Goal: Task Accomplishment & Management: Use online tool/utility

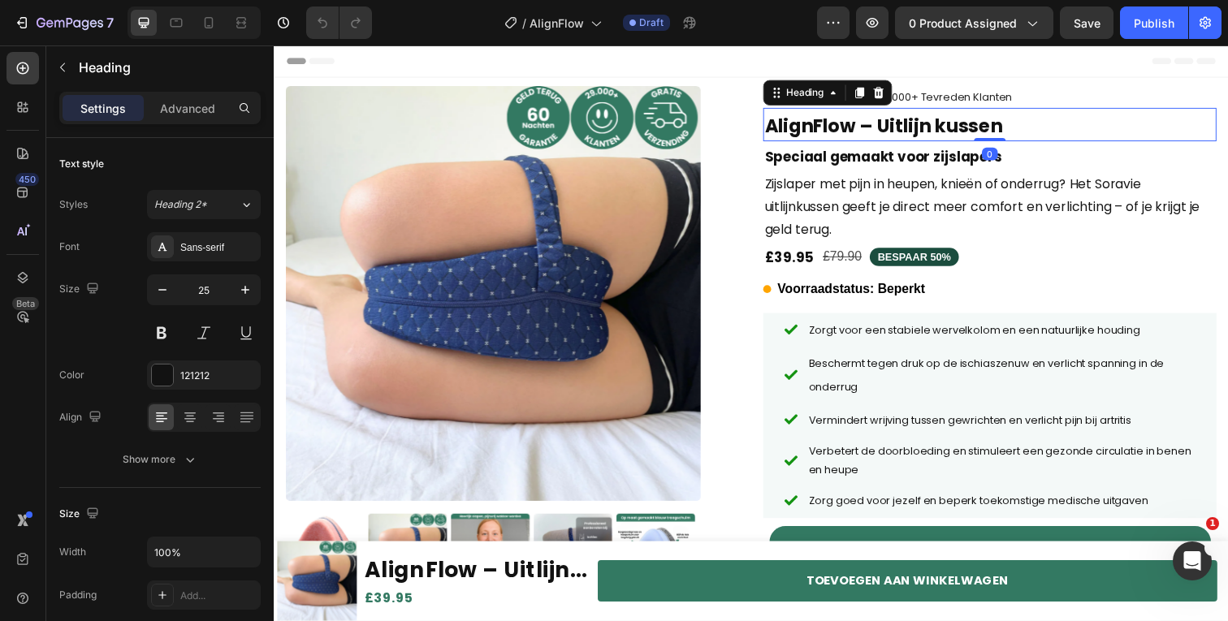
click at [908, 127] on strong "AlignFlow – Uitlijn kussen" at bounding box center [896, 128] width 243 height 26
click at [911, 128] on strong "AlignFlow – Uitlijn kussen" at bounding box center [896, 128] width 243 height 26
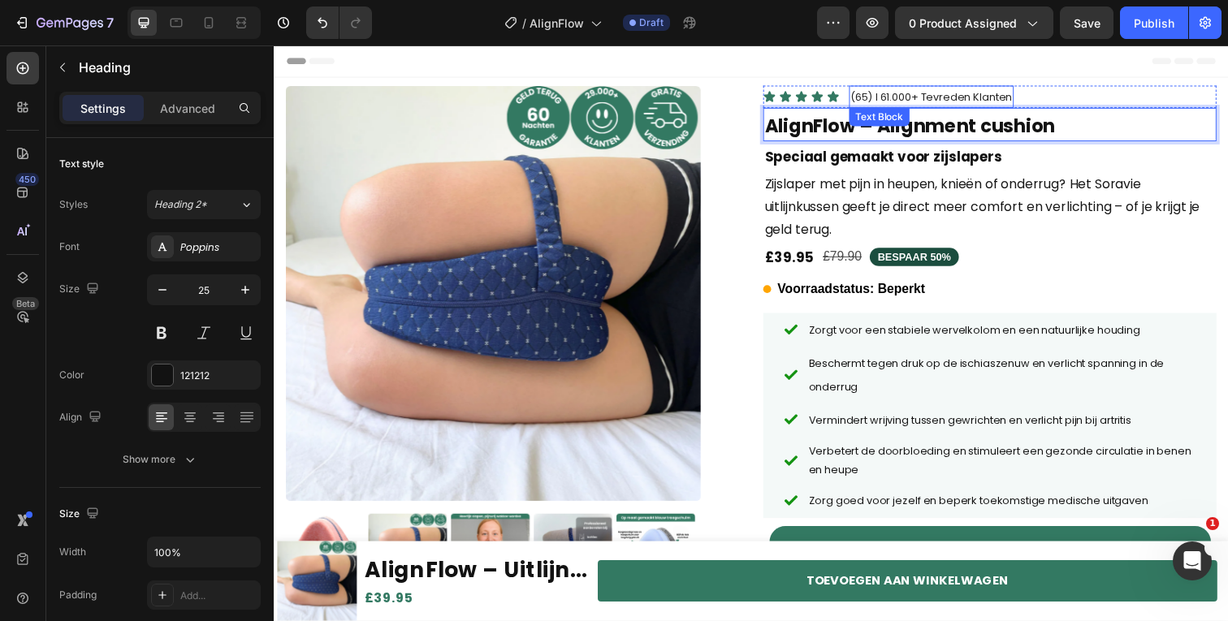
click at [929, 96] on span "(65) l 61.000+ Tevreden Klanten" at bounding box center [944, 98] width 165 height 15
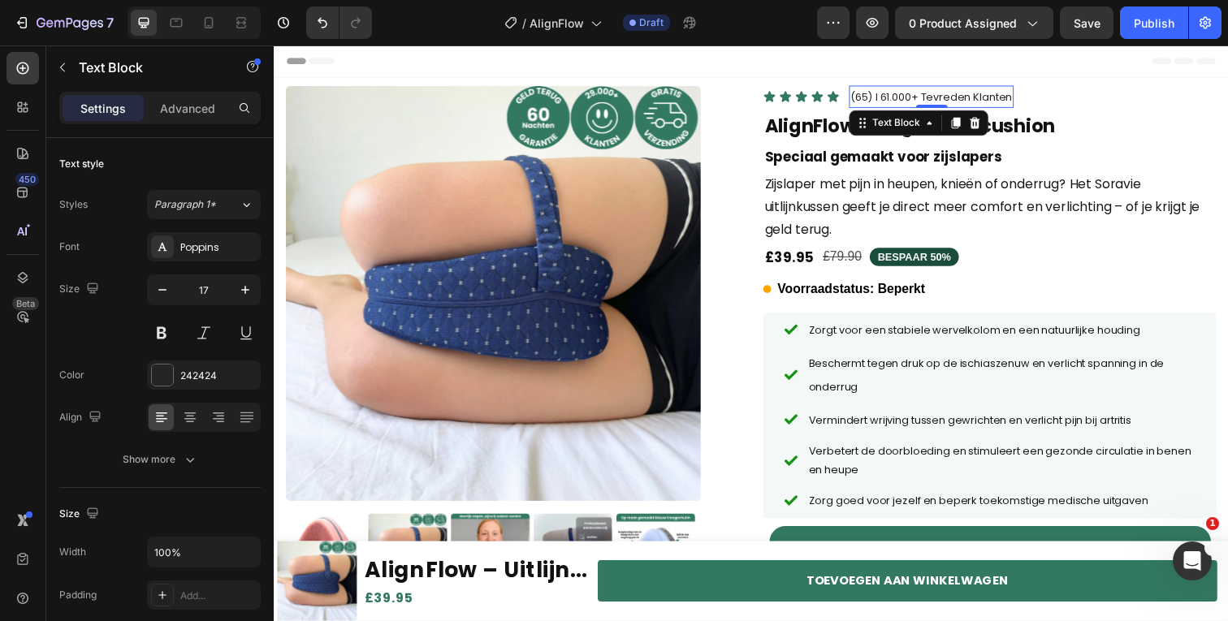
click at [930, 97] on span "(65) l 61.000+ Tevreden Klanten" at bounding box center [944, 98] width 165 height 15
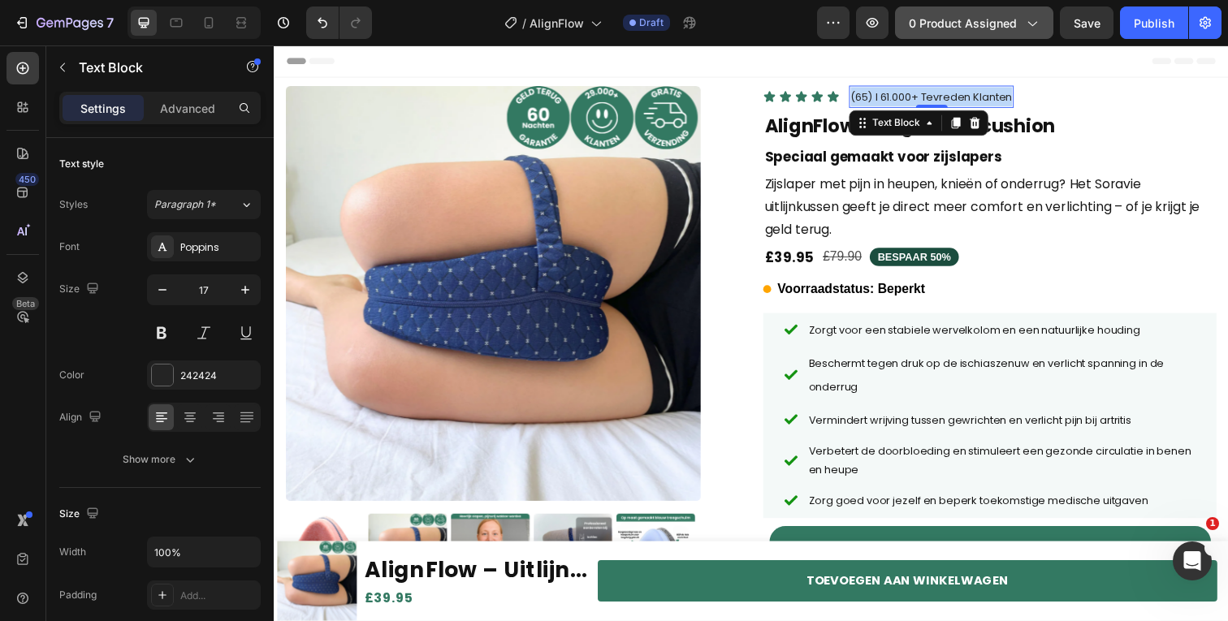
copy span "(65) l 61.000+ Tevreden Klanten"
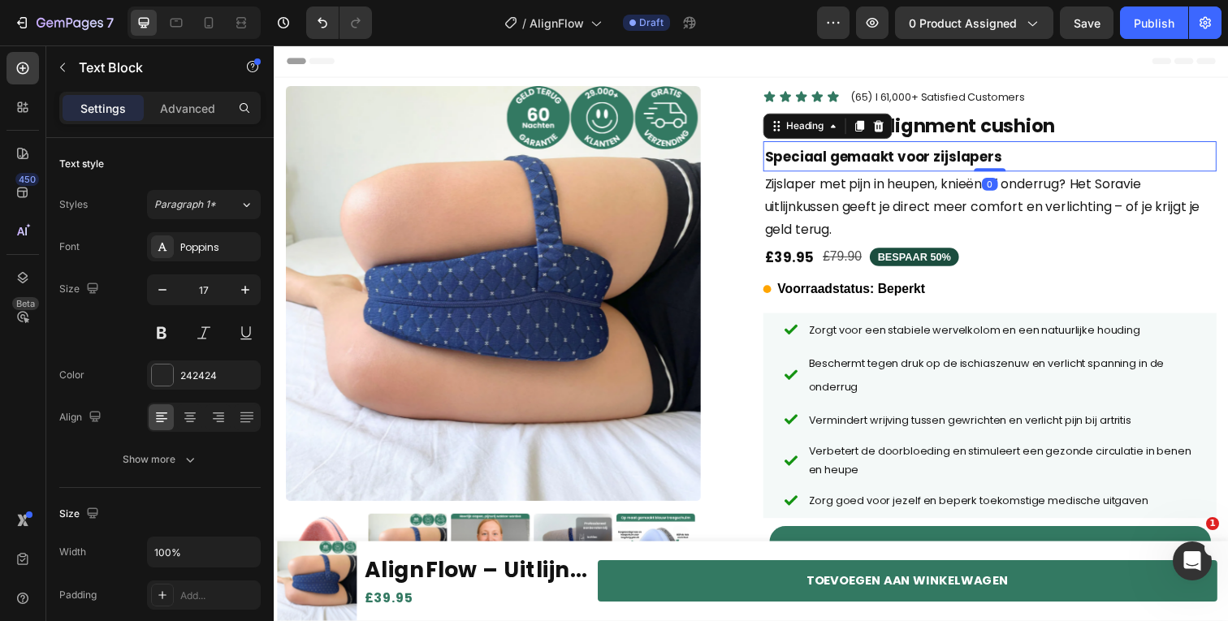
click at [849, 172] on h2 "Speciaal gemaakt voor zijslapers" at bounding box center [1004, 159] width 463 height 31
click at [849, 172] on p "Speciaal gemaakt voor zijslapers" at bounding box center [1005, 159] width 460 height 28
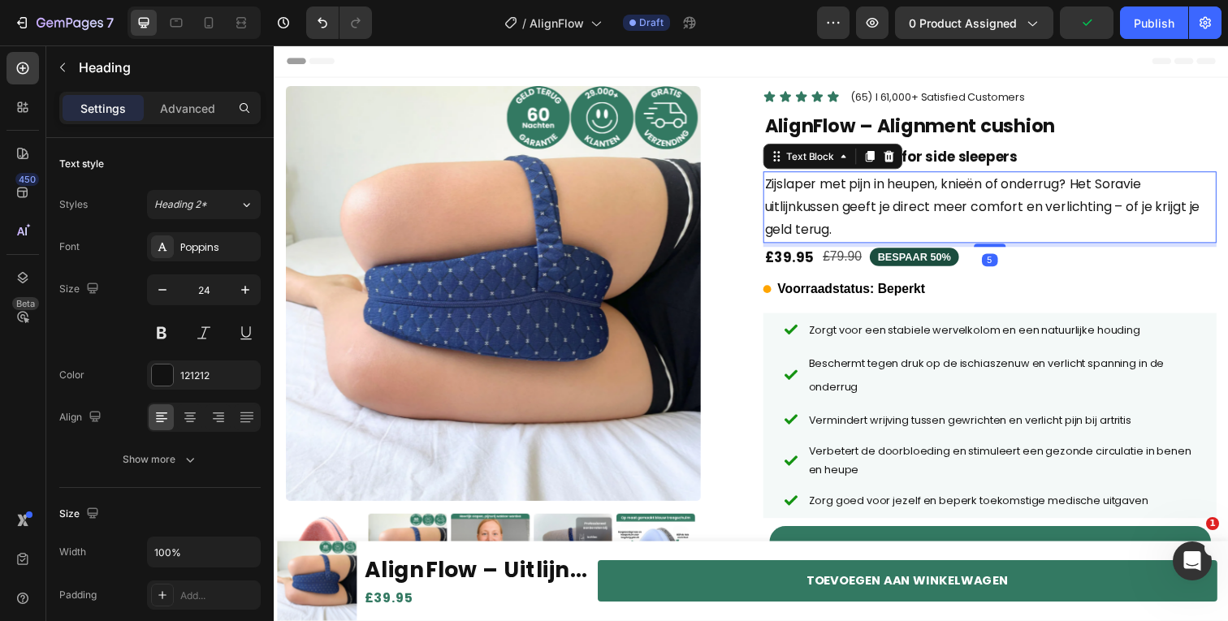
click at [901, 204] on p "Zijslaper met pijn in heupen, knieën of onderrug? Het Soravie uitlijnkussen gee…" at bounding box center [1005, 211] width 460 height 70
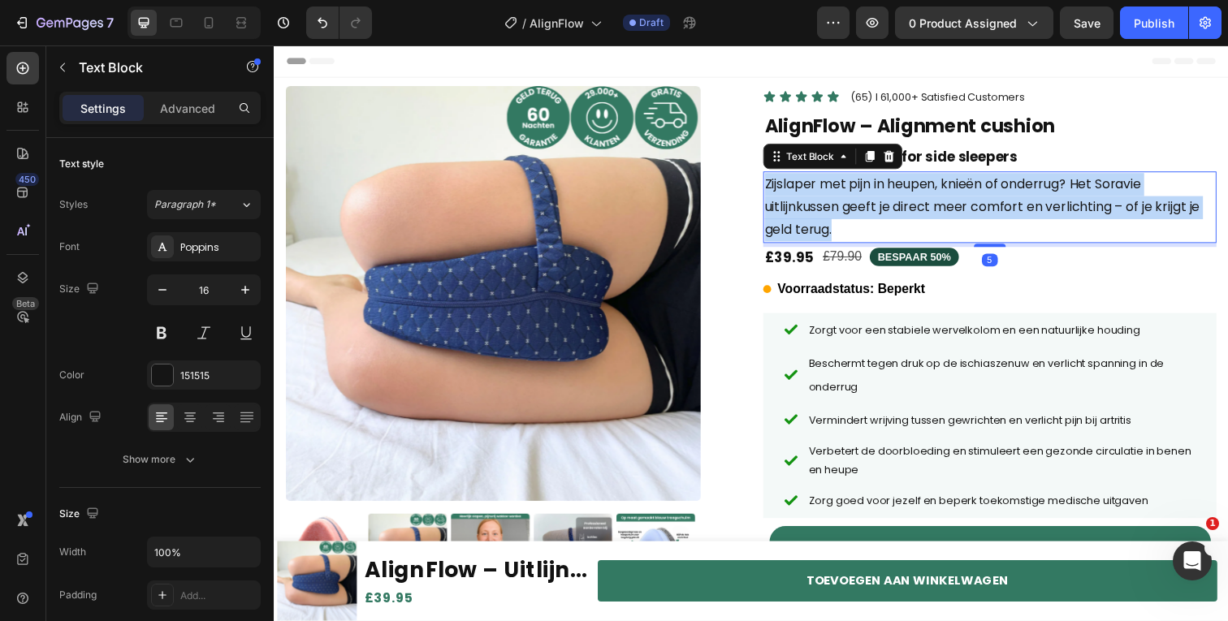
click at [901, 204] on p "Zijslaper met pijn in heupen, knieën of onderrug? Het Soravie uitlijnkussen gee…" at bounding box center [1005, 211] width 460 height 70
copy p "Zijslaper met pijn in heupen, knieën of onderrug? Het Soravie uitlijnkussen gee…"
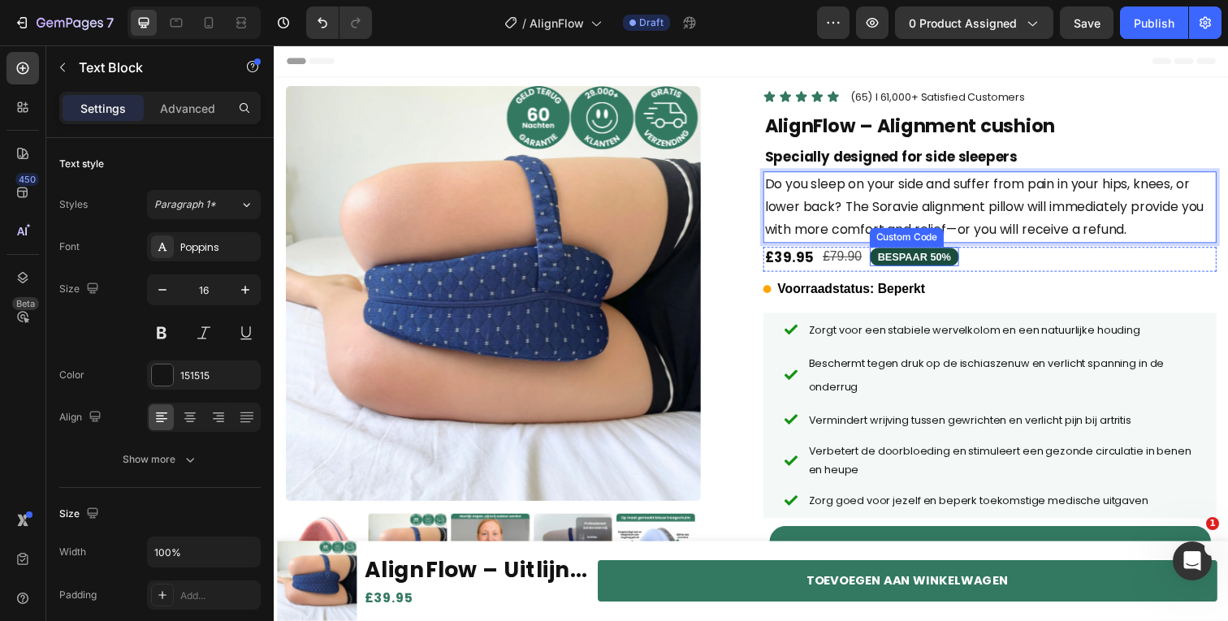
click at [919, 269] on span "BESPAAR 50%" at bounding box center [927, 262] width 91 height 19
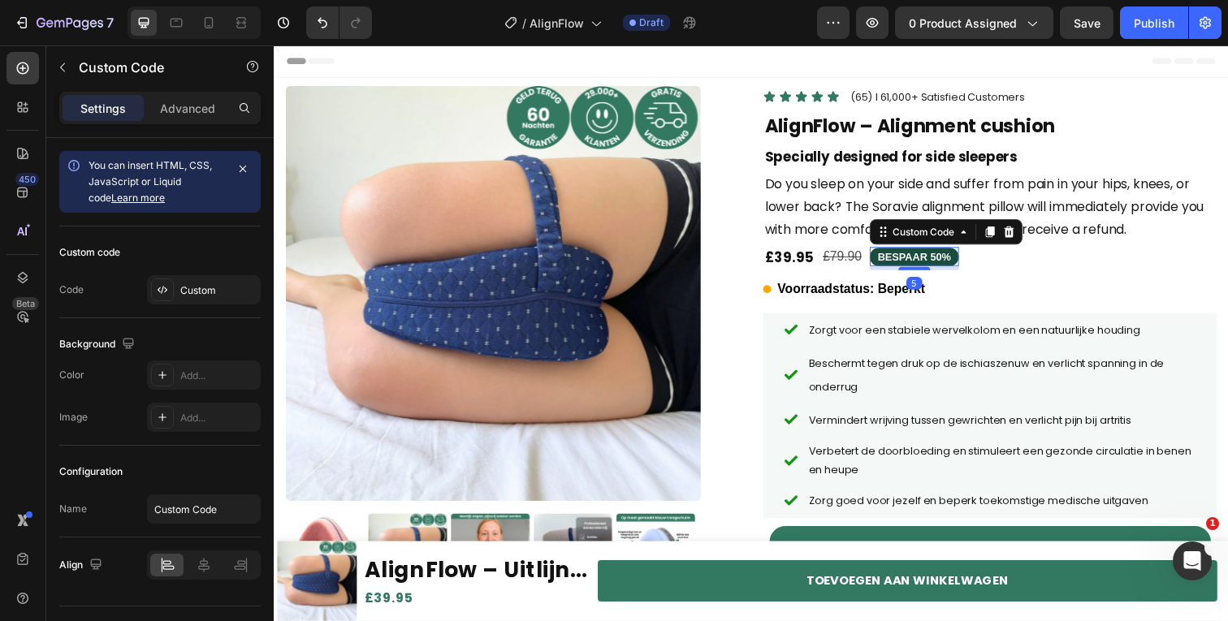
click at [919, 269] on span "BESPAAR 50%" at bounding box center [927, 262] width 91 height 19
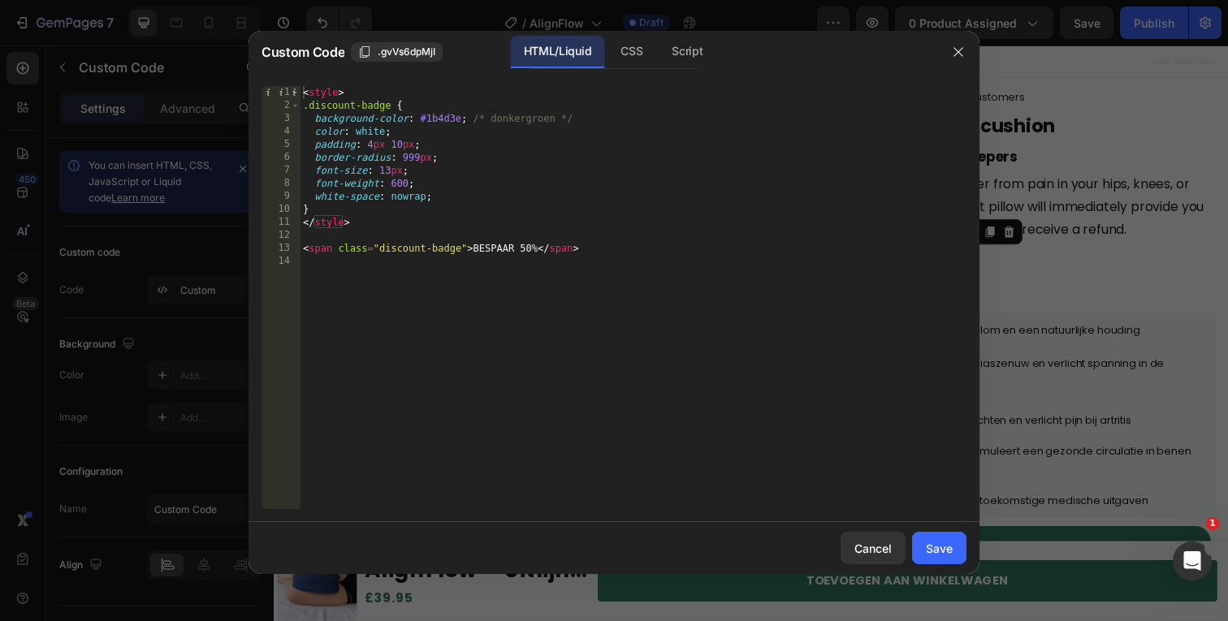
click at [496, 245] on div "< style > .discount-badge { background-color : #1b4d3e ; /* donkergroen */ colo…" at bounding box center [633, 310] width 667 height 449
type textarea "<span class="discount-badge">SAVE 50%</span>"
click at [928, 558] on button "Save" at bounding box center [939, 548] width 54 height 32
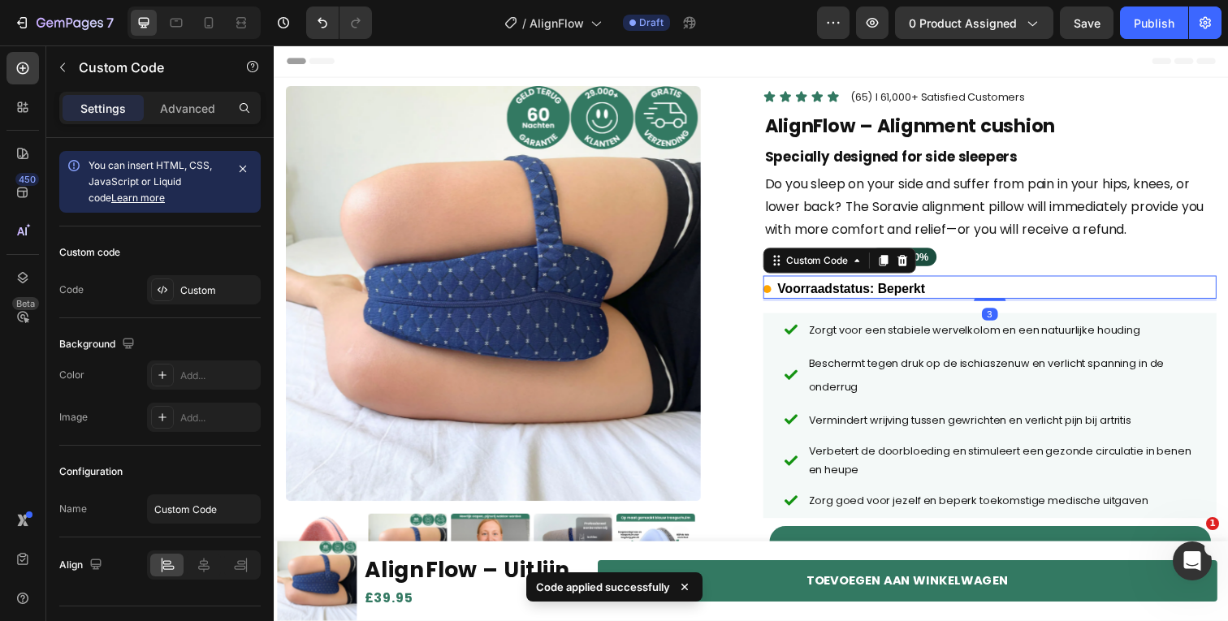
click at [918, 296] on span "Voorraadstatus: Beperkt" at bounding box center [863, 294] width 151 height 19
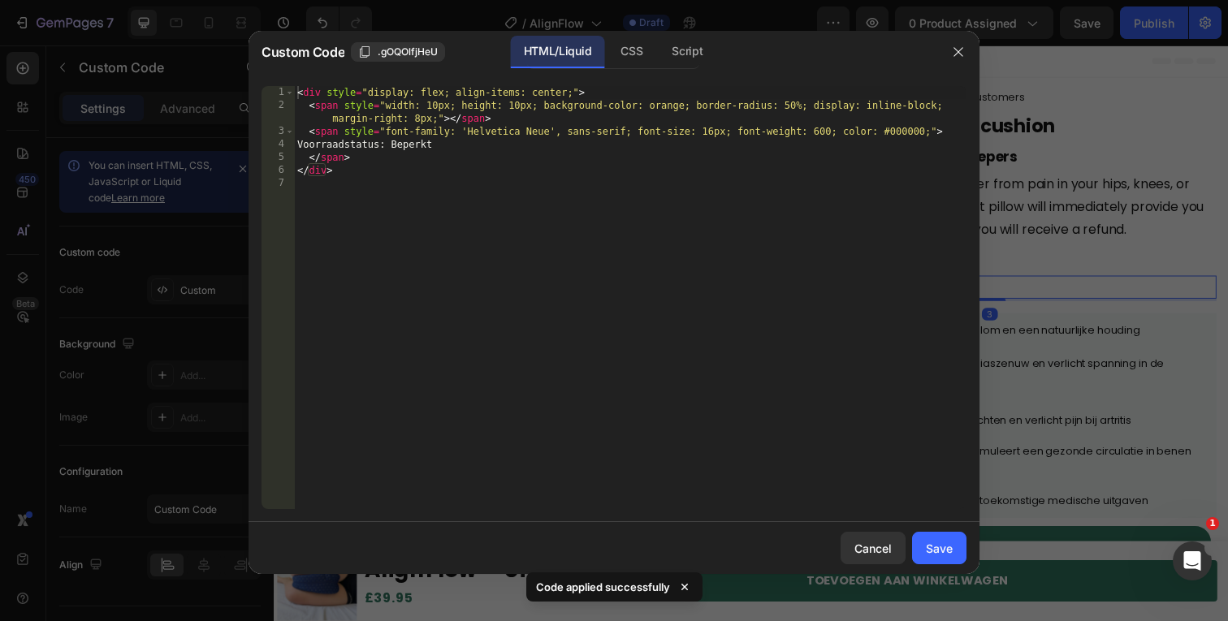
click at [904, 290] on div "< div style = "display: flex; align-items: center;" > < span style = "width: 10…" at bounding box center [630, 310] width 672 height 449
click at [431, 149] on div "< div style = "display: flex; align-items: center;" > < span style = "width: 10…" at bounding box center [630, 310] width 672 height 449
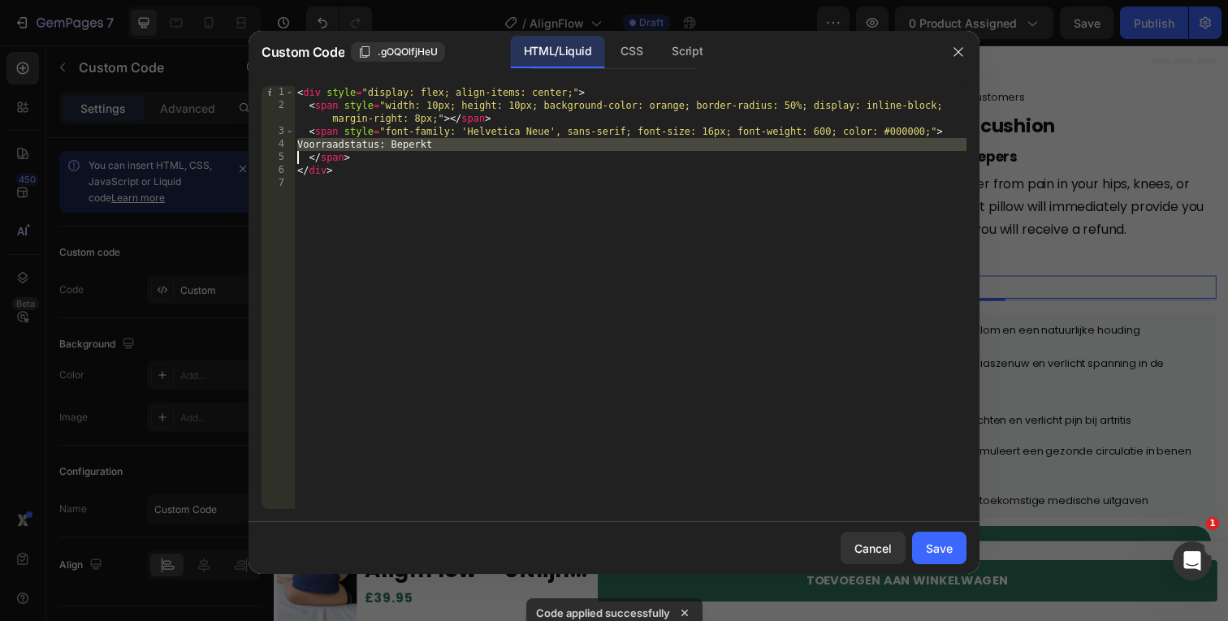
paste textarea "Stock status: Limited"
type textarea "Stock status: Limited </span>"
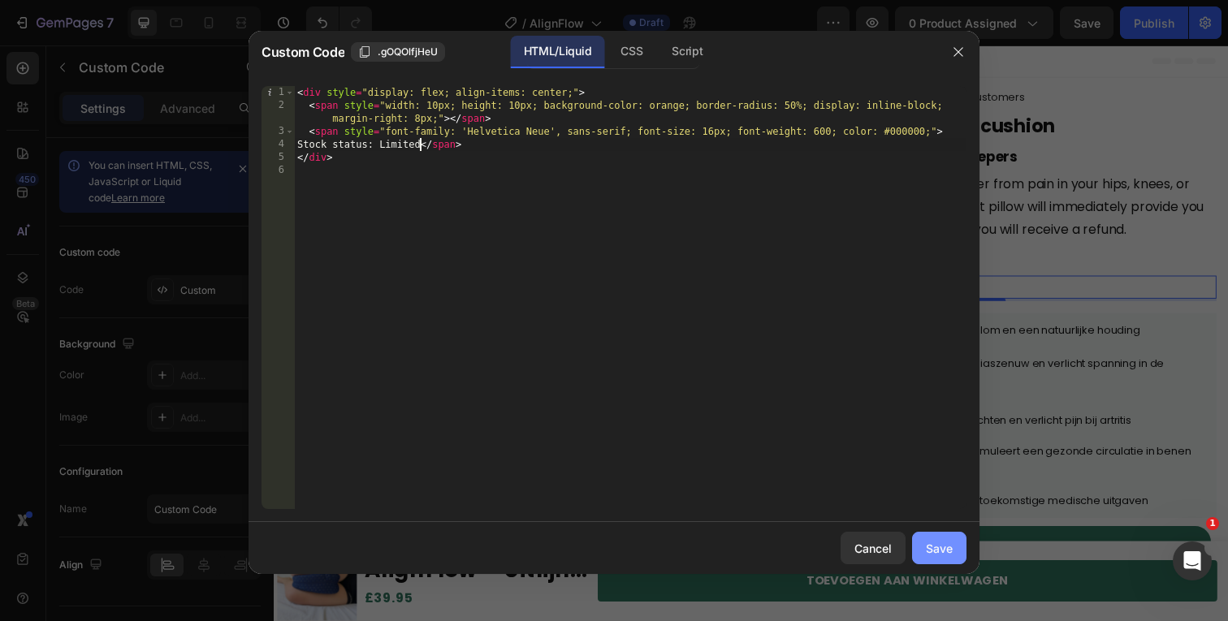
click at [925, 536] on button "Save" at bounding box center [939, 548] width 54 height 32
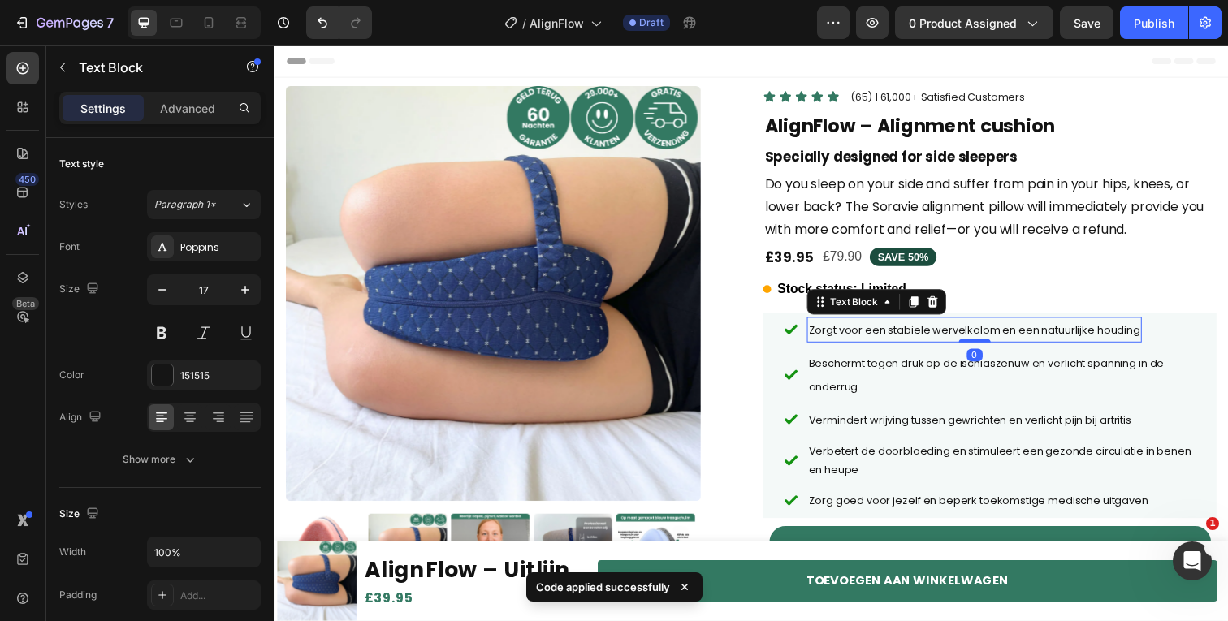
click at [876, 342] on span "Zorgt voor een stabiele wervelkolom en een natuurlijke houding" at bounding box center [988, 336] width 339 height 15
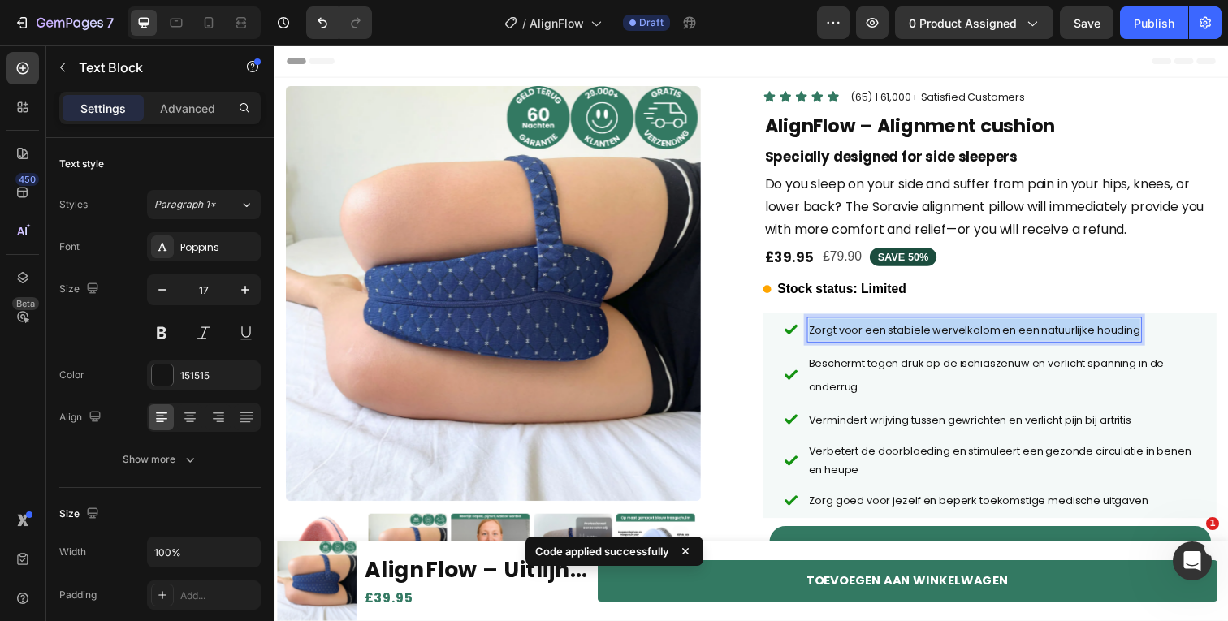
copy span "Zorgt voor een stabiele wervelkolom en een natuurlijke houding"
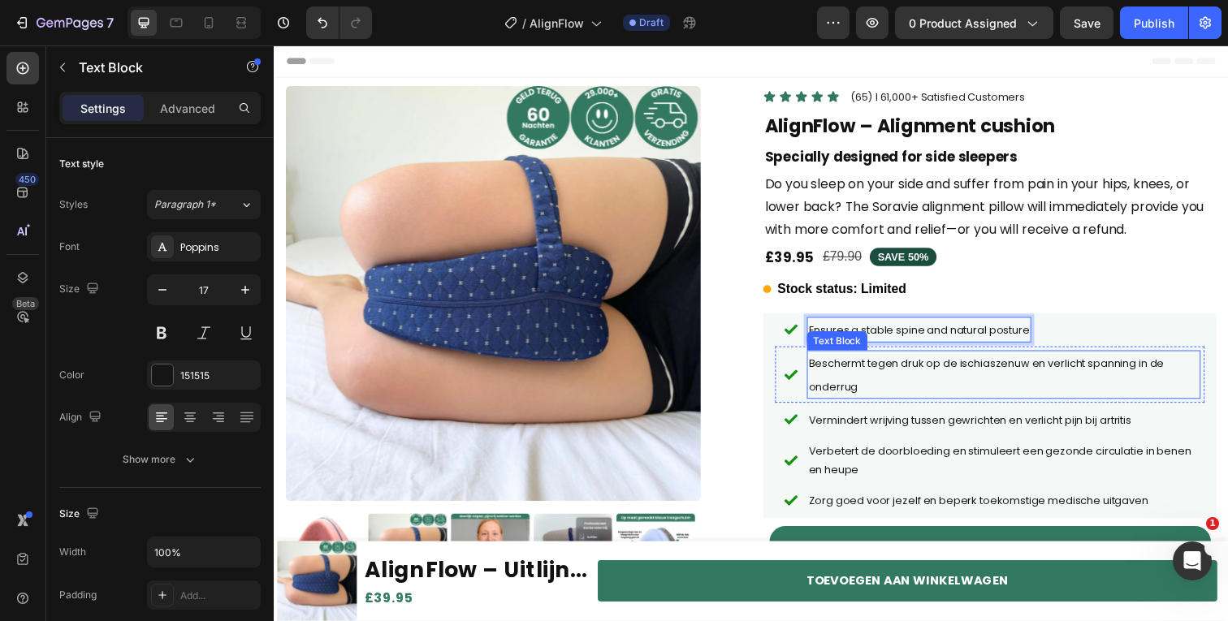
click at [867, 378] on p "Beschermt tegen druk op de ischiaszenuw en verlicht spanning in de onderrug" at bounding box center [1018, 381] width 399 height 45
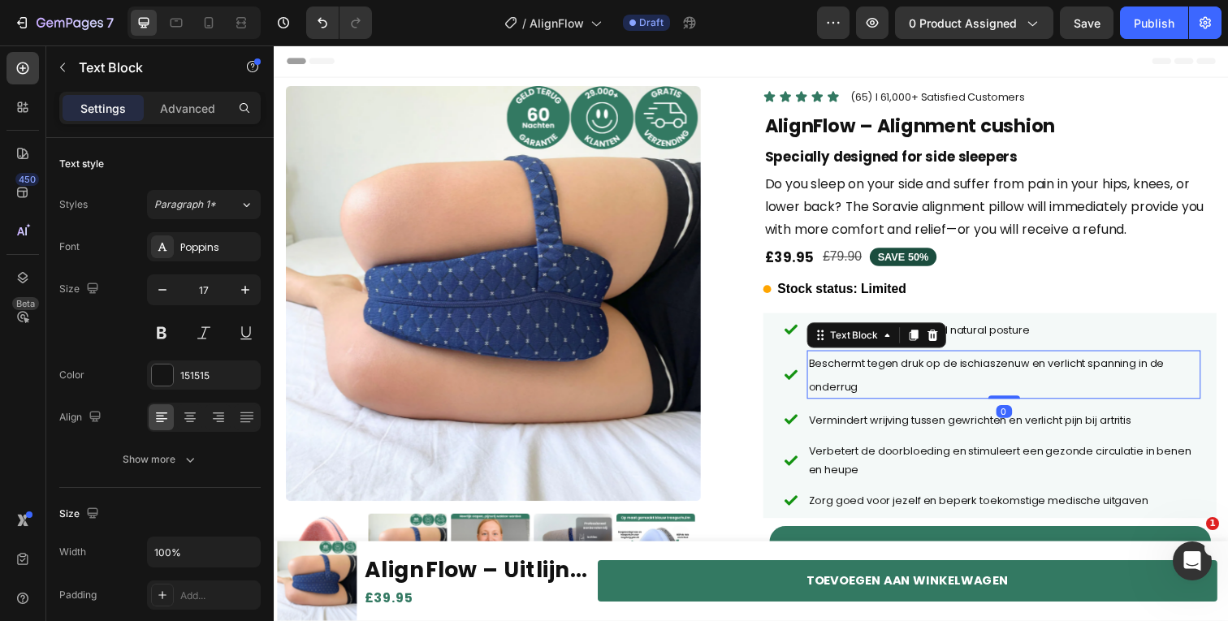
click at [867, 378] on p "Beschermt tegen druk op de ischiaszenuw en verlicht spanning in de onderrug" at bounding box center [1018, 381] width 399 height 45
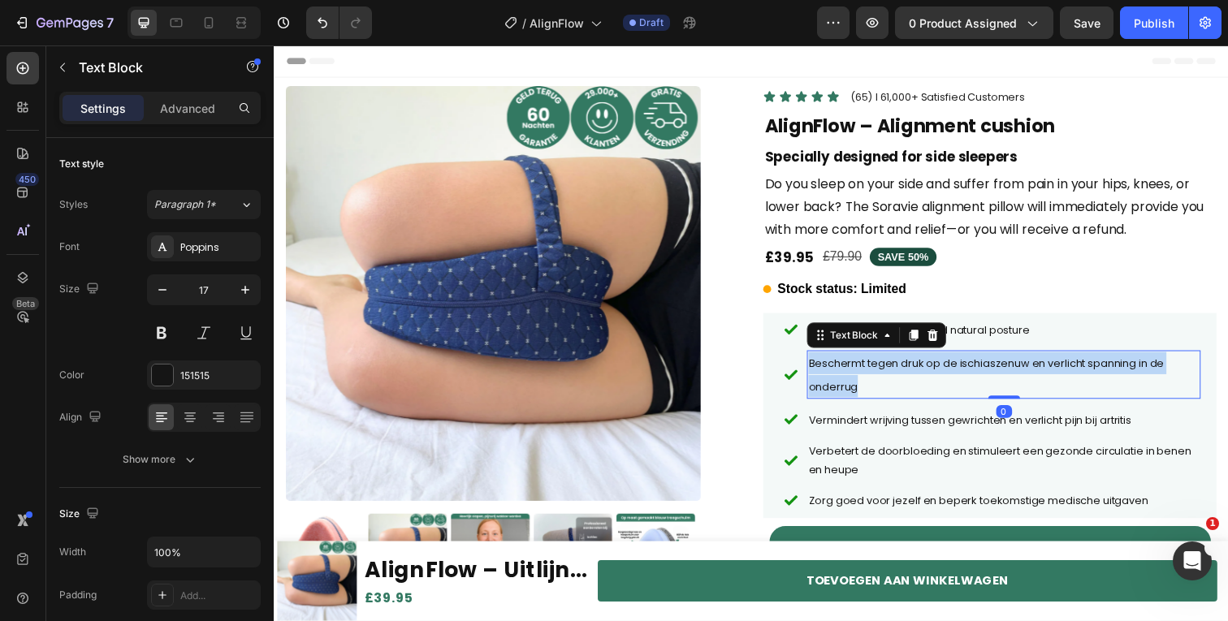
copy span "Beschermt tegen druk op de ischiaszenuw en verlicht spanning in de onderrug"
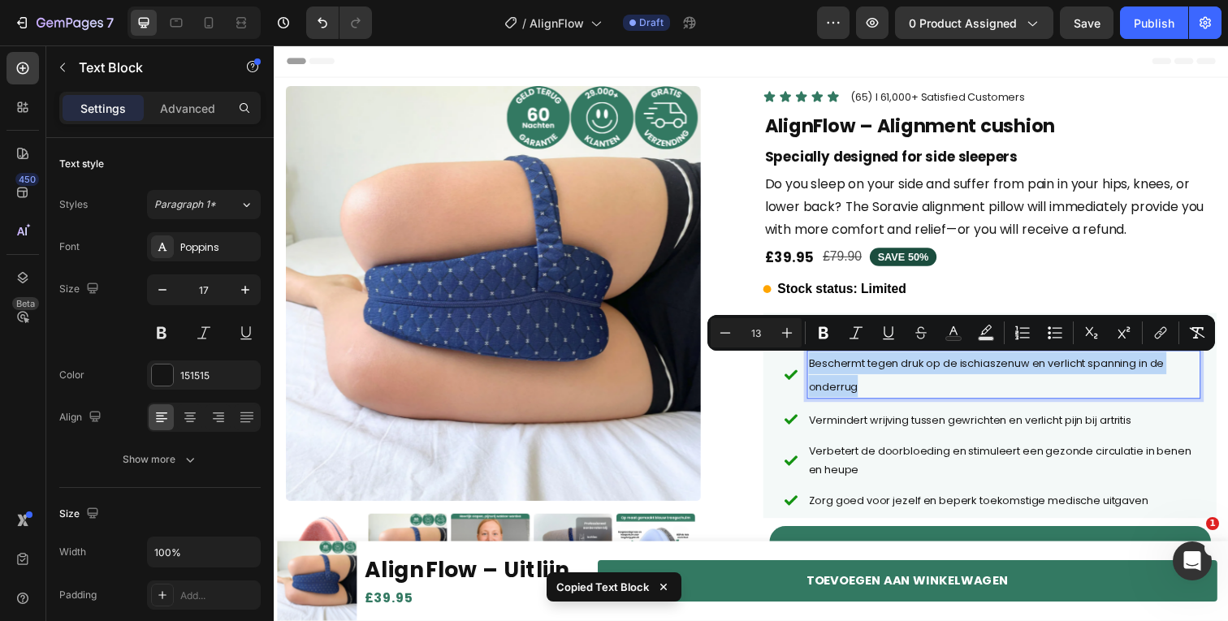
copy span "Beschermt tegen druk op de ischiaszenuw en verlicht spanning in de onderrug"
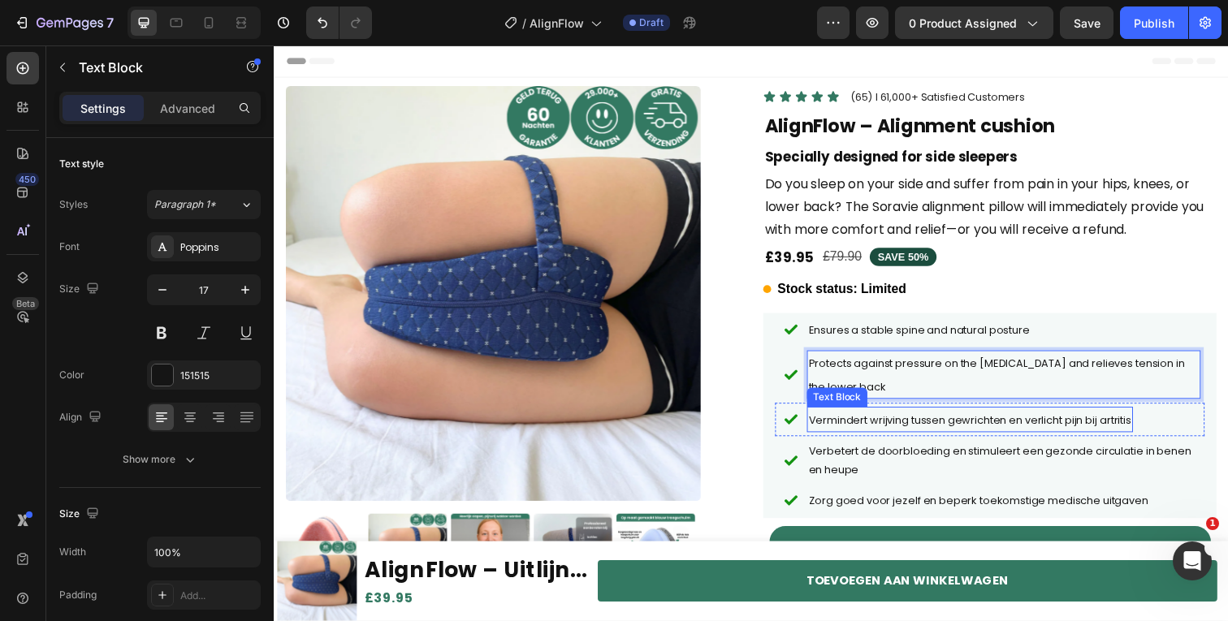
click at [855, 430] on span "Vermindert wrijving tussen gewrichten en verlicht pijn bij artritis" at bounding box center [984, 428] width 330 height 15
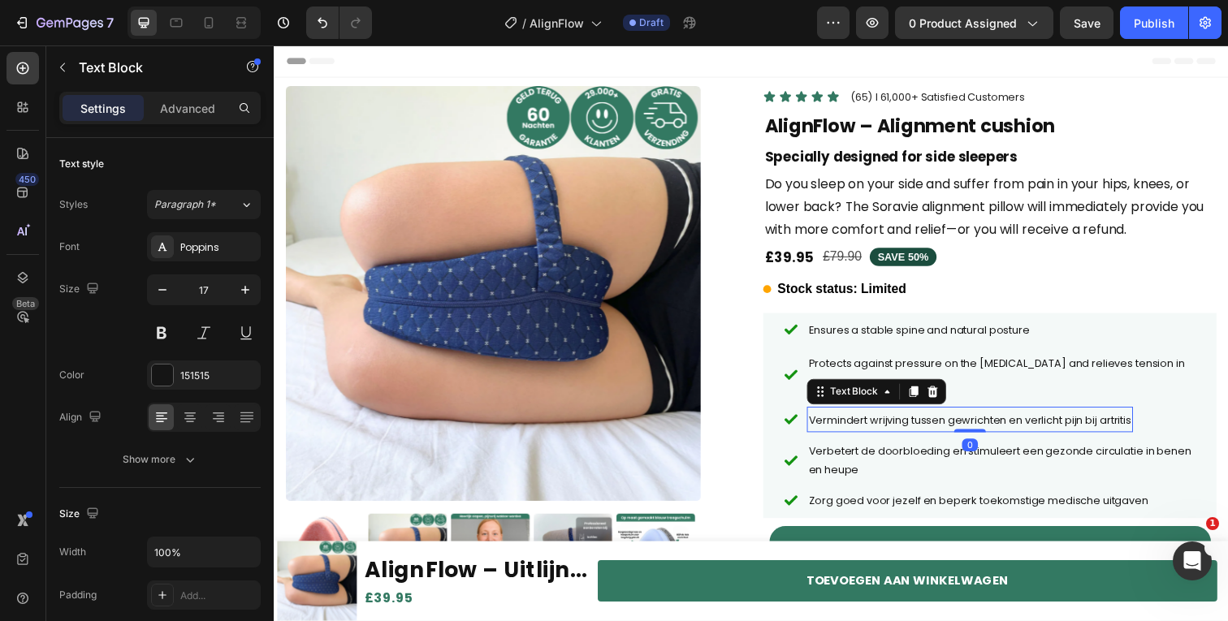
click at [855, 430] on span "Vermindert wrijving tussen gewrichten en verlicht pijn bij artritis" at bounding box center [984, 428] width 330 height 15
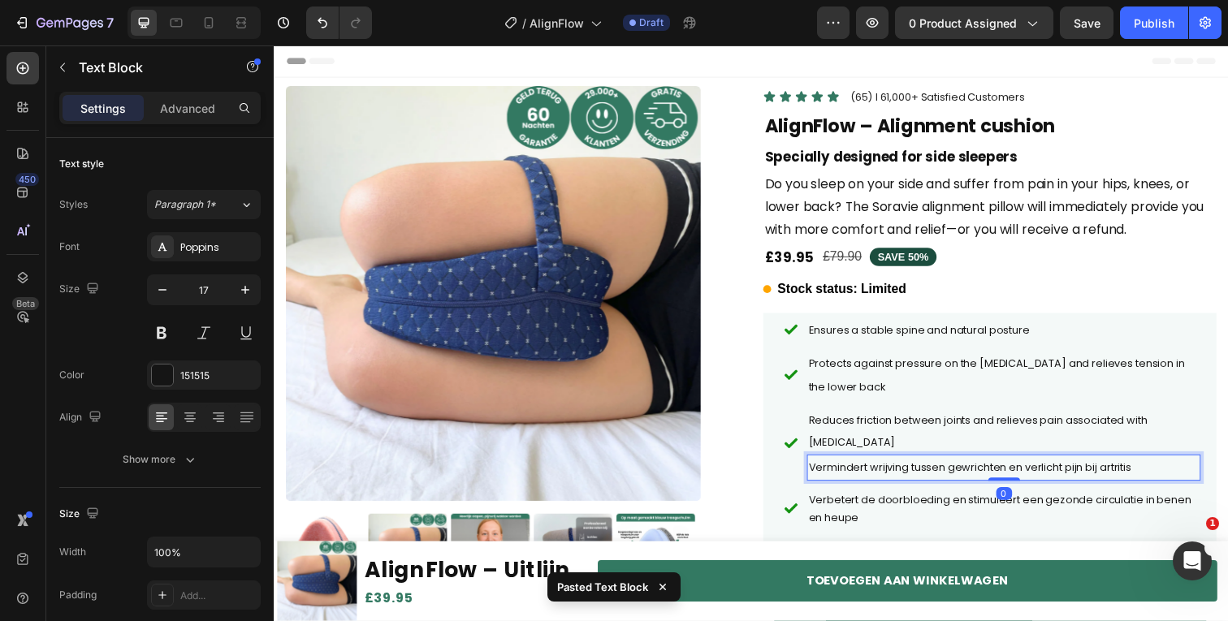
click at [1018, 469] on span "Vermindert wrijving tussen gewrichten en verlicht pijn bij artritis" at bounding box center [984, 476] width 330 height 15
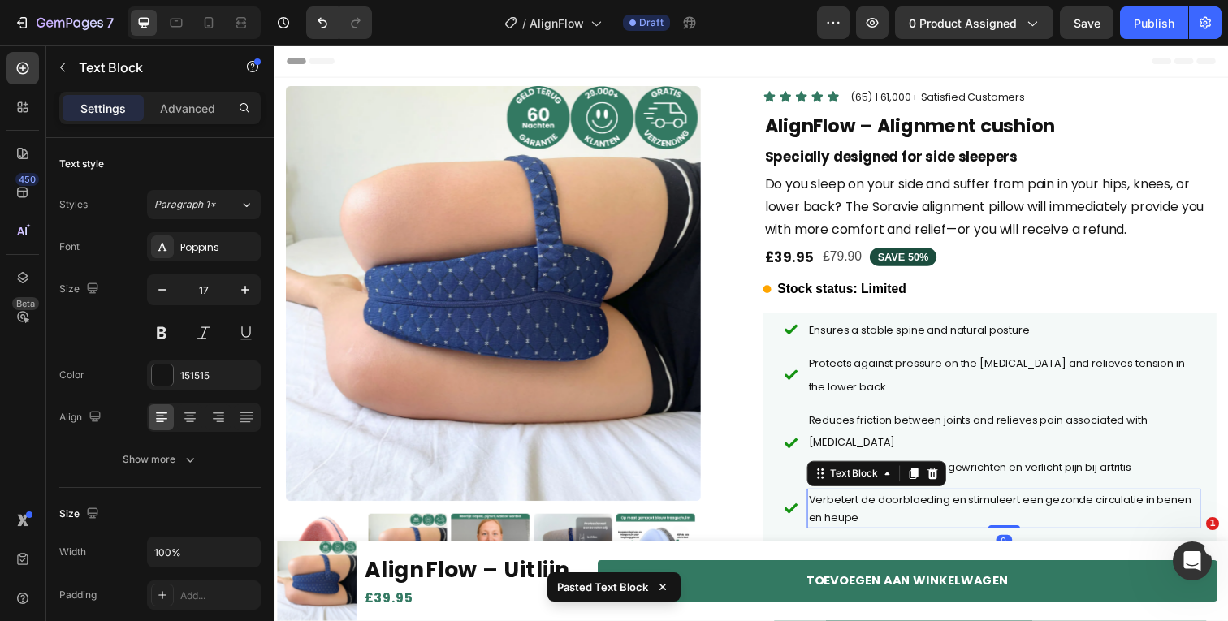
click at [1024, 502] on span "Verbetert de doorbloeding en stimuleert een gezonde circulatie in benen en heupe" at bounding box center [1014, 519] width 391 height 34
click at [1058, 465] on p "Vermindert wrijving tussen gewrichten en verlicht pijn bij artritis" at bounding box center [1018, 476] width 399 height 23
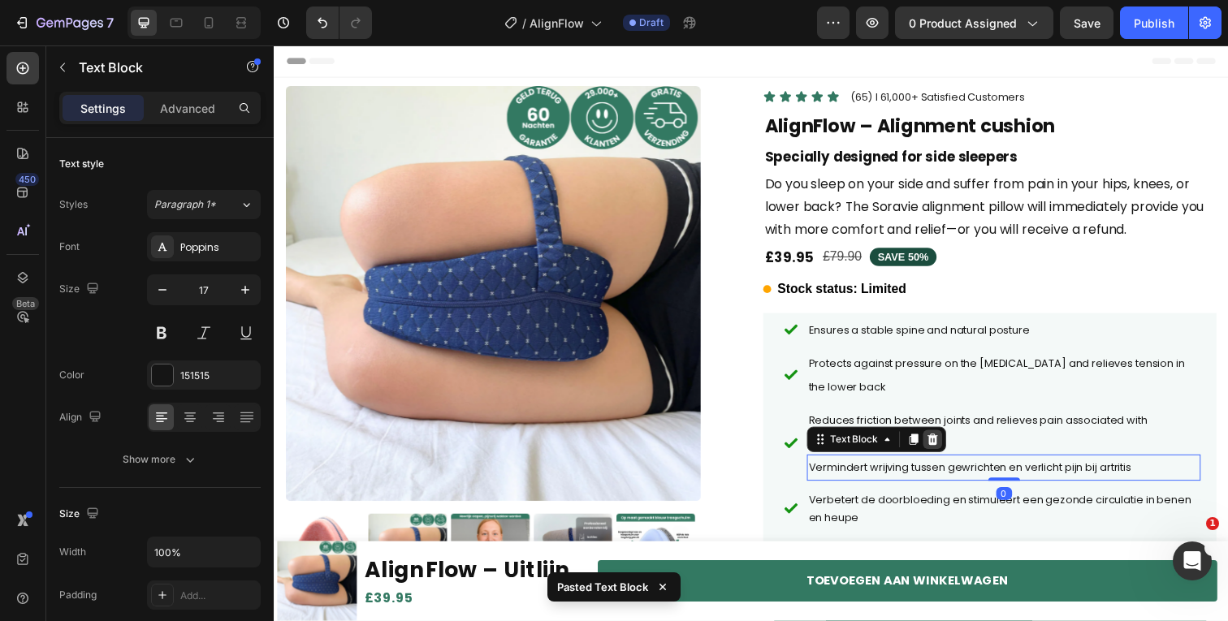
click at [944, 442] on icon at bounding box center [946, 448] width 13 height 13
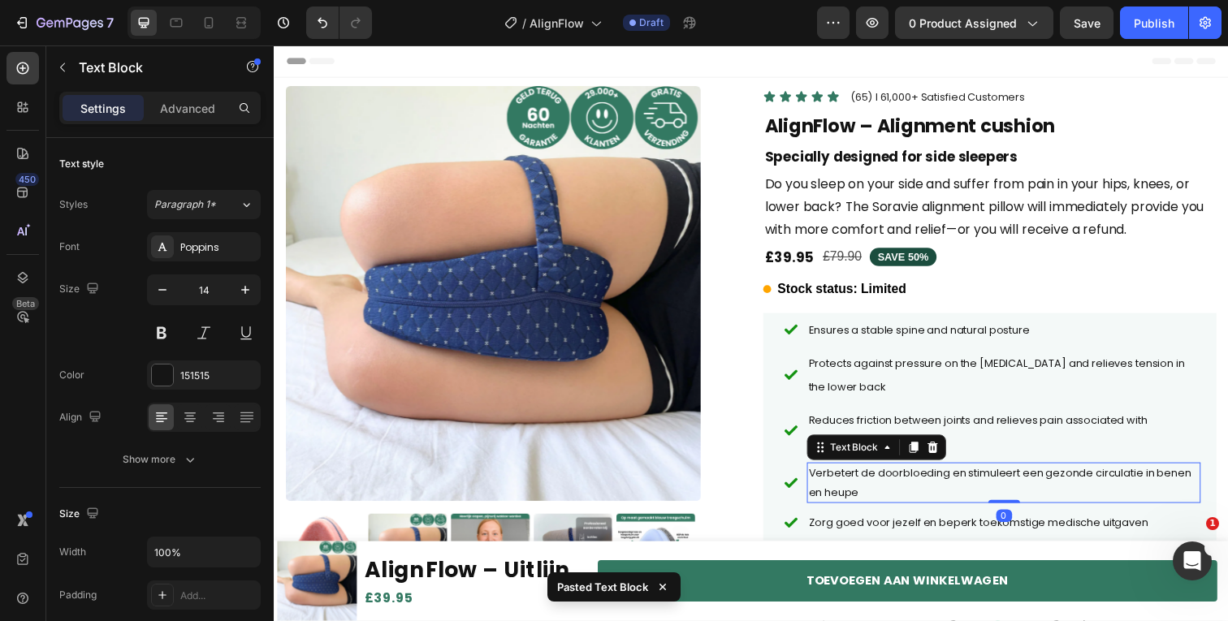
click at [898, 475] on span "Verbetert de doorbloeding en stimuleert een gezonde circulatie in benen en heupe" at bounding box center [1014, 492] width 391 height 34
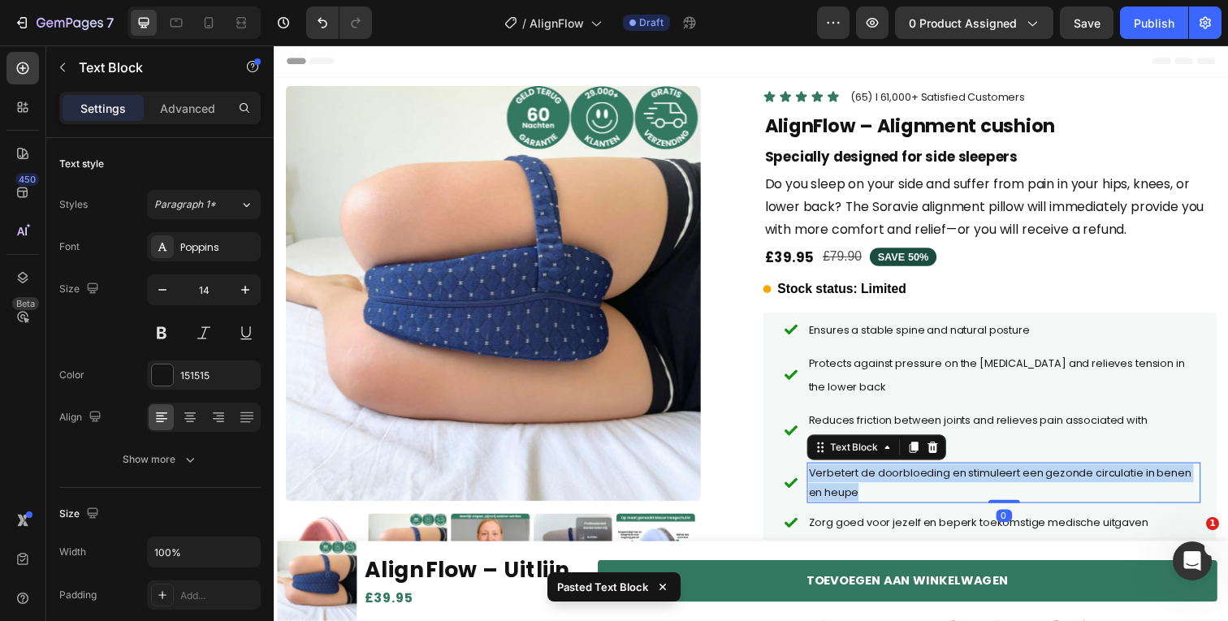
click at [898, 475] on span "Verbetert de doorbloeding en stimuleert een gezonde circulatie in benen en heupe" at bounding box center [1014, 492] width 391 height 34
copy span "Verbetert de doorbloeding en stimuleert een gezonde circulatie in benen en heupe"
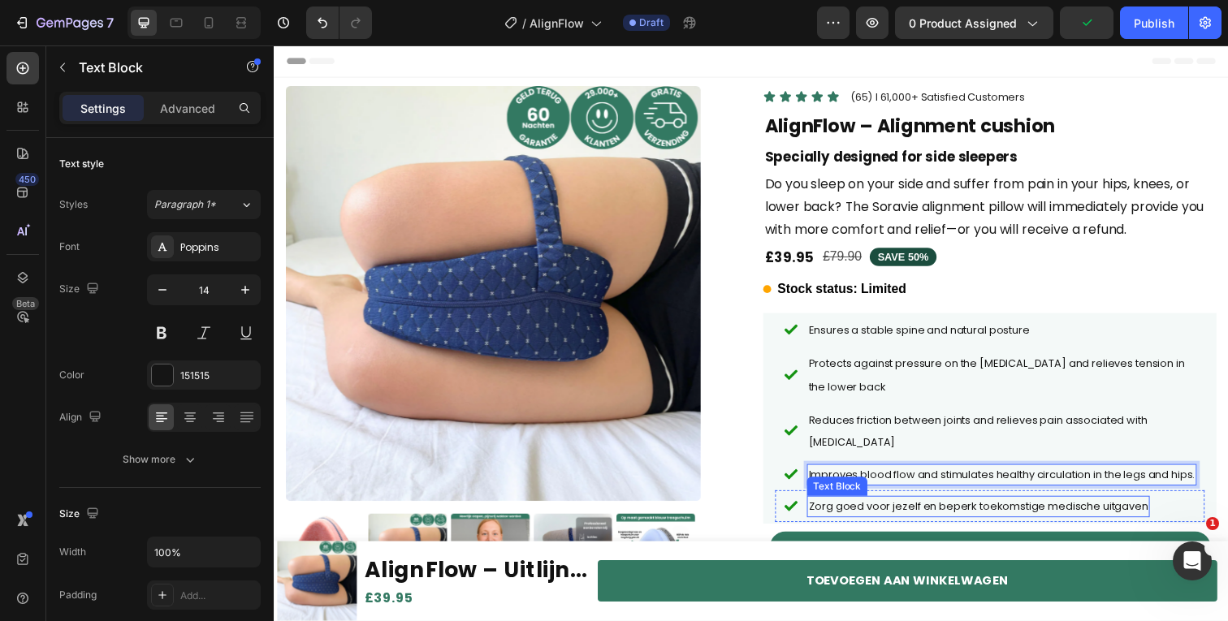
click at [849, 512] on span "Zorg goed voor jezelf en beperk toekomstige medische uitgaven" at bounding box center [992, 516] width 347 height 15
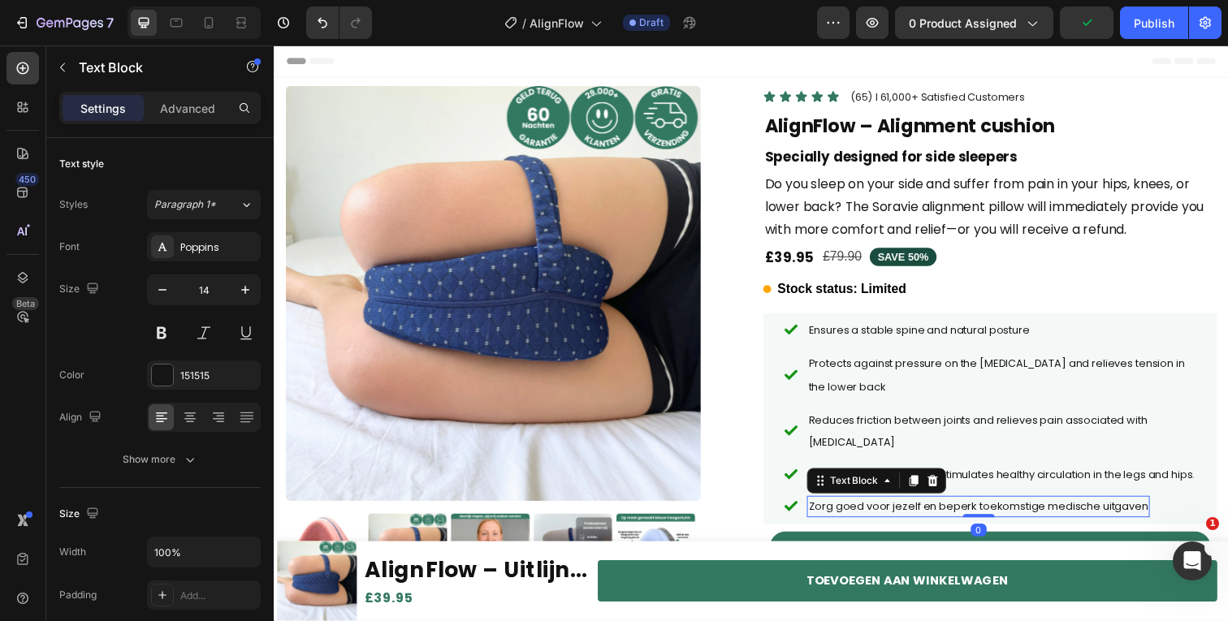
click at [849, 512] on span "Zorg goed voor jezelf en beperk toekomstige medische uitgaven" at bounding box center [992, 516] width 347 height 15
copy span "Zorg goed voor jezelf en beperk toekomstige medische uitgaven"
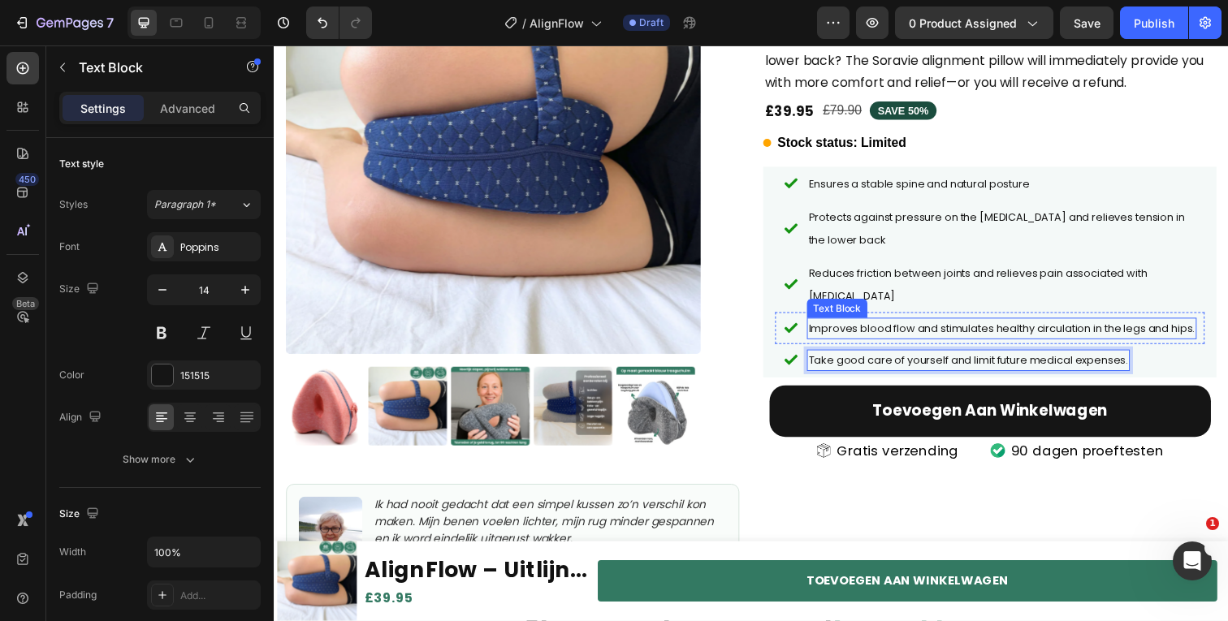
scroll to position [156, 0]
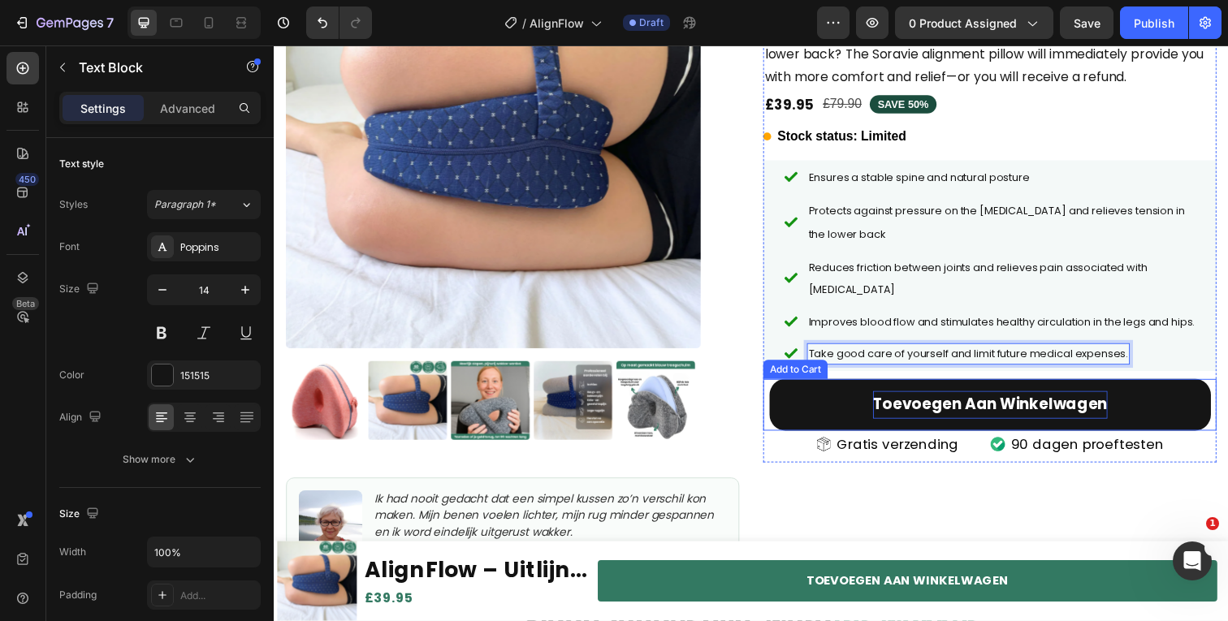
click at [970, 402] on div "Toevoegen aan winkelwagen" at bounding box center [1005, 413] width 240 height 28
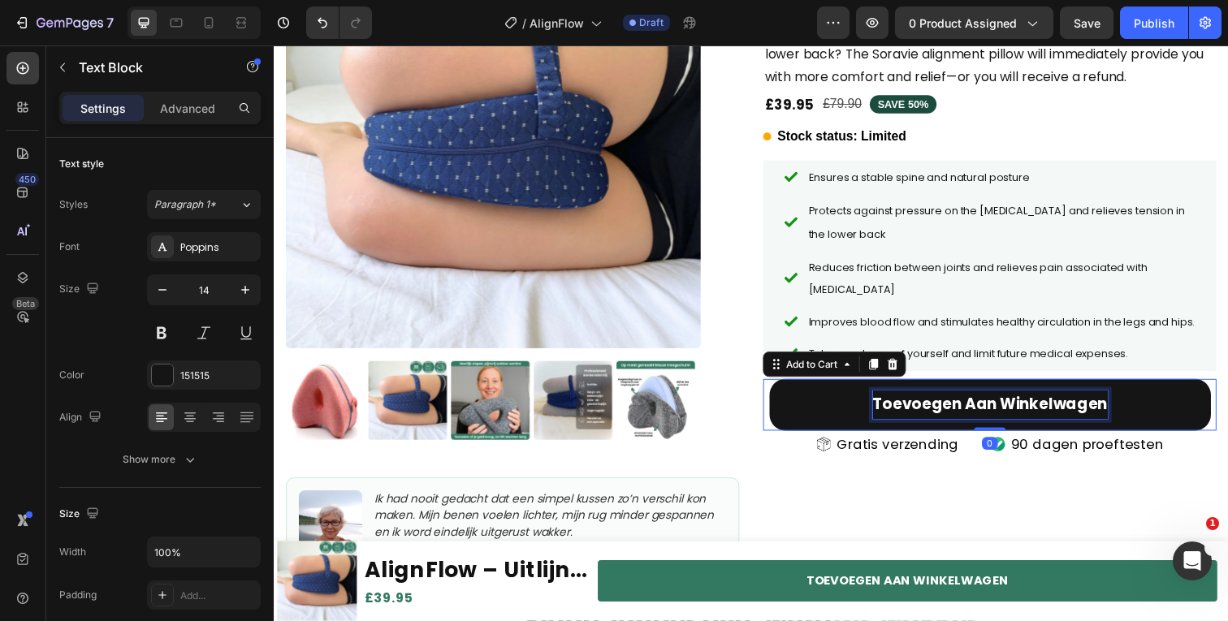
click at [970, 402] on div "Toevoegen aan winkelwagen" at bounding box center [1005, 413] width 240 height 28
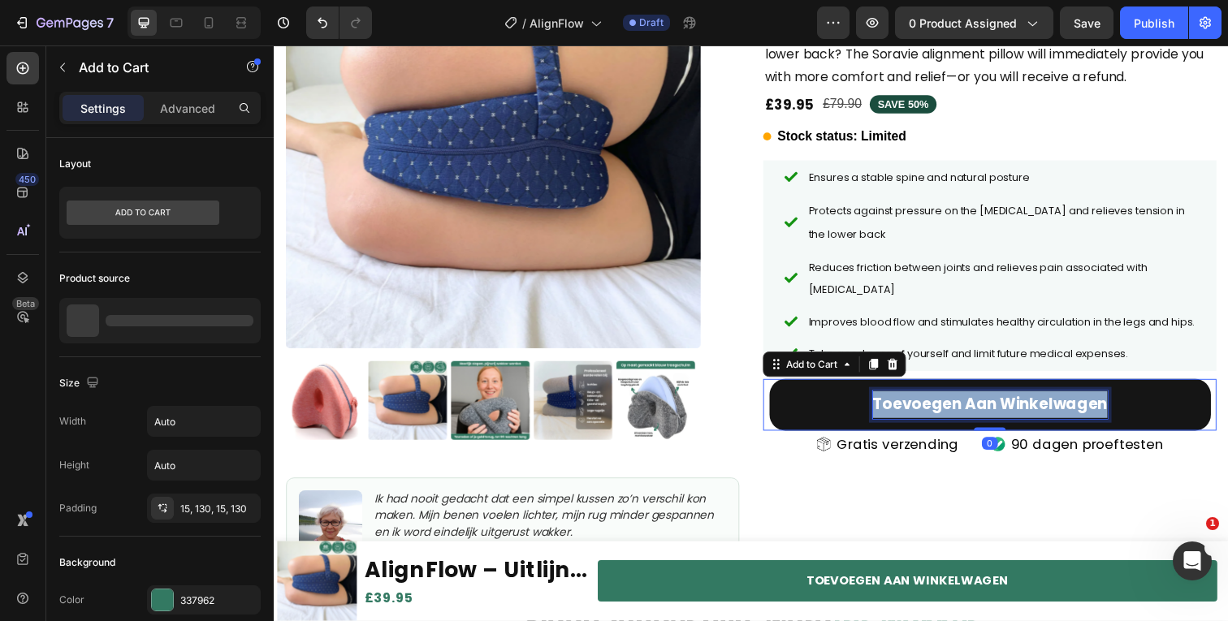
click at [970, 402] on p "Toevoegen aan winkelwagen" at bounding box center [1005, 413] width 240 height 28
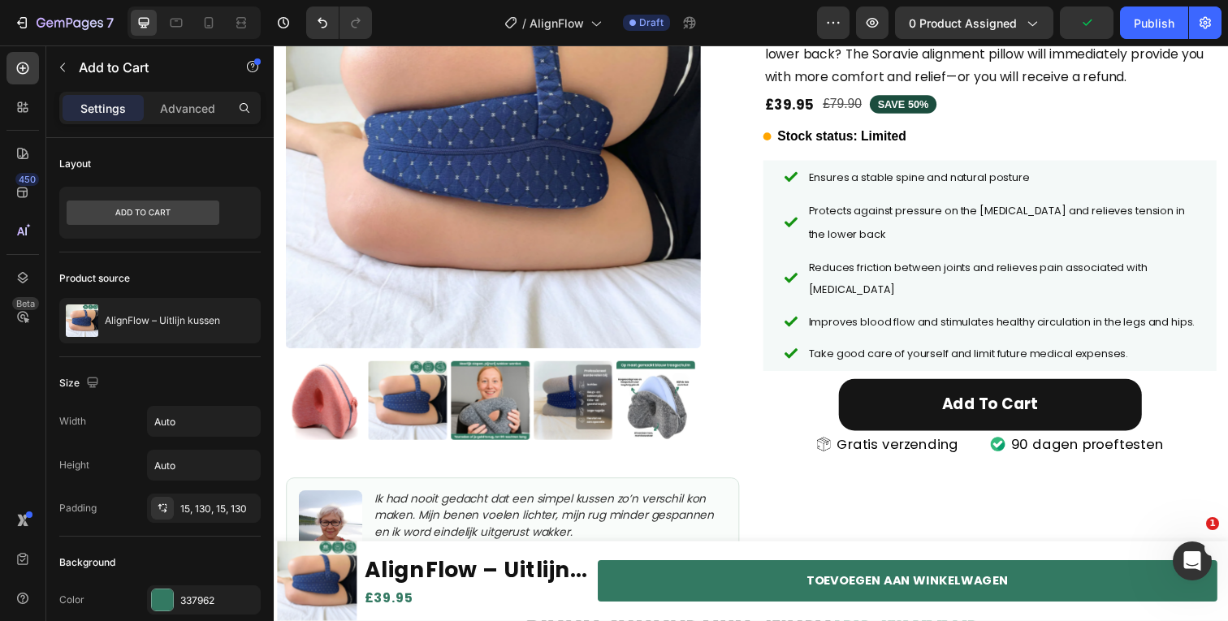
click at [856, 403] on button "Add to cart" at bounding box center [1004, 413] width 309 height 52
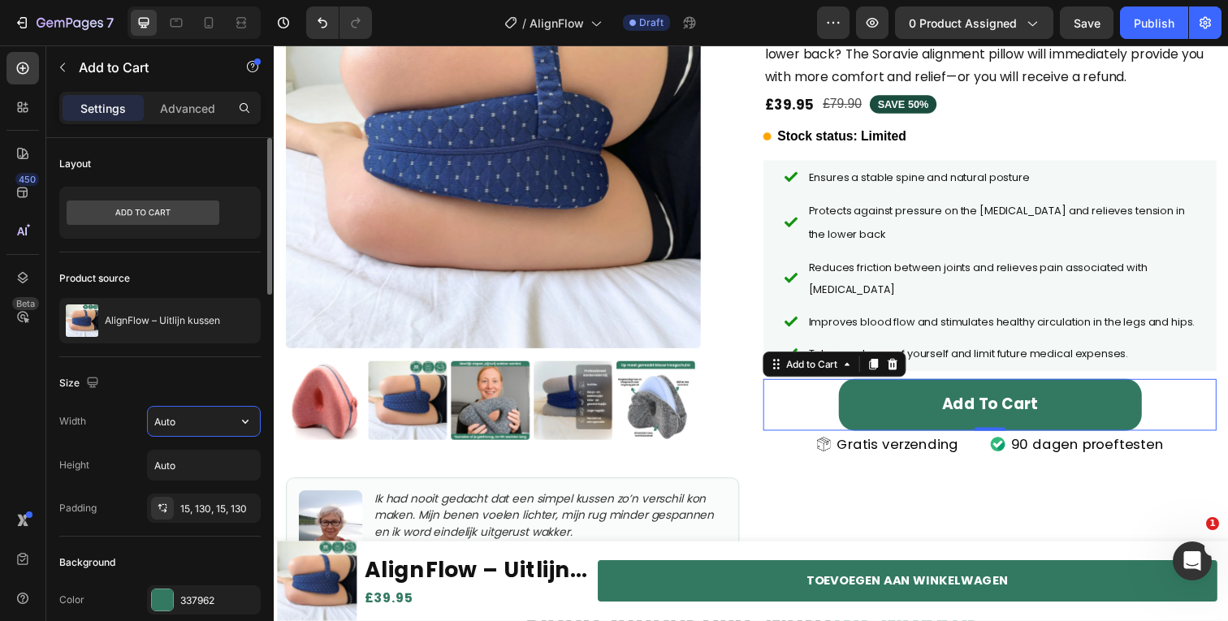
click at [222, 416] on input "Auto" at bounding box center [204, 421] width 112 height 29
click at [244, 424] on icon "button" at bounding box center [245, 421] width 16 height 16
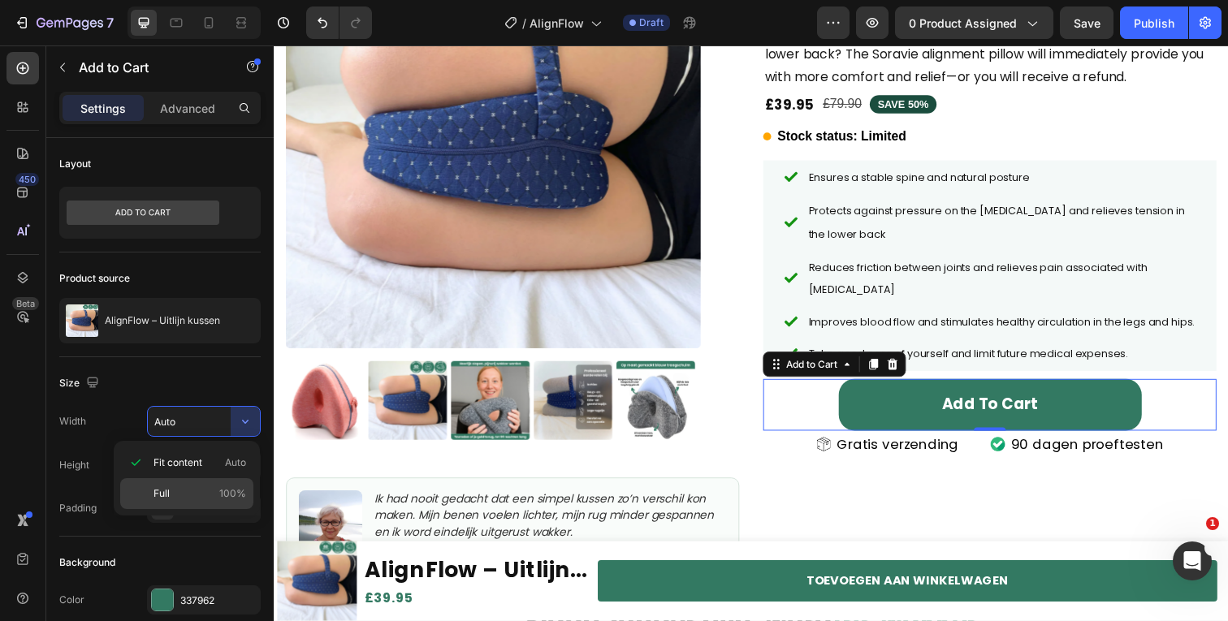
click at [196, 500] on p "Full 100%" at bounding box center [199, 493] width 93 height 15
type input "100%"
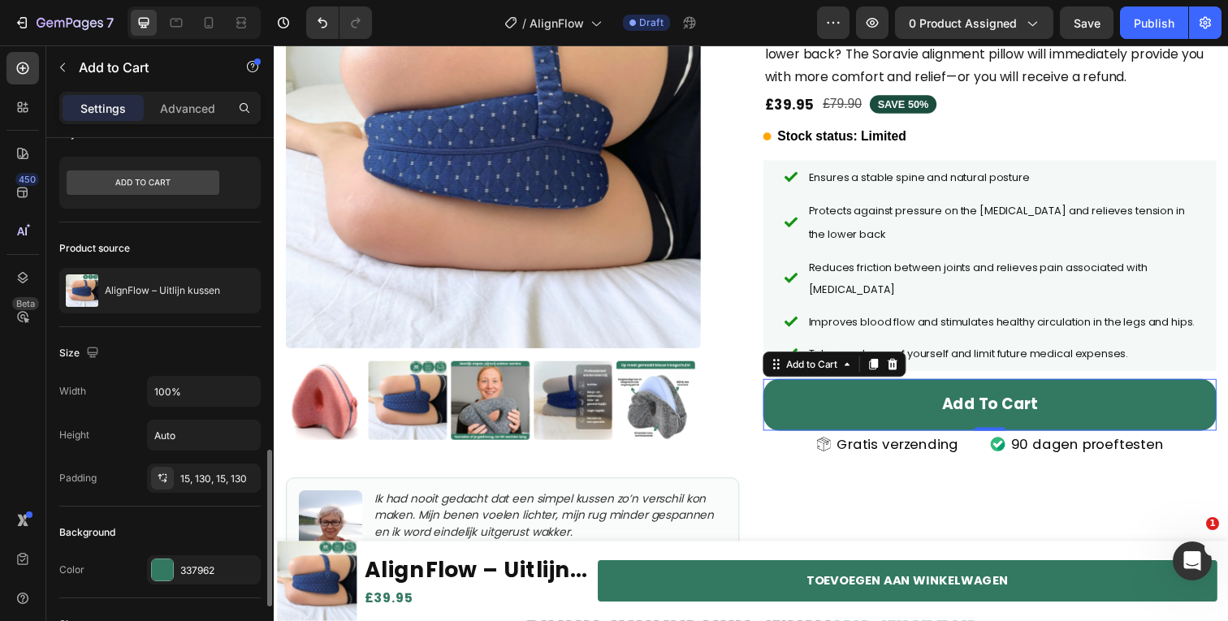
scroll to position [264, 0]
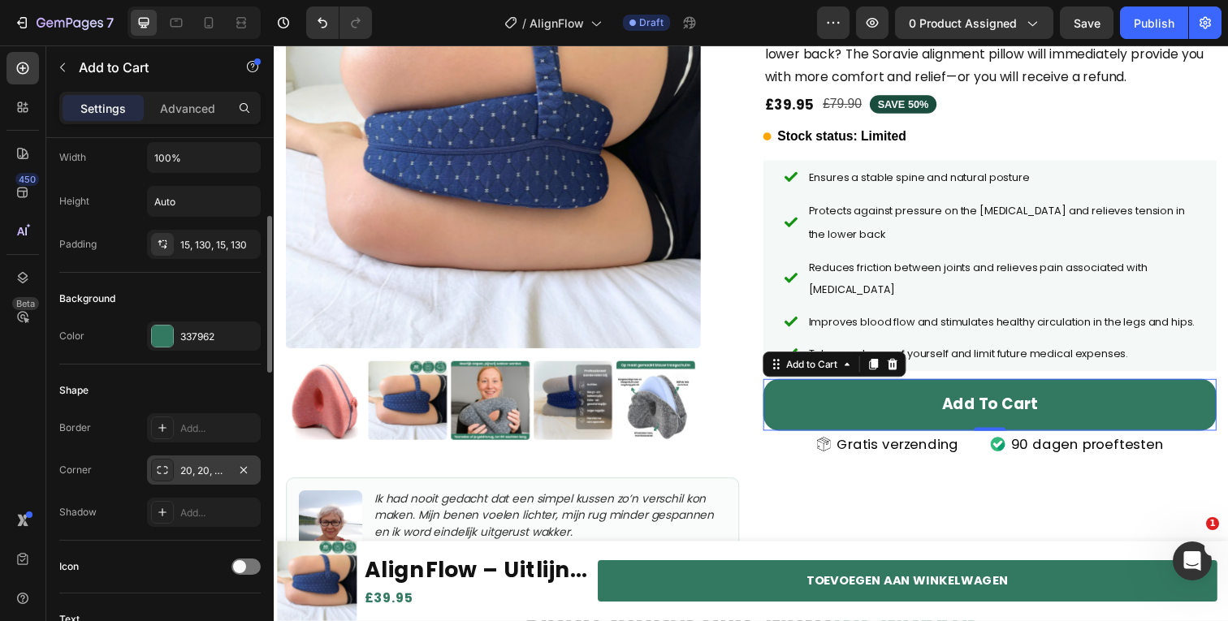
click at [189, 468] on div "20, 20, 20, 20" at bounding box center [203, 471] width 47 height 15
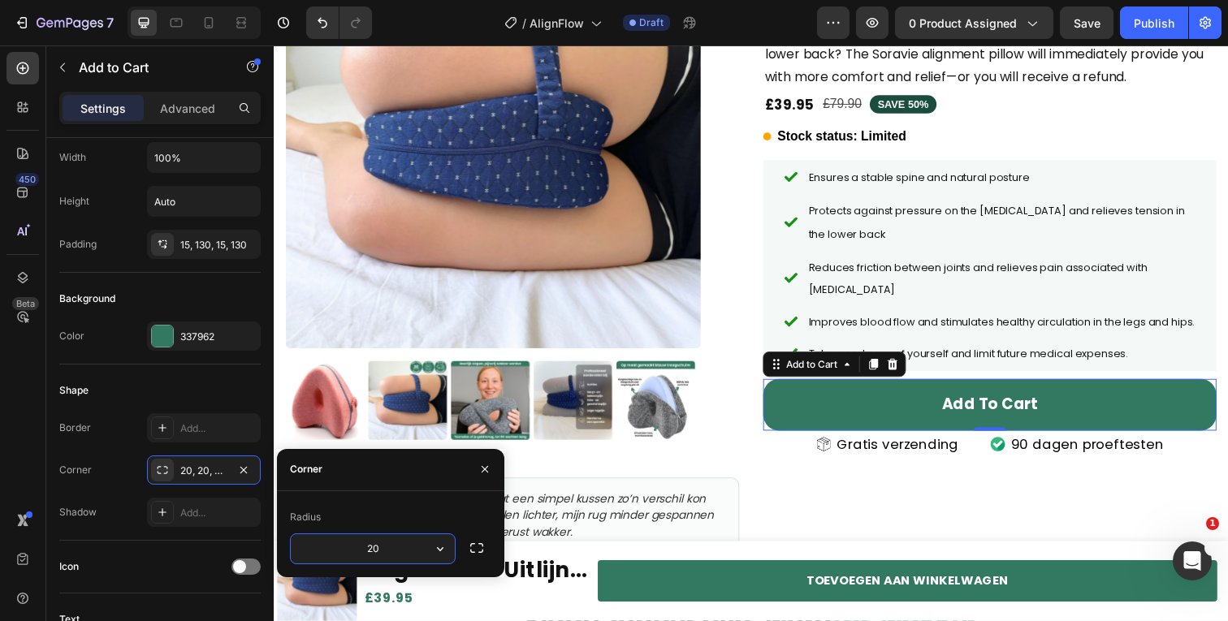
click at [356, 550] on input "20" at bounding box center [373, 548] width 164 height 29
type input "10"
click at [482, 461] on button "button" at bounding box center [485, 469] width 26 height 26
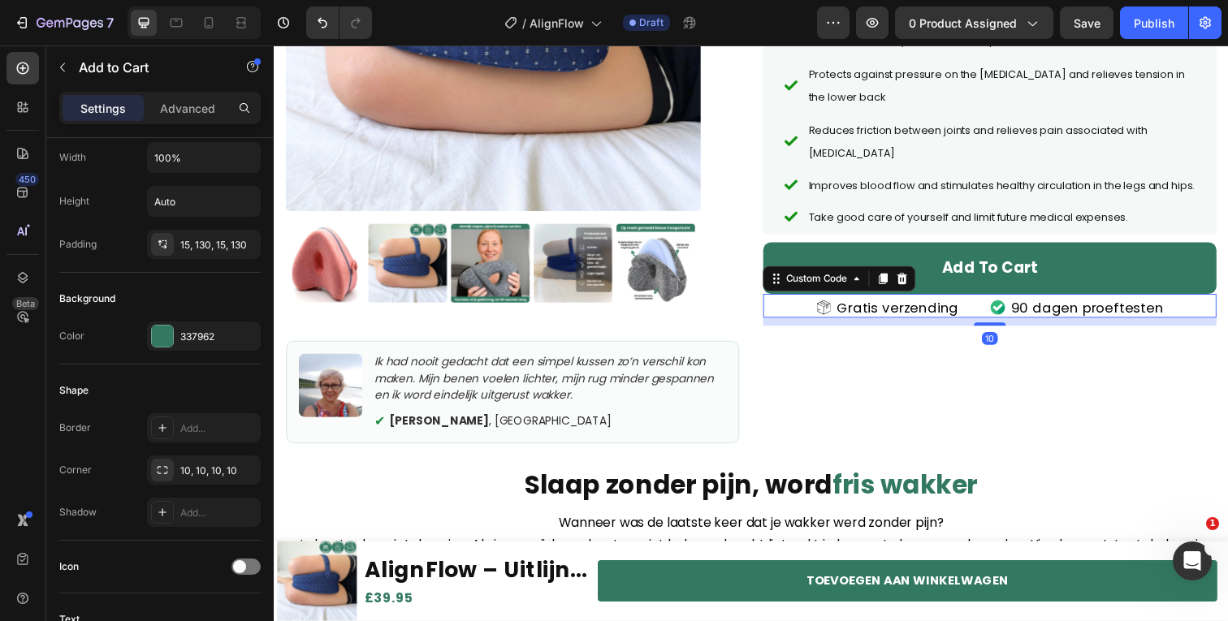
scroll to position [37, 0]
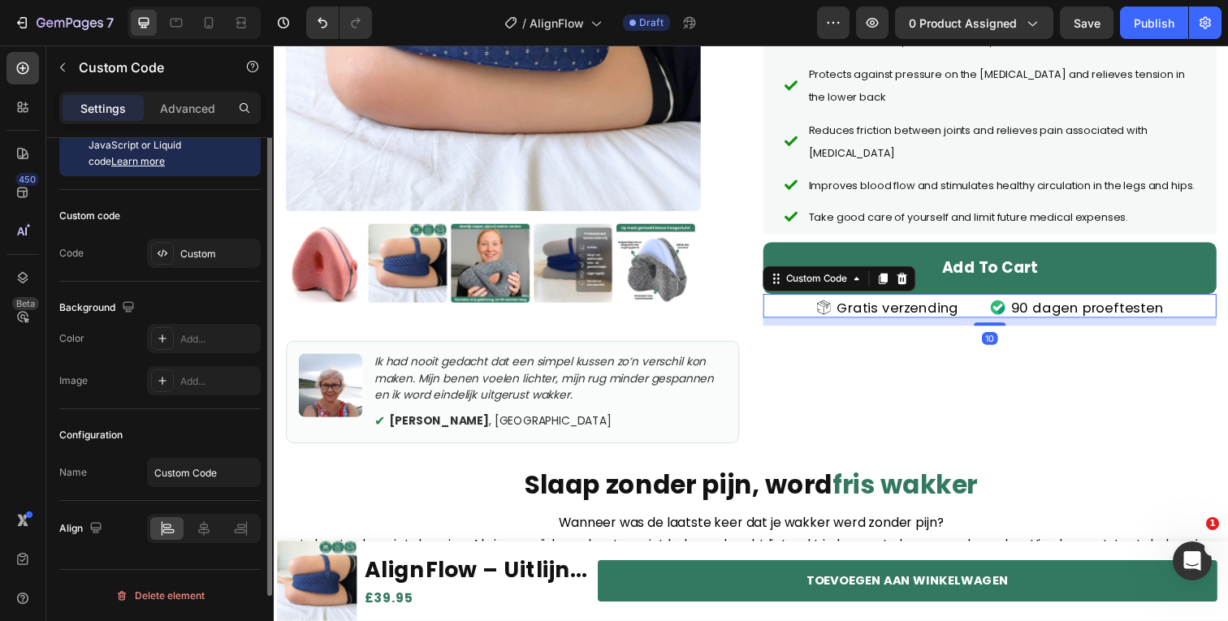
click at [914, 305] on span "Gratis verzending" at bounding box center [911, 314] width 124 height 21
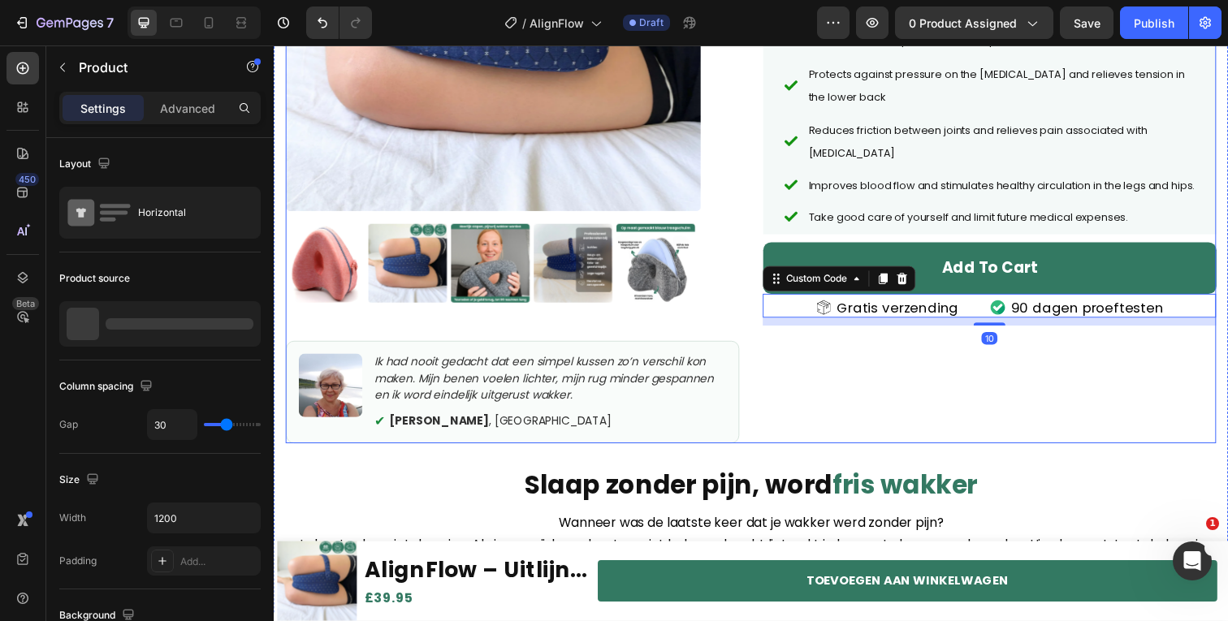
click at [887, 328] on div "Icon Icon Icon Icon Icon Icon List (65) l 61,000+ Satisfied Customers Text Bloc…" at bounding box center [1004, 121] width 463 height 661
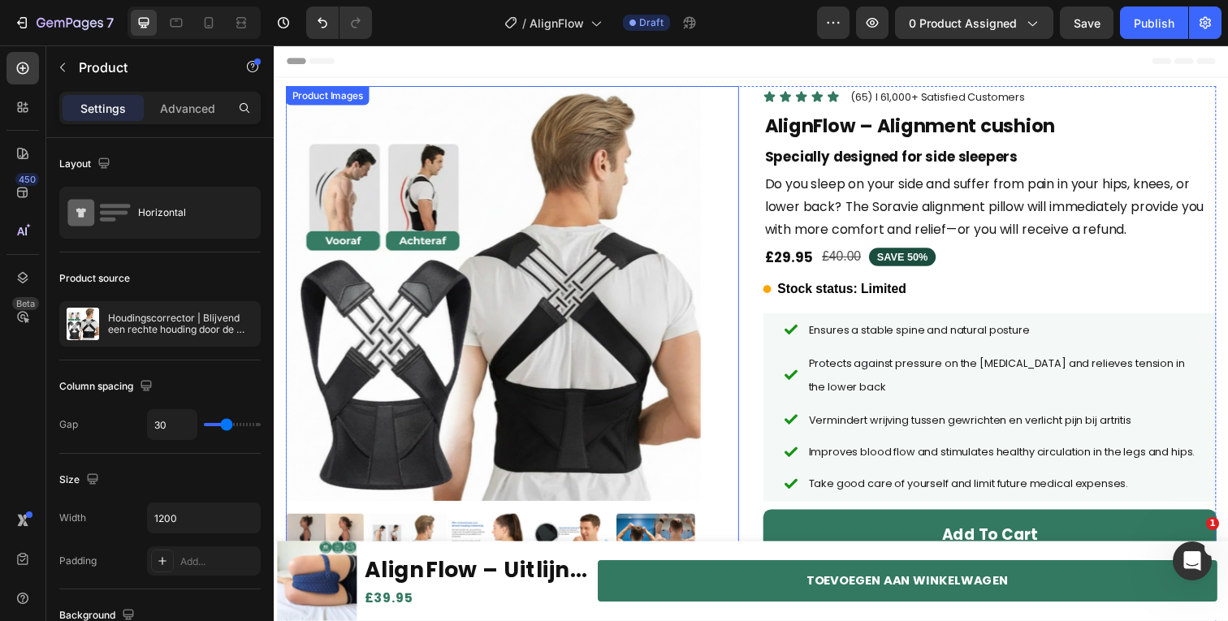
click at [541, 319] on img at bounding box center [498, 299] width 424 height 424
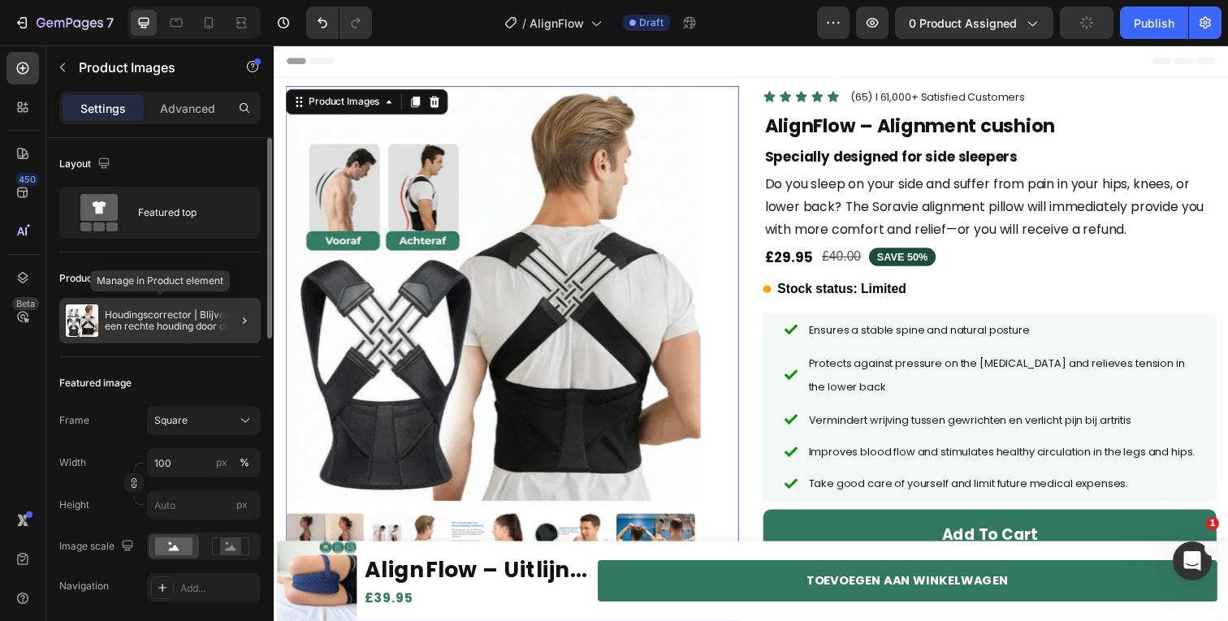
click at [102, 309] on div "Houdingscorrector | Blijvend een rechte houding door de juiste ondersteuning" at bounding box center [159, 320] width 201 height 45
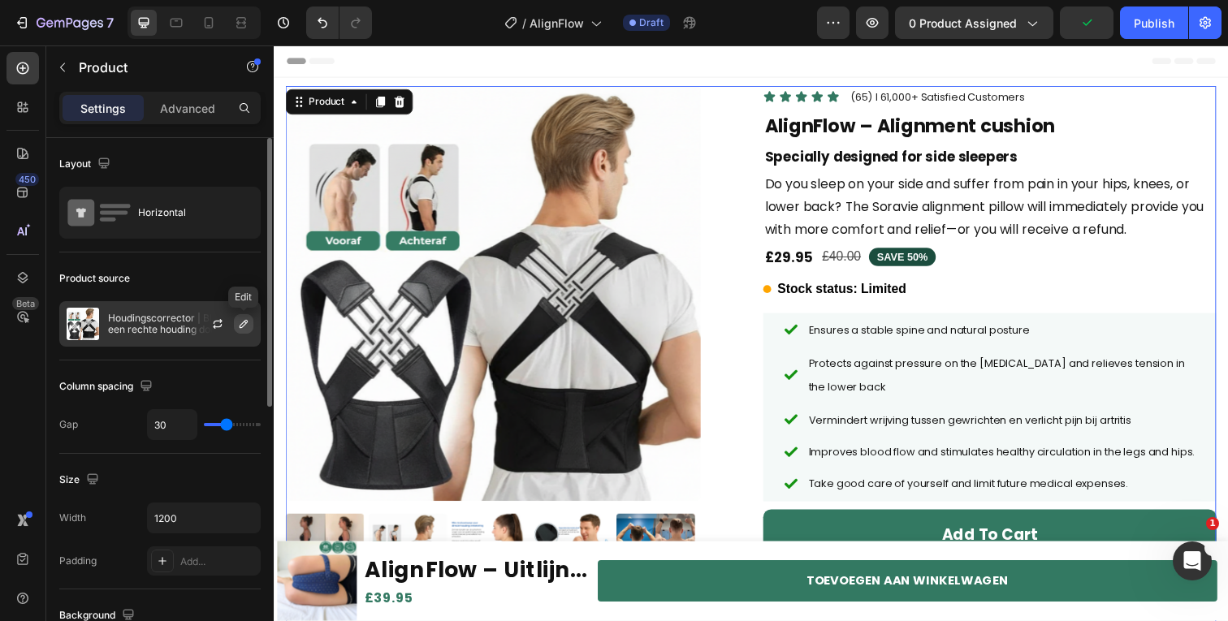
click at [239, 332] on button "button" at bounding box center [243, 323] width 19 height 19
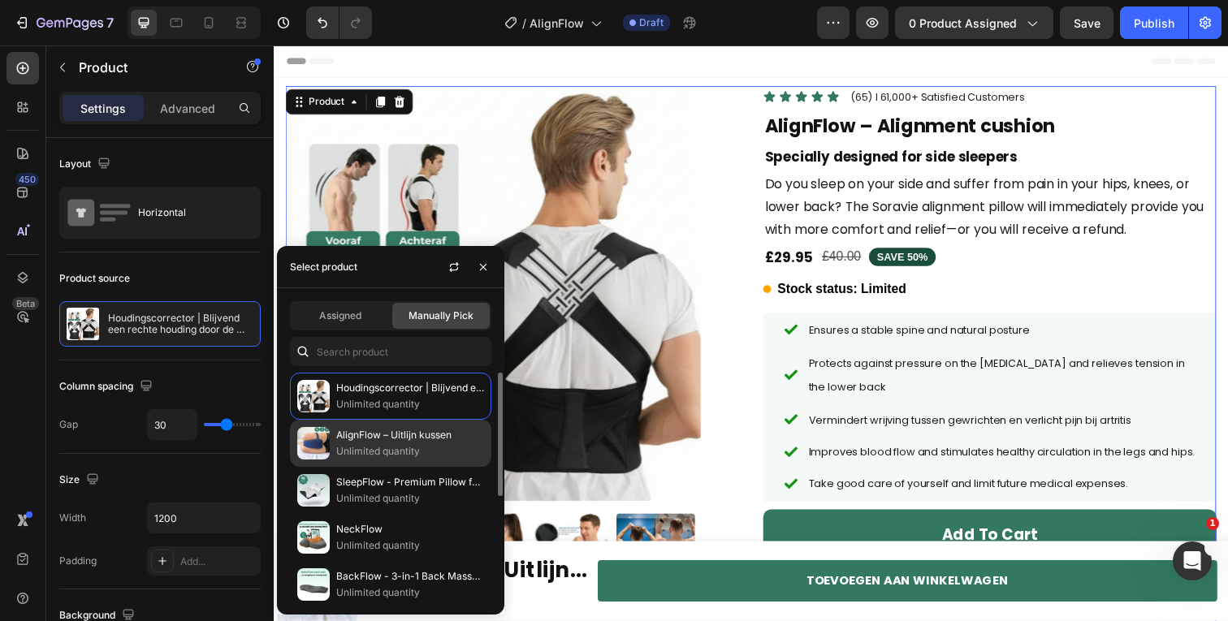
click at [377, 456] on p "Unlimited quantity" at bounding box center [410, 451] width 148 height 16
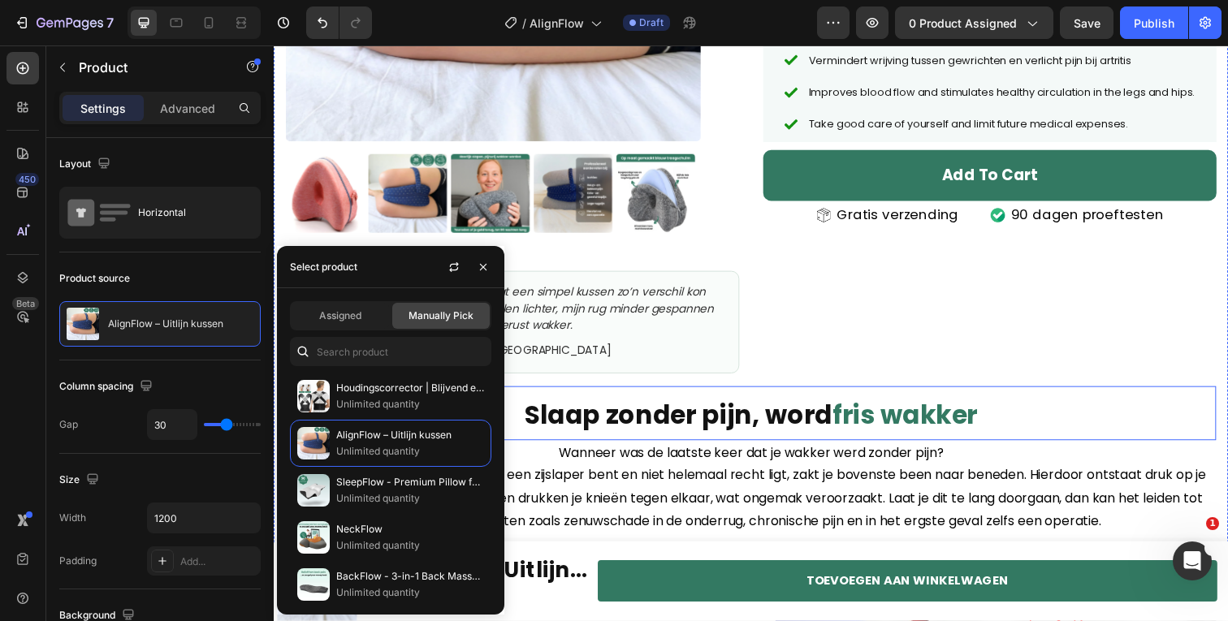
scroll to position [366, 0]
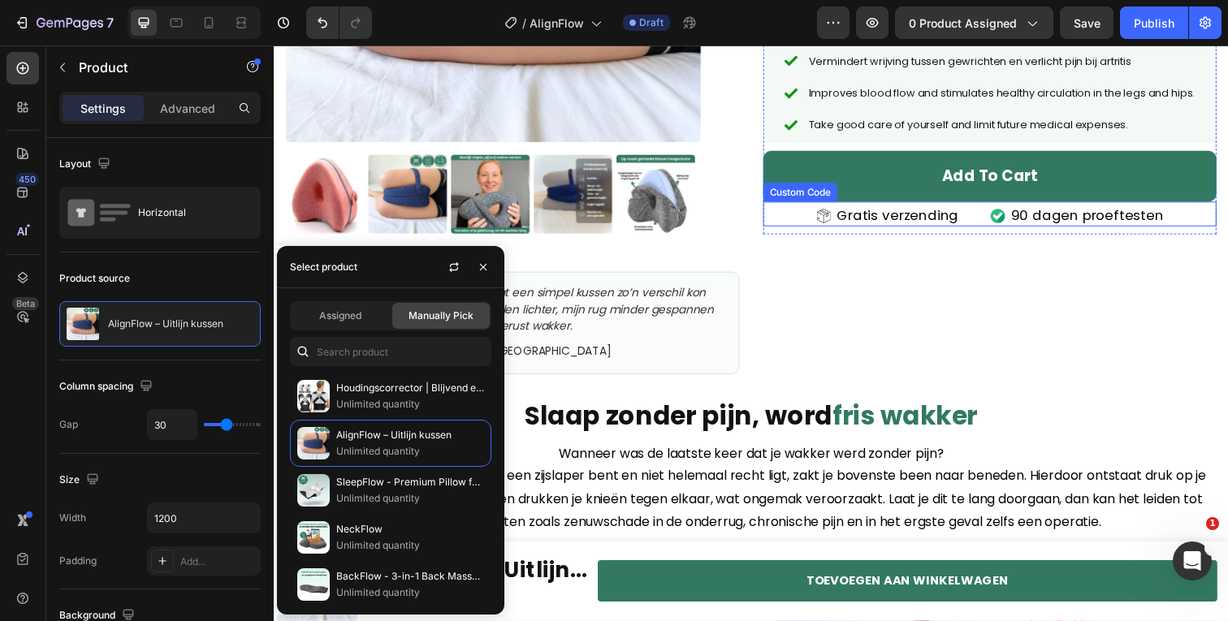
click at [893, 231] on span "Gratis verzending" at bounding box center [911, 220] width 124 height 21
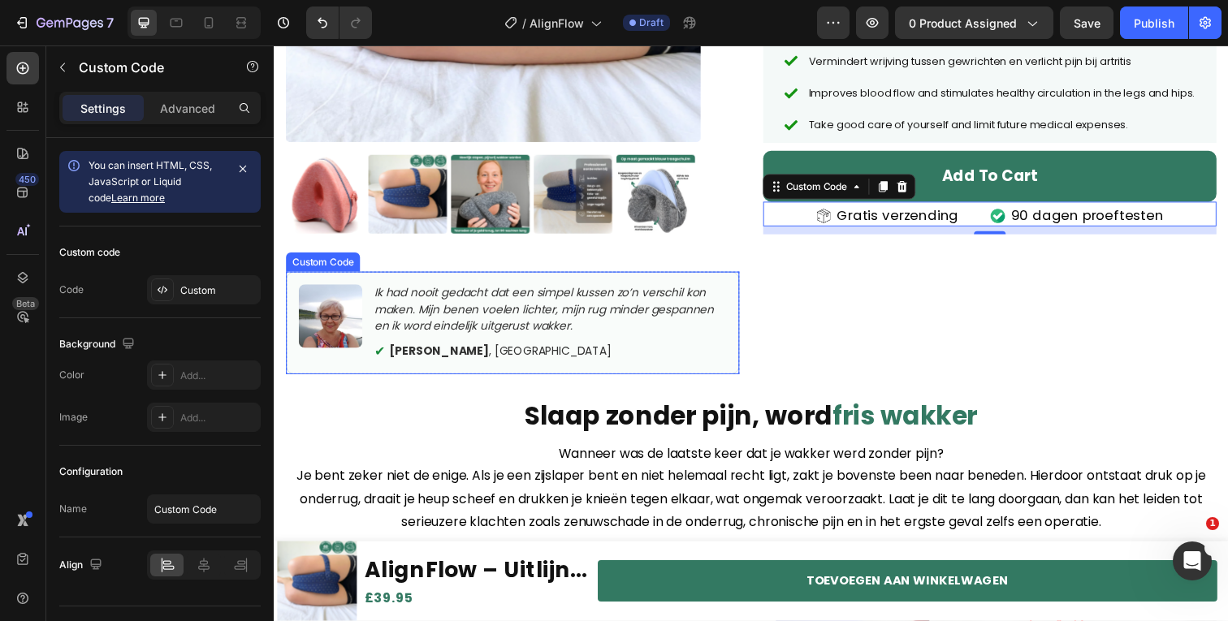
click at [475, 325] on p "Ik had nooit gedacht dat een simpel kussen zo’n verschil kon maken. Mijn benen …" at bounding box center [556, 315] width 360 height 51
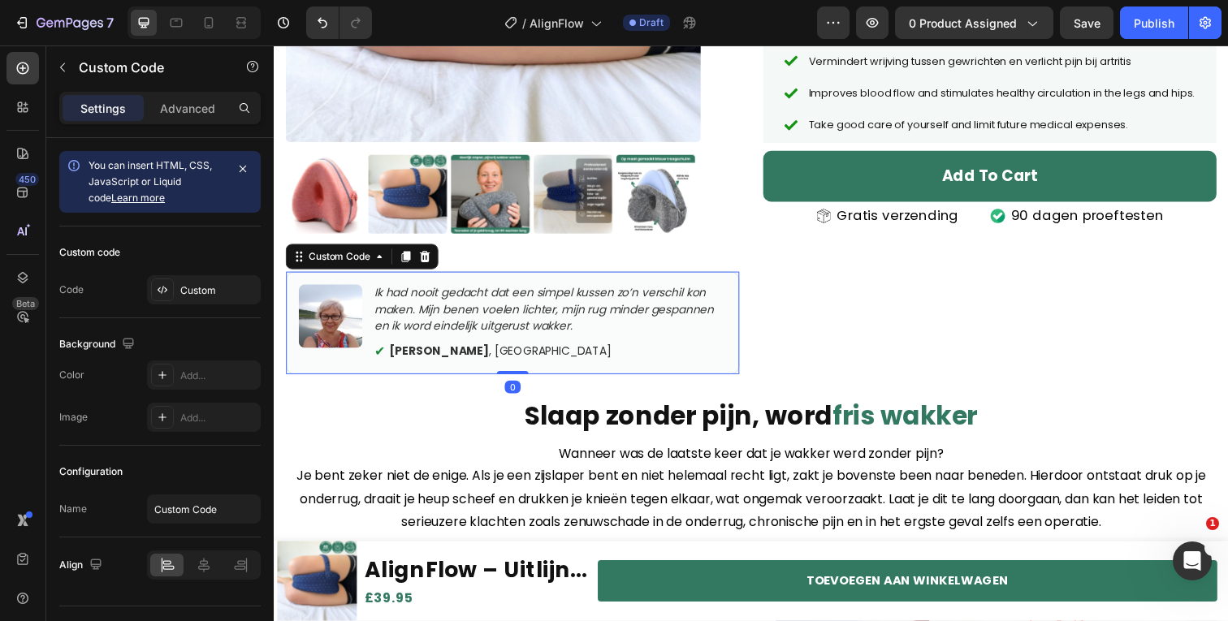
click at [475, 325] on p "Ik had nooit gedacht dat een simpel kussen zo’n verschil kon maken. Mijn benen …" at bounding box center [556, 315] width 360 height 51
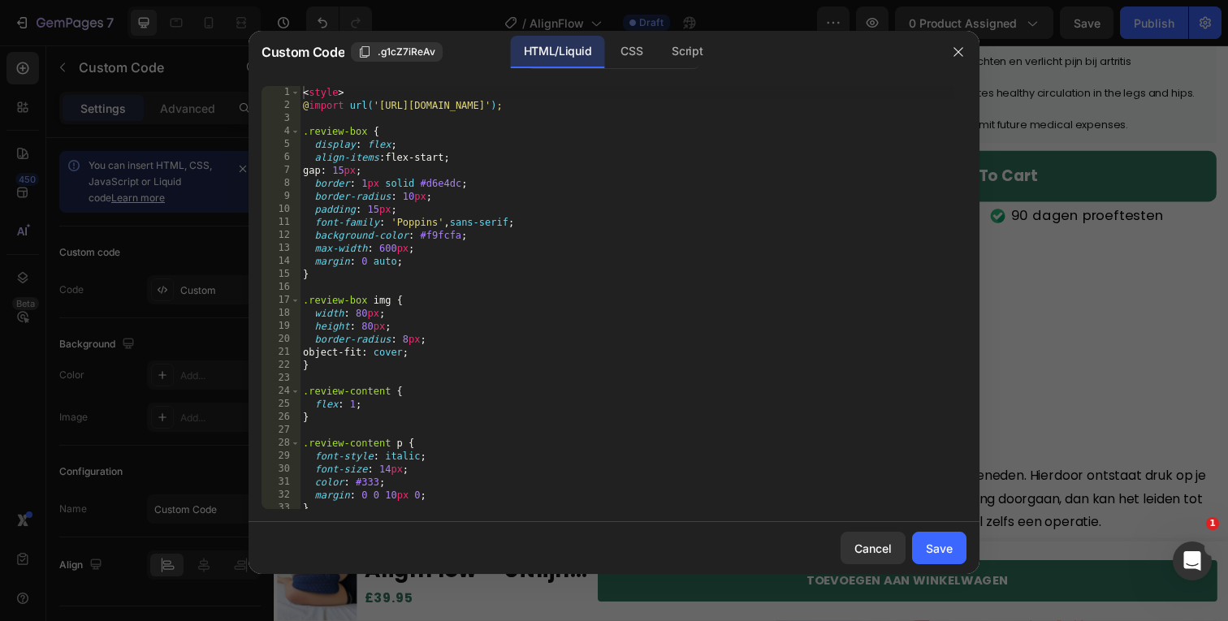
click at [446, 325] on div "< style > @ import url( '[URL][DOMAIN_NAME]' ) ; .review-box { display : flex ;…" at bounding box center [627, 310] width 655 height 449
type textarea "</div>"
paste textarea
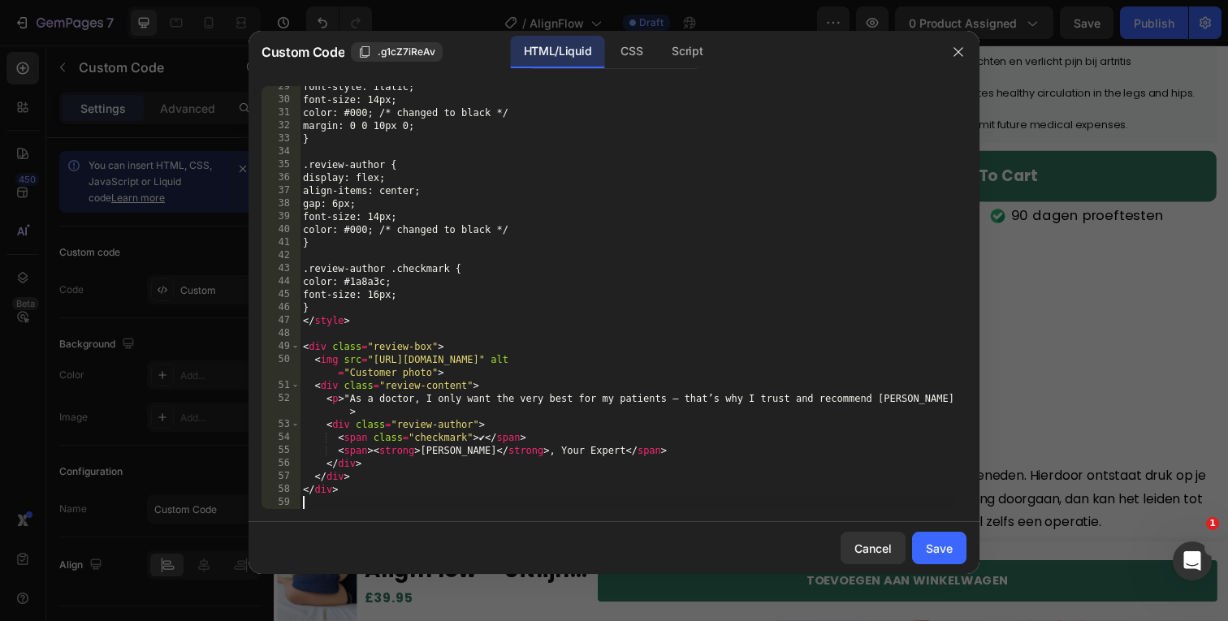
scroll to position [370, 0]
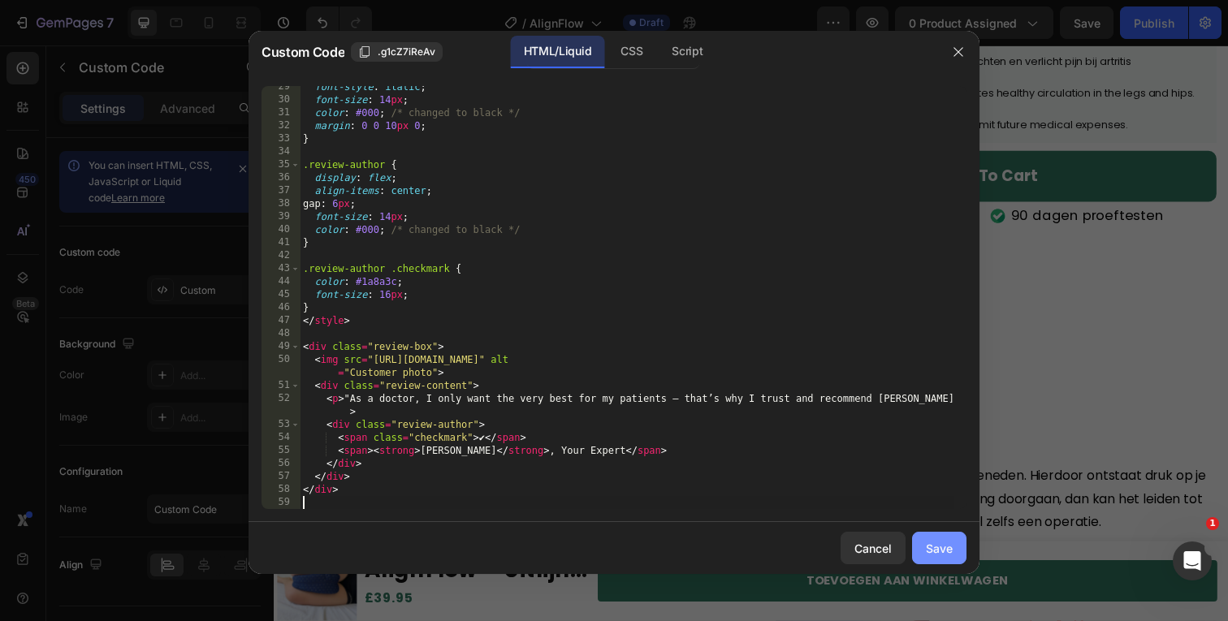
click at [953, 555] on button "Save" at bounding box center [939, 548] width 54 height 32
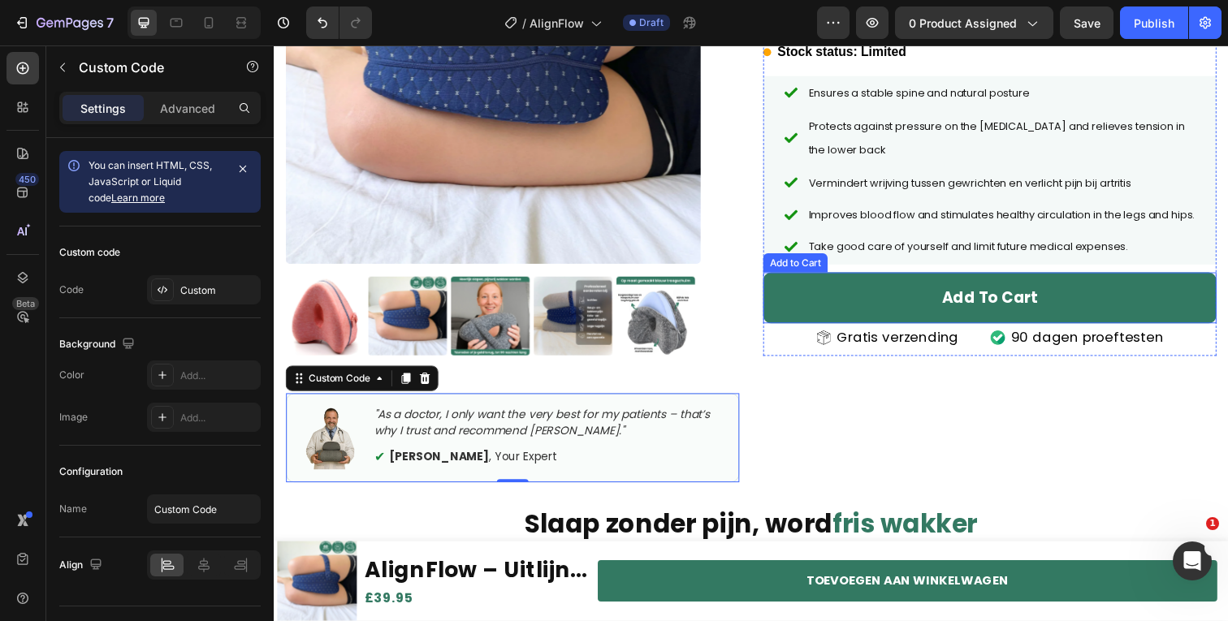
scroll to position [242, 0]
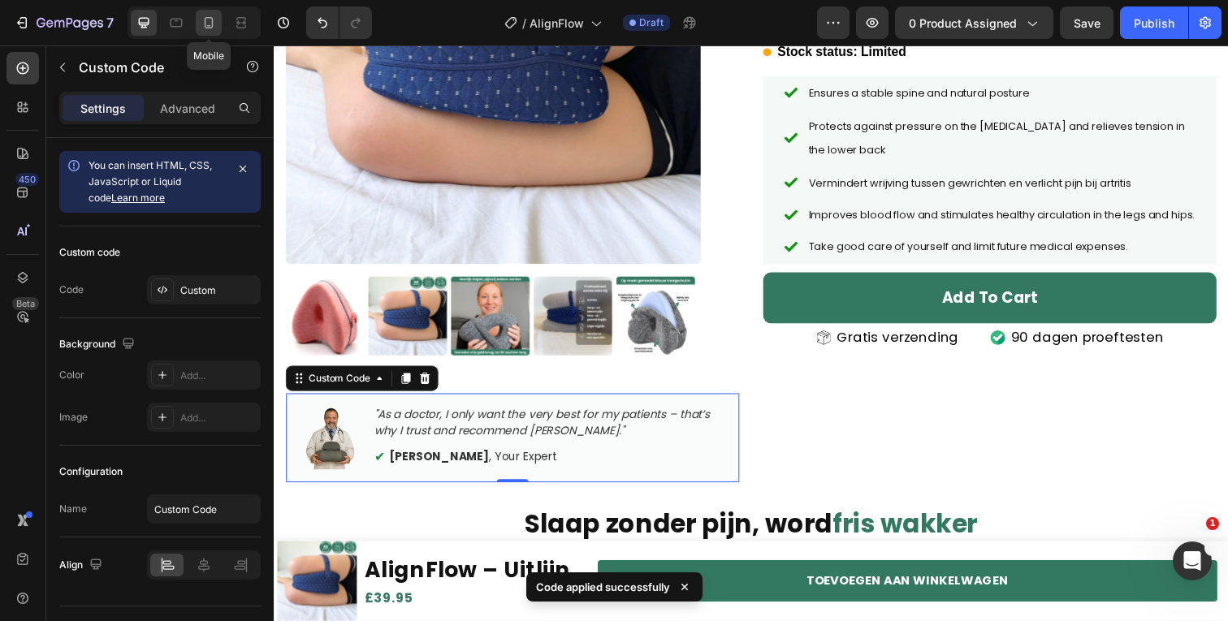
click at [208, 24] on icon at bounding box center [209, 23] width 16 height 16
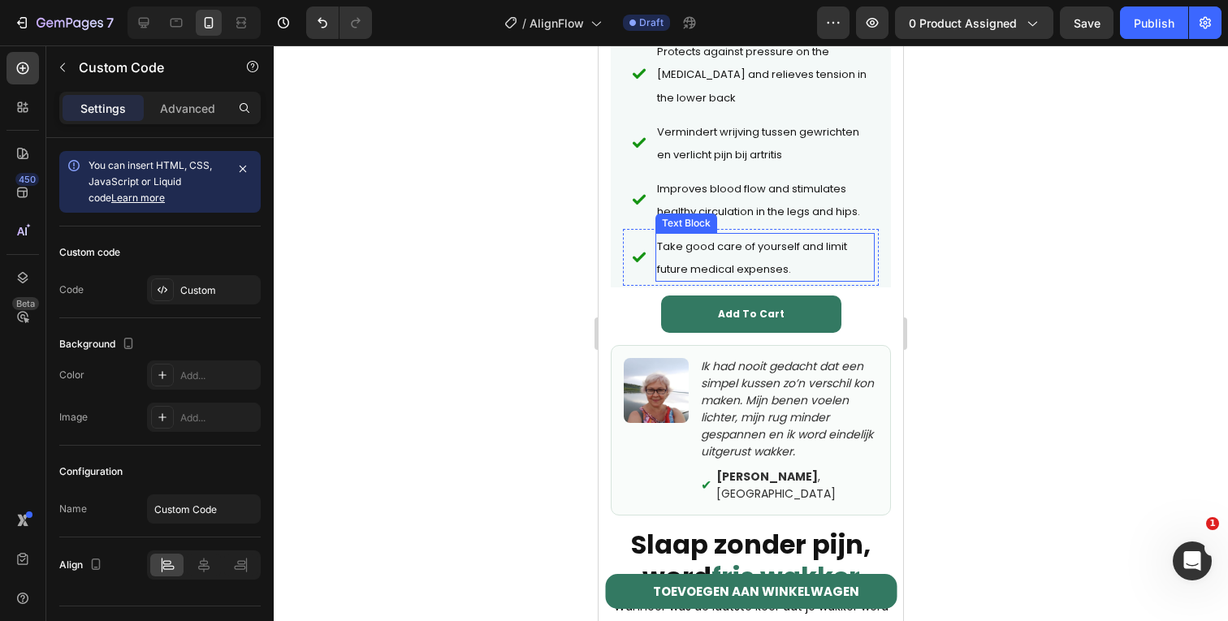
scroll to position [725, 0]
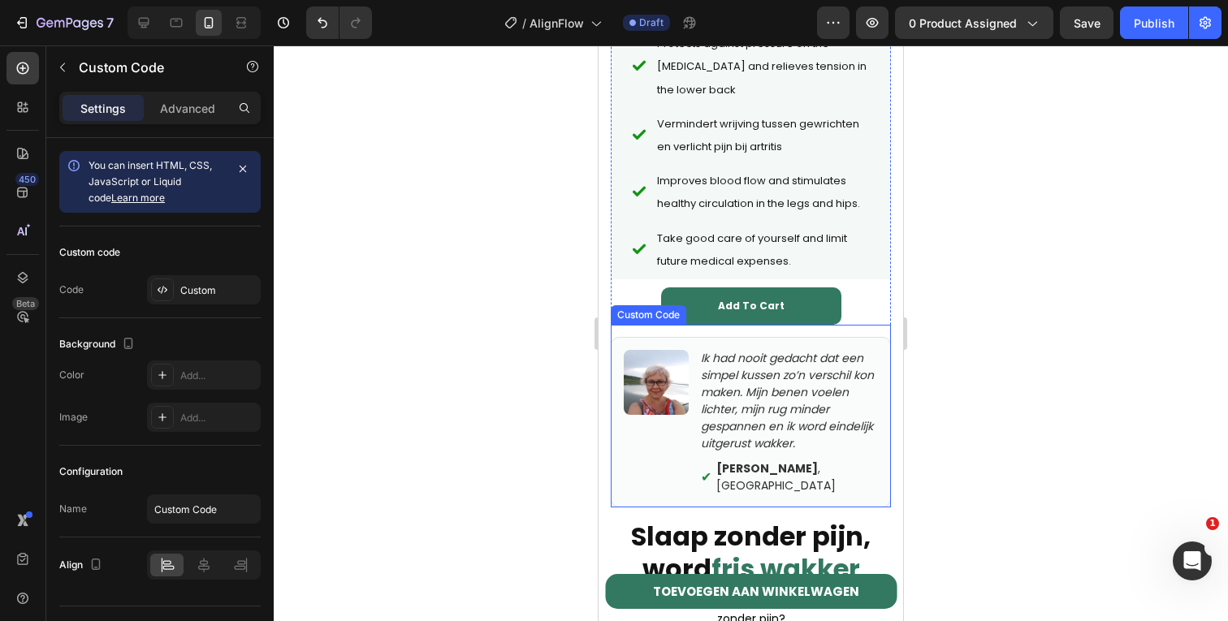
click at [763, 429] on p "Ik had nooit gedacht dat een simpel kussen zo’n verschil kon maken. Mijn benen …" at bounding box center [789, 401] width 177 height 102
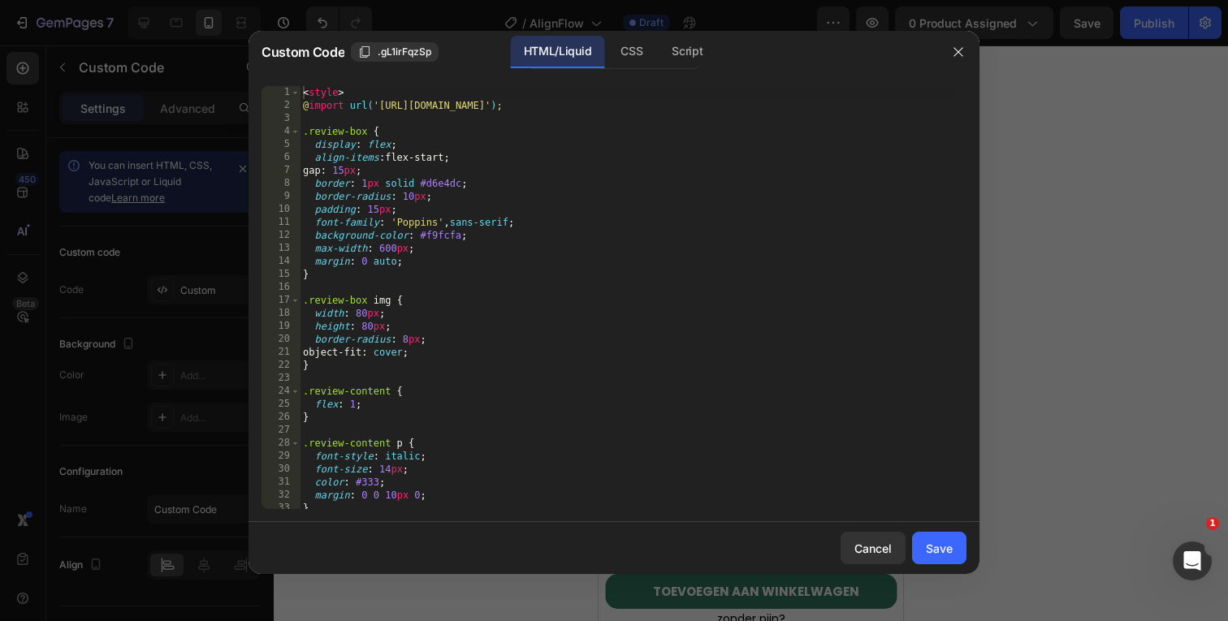
click at [565, 318] on div "< style > @ import url( '[URL][DOMAIN_NAME]' ) ; .review-box { display : flex ;…" at bounding box center [627, 310] width 655 height 449
type textarea "</div>"
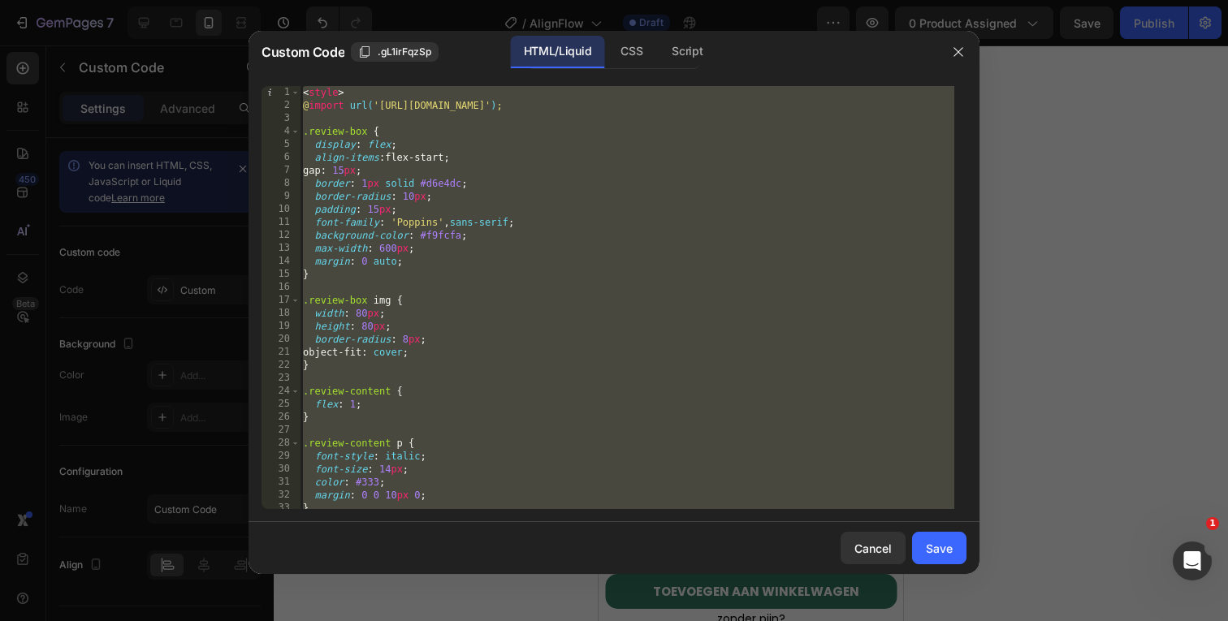
paste textarea
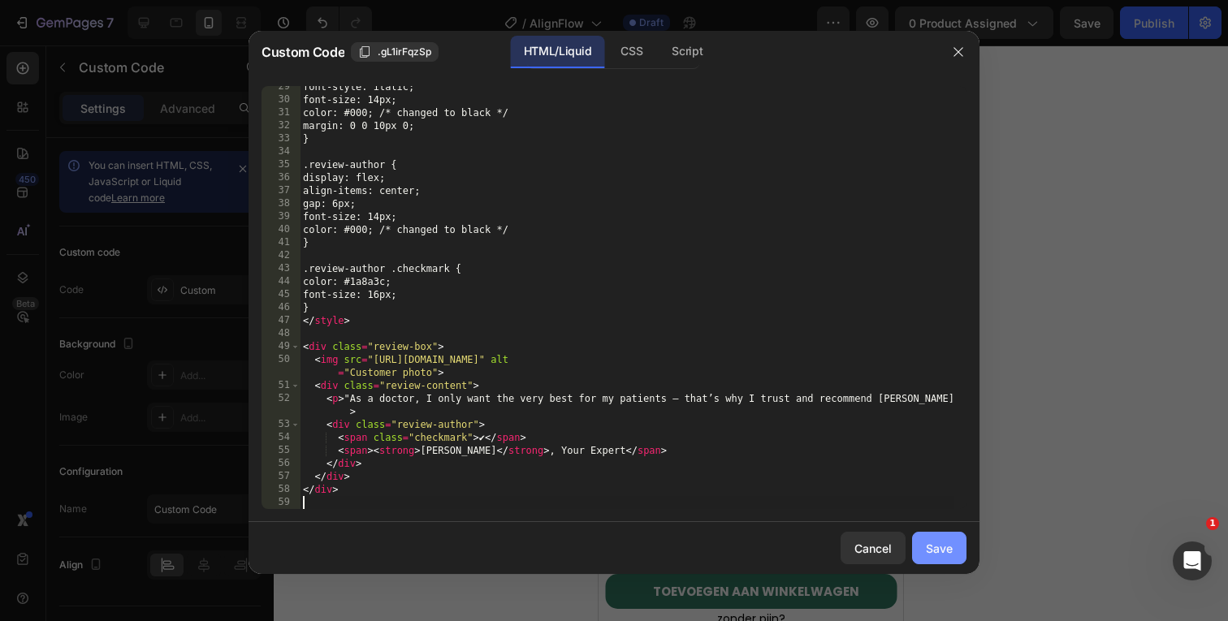
click at [940, 542] on div "Save" at bounding box center [939, 548] width 27 height 17
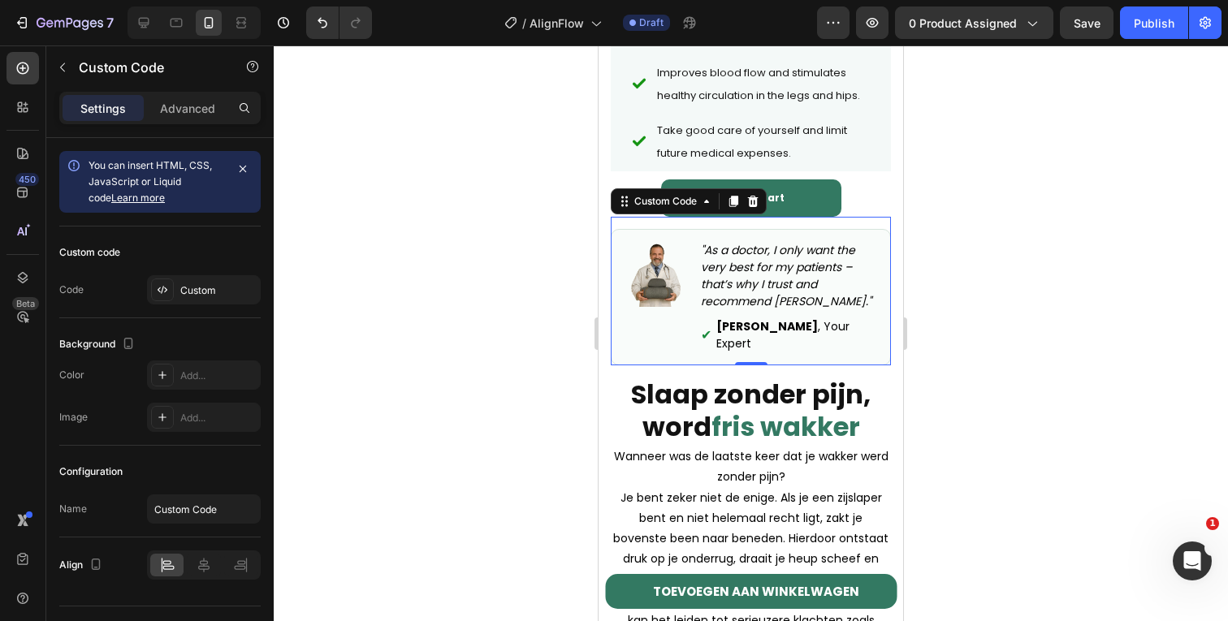
scroll to position [856, 0]
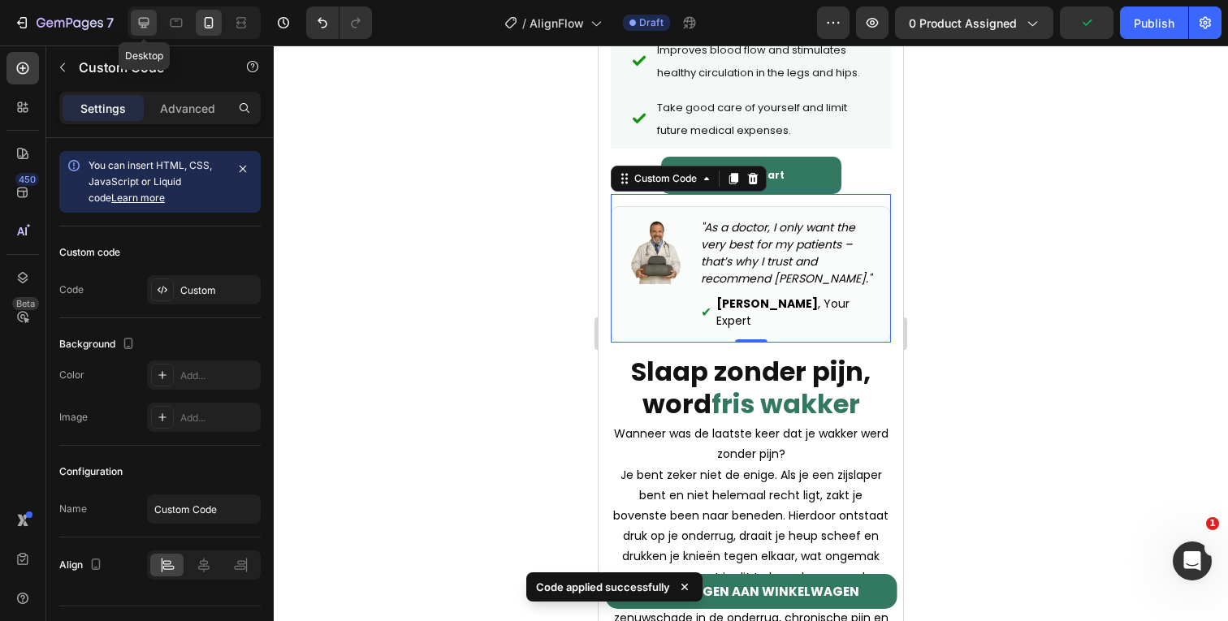
click at [149, 28] on icon at bounding box center [144, 23] width 16 height 16
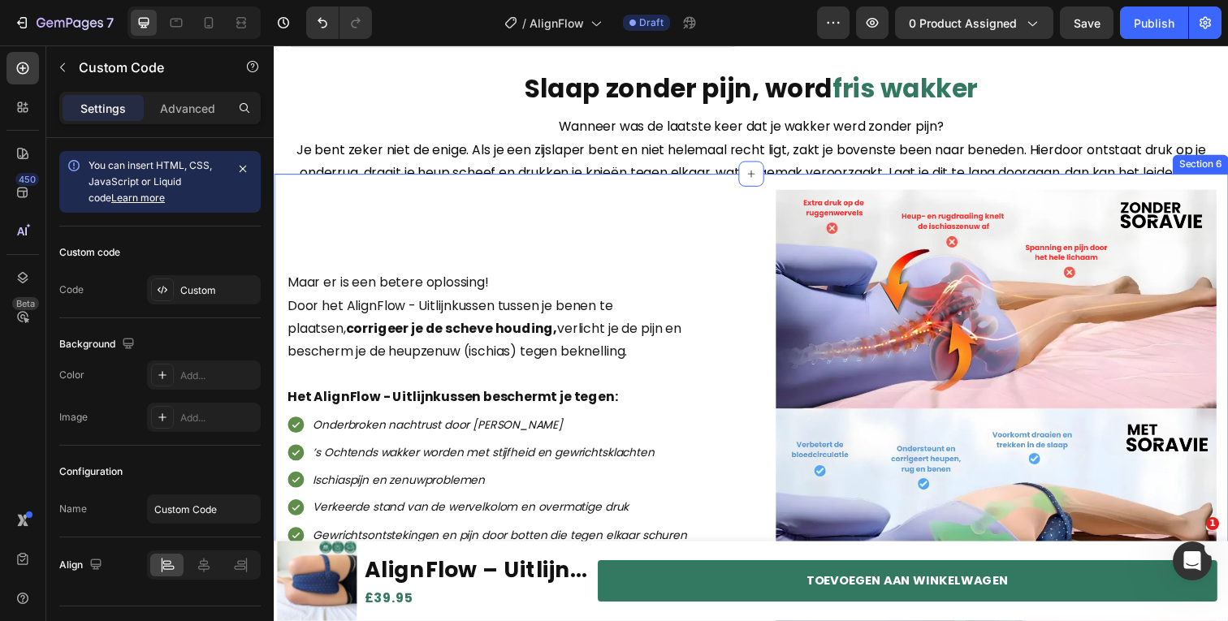
scroll to position [328, 0]
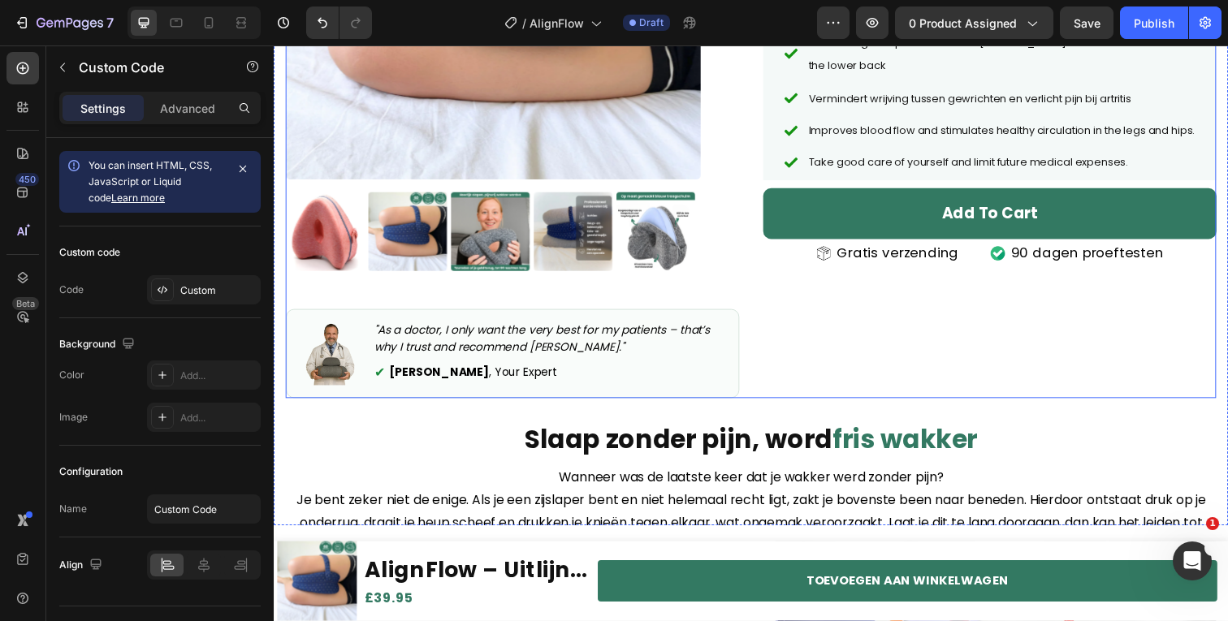
click at [759, 320] on div "Product Images "As a doctor, I only want the very best for my patients – that’s…" at bounding box center [761, 82] width 950 height 647
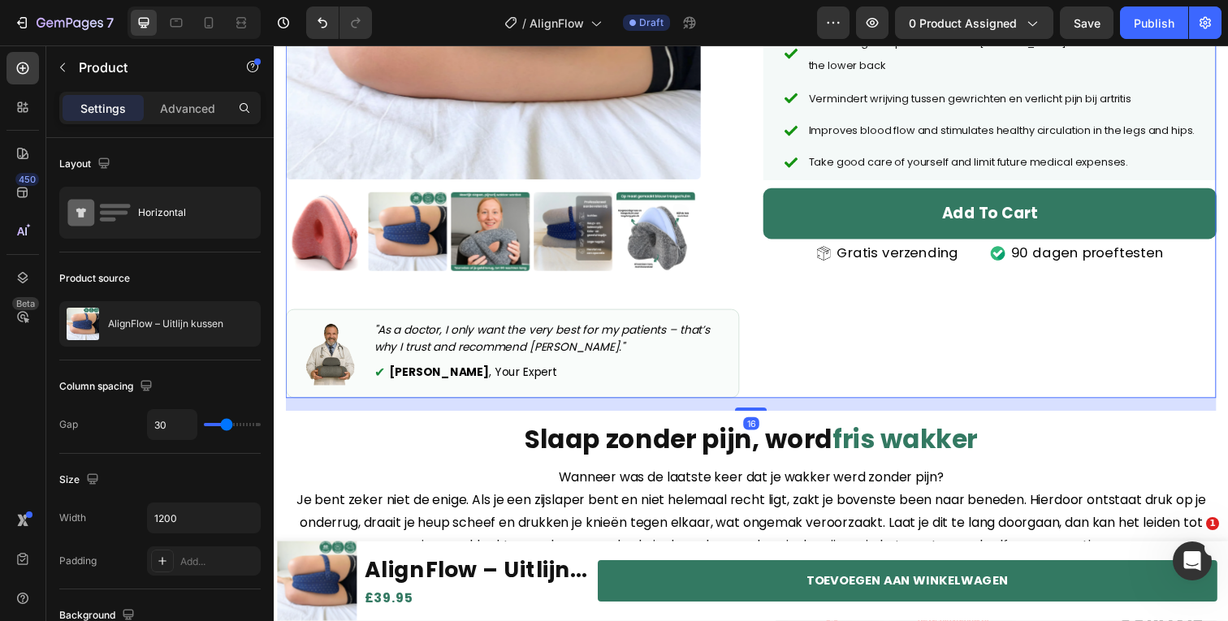
click at [869, 335] on div "Icon Icon Icon Icon Icon Icon List (65) l 61,000+ Satisfied Customers Text Bloc…" at bounding box center [1004, 82] width 463 height 647
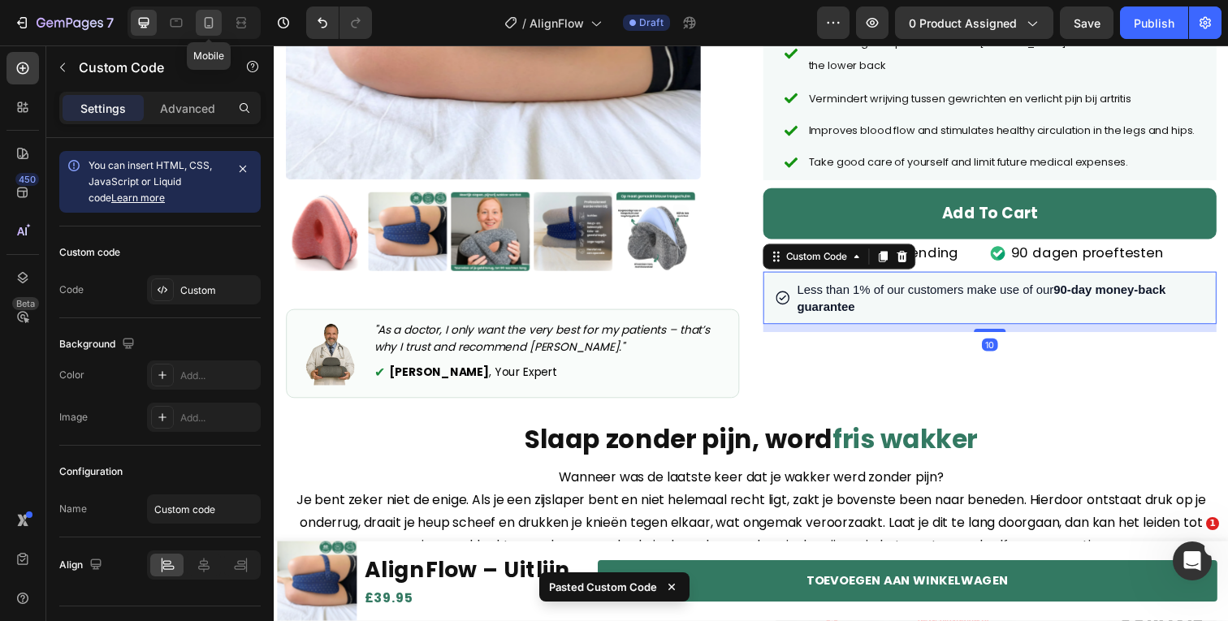
click at [211, 29] on icon at bounding box center [209, 23] width 16 height 16
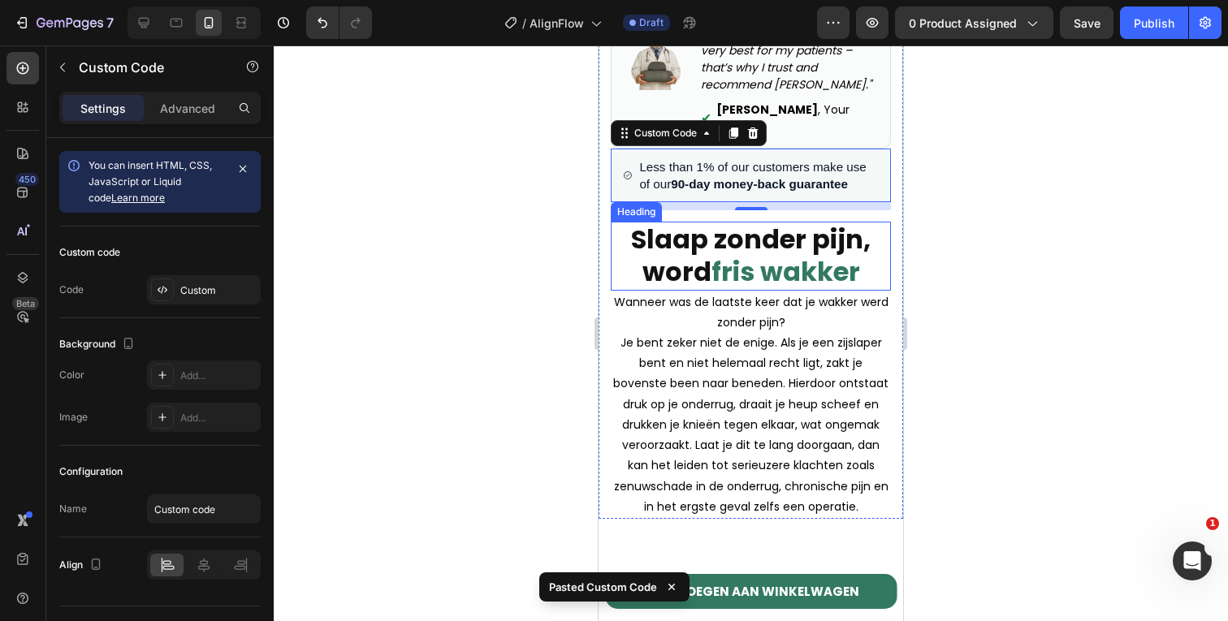
scroll to position [962, 0]
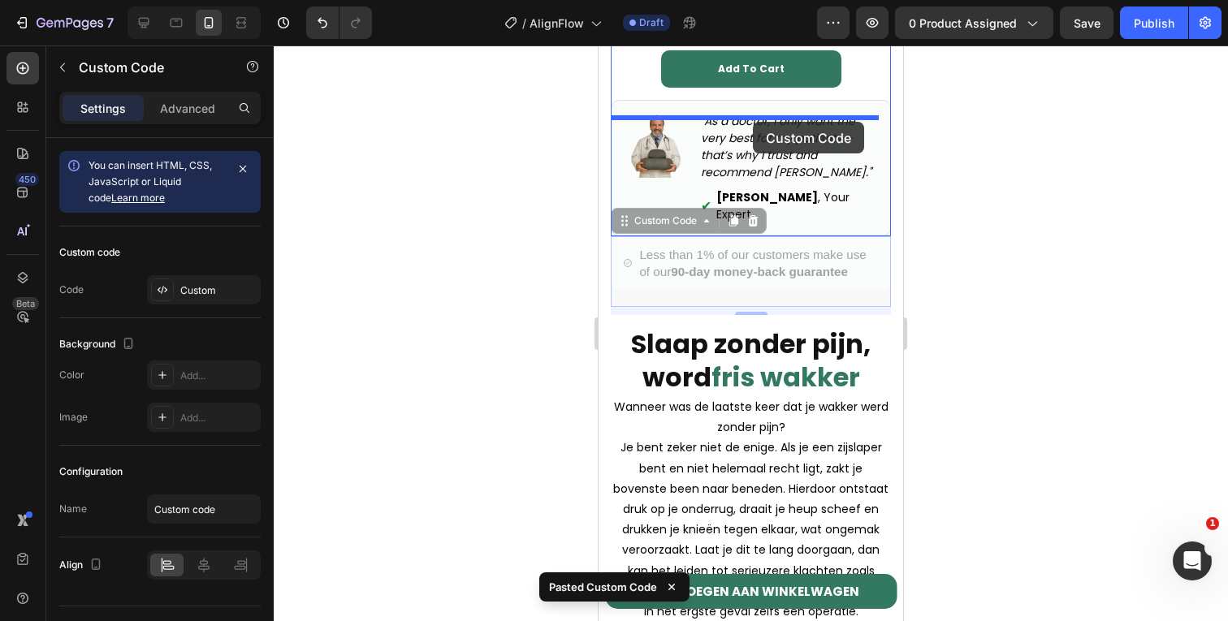
drag, startPoint x: 759, startPoint y: 207, endPoint x: 753, endPoint y: 122, distance: 85.5
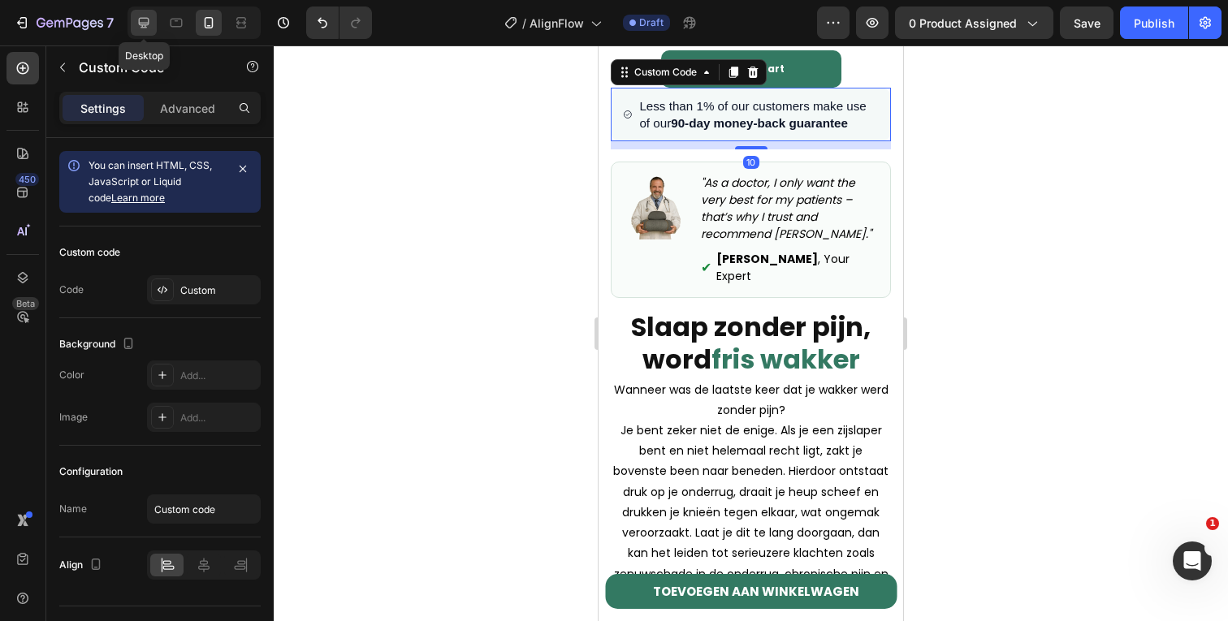
click at [140, 24] on icon at bounding box center [144, 23] width 11 height 11
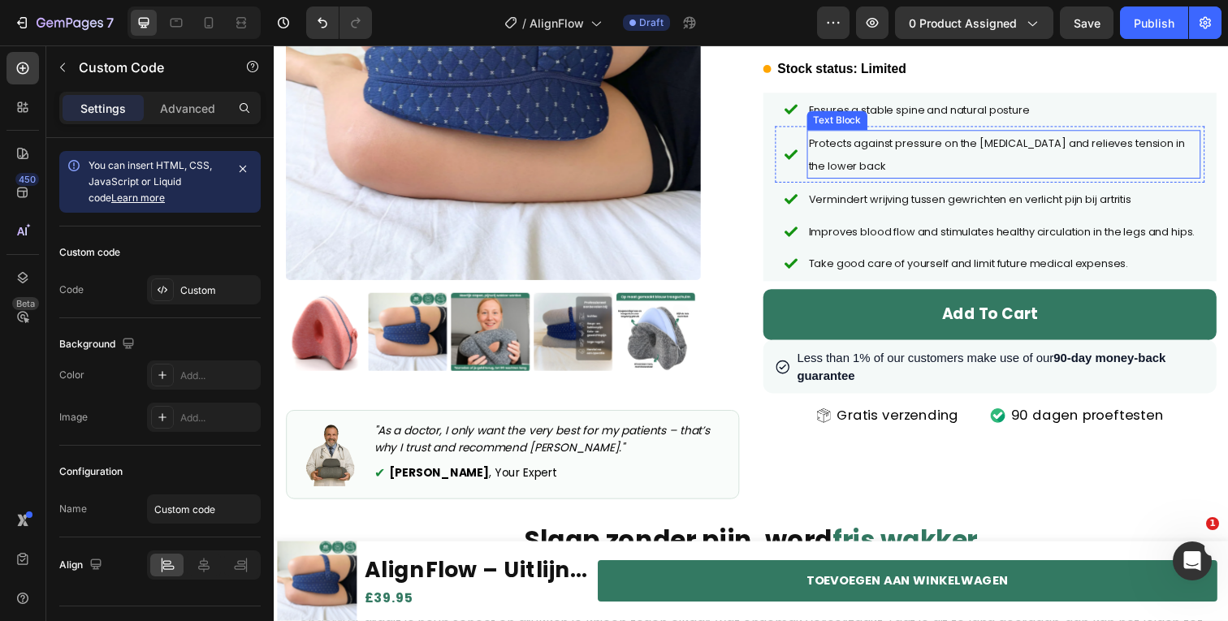
scroll to position [250, 0]
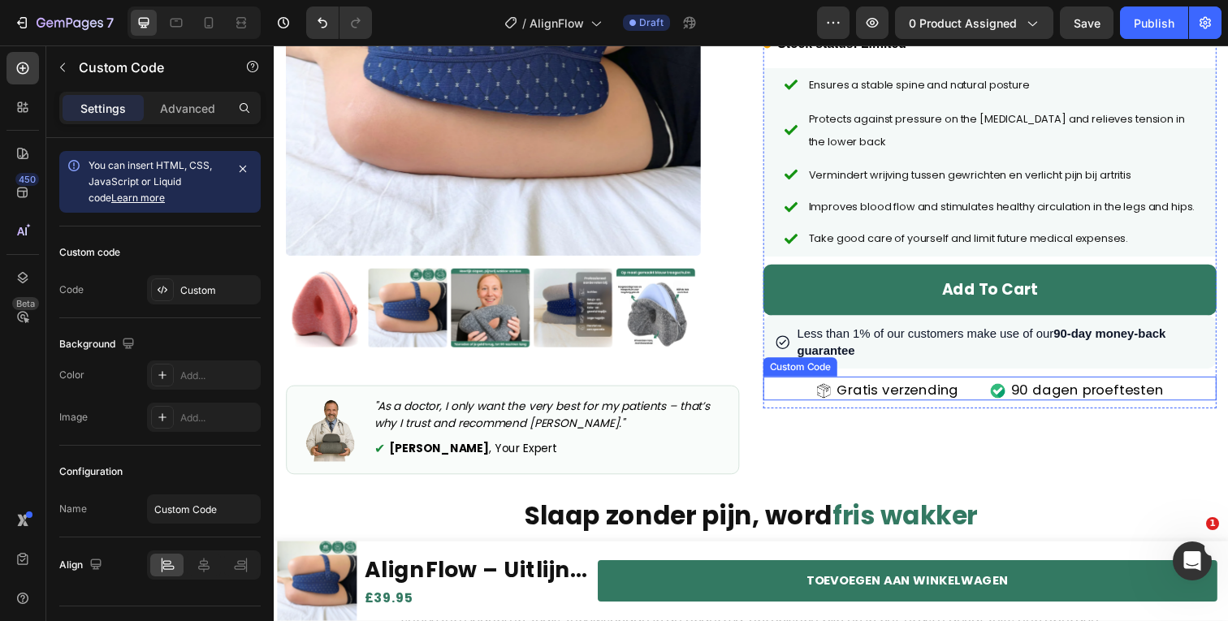
click at [962, 409] on span "Gratis verzending" at bounding box center [911, 398] width 124 height 21
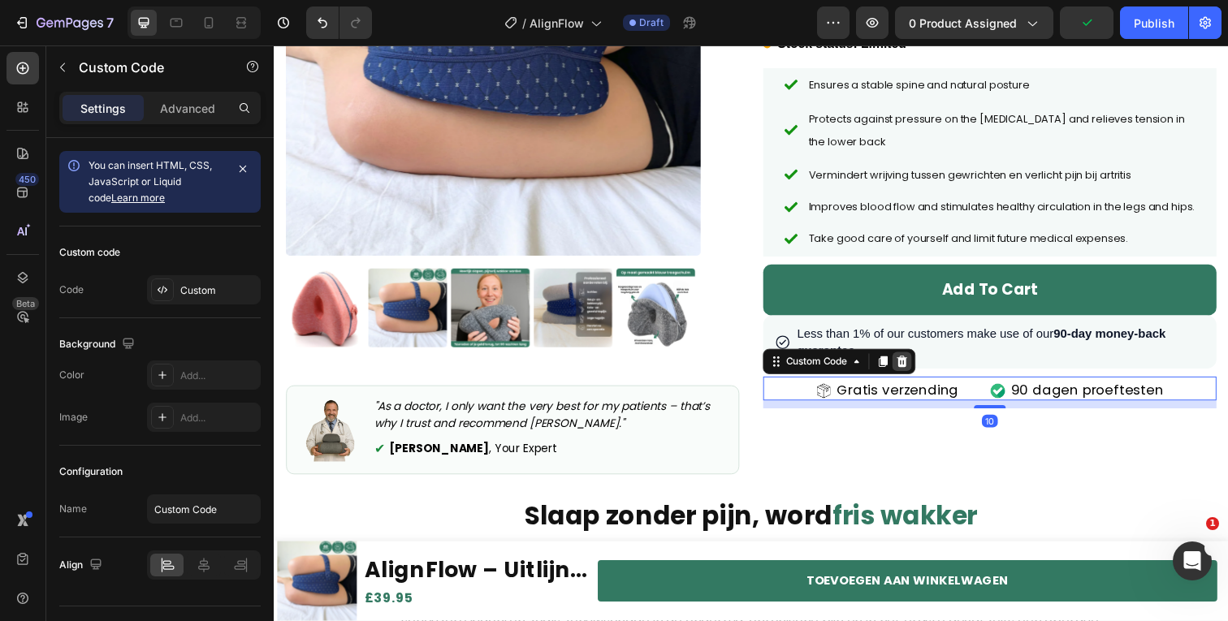
click at [911, 375] on icon at bounding box center [915, 368] width 13 height 13
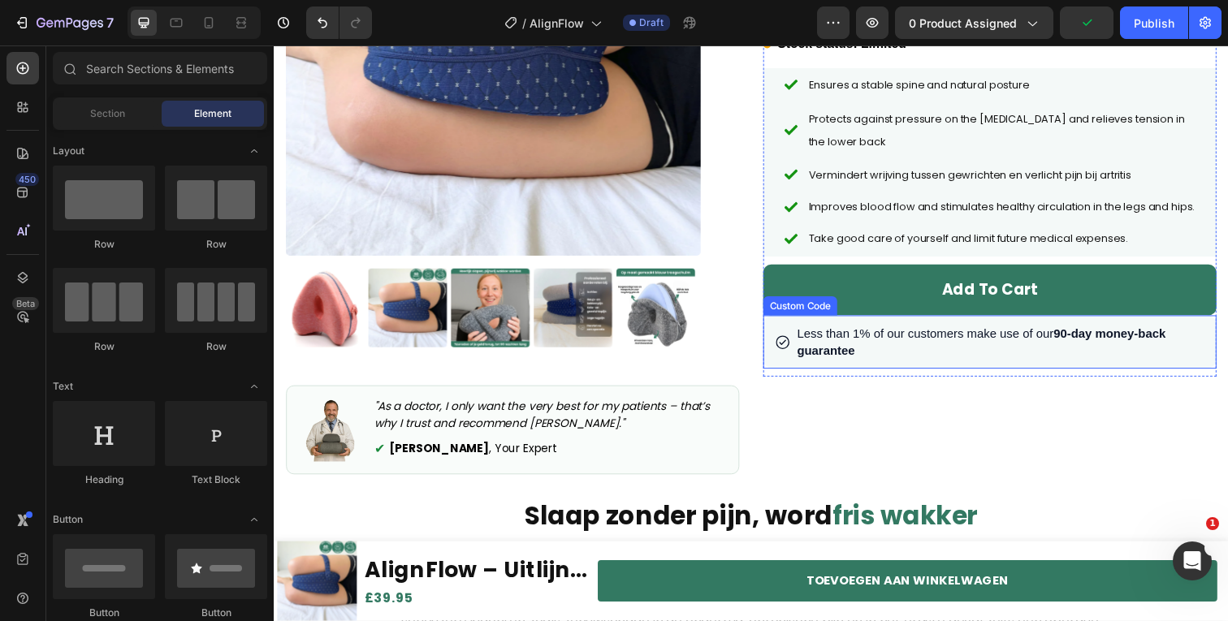
click at [851, 366] on span "Less than 1% of our customers make use of our 90-day money-back guarantee" at bounding box center [1015, 348] width 415 height 35
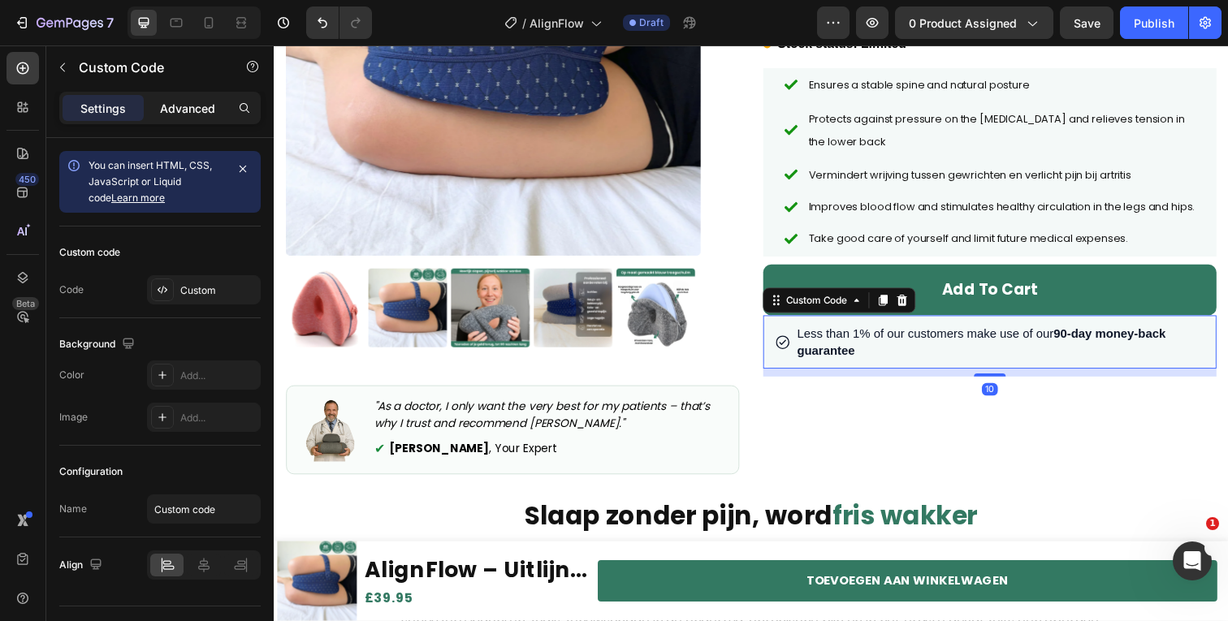
click at [165, 97] on div "Advanced" at bounding box center [187, 108] width 81 height 26
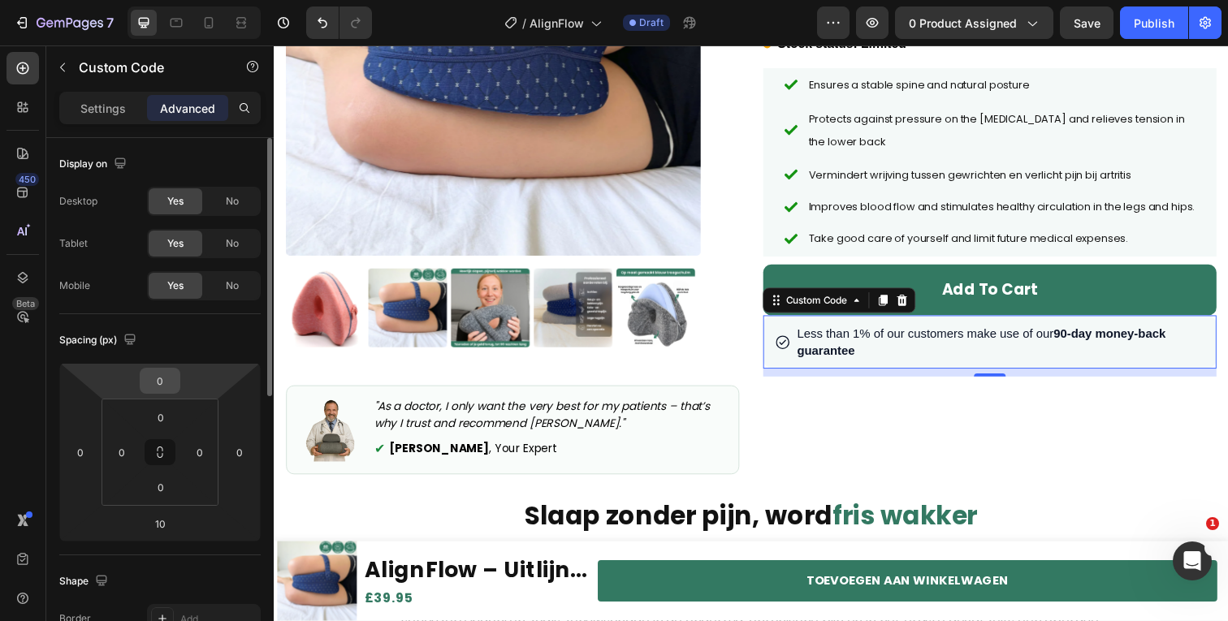
click at [160, 376] on input "0" at bounding box center [160, 381] width 32 height 24
type input "10"
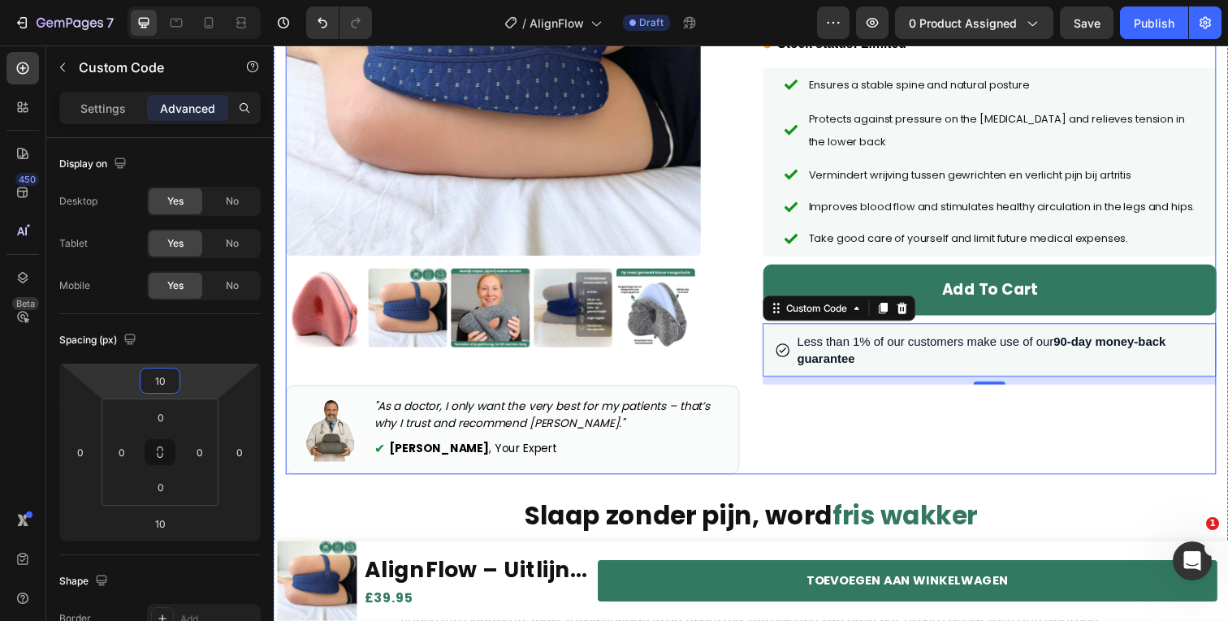
click at [906, 433] on div "Icon Icon Icon Icon Icon Icon List (65) l 61,000+ Satisfied Customers Text Bloc…" at bounding box center [1004, 160] width 463 height 647
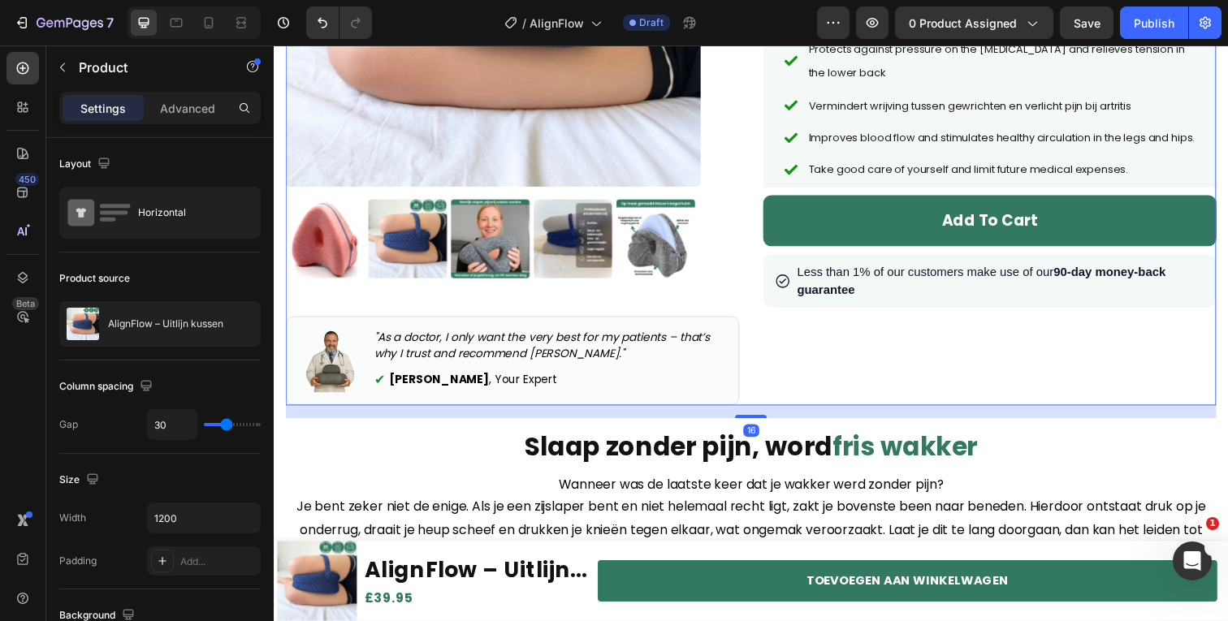
scroll to position [578, 0]
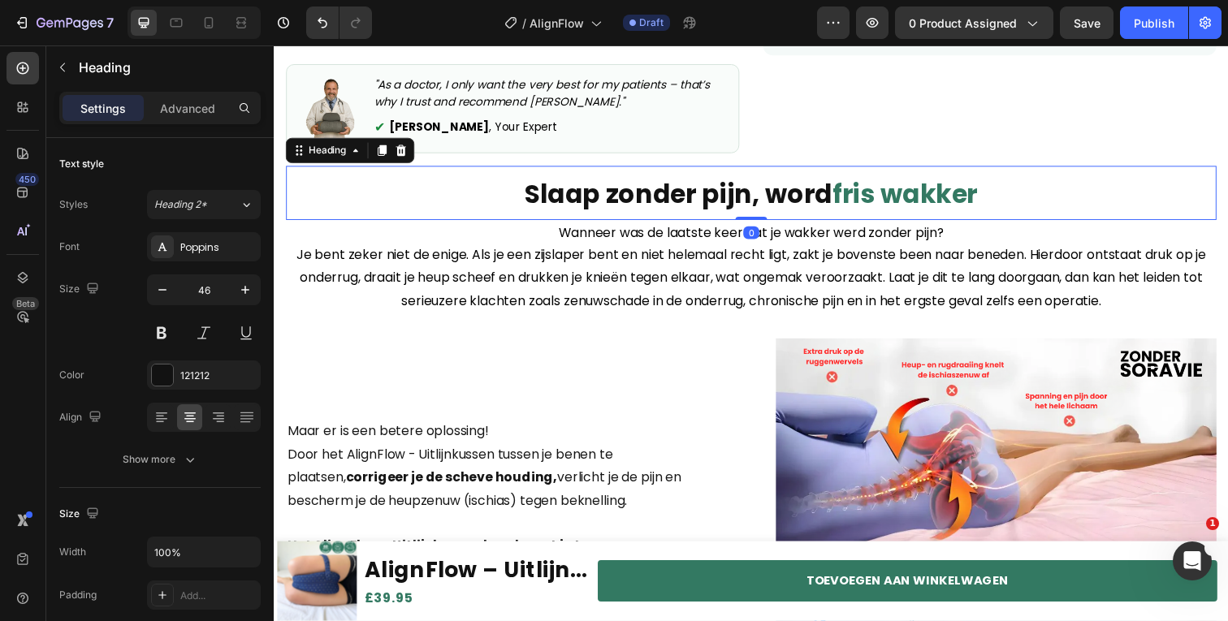
click at [685, 199] on strong "Slaap zonder pijn, word" at bounding box center [686, 197] width 314 height 37
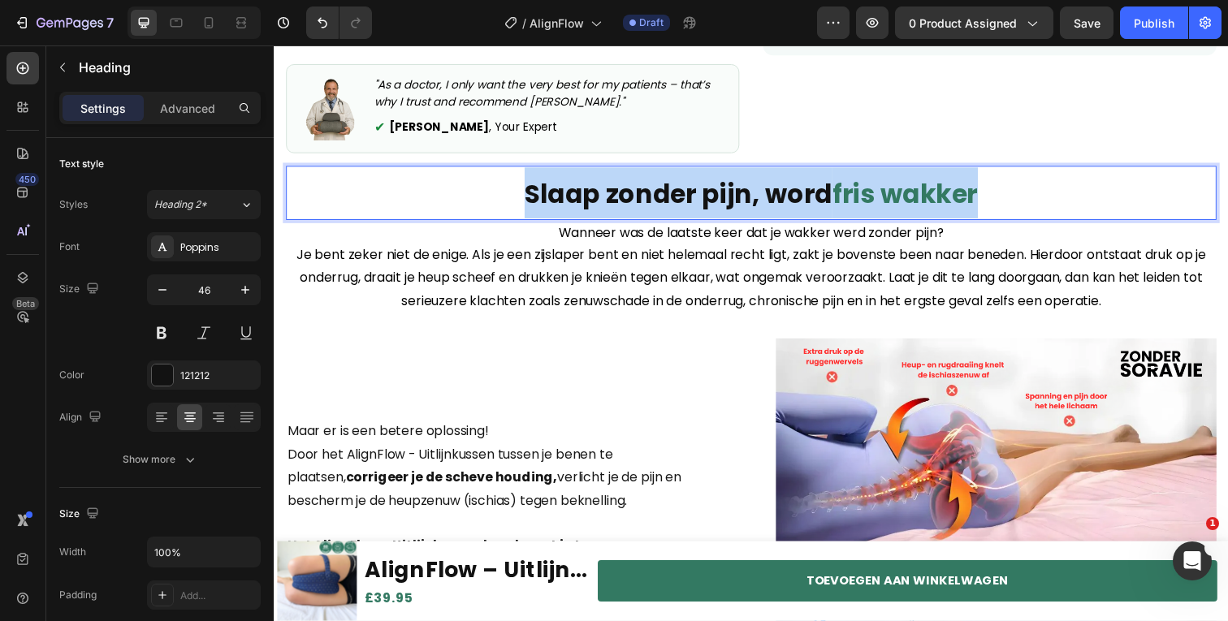
click at [685, 199] on strong "Slaap zonder pijn, word" at bounding box center [686, 197] width 314 height 37
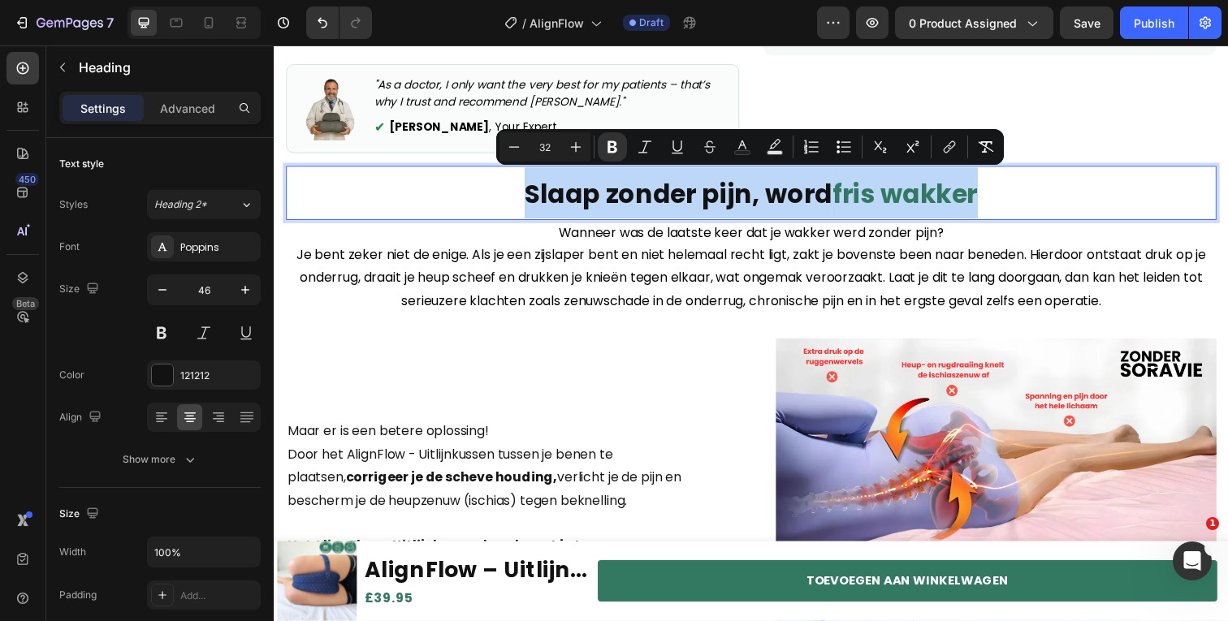
copy p "Slaap zonder pijn, word fris wakker"
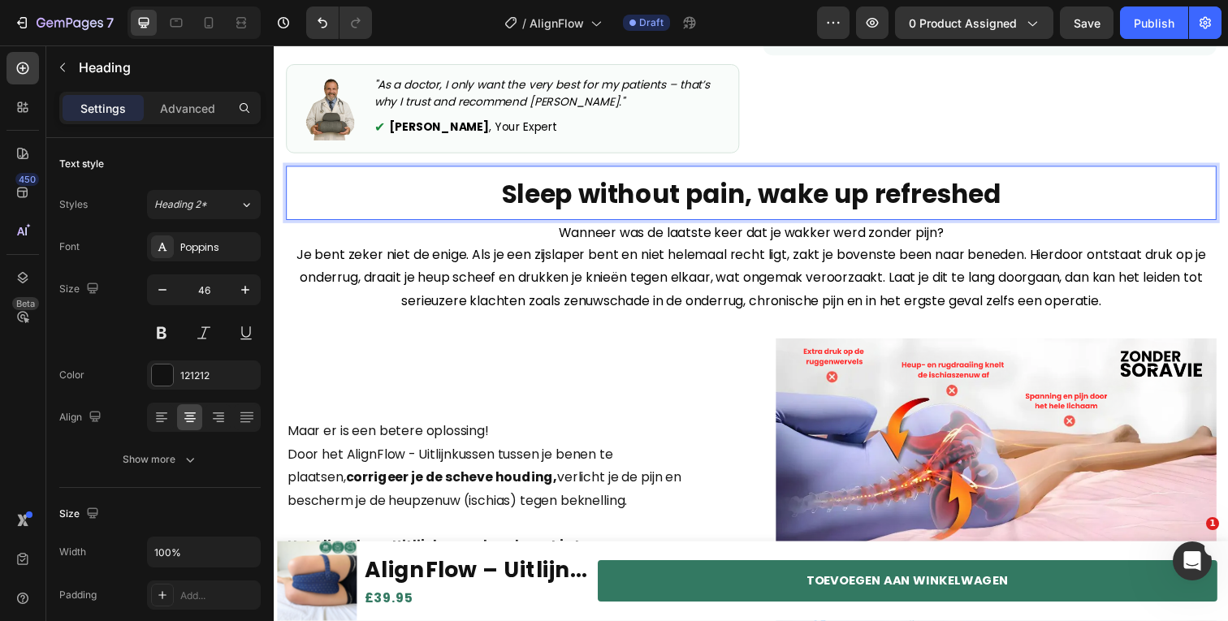
click at [884, 193] on strong "Sleep without pain, wake up refreshed" at bounding box center [761, 197] width 510 height 37
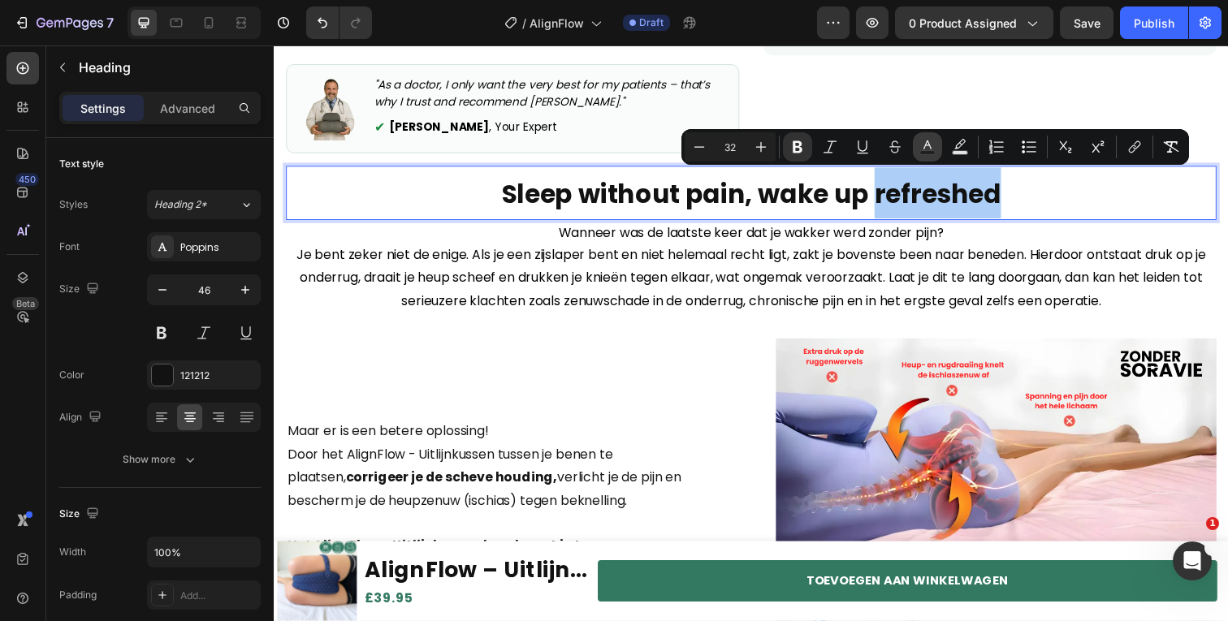
click at [931, 146] on icon "Editor contextual toolbar" at bounding box center [927, 147] width 16 height 16
type input "121212"
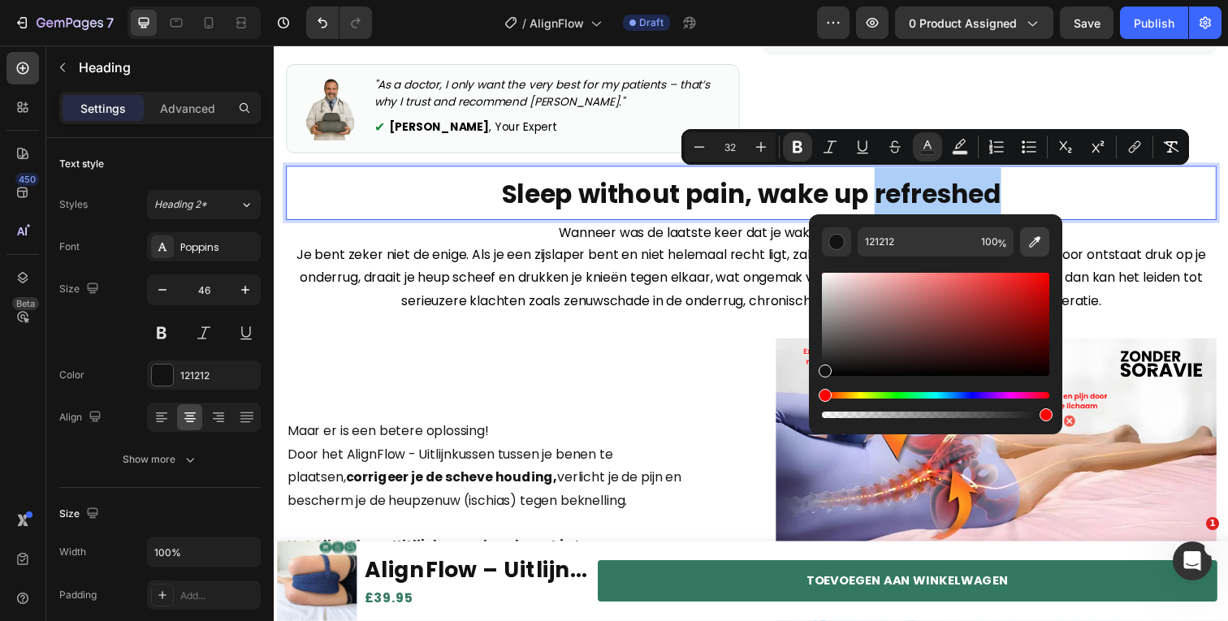
click at [1035, 241] on icon "Editor contextual toolbar" at bounding box center [1034, 241] width 11 height 11
type input "337A63"
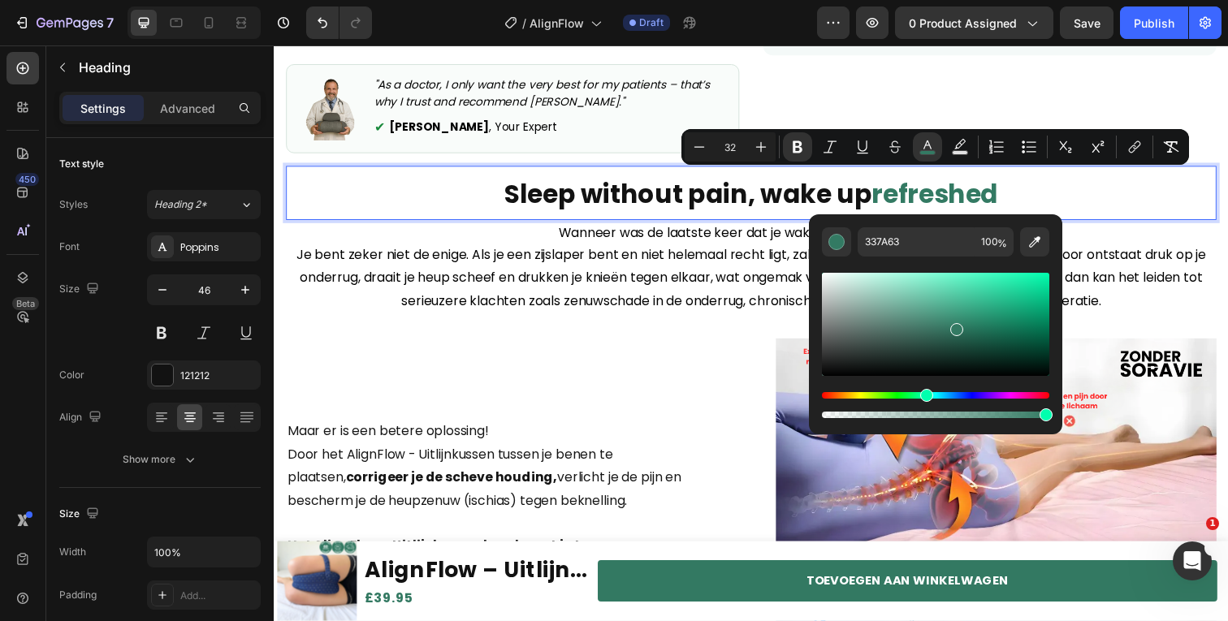
click at [649, 208] on strong "Sleep without pain, wake up" at bounding box center [696, 197] width 375 height 37
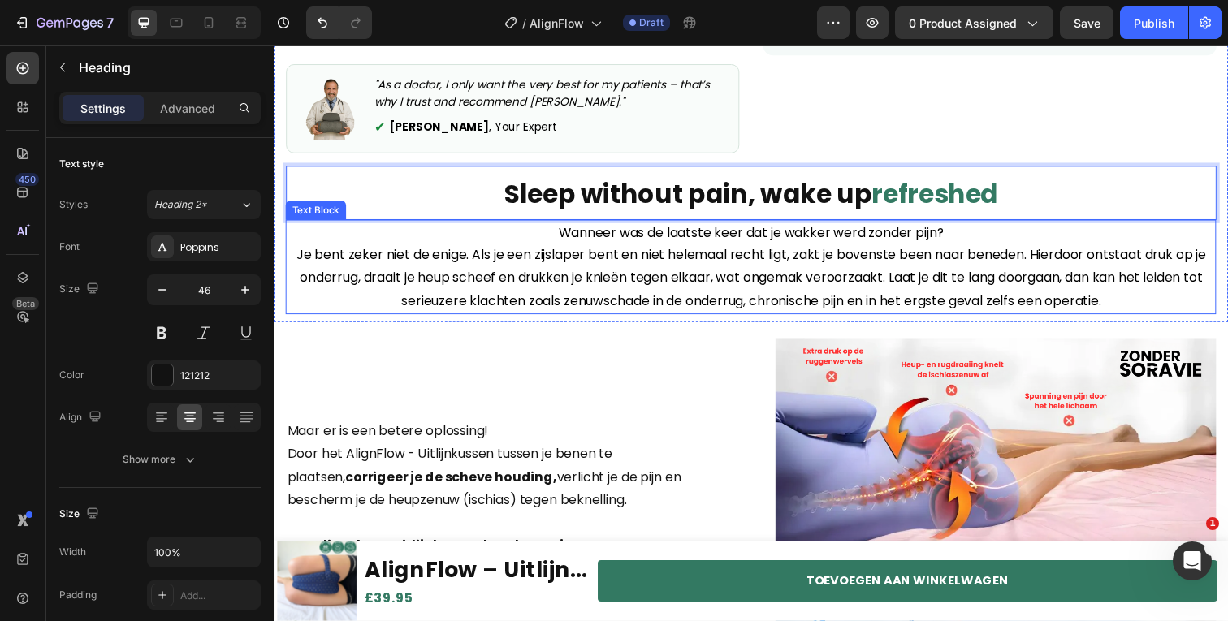
click at [644, 259] on span "Je bent zeker niet de enige. Als je een zijslaper bent en niet helemaal recht l…" at bounding box center [760, 283] width 929 height 66
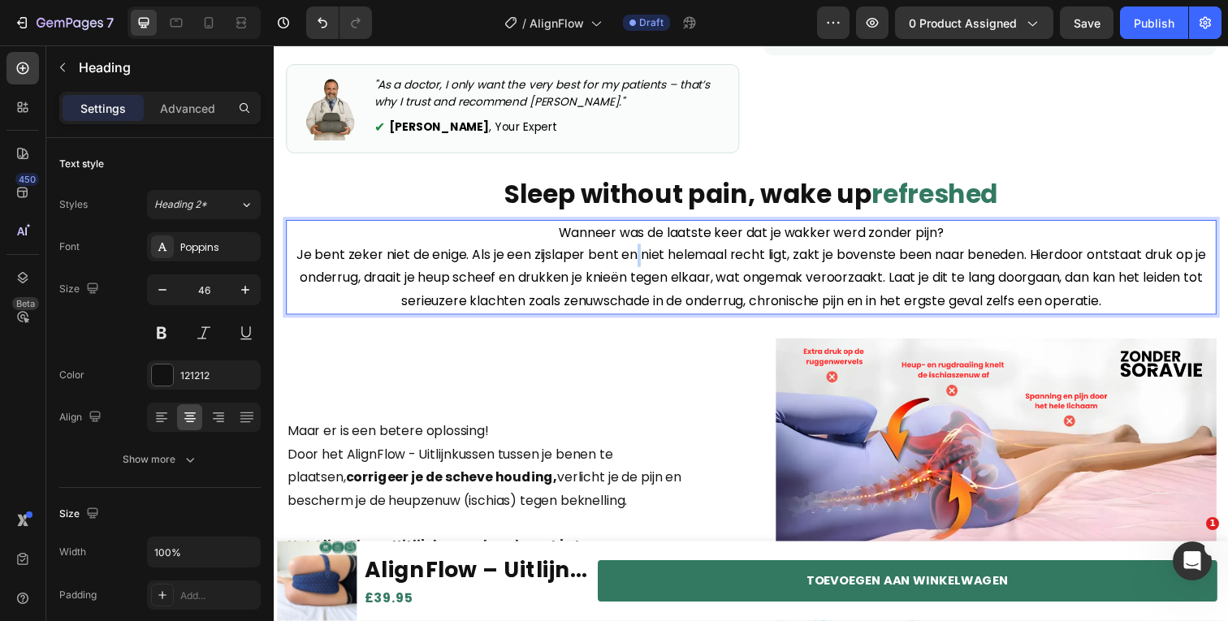
click at [644, 259] on span "Je bent zeker niet de enige. Als je een zijslaper bent en niet helemaal recht l…" at bounding box center [760, 283] width 929 height 66
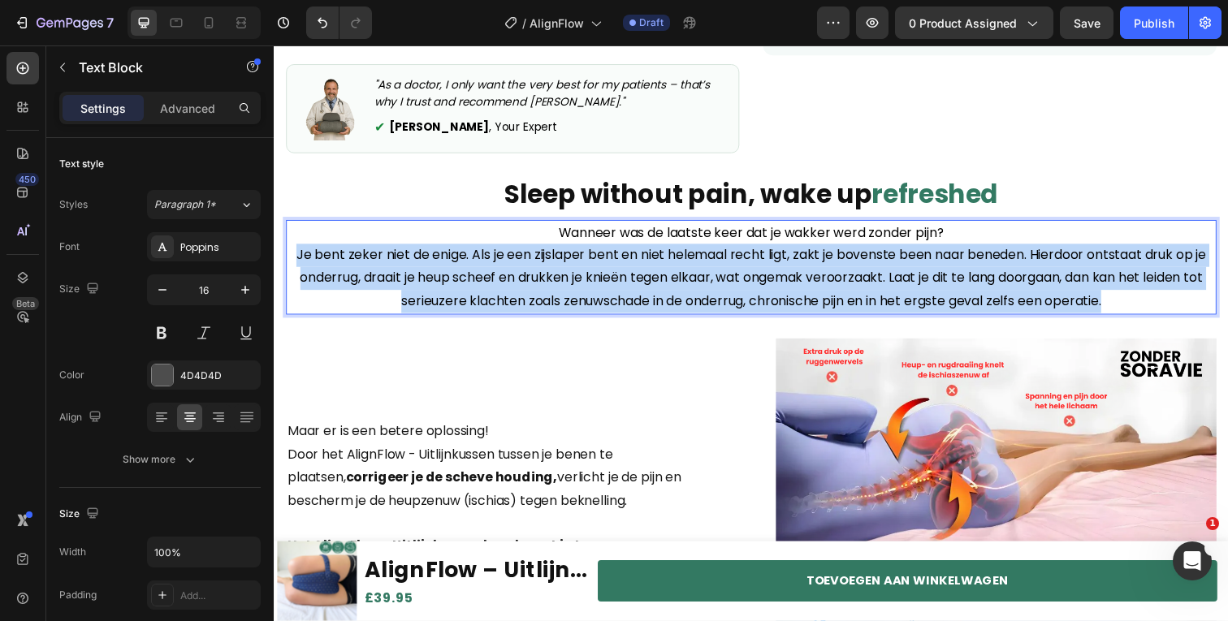
click at [644, 259] on span "Je bent zeker niet de enige. Als je een zijslaper bent en niet helemaal recht l…" at bounding box center [760, 283] width 929 height 66
copy span "Je bent zeker niet de enige. Als je een zijslaper bent en niet helemaal recht l…"
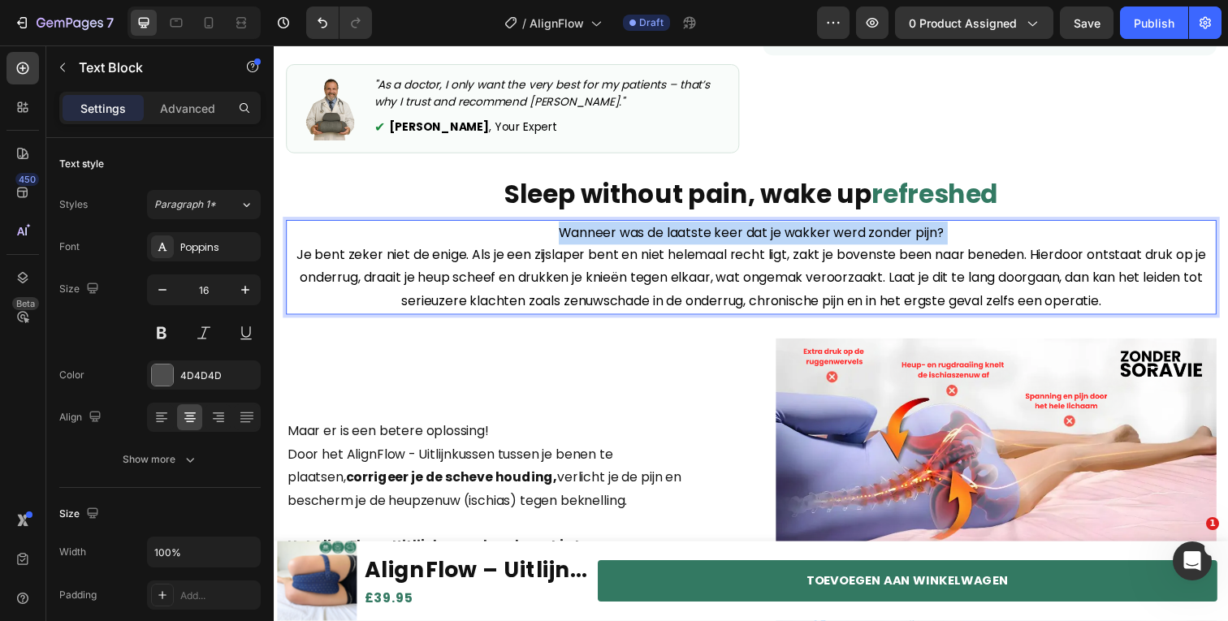
copy p "Wanneer was de laatste keer dat je wakker werd zonder pijn?"
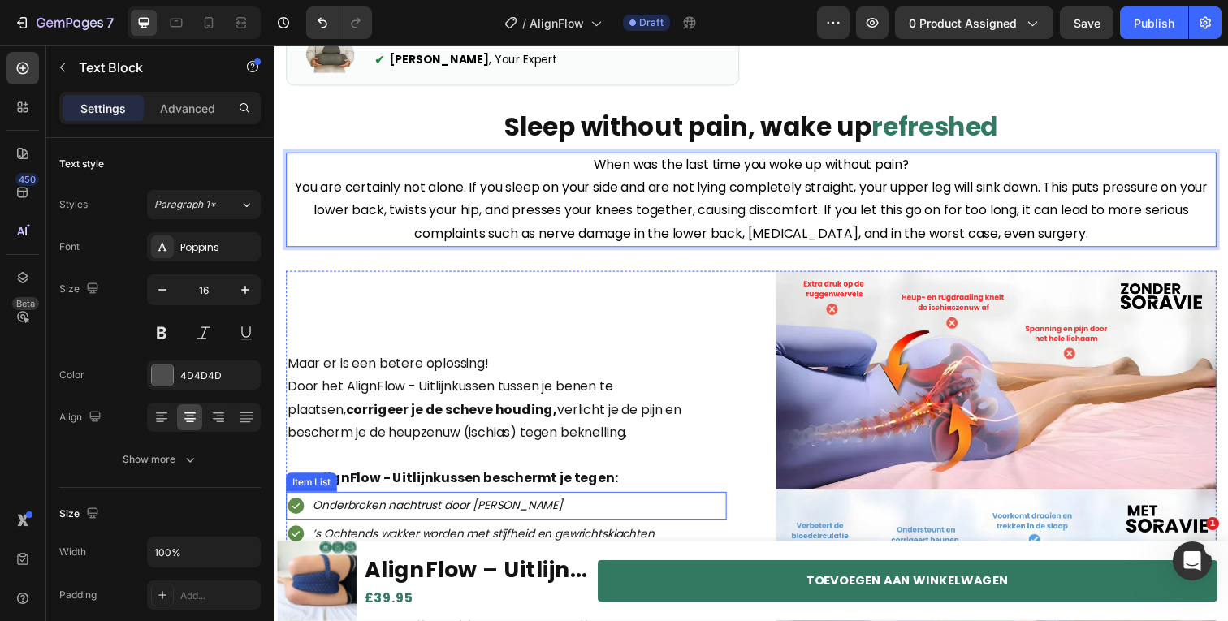
scroll to position [734, 0]
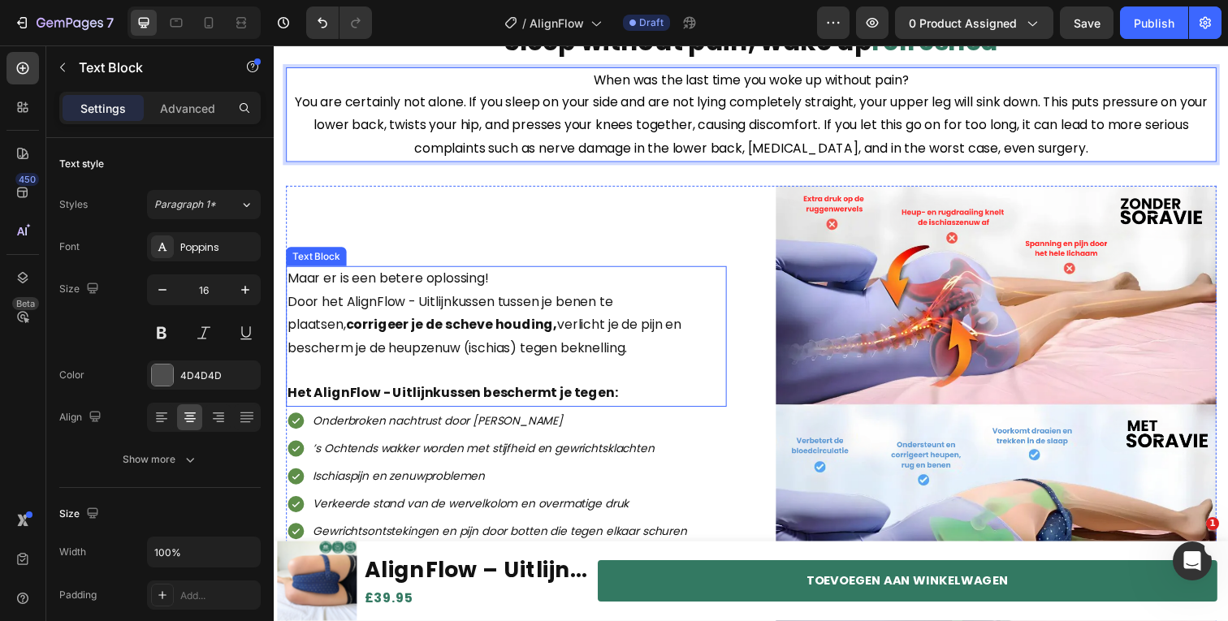
click at [544, 332] on p "Maar er is een betere oplossing! Door het AlignFlow - Uitlijnkussen tussen je b…" at bounding box center [510, 319] width 447 height 93
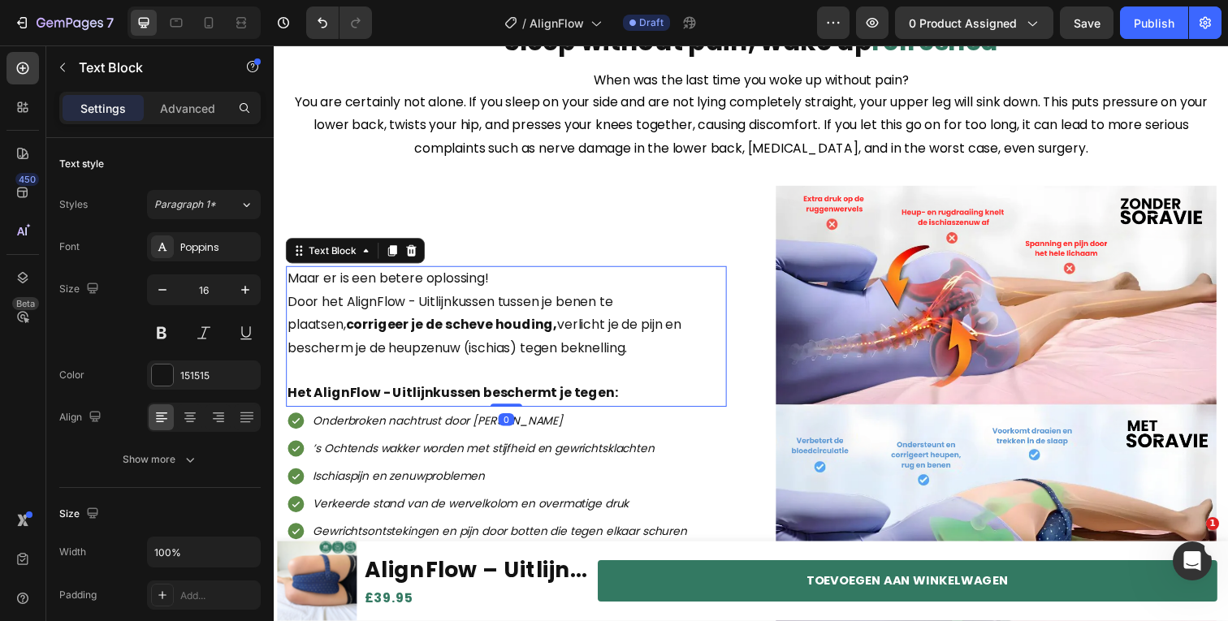
click at [544, 332] on p "Maar er is een betere oplossing! Door het AlignFlow - Uitlijnkussen tussen je b…" at bounding box center [510, 319] width 447 height 93
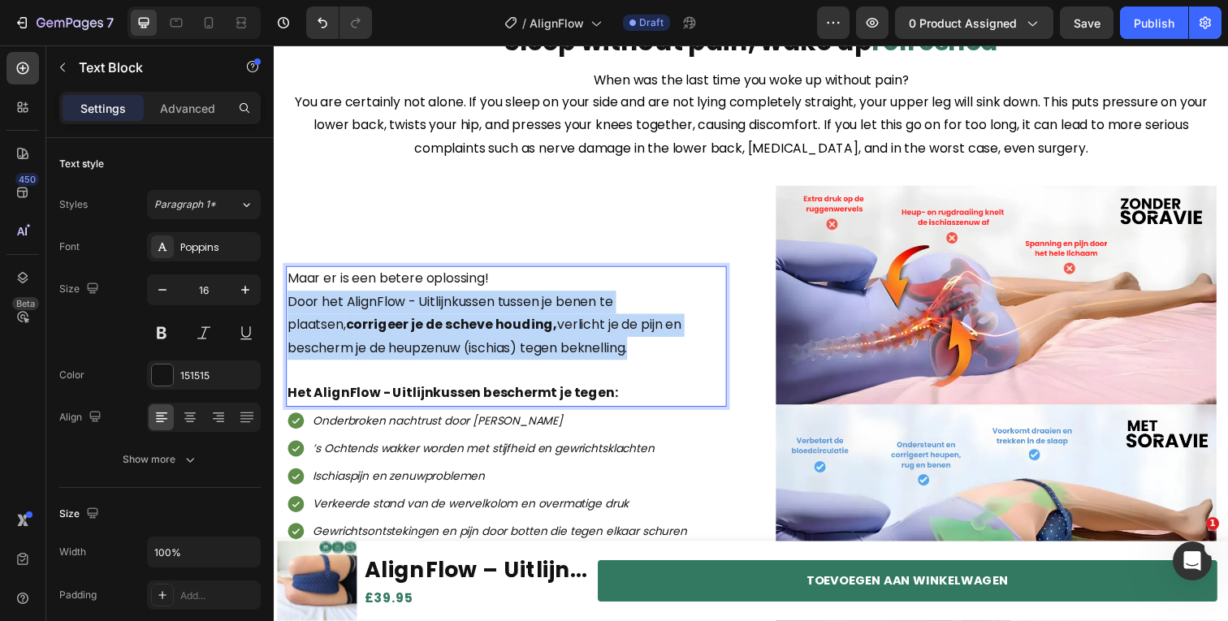
click at [544, 332] on p "Maar er is een betere oplossing! Door het AlignFlow - Uitlijnkussen tussen je b…" at bounding box center [510, 319] width 447 height 93
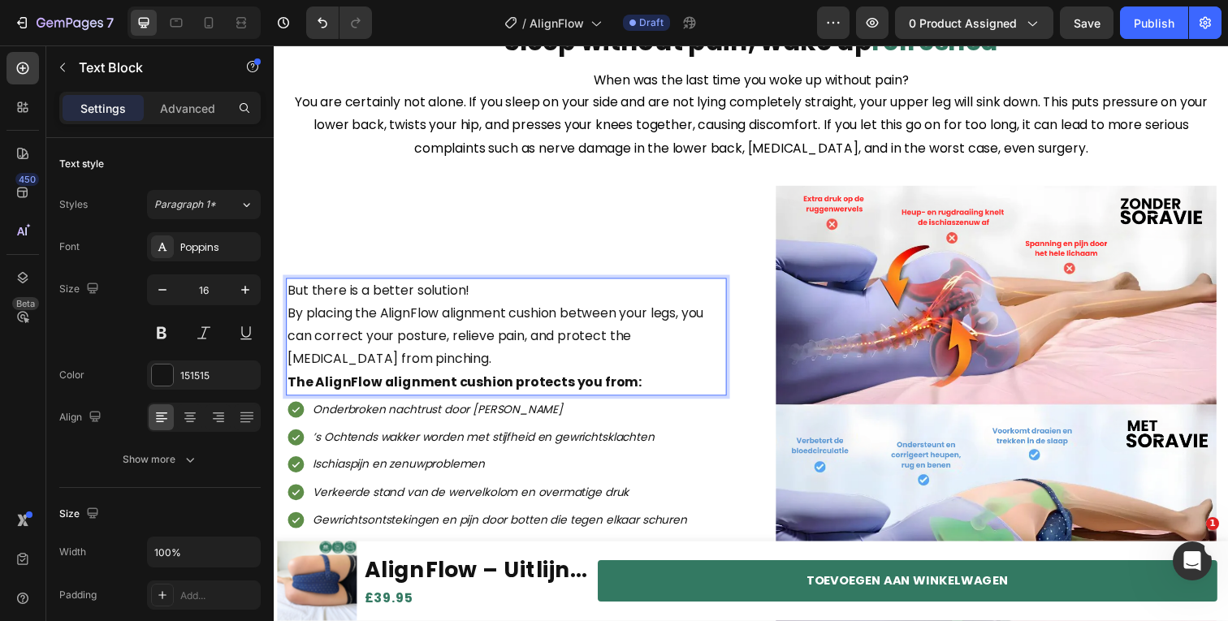
click at [481, 291] on p "But there is a better solution!" at bounding box center [510, 297] width 447 height 24
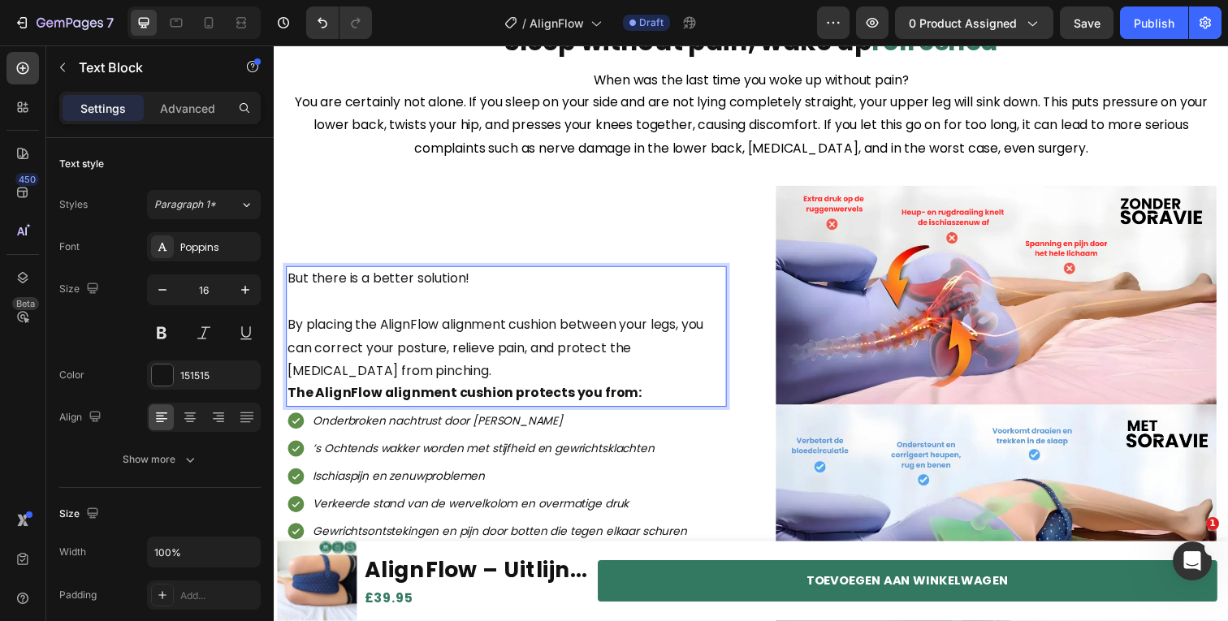
click at [413, 368] on p "By placing the AlignFlow alignment cushion between your legs, you can correct y…" at bounding box center [510, 355] width 447 height 70
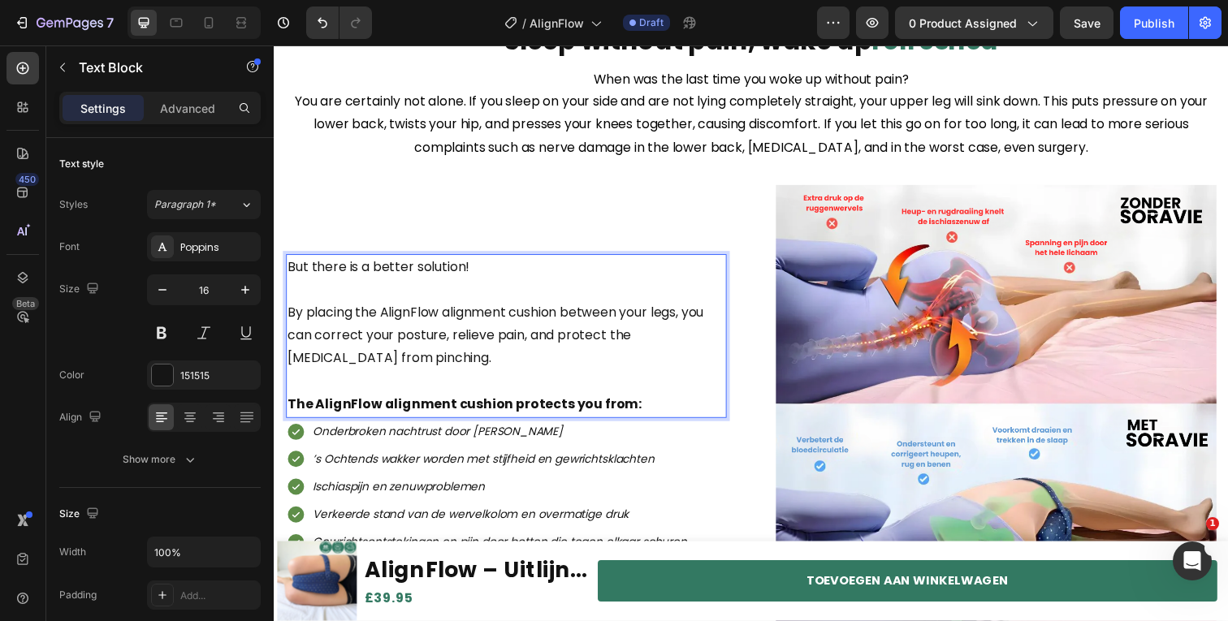
scroll to position [1006, 0]
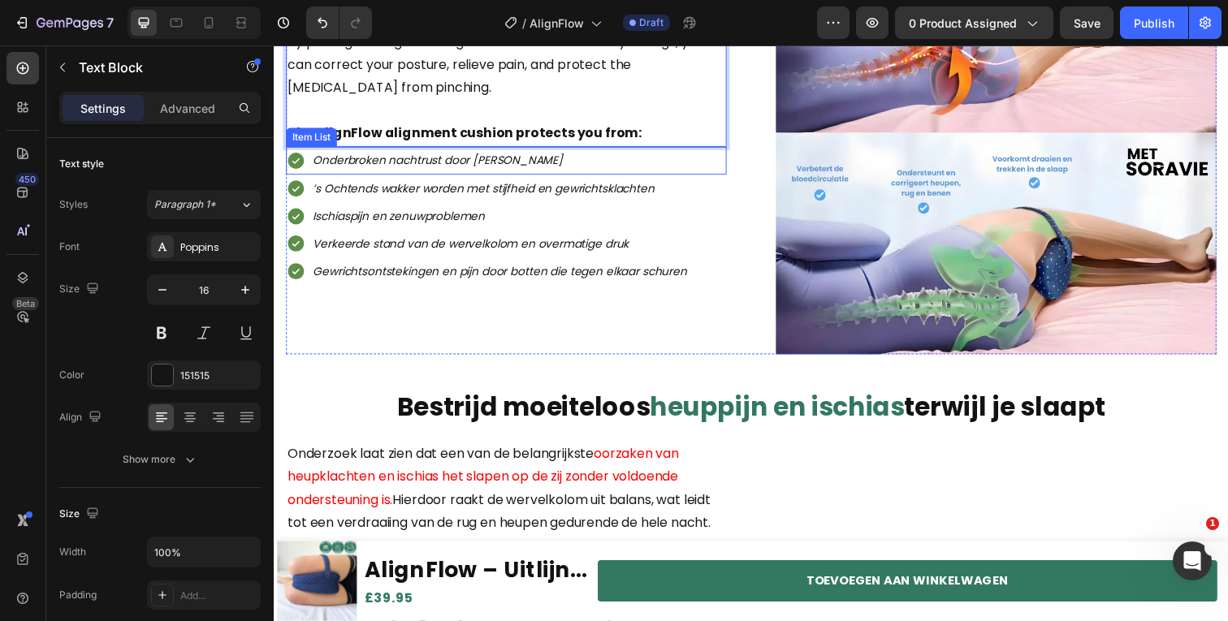
click at [482, 155] on icon "Onderbroken nachtrust door heuppijn" at bounding box center [440, 163] width 255 height 16
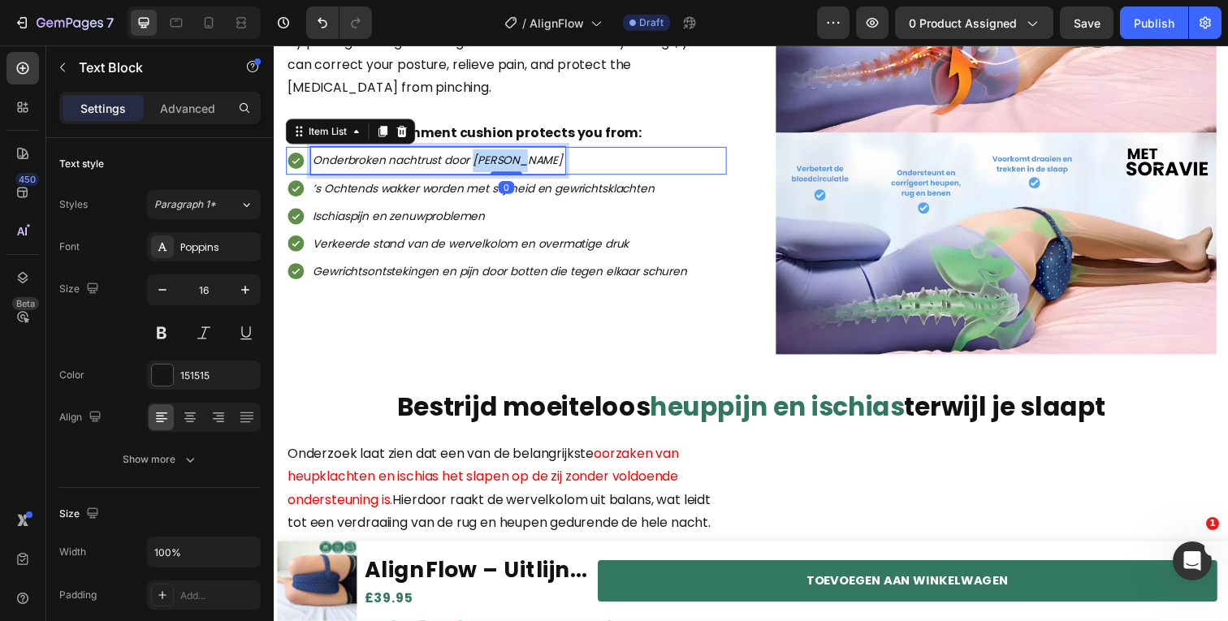
click at [482, 155] on icon "Onderbroken nachtrust door heuppijn" at bounding box center [440, 163] width 255 height 16
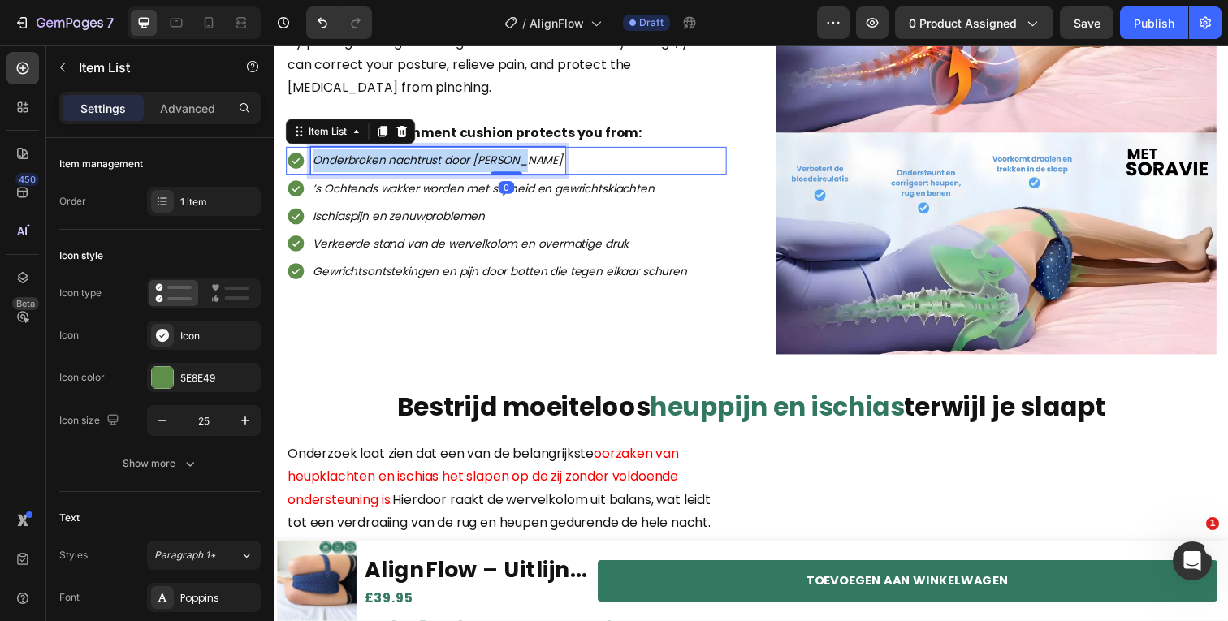
click at [482, 155] on icon "Onderbroken nachtrust door heuppijn" at bounding box center [440, 163] width 255 height 16
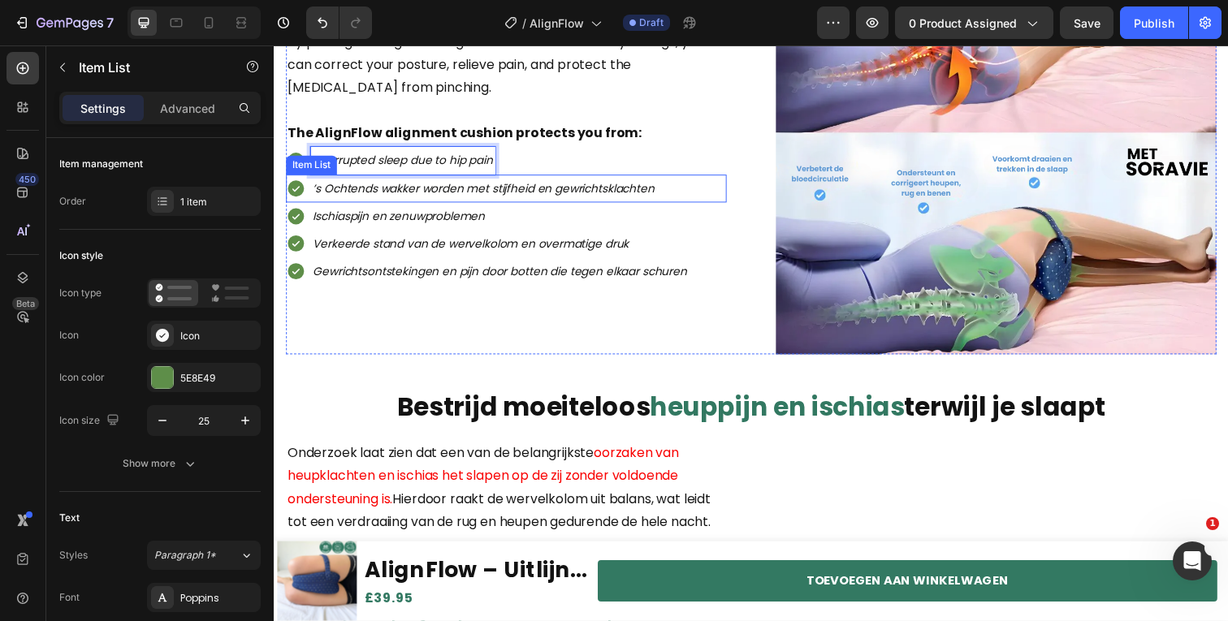
click at [418, 187] on icon "’s Ochtends wakker worden met stijfheid en gewrichtsklachten" at bounding box center [487, 192] width 348 height 16
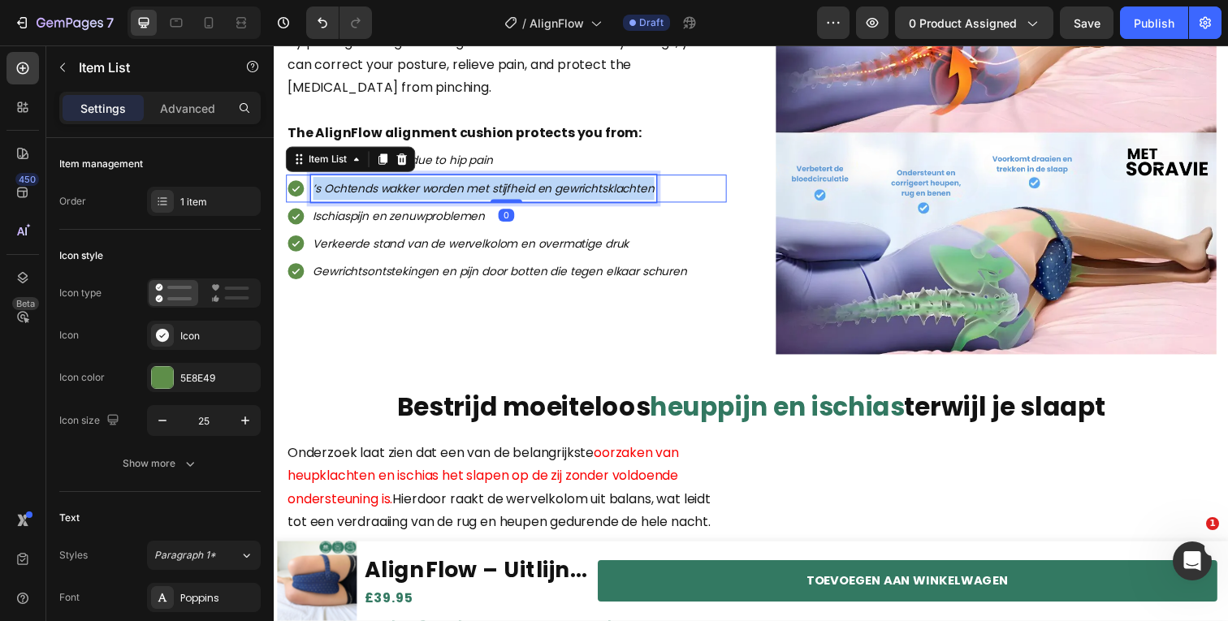
click at [418, 187] on icon "’s Ochtends wakker worden met stijfheid en gewrichtsklachten" at bounding box center [487, 192] width 348 height 16
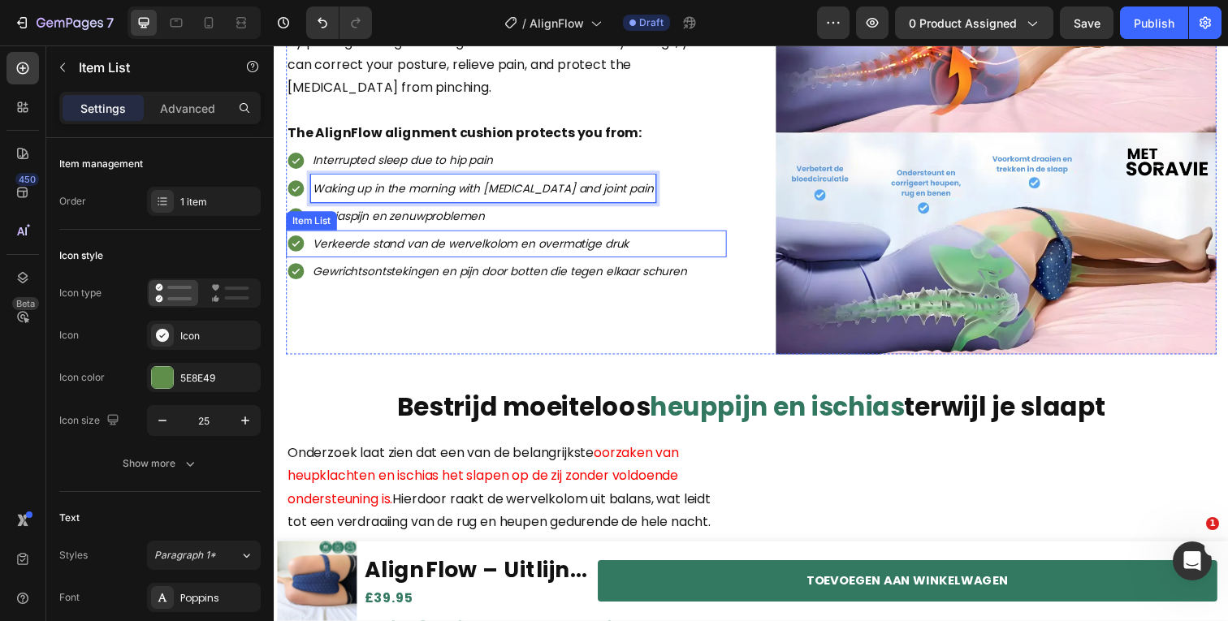
click at [468, 212] on icon "Ischiaspijn en zenuwproblemen" at bounding box center [400, 220] width 175 height 16
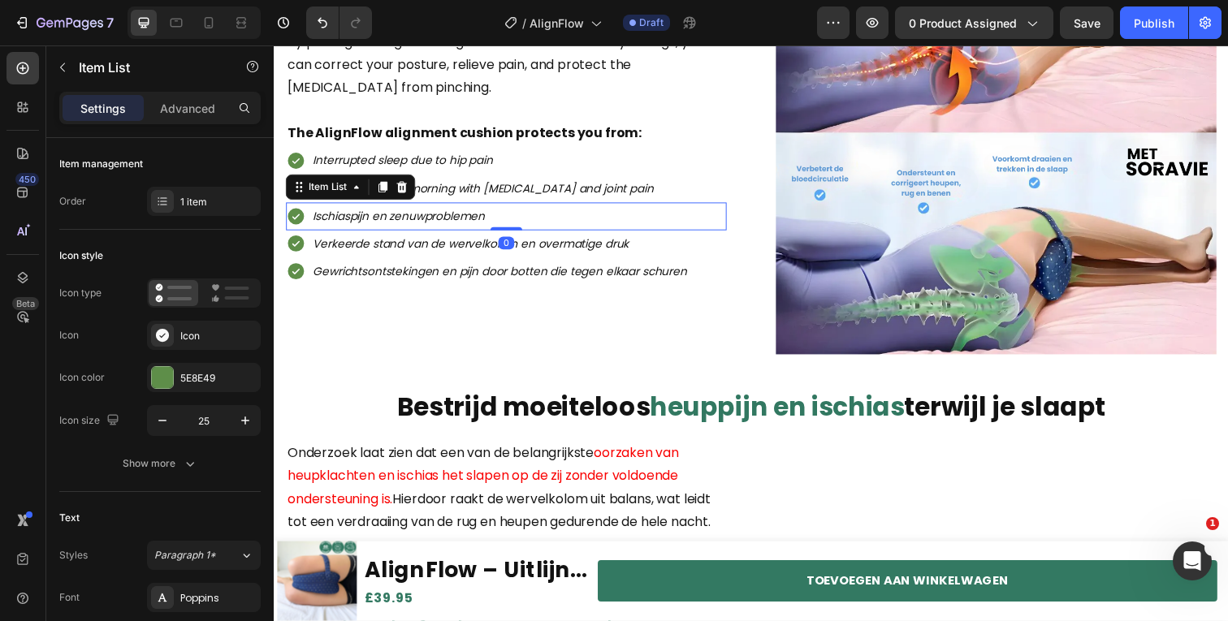
click at [468, 212] on icon "Ischiaspijn en zenuwproblemen" at bounding box center [400, 220] width 175 height 16
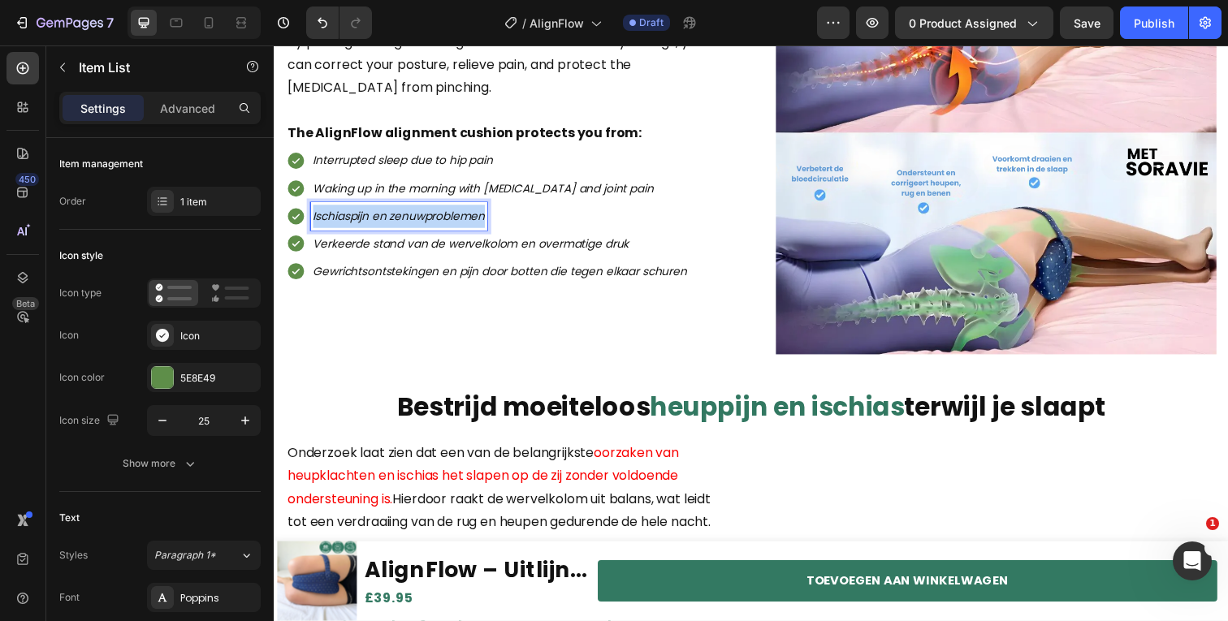
click at [468, 212] on icon "Ischiaspijn en zenuwproblemen" at bounding box center [400, 220] width 175 height 16
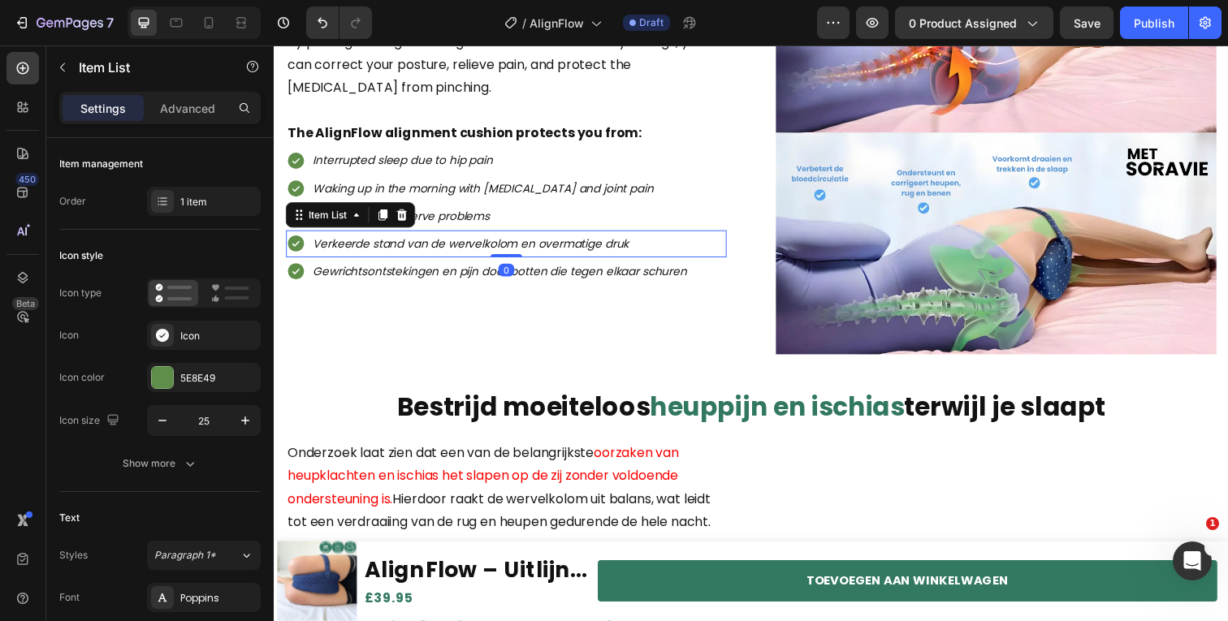
click at [378, 245] on icon "Verkeerde stand van de wervelkolom en overmatige druk" at bounding box center [474, 248] width 322 height 16
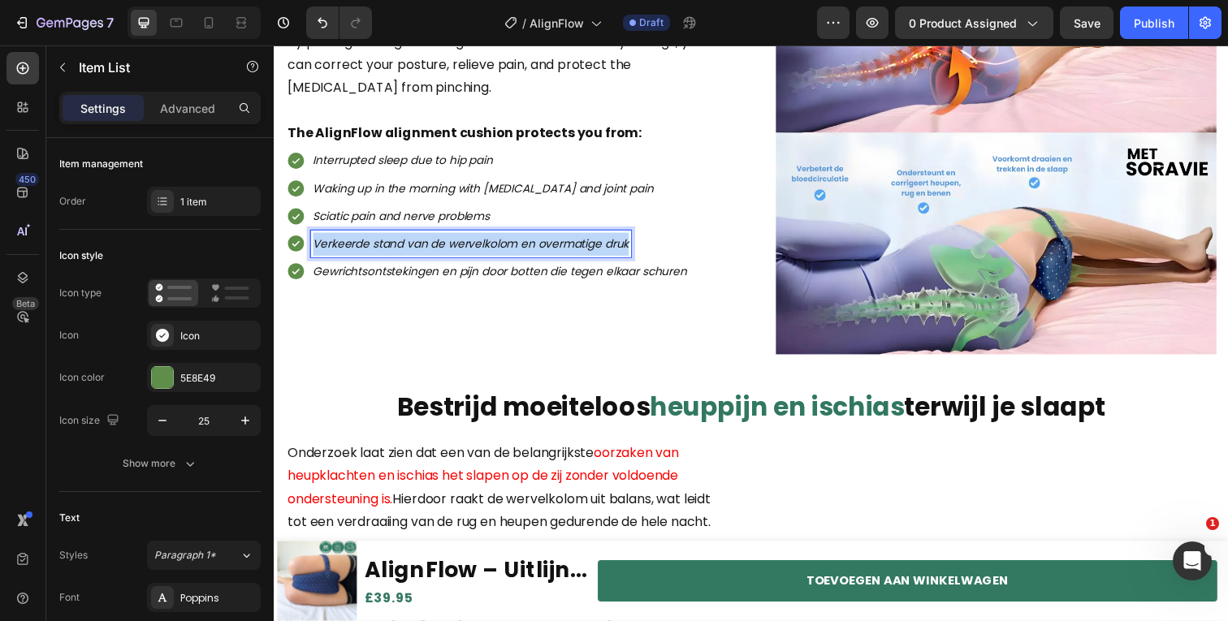
click at [378, 245] on icon "Verkeerde stand van de wervelkolom en overmatige druk" at bounding box center [474, 248] width 322 height 16
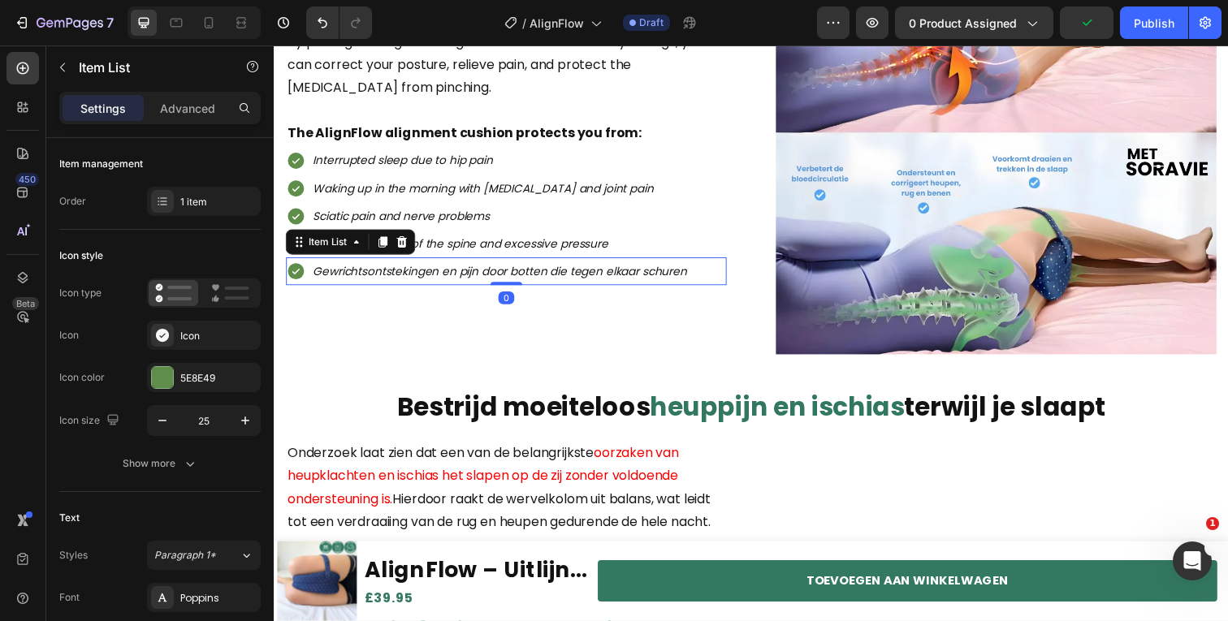
click at [421, 287] on div "Gewrichtsontstekingen en pijn door botten die tegen elkaar schuren" at bounding box center [504, 276] width 387 height 28
click at [421, 282] on icon "Gewrichtsontstekingen en pijn door botten die tegen elkaar schuren" at bounding box center [504, 276] width 382 height 16
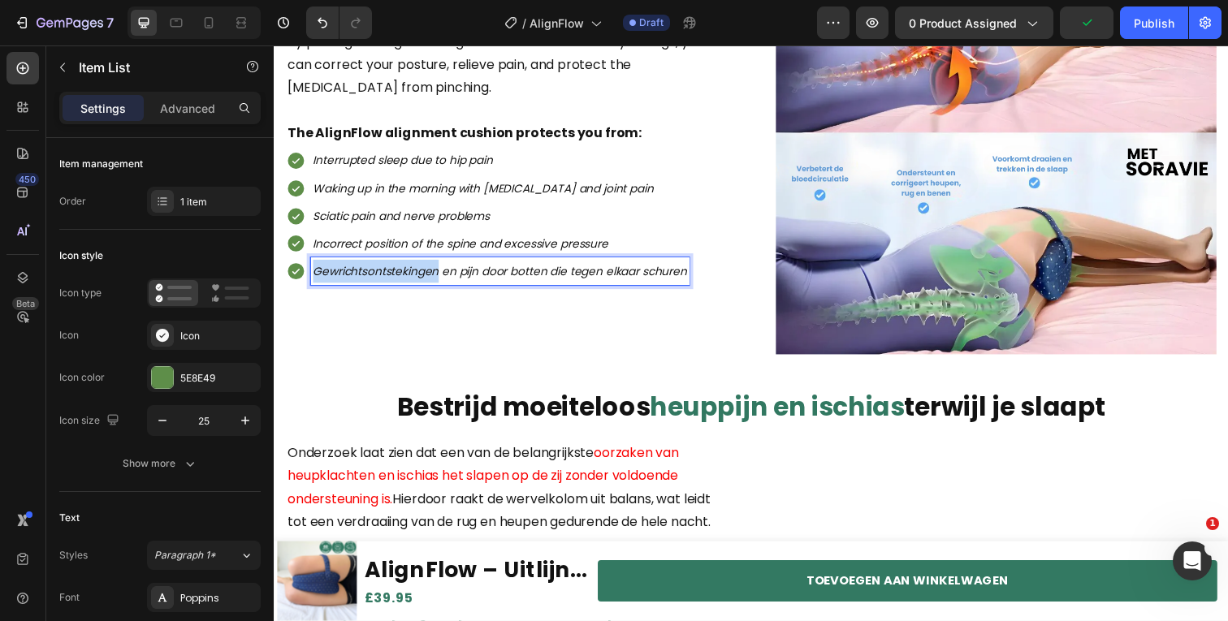
click at [421, 282] on icon "Gewrichtsontstekingen en pijn door botten die tegen elkaar schuren" at bounding box center [504, 276] width 382 height 16
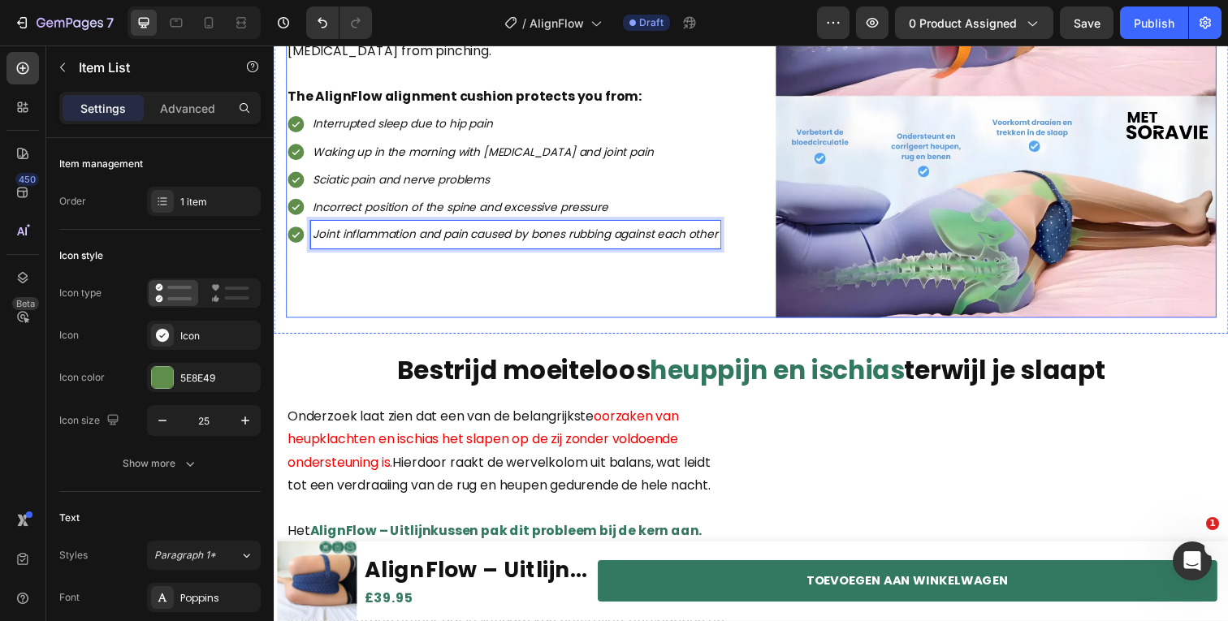
scroll to position [1143, 0]
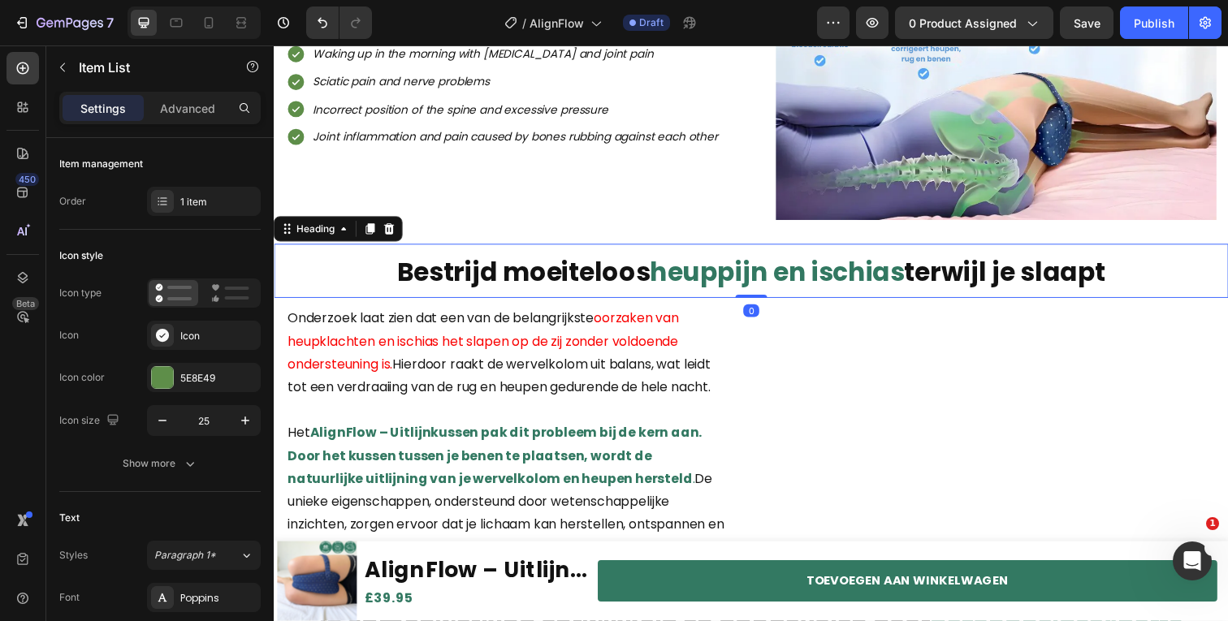
click at [518, 271] on strong "Bestrijd moeiteloos" at bounding box center [529, 277] width 258 height 37
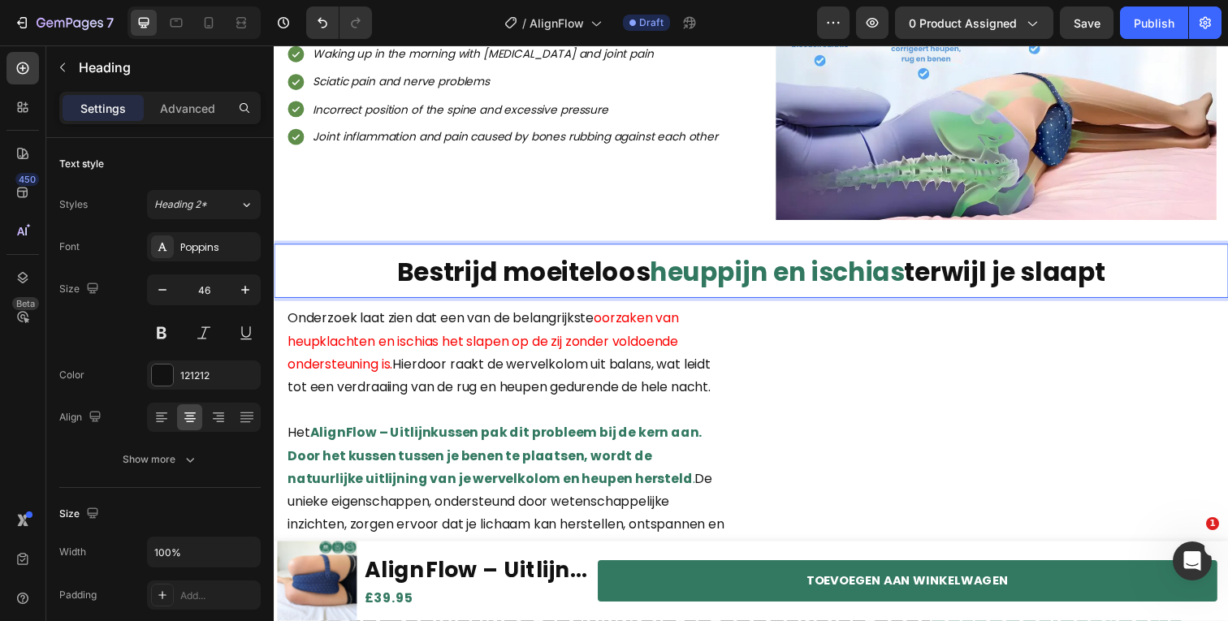
click at [518, 271] on strong "Bestrijd moeiteloos" at bounding box center [529, 277] width 258 height 37
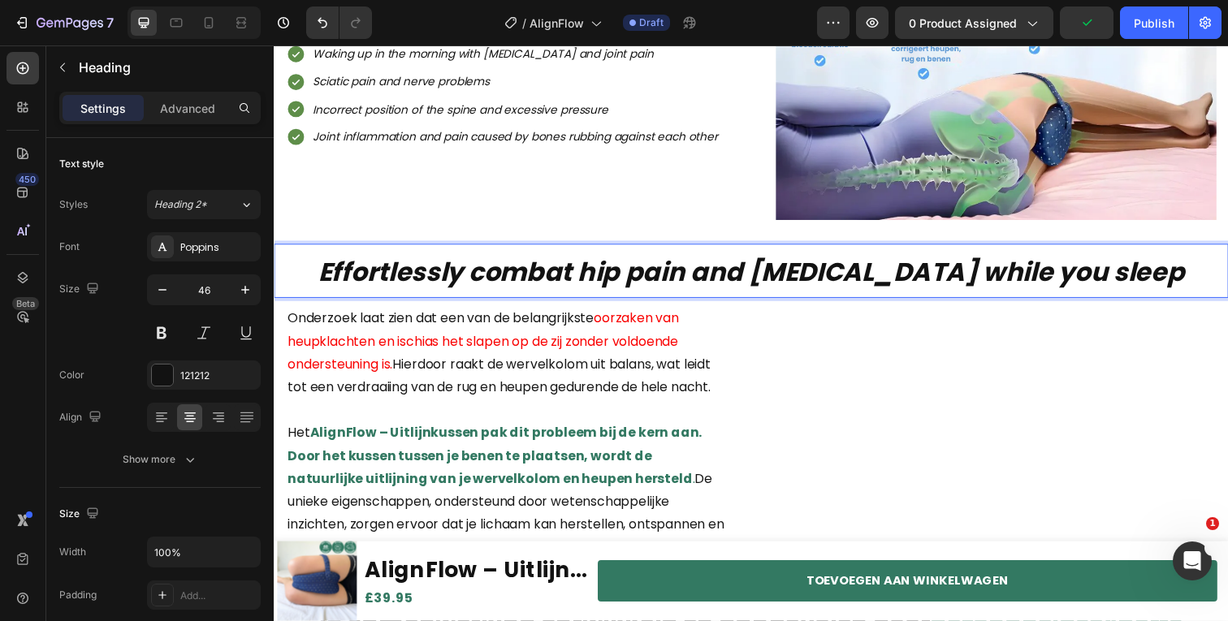
click at [656, 270] on strong "Effortlessly combat hip pain and sciatica while you sleep" at bounding box center [761, 277] width 884 height 37
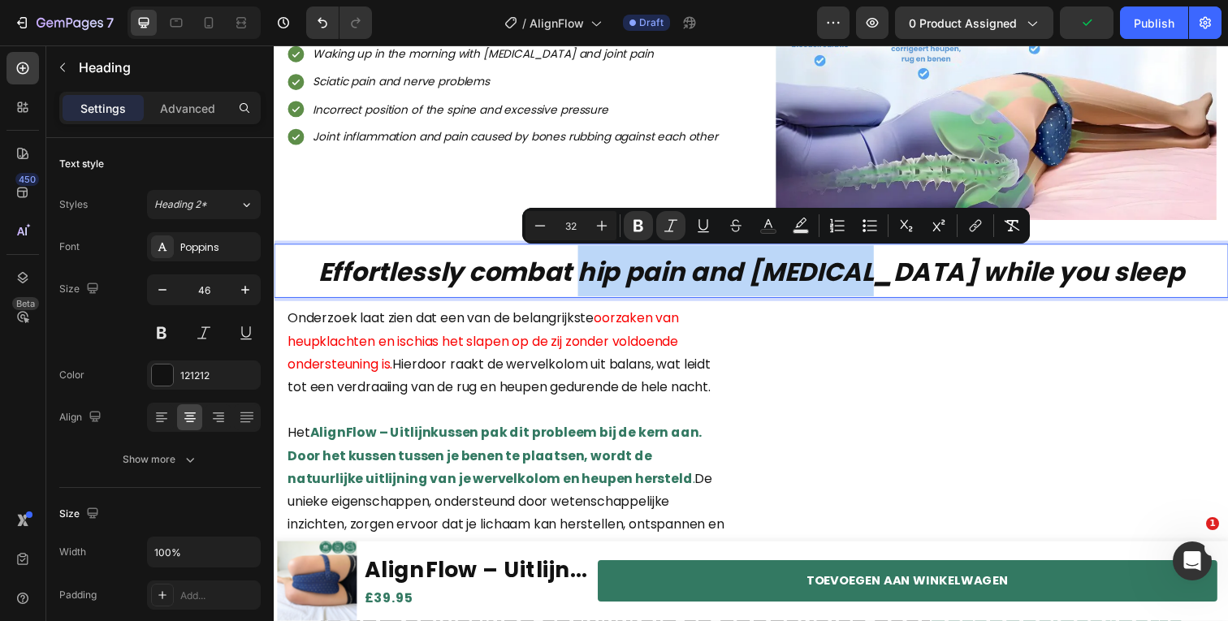
drag, startPoint x: 646, startPoint y: 272, endPoint x: 915, endPoint y: 278, distance: 269.7
click at [915, 278] on strong "Effortlessly combat hip pain and sciatica while you sleep" at bounding box center [761, 277] width 884 height 37
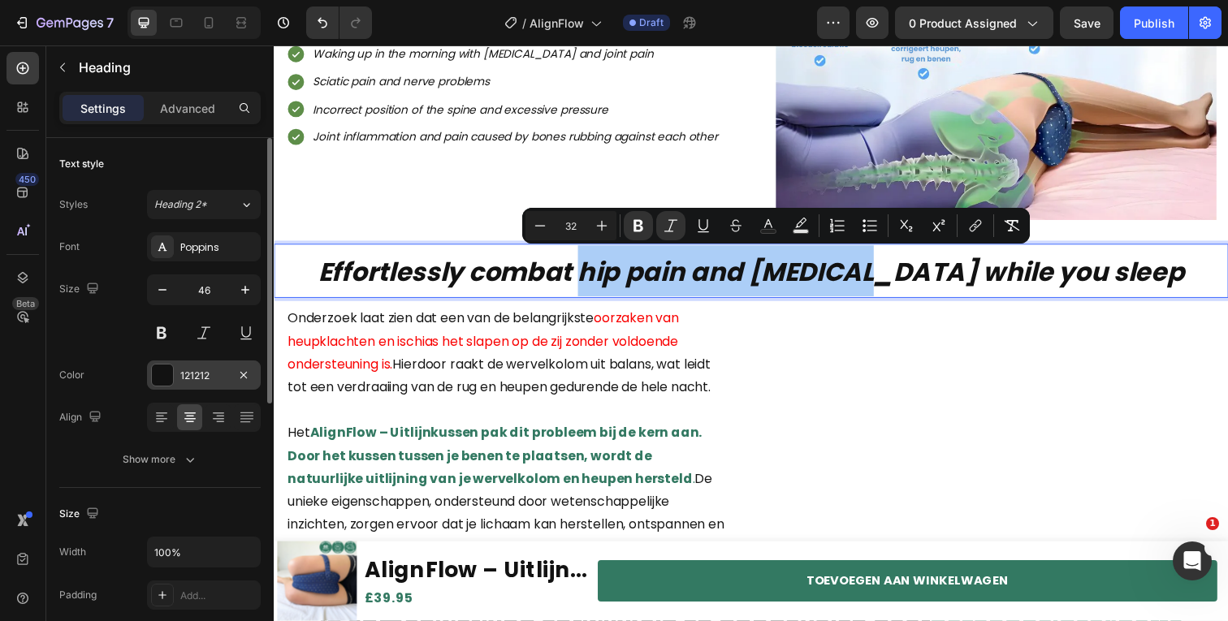
click at [159, 379] on div at bounding box center [162, 375] width 21 height 21
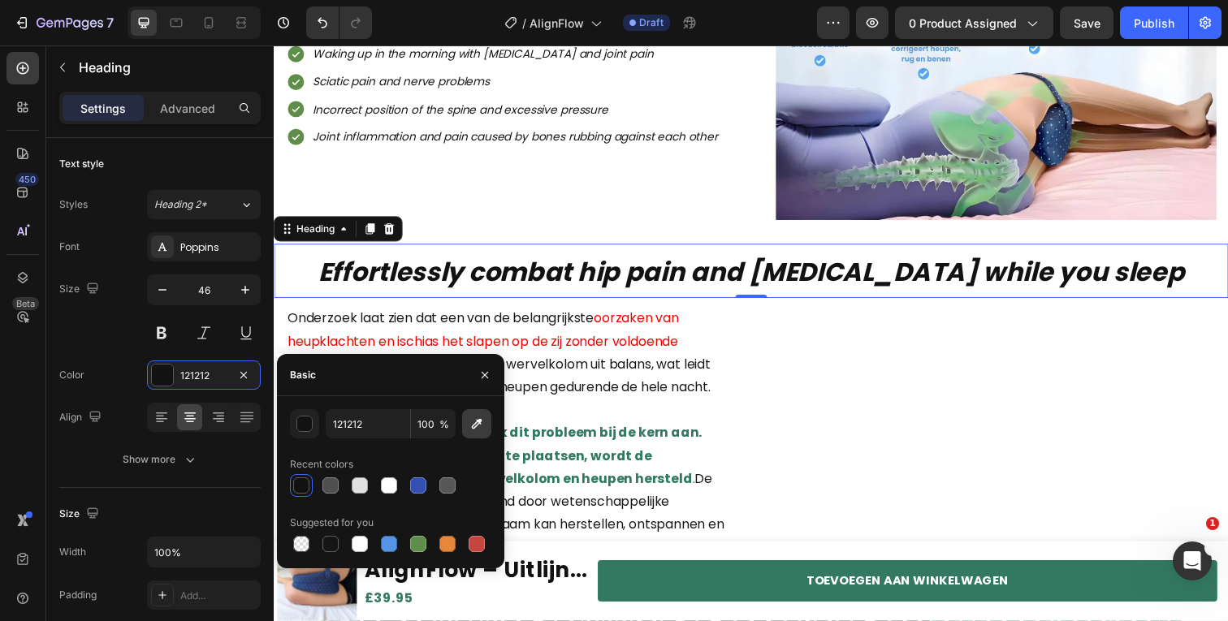
click at [465, 419] on button "button" at bounding box center [476, 423] width 29 height 29
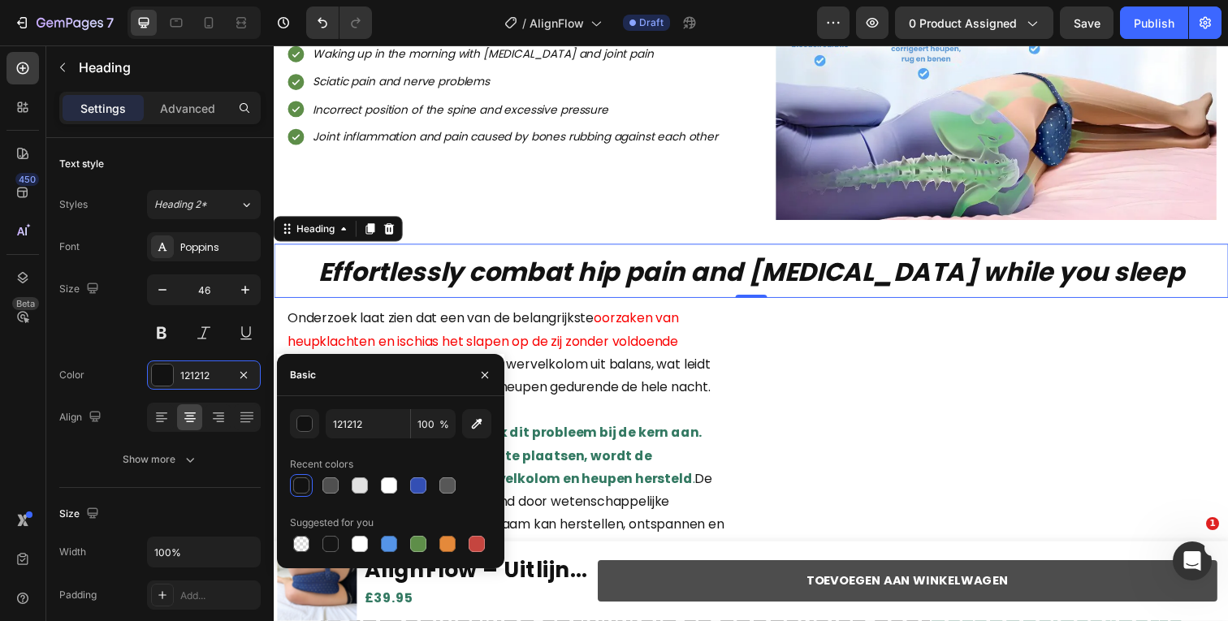
type input "337A63"
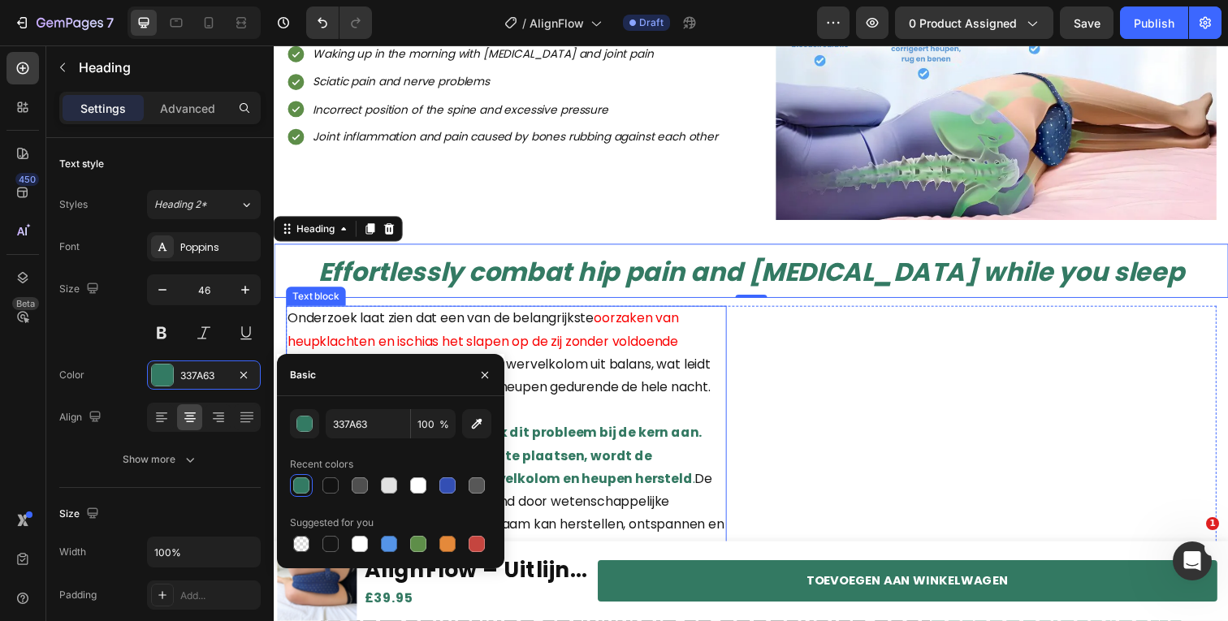
click at [672, 305] on div "⁠⁠⁠⁠⁠⁠⁠ Effortlessly combat hip pain and sciatica while you sleep Heading 0 Sec…" at bounding box center [761, 275] width 975 height 71
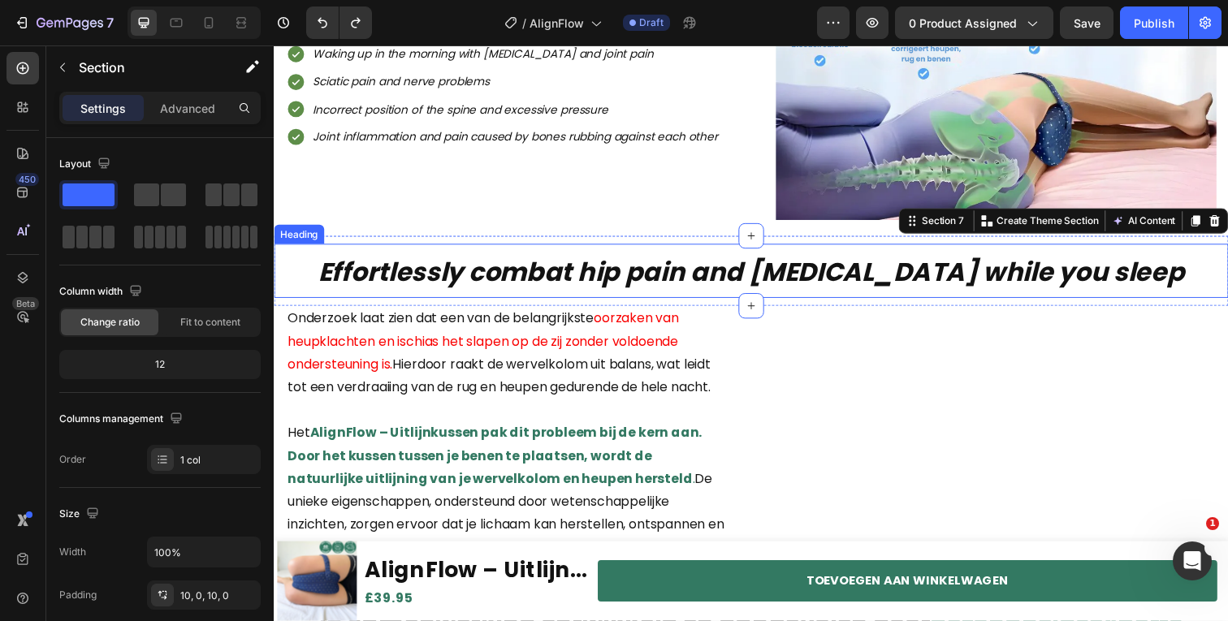
click at [666, 271] on strong "Effortlessly combat hip pain and sciatica while you sleep" at bounding box center [761, 277] width 884 height 37
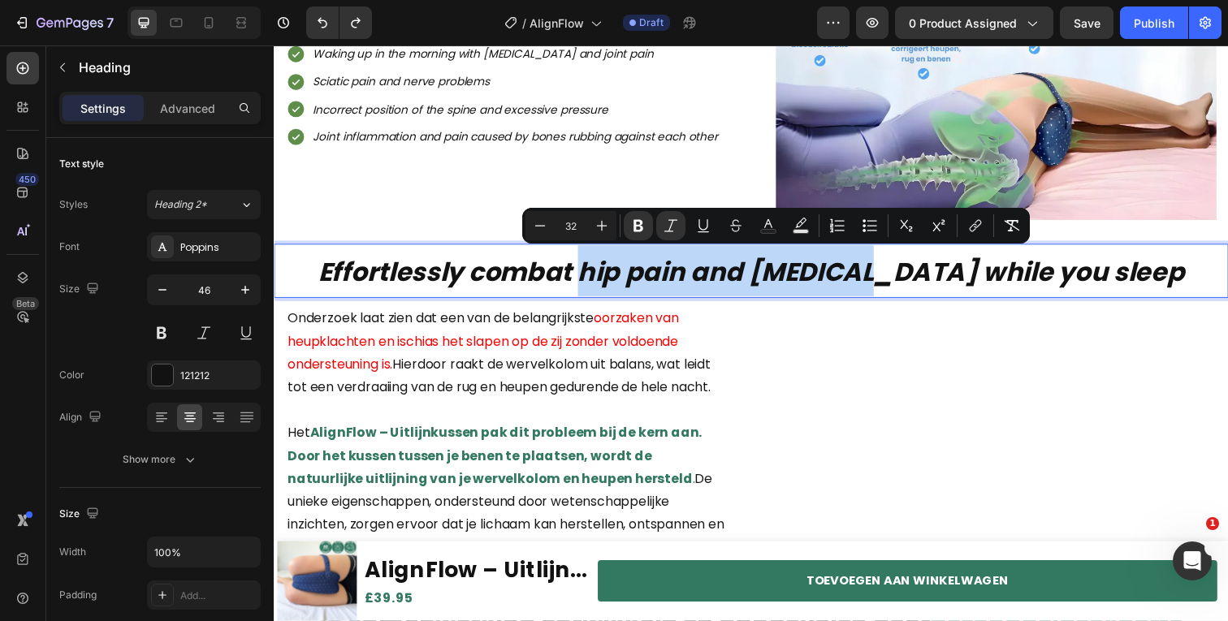
drag, startPoint x: 643, startPoint y: 274, endPoint x: 918, endPoint y: 272, distance: 275.3
click at [918, 272] on strong "Effortlessly combat hip pain and sciatica while you sleep" at bounding box center [761, 277] width 884 height 37
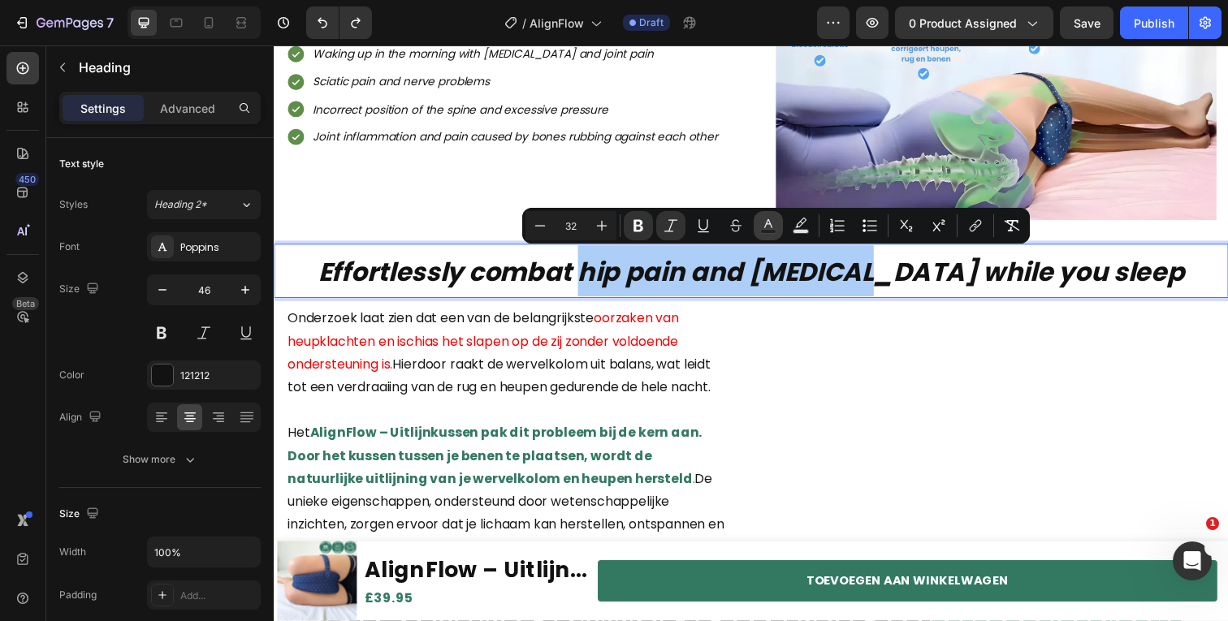
click at [762, 232] on rect "Editor contextual toolbar" at bounding box center [768, 232] width 15 height 4
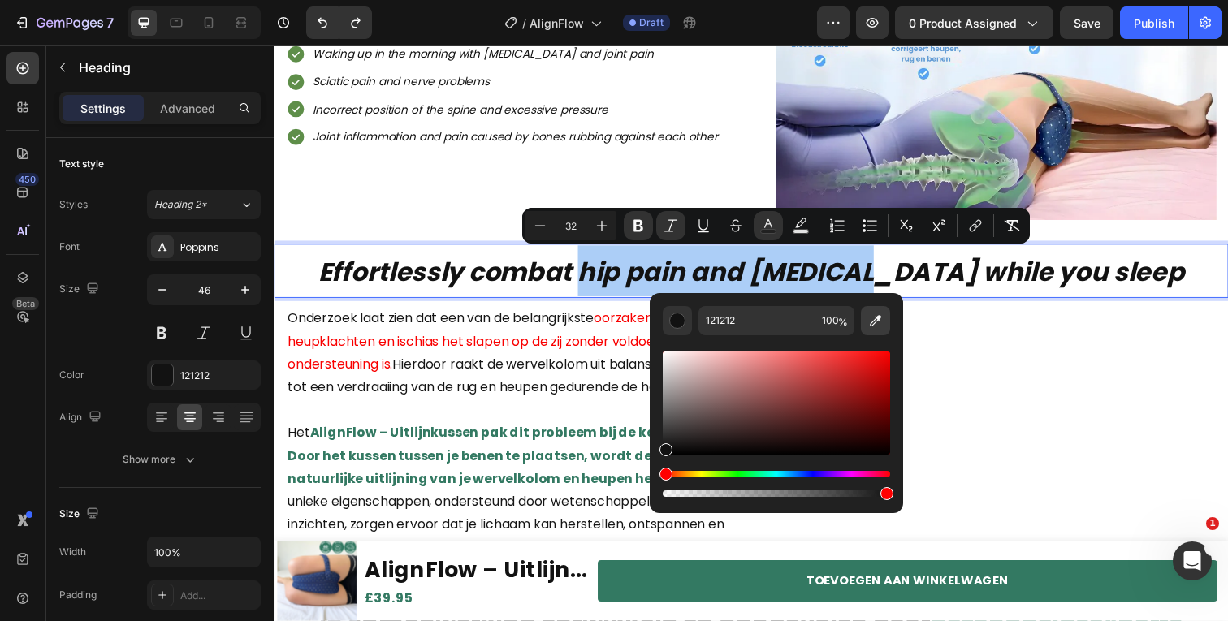
click at [883, 325] on icon "Editor contextual toolbar" at bounding box center [875, 321] width 16 height 16
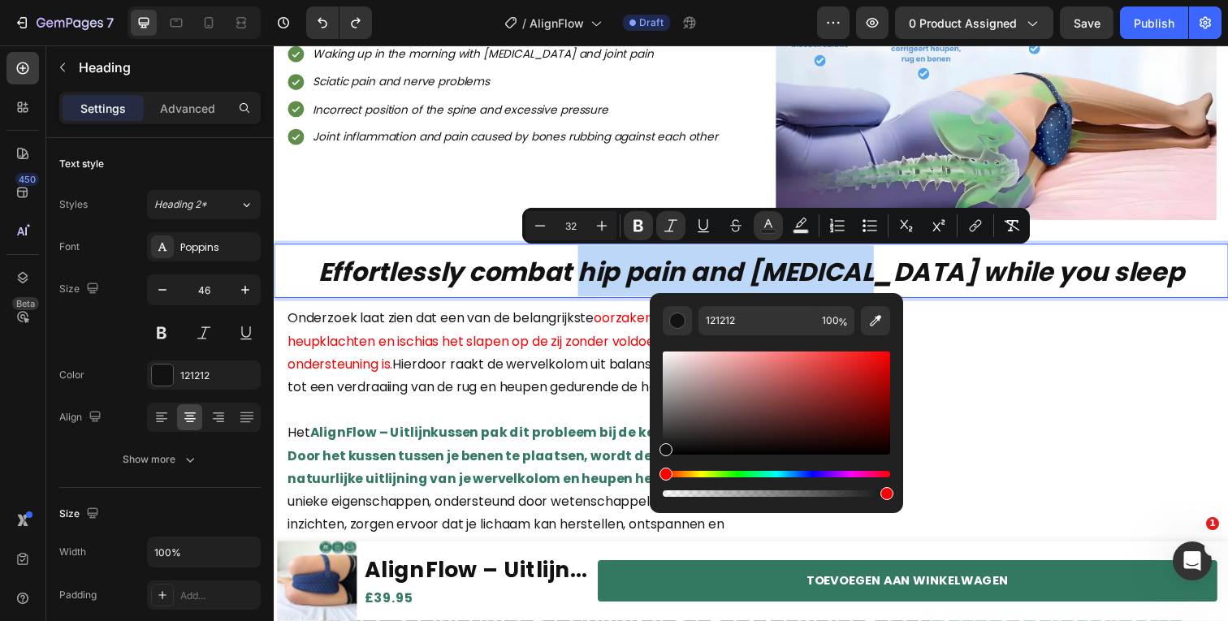
type input "337A63"
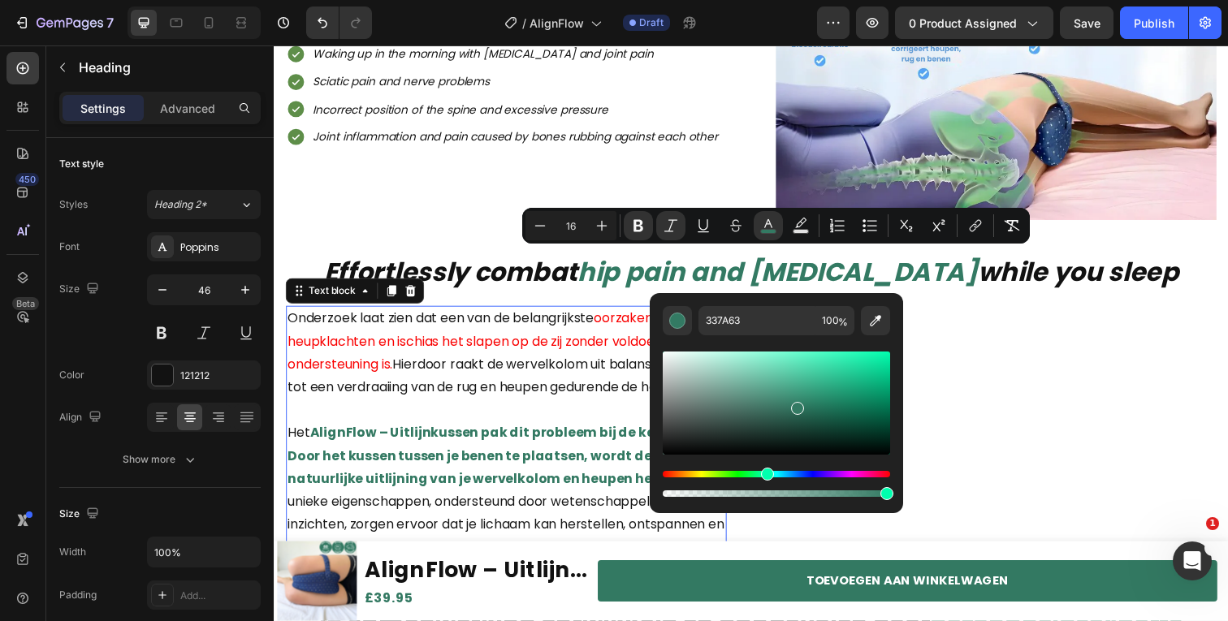
click at [456, 394] on p "Onderzoek laat zien dat een van de belangrijkste oorzaken van heupklachten en i…" at bounding box center [510, 359] width 447 height 93
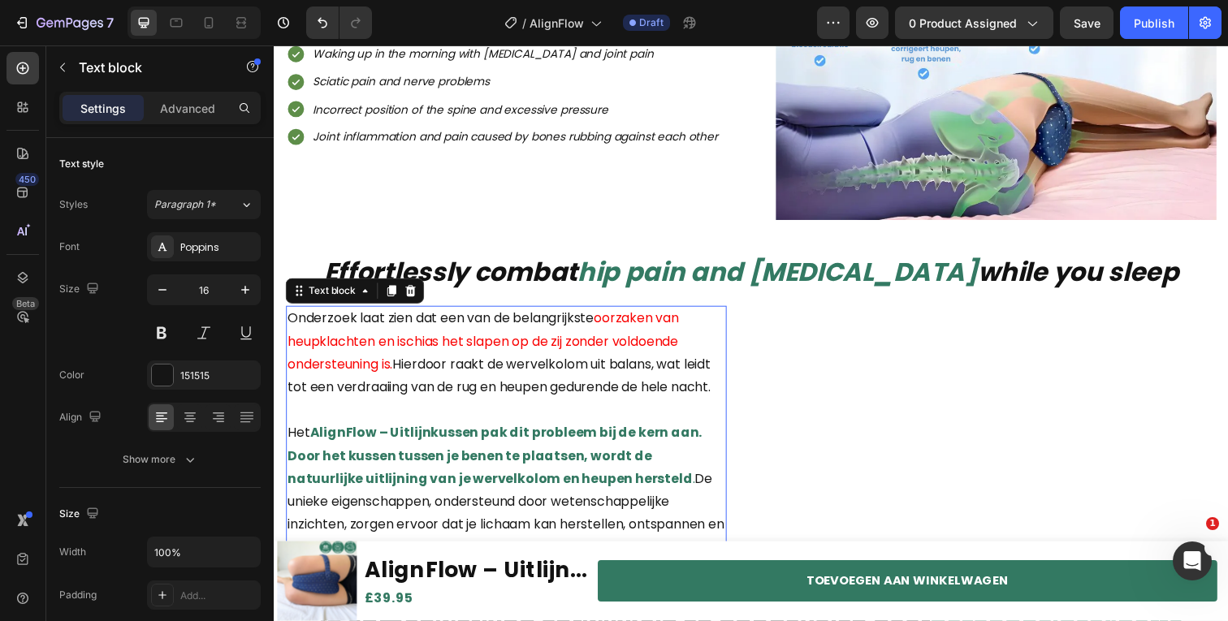
click at [456, 394] on p "Onderzoek laat zien dat een van de belangrijkste oorzaken van heupklachten en i…" at bounding box center [510, 359] width 447 height 93
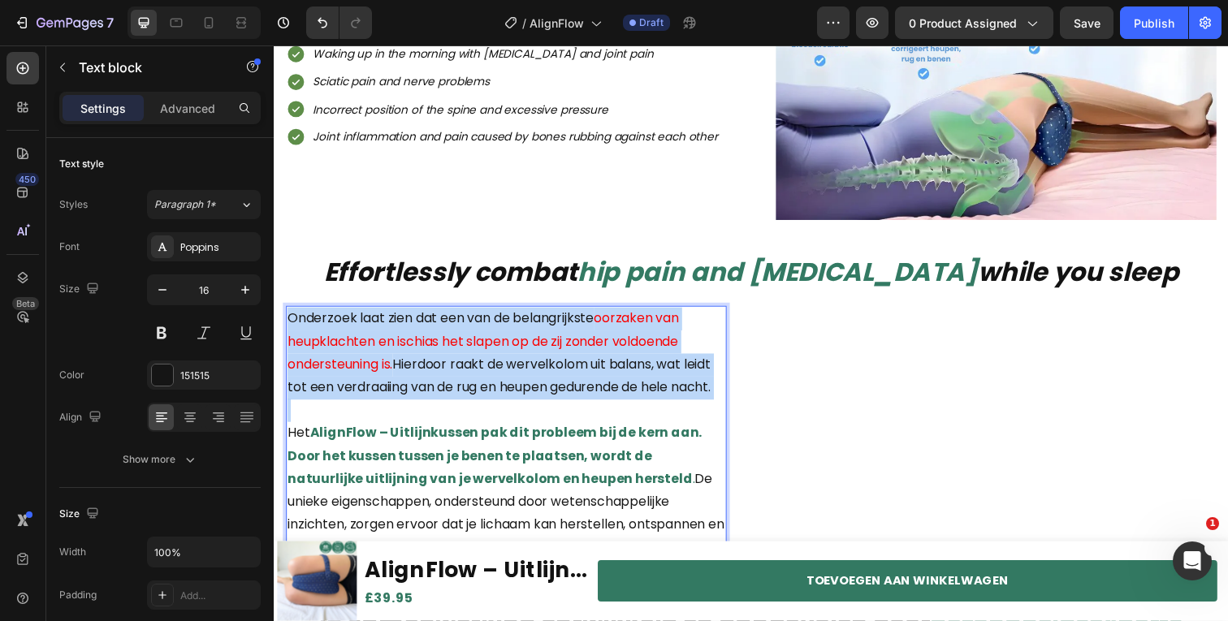
click at [456, 394] on p "Onderzoek laat zien dat een van de belangrijkste oorzaken van heupklachten en i…" at bounding box center [510, 359] width 447 height 93
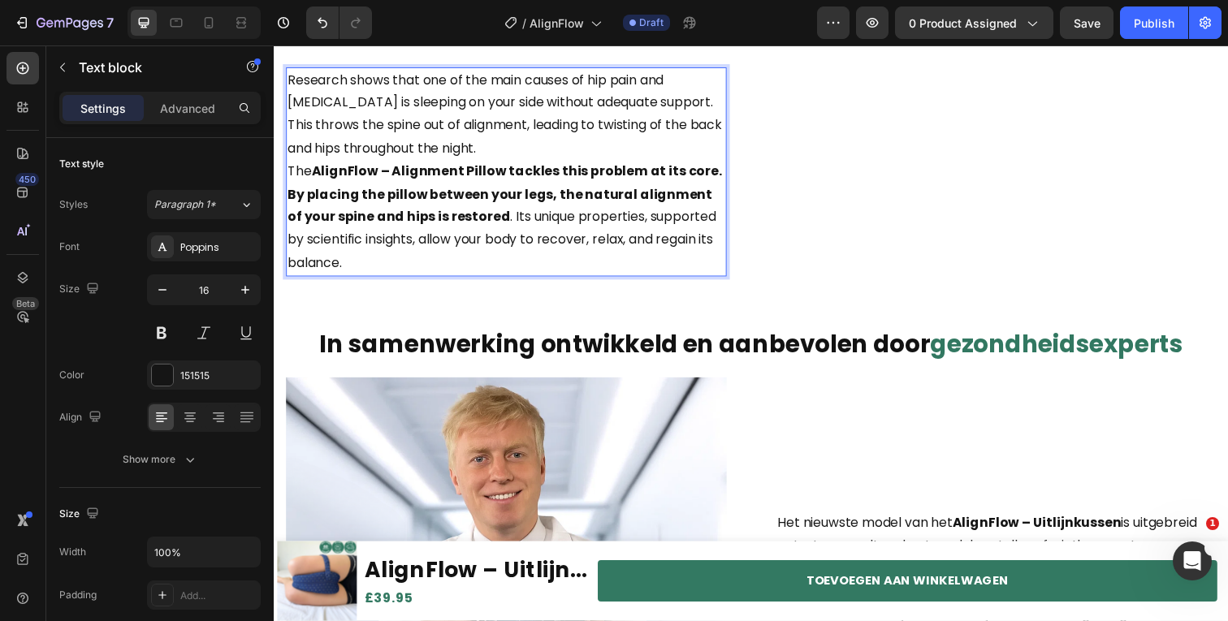
scroll to position [1320, 0]
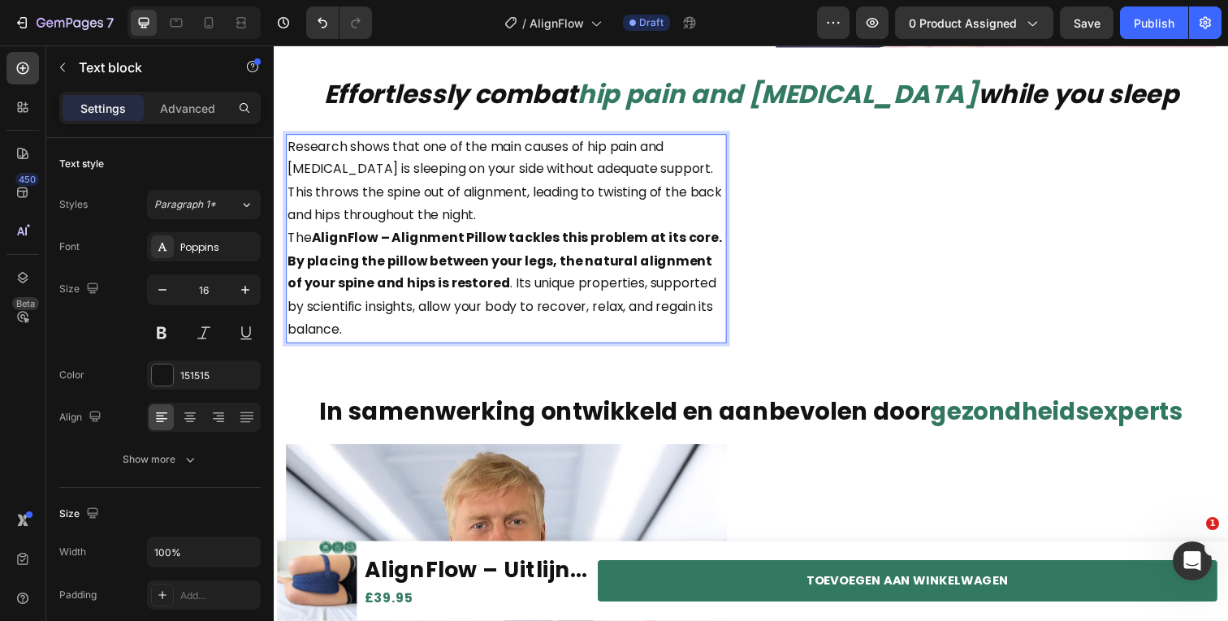
click at [507, 231] on p "Research shows that one of the main causes of hip pain and sciatica is sleeping…" at bounding box center [510, 184] width 447 height 93
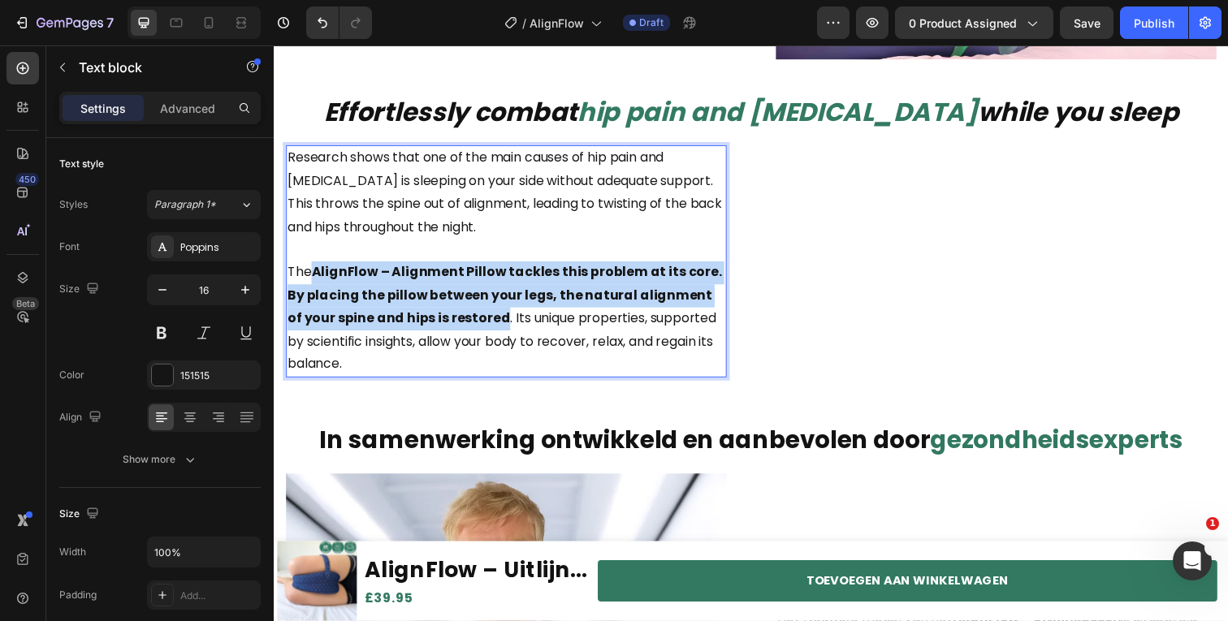
drag, startPoint x: 316, startPoint y: 279, endPoint x: 492, endPoint y: 326, distance: 182.2
click at [492, 326] on p "The AlignFlow – Alignment Pillow tackles this problem at its core. By placing t…" at bounding box center [510, 324] width 447 height 117
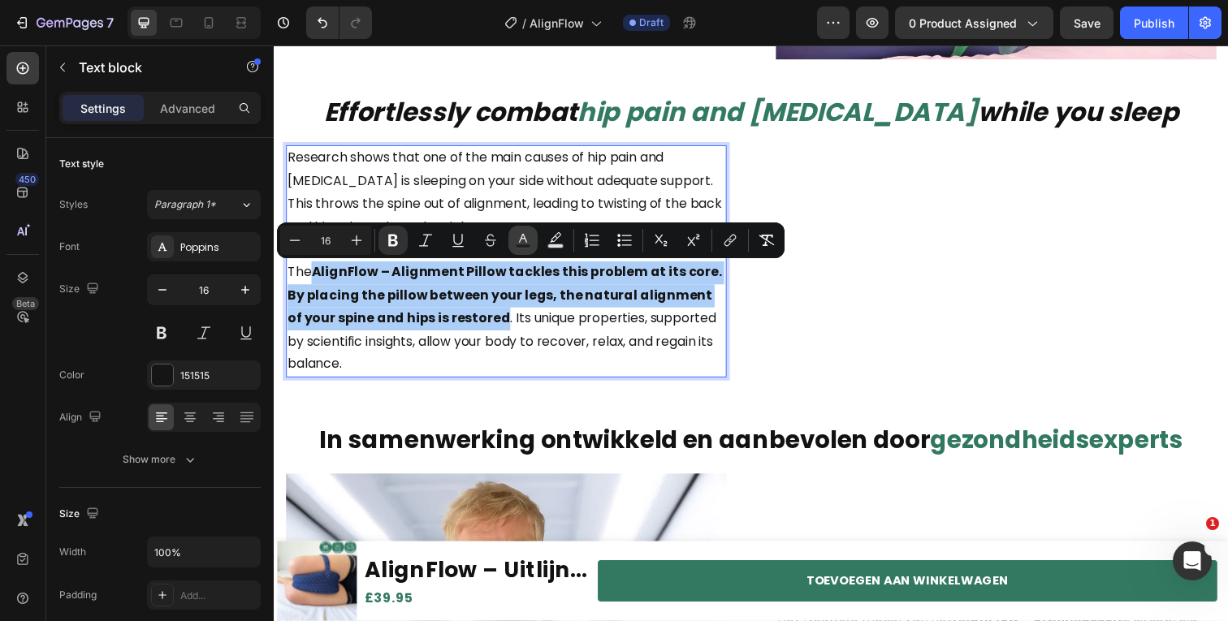
click at [513, 248] on button "Text Color" at bounding box center [522, 240] width 29 height 29
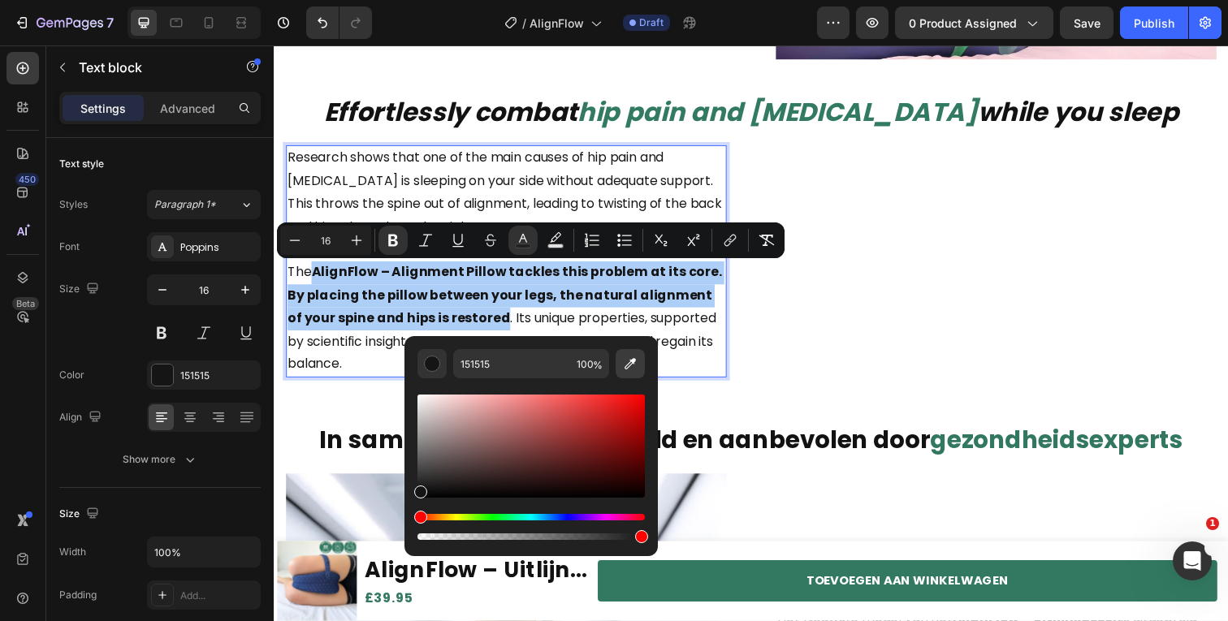
click at [636, 357] on icon "Editor contextual toolbar" at bounding box center [630, 364] width 16 height 16
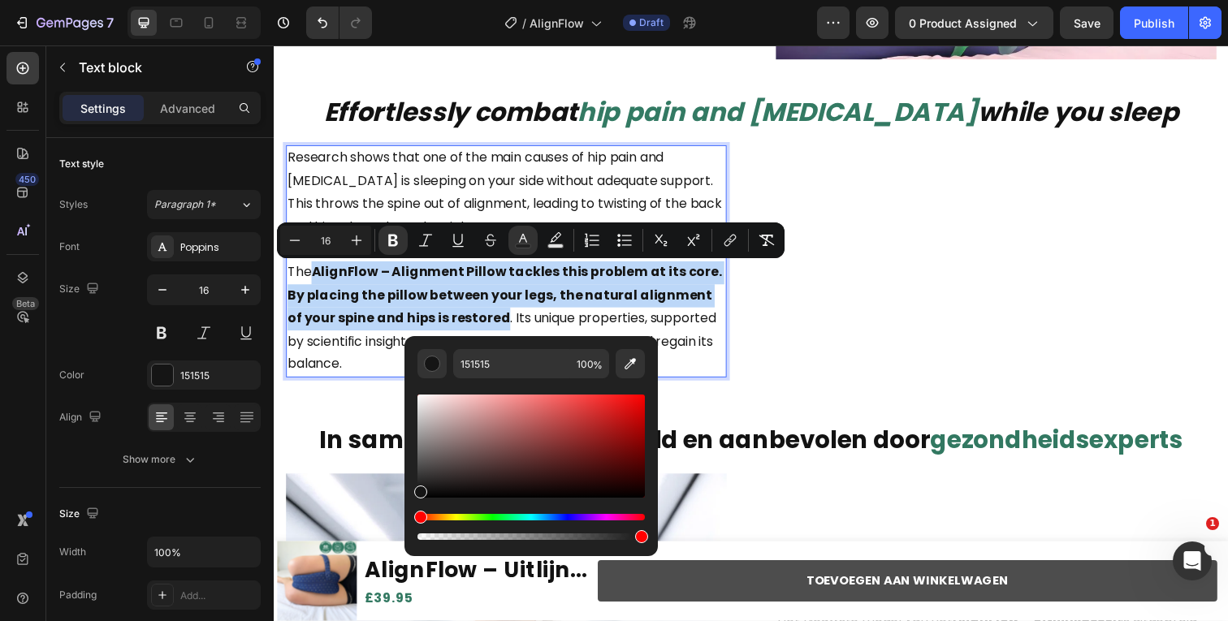
type input "337962"
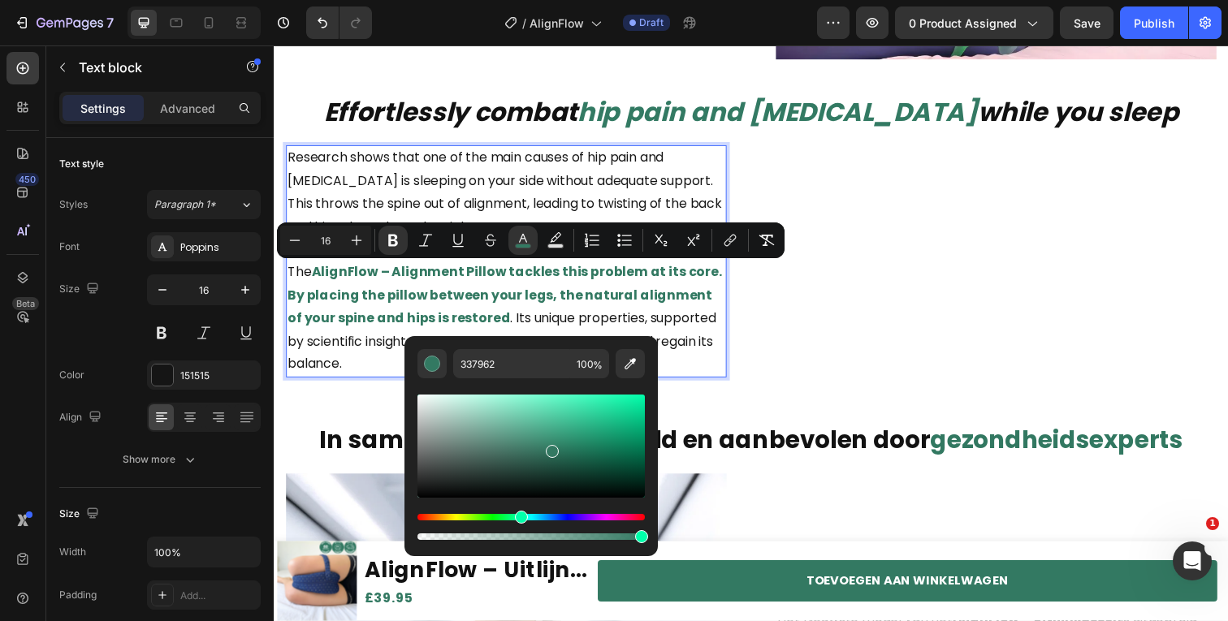
click at [509, 173] on p "Research shows that one of the main causes of hip pain and sciatica is sleeping…" at bounding box center [510, 195] width 447 height 93
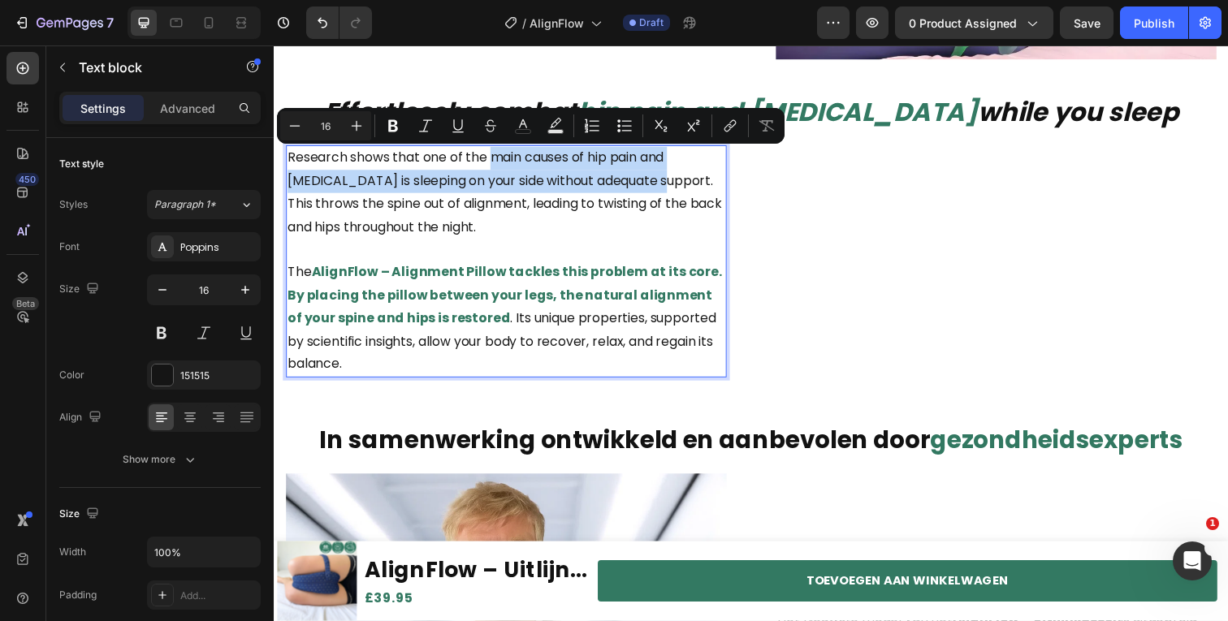
drag, startPoint x: 496, startPoint y: 162, endPoint x: 668, endPoint y: 184, distance: 172.8
click at [668, 184] on p "Research shows that one of the main causes of hip pain and sciatica is sleeping…" at bounding box center [510, 195] width 447 height 93
click at [538, 127] on div "Minus 16 Plus Bold Italic Underline Strikethrough color Text Background Color N…" at bounding box center [530, 125] width 501 height 29
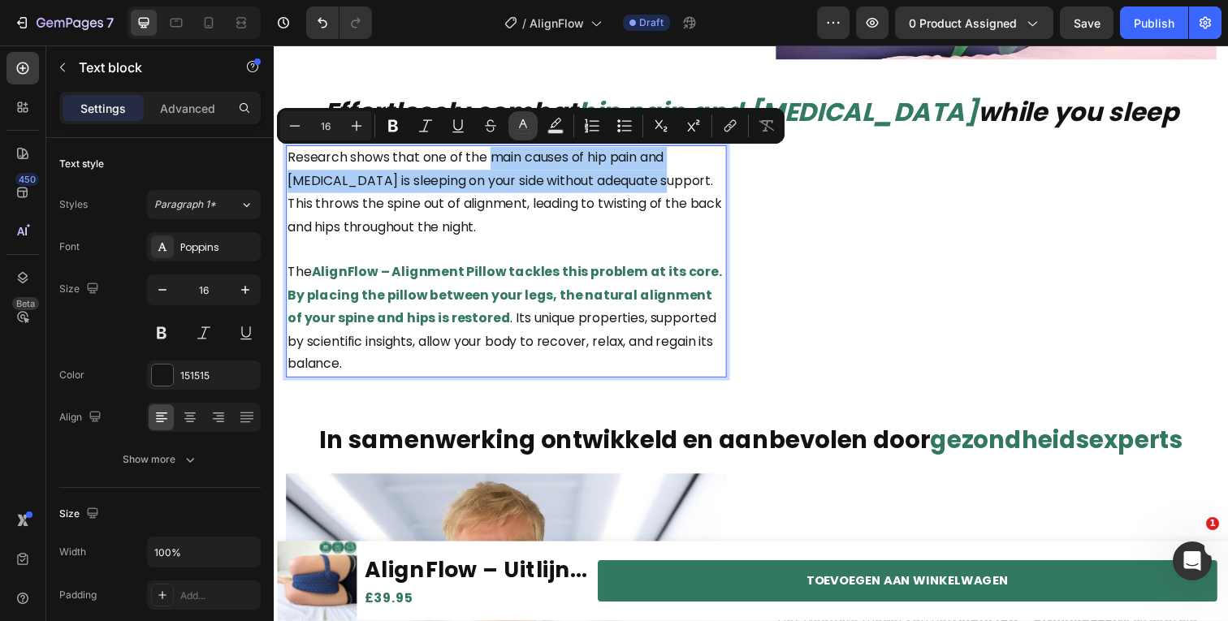
click at [534, 127] on button "color" at bounding box center [522, 125] width 29 height 29
type input "151515"
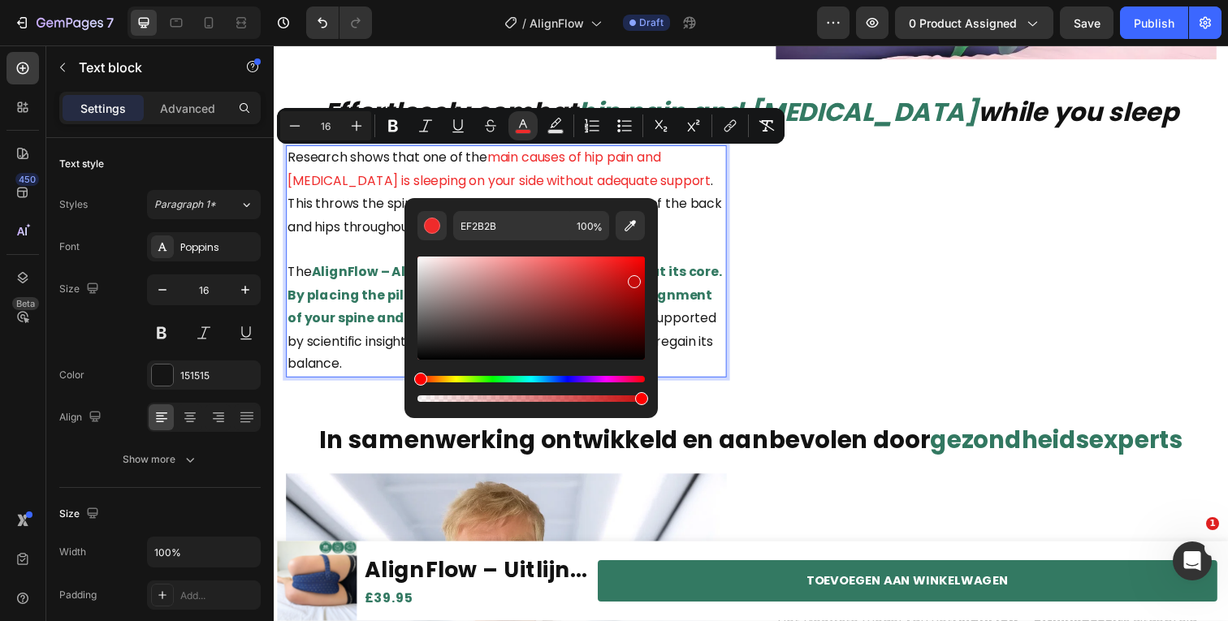
drag, startPoint x: 615, startPoint y: 294, endPoint x: 632, endPoint y: 279, distance: 23.0
click at [632, 279] on div "Editor contextual toolbar" at bounding box center [530, 308] width 227 height 103
type input "E80000"
drag, startPoint x: 628, startPoint y: 284, endPoint x: 644, endPoint y: 266, distance: 24.1
click at [646, 266] on div "Editor contextual toolbar" at bounding box center [641, 268] width 13 height 13
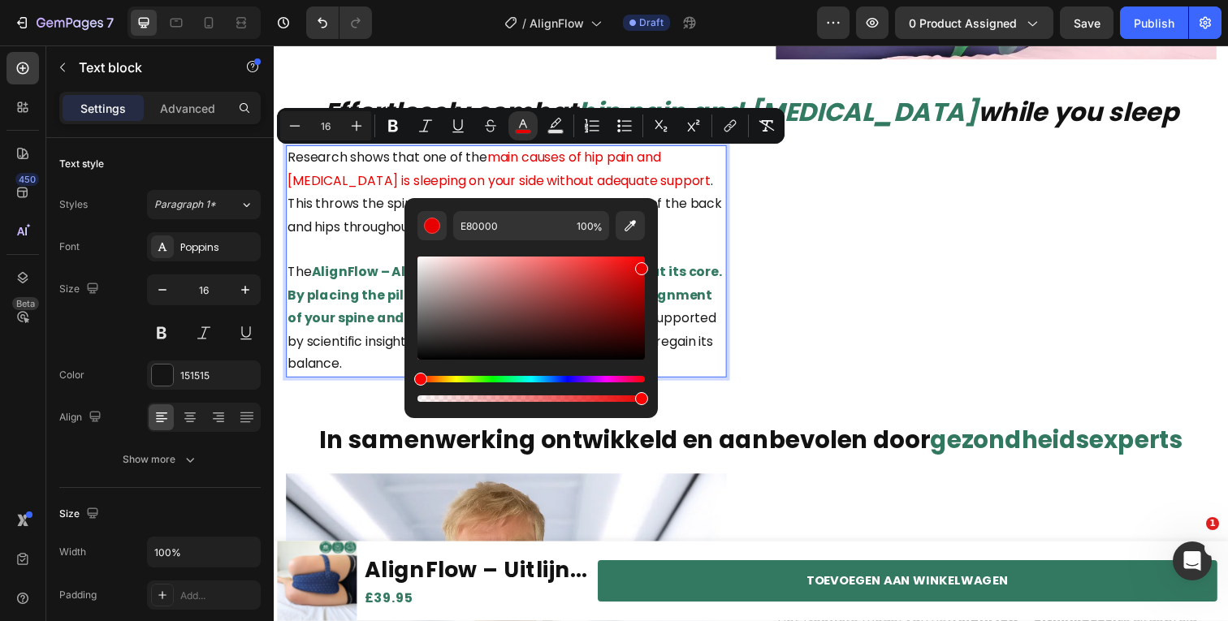
click at [694, 219] on p "Research shows that one of the main causes of hip pain and sciatica is sleeping…" at bounding box center [510, 195] width 447 height 93
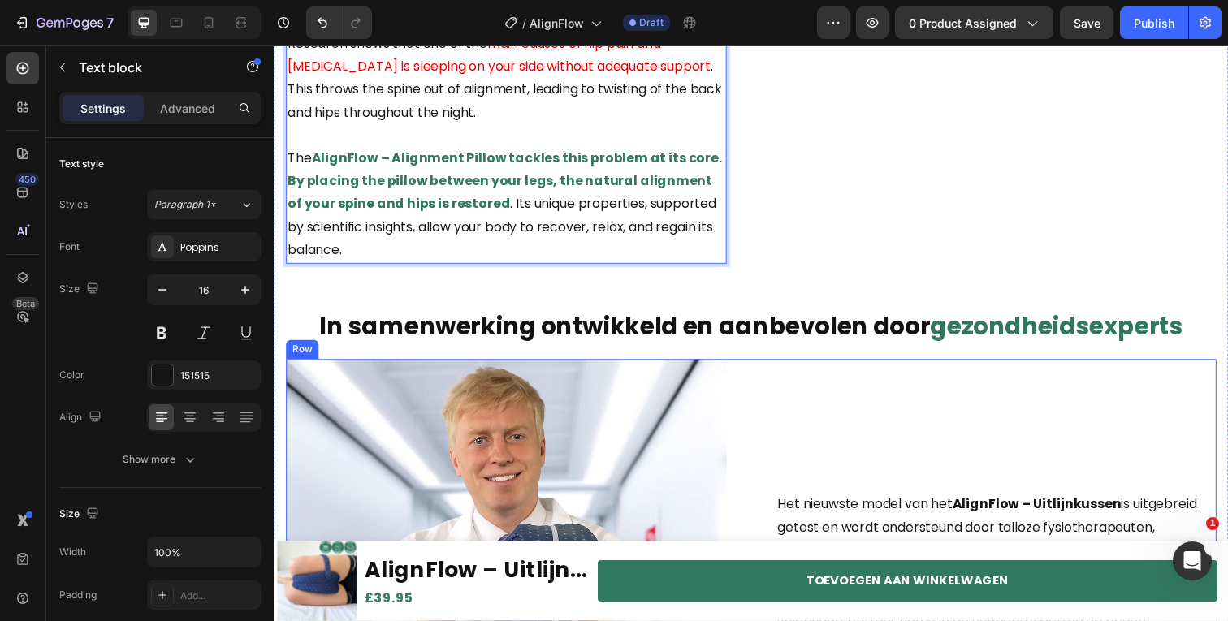
scroll to position [1420, 0]
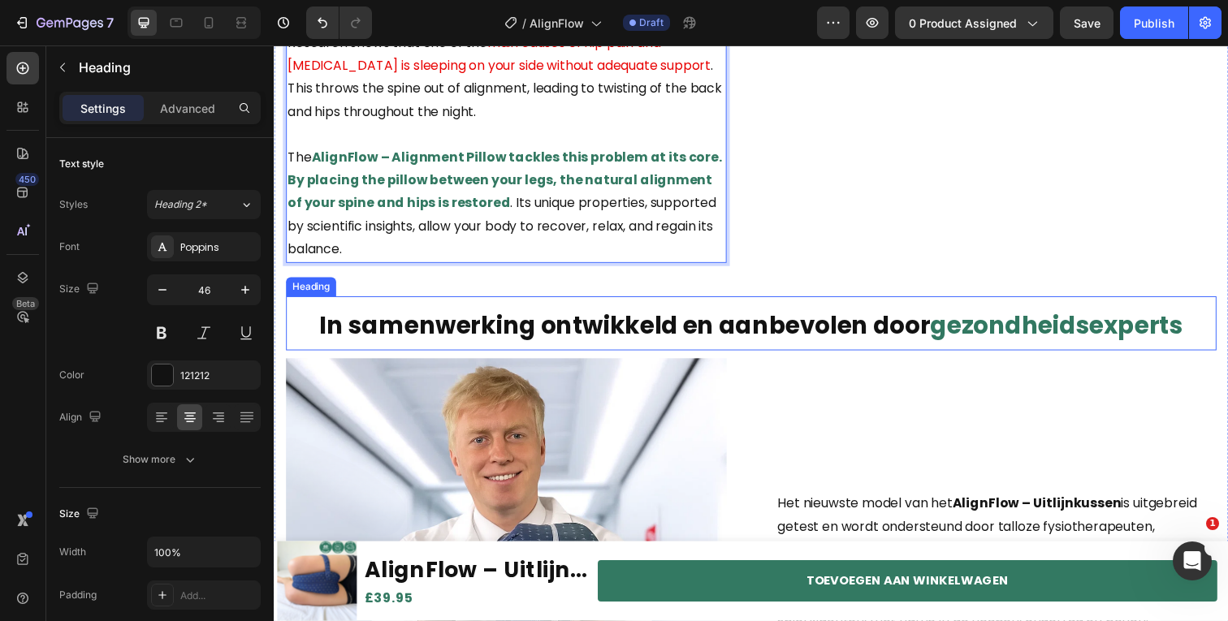
click at [793, 349] on strong "In samenwerking ontwikkeld en aanbevolen door" at bounding box center [632, 331] width 624 height 35
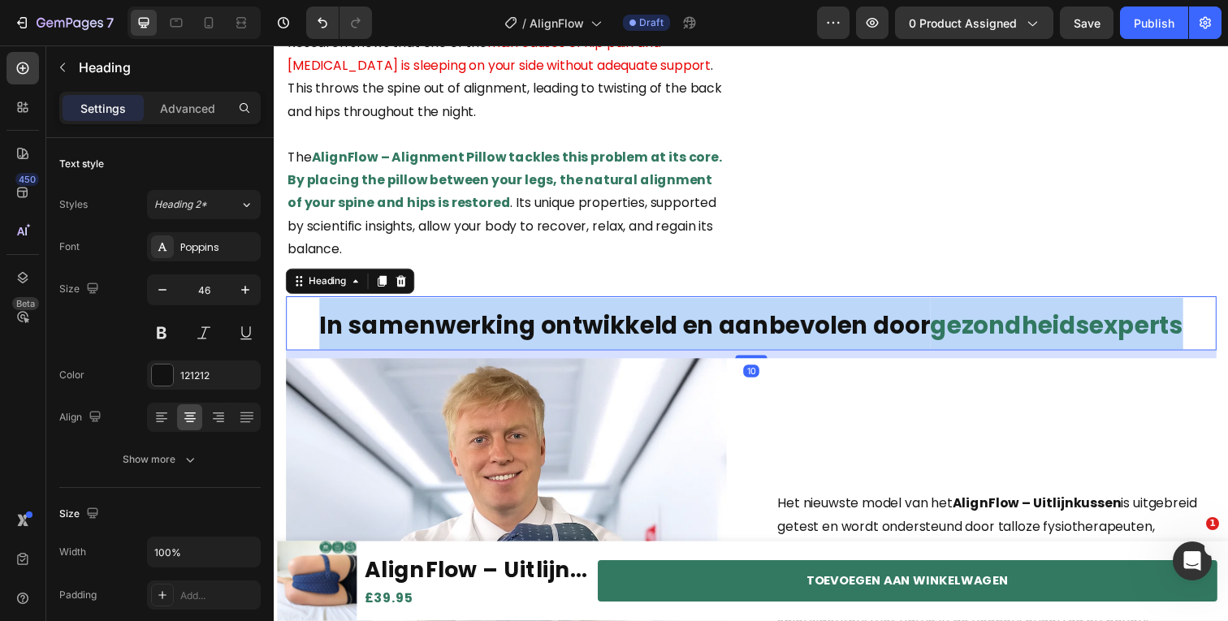
click at [793, 349] on strong "In samenwerking ontwikkeld en aanbevolen door" at bounding box center [632, 331] width 624 height 35
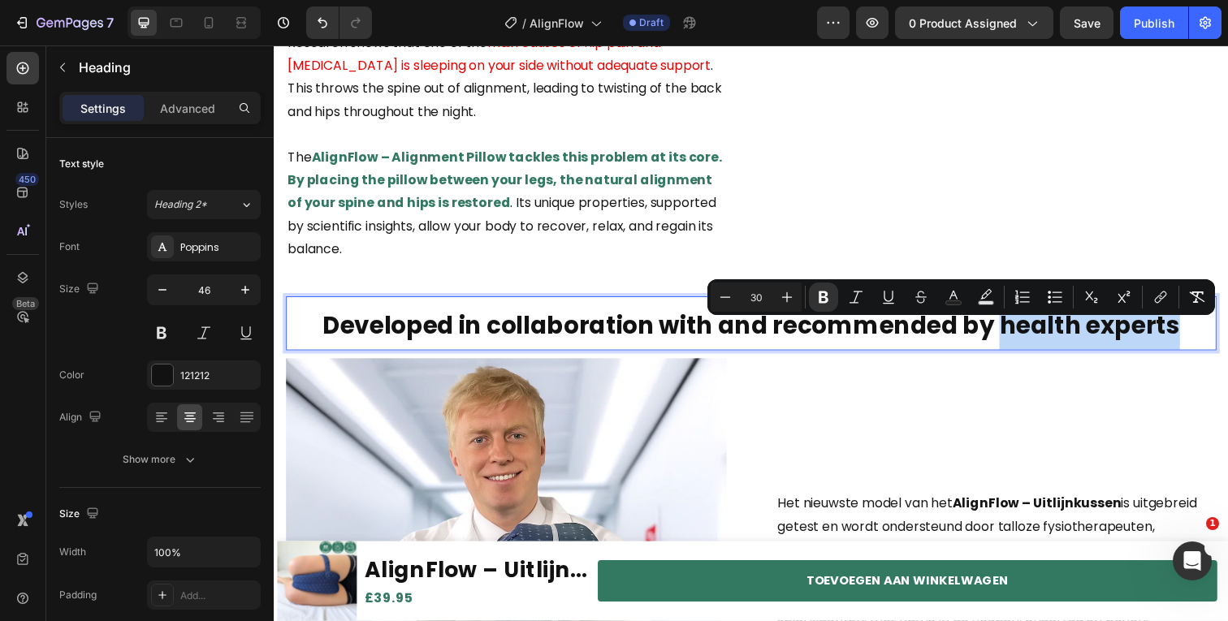
drag, startPoint x: 1011, startPoint y: 344, endPoint x: 1199, endPoint y: 349, distance: 188.5
click at [1199, 349] on p "Developed in collaboration with and recommended by health experts" at bounding box center [760, 330] width 947 height 53
click at [962, 300] on button "Text Color" at bounding box center [953, 297] width 29 height 29
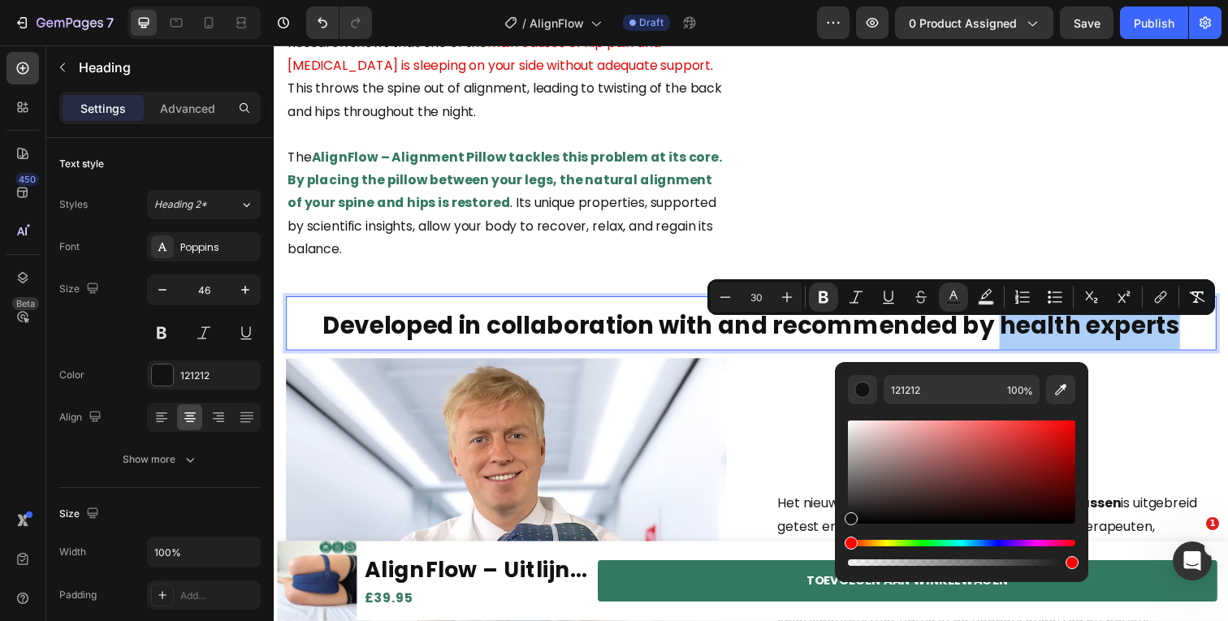
click at [1043, 391] on div "121212 100 %" at bounding box center [961, 389] width 227 height 29
click at [1065, 391] on icon "Editor contextual toolbar" at bounding box center [1060, 390] width 16 height 16
type input "337A63"
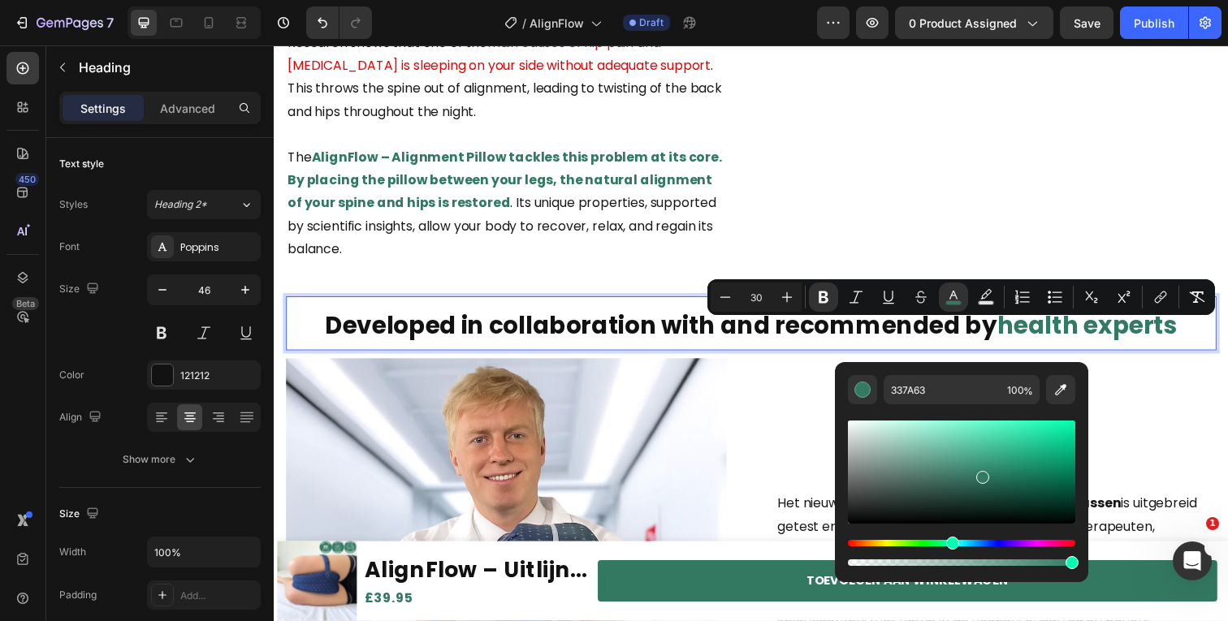
click at [657, 349] on strong "Developed in collaboration with and recommended by" at bounding box center [669, 331] width 686 height 35
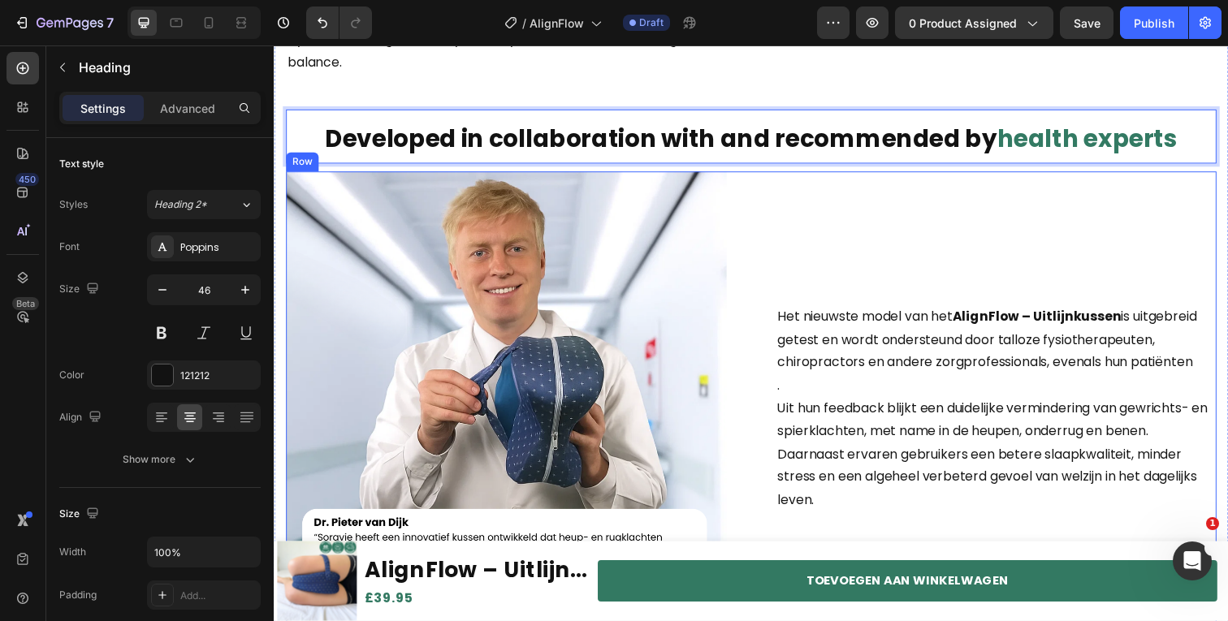
scroll to position [1779, 0]
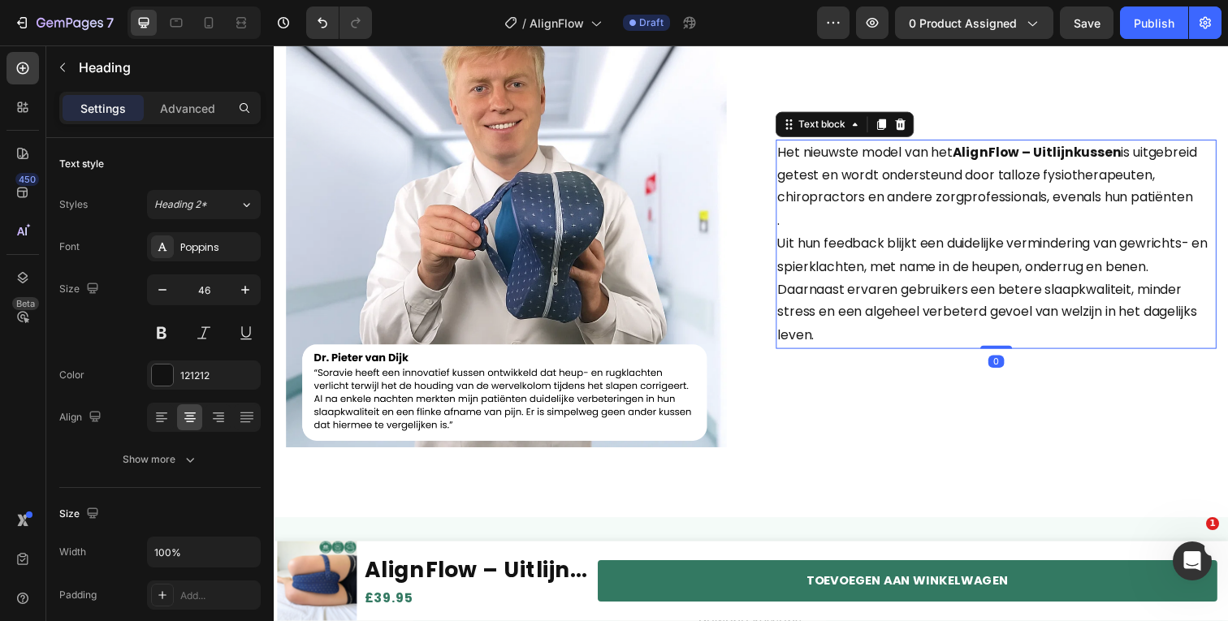
click at [958, 235] on p "." at bounding box center [1011, 226] width 447 height 24
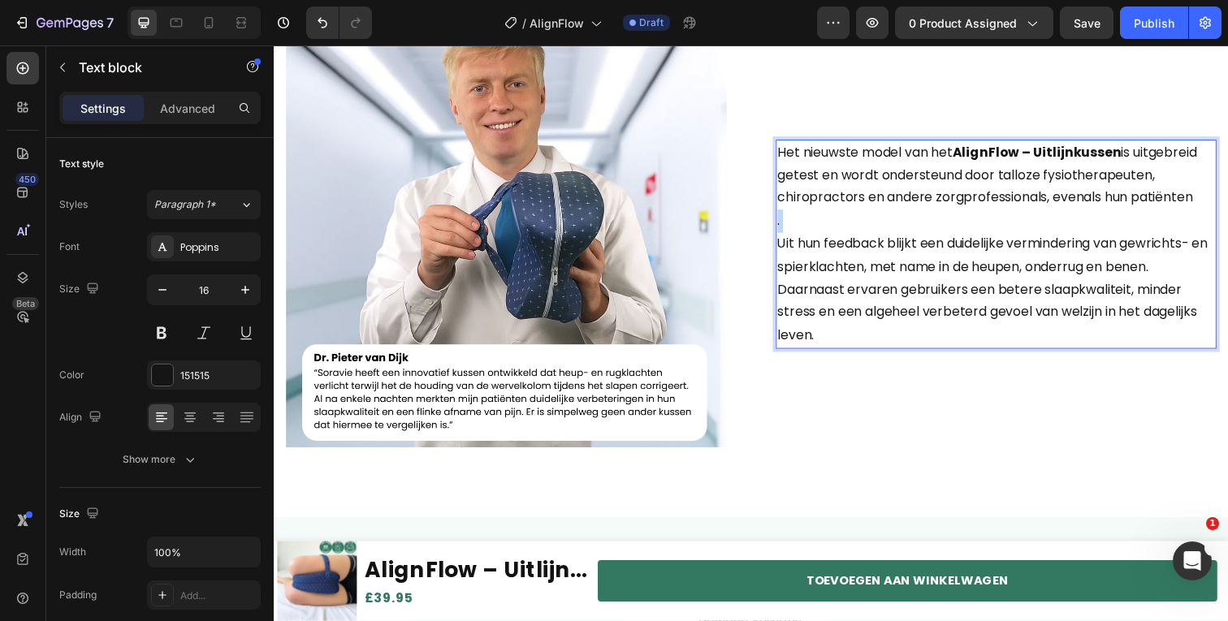
click at [958, 235] on p "." at bounding box center [1011, 226] width 447 height 24
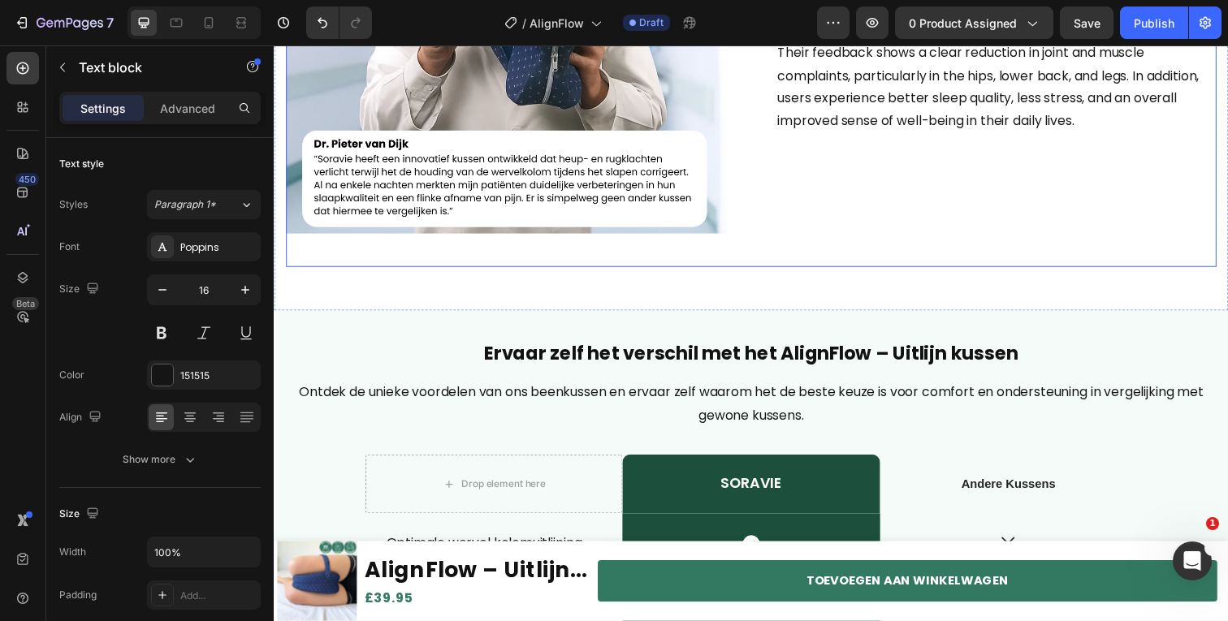
scroll to position [2111, 0]
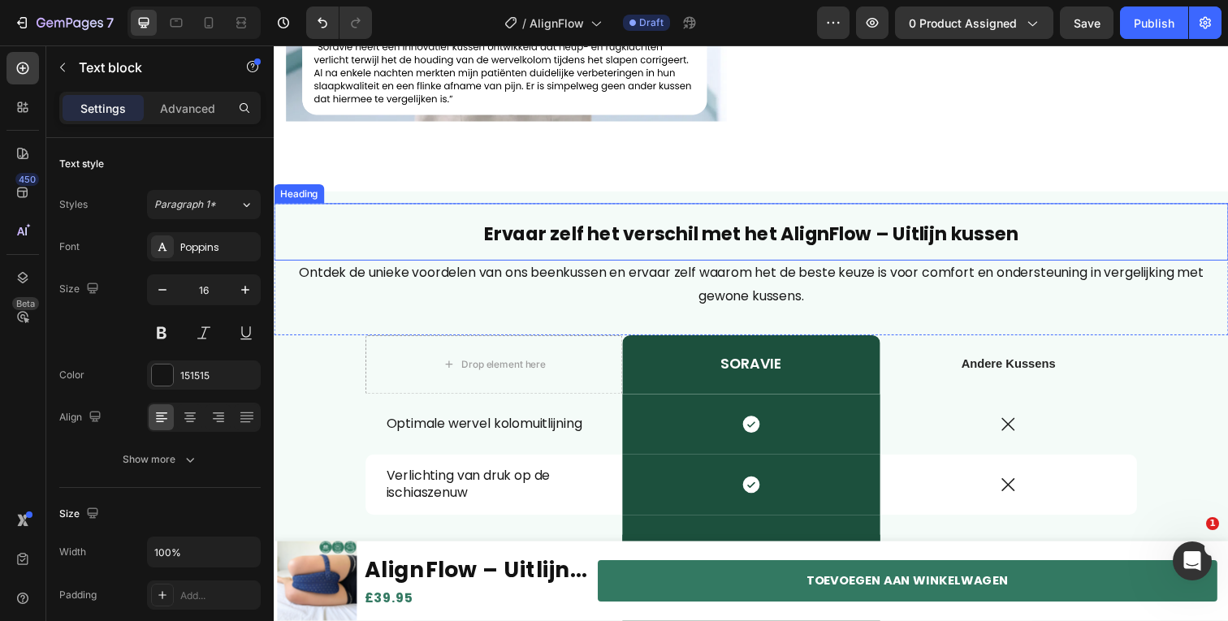
click at [735, 242] on strong "Ervaar zelf het verschil met het AlignFlow – Uitlijn kussen" at bounding box center [761, 239] width 546 height 26
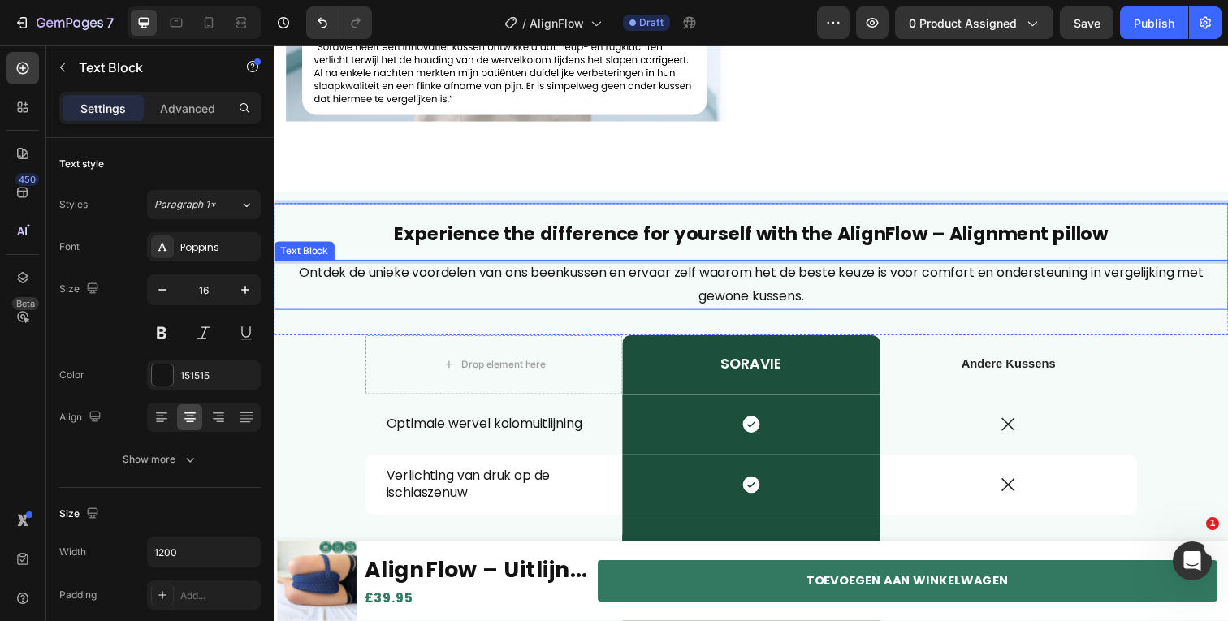
click at [525, 284] on p "Ontdek de unieke voordelen van ons beenkussen en ervaar zelf waarom het de best…" at bounding box center [760, 290] width 971 height 47
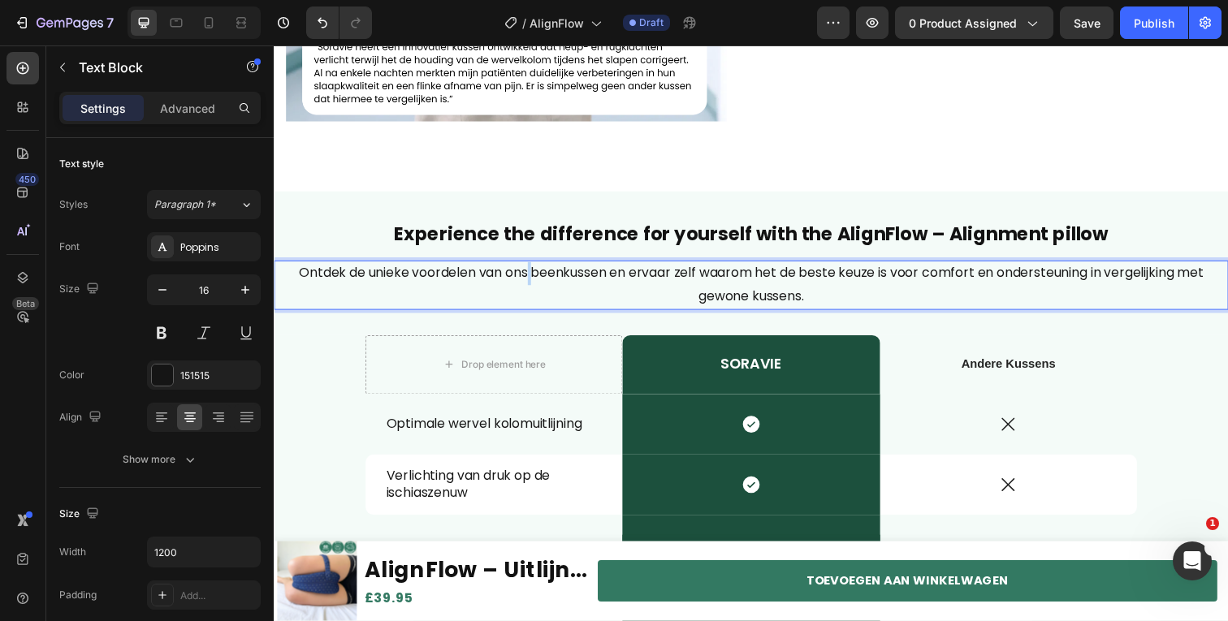
click at [525, 284] on p "Ontdek de unieke voordelen van ons beenkussen en ervaar zelf waarom het de best…" at bounding box center [760, 290] width 971 height 47
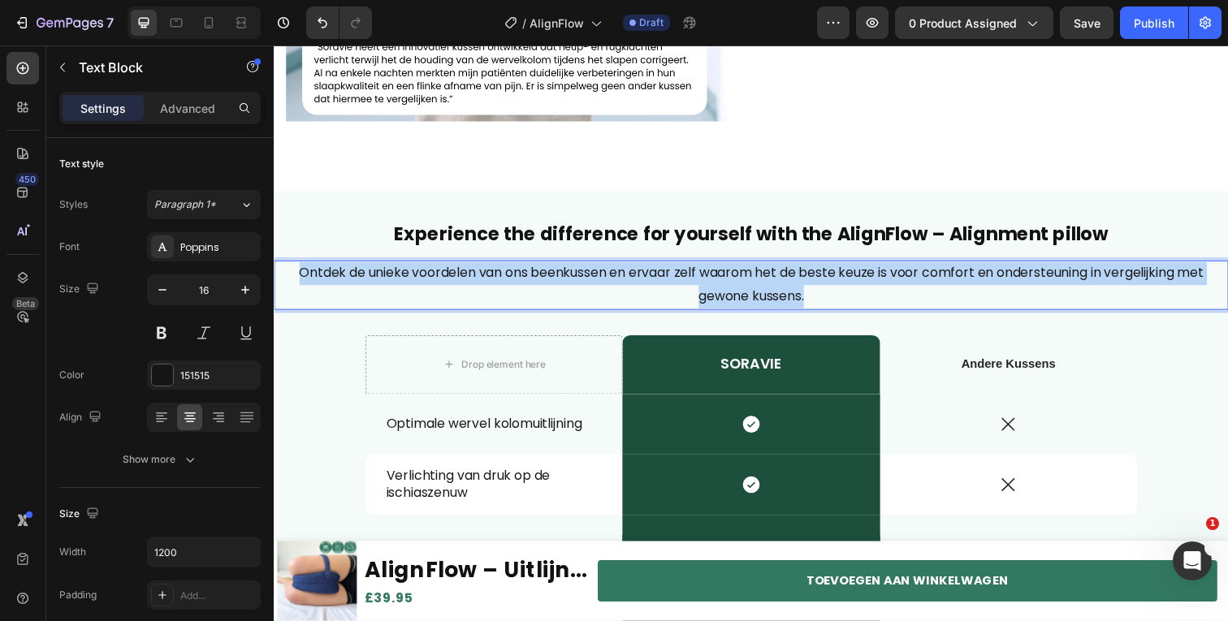
click at [525, 284] on p "Ontdek de unieke voordelen van ons beenkussen en ervaar zelf waarom het de best…" at bounding box center [760, 290] width 971 height 47
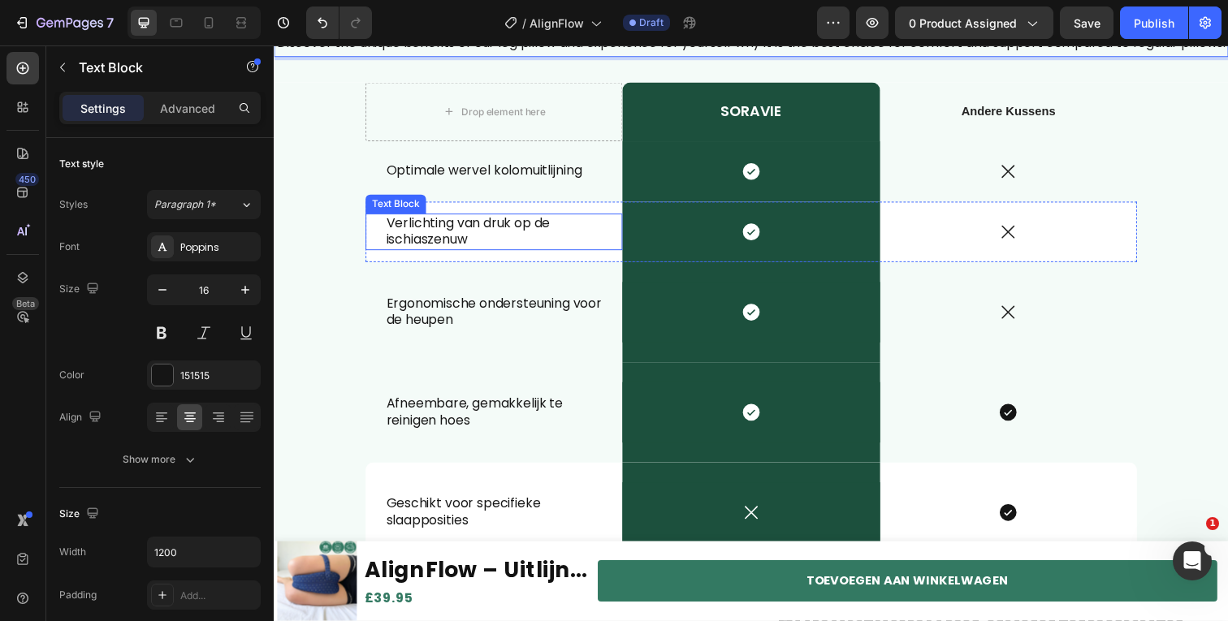
scroll to position [2358, 0]
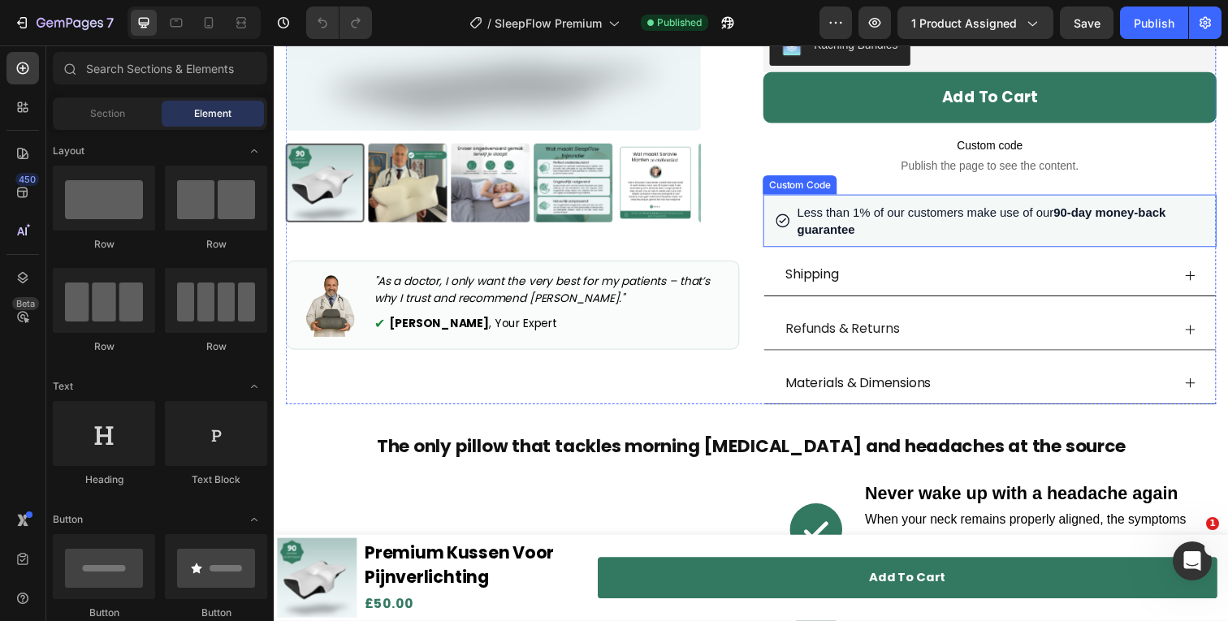
scroll to position [474, 0]
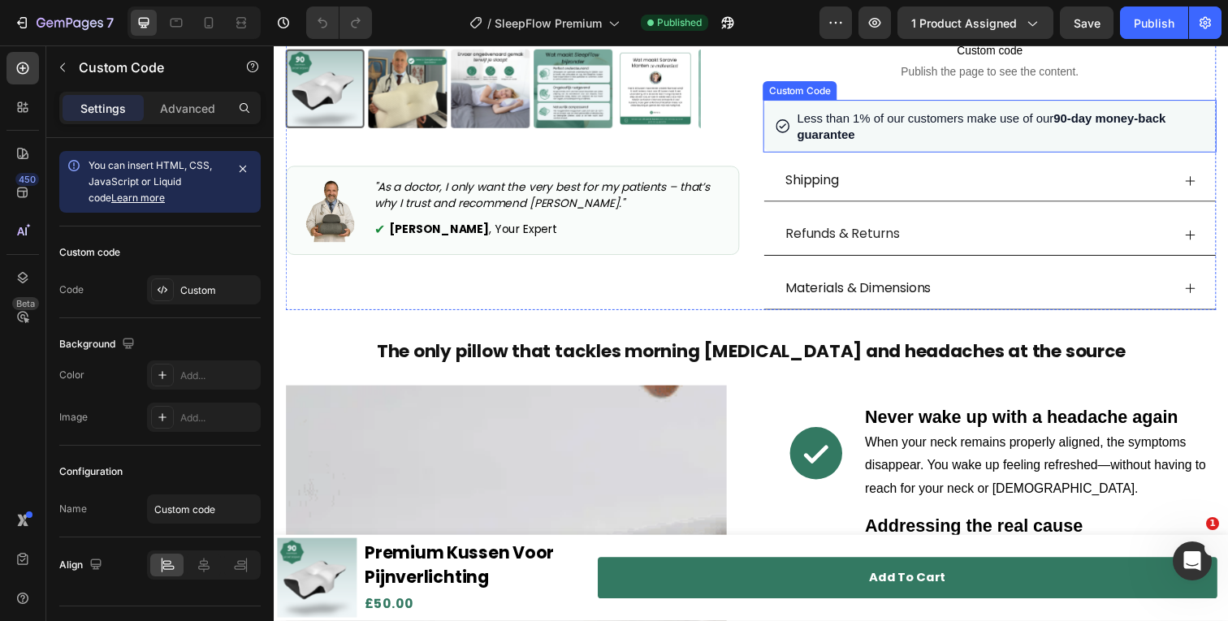
click at [940, 134] on span "Less than 1% of our customers make use of our 90-day money-back guarantee" at bounding box center [1015, 128] width 415 height 35
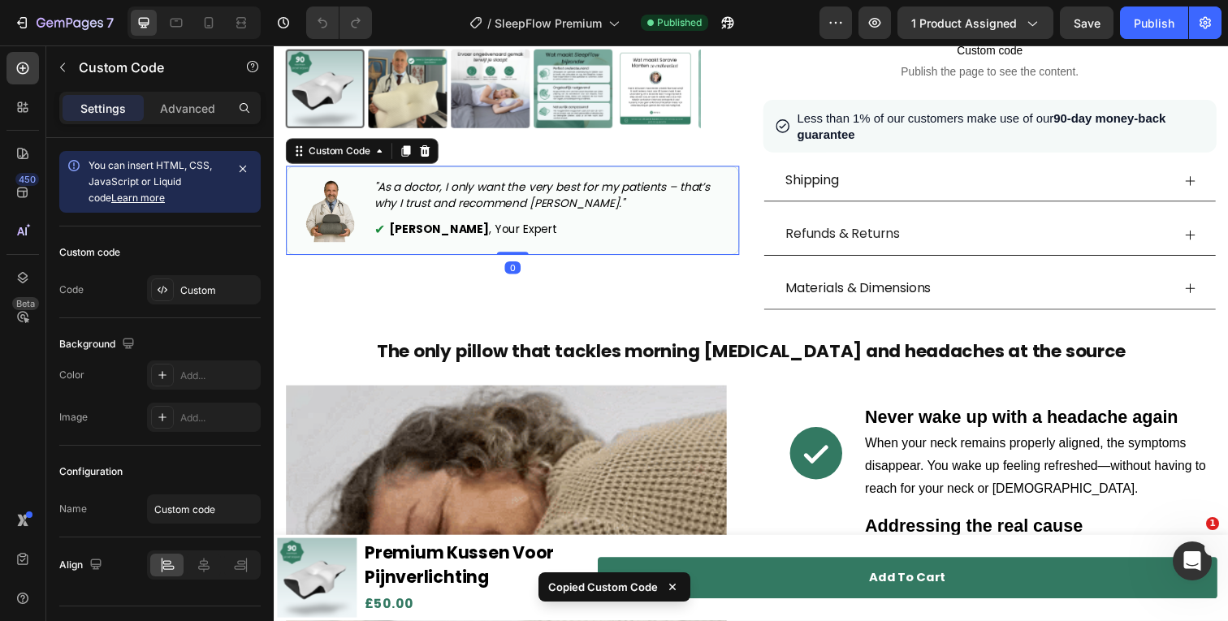
click at [551, 224] on div "✔ Johan de Vries , Your Expert" at bounding box center [556, 233] width 360 height 19
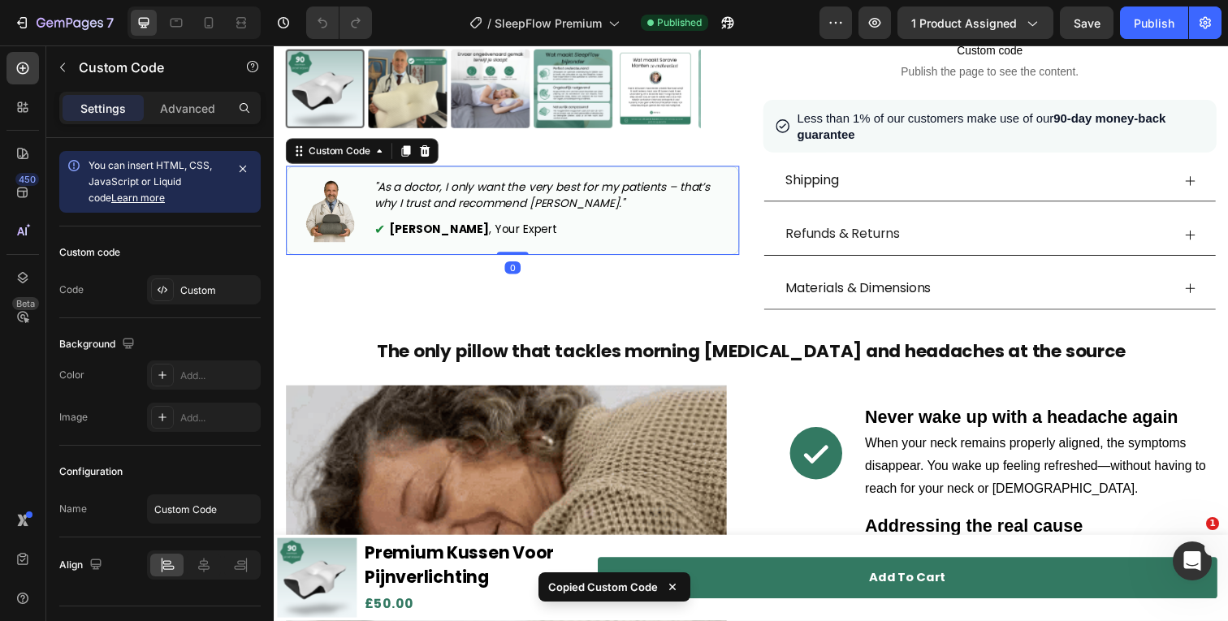
click at [551, 224] on div "✔ Johan de Vries , Your Expert" at bounding box center [556, 233] width 360 height 19
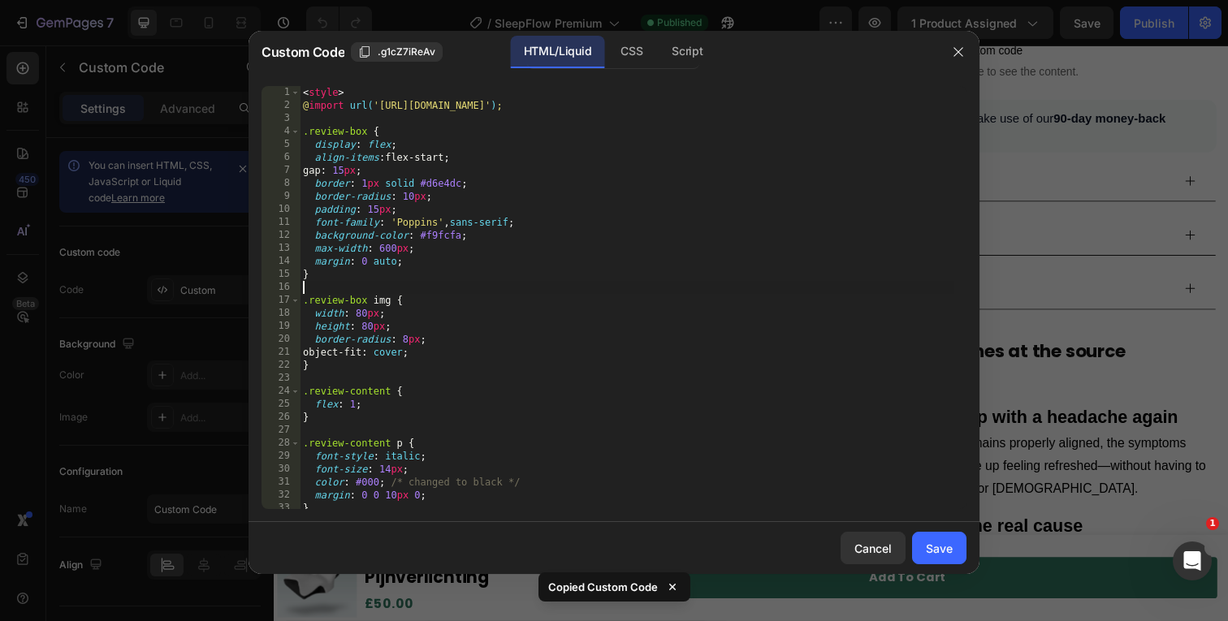
click at [526, 288] on div "< style > @ import url( 'https://fonts.googleapis.com/css2?family=Poppins:wght@…" at bounding box center [627, 310] width 655 height 449
type textarea "</div>"
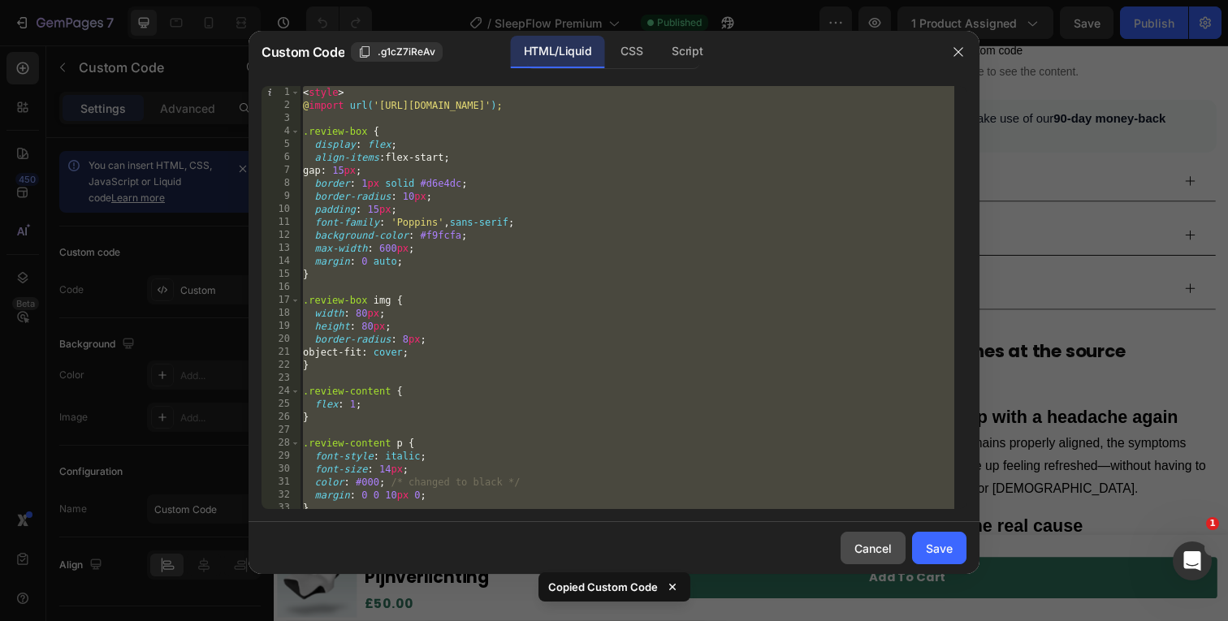
click at [866, 544] on div "Cancel" at bounding box center [872, 548] width 37 height 17
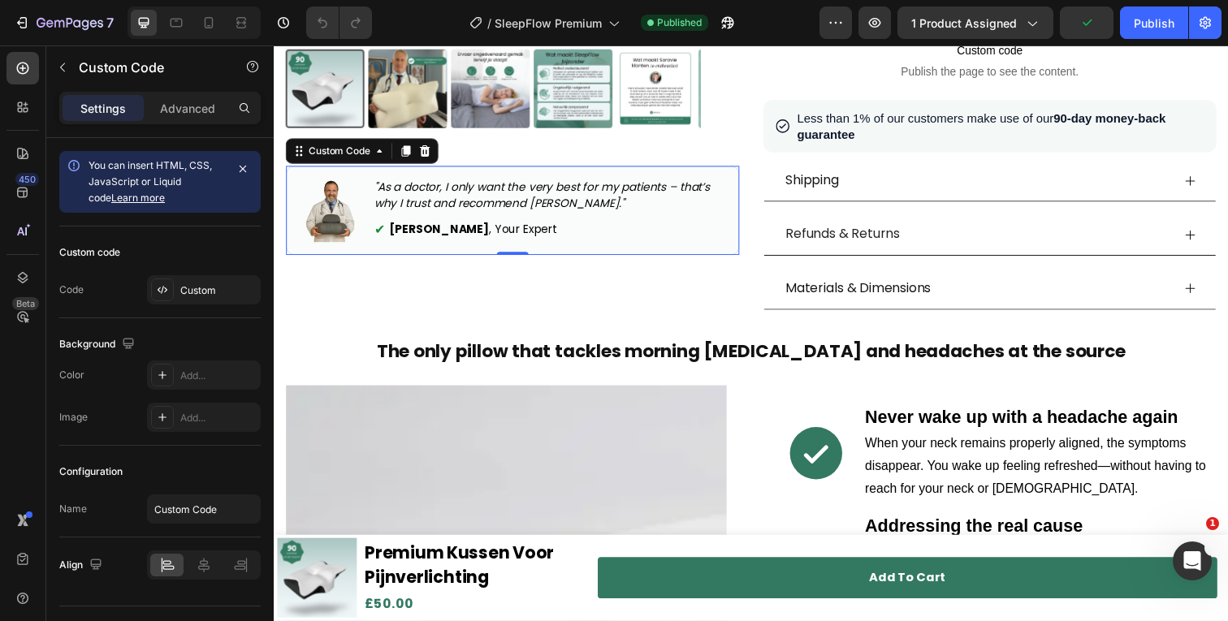
click at [459, 195] on p ""As a doctor, I only want the very best for my patients – that’s why I trust an…" at bounding box center [556, 199] width 360 height 34
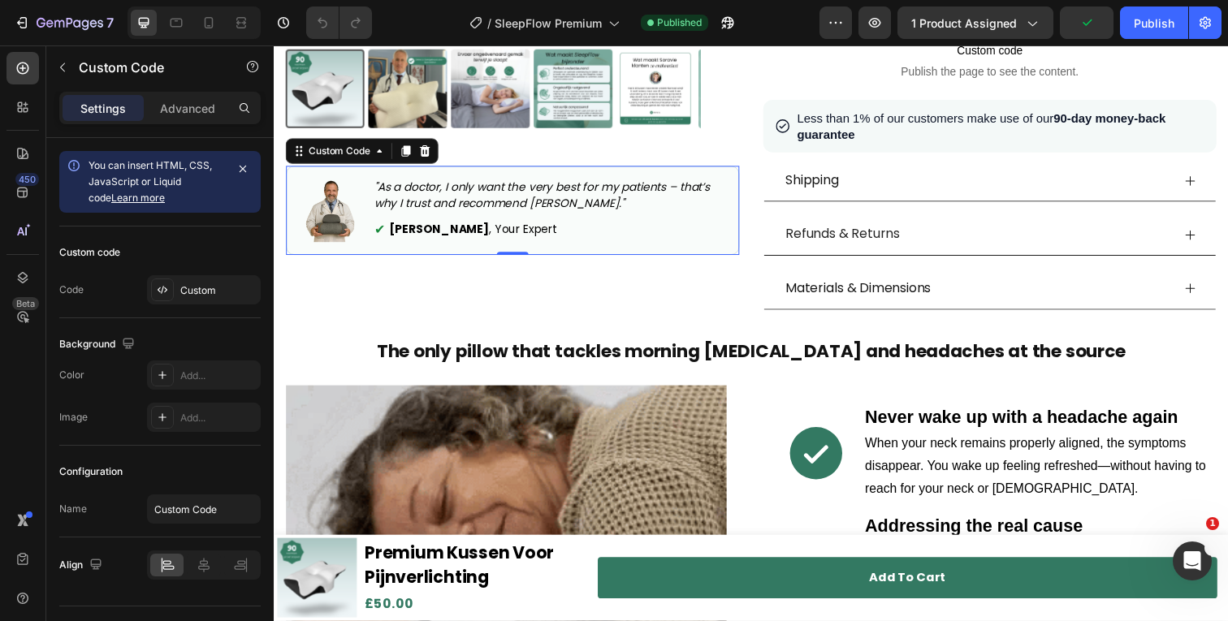
click at [459, 195] on p ""As a doctor, I only want the very best for my patients – that’s why I trust an…" at bounding box center [556, 199] width 360 height 34
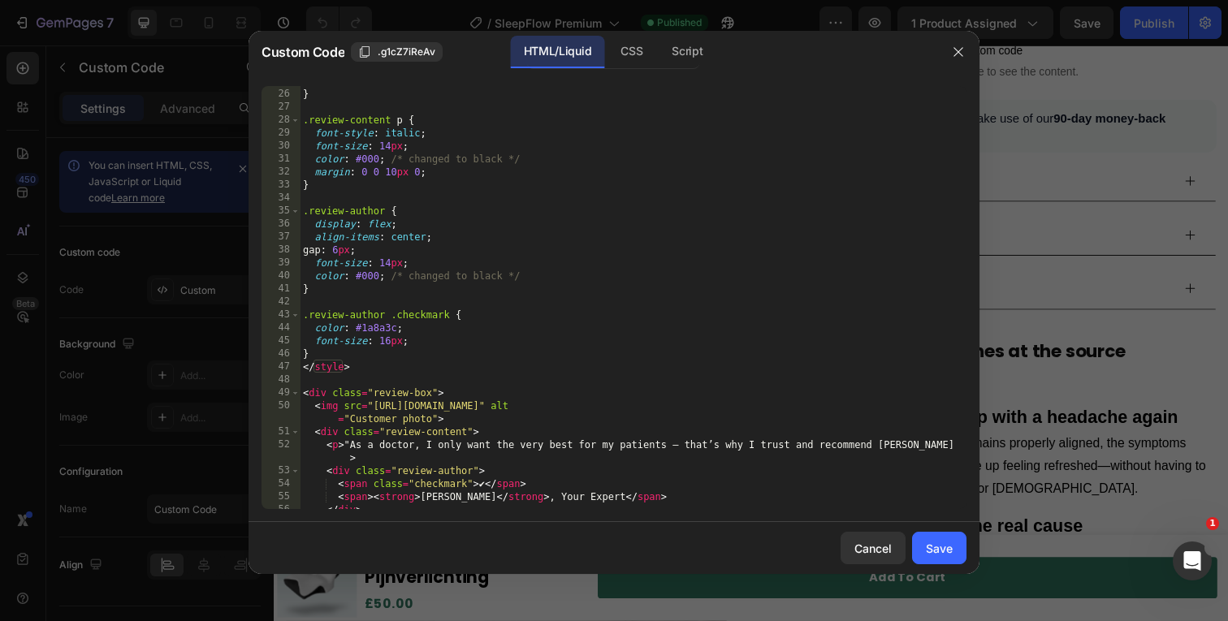
scroll to position [370, 0]
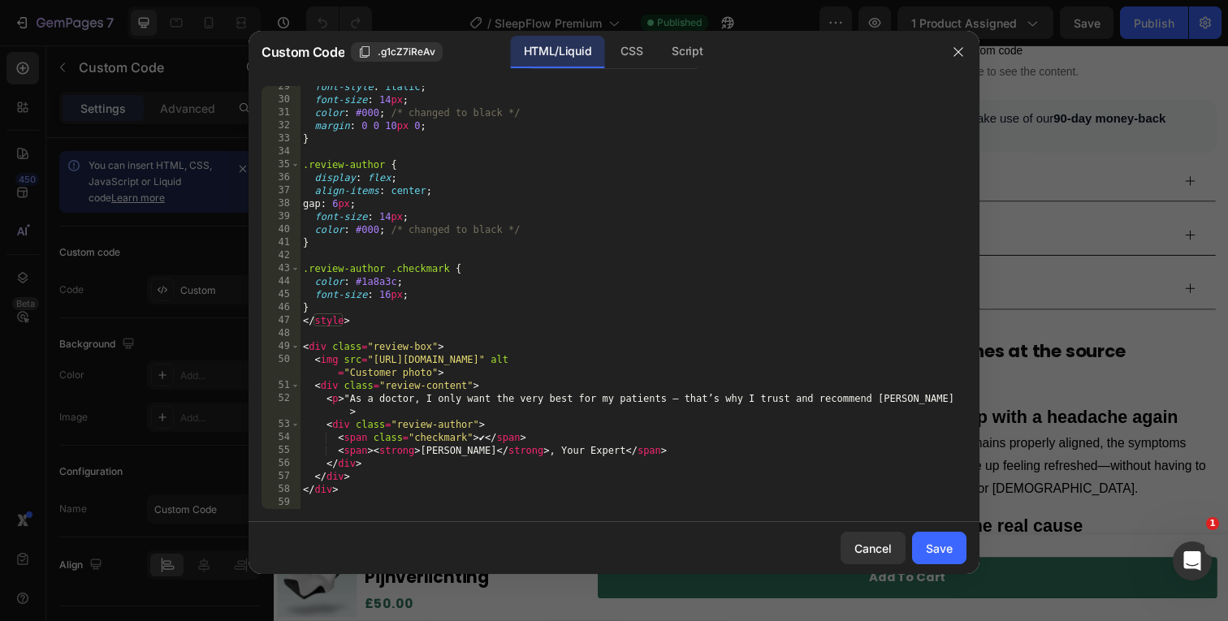
click at [447, 452] on div "font-style : italic ; font-size : 14 px ; color : #000 ; /* changed to black */…" at bounding box center [627, 304] width 655 height 449
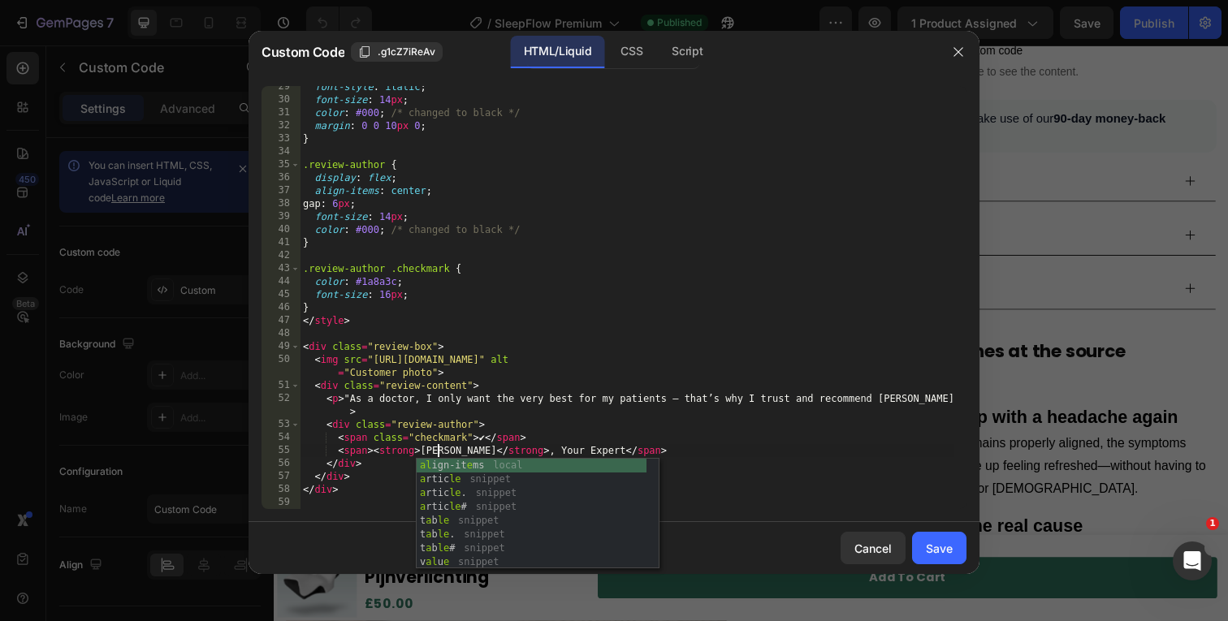
scroll to position [0, 11]
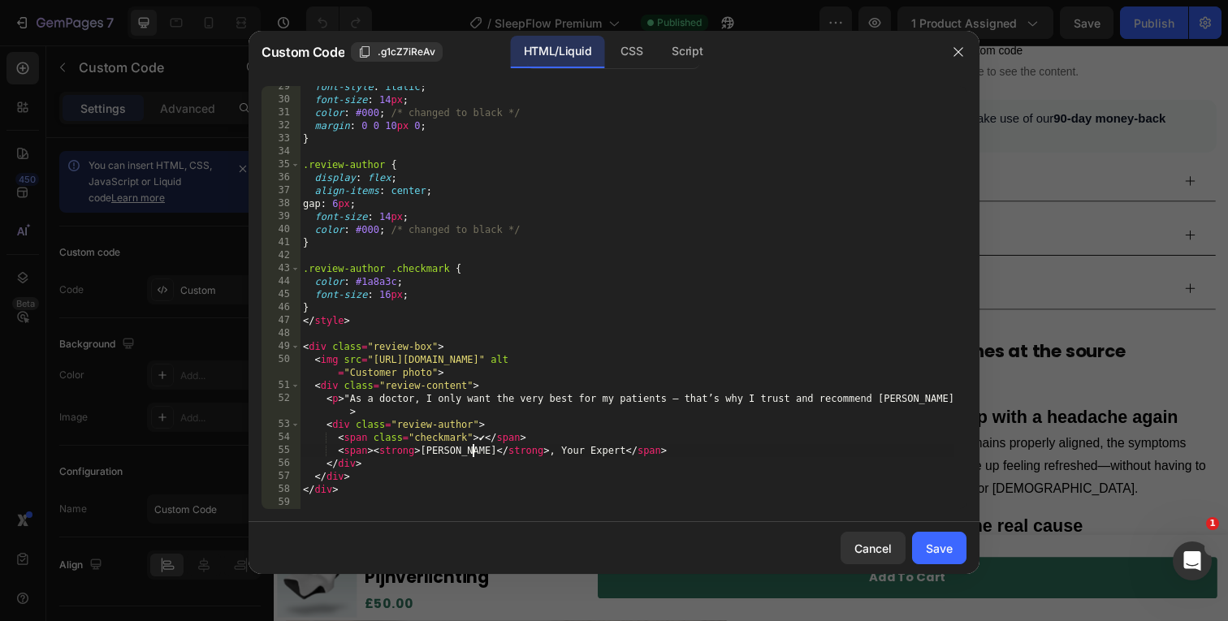
click at [472, 451] on div "font-style : italic ; font-size : 14 px ; color : #000 ; /* changed to black */…" at bounding box center [627, 304] width 655 height 449
type textarea "<span><strong>John Barkley</strong>, Your Expert</span>"
click at [936, 559] on button "Save" at bounding box center [939, 548] width 54 height 32
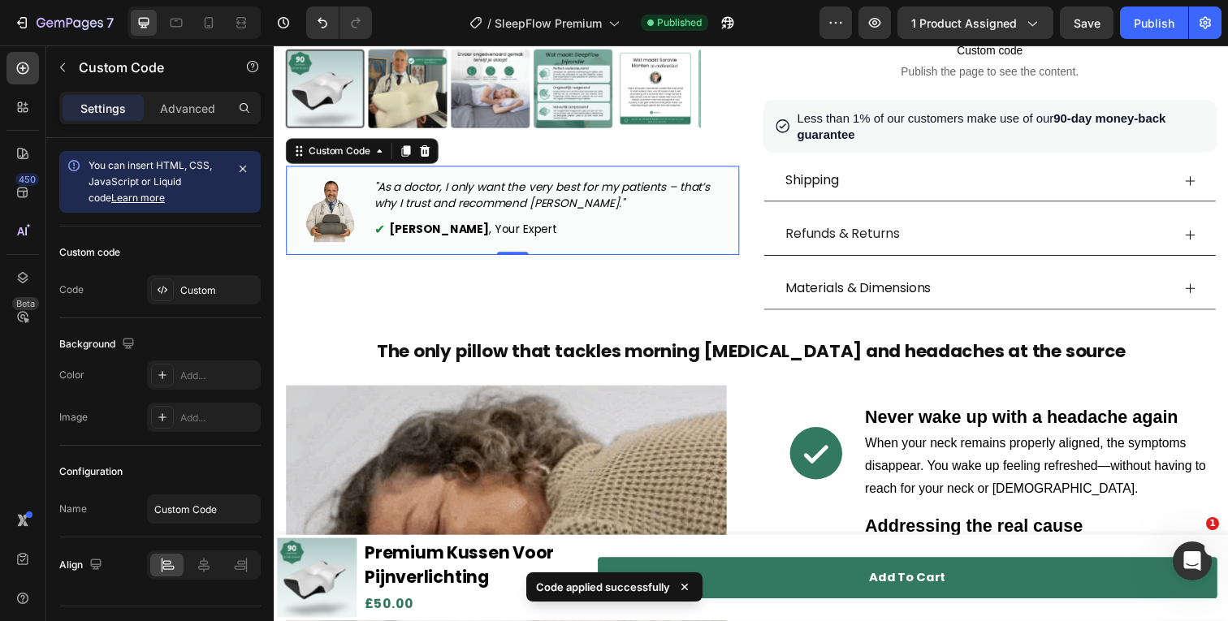
click at [612, 224] on div "✔ John Barkley , Your Expert" at bounding box center [556, 233] width 360 height 19
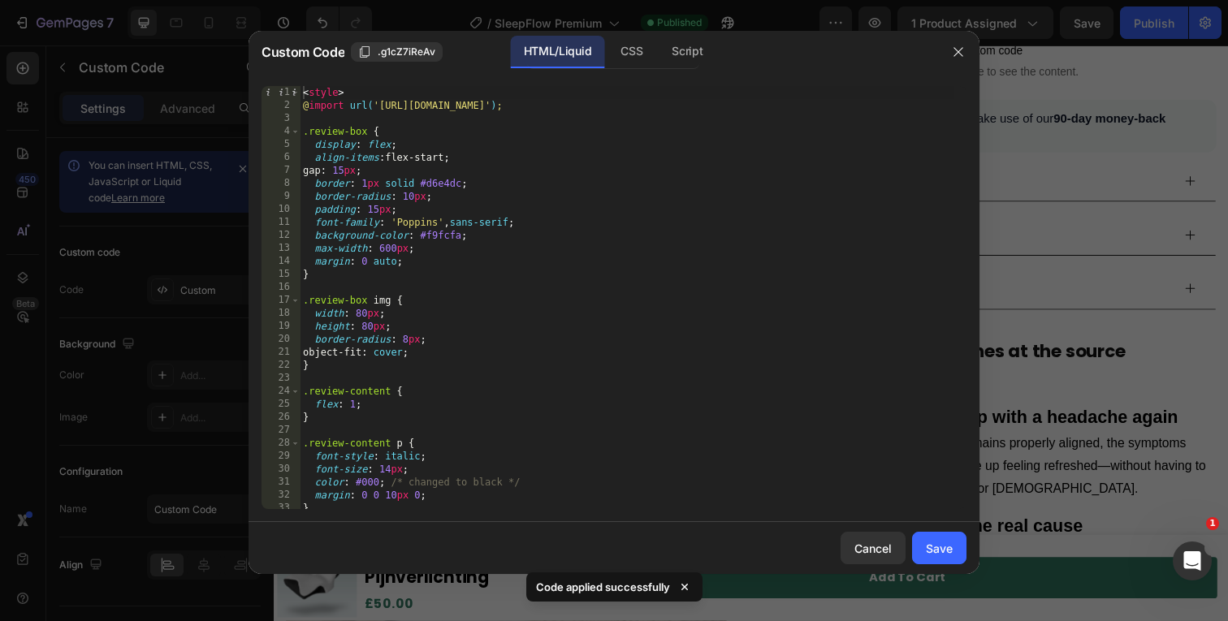
click at [512, 241] on div "< style > @ import url( 'https://fonts.googleapis.com/css2?family=Poppins:wght@…" at bounding box center [627, 310] width 655 height 449
type textarea "</div>"
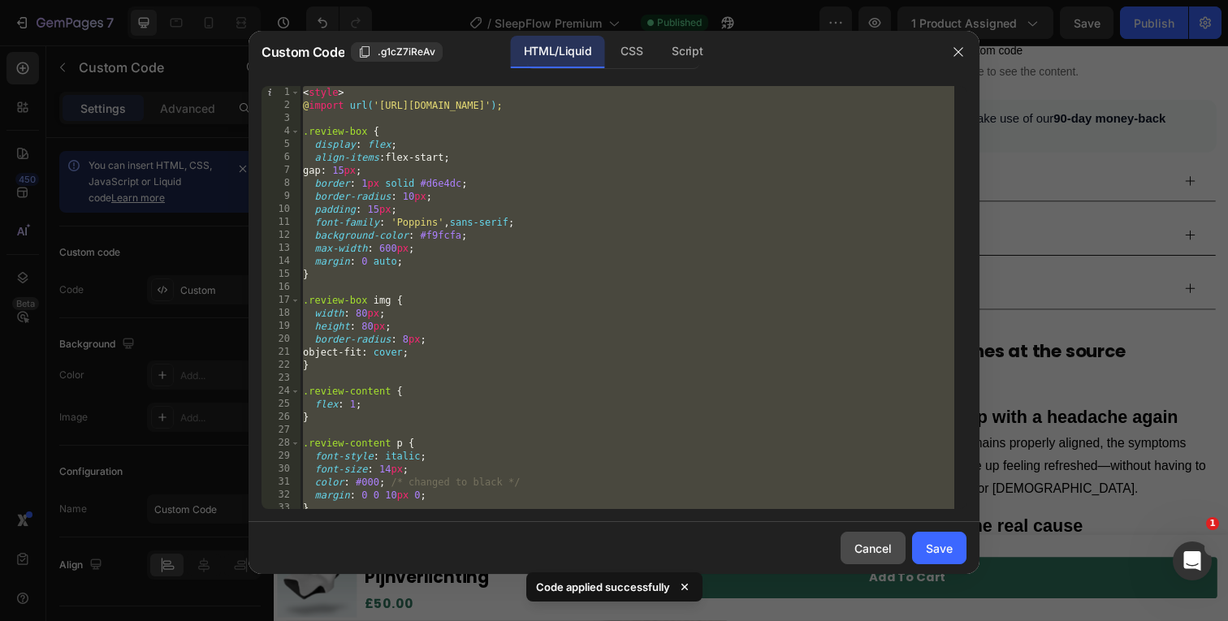
click at [883, 547] on div "Cancel" at bounding box center [872, 548] width 37 height 17
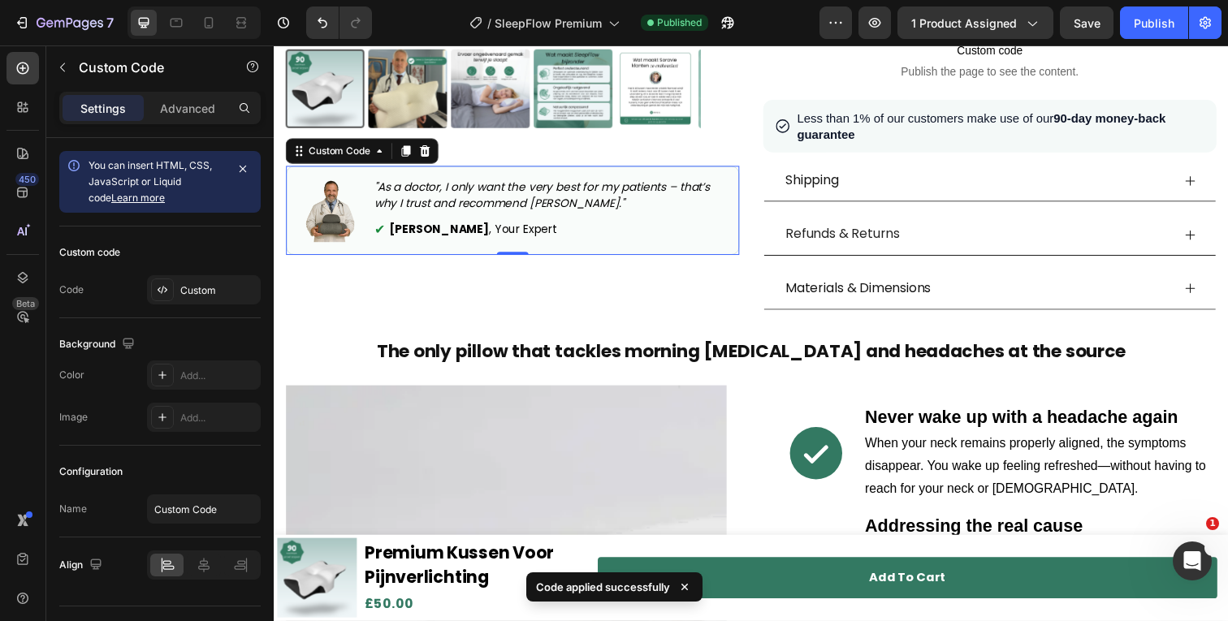
click at [192, 28] on div at bounding box center [194, 22] width 133 height 32
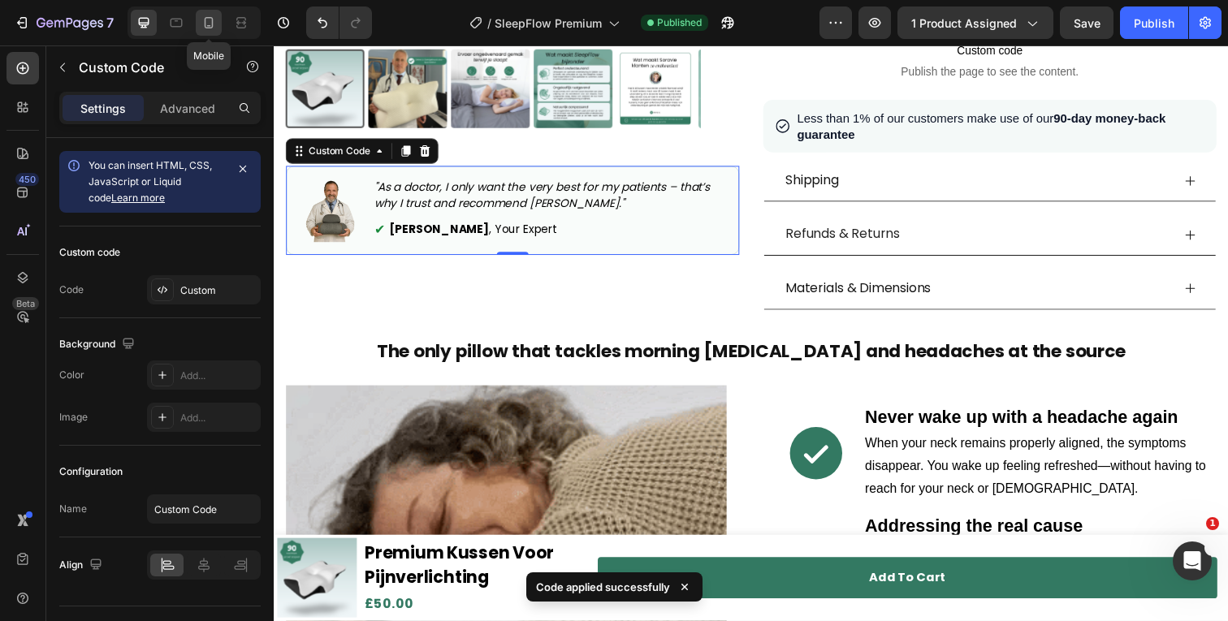
click at [201, 24] on icon at bounding box center [209, 23] width 16 height 16
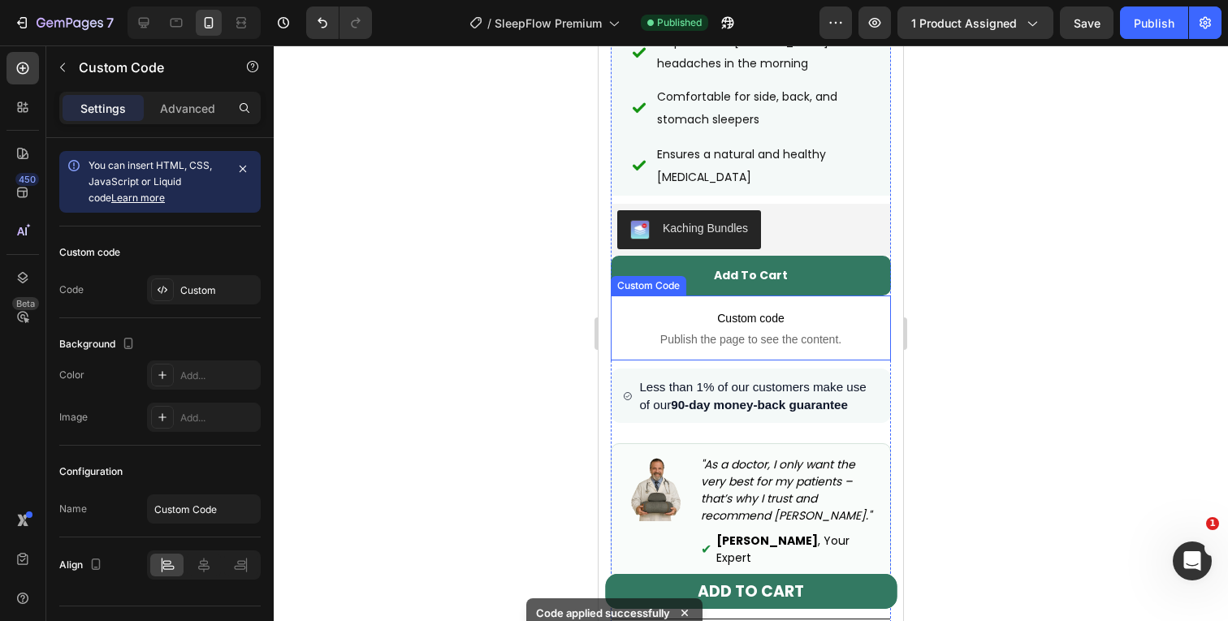
scroll to position [659, 0]
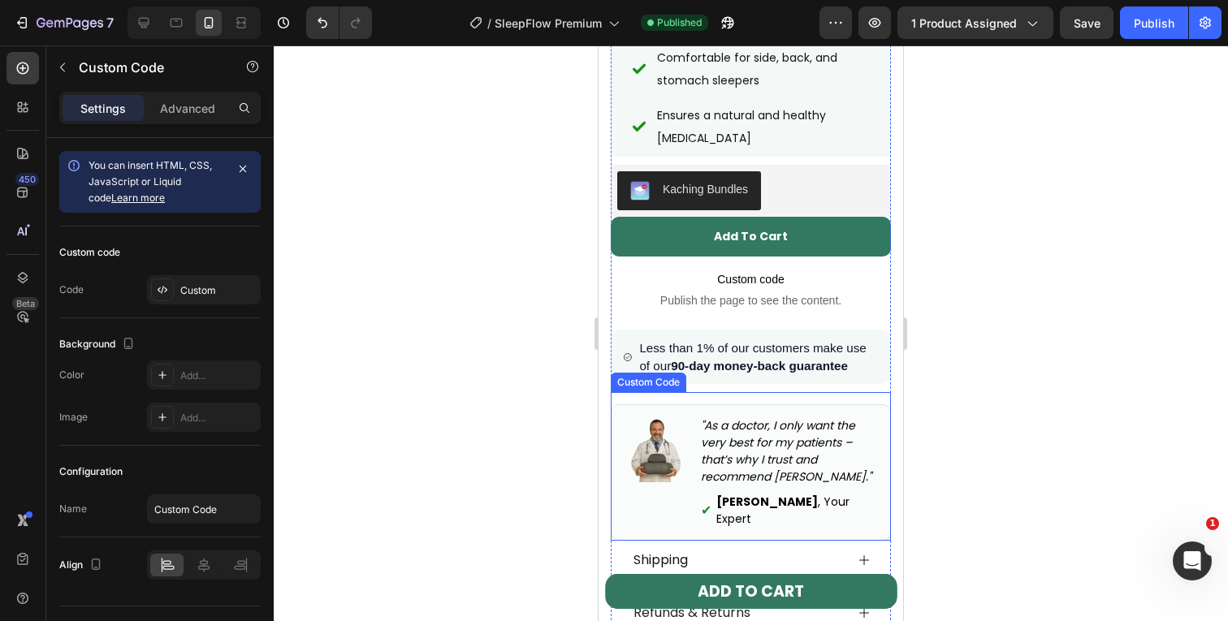
click at [728, 459] on p ""As a doctor, I only want the very best for my patients – that’s why I trust an…" at bounding box center [789, 451] width 177 height 68
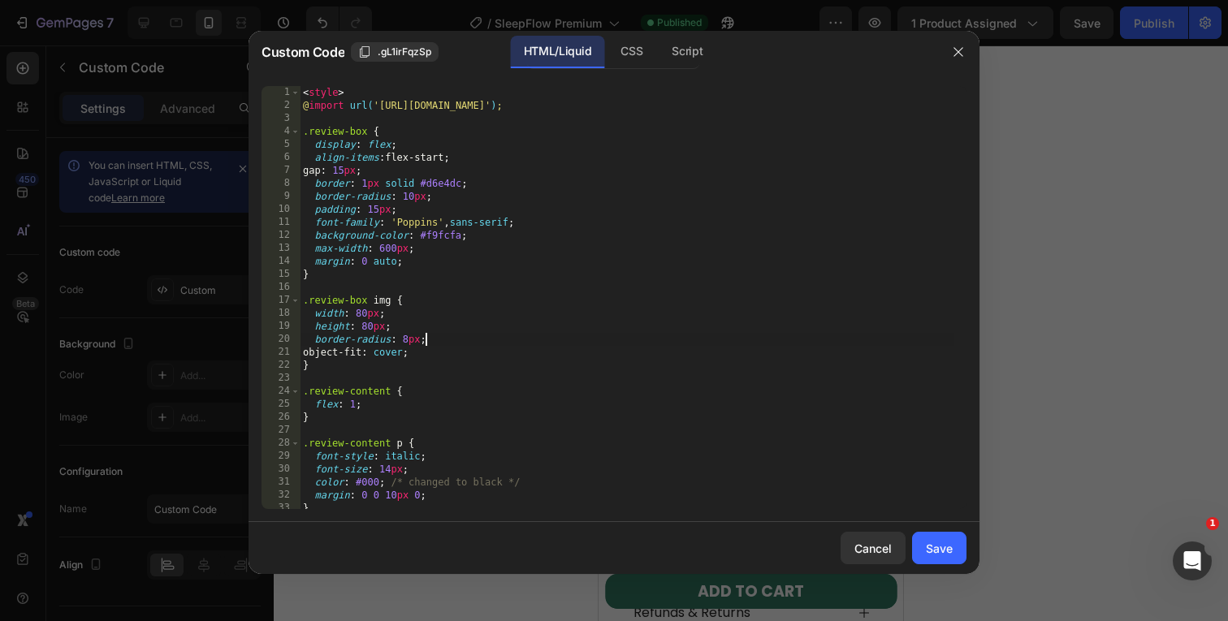
click at [596, 344] on div "< style > @ import url( 'https://fonts.googleapis.com/css2?family=Poppins:wght@…" at bounding box center [627, 310] width 655 height 449
type textarea "</div>"
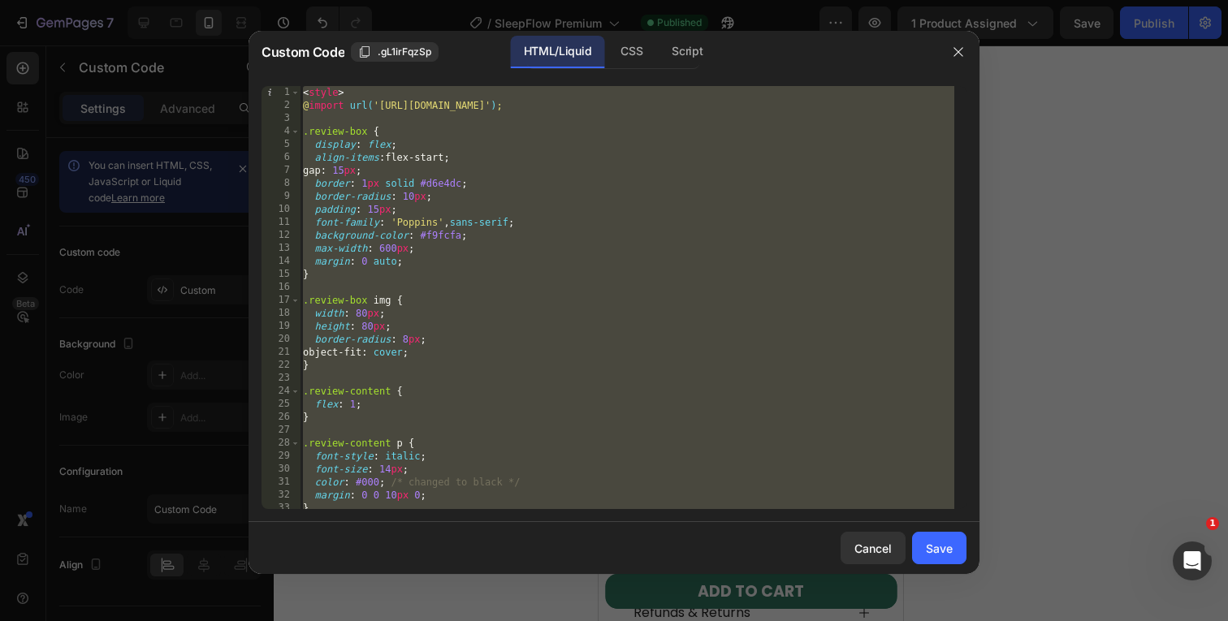
paste textarea
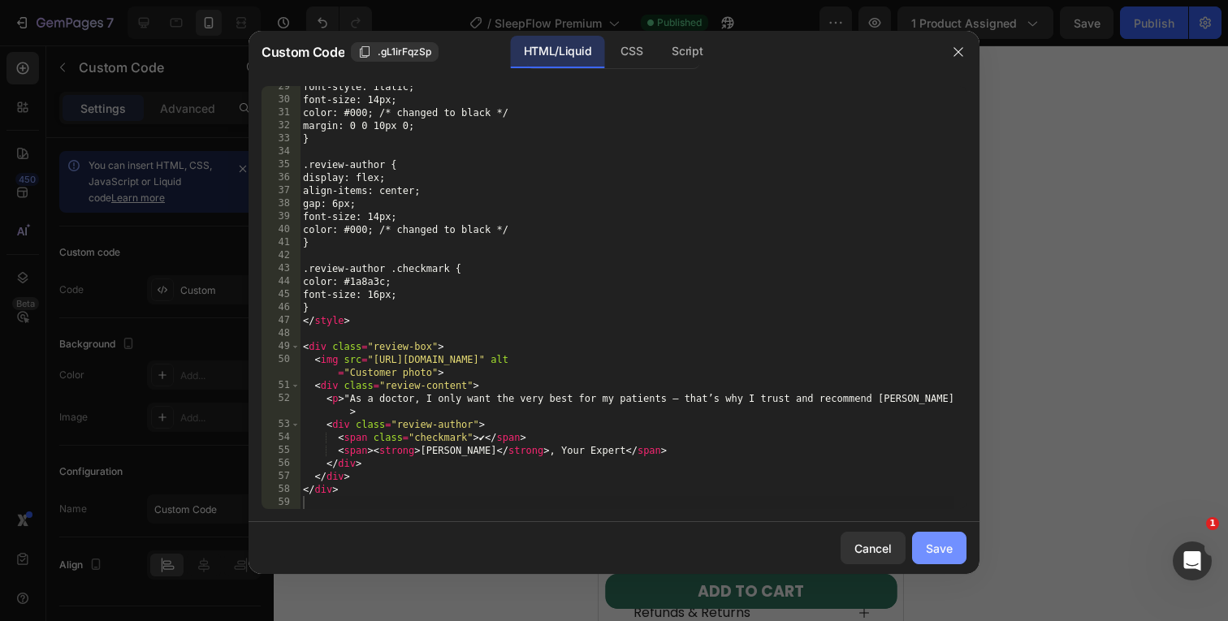
click at [947, 545] on div "Save" at bounding box center [939, 548] width 27 height 17
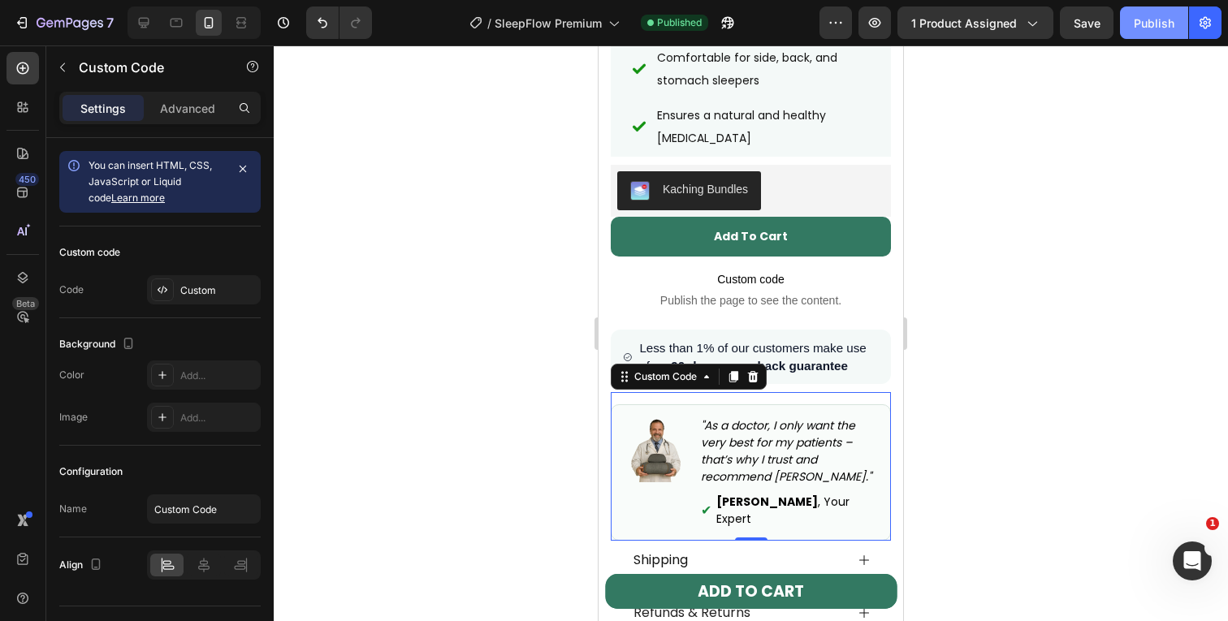
click at [1156, 35] on button "Publish" at bounding box center [1154, 22] width 68 height 32
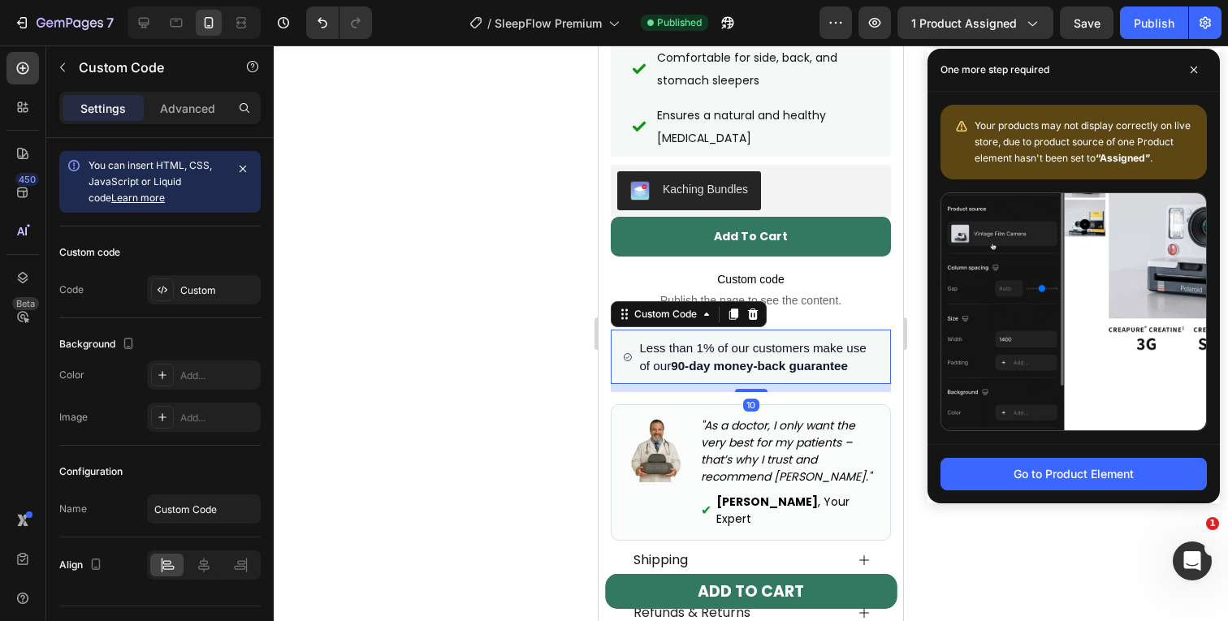
click at [784, 339] on span "Less than 1% of our customers make use of our 90-day money-back guarantee" at bounding box center [758, 356] width 239 height 35
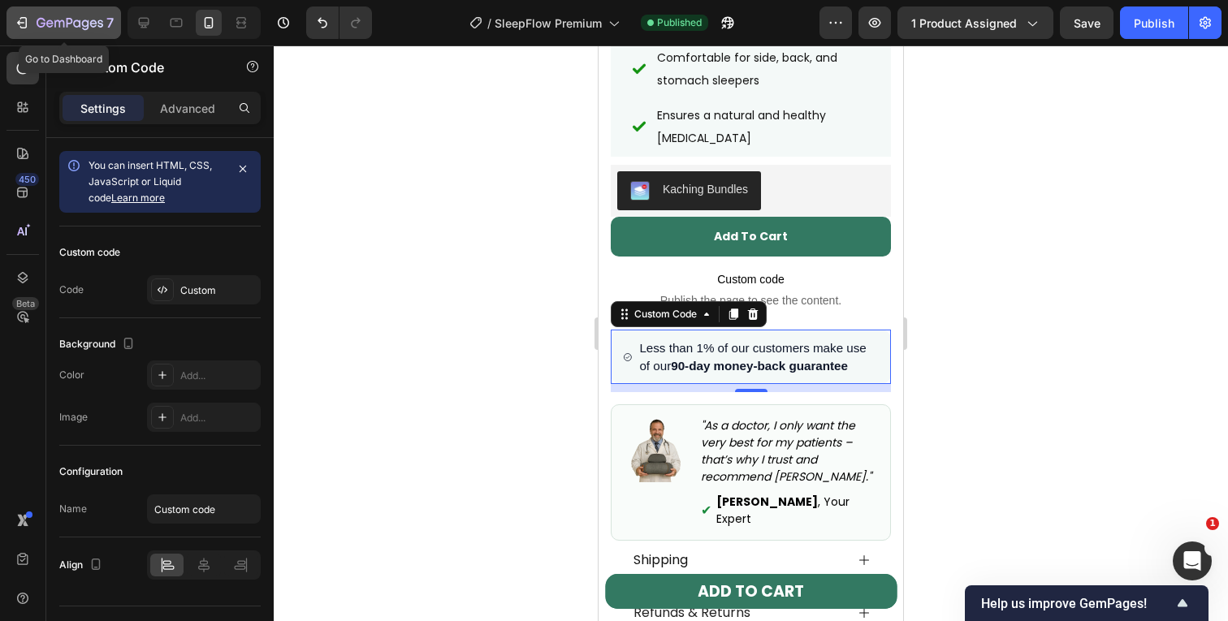
click at [29, 12] on button "7" at bounding box center [63, 22] width 115 height 32
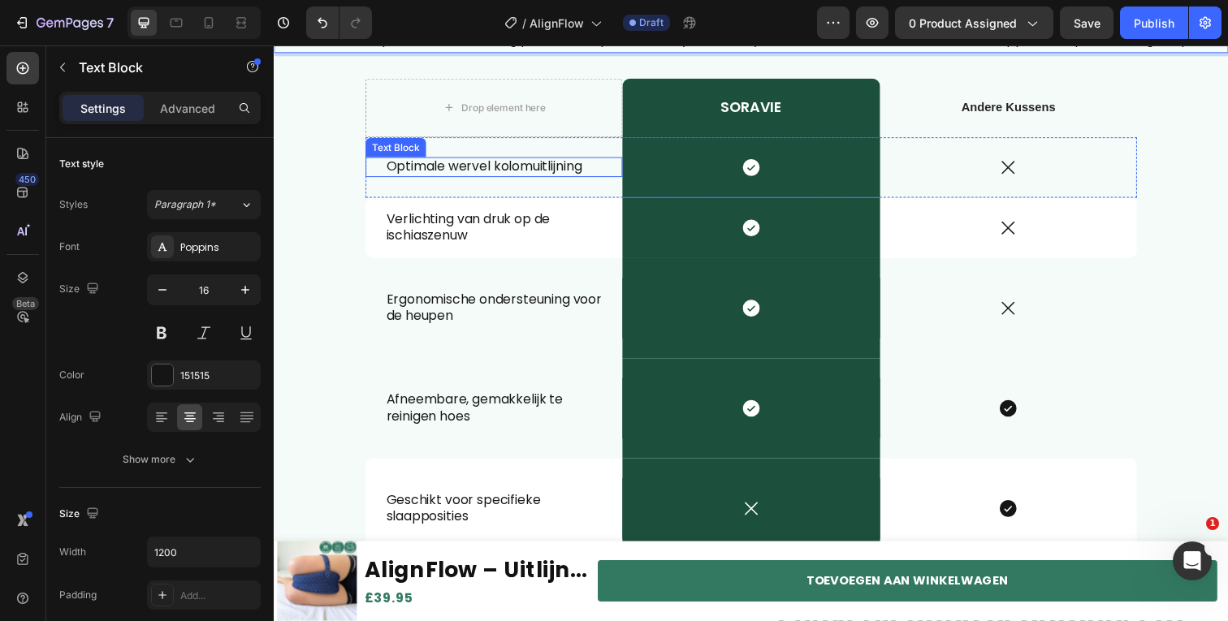
click at [516, 179] on p "Optimale wervel kolomuitlijning" at bounding box center [498, 170] width 220 height 17
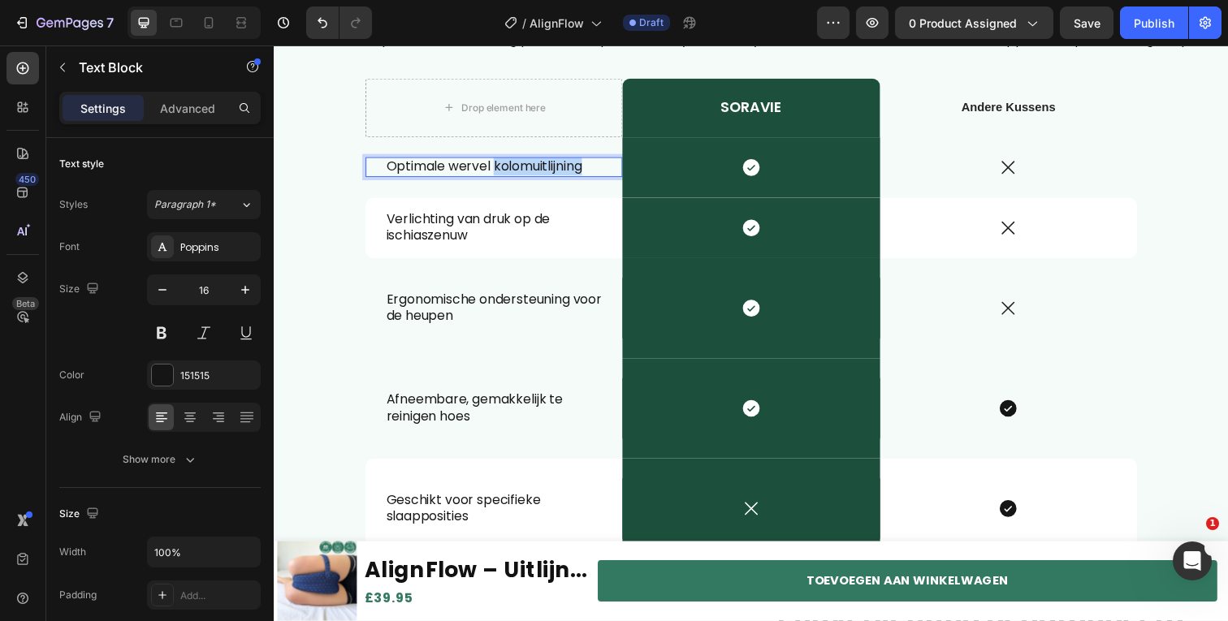
click at [516, 179] on p "Optimale wervel kolomuitlijning" at bounding box center [498, 170] width 220 height 17
copy p "Optimale wervel kolomuitlijning"
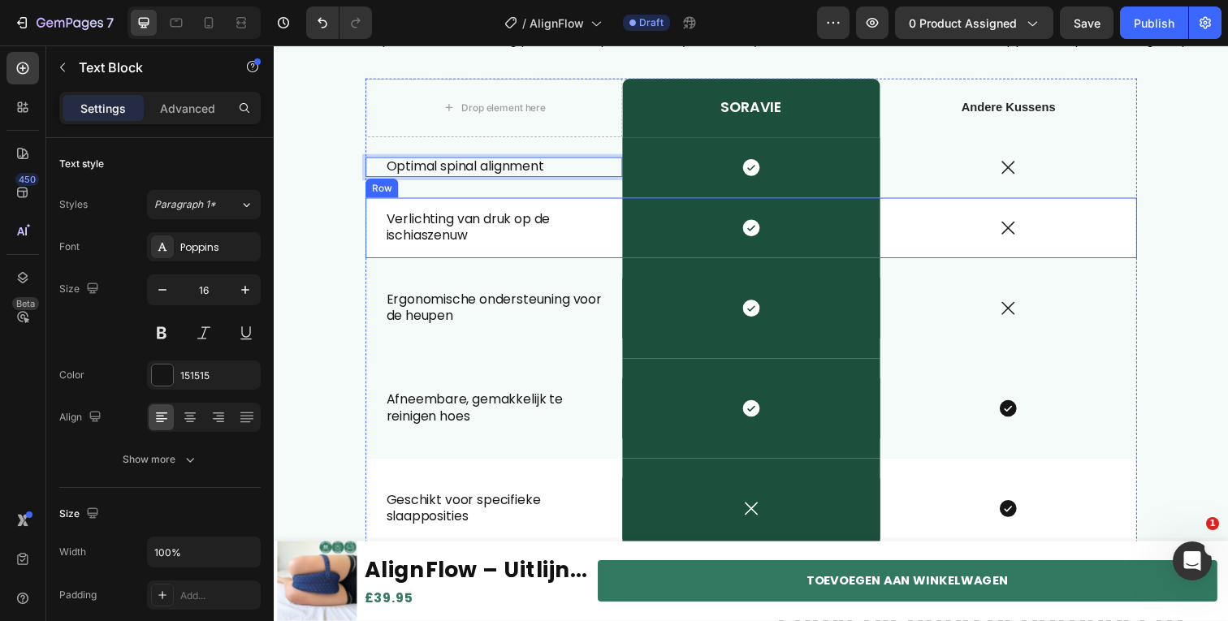
click at [442, 263] on div "Verlichting van druk op de ischiaszenuw Text Block" at bounding box center [498, 232] width 262 height 62
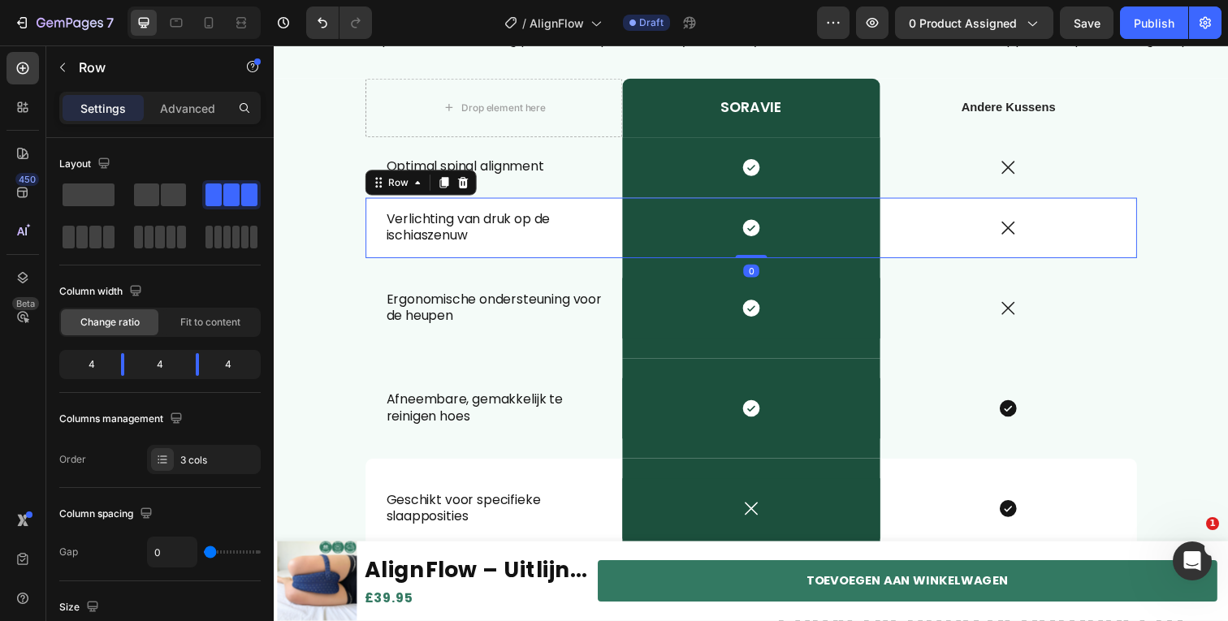
click at [442, 263] on div "Verlichting van druk op de ischiaszenuw Text Block" at bounding box center [498, 232] width 262 height 62
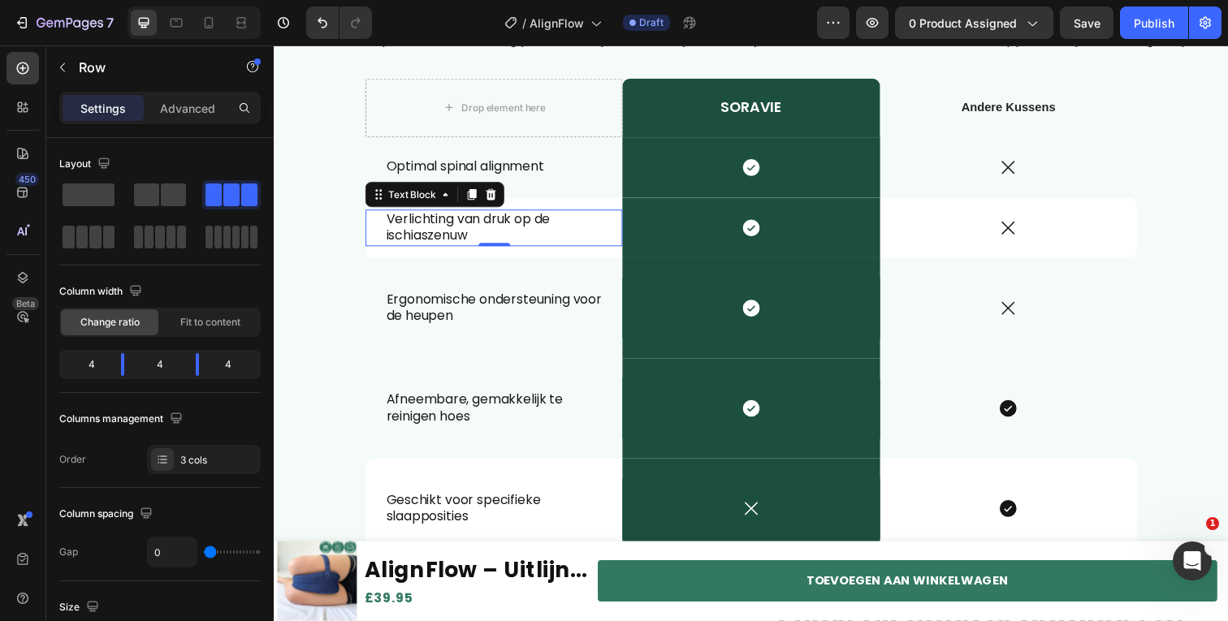
click at [447, 249] on p "Verlichting van druk op de ischiaszenuw" at bounding box center [498, 232] width 220 height 34
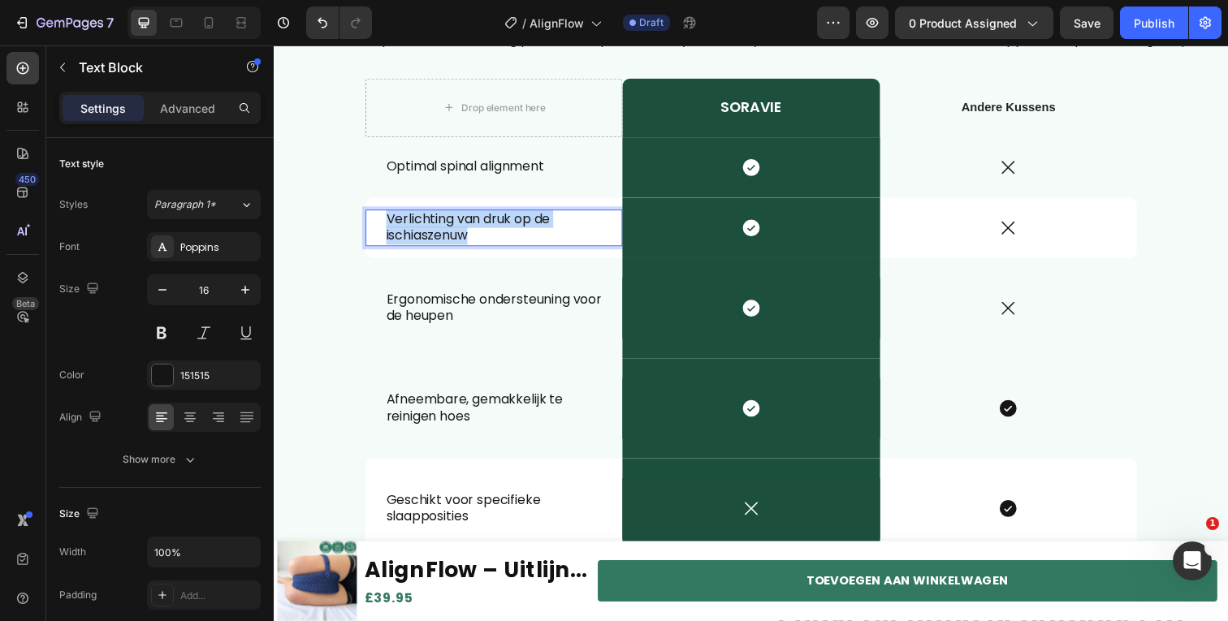
click at [447, 249] on p "Verlichting van druk op de ischiaszenuw" at bounding box center [498, 232] width 220 height 34
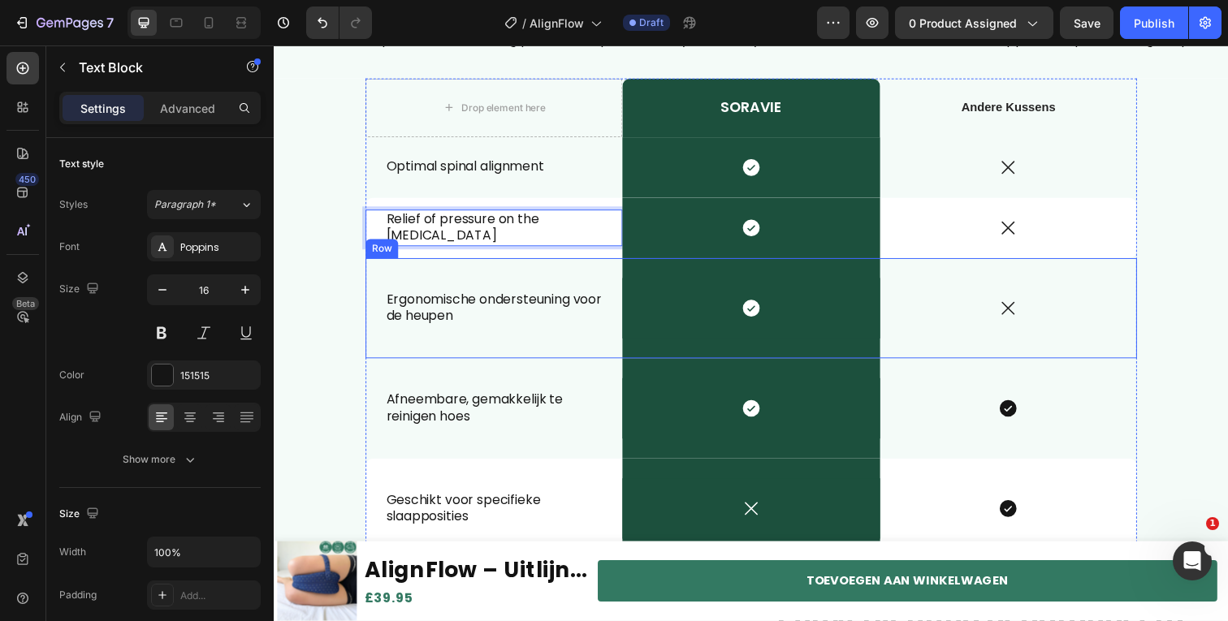
click at [463, 312] on div "Ergonomische ondersteuning voor de heupen Text Block" at bounding box center [498, 314] width 262 height 102
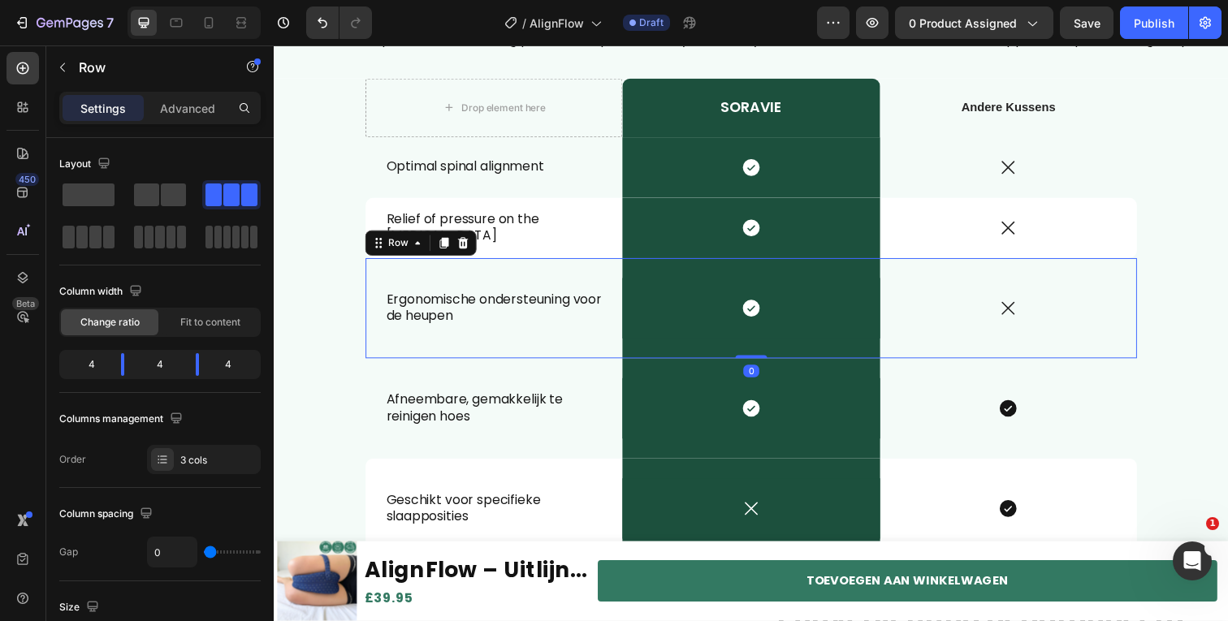
click at [456, 331] on p "Ergonomische ondersteuning voor de heupen" at bounding box center [498, 314] width 220 height 34
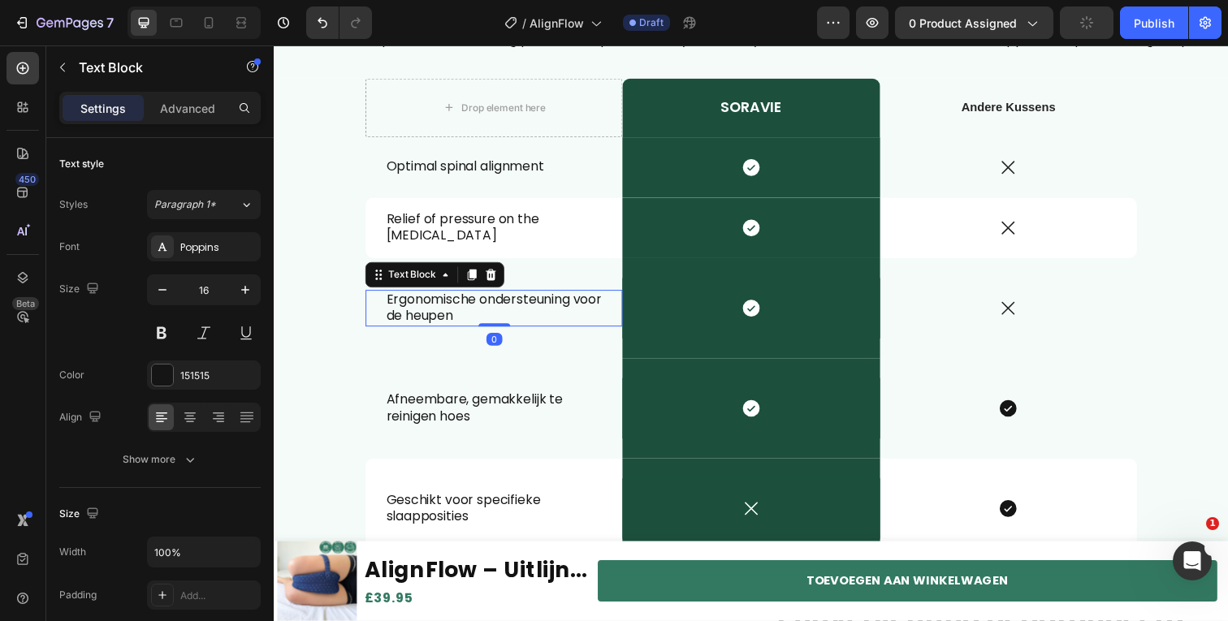
click at [456, 331] on p "Ergonomische ondersteuning voor de heupen" at bounding box center [498, 314] width 220 height 34
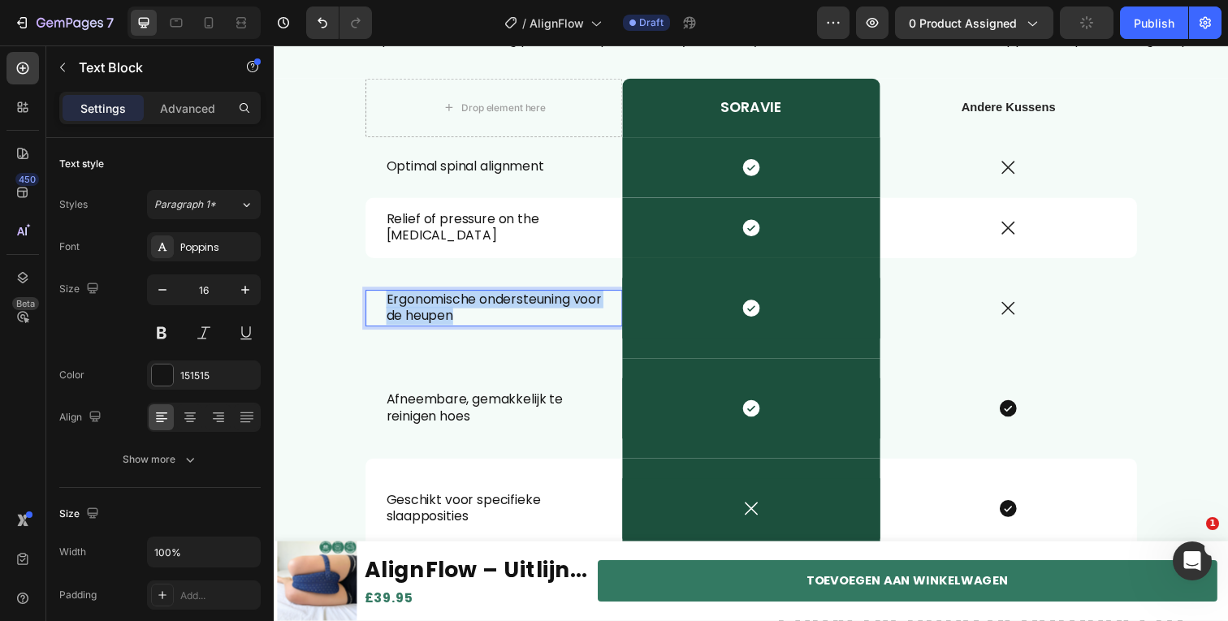
click at [456, 331] on p "Ergonomische ondersteuning voor de heupen" at bounding box center [498, 314] width 220 height 34
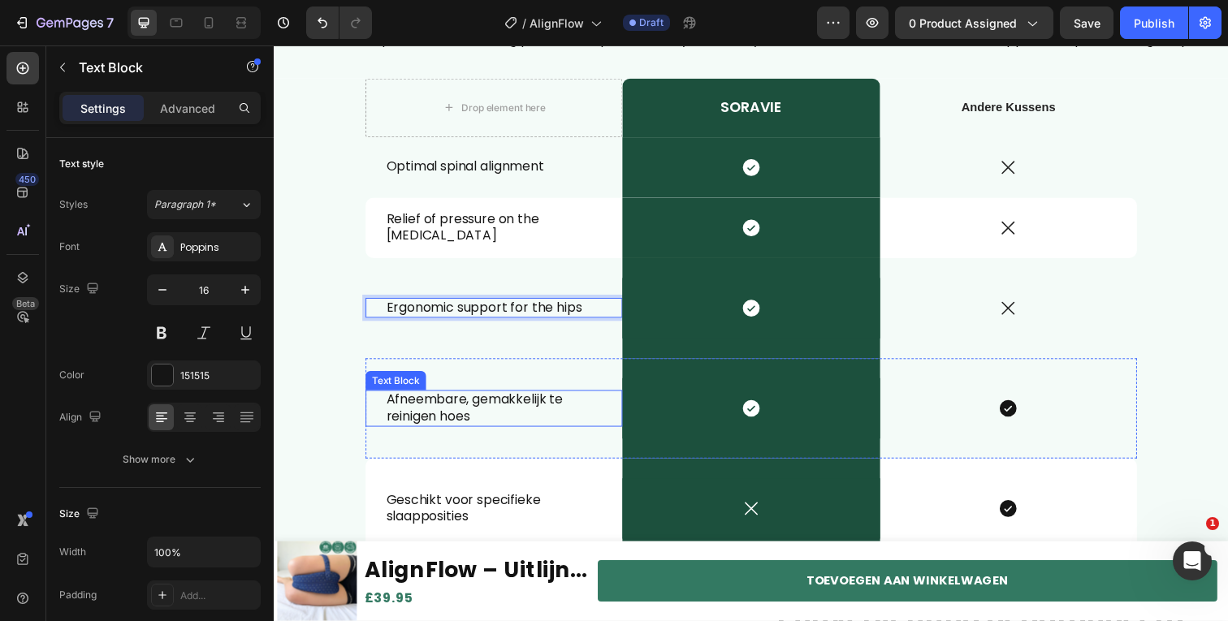
click at [476, 427] on p "Afneembare, gemakkelijk te reinigen hoes" at bounding box center [498, 417] width 220 height 34
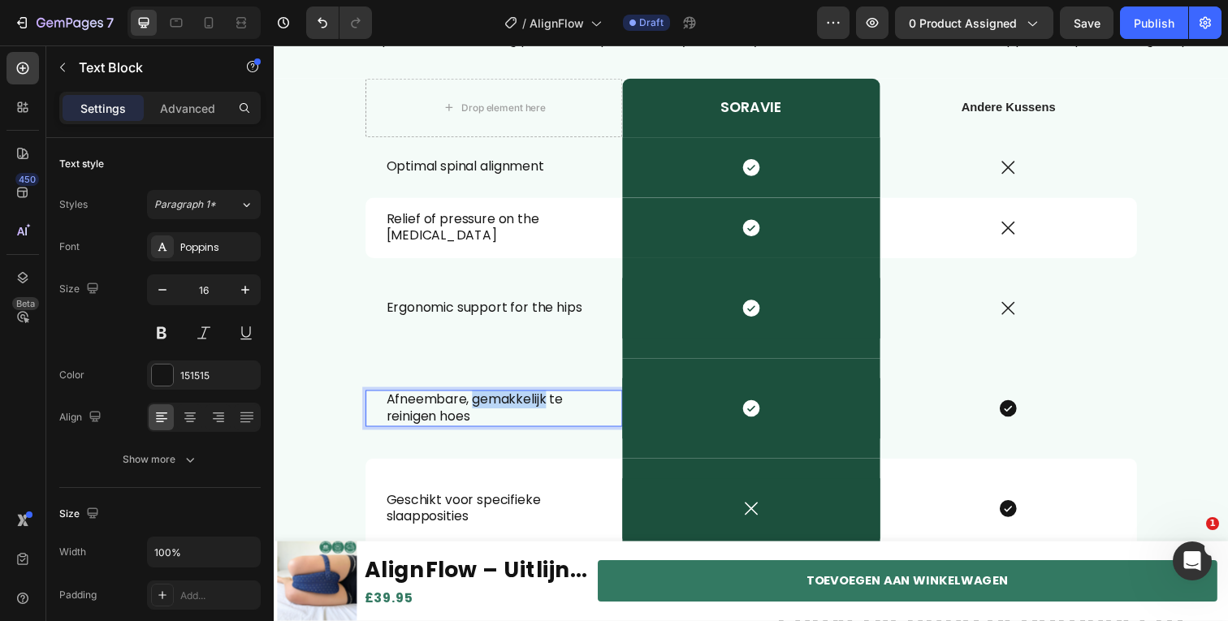
click at [476, 427] on p "Afneembare, gemakkelijk te reinigen hoes" at bounding box center [498, 417] width 220 height 34
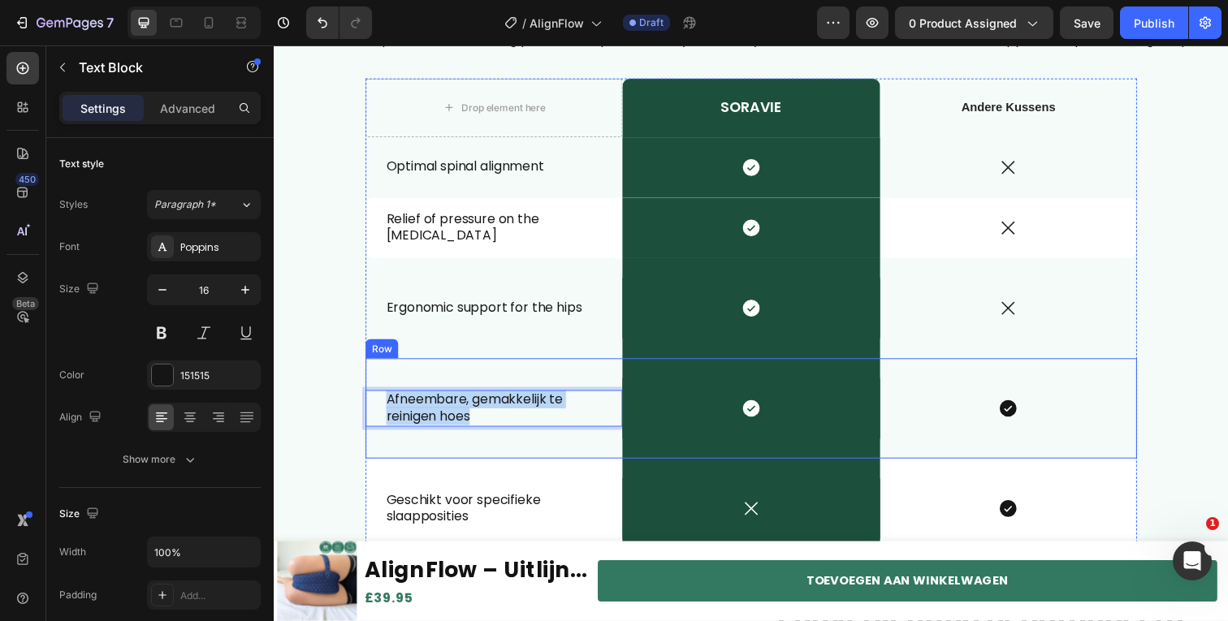
copy p "Afneembare, gemakkelijk te reinigen hoes"
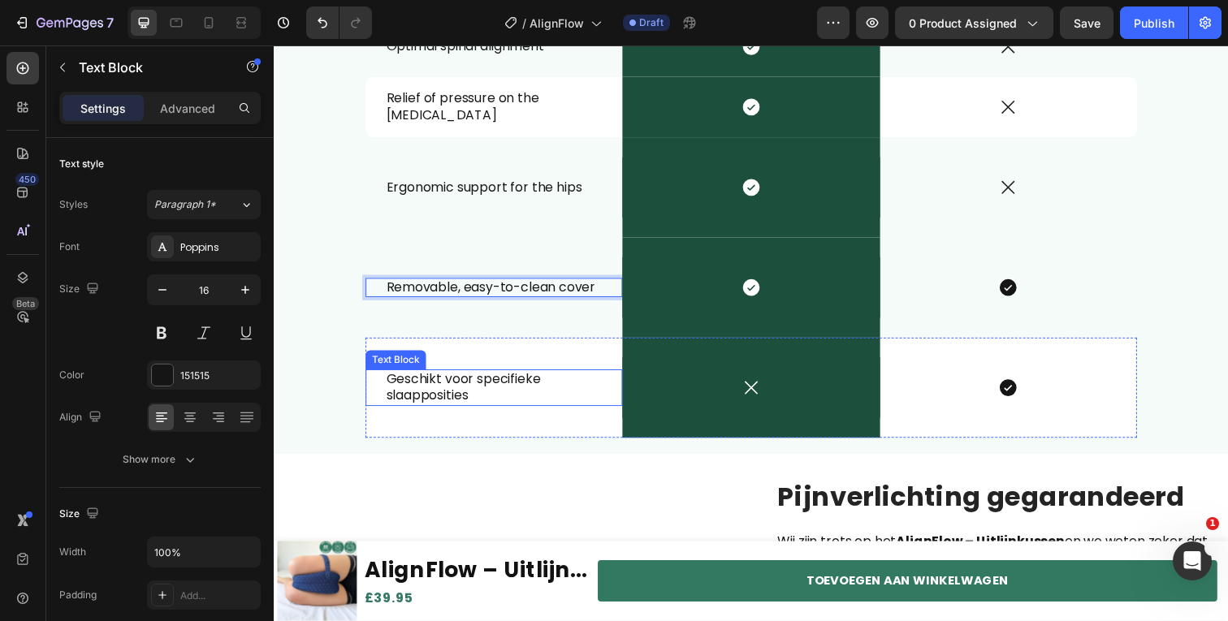
click at [421, 399] on p "Geschikt voor specifieke slaapposities" at bounding box center [498, 395] width 220 height 34
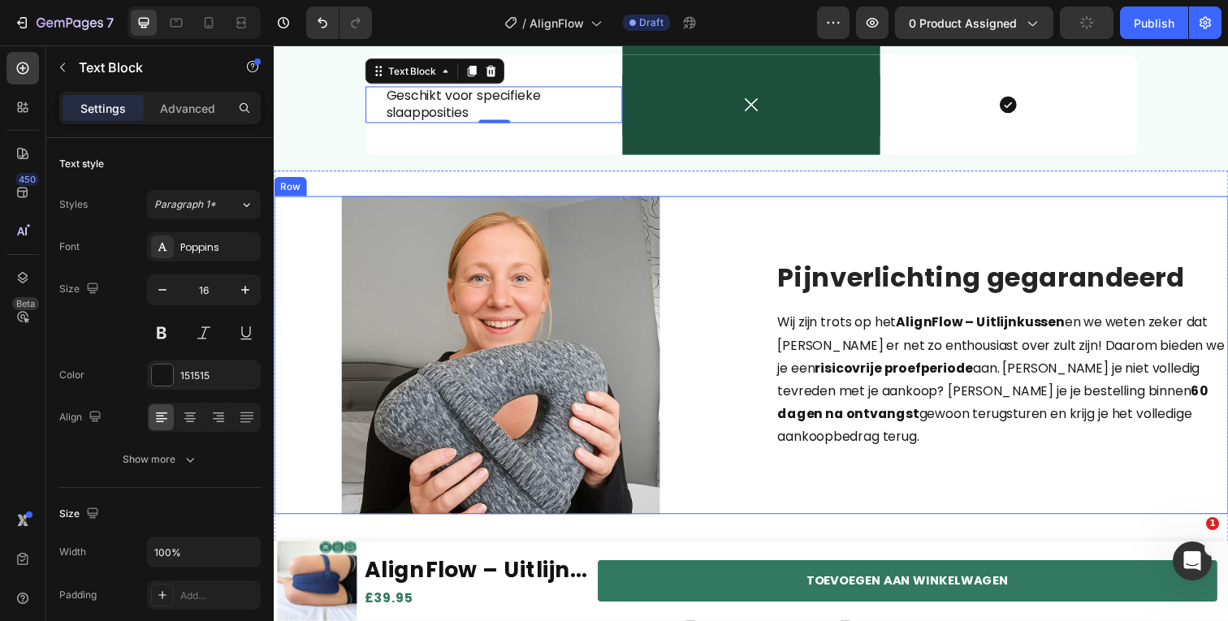
scroll to position [2815, 0]
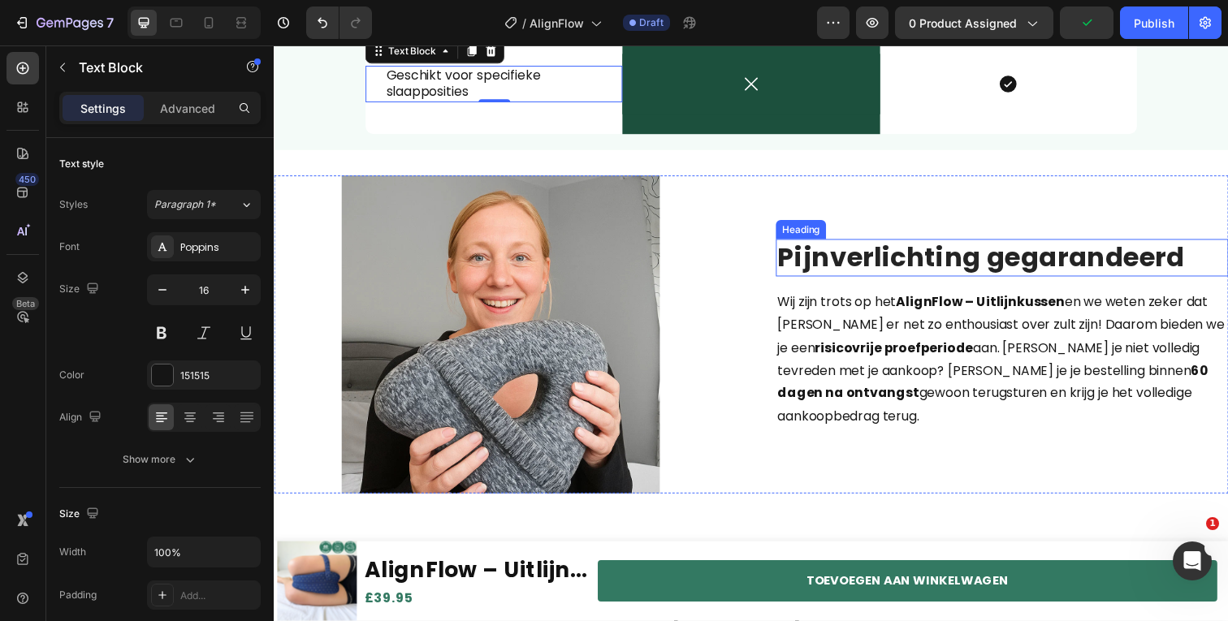
click at [1007, 274] on strong "Pijnverlichting gegarandeerd" at bounding box center [996, 262] width 416 height 38
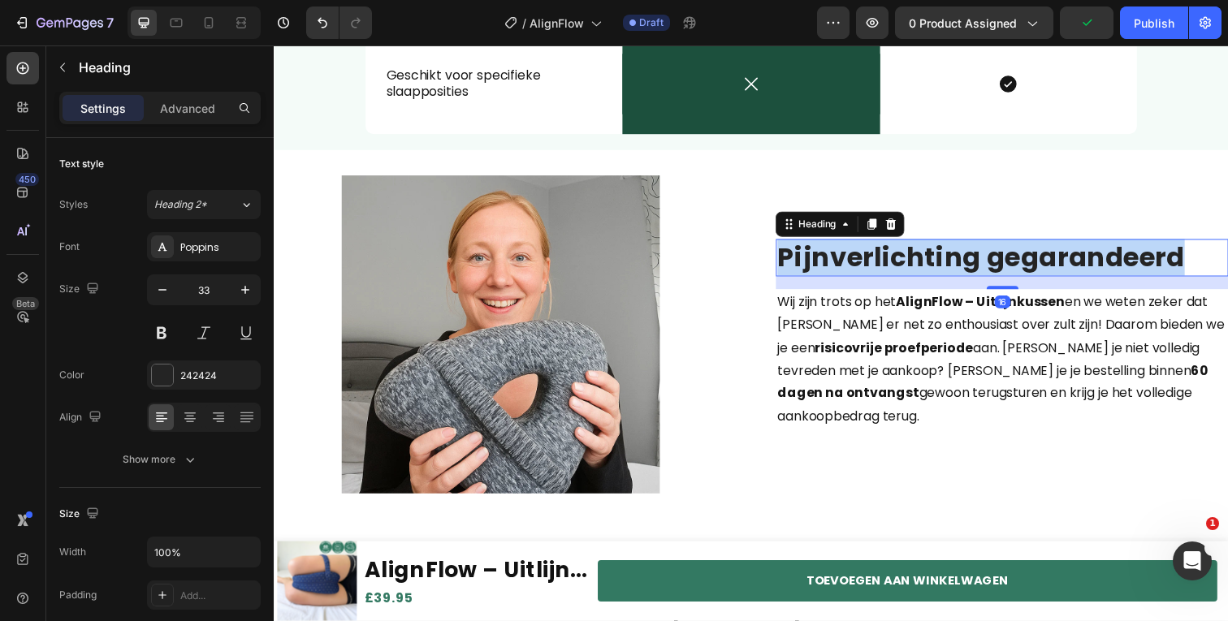
click at [1007, 274] on strong "Pijnverlichting gegarandeerd" at bounding box center [996, 262] width 416 height 38
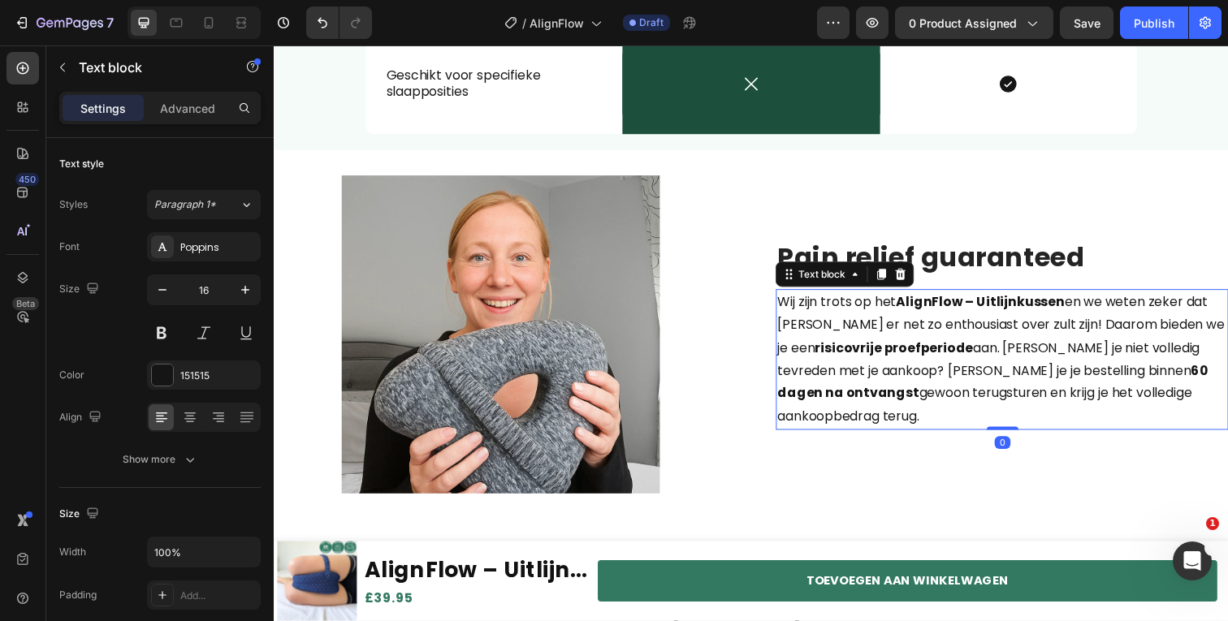
click at [888, 381] on p "Wij zijn trots op het AlignFlow – Uitlijnkussen en we weten zeker dat jij er ne…" at bounding box center [1017, 366] width 459 height 140
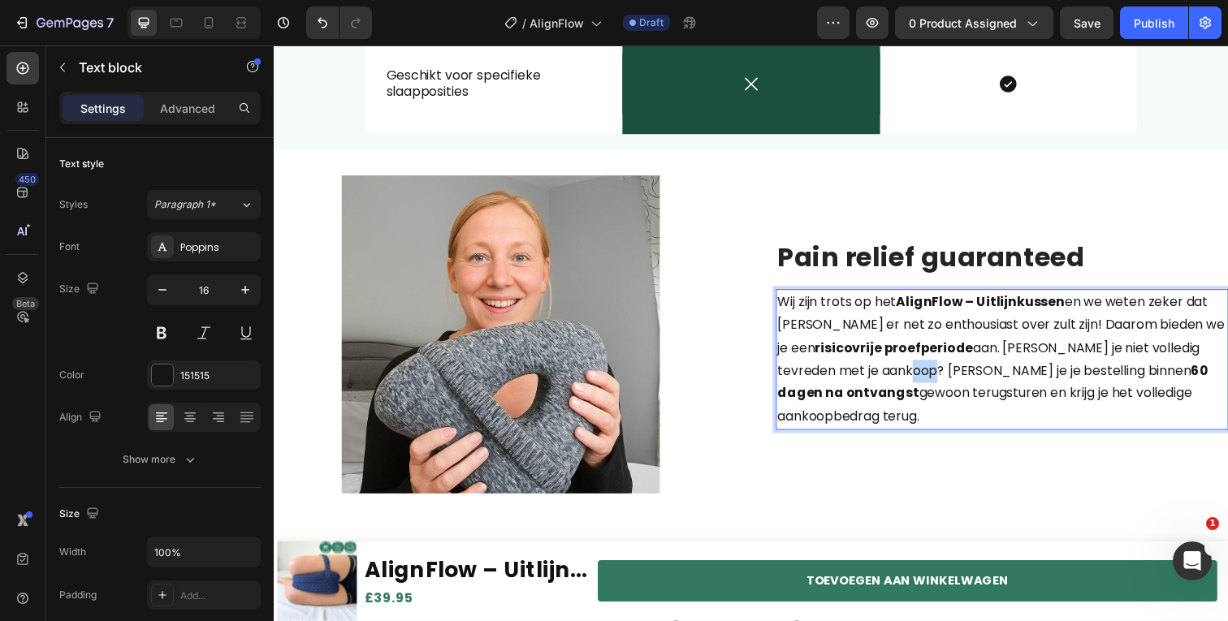
click at [888, 381] on p "Wij zijn trots op het AlignFlow – Uitlijnkussen en we weten zeker dat jij er ne…" at bounding box center [1017, 366] width 459 height 140
copy p "Wij zijn trots op het AlignFlow – Uitlijnkussen en we weten zeker dat jij er ne…"
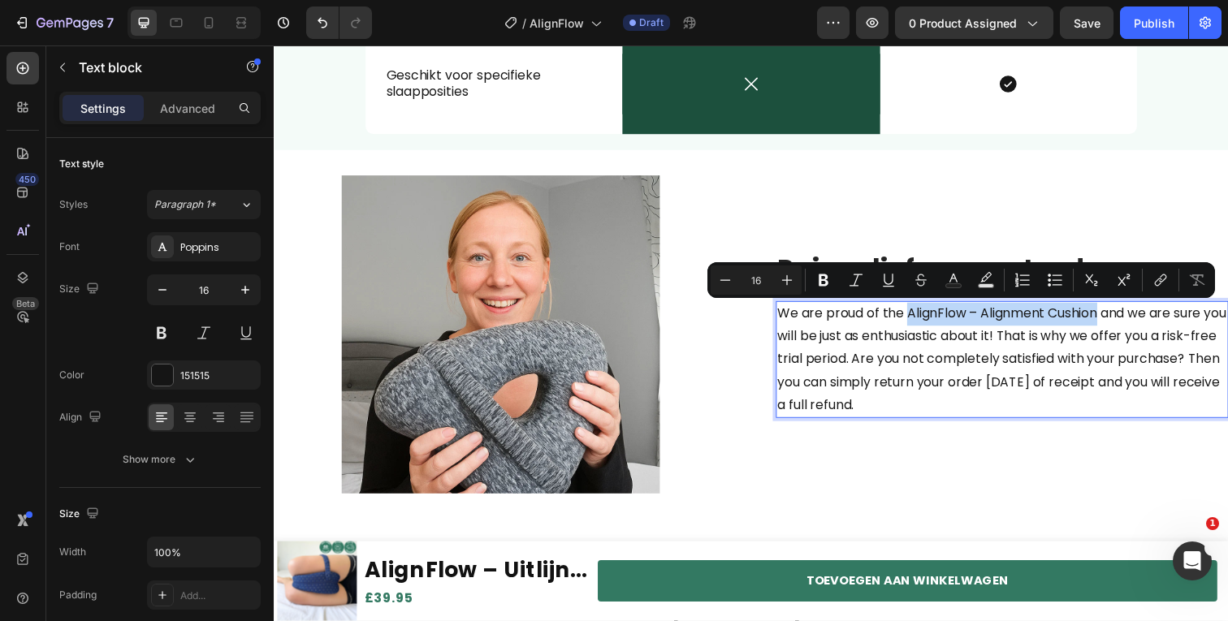
drag, startPoint x: 913, startPoint y: 319, endPoint x: 1113, endPoint y: 320, distance: 199.8
click at [1113, 320] on p "We are proud of the AlignFlow – Alignment Cushion and we are sure you will be j…" at bounding box center [1017, 367] width 459 height 117
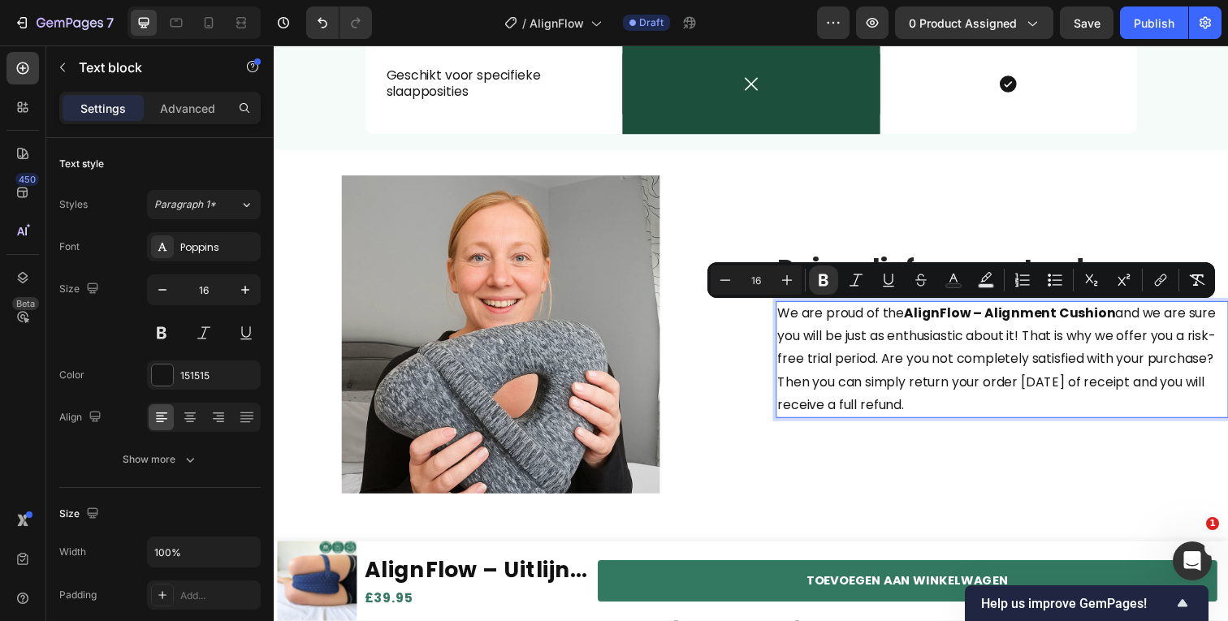
click at [788, 365] on p "We are proud of the AlignFlow – Alignment Cushion and we are sure you will be j…" at bounding box center [1017, 367] width 459 height 117
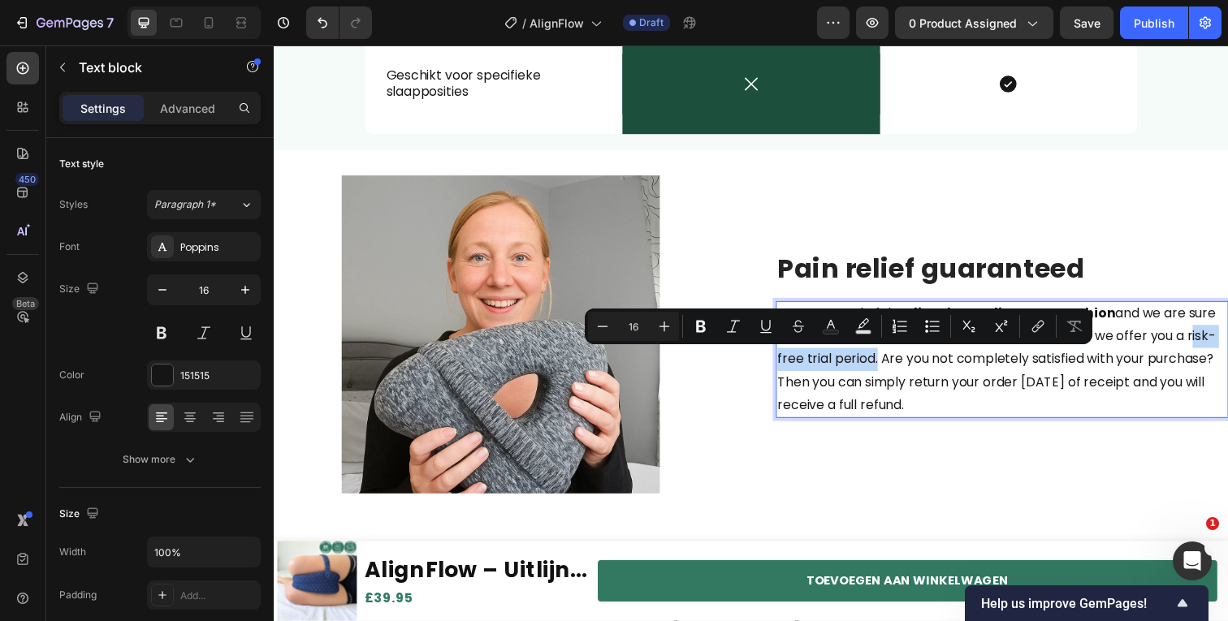
drag, startPoint x: 781, startPoint y: 365, endPoint x: 910, endPoint y: 368, distance: 128.4
click at [910, 368] on p "We are proud of the AlignFlow – Alignment Cushion and we are sure you will be j…" at bounding box center [1017, 367] width 459 height 117
copy p "risk-free trial period"
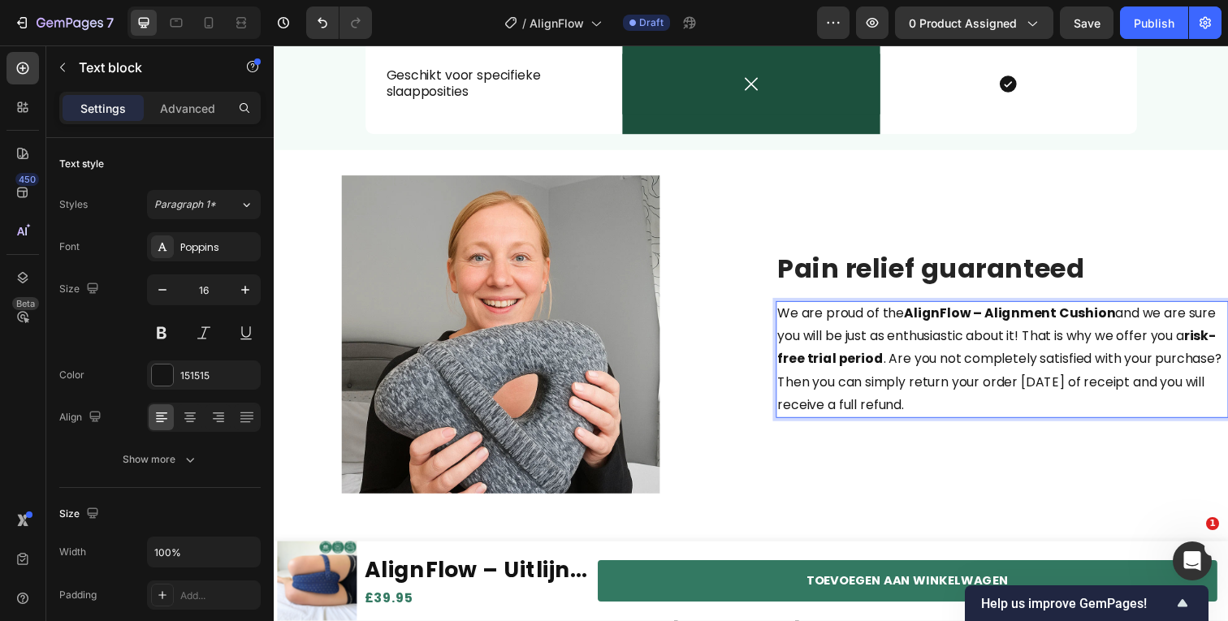
click at [918, 384] on p "We are proud of the AlignFlow – Alignment Cushion and we are sure you will be j…" at bounding box center [1017, 367] width 459 height 117
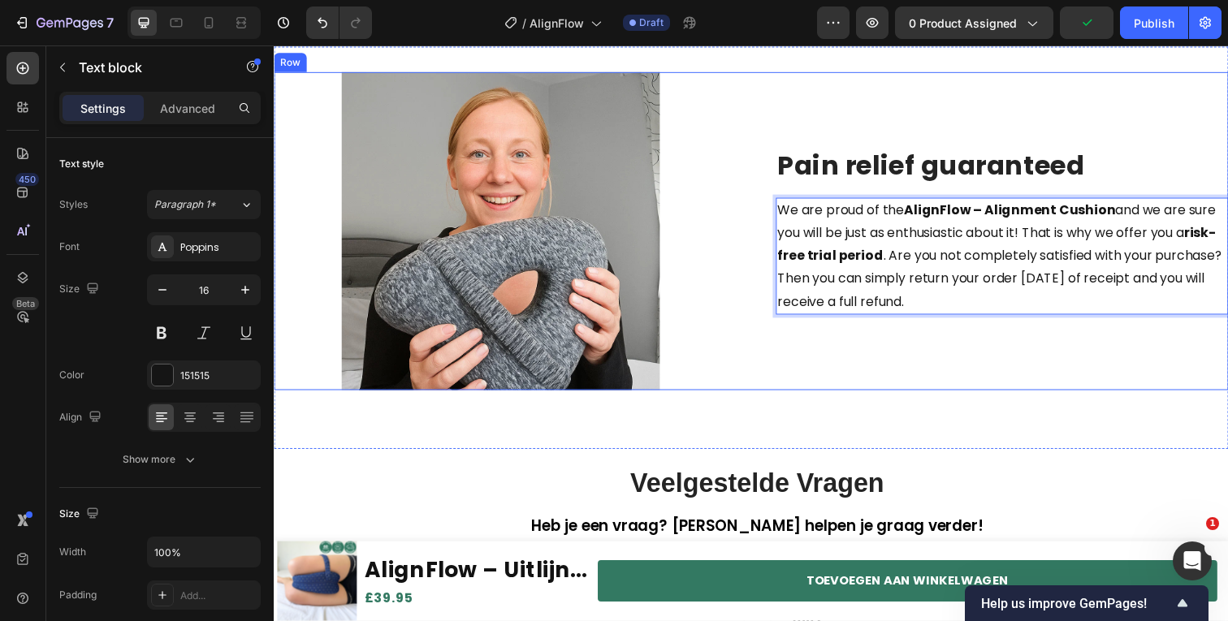
scroll to position [3266, 0]
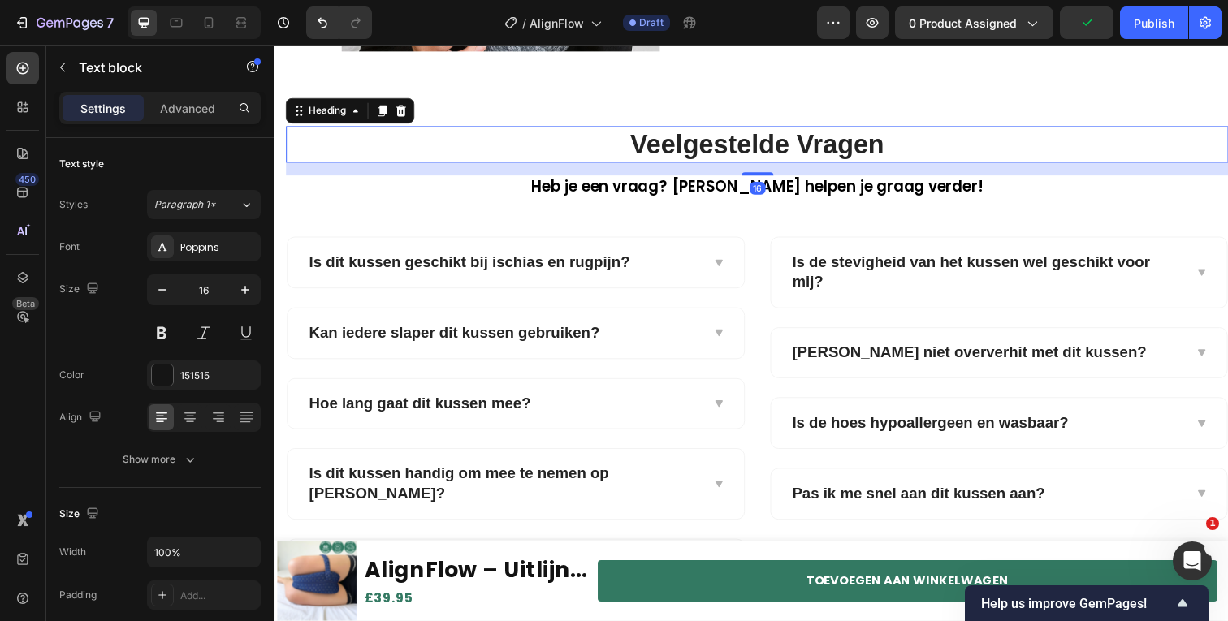
click at [760, 138] on h2 "Veelgestelde Vragen" at bounding box center [767, 147] width 962 height 38
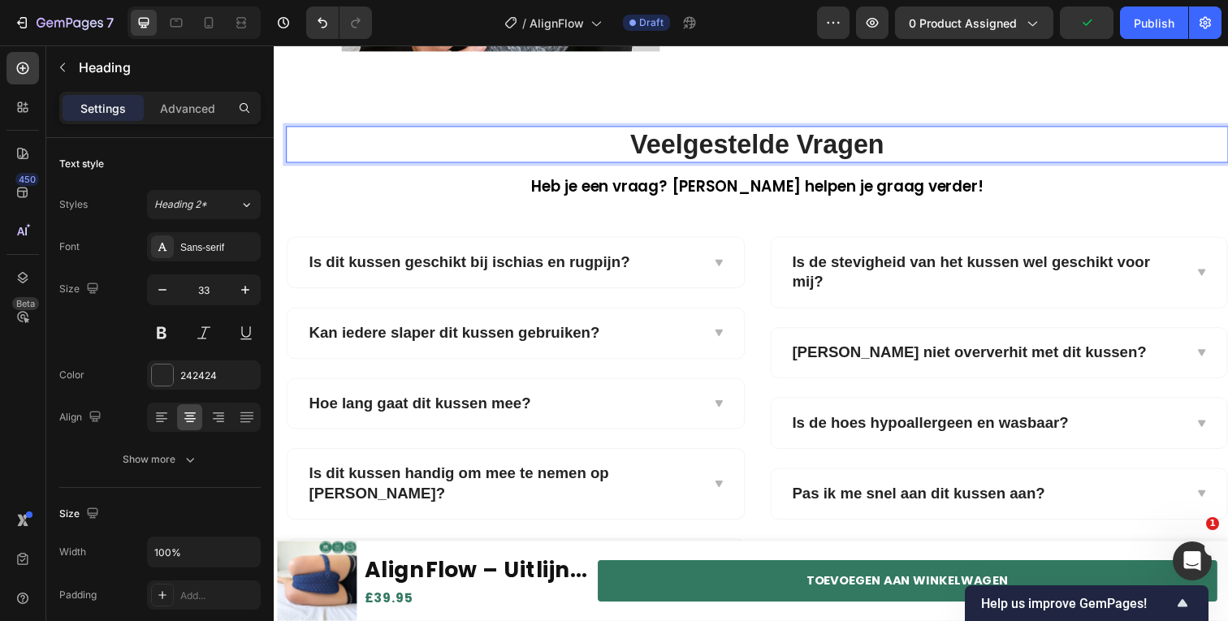
click at [759, 141] on p "Veelgestelde Vragen" at bounding box center [766, 147] width 959 height 35
click at [868, 147] on p "Veelgestelde Vragen" at bounding box center [766, 147] width 959 height 35
copy p "Veelgestelde Vragen"
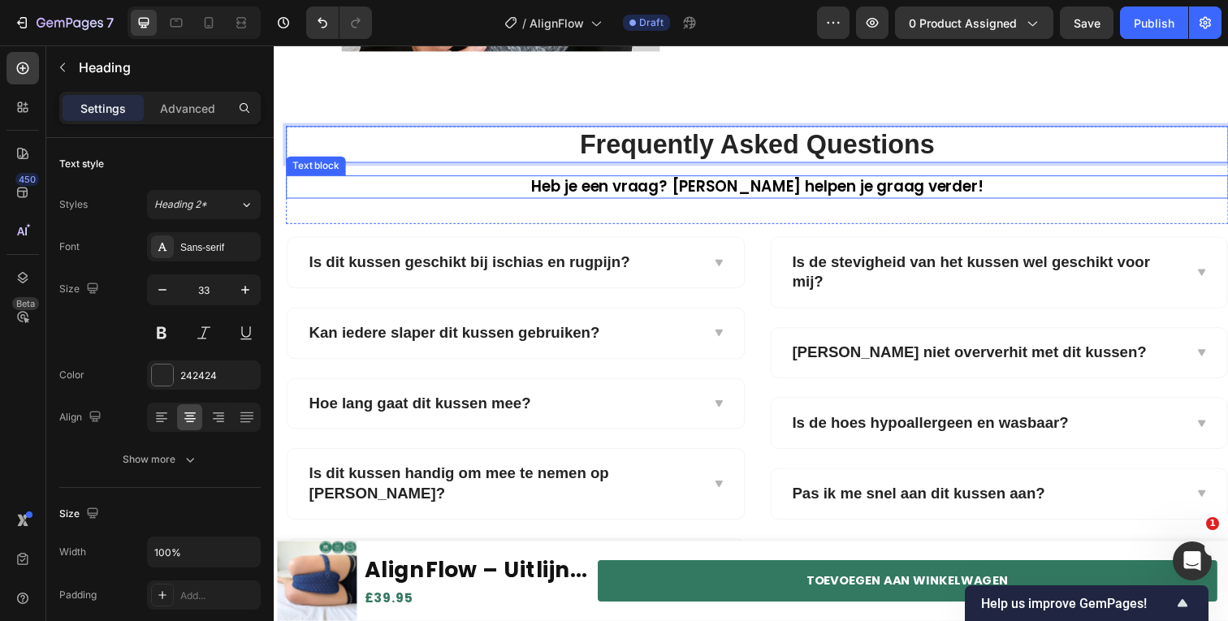
click at [723, 191] on span "Heb je een vraag? Wij helpen je graag verder!" at bounding box center [767, 190] width 461 height 22
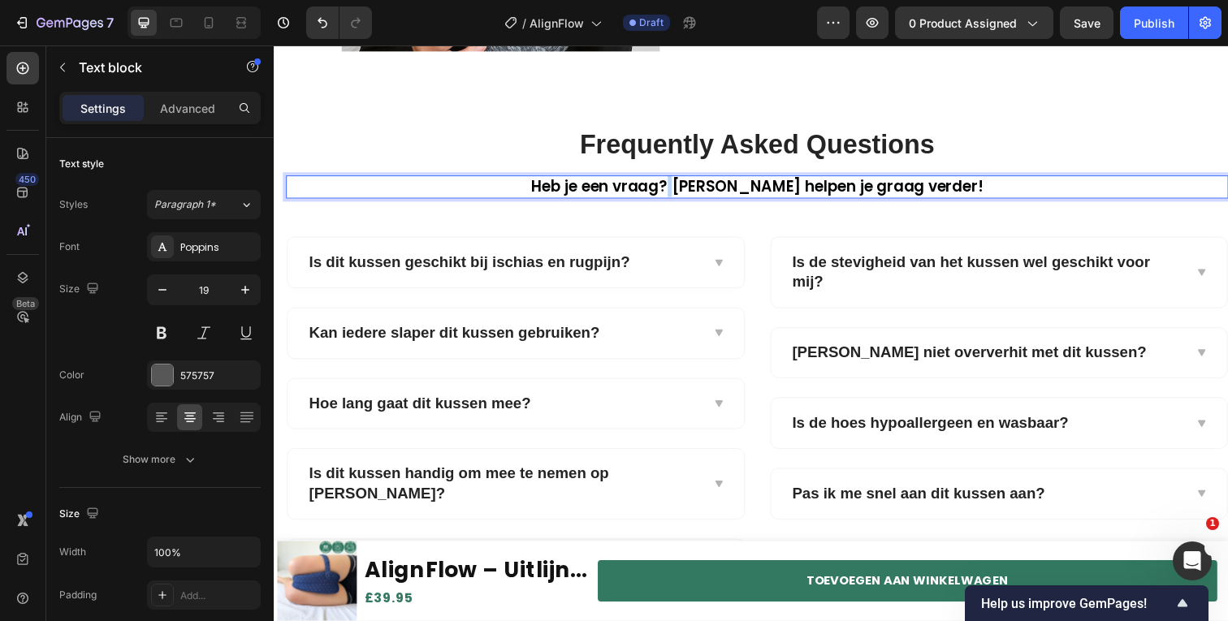
click at [723, 191] on span "Heb je een vraag? Wij helpen je graag verder!" at bounding box center [767, 190] width 461 height 22
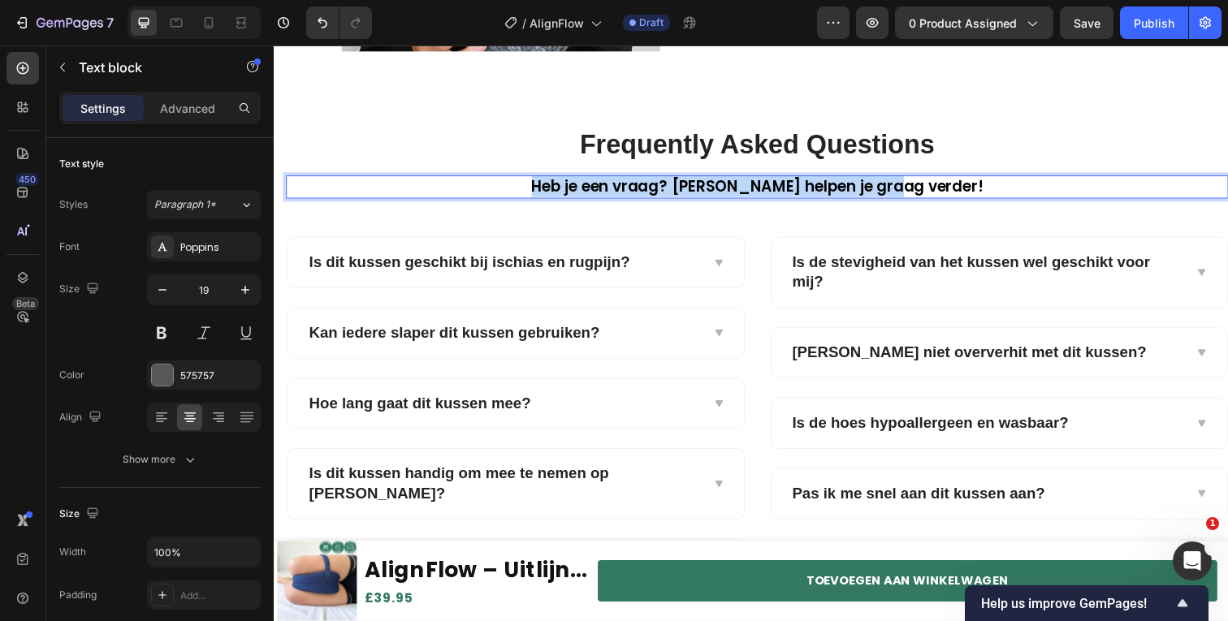
click at [723, 191] on span "Heb je een vraag? Wij helpen je graag verder!" at bounding box center [767, 190] width 461 height 22
copy span "Heb je een vraag? Wij helpen je graag verder!"
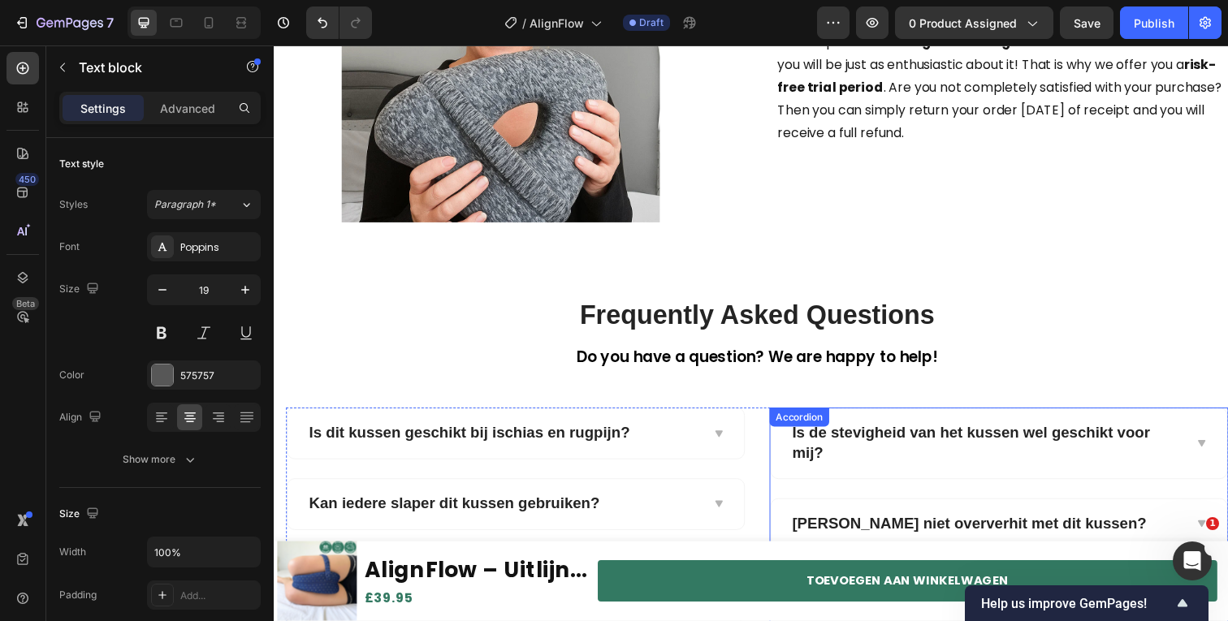
scroll to position [2778, 0]
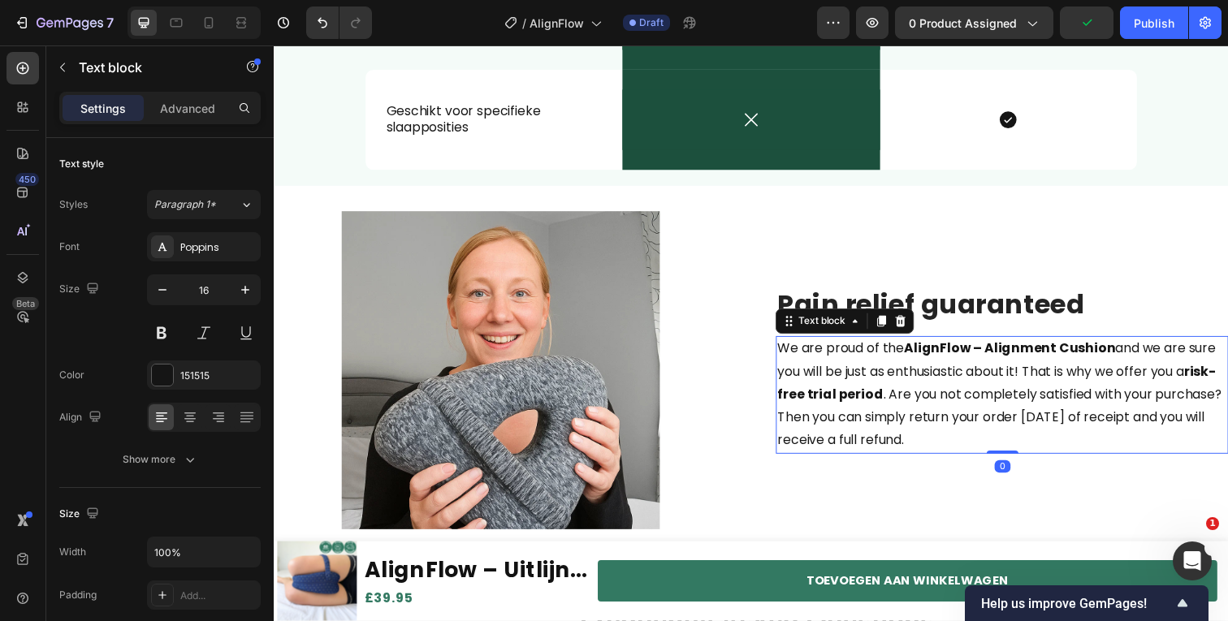
click at [947, 414] on p "We are proud of the AlignFlow – Alignment Cushion and we are sure you will be j…" at bounding box center [1017, 402] width 459 height 117
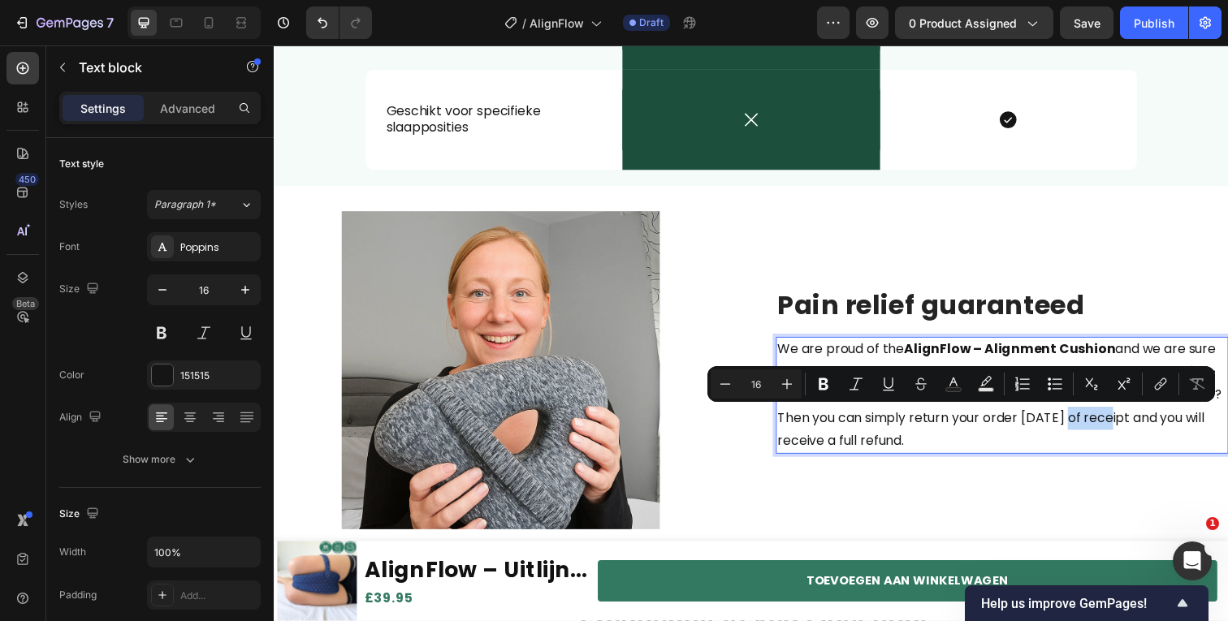
drag, startPoint x: 1148, startPoint y: 426, endPoint x: 1199, endPoint y: 424, distance: 50.4
click at [1199, 424] on p "We are proud of the AlignFlow – Alignment Cushion and we are sure you will be j…" at bounding box center [1017, 403] width 459 height 117
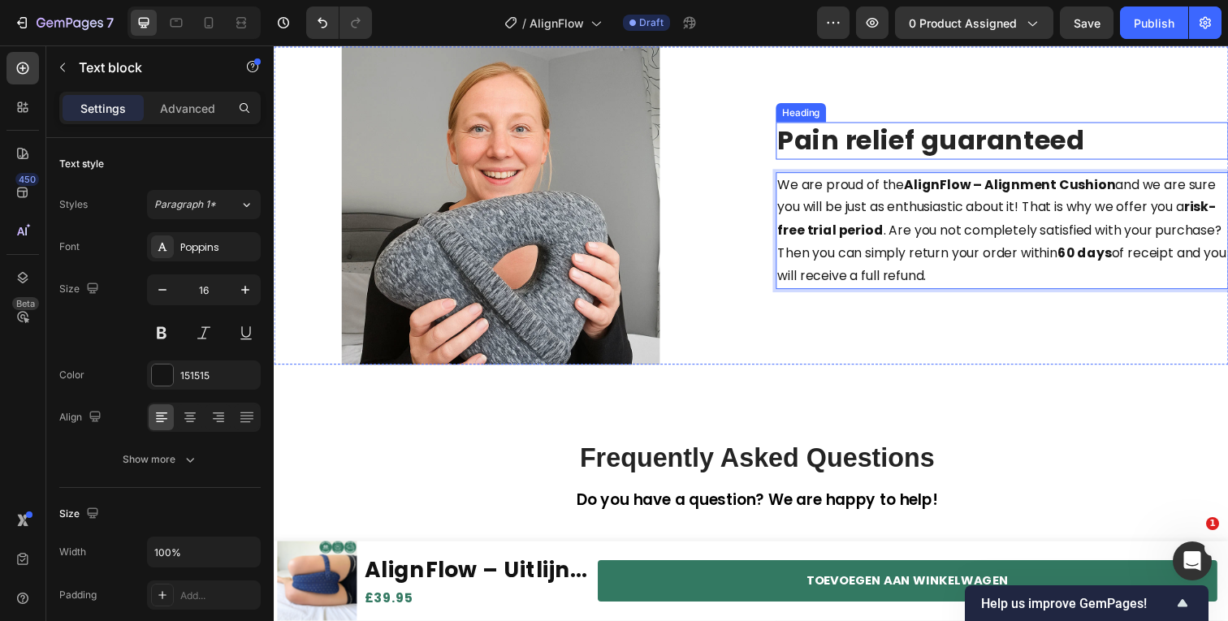
scroll to position [3324, 0]
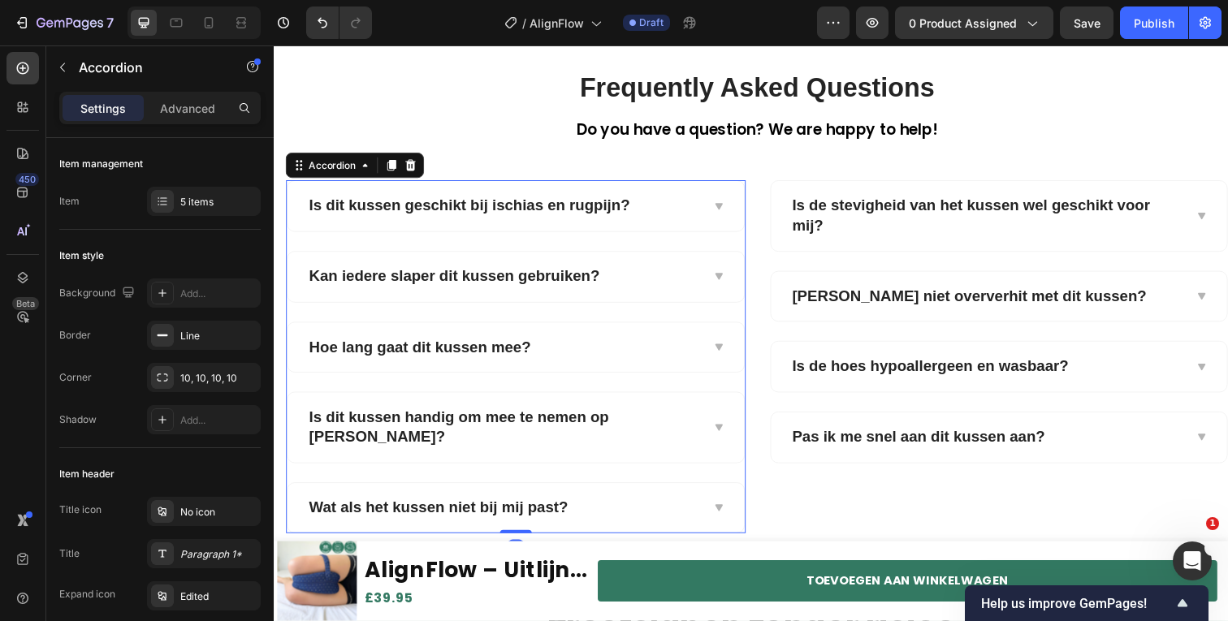
click at [547, 208] on strong "Is dit kussen geschikt bij ischias en rugpijn?" at bounding box center [472, 209] width 327 height 17
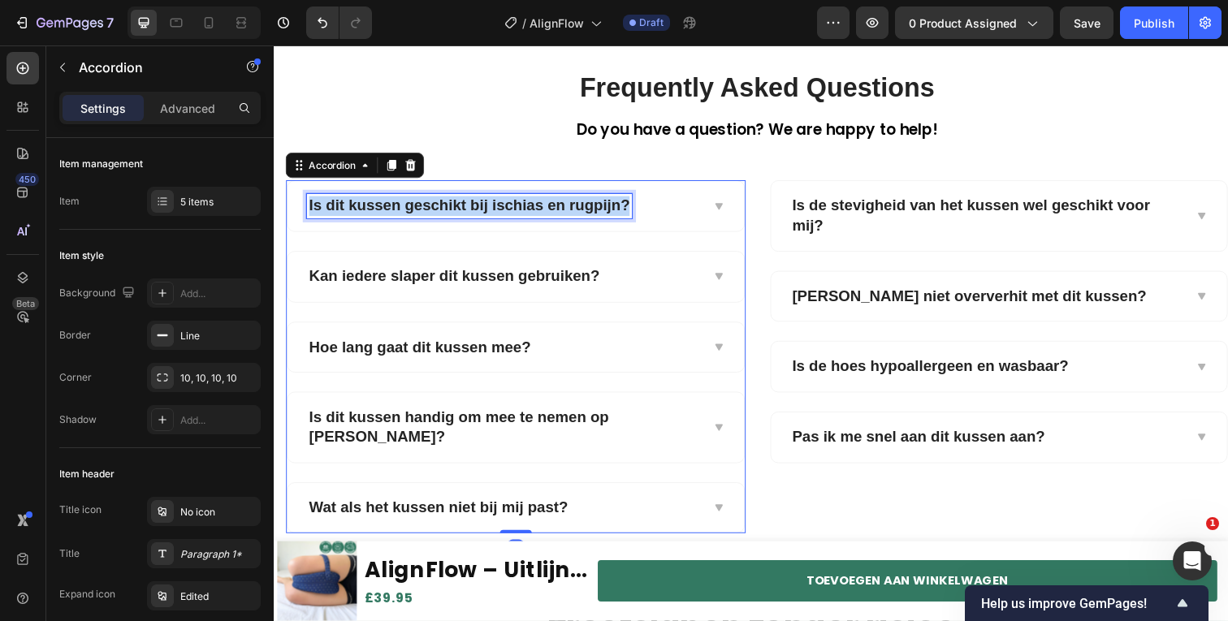
click at [547, 208] on strong "Is dit kussen geschikt bij ischias en rugpijn?" at bounding box center [472, 209] width 327 height 17
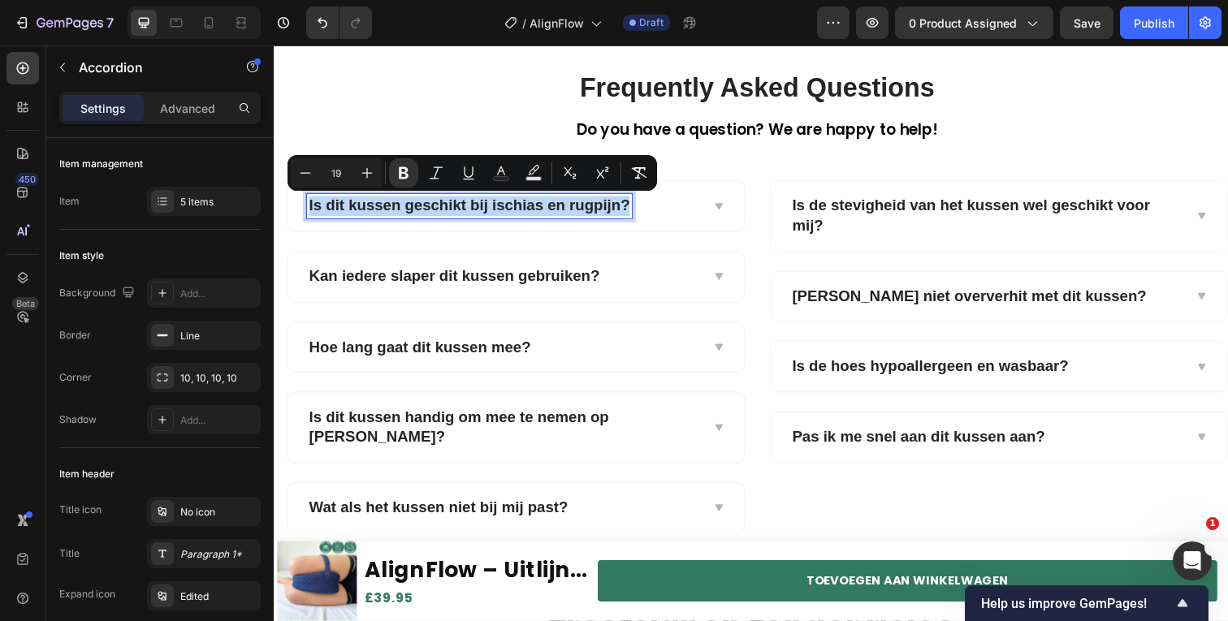
copy strong "Is dit kussen geschikt bij ischias en rugpijn?"
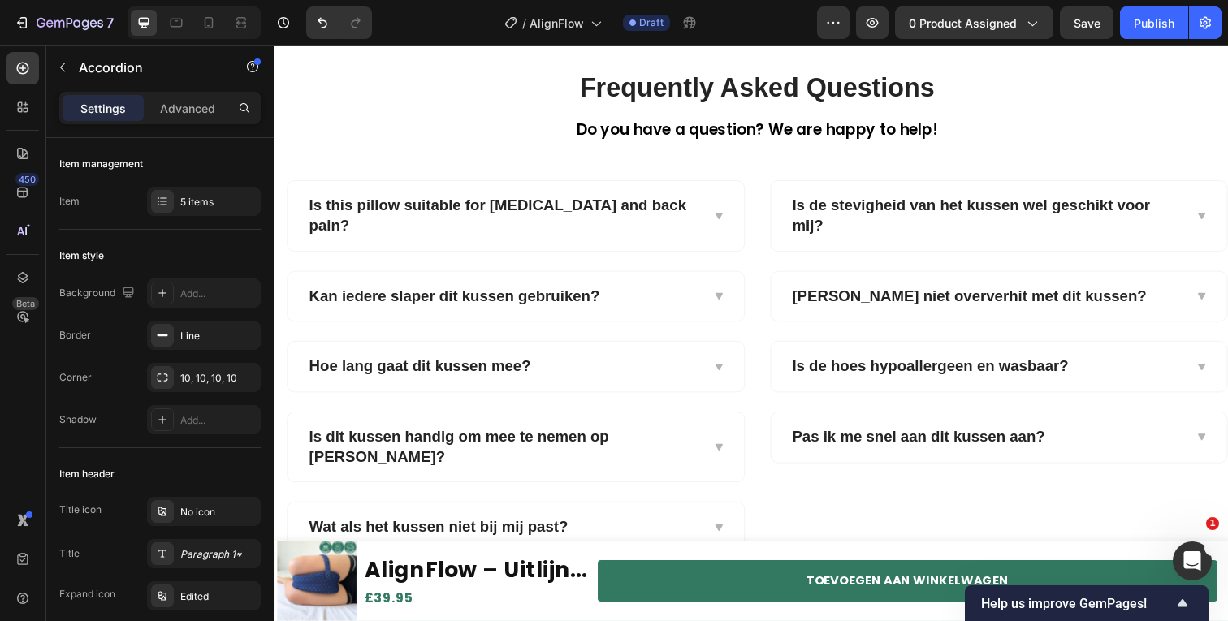
click at [705, 207] on div "Is this pillow suitable for sciatica and back pain?" at bounding box center [520, 219] width 466 height 71
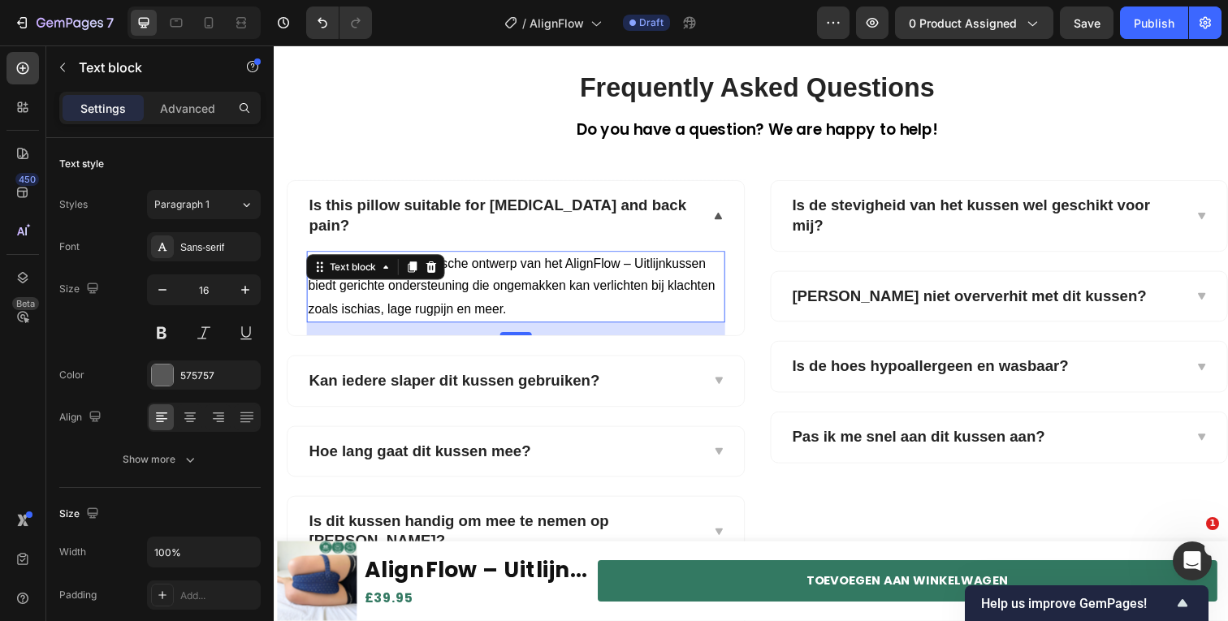
click at [455, 286] on p "Absoluut. Het ergonomische ontwerp van het AlignFlow – Uitlijnkussen biedt geri…" at bounding box center [521, 292] width 424 height 70
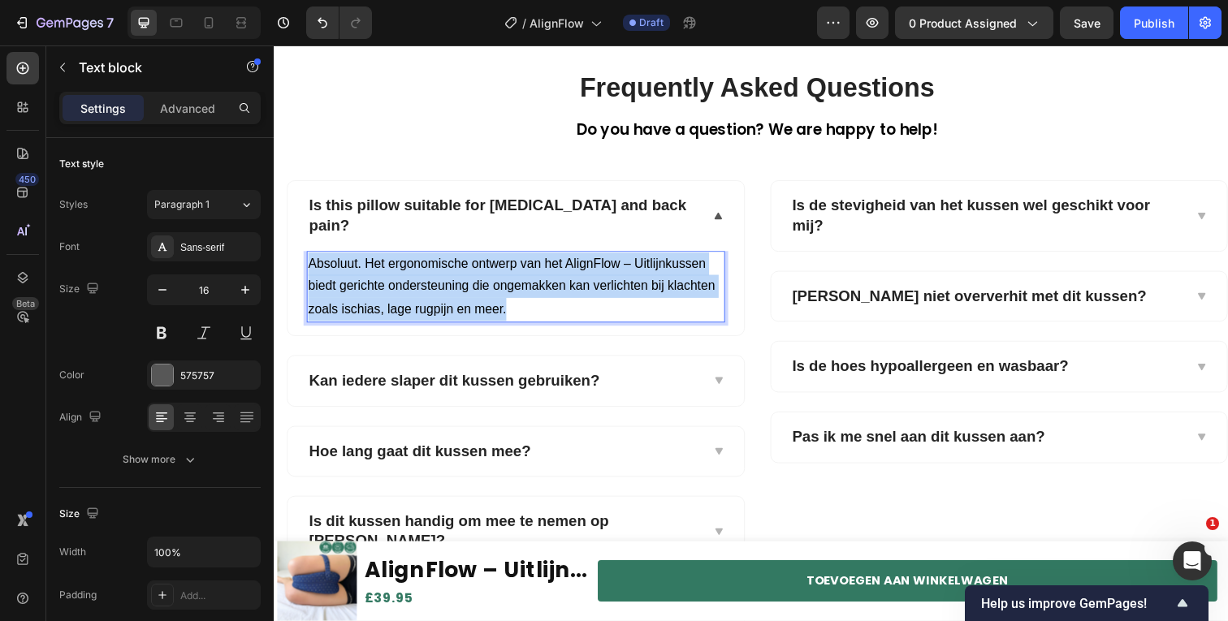
drag, startPoint x: 455, startPoint y: 286, endPoint x: 1052, endPoint y: 88, distance: 629.7
click at [455, 286] on p "Absoluut. Het ergonomische ontwerp van het AlignFlow – Uitlijnkussen biedt geri…" at bounding box center [521, 292] width 424 height 70
copy span "Absoluut. Het ergonomische ontwerp van het AlignFlow – Uitlijnkussen biedt geri…"
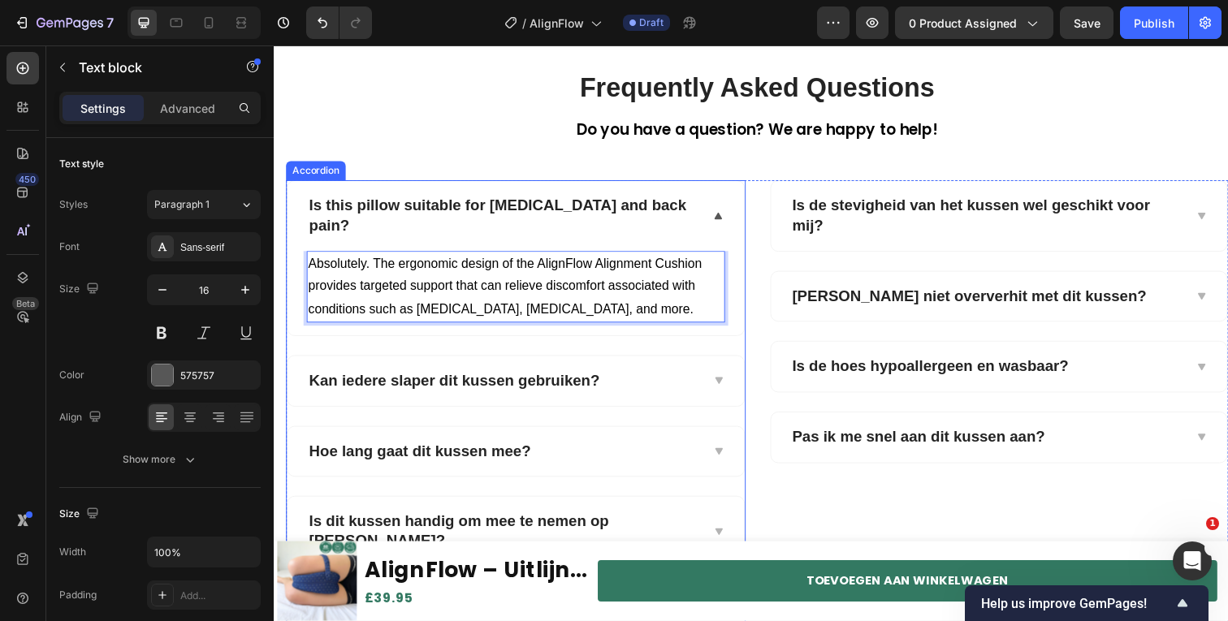
click at [532, 379] on strong "Kan iedere slaper dit kussen gebruiken?" at bounding box center [457, 387] width 296 height 17
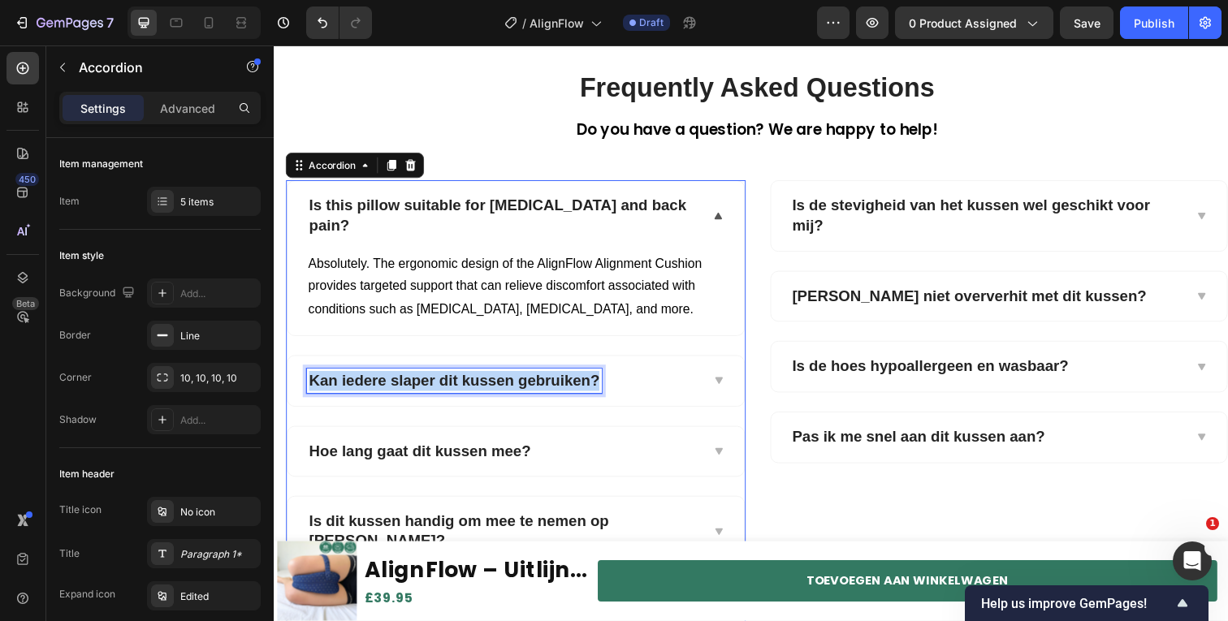
click at [532, 379] on strong "Kan iedere slaper dit kussen gebruiken?" at bounding box center [457, 387] width 296 height 17
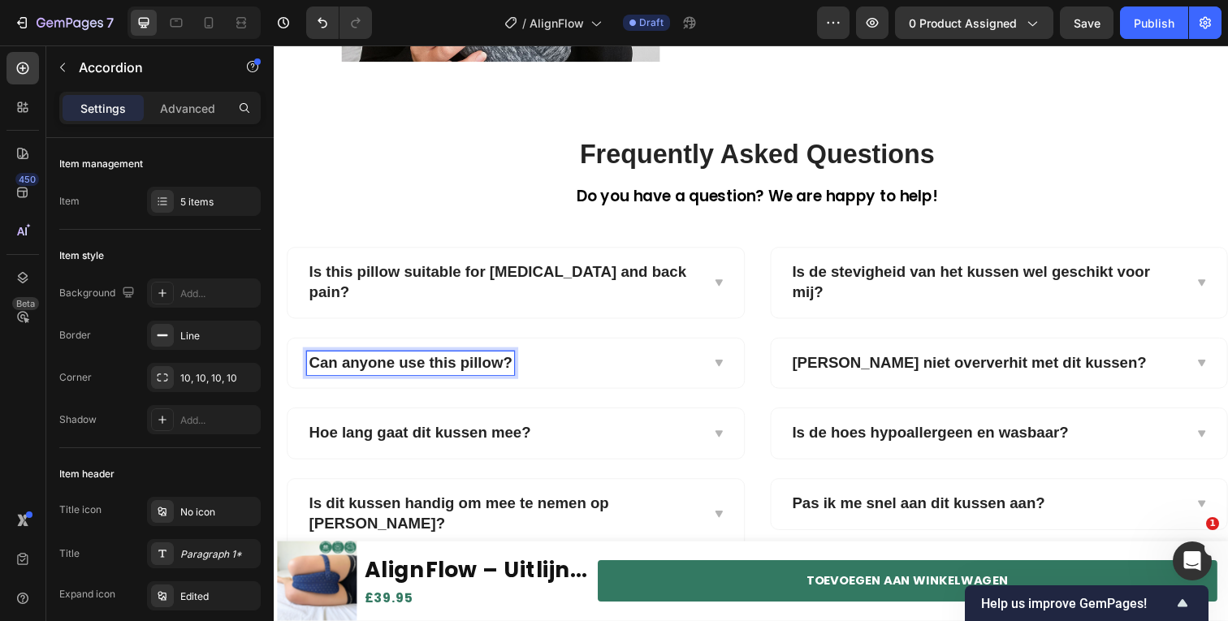
scroll to position [3245, 0]
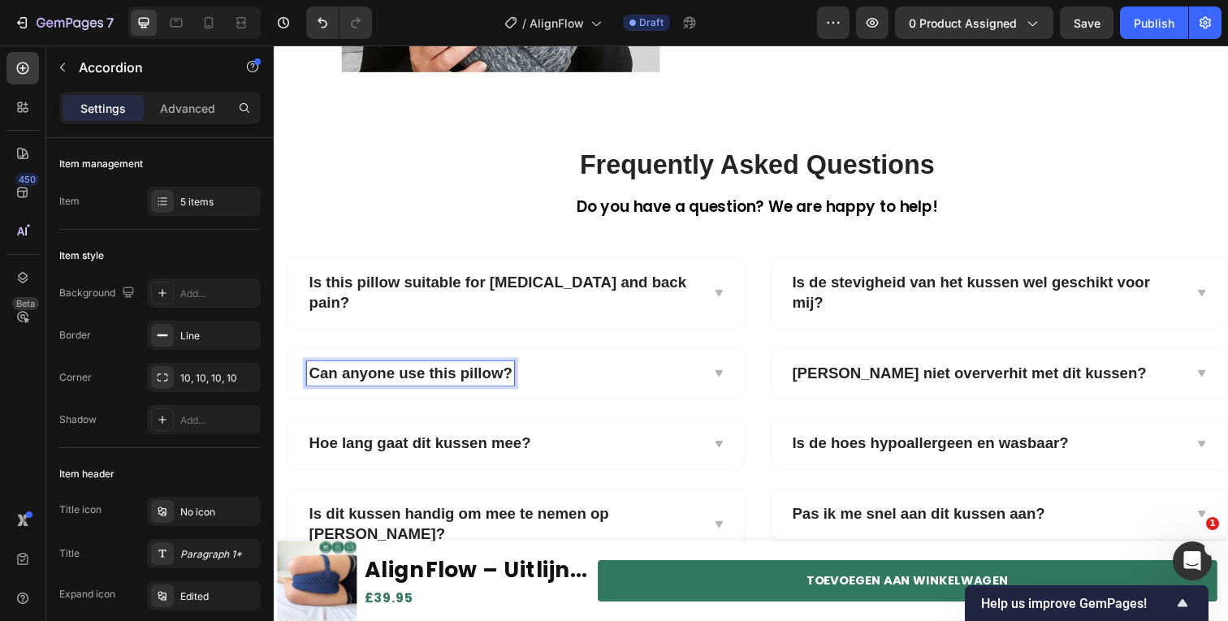
click at [702, 363] on div "Can anyone use this pillow?" at bounding box center [520, 381] width 466 height 51
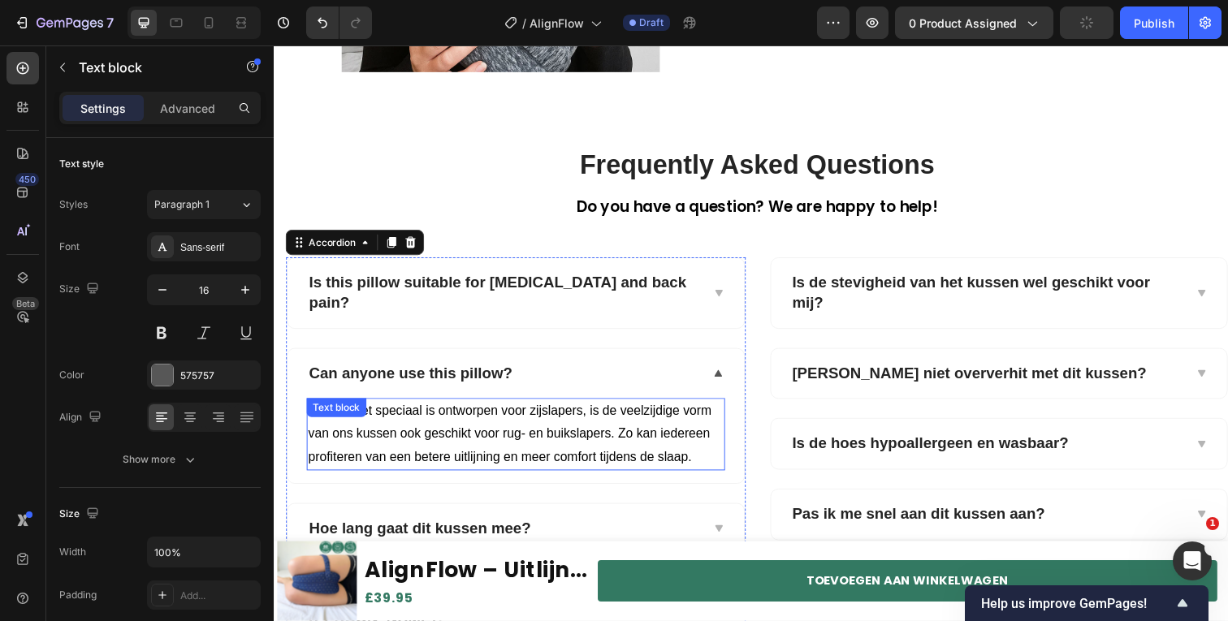
click at [420, 439] on span "Hoewel het speciaal is ontworpen voor zijslapers, is de veelzijdige vorm van on…" at bounding box center [515, 442] width 412 height 61
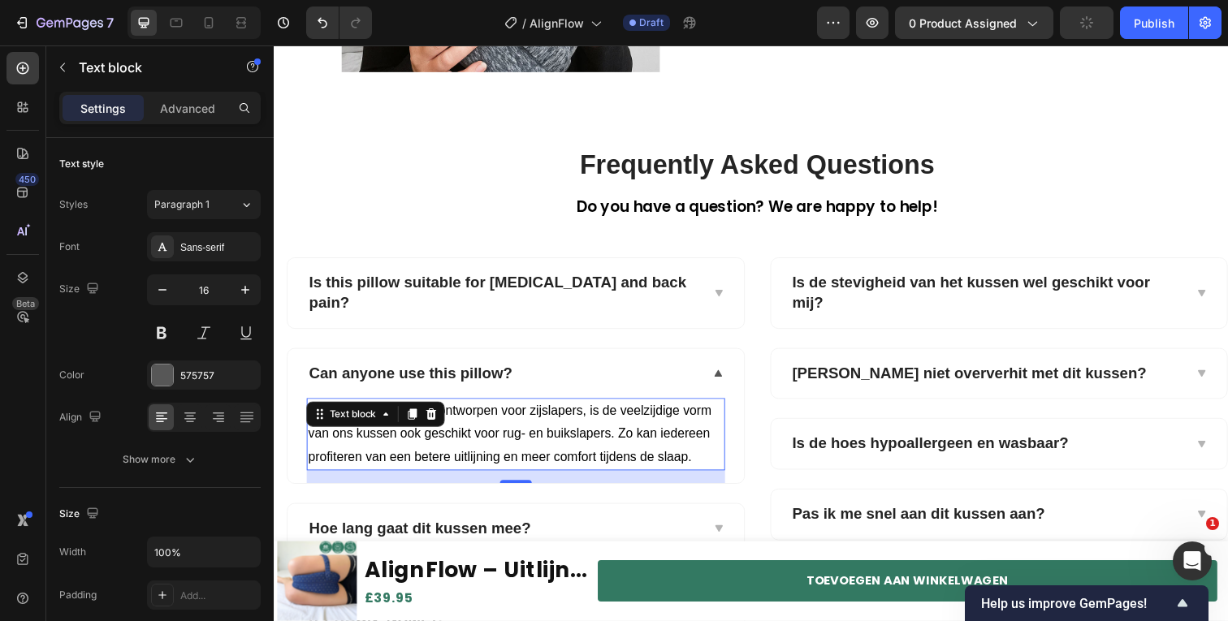
click at [420, 439] on span "Hoewel het speciaal is ontworpen voor zijslapers, is de veelzijdige vorm van on…" at bounding box center [515, 442] width 412 height 61
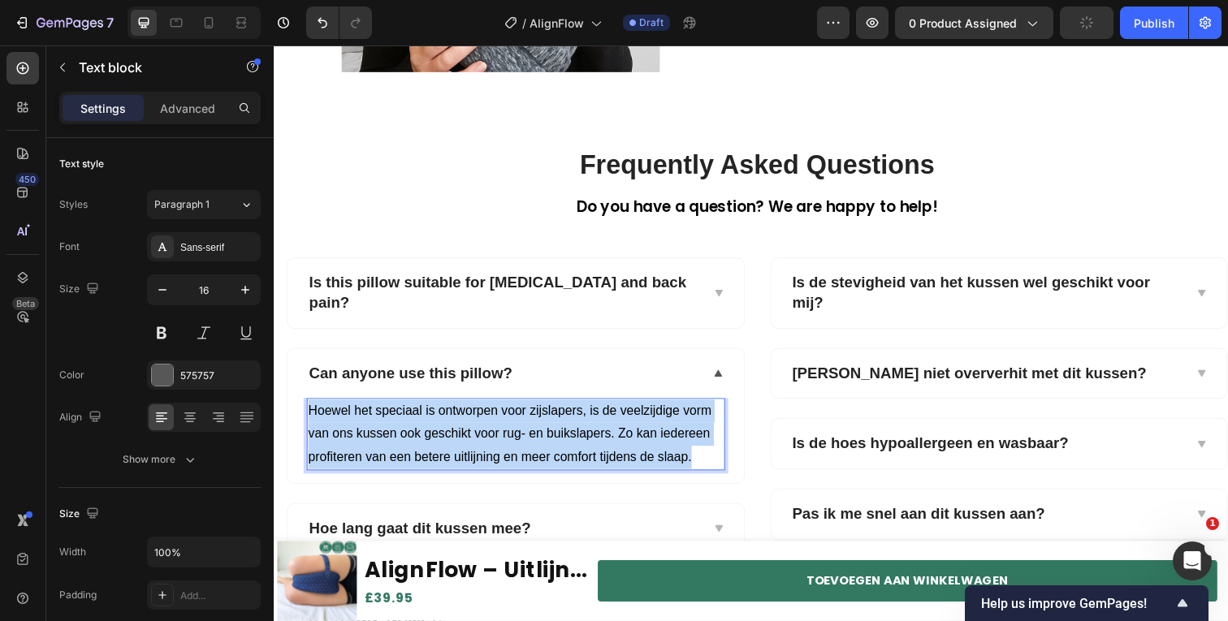
click at [420, 439] on span "Hoewel het speciaal is ontworpen voor zijslapers, is de veelzijdige vorm van on…" at bounding box center [515, 442] width 412 height 61
copy span "Hoewel het speciaal is ontworpen voor zijslapers, is de veelzijdige vorm van on…"
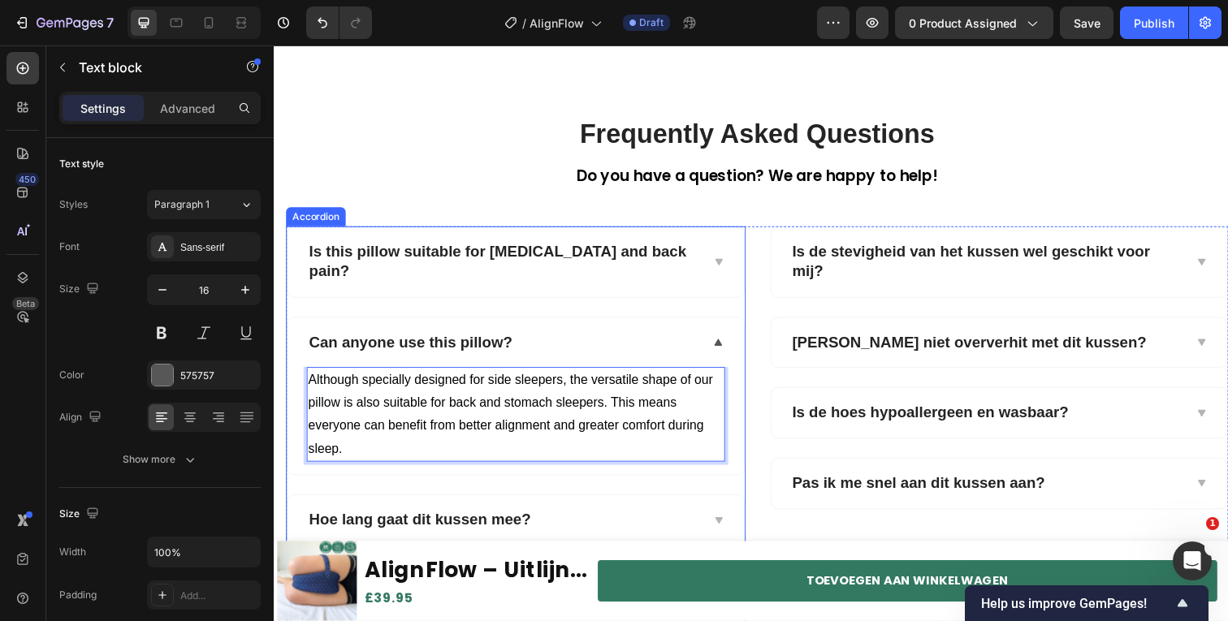
scroll to position [3560, 0]
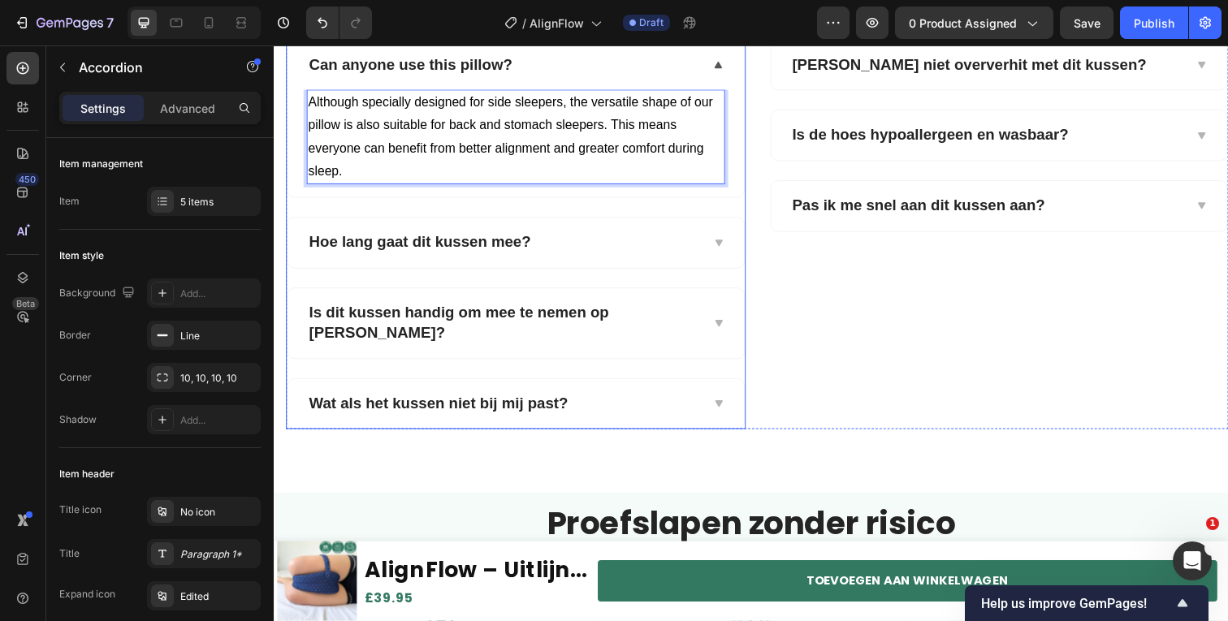
click at [491, 238] on strong "Hoe lang gaat dit kussen mee?" at bounding box center [422, 246] width 227 height 17
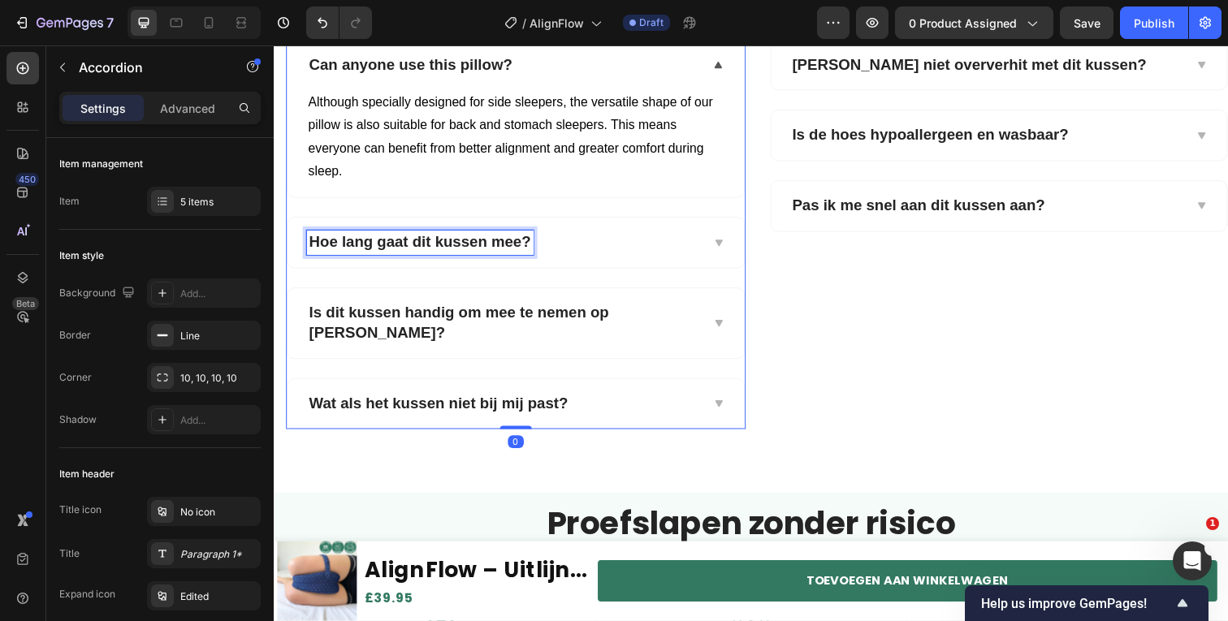
click at [491, 238] on strong "Hoe lang gaat dit kussen mee?" at bounding box center [422, 246] width 227 height 17
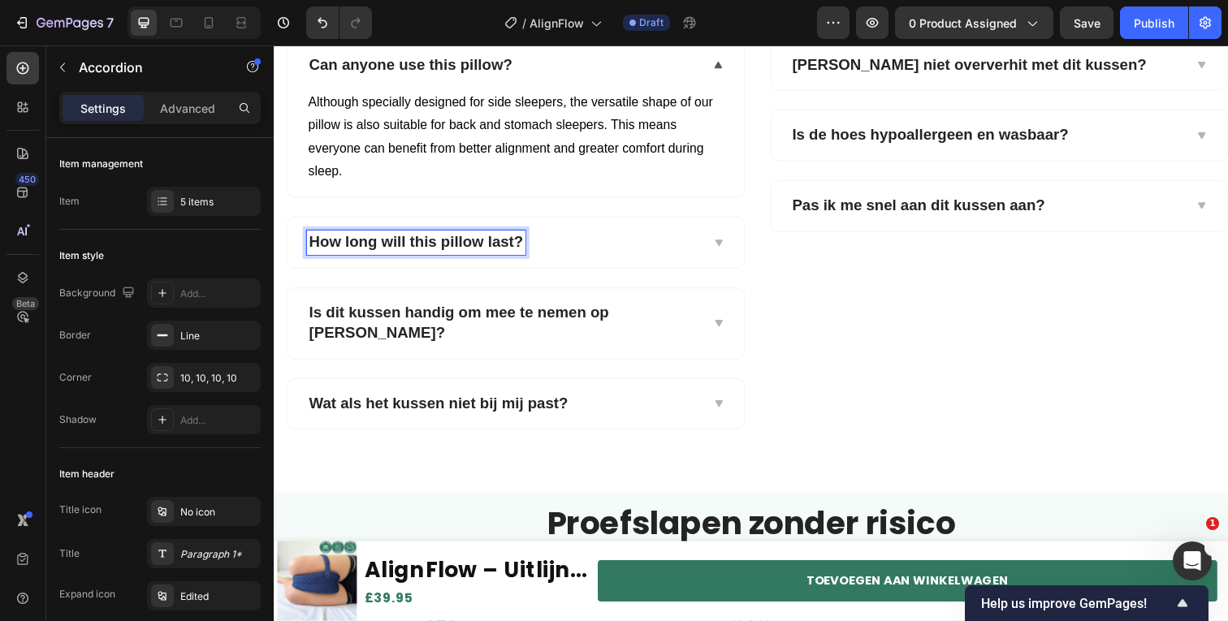
click at [676, 235] on div "How long will this pillow last?" at bounding box center [507, 247] width 401 height 25
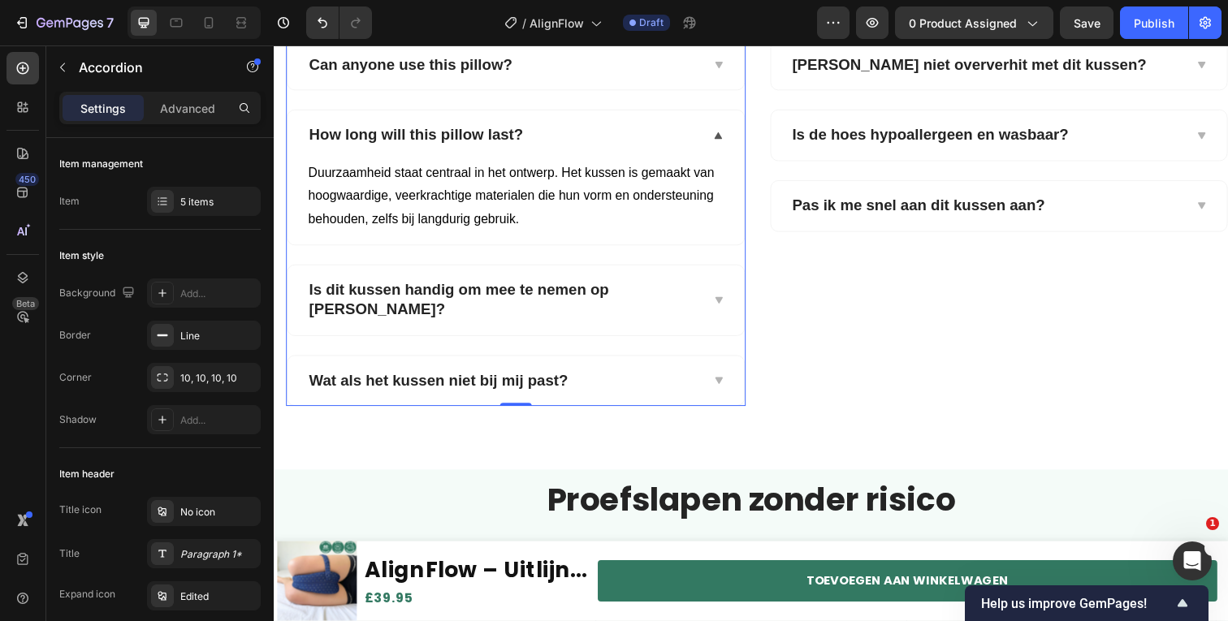
click at [549, 194] on p "Duurzaamheid staat centraal in het ontwerp. Het kussen is gemaakt van hoogwaard…" at bounding box center [521, 200] width 424 height 70
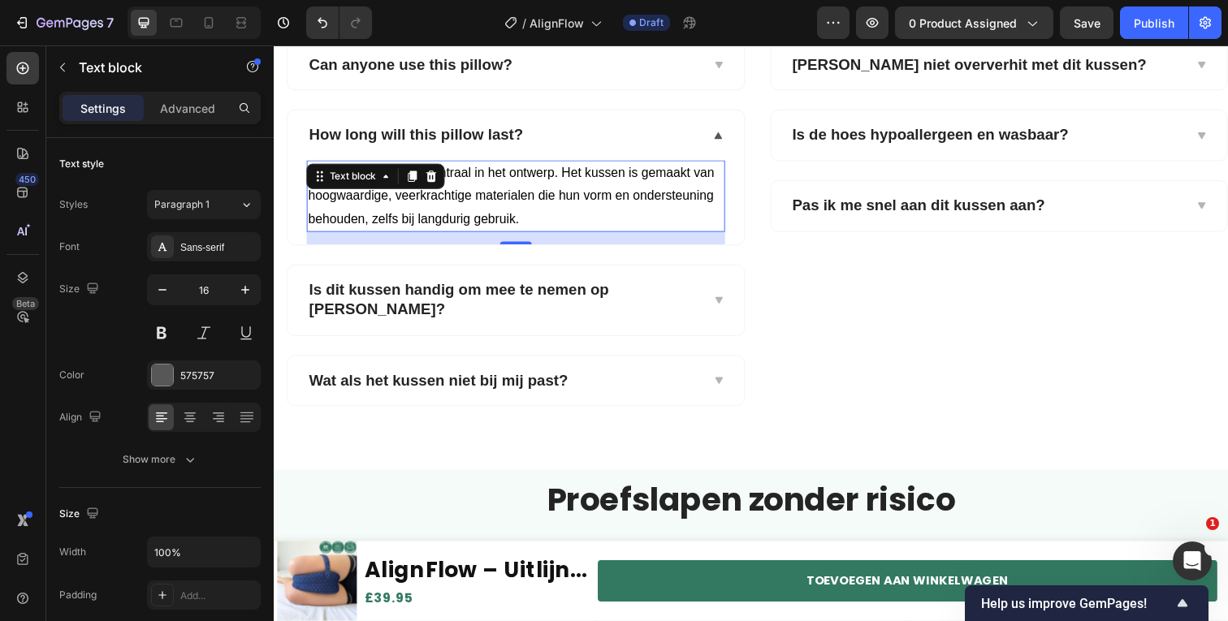
click at [549, 194] on p "Duurzaamheid staat centraal in het ontwerp. Het kussen is gemaakt van hoogwaard…" at bounding box center [521, 200] width 424 height 70
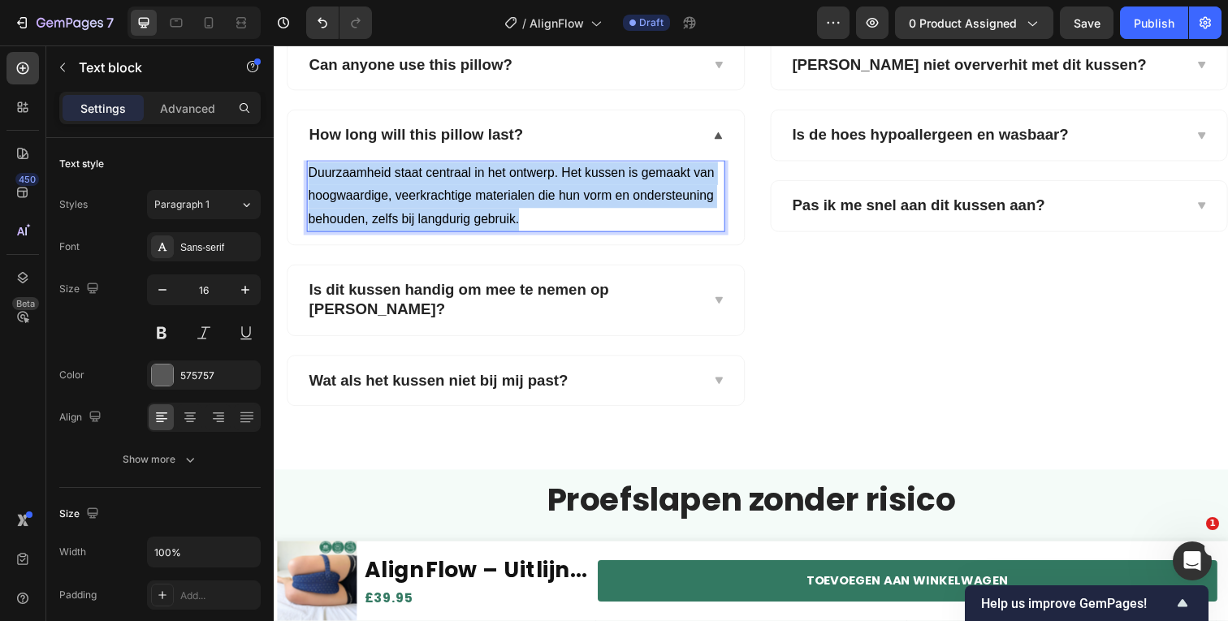
copy span "Duurzaamheid staat centraal in het ontwerp. Het kussen is gemaakt van hoogwaard…"
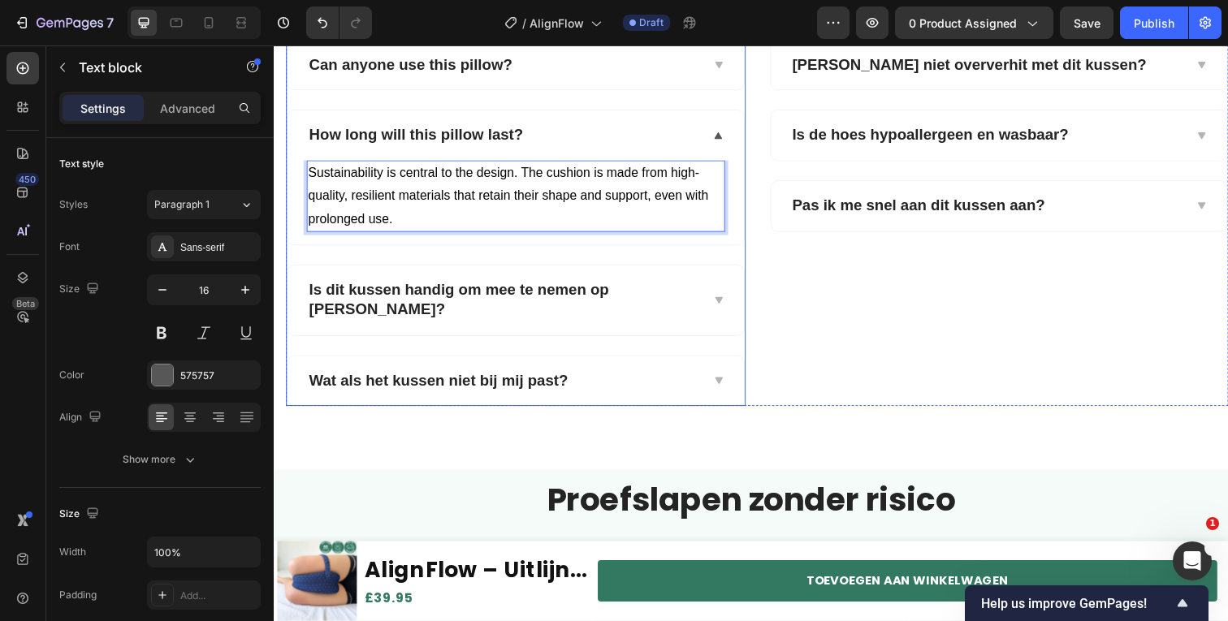
click at [507, 287] on strong "Is dit kussen handig om mee te nemen op reis?" at bounding box center [462, 305] width 306 height 37
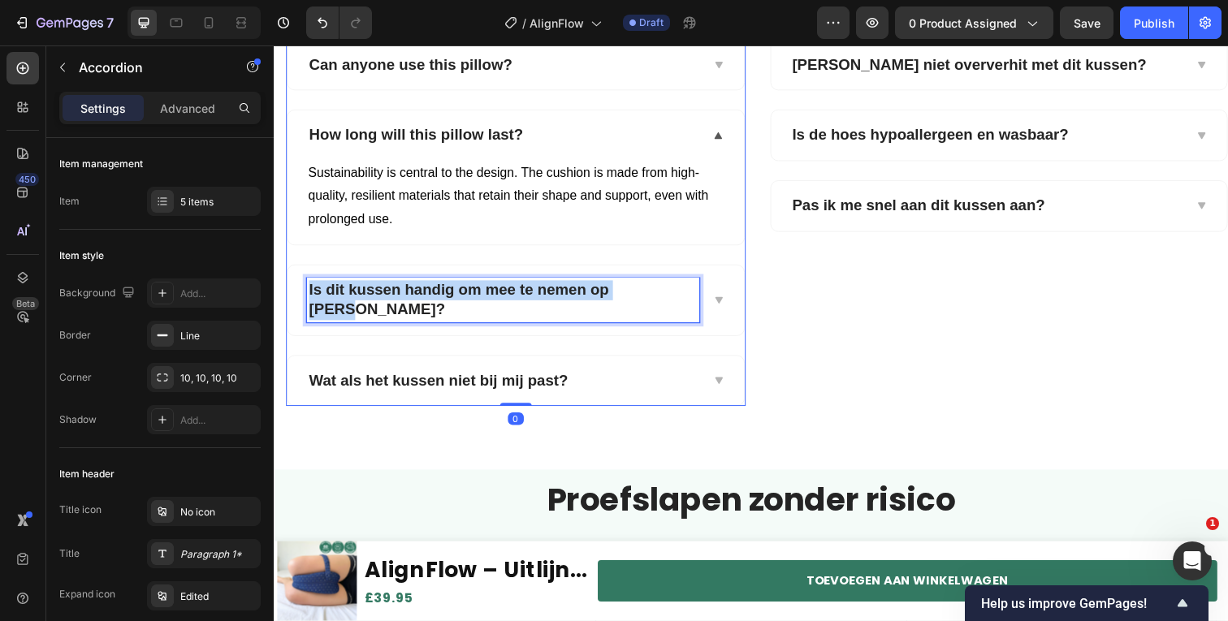
click at [507, 287] on strong "Is dit kussen handig om mee te nemen op reis?" at bounding box center [462, 305] width 306 height 37
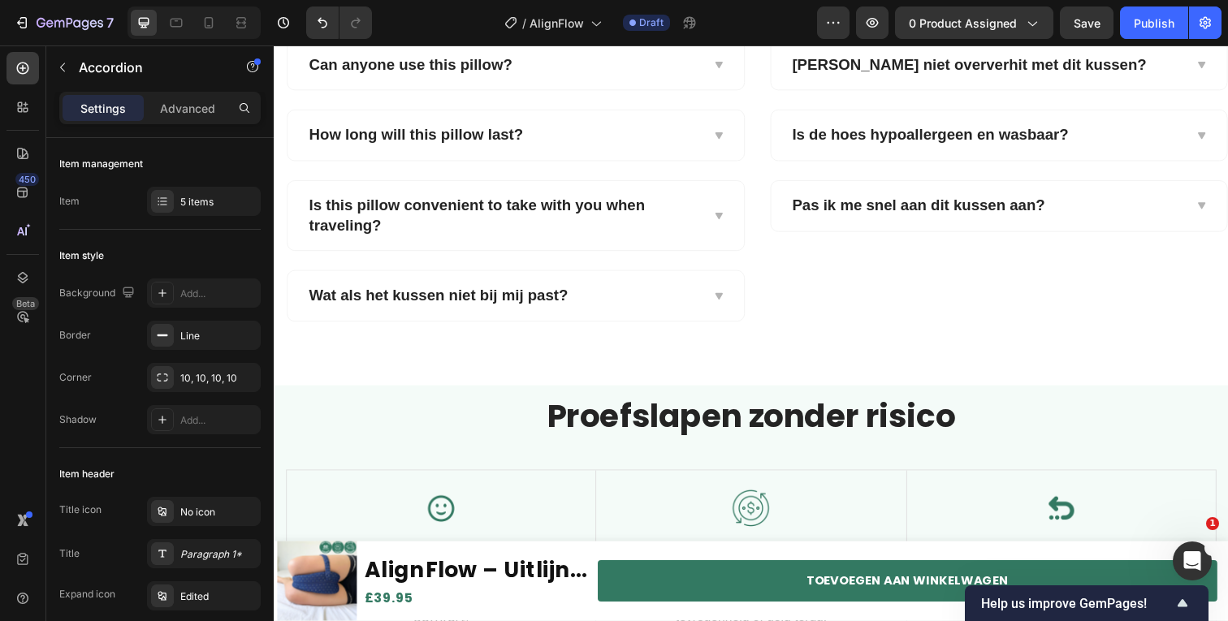
click at [714, 255] on div "Is this pillow convenient to take with you when traveling?" at bounding box center [520, 219] width 466 height 71
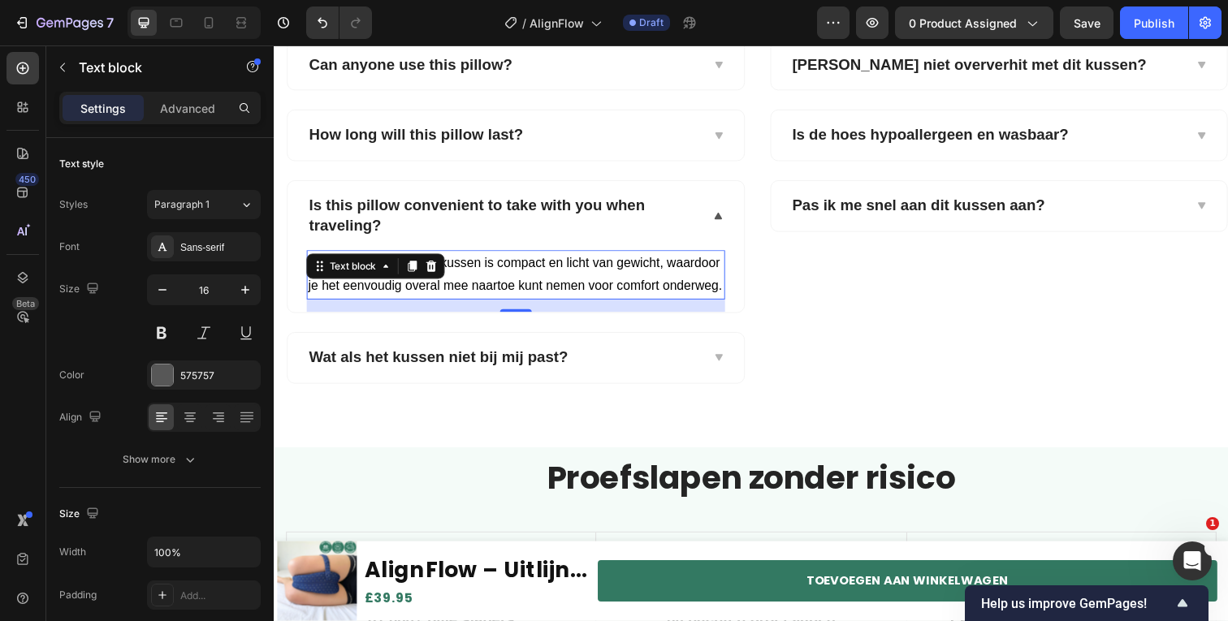
click at [452, 264] on span "Zeker weten. Ons beenkussen is compact en licht van gewicht, waardoor je het ee…" at bounding box center [520, 279] width 422 height 37
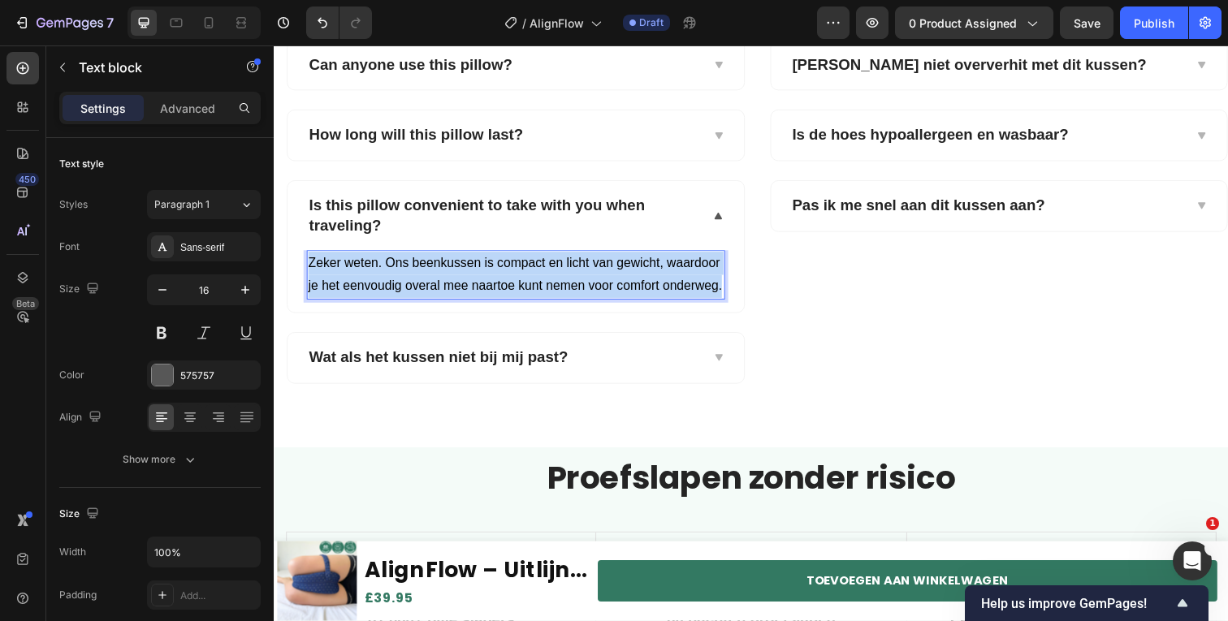
drag, startPoint x: 452, startPoint y: 264, endPoint x: 1039, endPoint y: 46, distance: 627.0
click at [452, 264] on span "Zeker weten. Ons beenkussen is compact en licht van gewicht, waardoor je het ee…" at bounding box center [520, 279] width 422 height 37
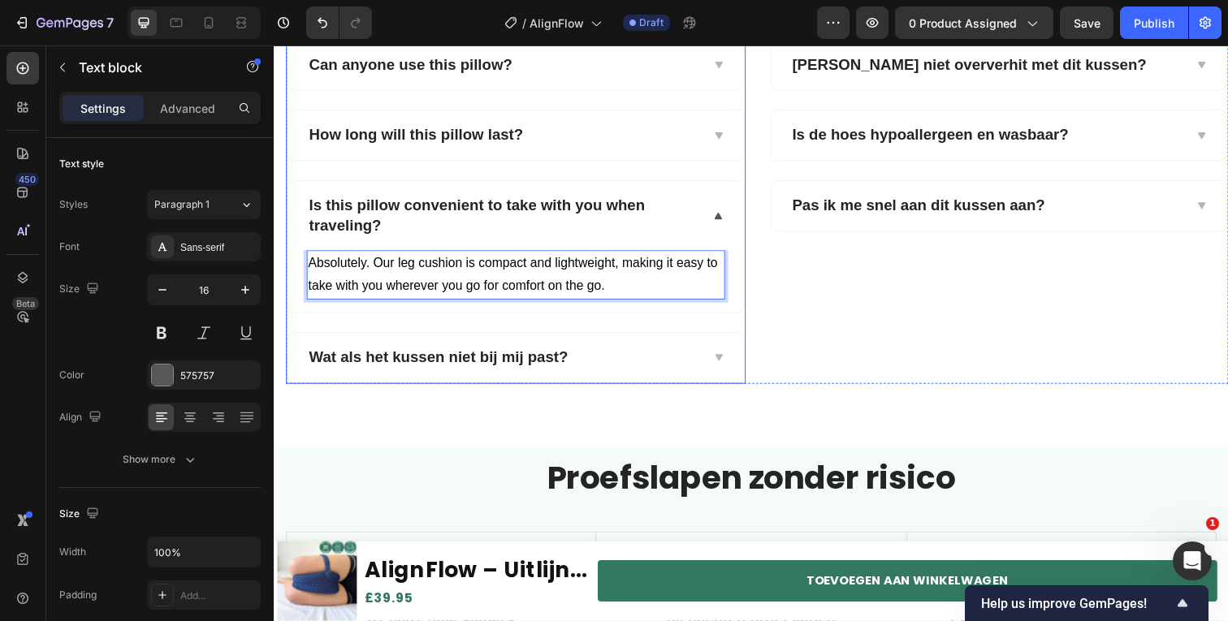
click at [426, 357] on div "Wat als het kussen niet bij mij past?" at bounding box center [520, 364] width 466 height 51
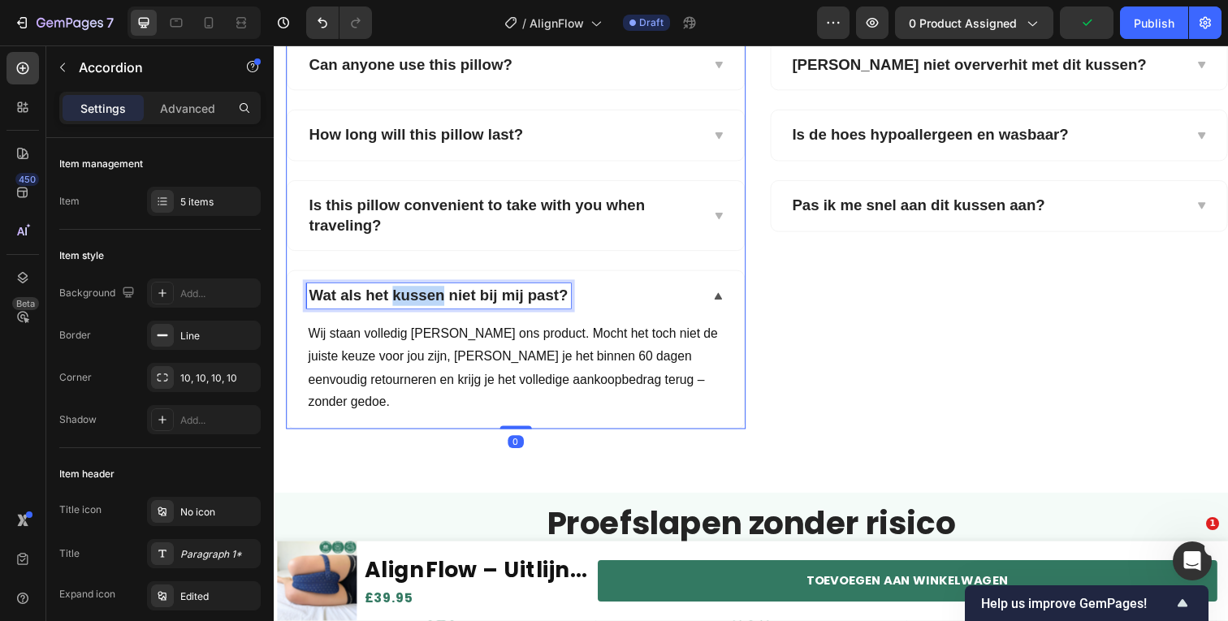
click at [439, 292] on strong "Wat als het kussen niet bij mij past?" at bounding box center [441, 300] width 265 height 17
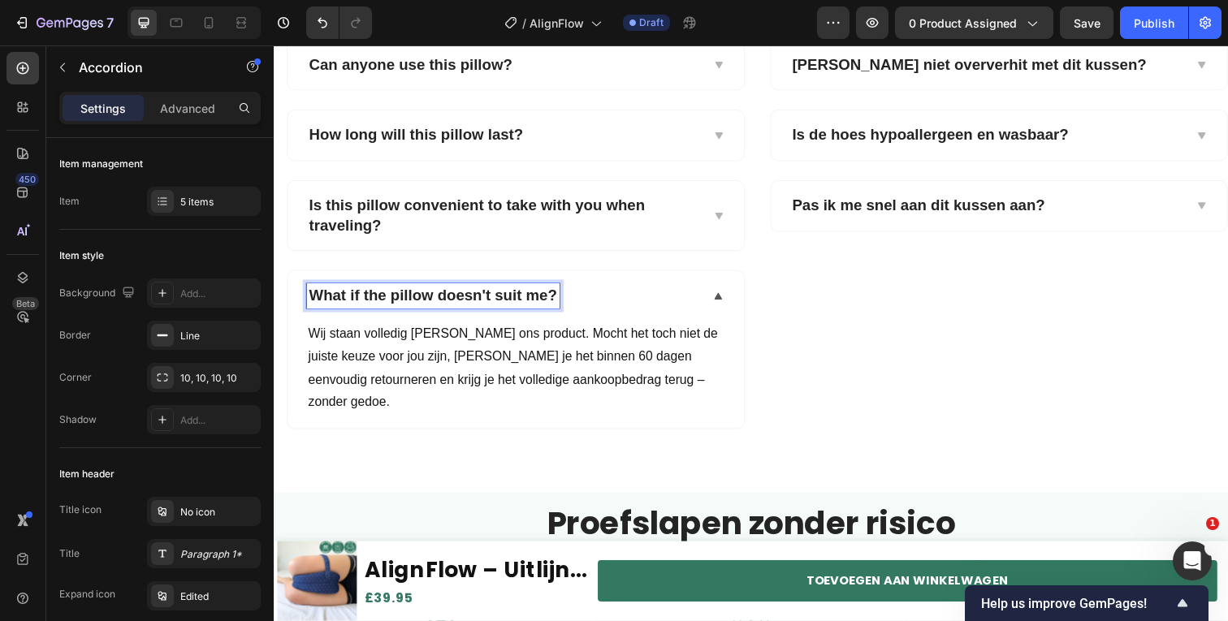
click at [597, 368] on p "Wij staan volledig achter ons product. Mocht het toch niet de juiste keuze voor…" at bounding box center [521, 375] width 424 height 93
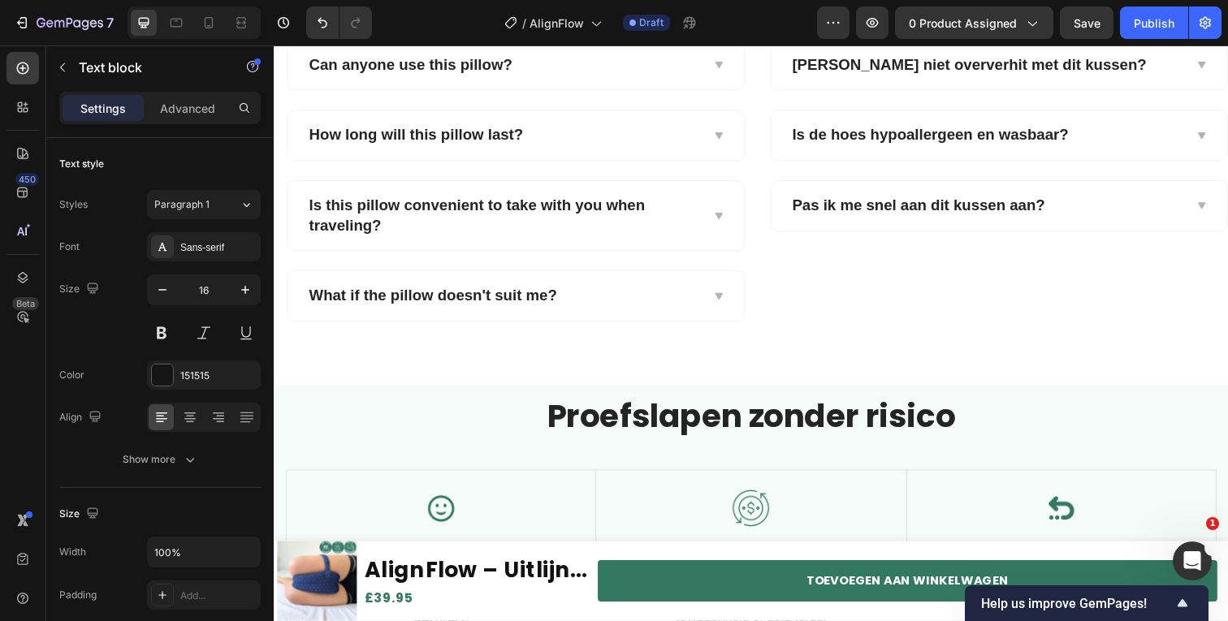
click at [597, 368] on p "Wij staan volledig achter ons product. Mocht het toch niet de juiste keuze voor…" at bounding box center [521, 375] width 424 height 93
click at [597, 368] on div "Frequently Asked Questions Heading Do you have a question? We are happy to help…" at bounding box center [761, 106] width 975 height 576
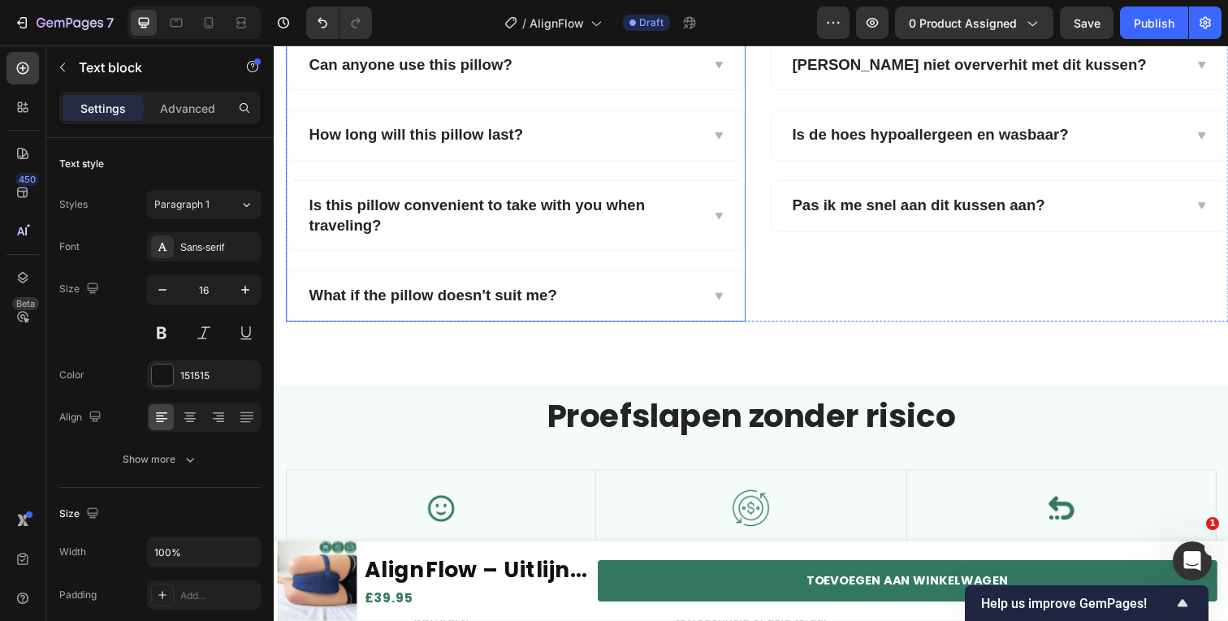
click at [672, 289] on div "What if the pillow doesn't suit me?" at bounding box center [507, 301] width 401 height 25
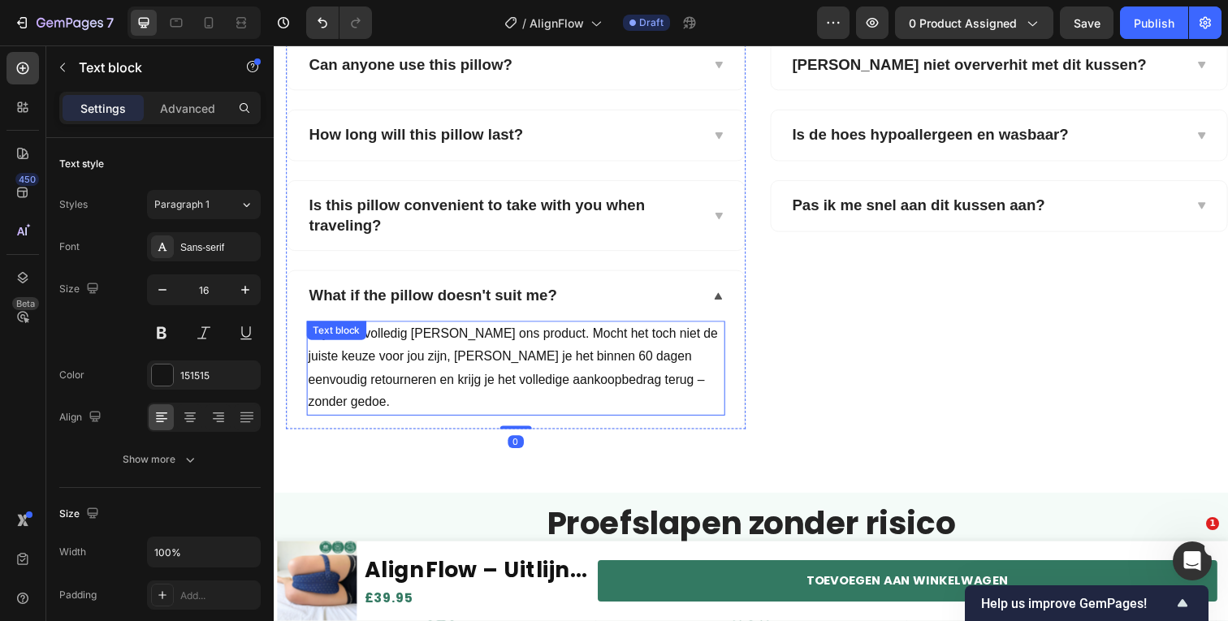
click at [534, 357] on p "Wij staan volledig achter ons product. Mocht het toch niet de juiste keuze voor…" at bounding box center [521, 375] width 424 height 93
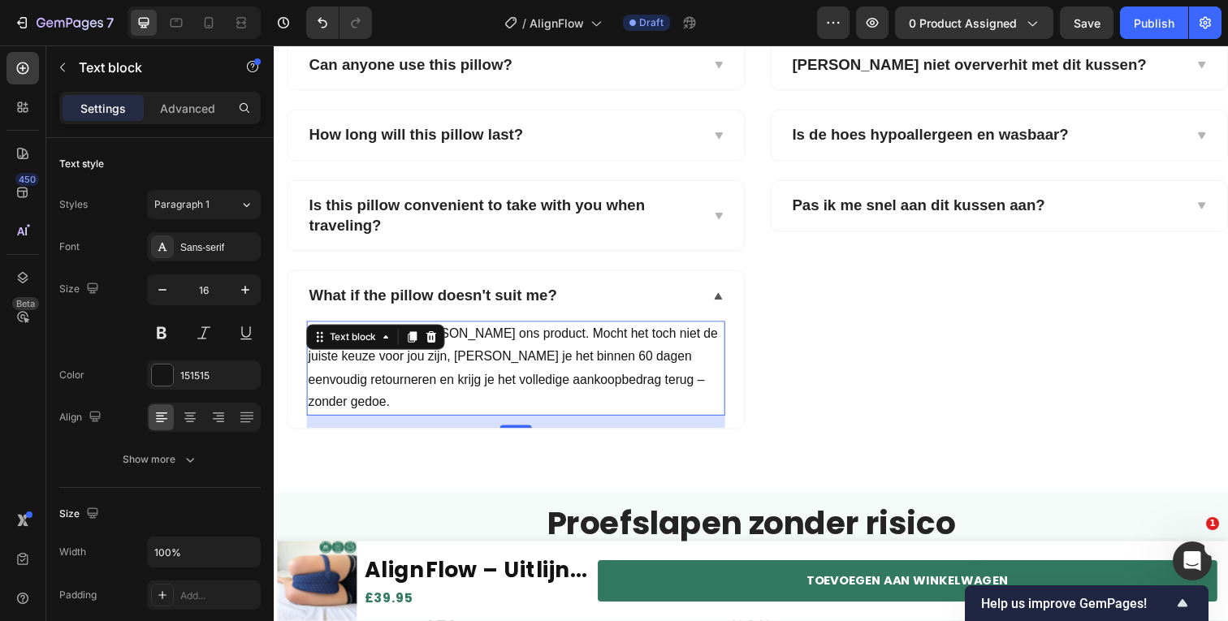
click at [534, 357] on p "Wij staan volledig achter ons product. Mocht het toch niet de juiste keuze voor…" at bounding box center [521, 375] width 424 height 93
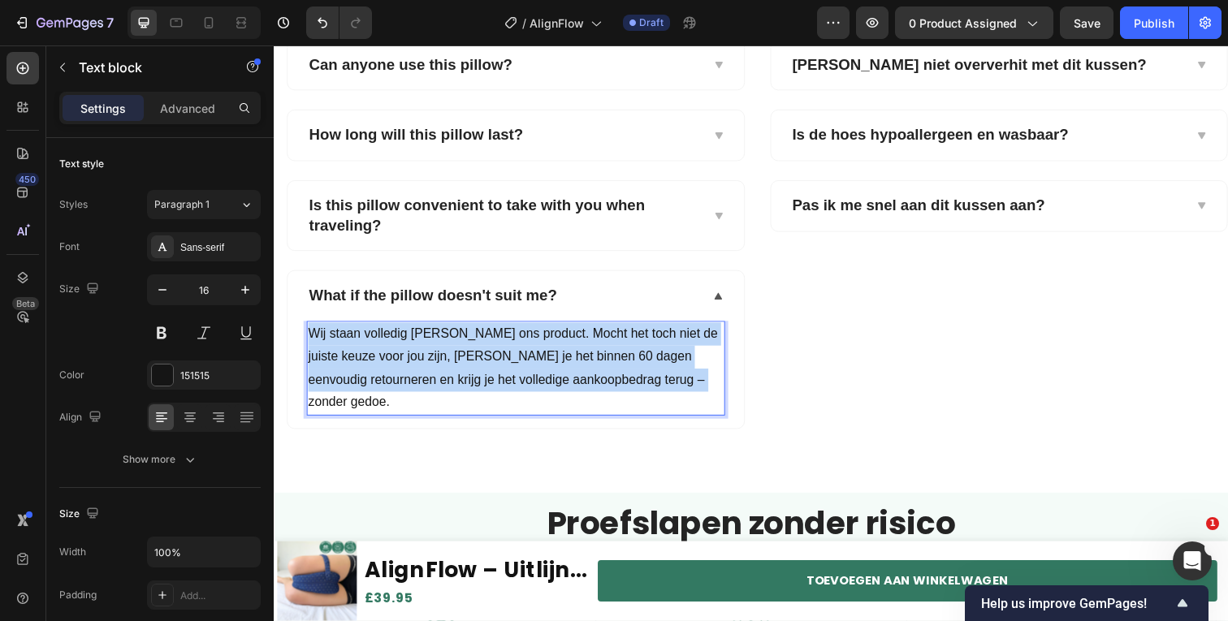
drag, startPoint x: 534, startPoint y: 357, endPoint x: 1042, endPoint y: 63, distance: 587.3
click at [534, 357] on p "Wij staan volledig achter ons product. Mocht het toch niet de juiste keuze voor…" at bounding box center [521, 375] width 424 height 93
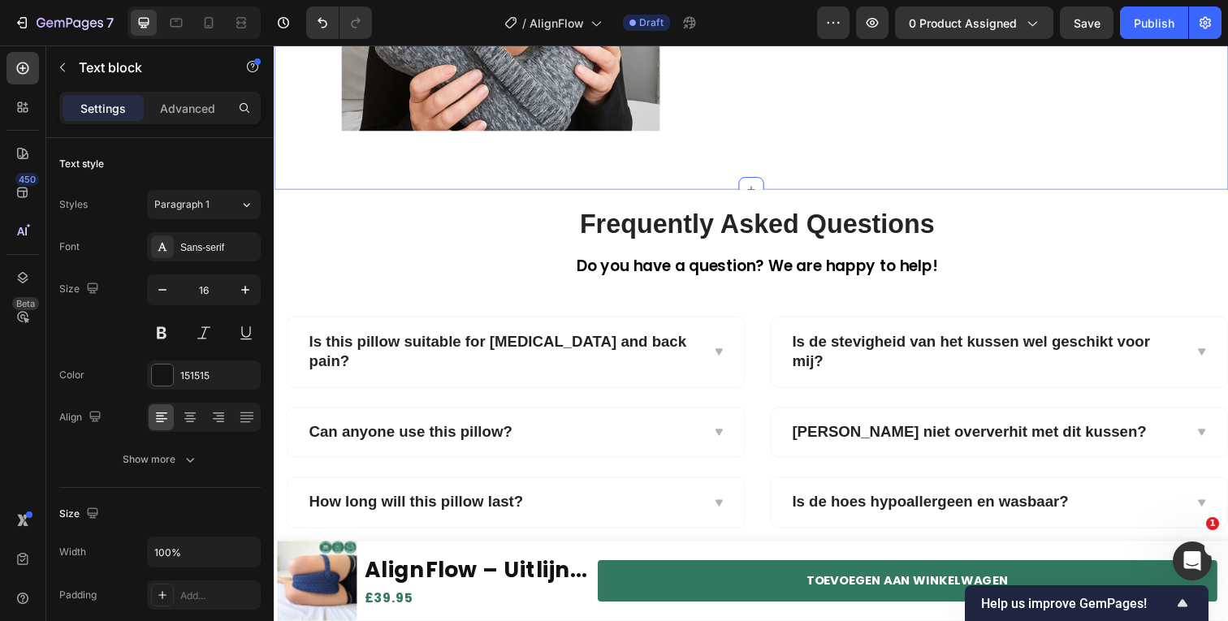
scroll to position [3186, 0]
click at [934, 348] on strong "Is de stevigheid van het kussen wel geschikt voor mij?" at bounding box center [985, 357] width 365 height 37
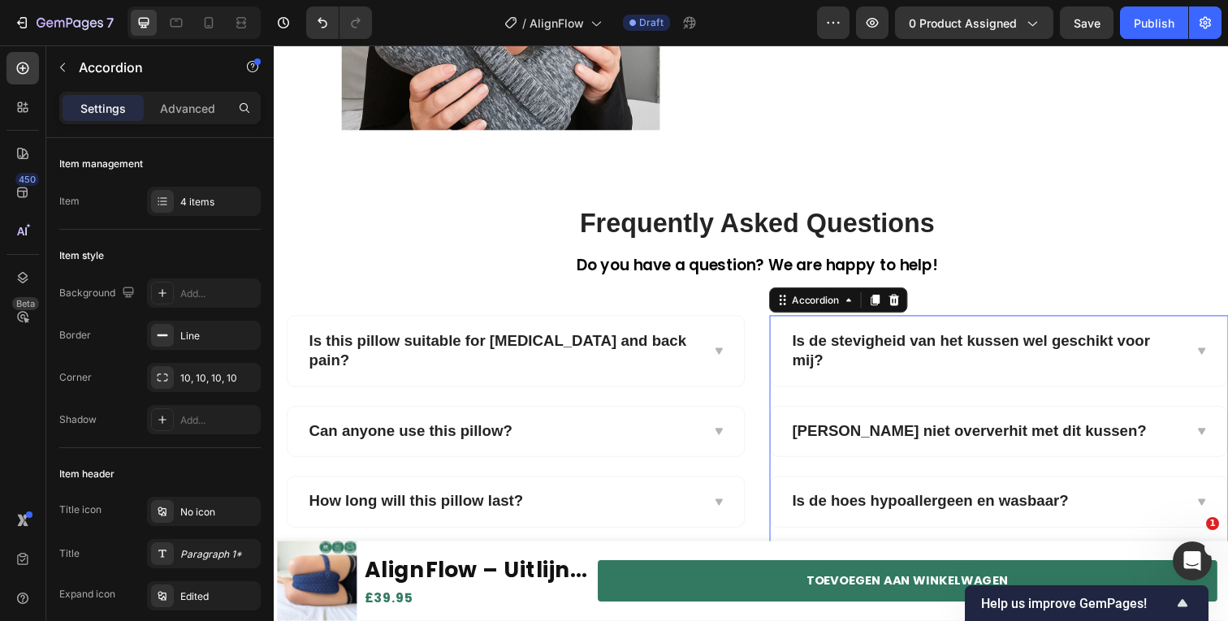
click at [1214, 353] on span at bounding box center [1220, 358] width 13 height 13
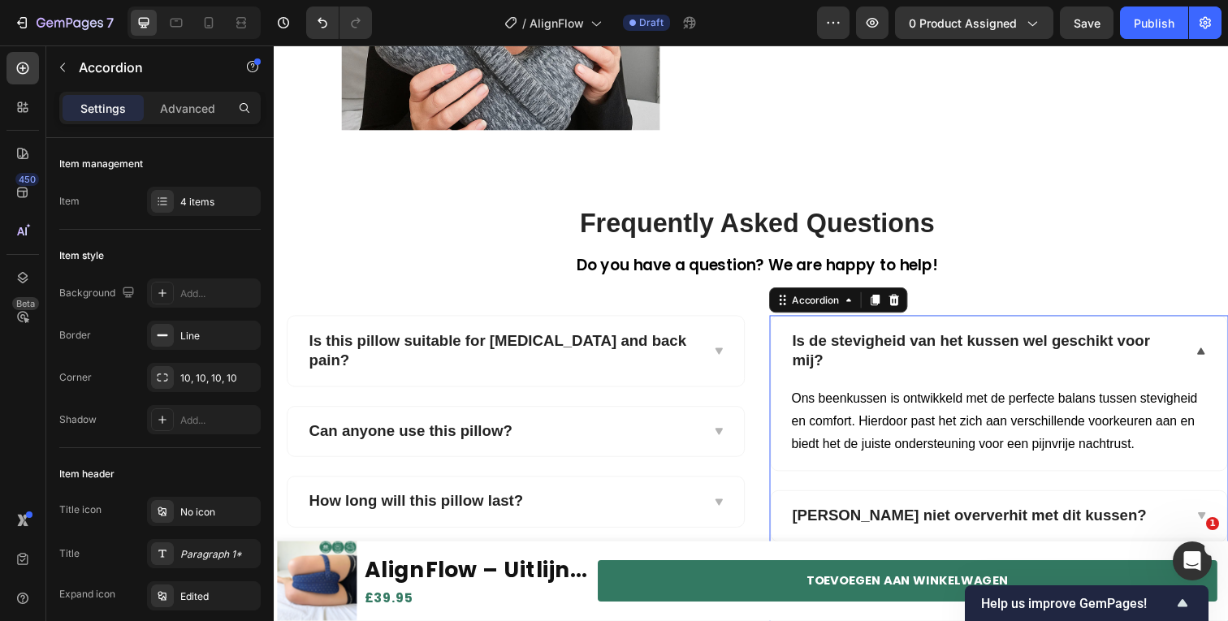
click at [985, 351] on strong "Is de stevigheid van het kussen wel geschikt voor mij?" at bounding box center [985, 357] width 365 height 37
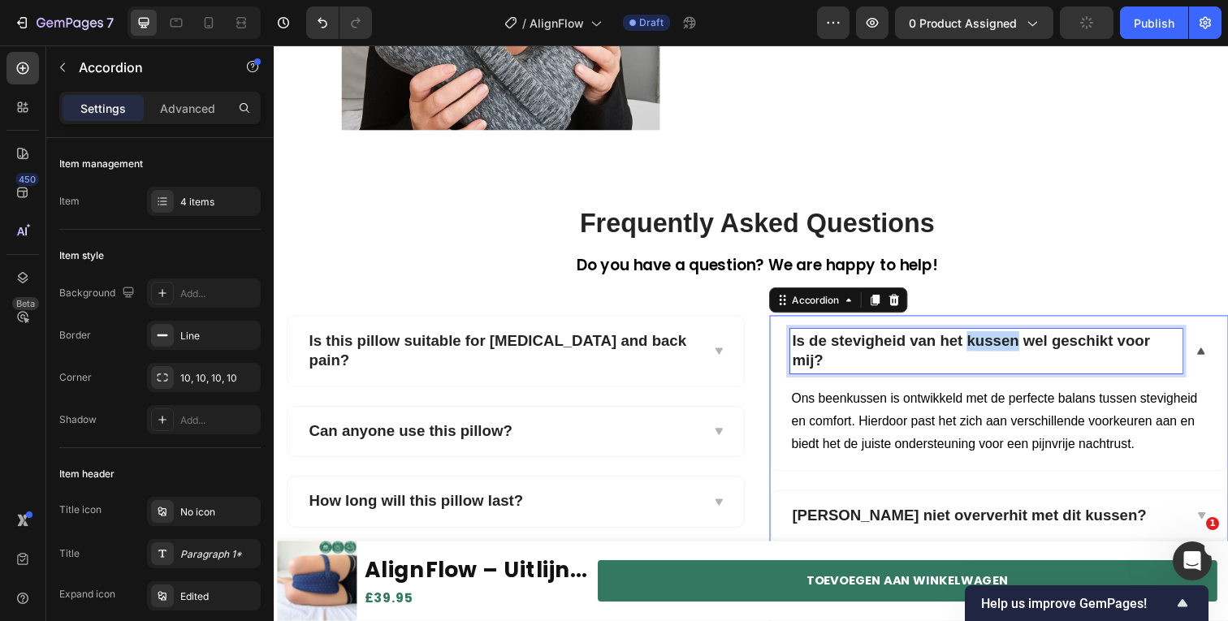
click at [985, 351] on strong "Is de stevigheid van het kussen wel geschikt voor mij?" at bounding box center [985, 357] width 365 height 37
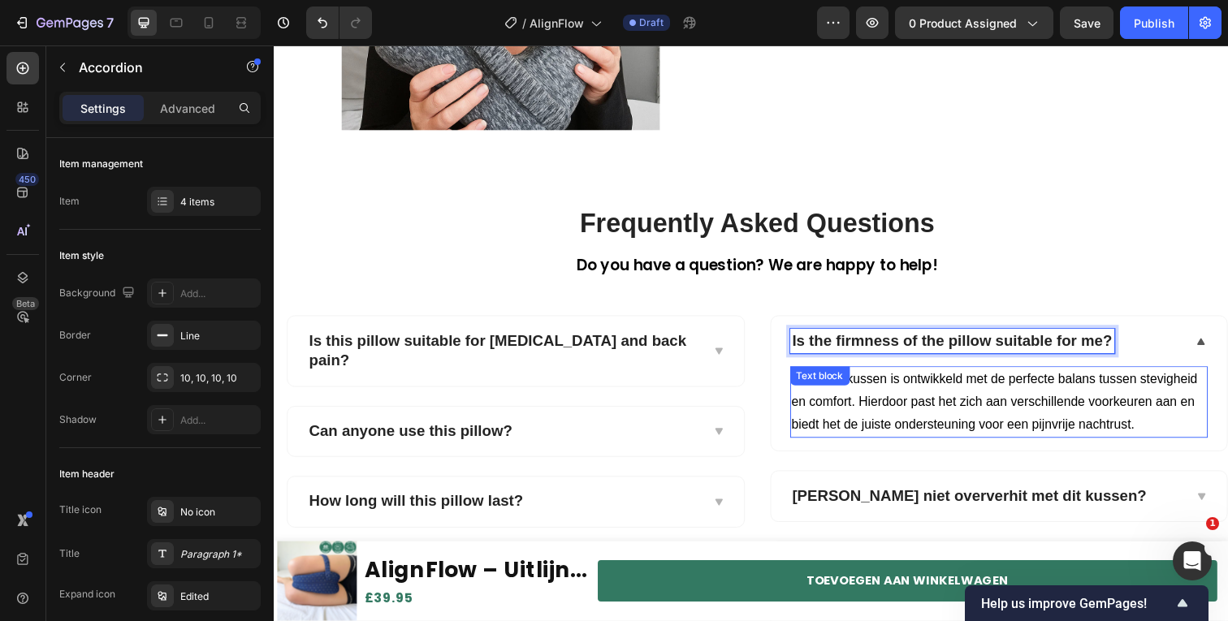
click at [869, 429] on span "Ons beenkussen is ontwikkeld met de perfecte balans tussen stevigheid en comfor…" at bounding box center [1009, 409] width 415 height 61
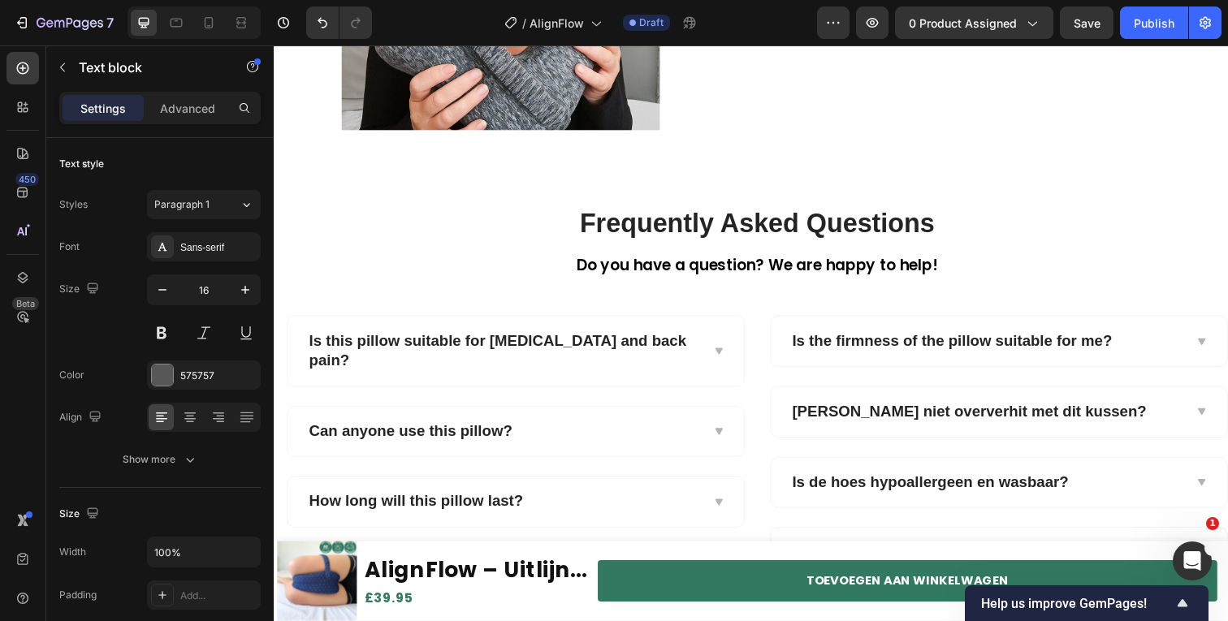
click at [869, 429] on span "Ons beenkussen is ontwikkeld met de perfecte balans tussen stevigheid en comfor…" at bounding box center [1009, 409] width 415 height 61
click at [1188, 344] on div "Is the firmness of the pillow suitable for me?" at bounding box center [1001, 347] width 401 height 25
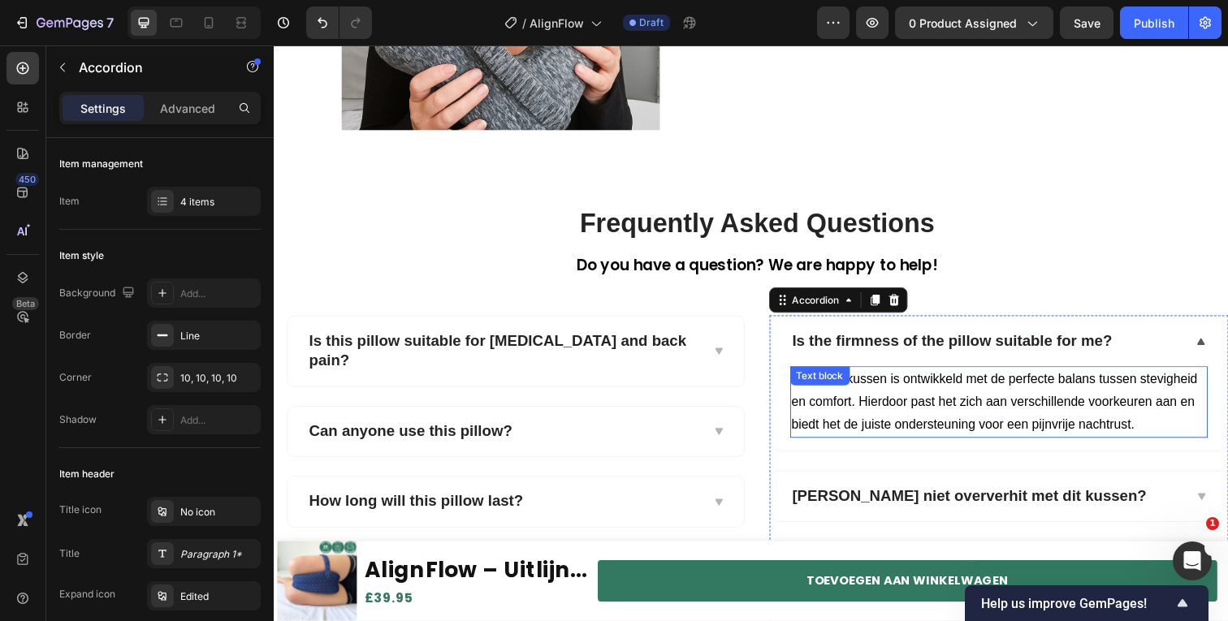
click at [991, 405] on span "Ons beenkussen is ontwikkeld met de perfecte balans tussen stevigheid en comfor…" at bounding box center [1009, 409] width 415 height 61
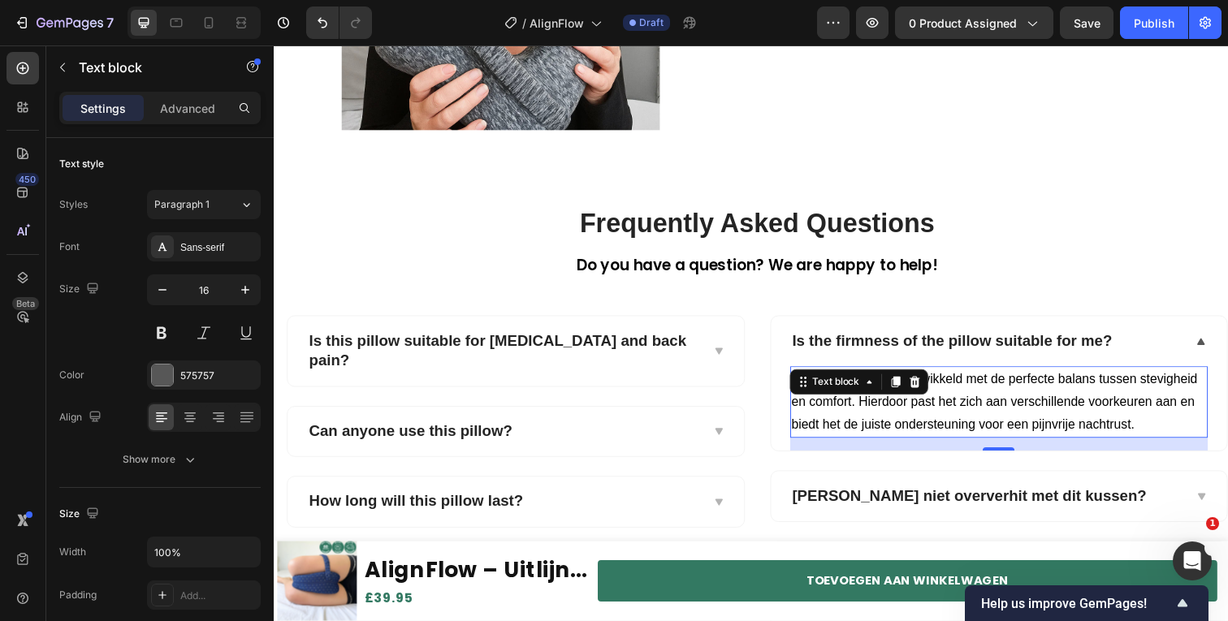
click at [991, 405] on span "Ons beenkussen is ontwikkeld met de perfecte balans tussen stevigheid en comfor…" at bounding box center [1009, 409] width 415 height 61
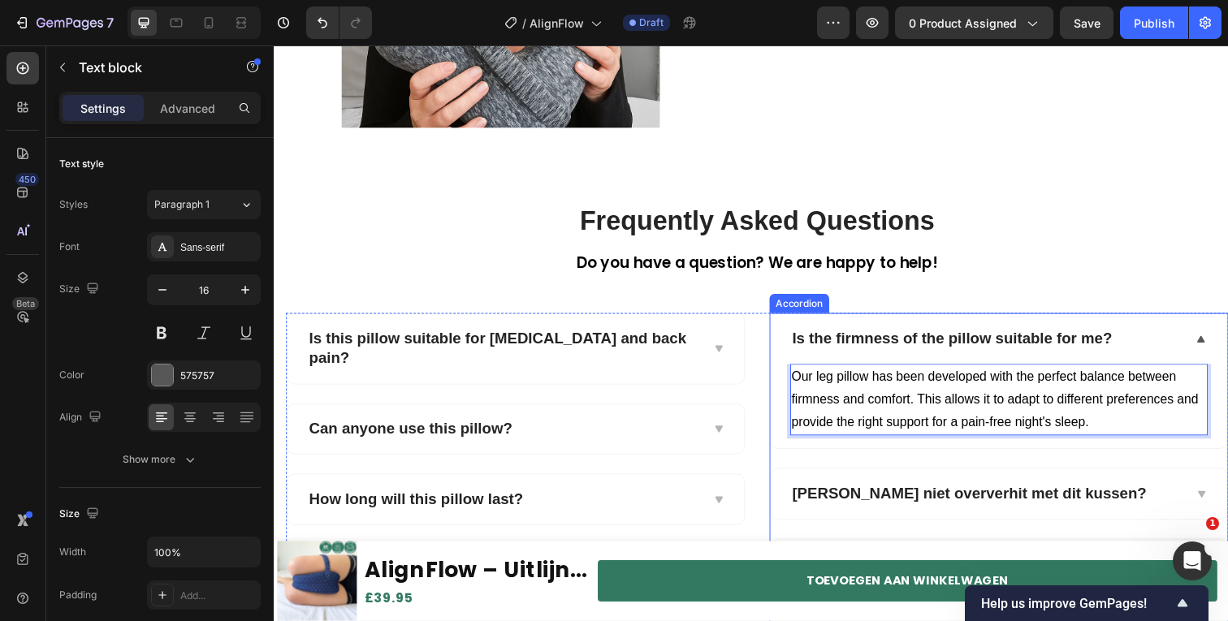
scroll to position [3189, 0]
click at [914, 509] on strong "Raak ik niet oververhit met dit kussen?" at bounding box center [984, 502] width 362 height 17
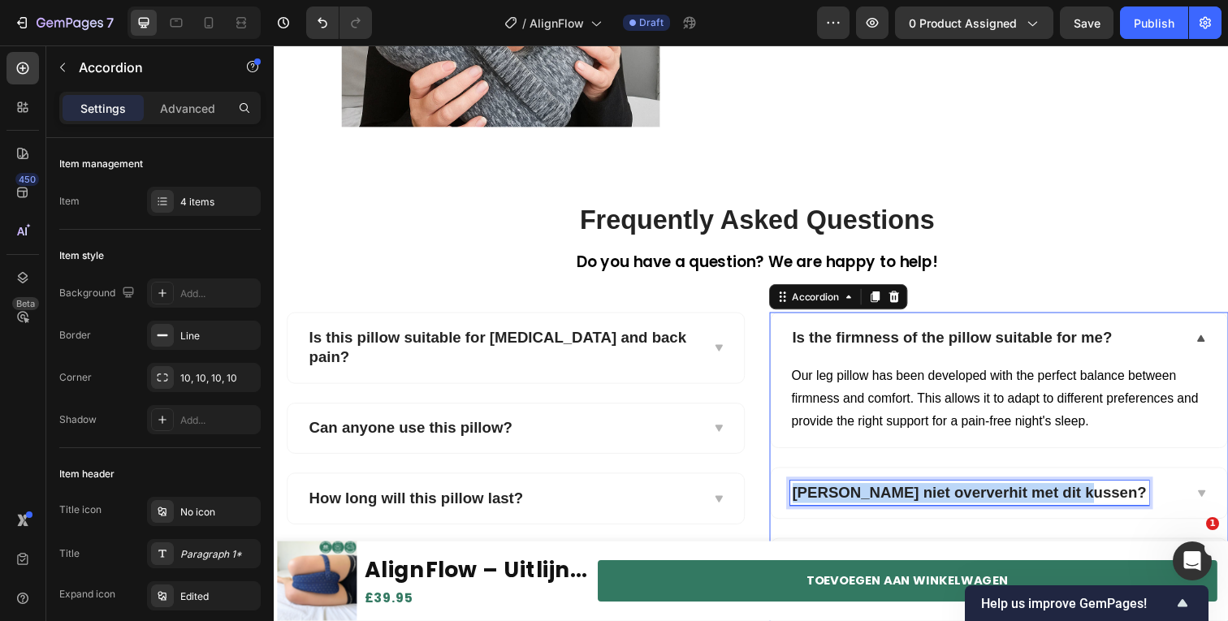
click at [914, 509] on strong "Raak ik niet oververhit met dit kussen?" at bounding box center [984, 502] width 362 height 17
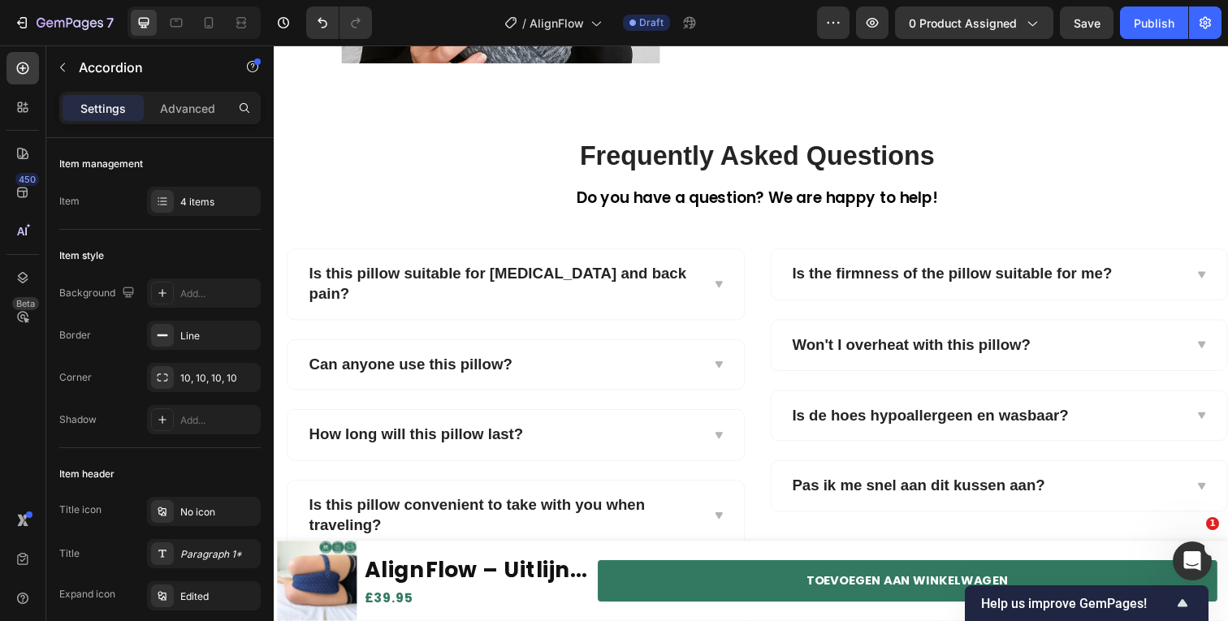
click at [1143, 345] on div "Won't I overheat with this pillow?" at bounding box center [1001, 351] width 401 height 25
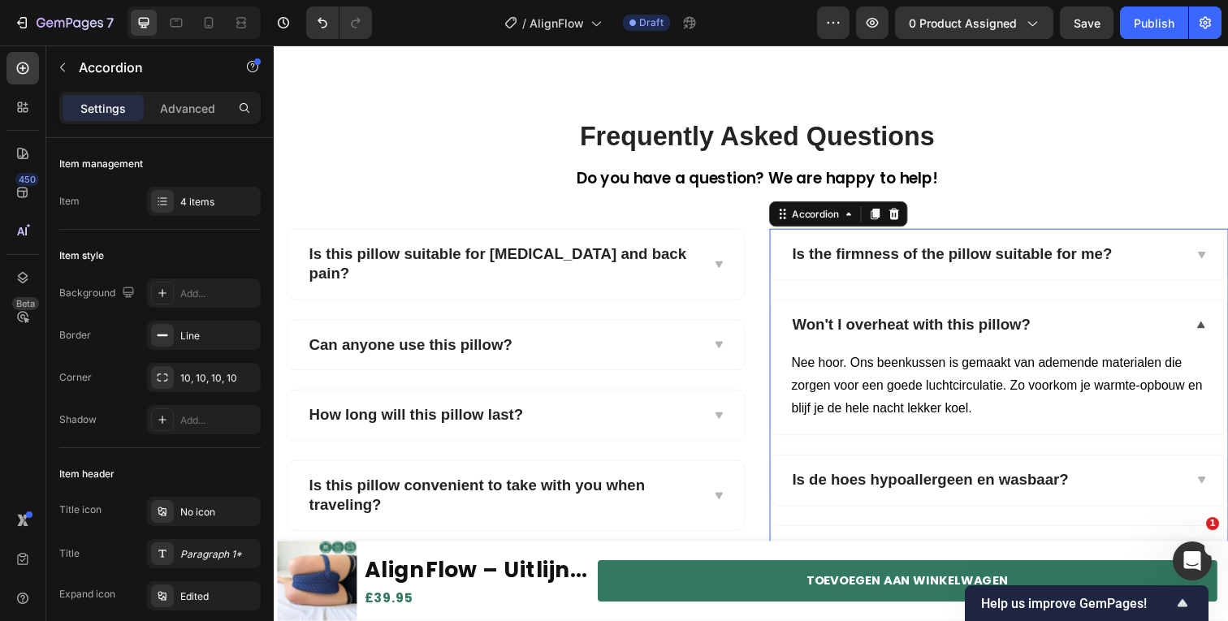
scroll to position [3281, 0]
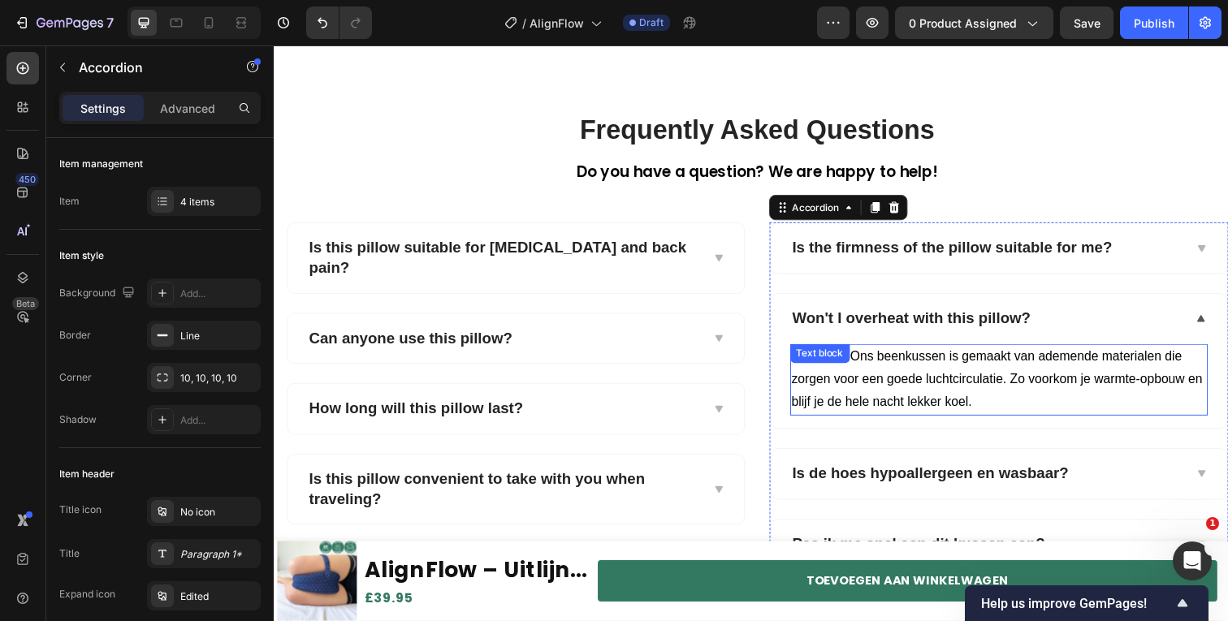
click at [988, 380] on span "Nee hoor. Ons beenkussen is gemaakt van ademende materialen die zorgen voor een…" at bounding box center [1012, 387] width 420 height 61
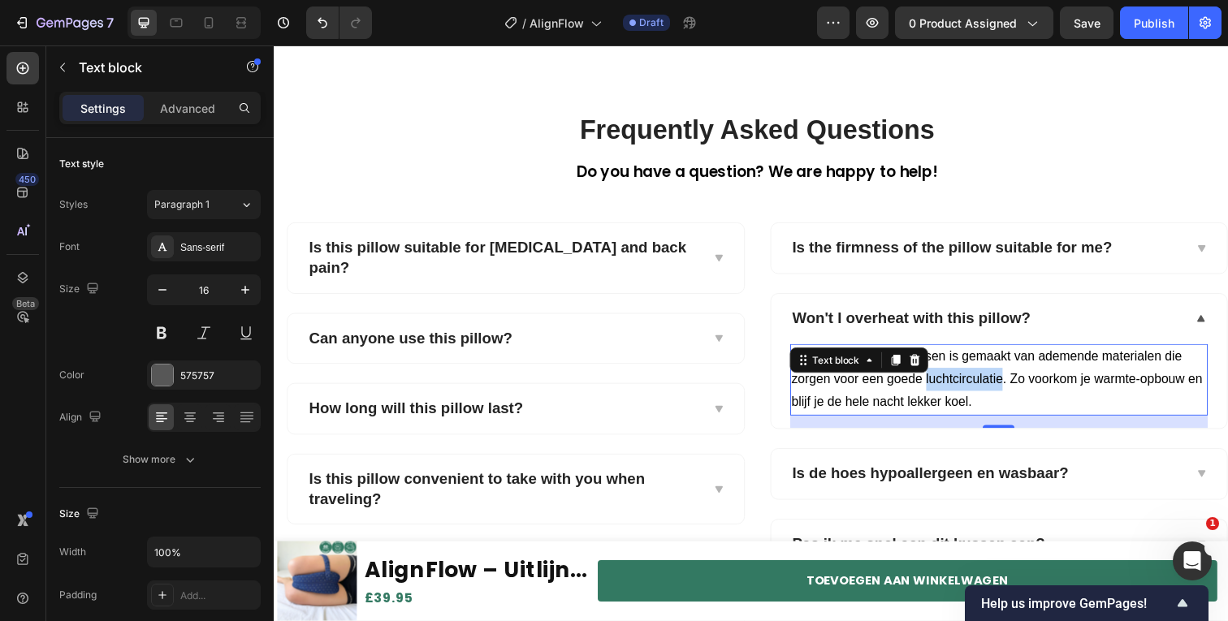
click at [988, 380] on span "Nee hoor. Ons beenkussen is gemaakt van ademende materialen die zorgen voor een…" at bounding box center [1012, 387] width 420 height 61
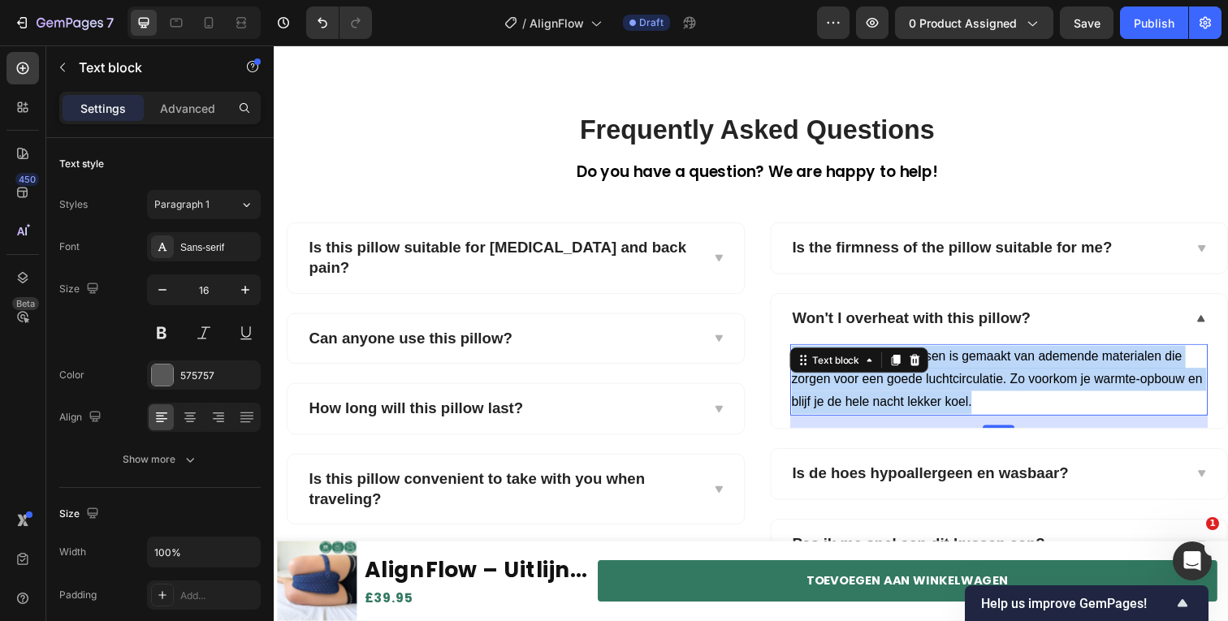
click at [988, 380] on span "Nee hoor. Ons beenkussen is gemaakt van ademende materialen die zorgen voor een…" at bounding box center [1012, 387] width 420 height 61
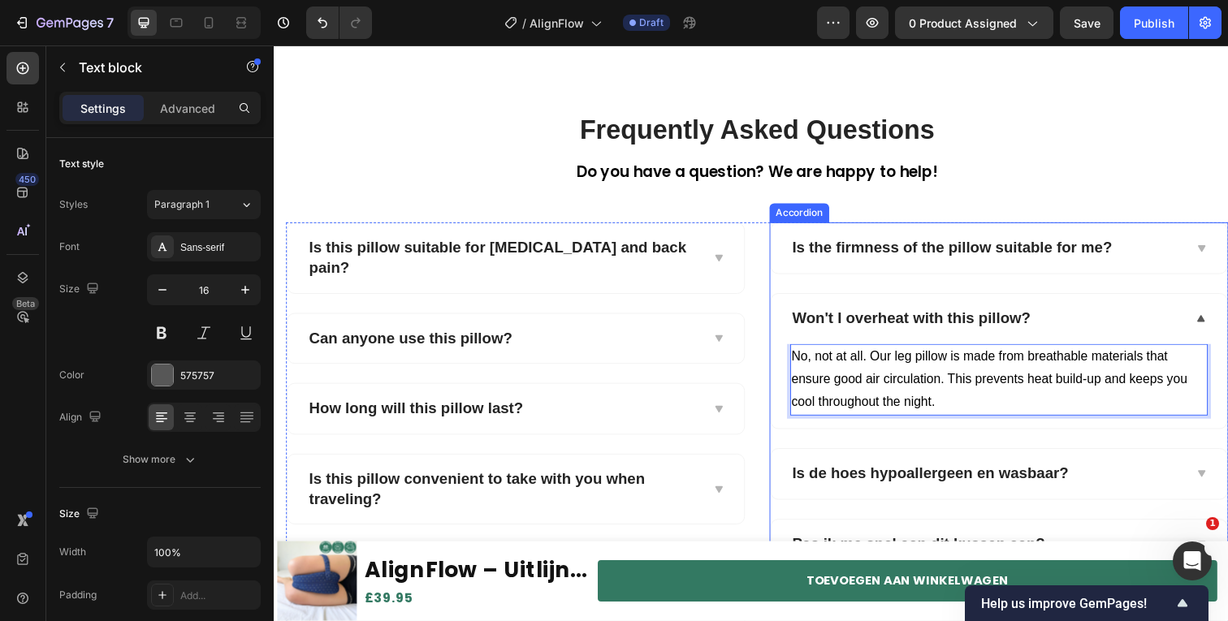
click at [935, 478] on strong "Is de hoes hypoallergeen en wasbaar?" at bounding box center [944, 482] width 282 height 17
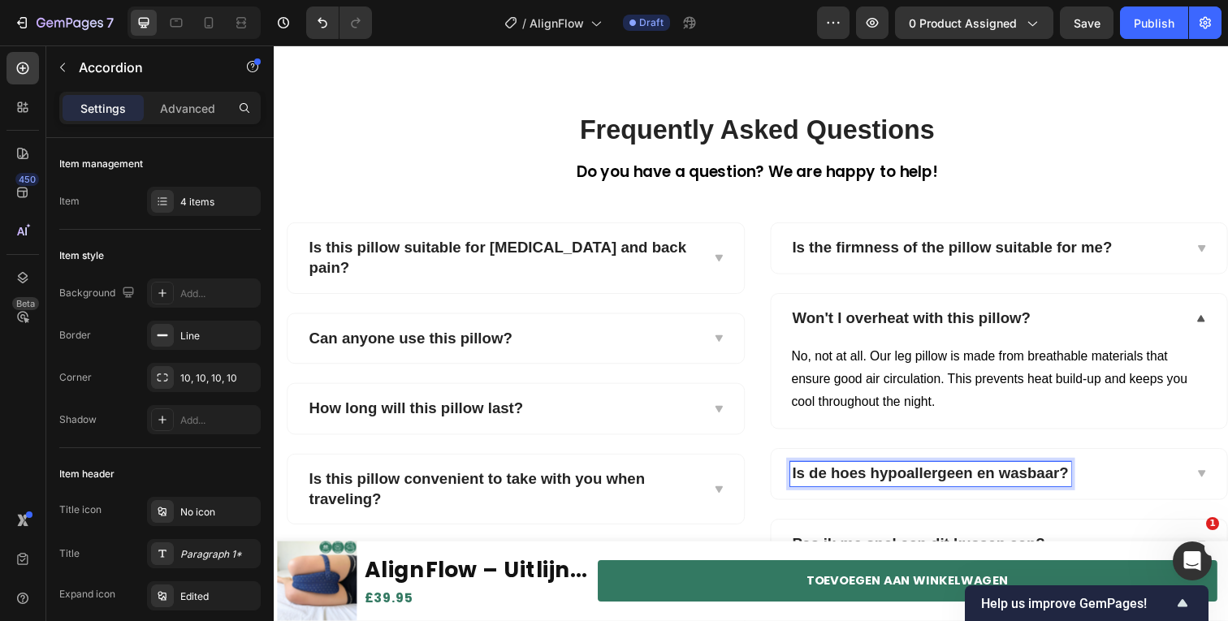
click at [935, 478] on strong "Is de hoes hypoallergeen en wasbaar?" at bounding box center [944, 482] width 282 height 17
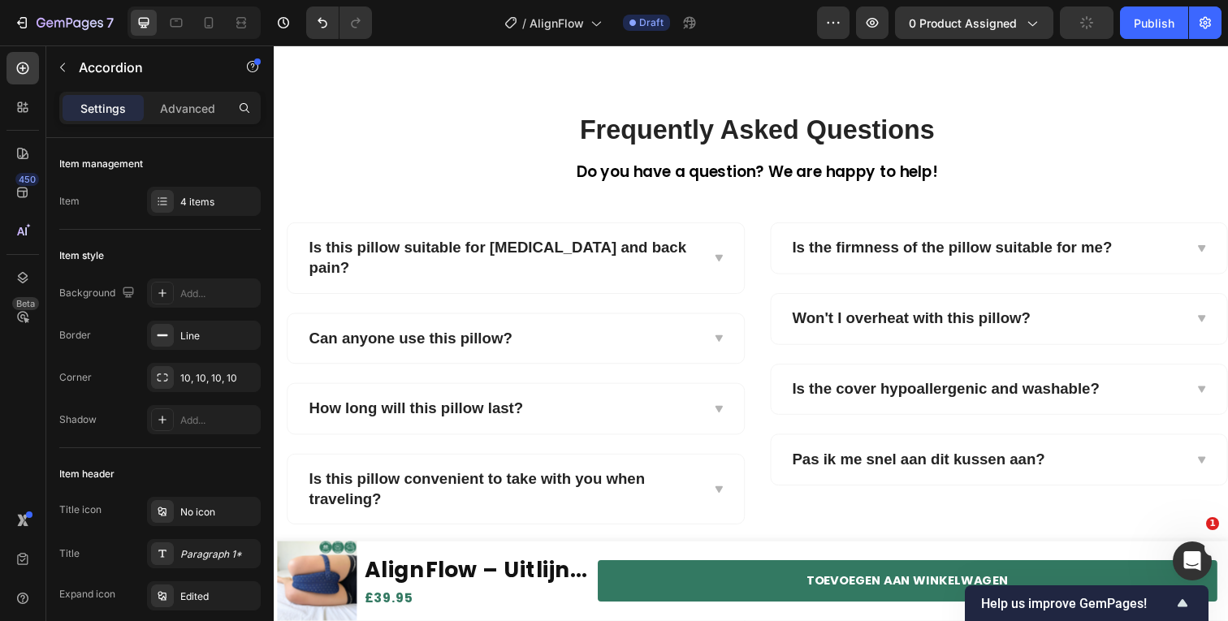
click at [1149, 410] on div "Is the cover hypoallergenic and washable?" at bounding box center [1001, 397] width 401 height 25
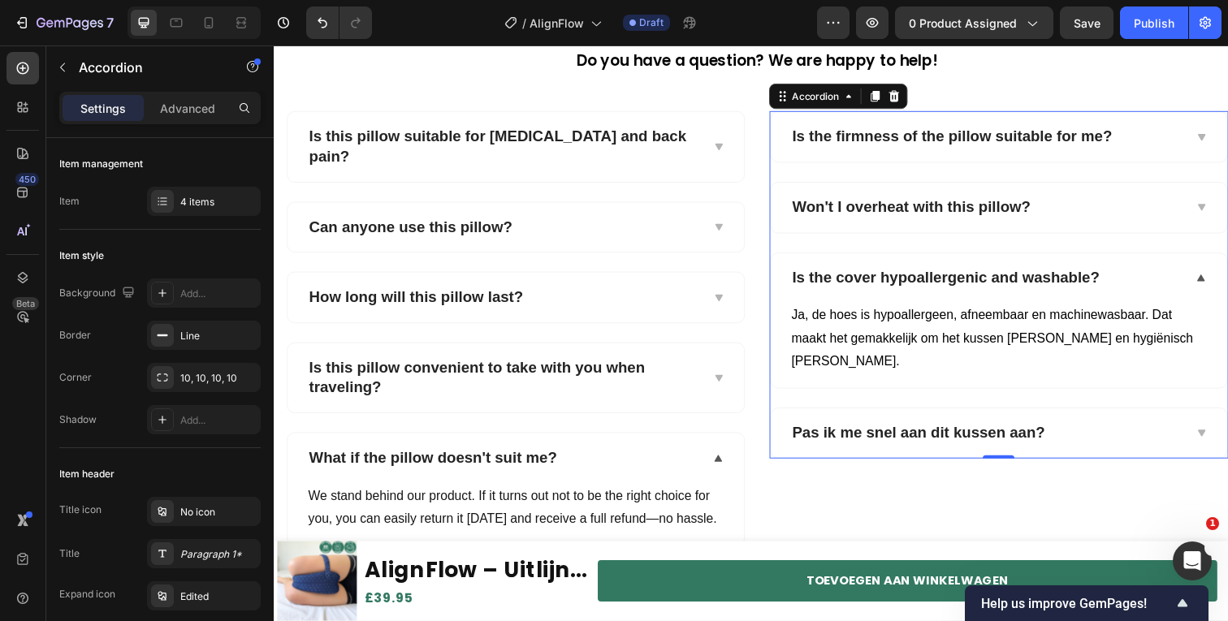
scroll to position [3406, 0]
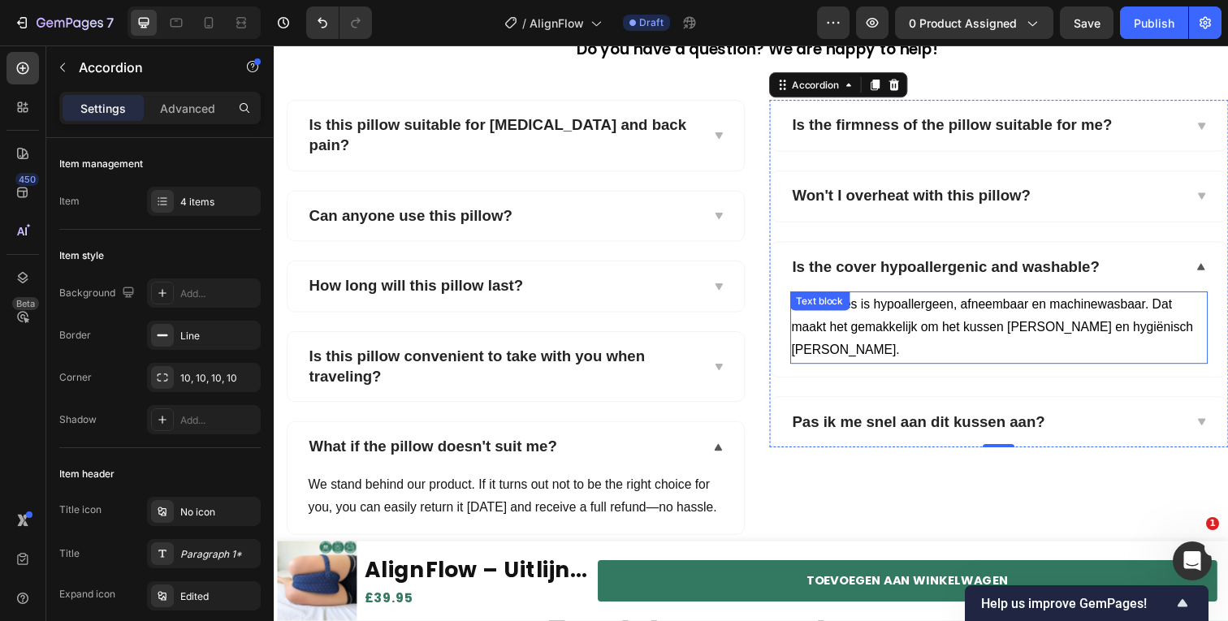
click at [964, 314] on span "Ja, de hoes is hypoallergeen, afneembaar en machinewasbaar. Dat maakt het gemak…" at bounding box center [1007, 333] width 410 height 61
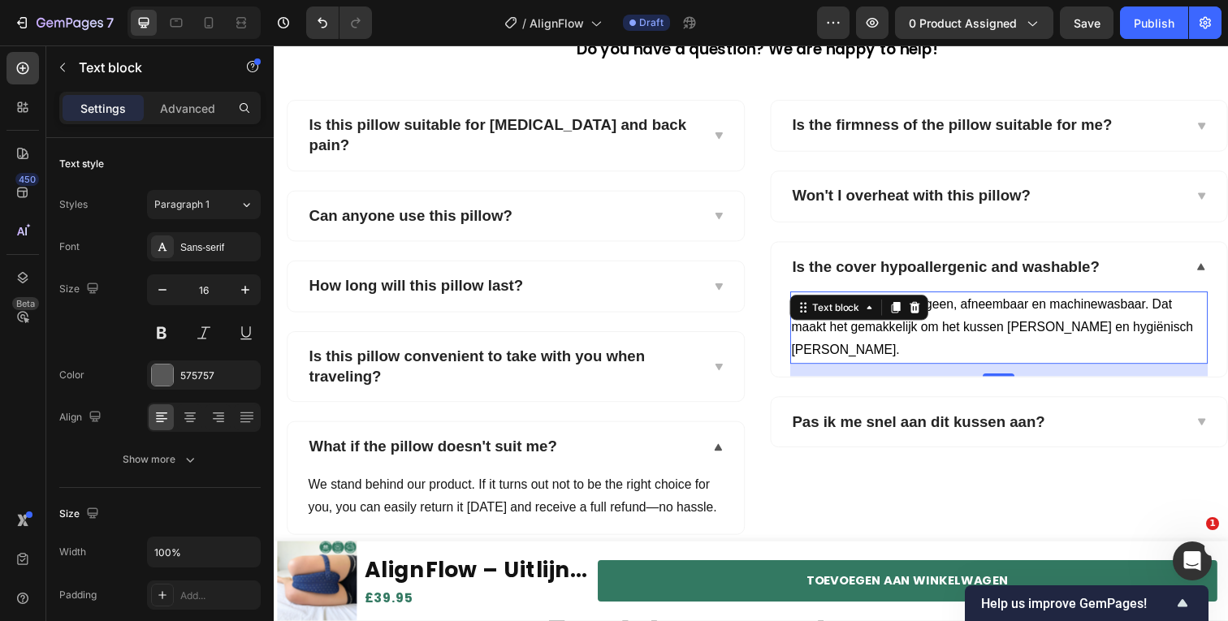
click at [964, 314] on span "Ja, de hoes is hypoallergeen, afneembaar en machinewasbaar. Dat maakt het gemak…" at bounding box center [1007, 333] width 410 height 61
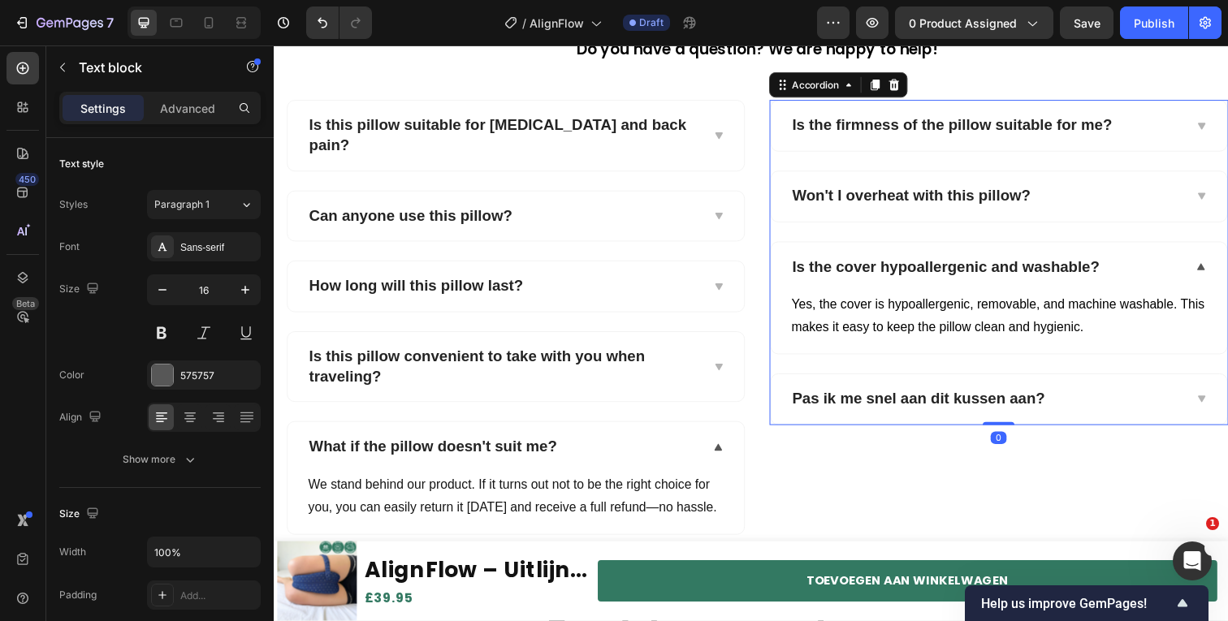
click at [984, 410] on strong "Pas ik me snel aan dit kussen aan?" at bounding box center [932, 406] width 258 height 17
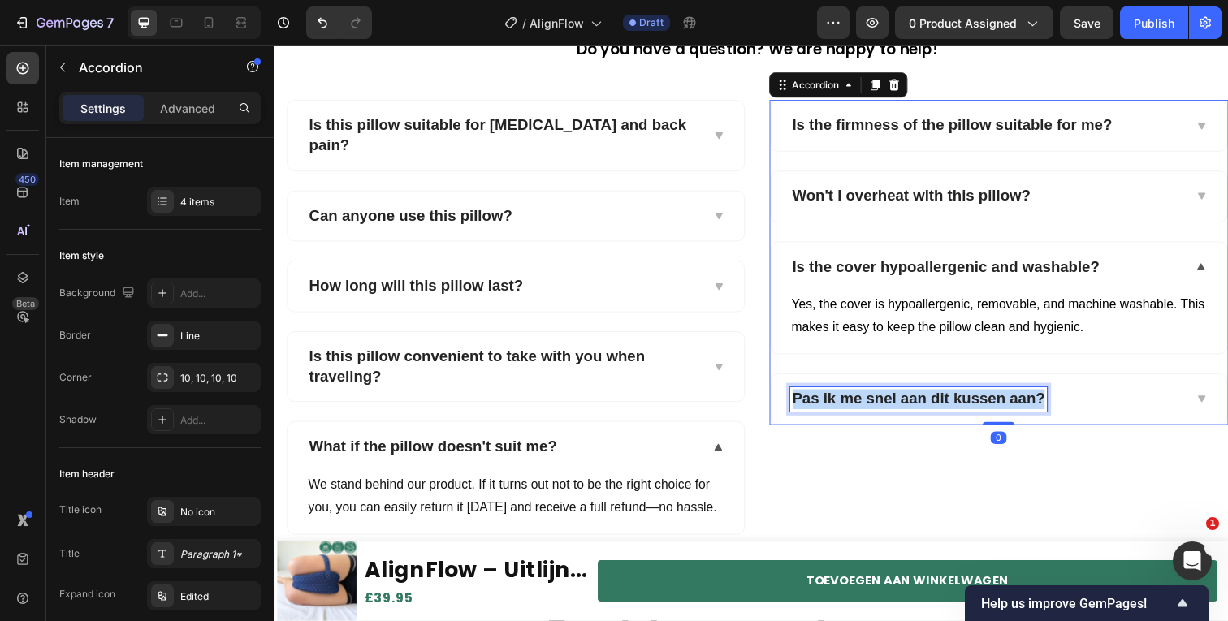
drag, startPoint x: 984, startPoint y: 410, endPoint x: 1273, endPoint y: 56, distance: 457.1
click at [984, 410] on strong "Pas ik me snel aan dit kussen aan?" at bounding box center [932, 406] width 258 height 17
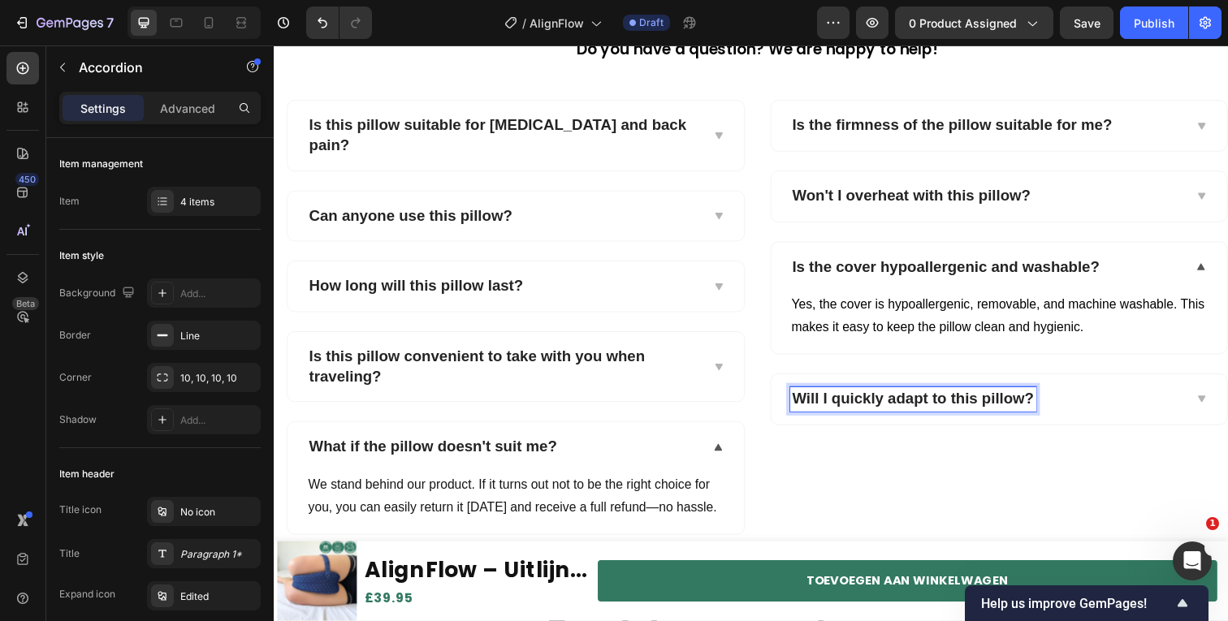
click at [1085, 430] on div "Will I quickly adapt to this pillow?" at bounding box center [1014, 407] width 466 height 51
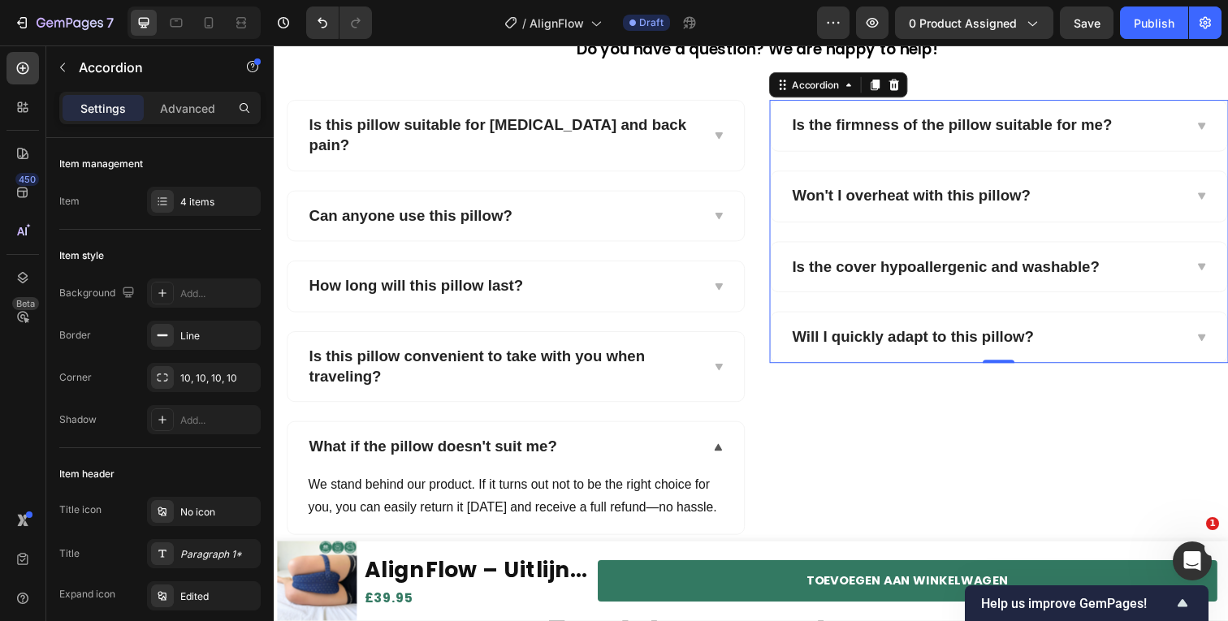
click at [1091, 370] on div "Will I quickly adapt to this pillow?" at bounding box center [1014, 343] width 466 height 51
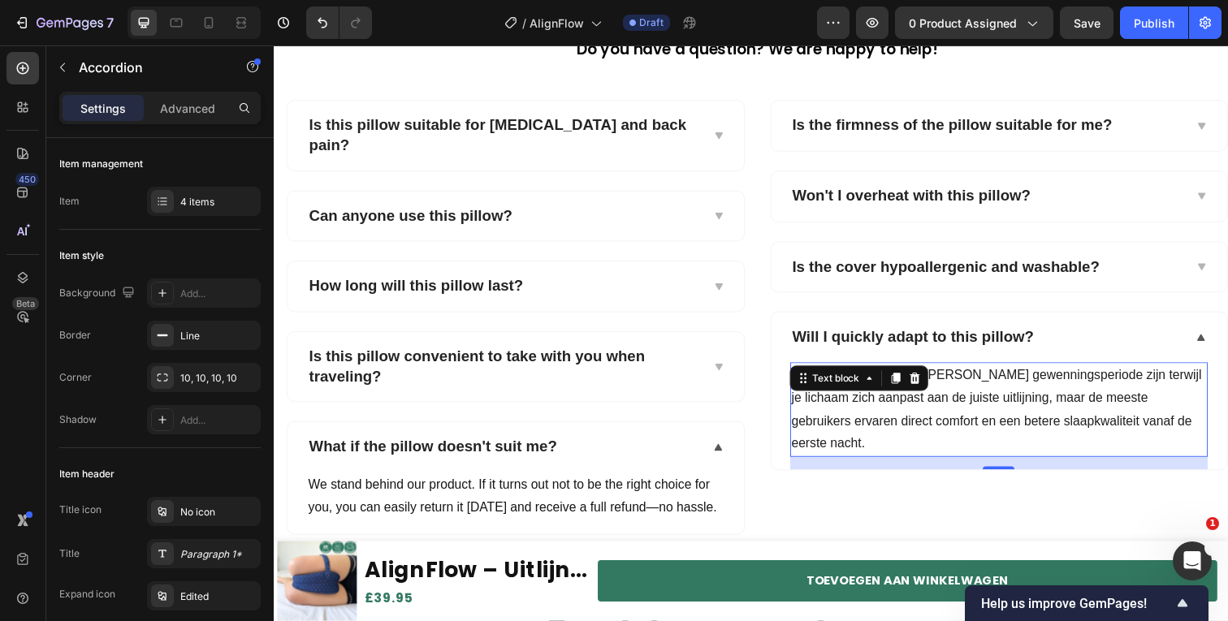
click at [1044, 381] on span "Er kan een korte gewenningsperiode zijn terwijl je lichaam zich aanpast aan de …" at bounding box center [1011, 417] width 419 height 84
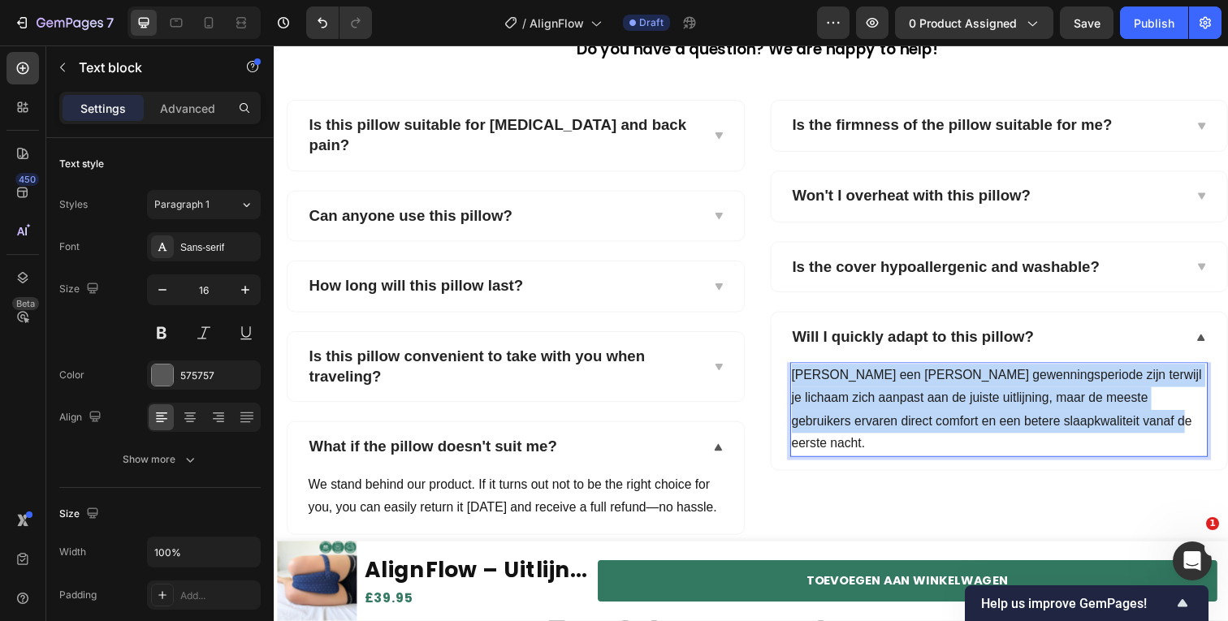
click at [1044, 381] on span "Er kan een korte gewenningsperiode zijn terwijl je lichaam zich aanpast aan de …" at bounding box center [1011, 417] width 419 height 84
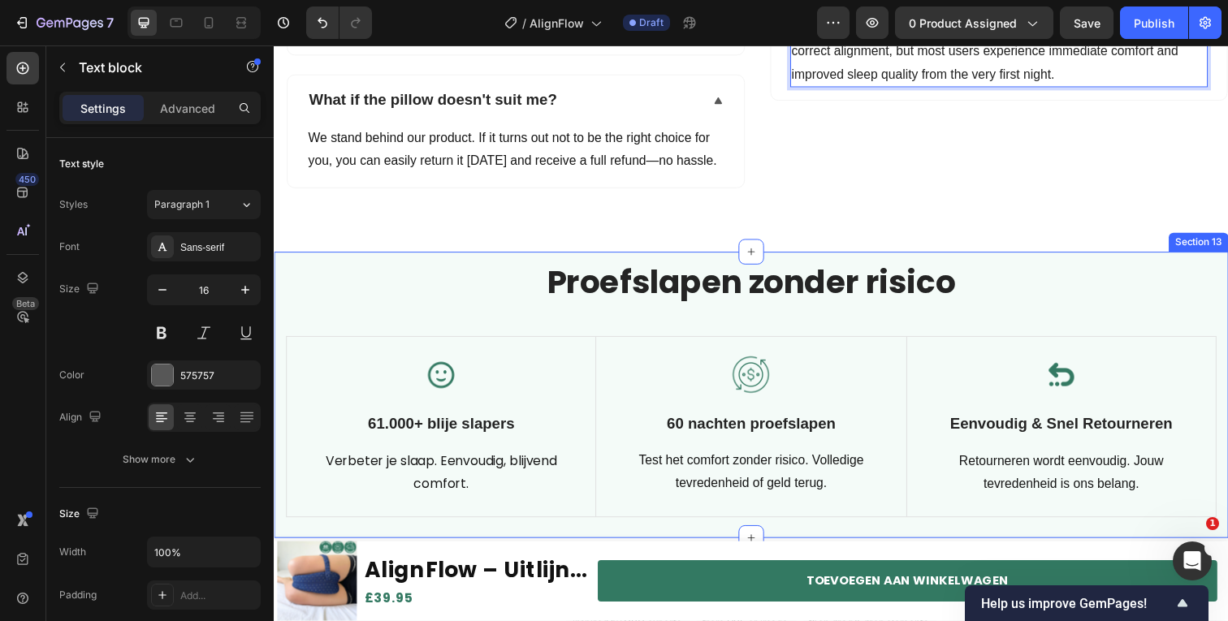
scroll to position [3765, 0]
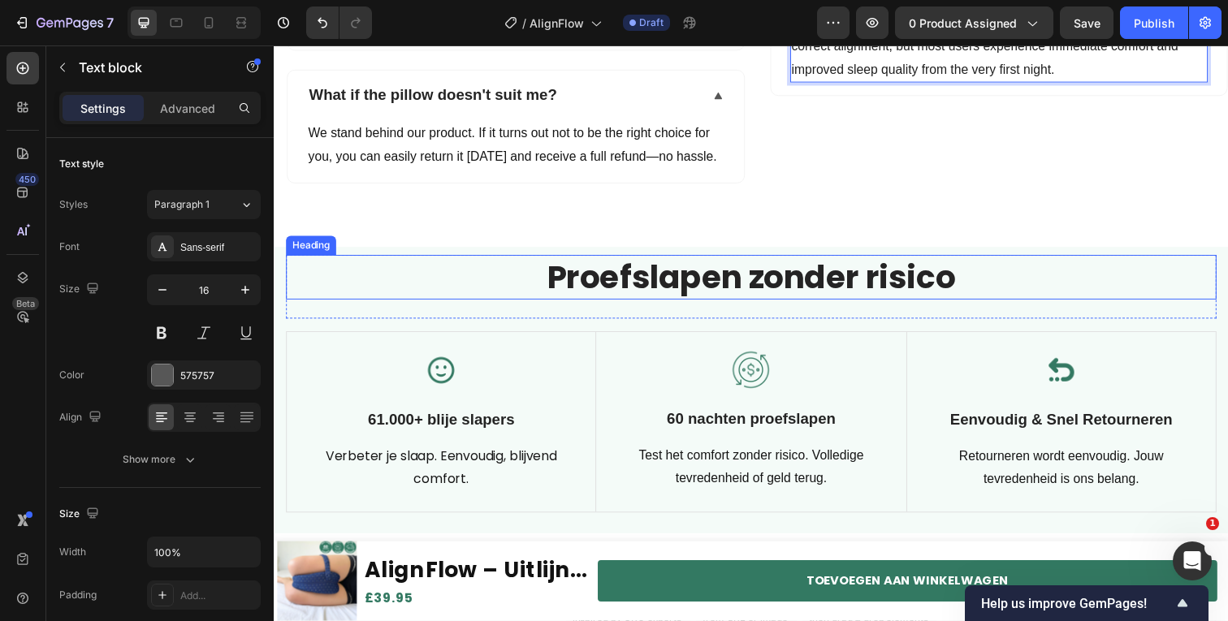
click at [633, 283] on h2 "Proefslapen zonder risico" at bounding box center [761, 282] width 950 height 45
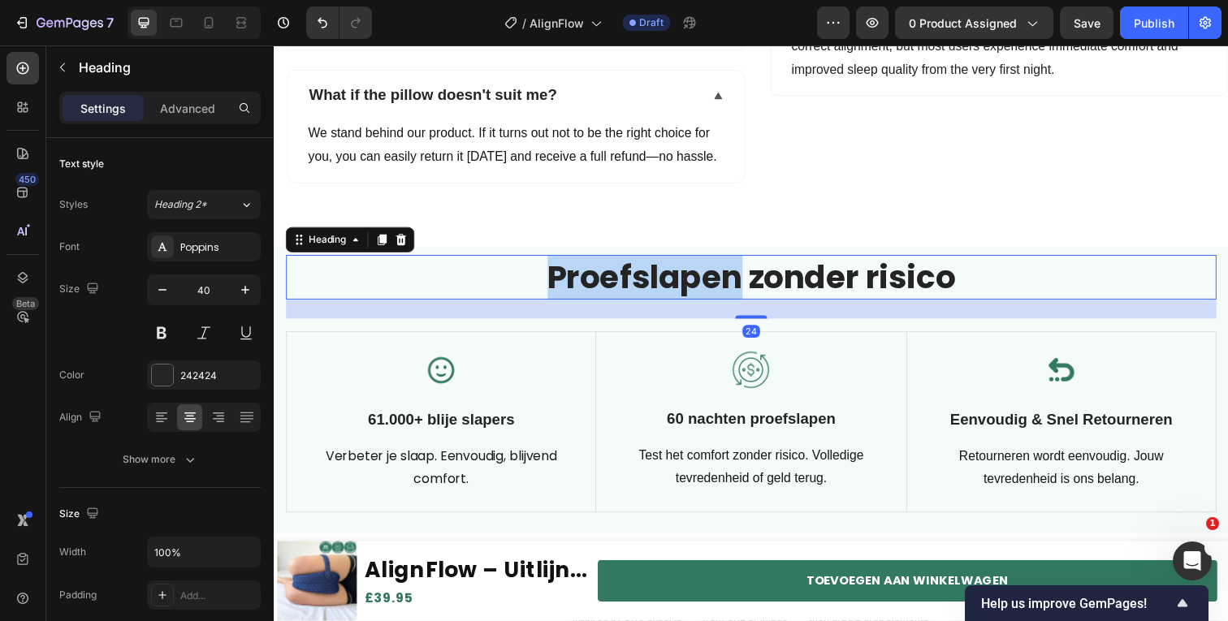
click at [633, 283] on h2 "Proefslapen zonder risico" at bounding box center [761, 282] width 950 height 45
click at [633, 283] on p "Proefslapen zonder risico" at bounding box center [760, 282] width 947 height 42
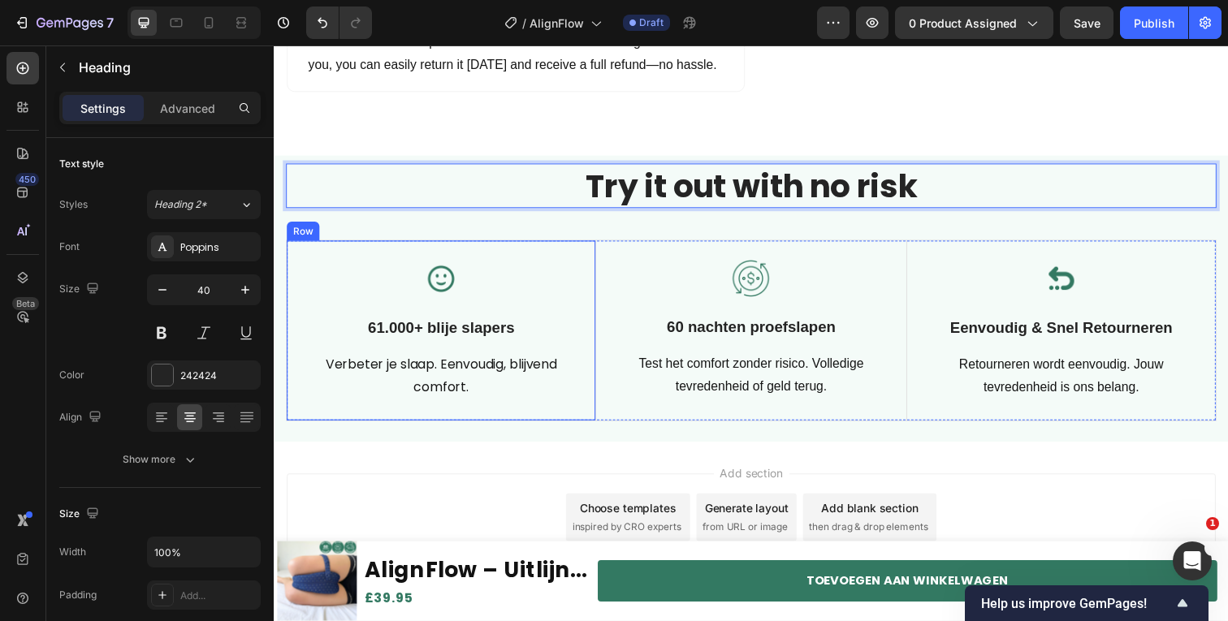
scroll to position [3874, 0]
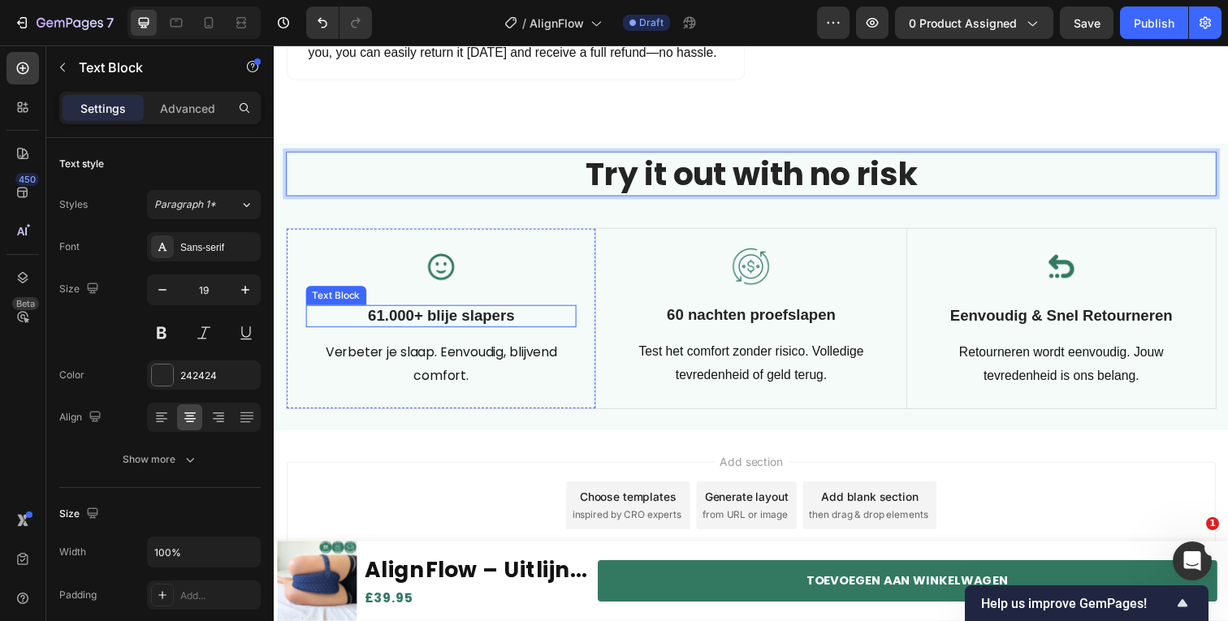
click at [456, 324] on p "61.000+ blije slapers" at bounding box center [444, 323] width 273 height 20
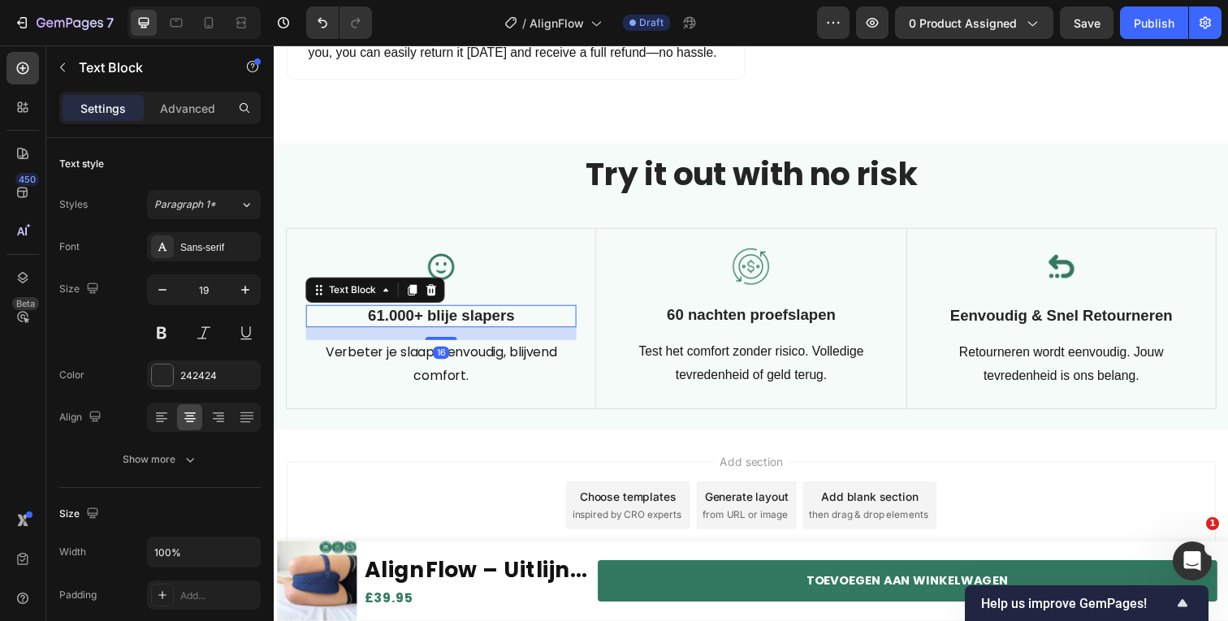
click at [456, 324] on p "61.000+ blije slapers" at bounding box center [444, 323] width 273 height 20
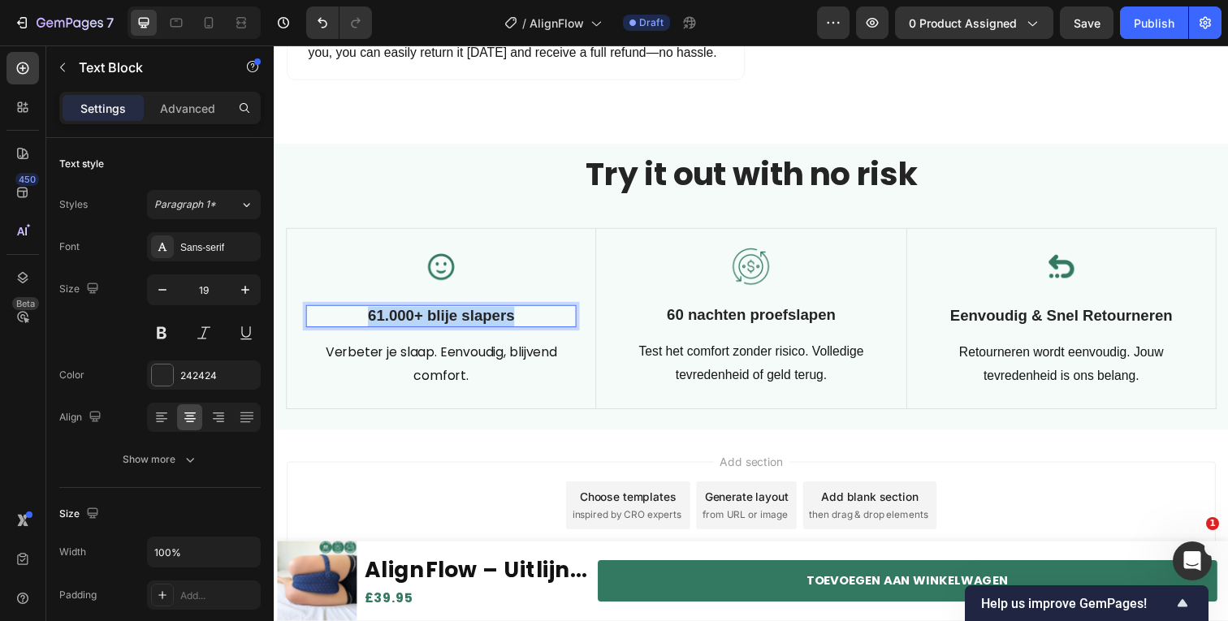
click at [456, 324] on p "61.000+ blije slapers" at bounding box center [444, 323] width 273 height 20
click at [502, 387] on p "Verbeter je slaap. Eenvoudig, blijvend comfort." at bounding box center [444, 371] width 273 height 47
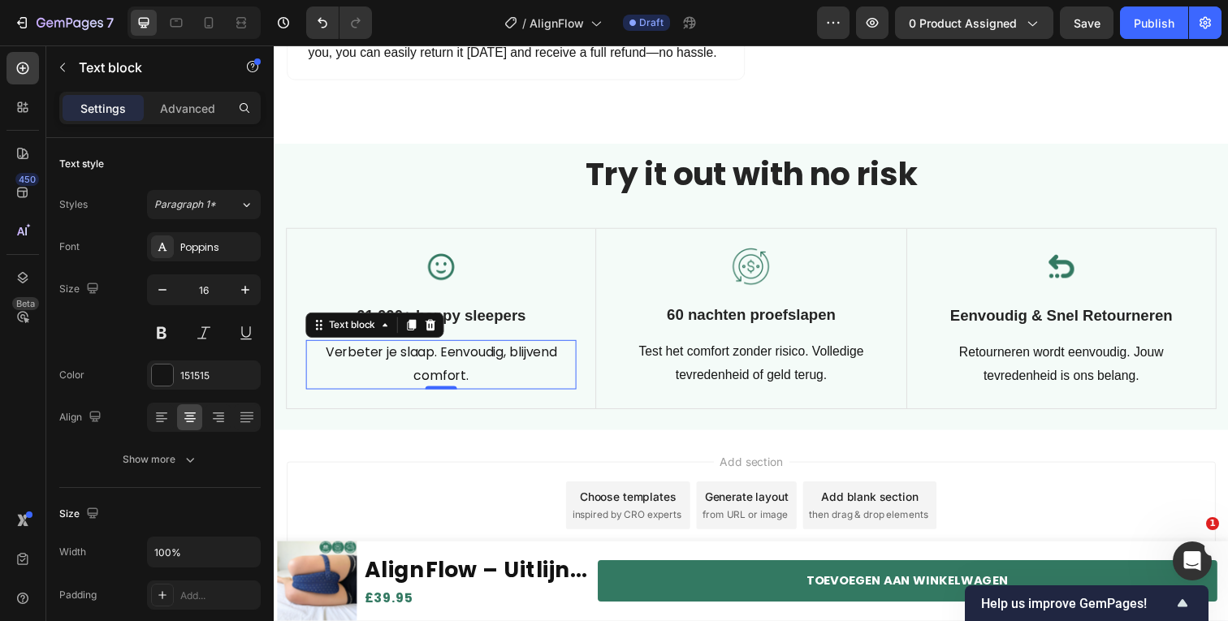
click at [502, 387] on p "Verbeter je slaap. Eenvoudig, blijvend comfort." at bounding box center [444, 371] width 273 height 47
click at [462, 359] on p "Improve your sleep. Simple, lasting comfort." at bounding box center [444, 371] width 273 height 47
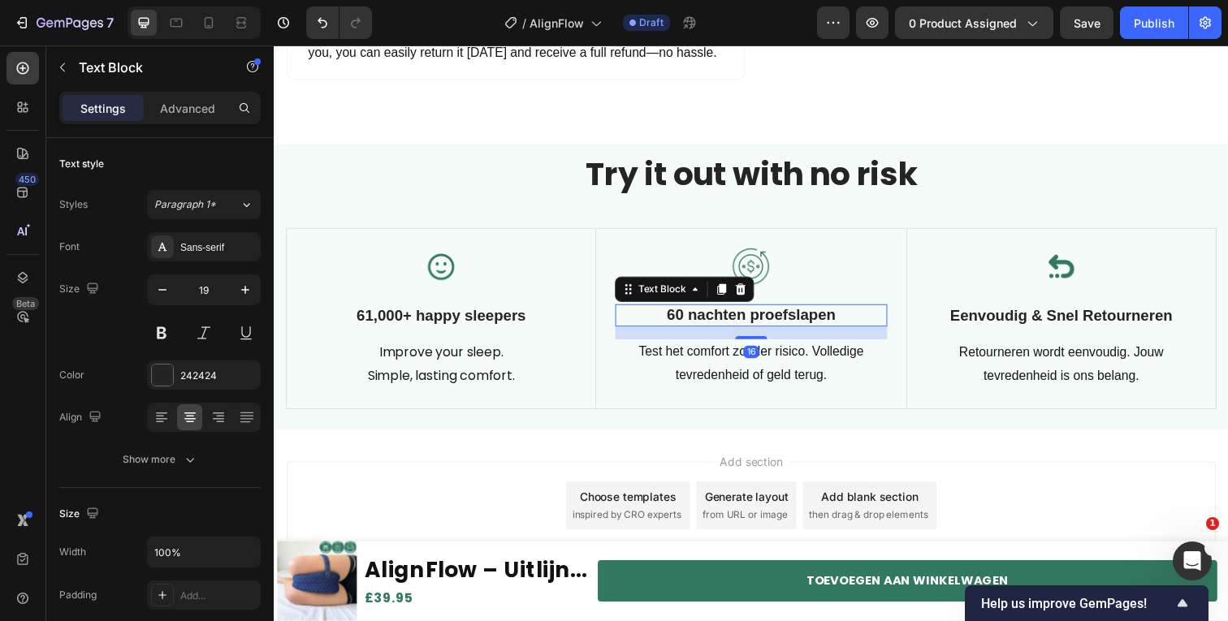
click at [755, 322] on p "60 nachten proefslapen" at bounding box center [761, 322] width 274 height 20
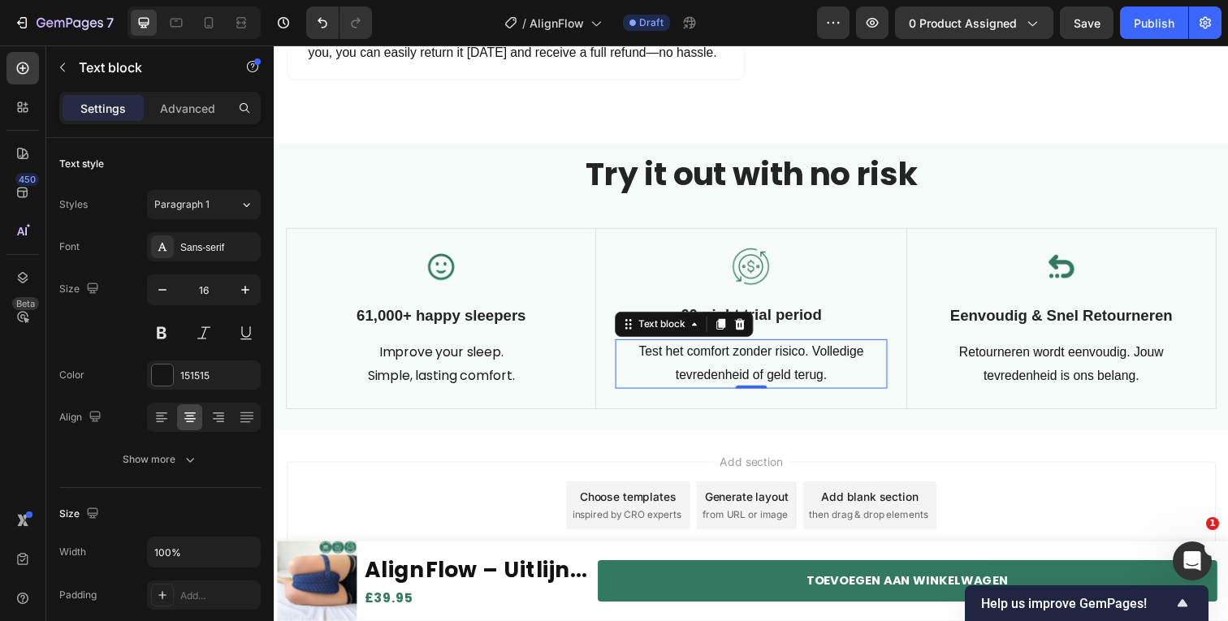
click at [743, 359] on p "Test het comfort zonder risico. Volledige tevredenheid of geld terug." at bounding box center [761, 371] width 274 height 47
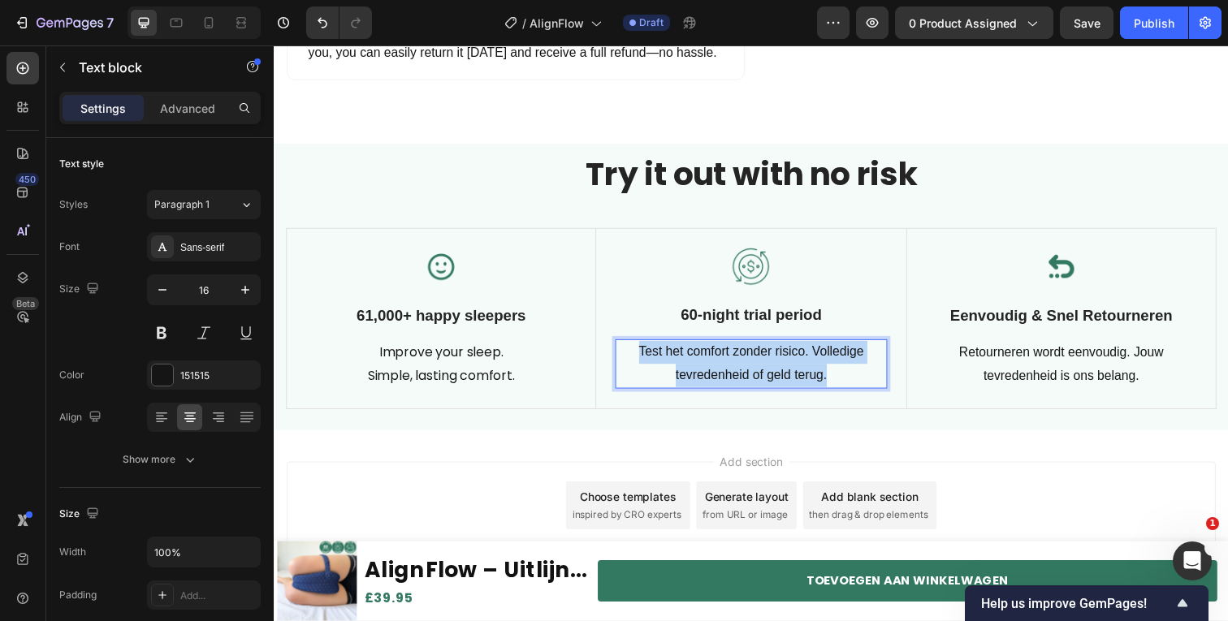
drag, startPoint x: 743, startPoint y: 359, endPoint x: 1186, endPoint y: 89, distance: 518.9
click at [743, 359] on p "Test het comfort zonder risico. Volledige tevredenheid of geld terug." at bounding box center [761, 371] width 274 height 47
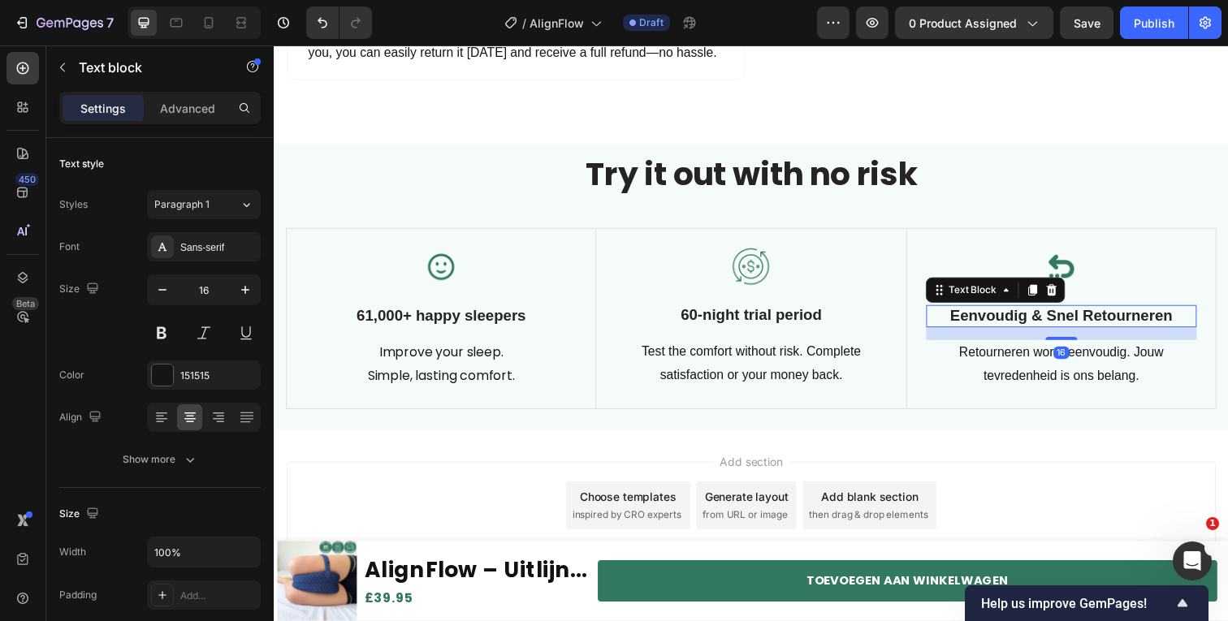
click at [1075, 322] on p "Eenvoudig & Snel Retourneren" at bounding box center [1077, 323] width 273 height 20
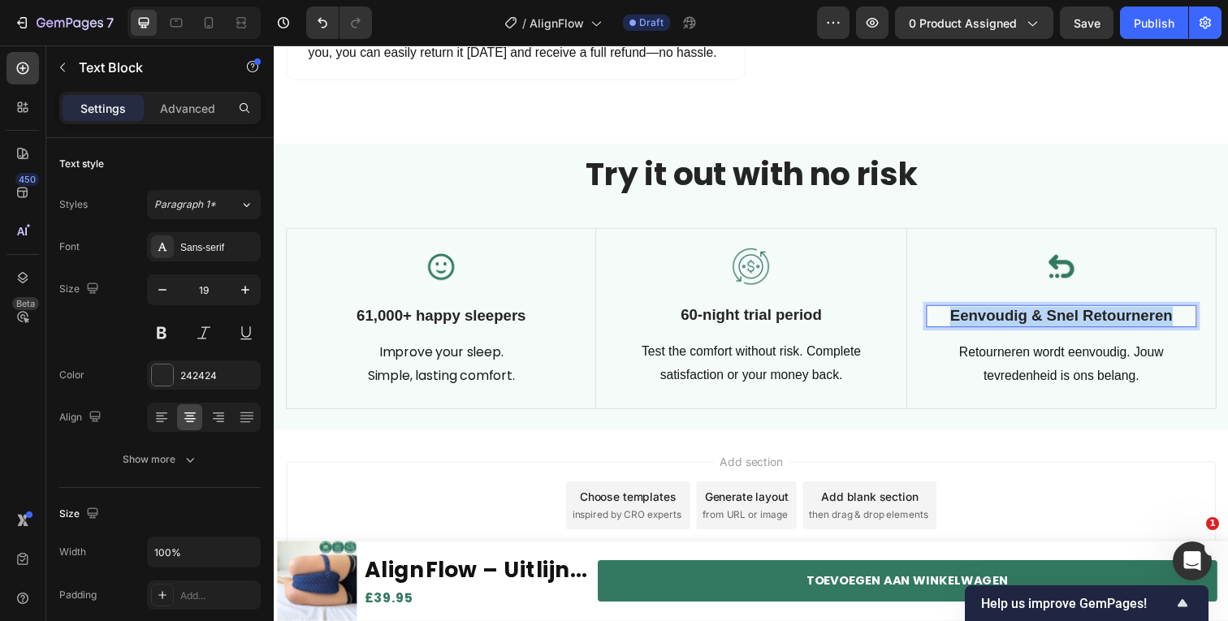
click at [1075, 322] on p "Eenvoudig & Snel Retourneren" at bounding box center [1077, 323] width 273 height 20
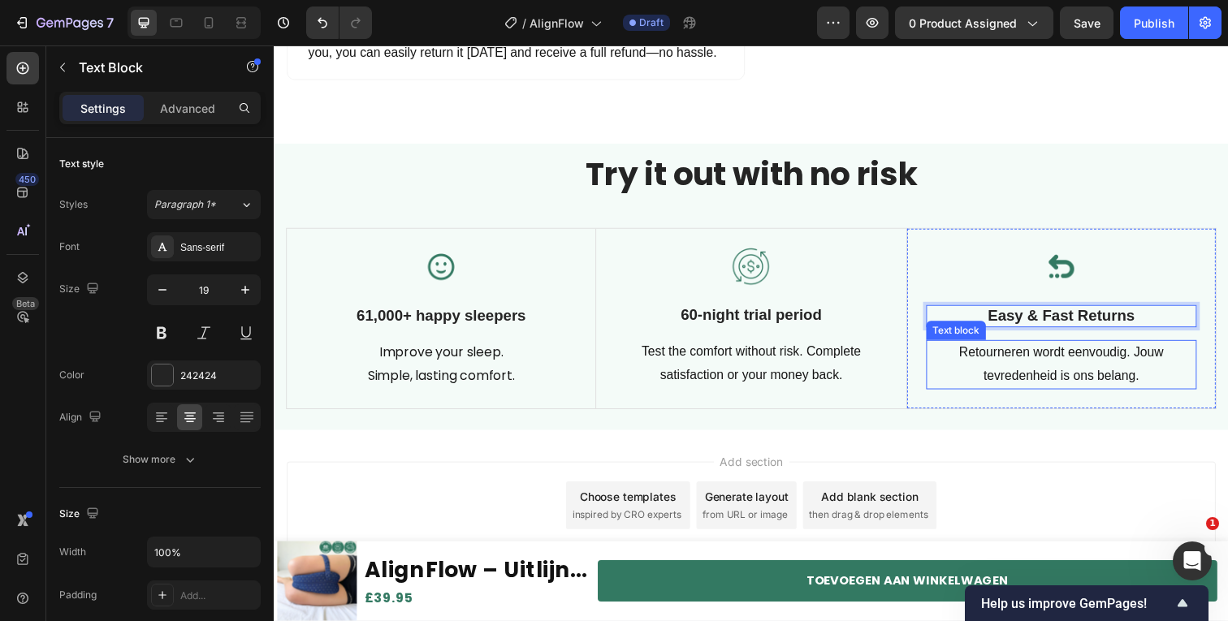
click at [1001, 370] on p "Retourneren wordt eenvoudig. Jouw tevredenheid is ons belang." at bounding box center [1077, 371] width 273 height 47
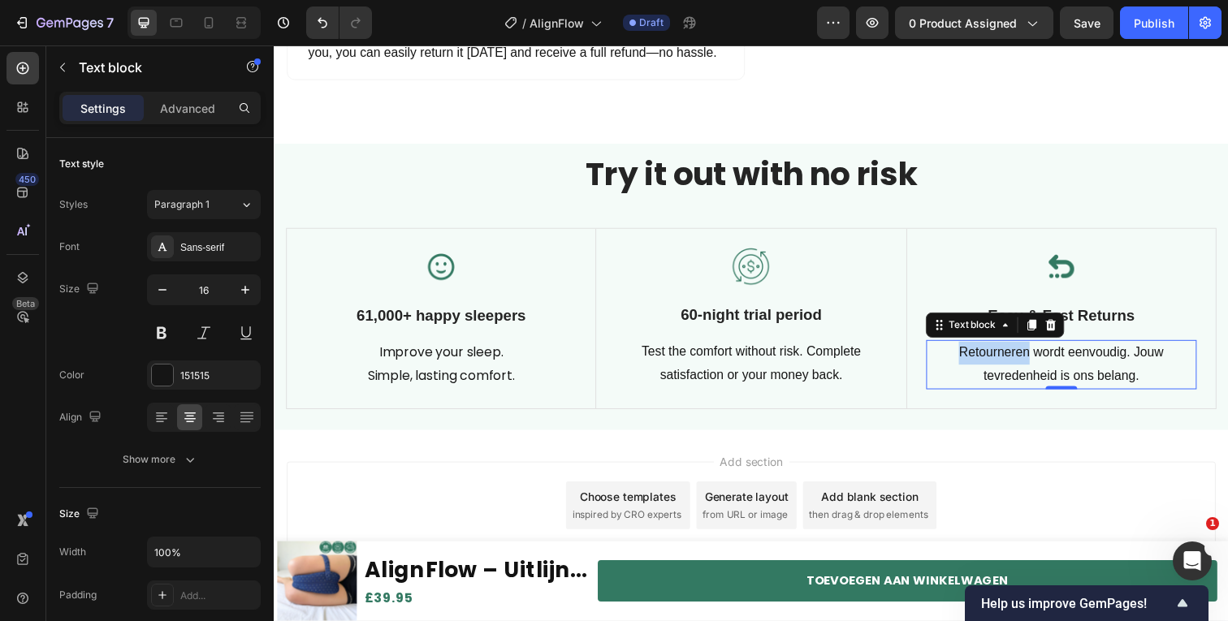
click at [1001, 370] on p "Retourneren wordt eenvoudig. Jouw tevredenheid is ons belang." at bounding box center [1077, 371] width 273 height 47
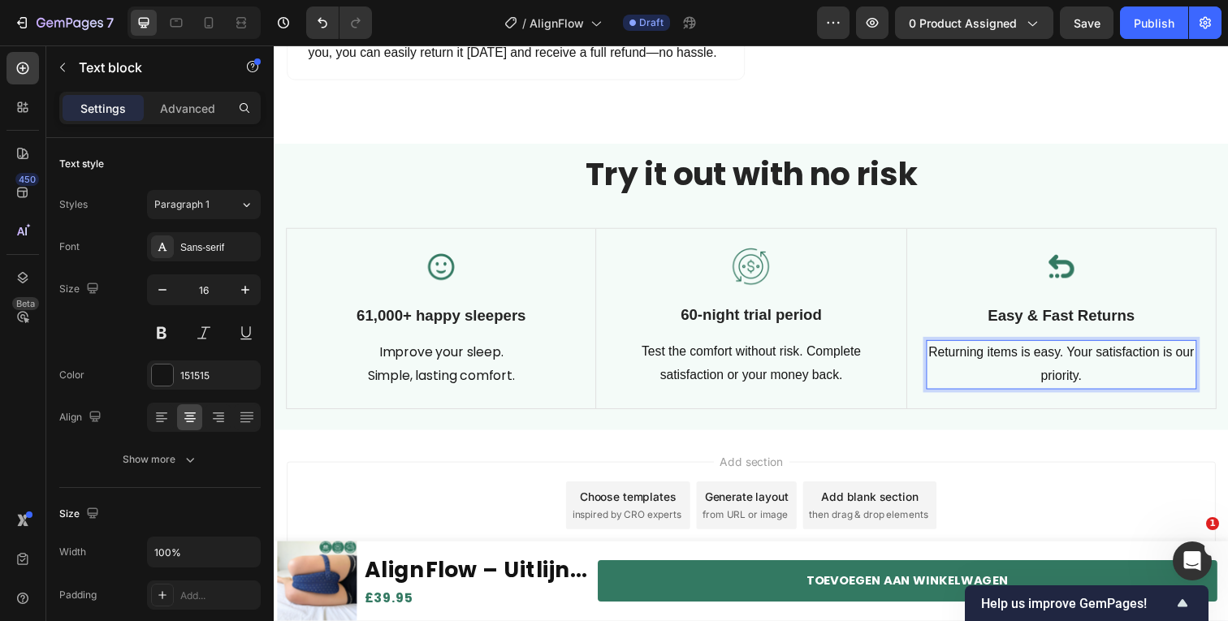
click at [1089, 355] on p "Returning items is easy. Your satisfaction is our priority." at bounding box center [1077, 371] width 273 height 47
click at [1088, 361] on p "Returning items is easy. Your satisfaction is our priority." at bounding box center [1077, 371] width 273 height 47
click at [1086, 364] on p "Returning items is easy. Your satisfaction is our priority." at bounding box center [1077, 371] width 273 height 47
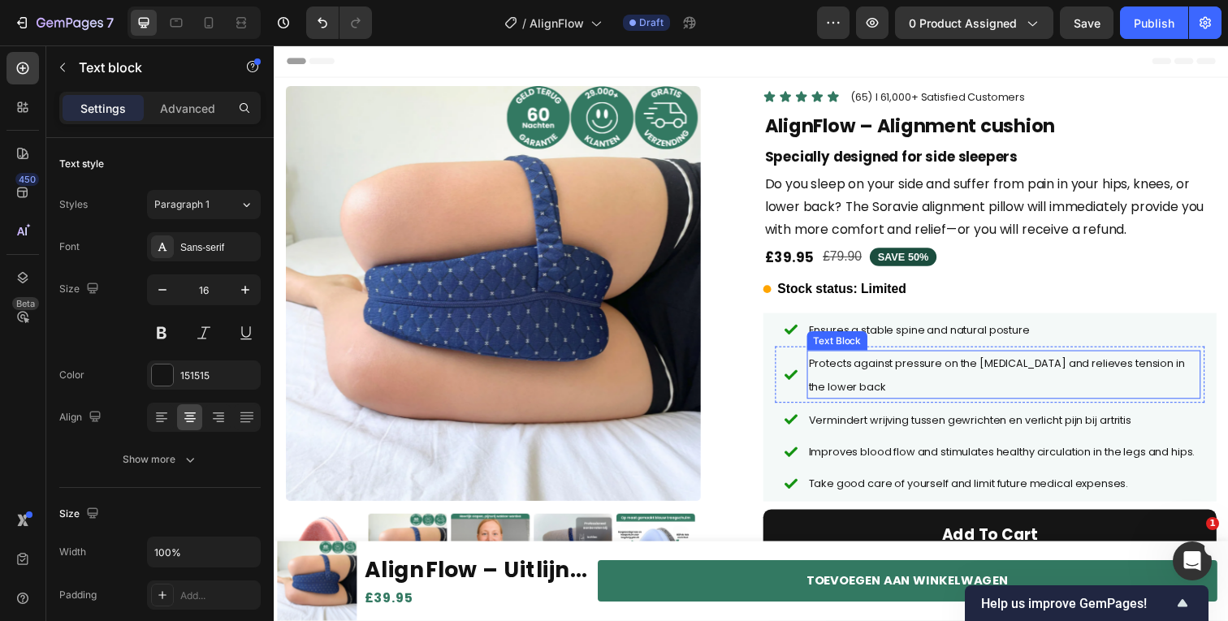
scroll to position [345, 0]
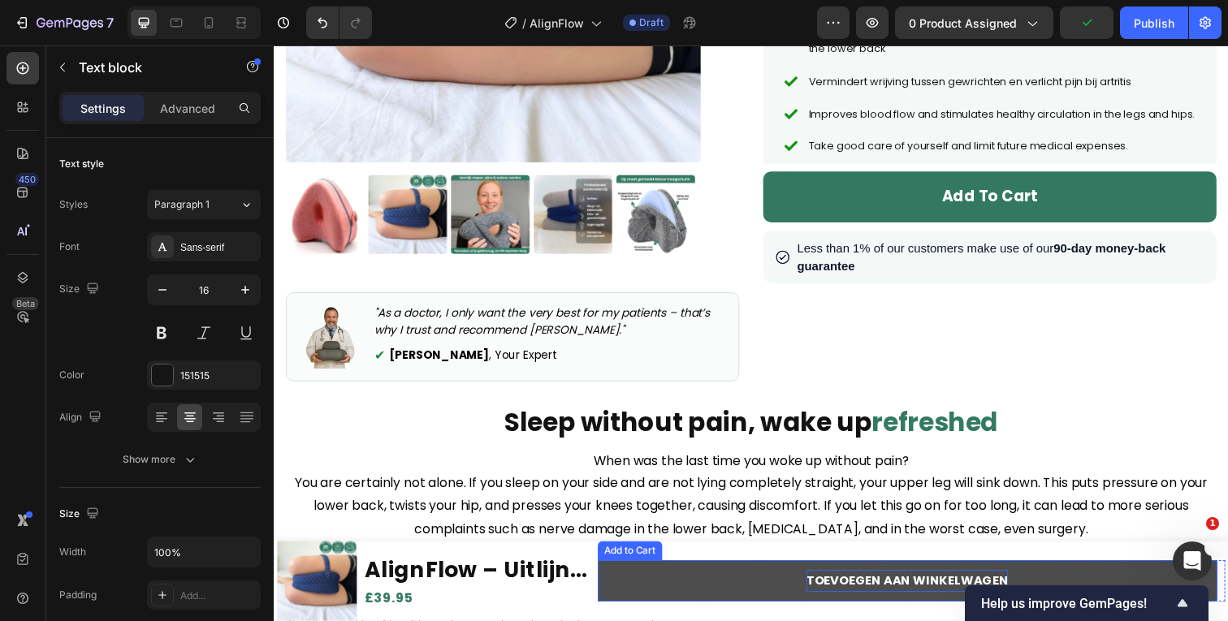
click at [885, 597] on strong "TOEVOEGEN AAN WINKELWAGEN" at bounding box center [920, 592] width 206 height 17
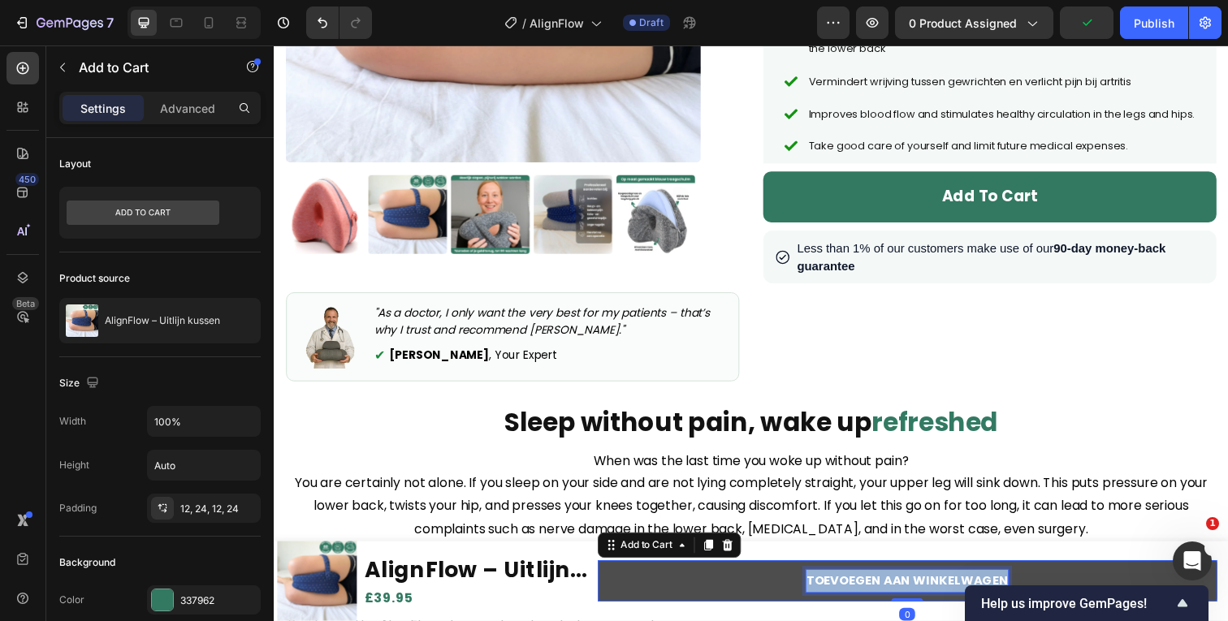
click at [885, 597] on strong "TOEVOEGEN AAN WINKELWAGEN" at bounding box center [920, 592] width 206 height 17
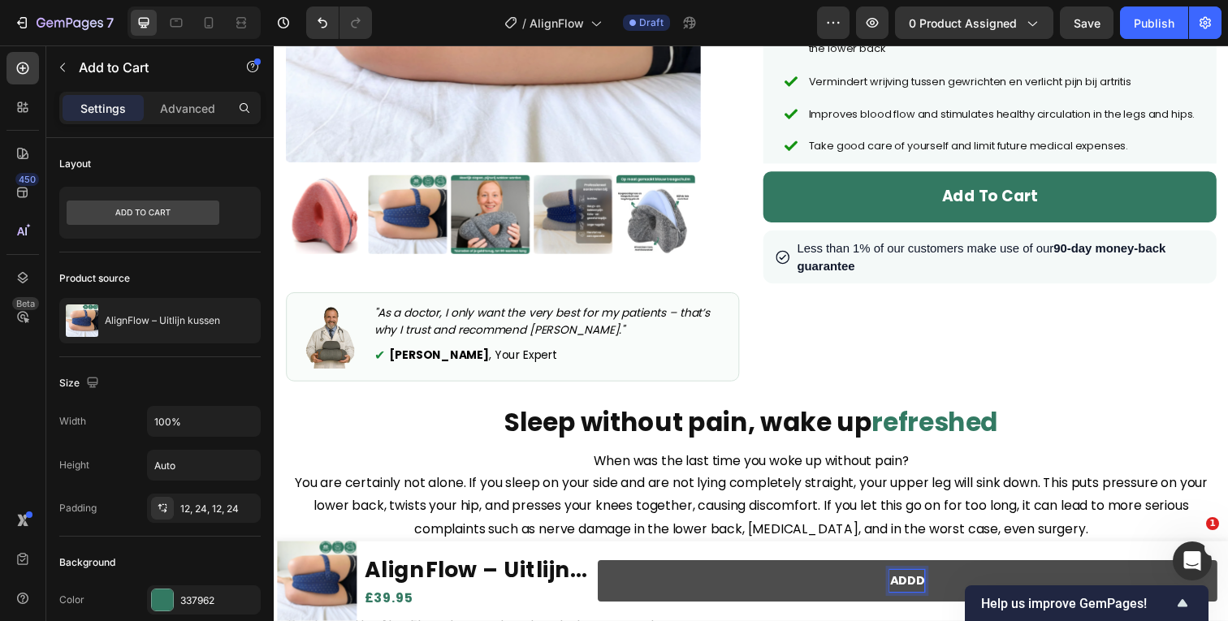
click at [604, 572] on button "ADDD" at bounding box center [920, 593] width 633 height 43
click at [604, 572] on button "ADD T" at bounding box center [920, 593] width 633 height 43
click at [604, 572] on button "ADD TO" at bounding box center [920, 593] width 633 height 43
click at [221, 36] on div at bounding box center [194, 22] width 133 height 32
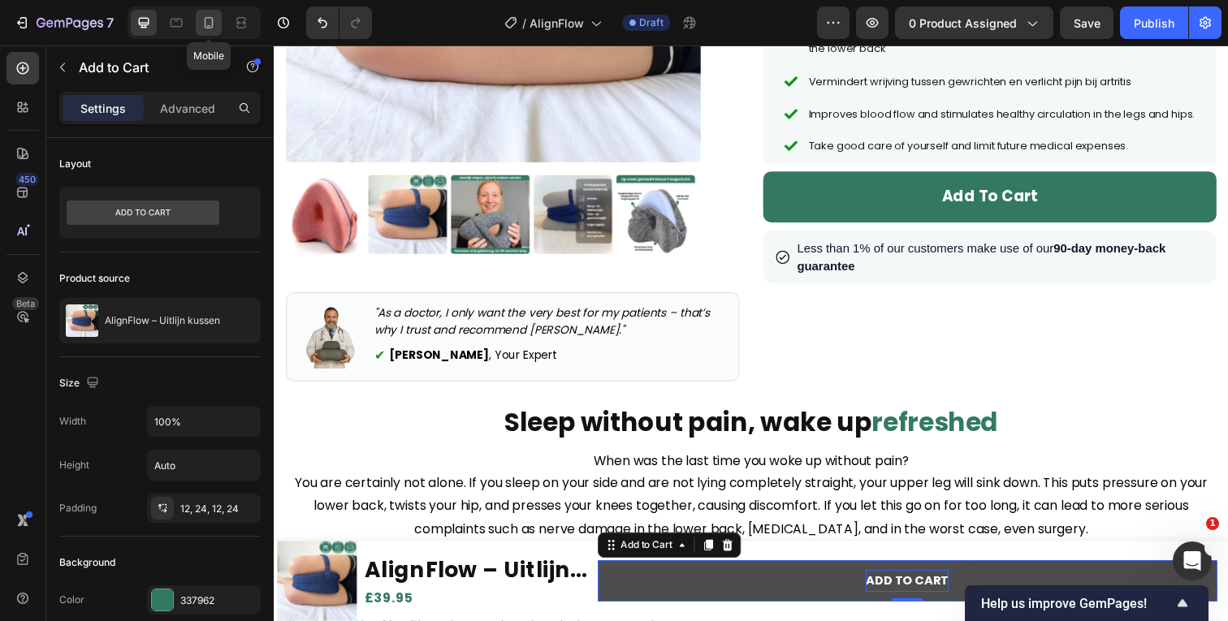
click at [213, 31] on div at bounding box center [209, 23] width 26 height 26
type input "15"
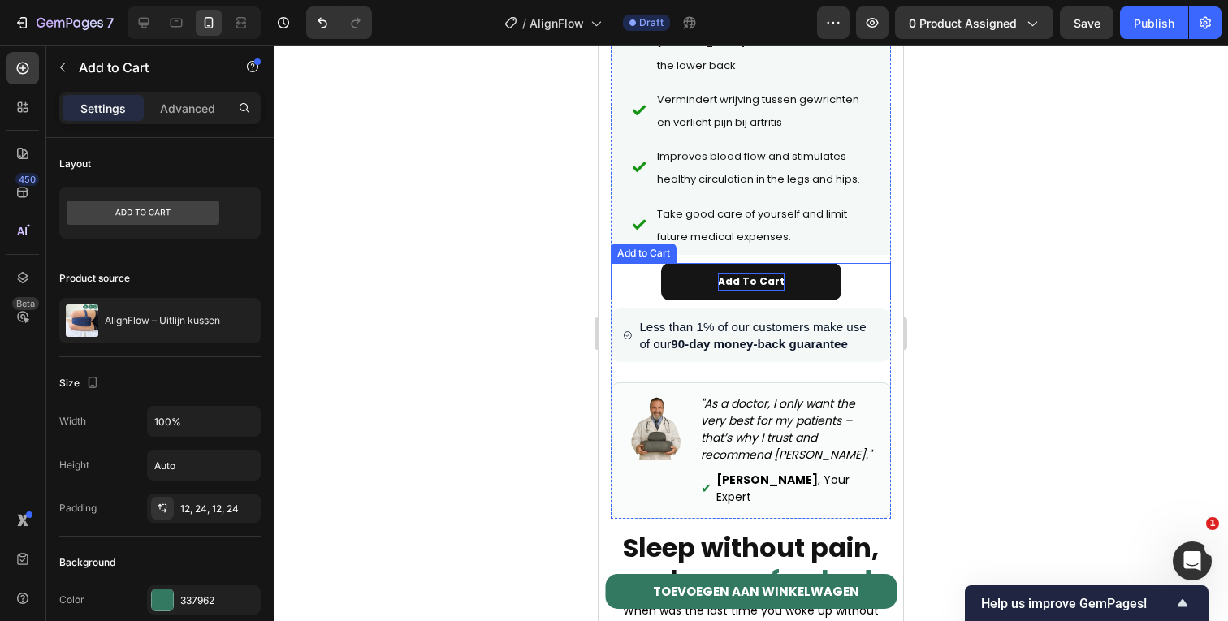
scroll to position [754, 0]
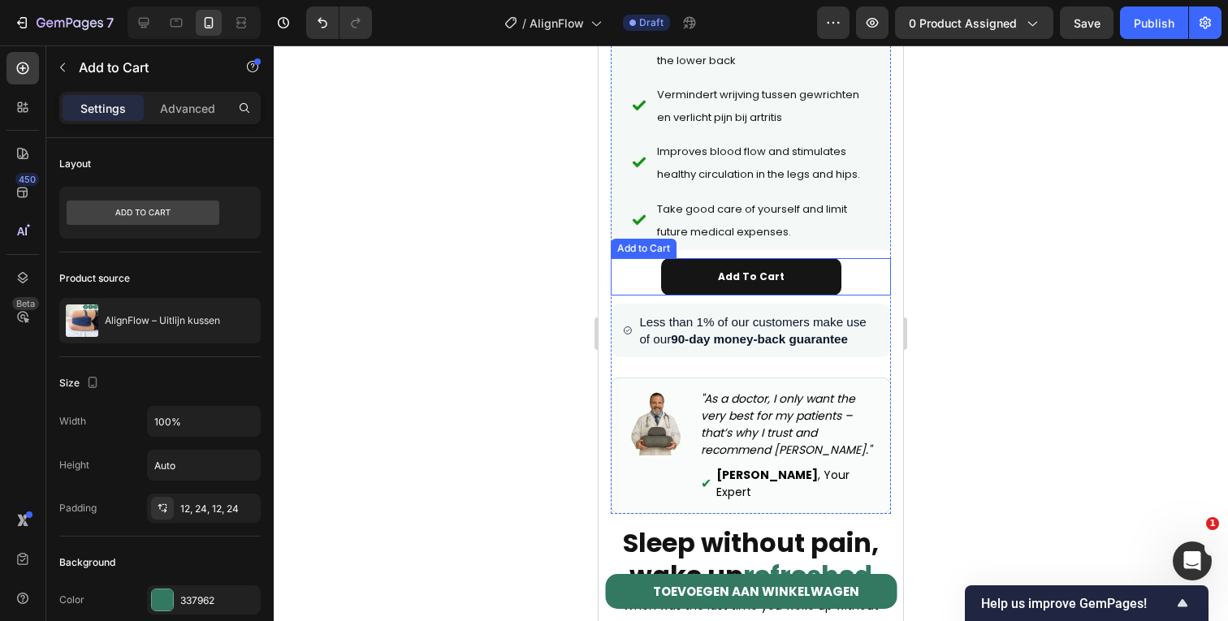
click at [786, 296] on button "Add to cart" at bounding box center [751, 276] width 180 height 37
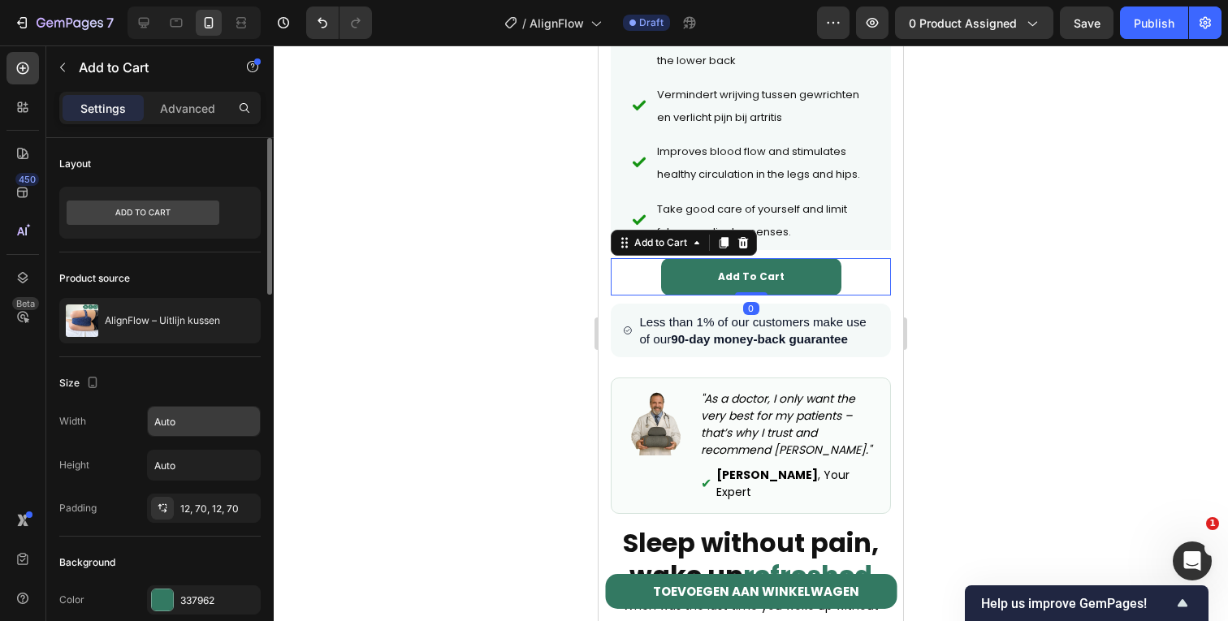
click at [181, 415] on input "Auto" at bounding box center [204, 421] width 112 height 29
click at [242, 426] on icon "button" at bounding box center [245, 421] width 16 height 16
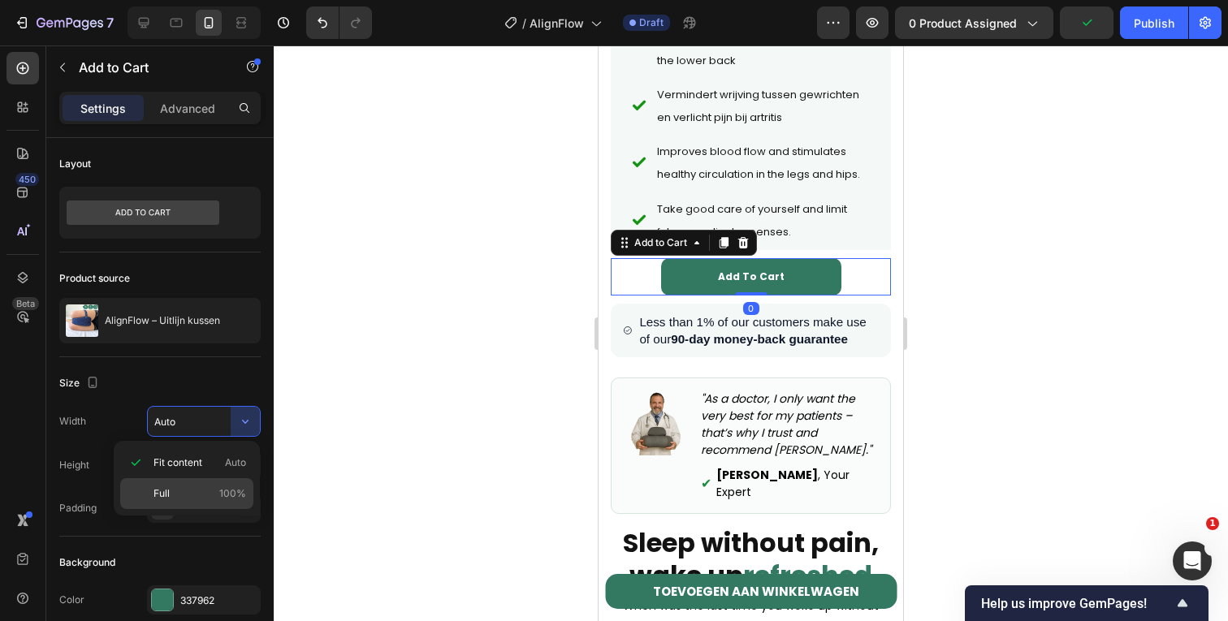
click at [201, 493] on p "Full 100%" at bounding box center [199, 493] width 93 height 15
type input "100%"
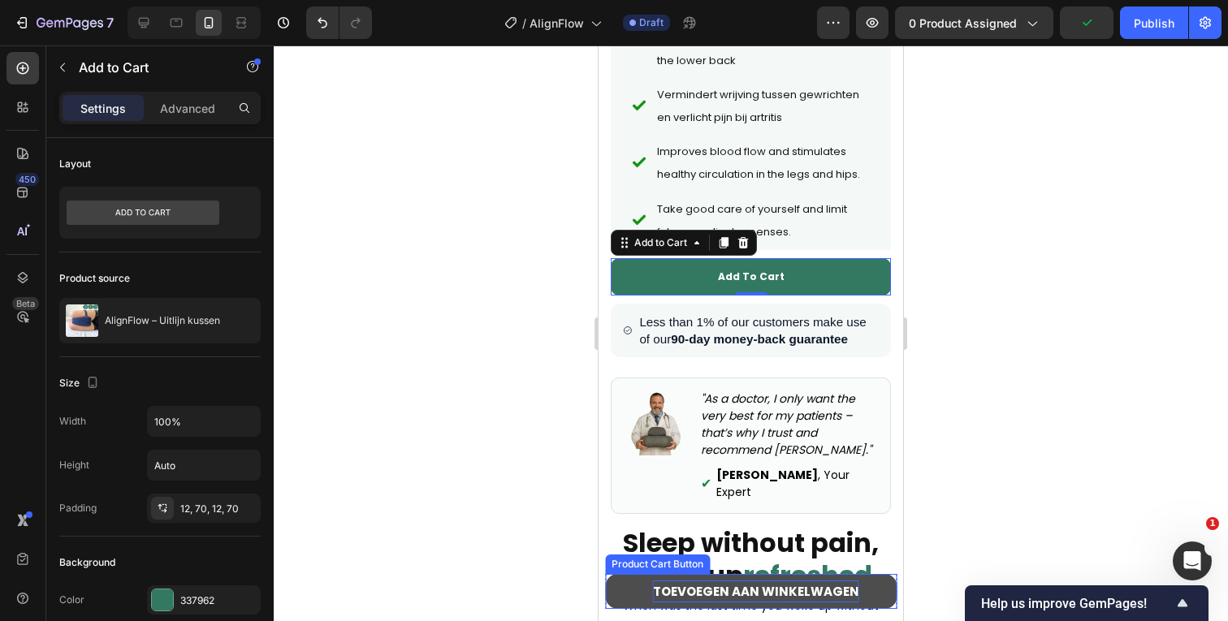
click at [714, 586] on strong "TOEVOEGEN AAN WINKELWAGEN" at bounding box center [756, 591] width 206 height 17
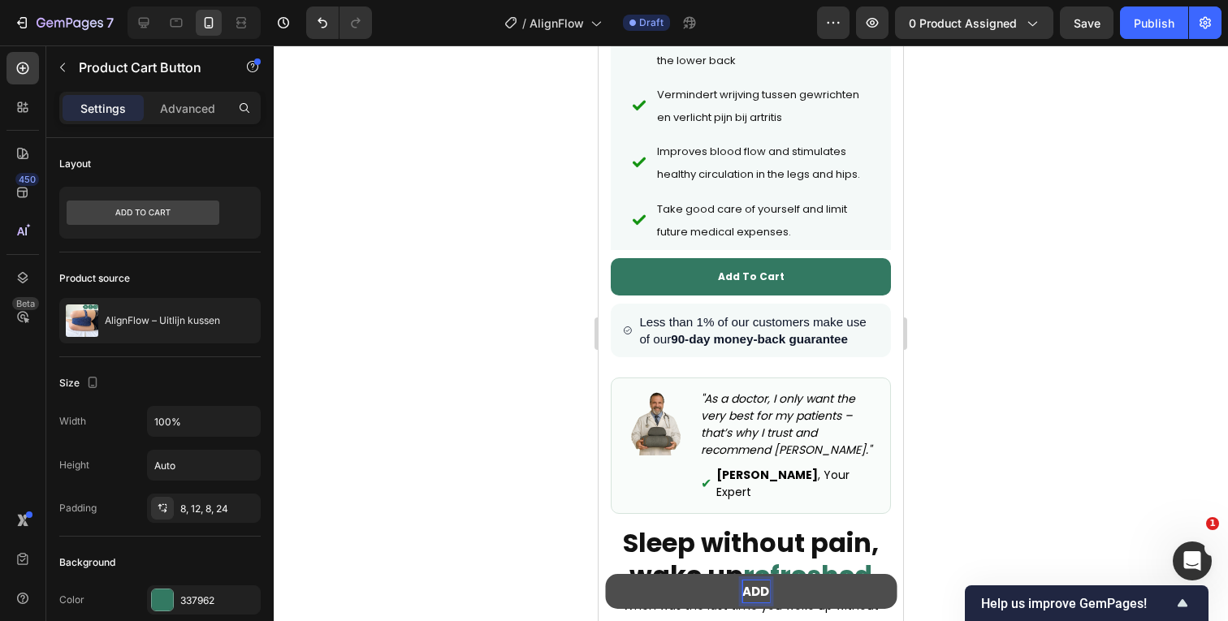
click at [605, 574] on button "ADD" at bounding box center [751, 591] width 292 height 35
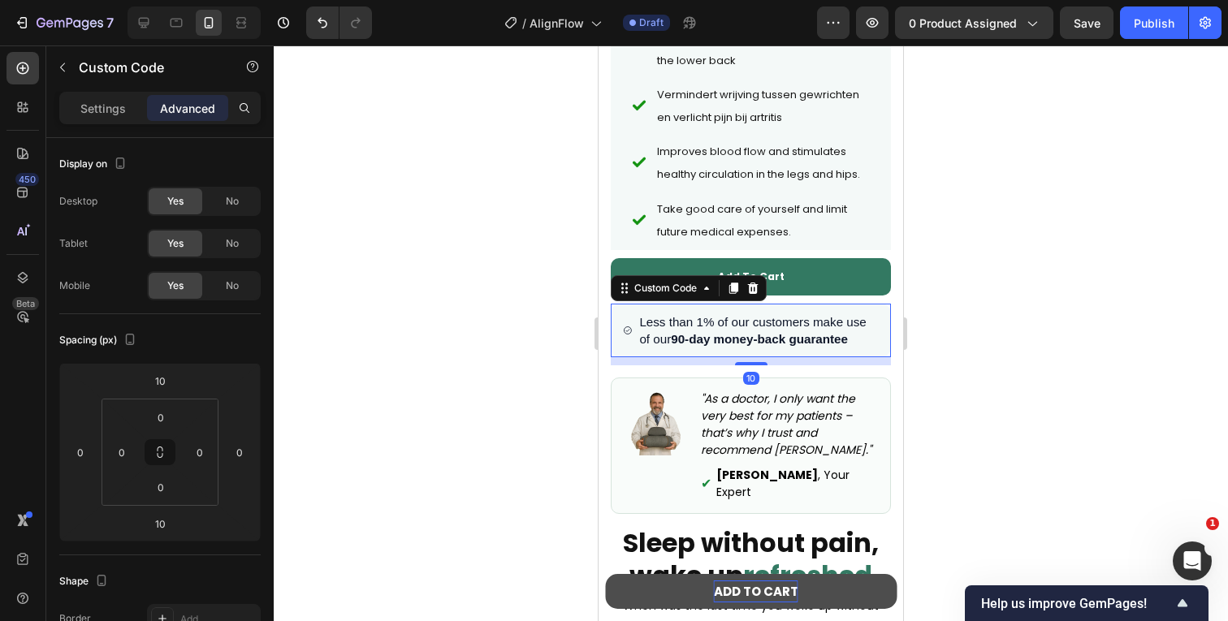
drag, startPoint x: 792, startPoint y: 391, endPoint x: 801, endPoint y: 410, distance: 20.7
click at [792, 348] on span "Less than 1% of our customers make use of our 90-day money-back guarantee" at bounding box center [758, 330] width 239 height 35
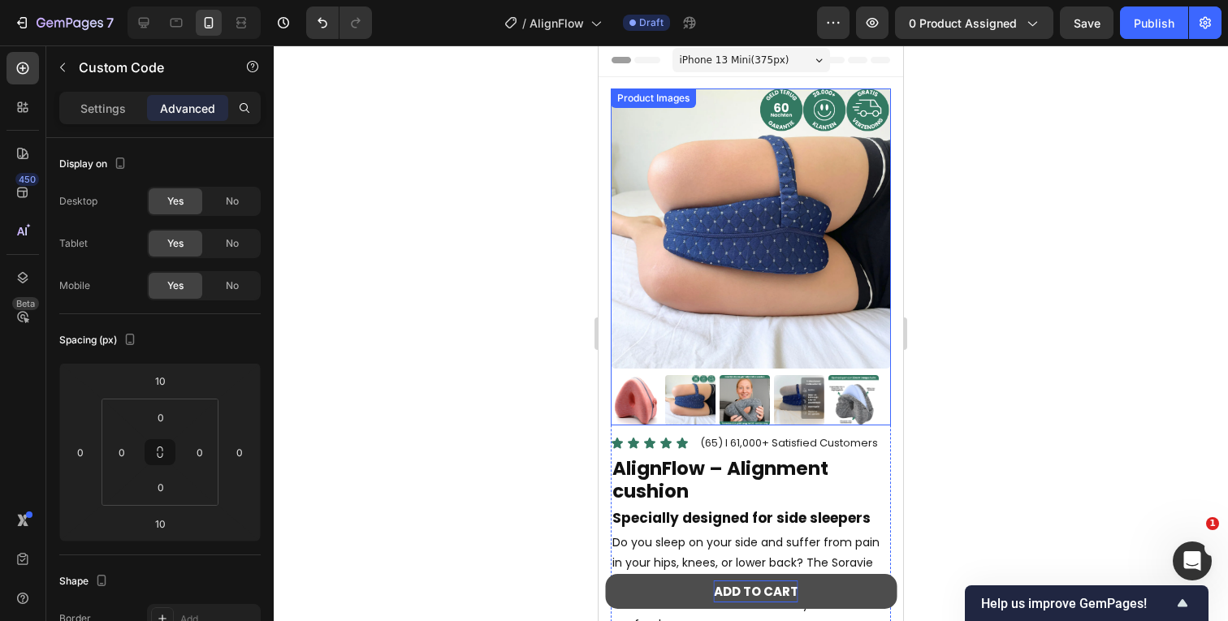
scroll to position [0, 0]
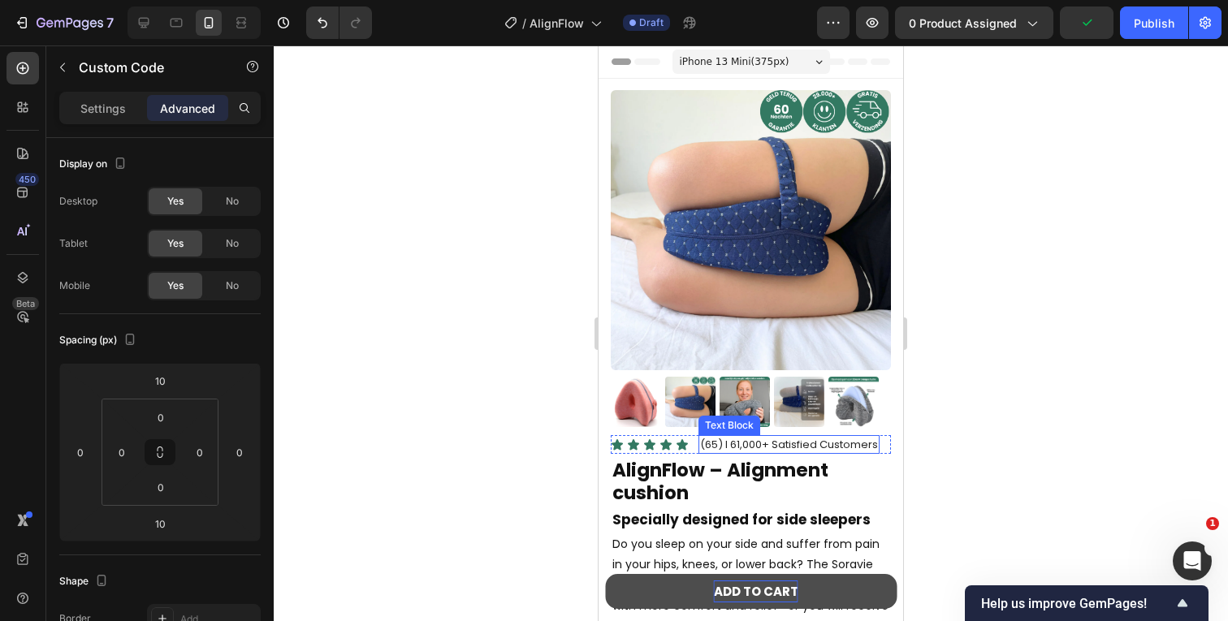
click at [785, 449] on p "(65) l 61,000+ Satisfied Customers" at bounding box center [789, 444] width 178 height 15
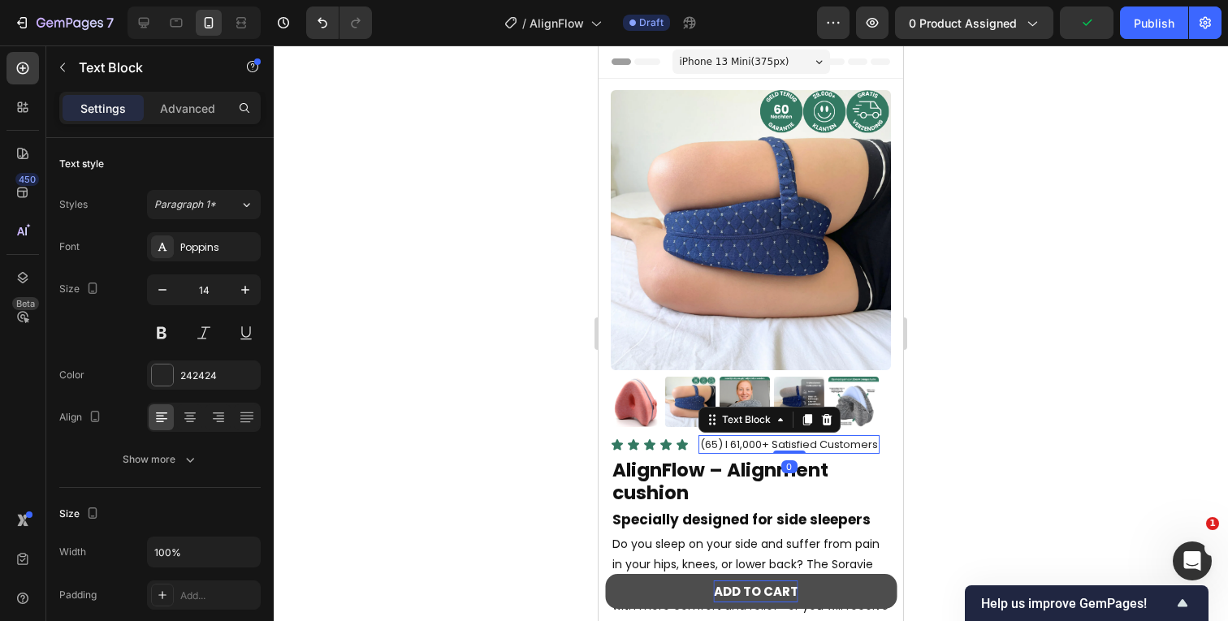
click at [785, 449] on p "(65) l 61,000+ Satisfied Customers" at bounding box center [789, 444] width 178 height 15
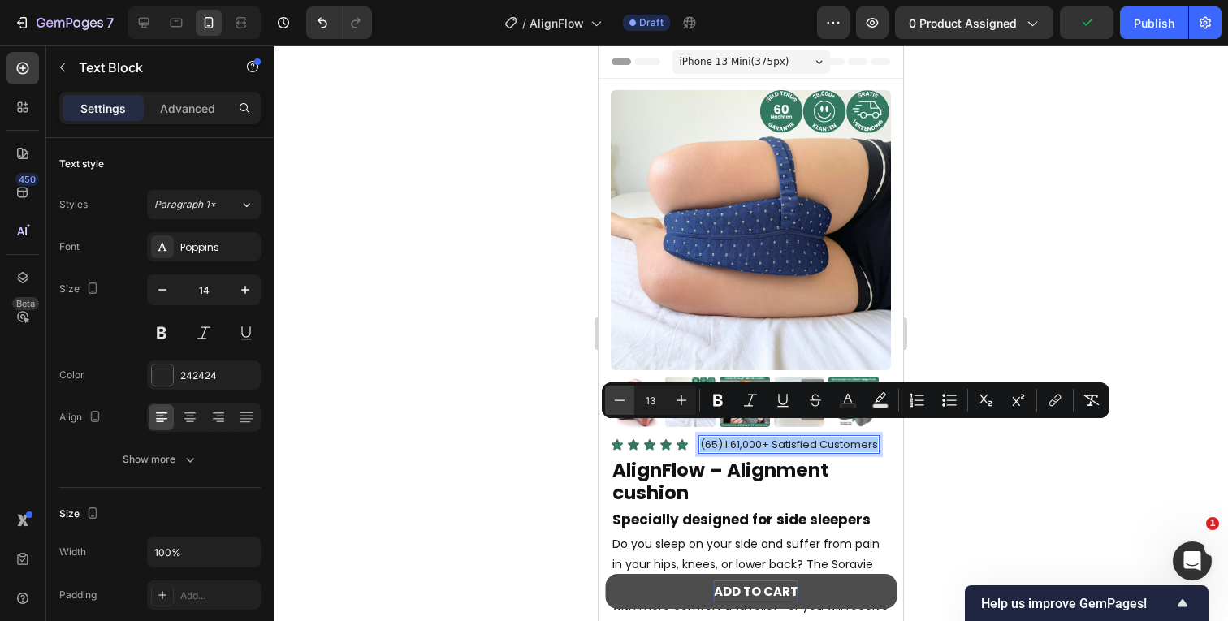
click at [623, 397] on icon "Editor contextual toolbar" at bounding box center [620, 400] width 16 height 16
type input "12"
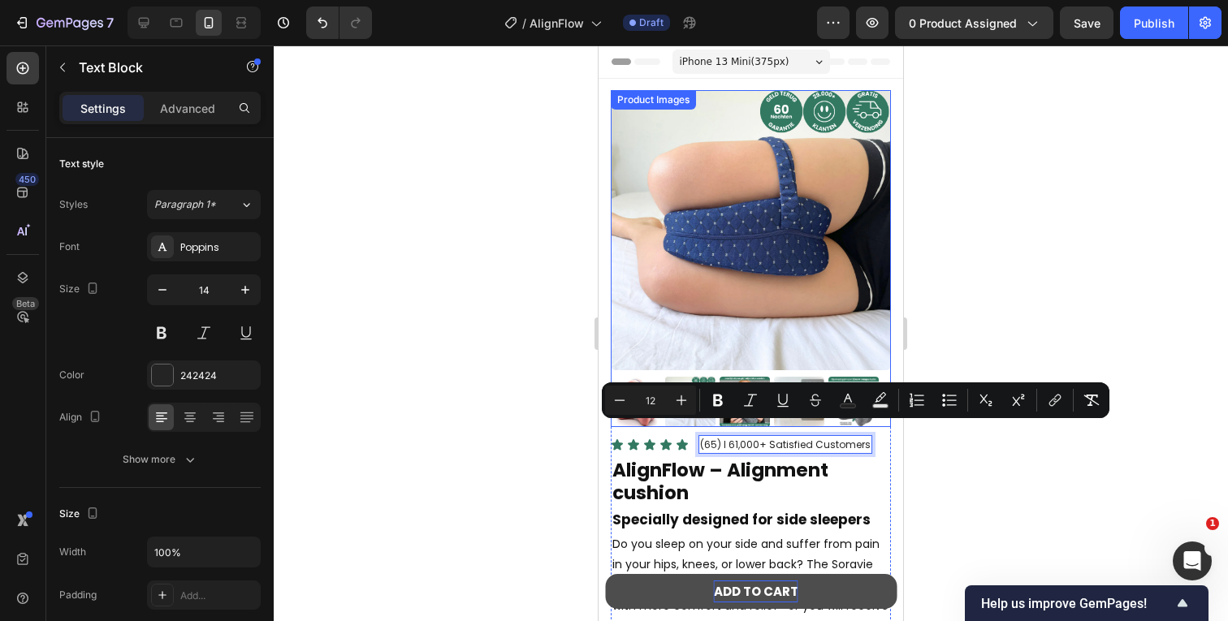
click at [721, 342] on img at bounding box center [751, 230] width 280 height 280
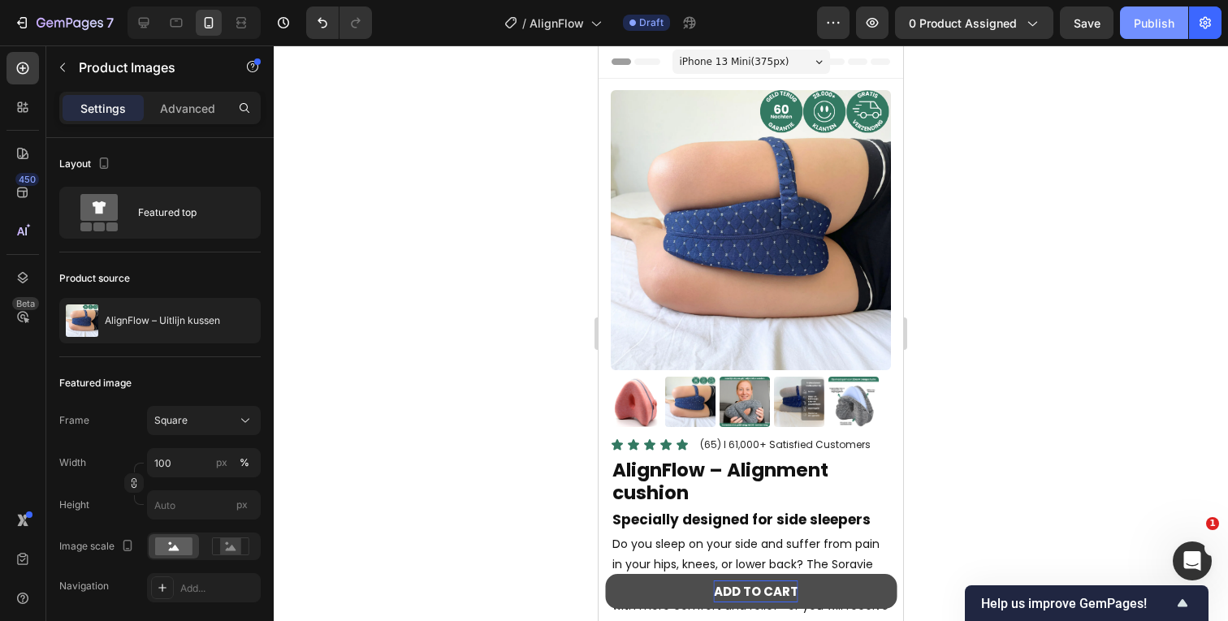
click at [1126, 28] on button "Publish" at bounding box center [1154, 22] width 68 height 32
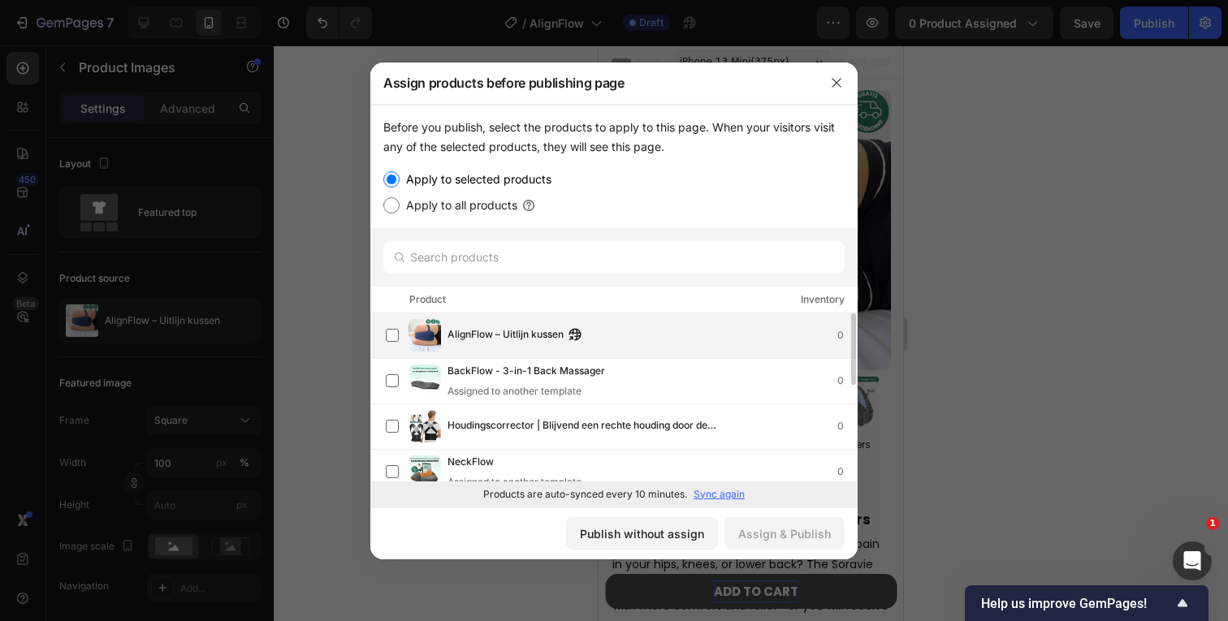
scroll to position [3, 0]
click at [496, 344] on div "AlignFlow – Uitlijn kussen 0" at bounding box center [621, 332] width 471 height 32
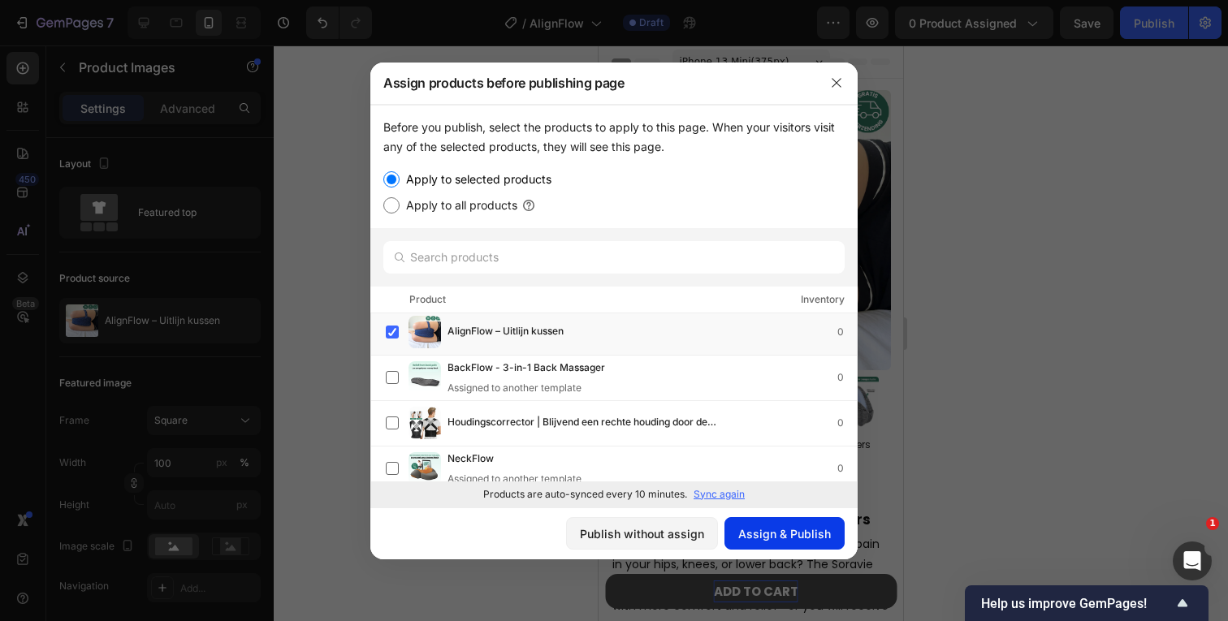
click at [771, 532] on div "Assign & Publish" at bounding box center [784, 533] width 93 height 17
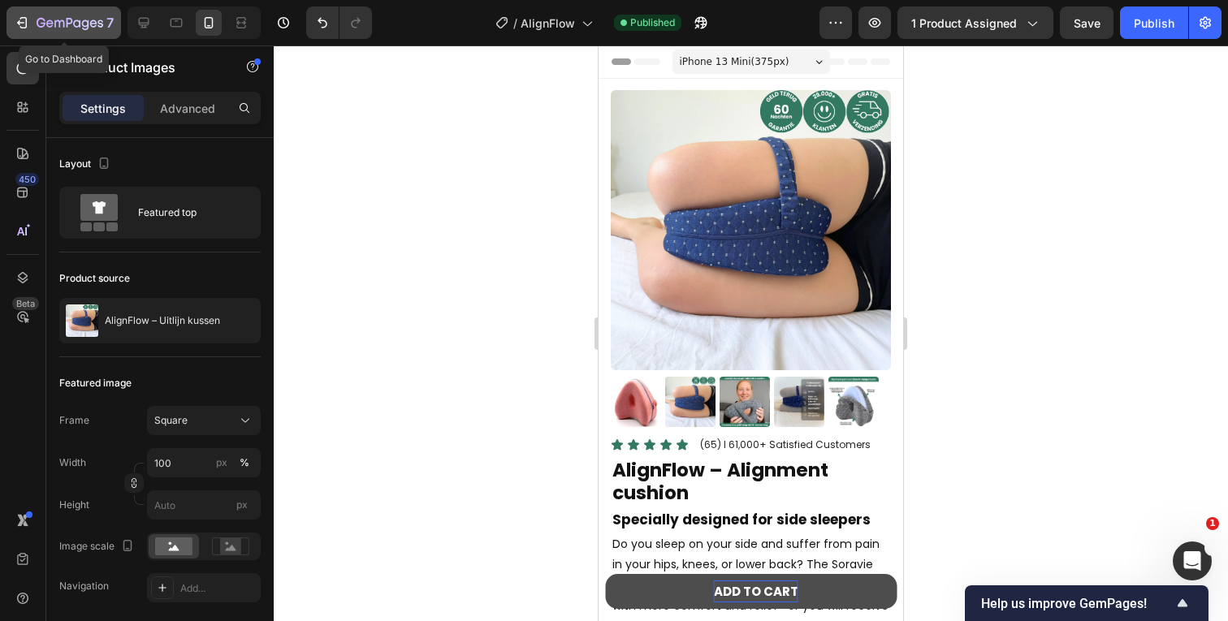
click at [22, 26] on icon "button" at bounding box center [22, 23] width 16 height 16
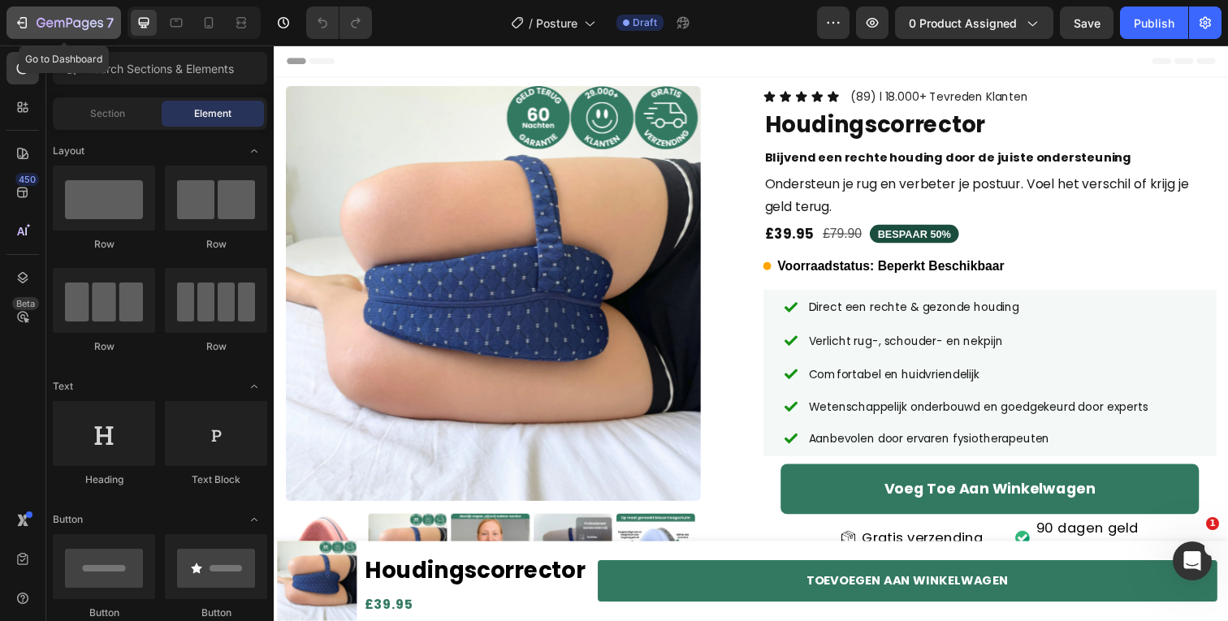
click at [44, 17] on icon "button" at bounding box center [70, 24] width 67 height 14
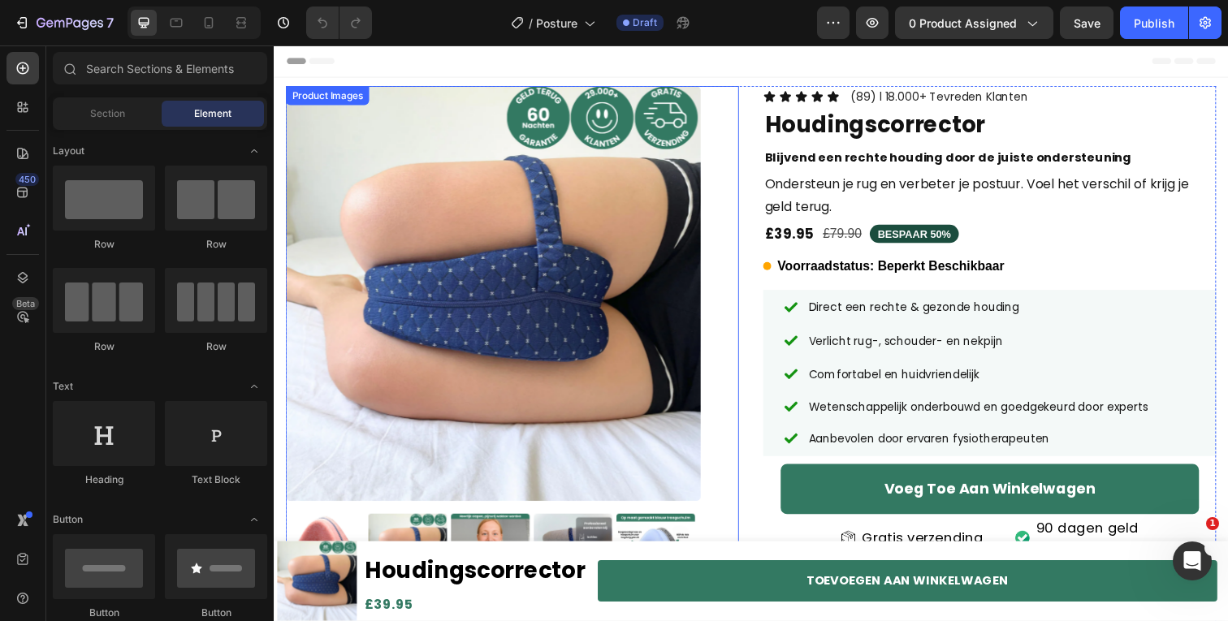
click at [632, 319] on img at bounding box center [498, 299] width 424 height 424
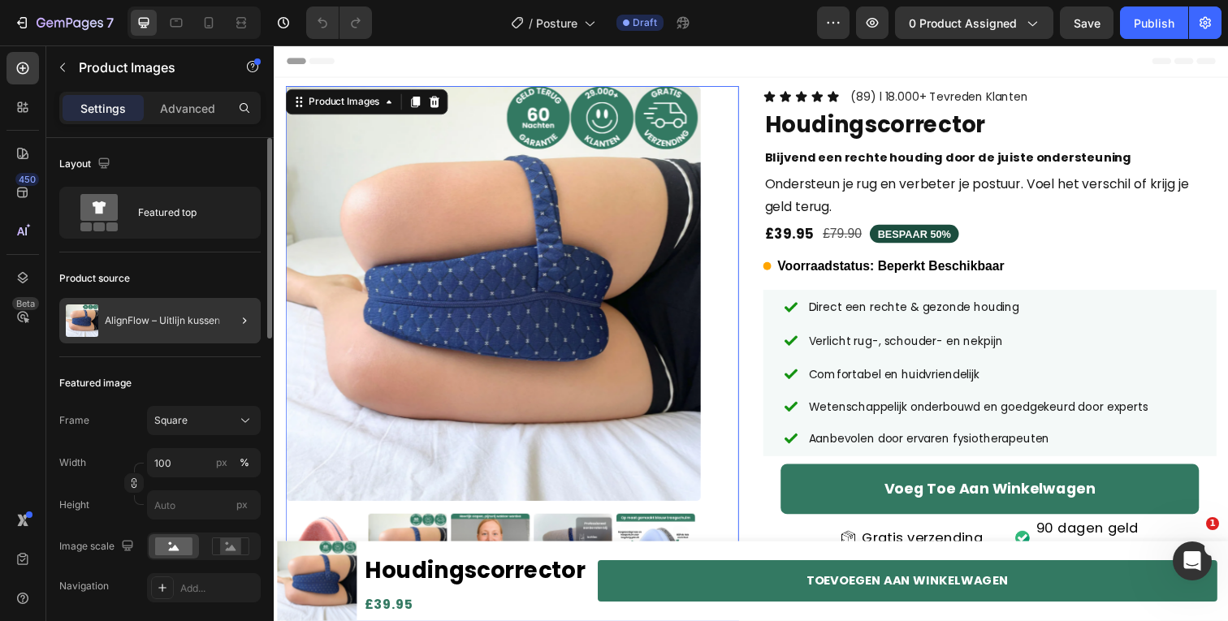
click at [215, 324] on div at bounding box center [237, 320] width 45 height 45
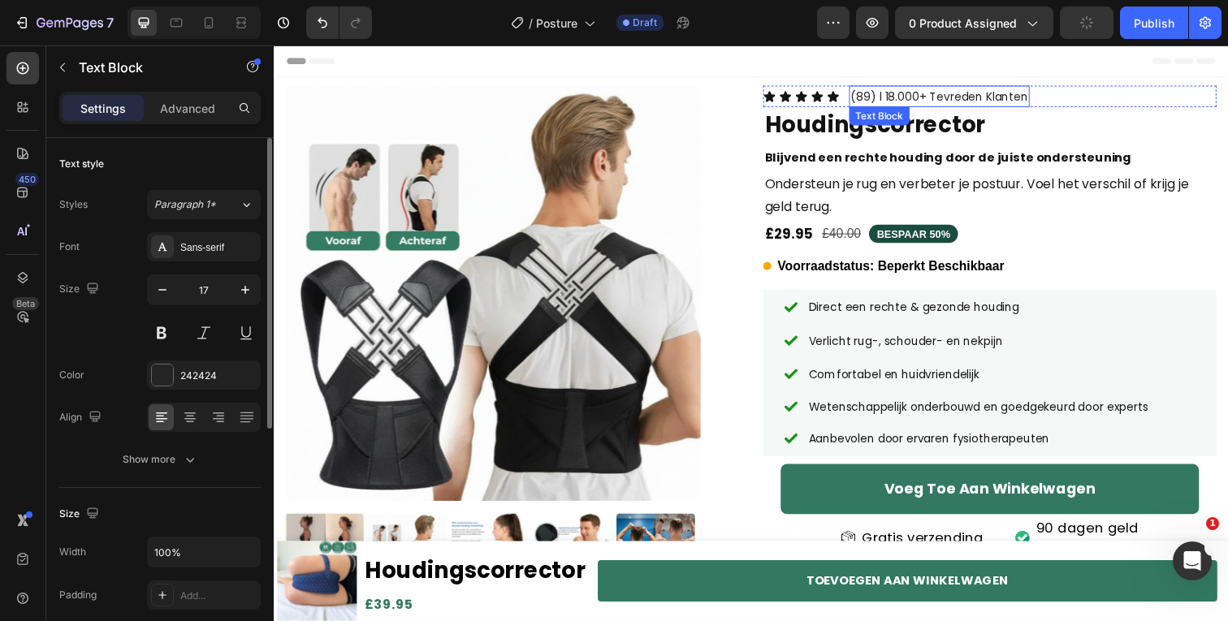
click at [941, 102] on span "(89) l 18.000+ Tevreden Klanten" at bounding box center [952, 98] width 181 height 16
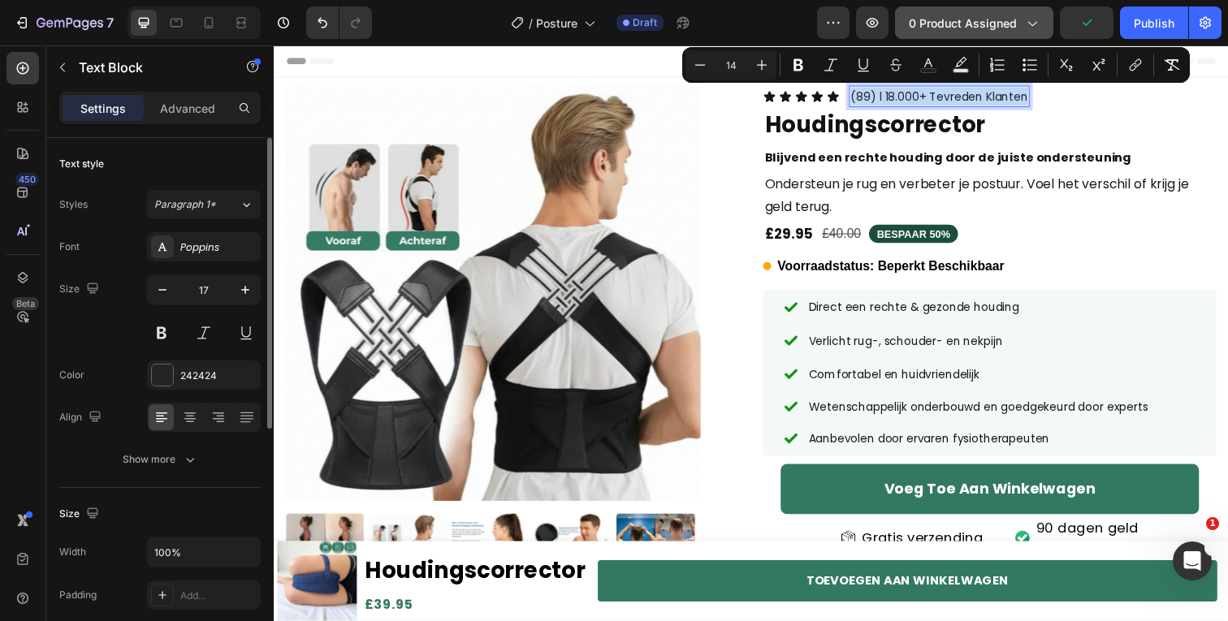
copy span "(89) l 18.000+ Tevreden Klanten"
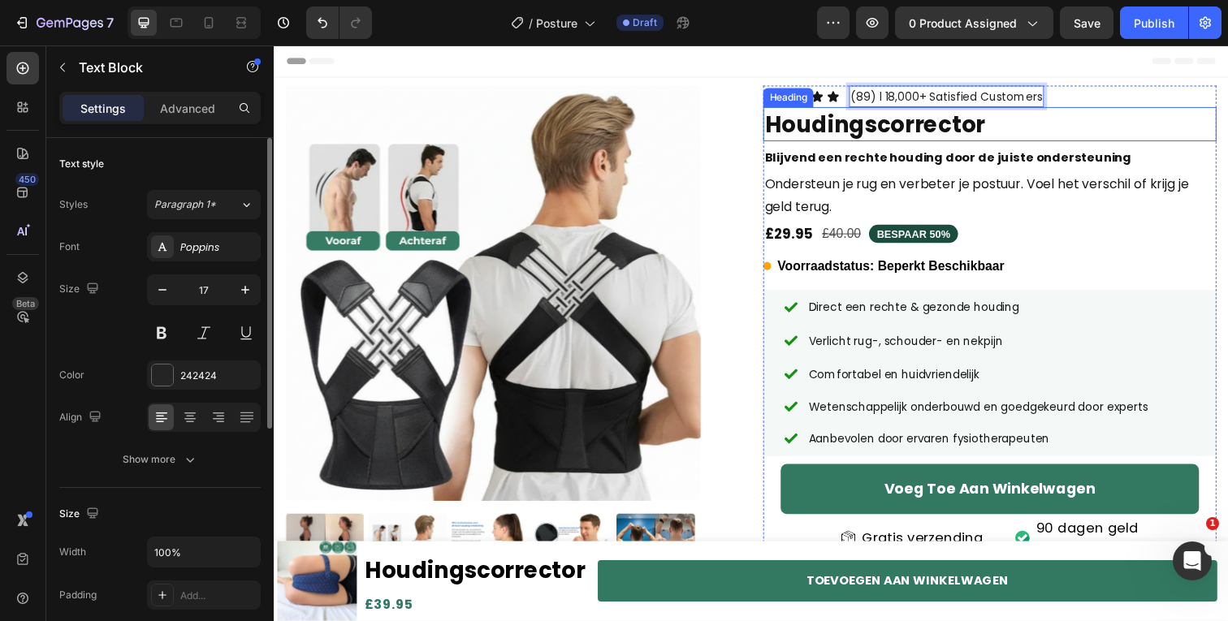
click at [914, 125] on strong "Houdingscorrector" at bounding box center [887, 127] width 225 height 32
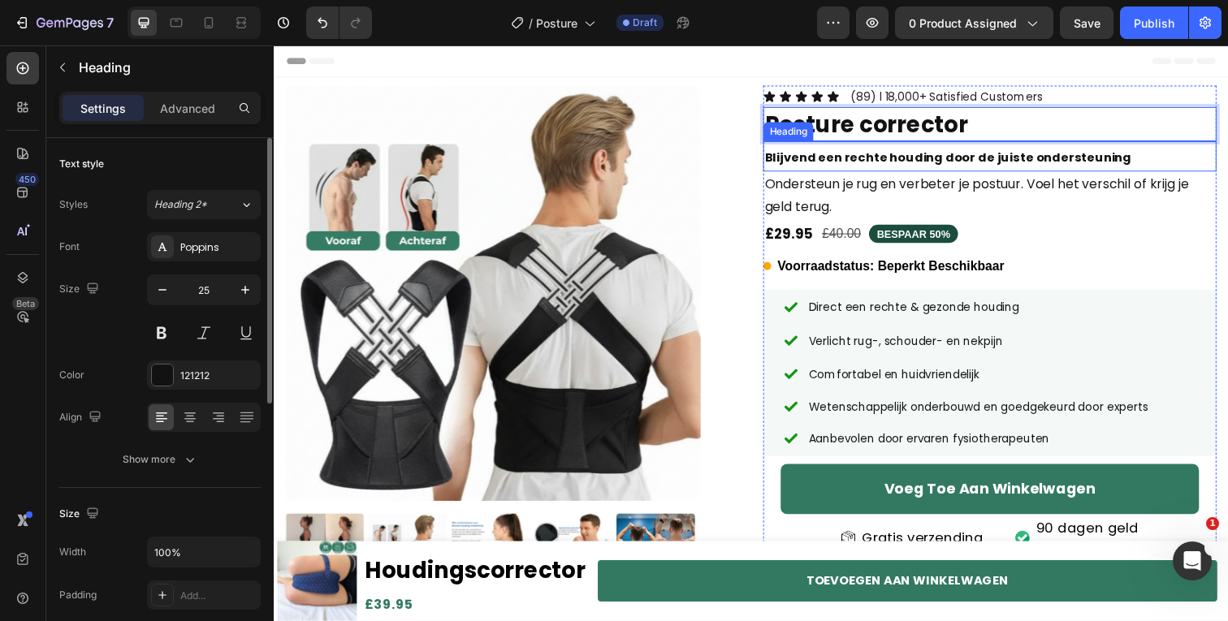
click at [880, 171] on h2 "Blijvend een rechte houding door de juiste ondersteuning" at bounding box center [1004, 159] width 463 height 31
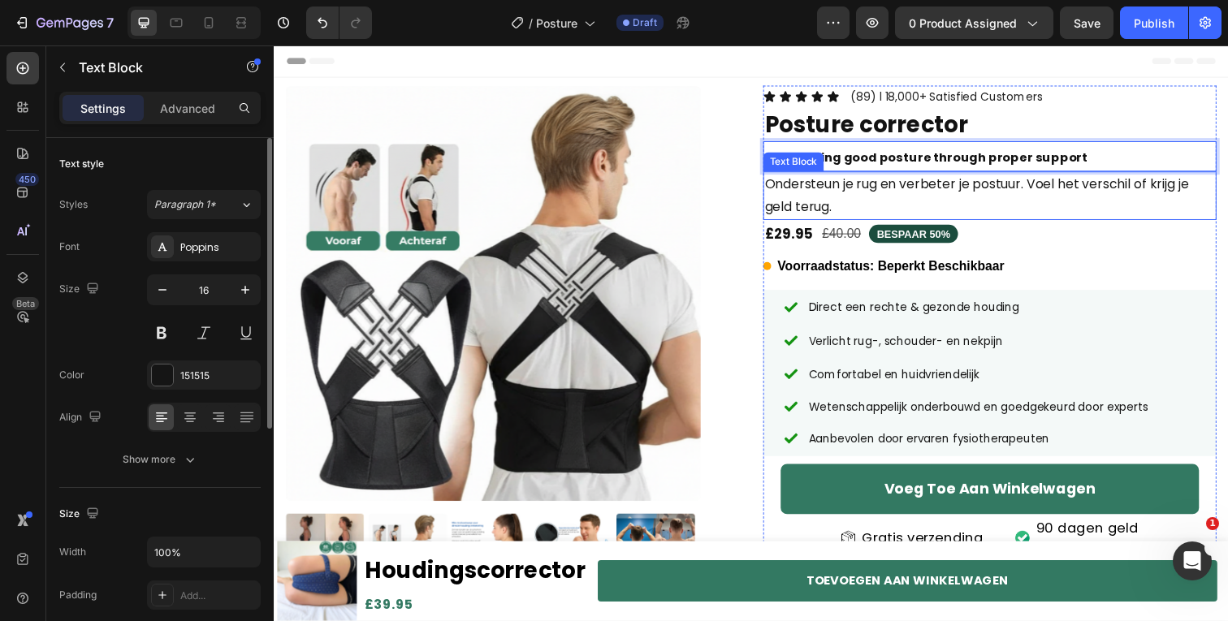
click at [852, 197] on p "Ondersteun je rug en verbeter je postuur. Voel het verschil of krijg je geld te…" at bounding box center [1005, 199] width 460 height 47
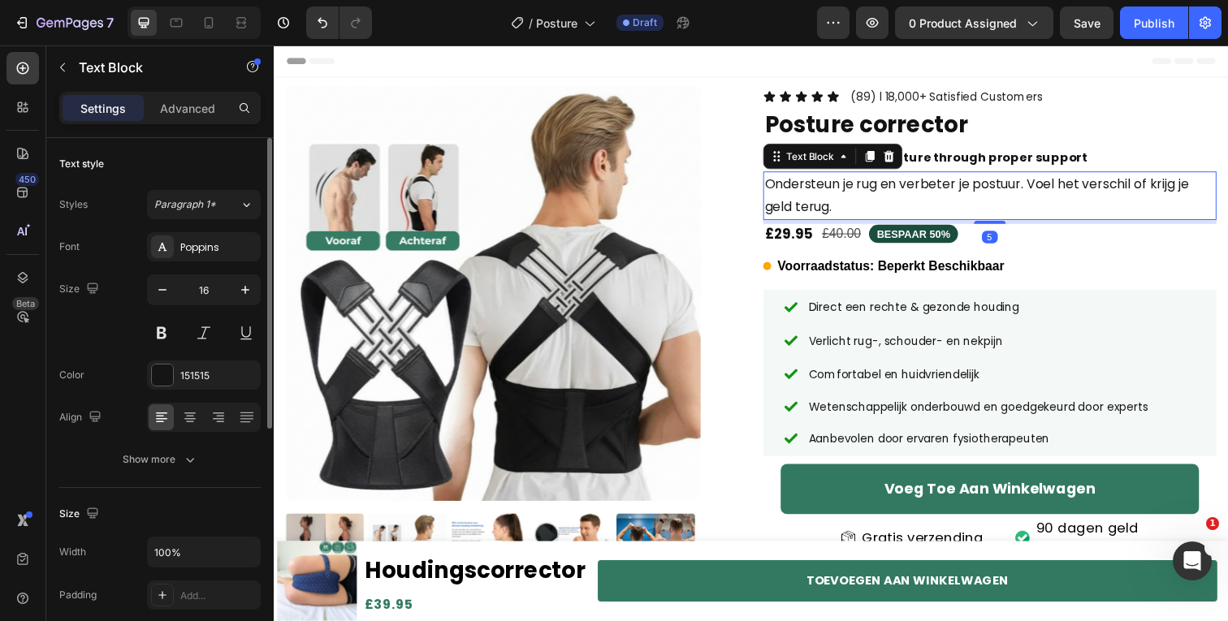
click at [852, 197] on p "Ondersteun je rug en verbeter je postuur. Voel het verschil of krijg je geld te…" at bounding box center [1005, 199] width 460 height 47
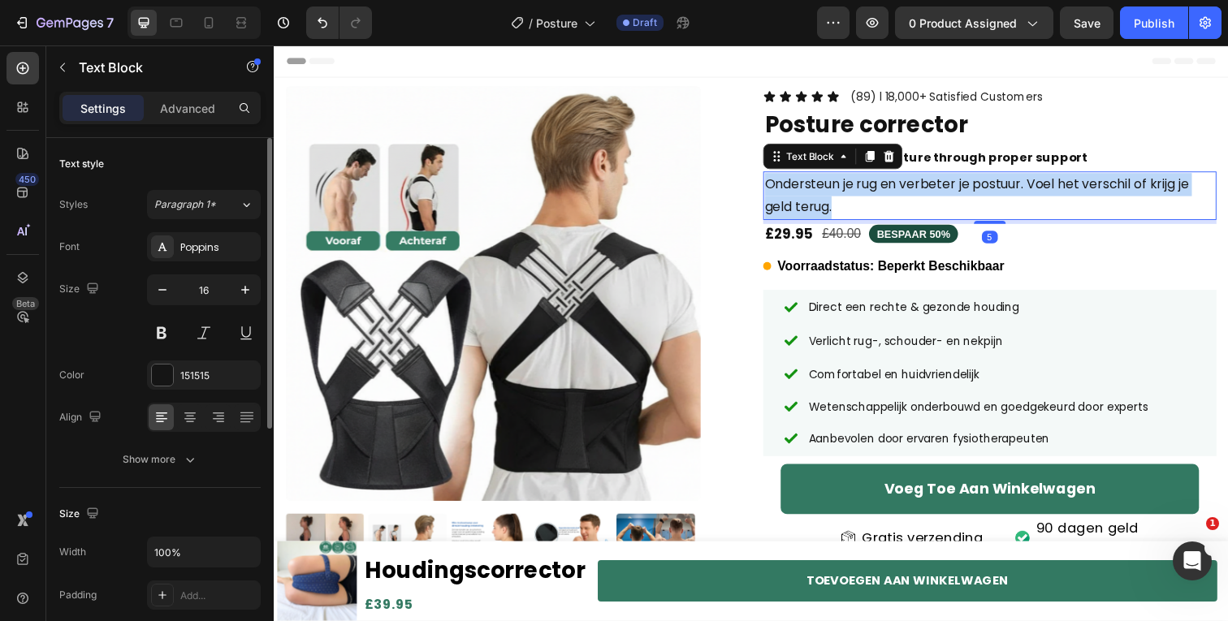
drag, startPoint x: 852, startPoint y: 197, endPoint x: 1140, endPoint y: 86, distance: 309.0
click at [852, 197] on p "Ondersteun je rug en verbeter je postuur. Voel het verschil of krijg je geld te…" at bounding box center [1005, 199] width 460 height 47
copy p "Ondersteun je rug en verbeter je postuur. Voel het verschil of krijg je geld te…"
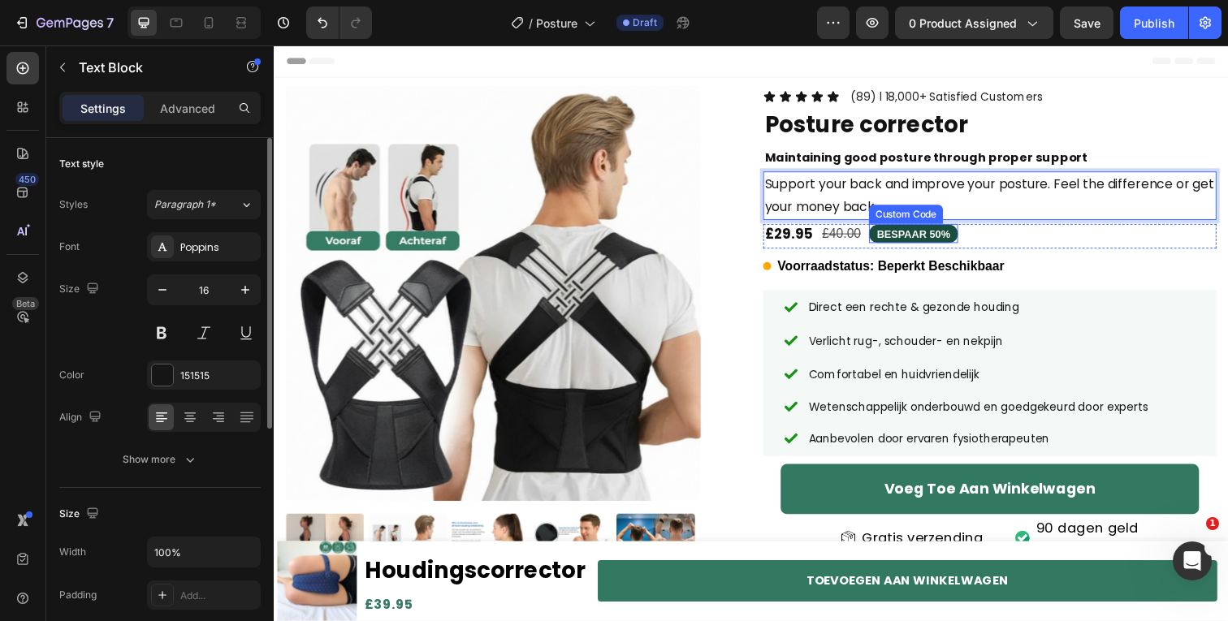
click at [918, 241] on span "BESPAAR 50%" at bounding box center [926, 238] width 91 height 19
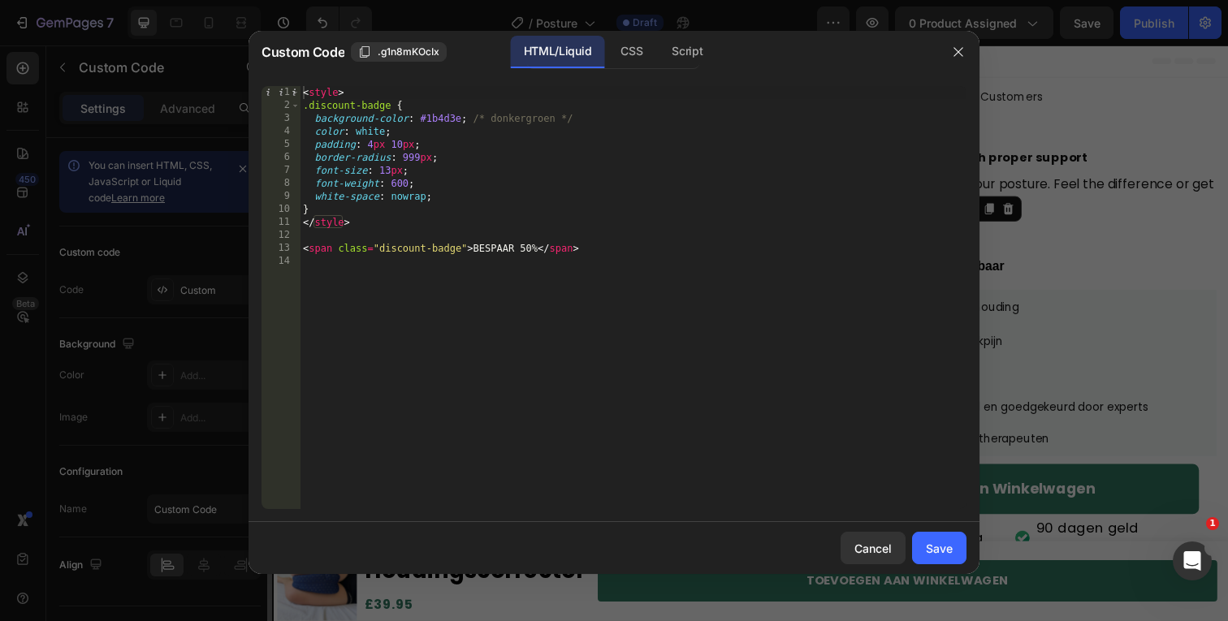
click at [502, 253] on div "< style > .discount-badge { background-color : #1b4d3e ; /* donkergroen */ colo…" at bounding box center [633, 310] width 667 height 449
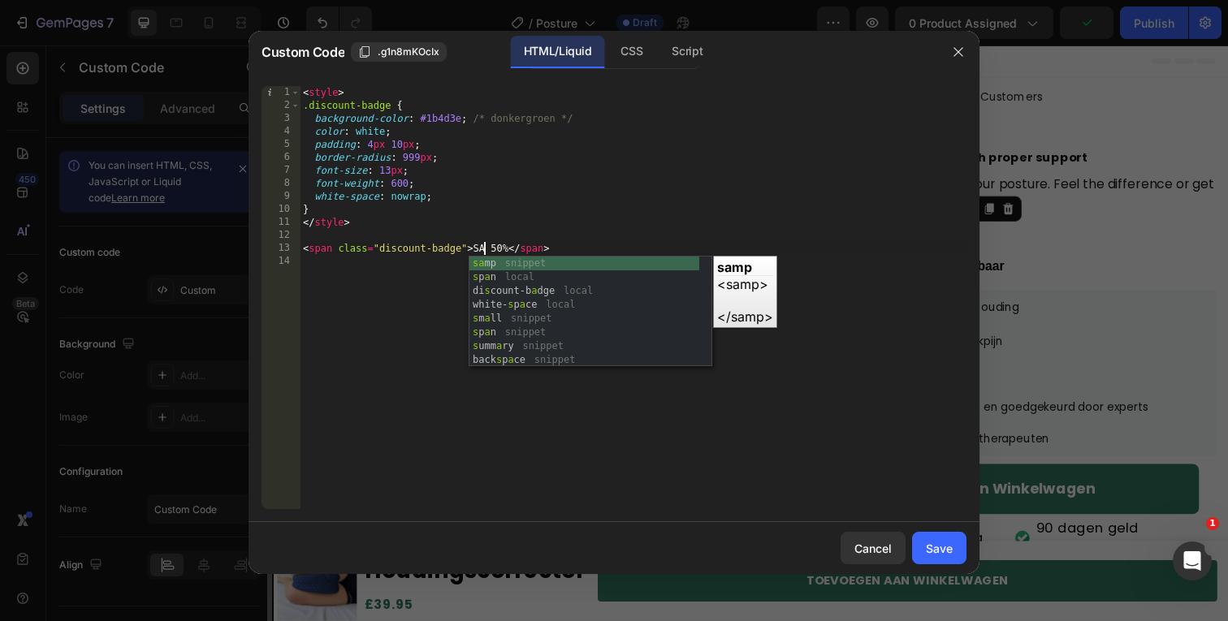
scroll to position [0, 15]
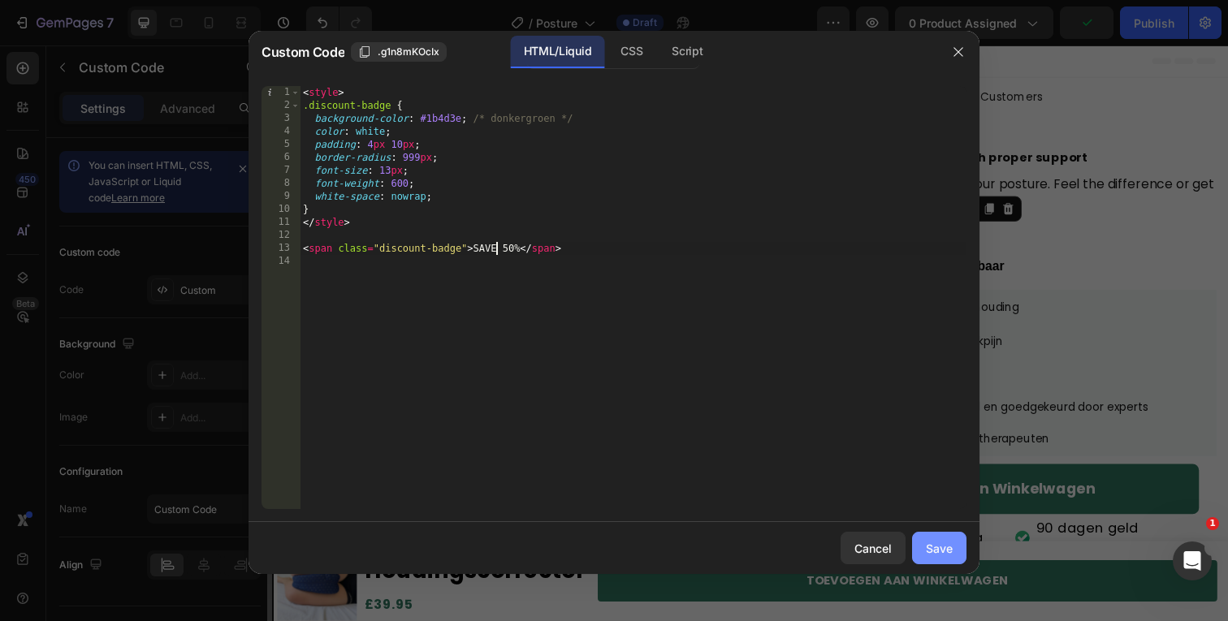
type textarea "<span class="discount-badge">SAVE 50%</span>"
click at [935, 551] on div "Save" at bounding box center [939, 548] width 27 height 17
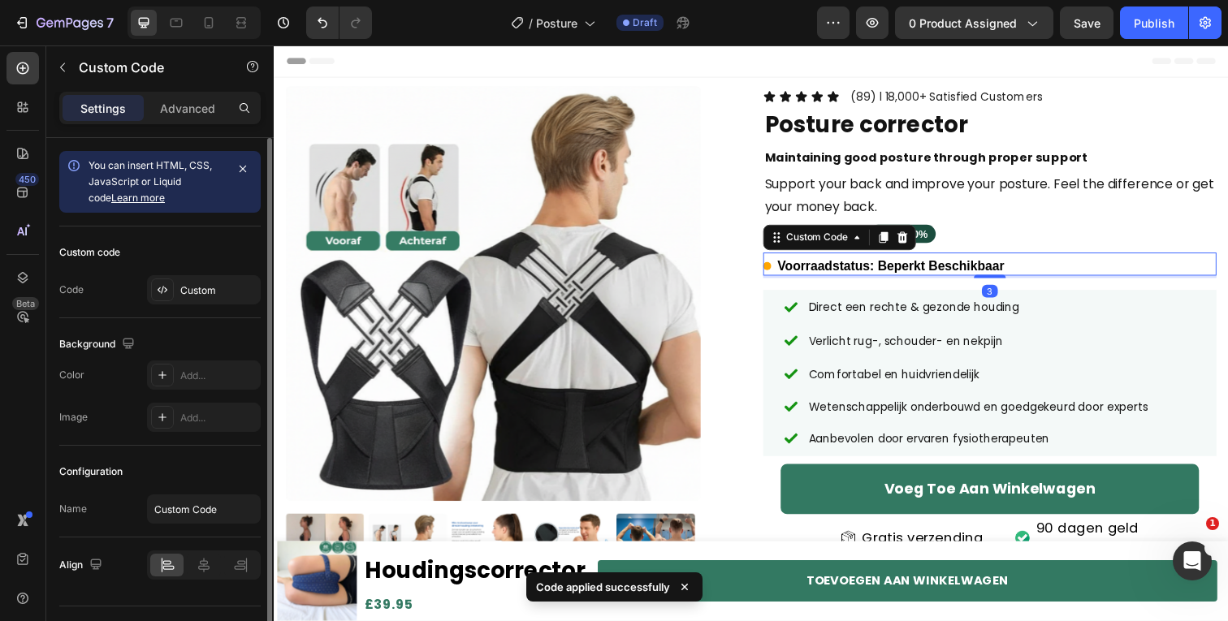
click at [870, 271] on span "Voorraadstatus: Beperkt Beschikbaar" at bounding box center [903, 270] width 231 height 19
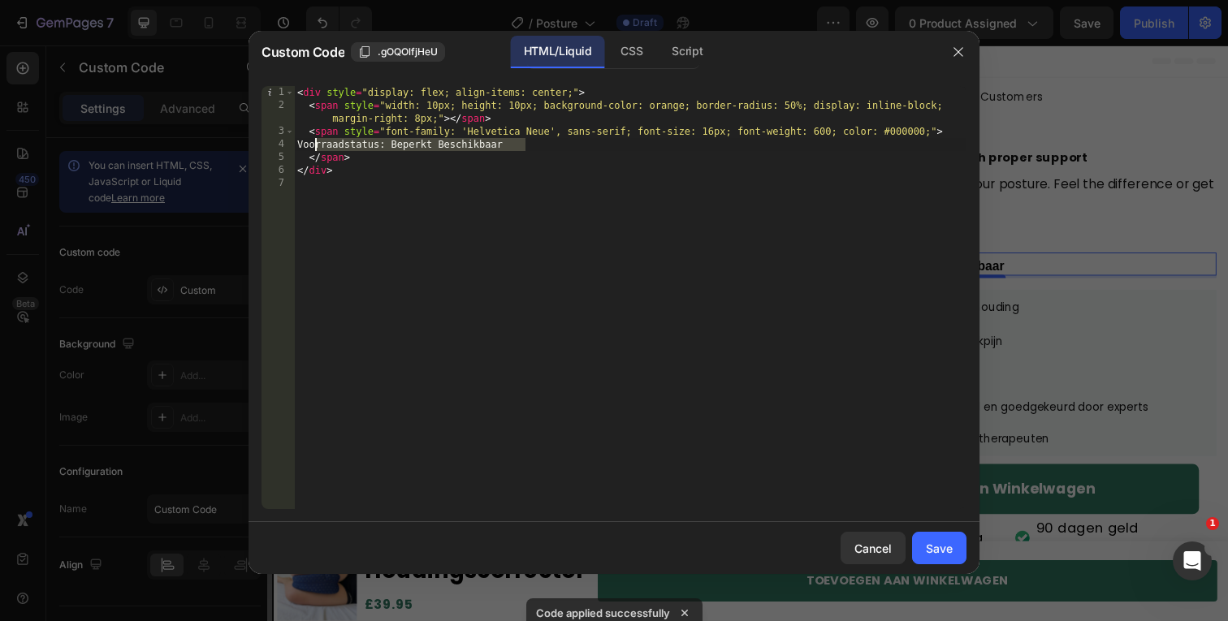
drag, startPoint x: 540, startPoint y: 140, endPoint x: 315, endPoint y: 145, distance: 225.0
click at [315, 145] on div "< div style = "display: flex; align-items: center;" > < span style = "width: 10…" at bounding box center [630, 310] width 672 height 449
paste textarea "Stock status: Limited availability"
type textarea "Stock status: Limited availability"
click at [949, 545] on div "Save" at bounding box center [939, 548] width 27 height 17
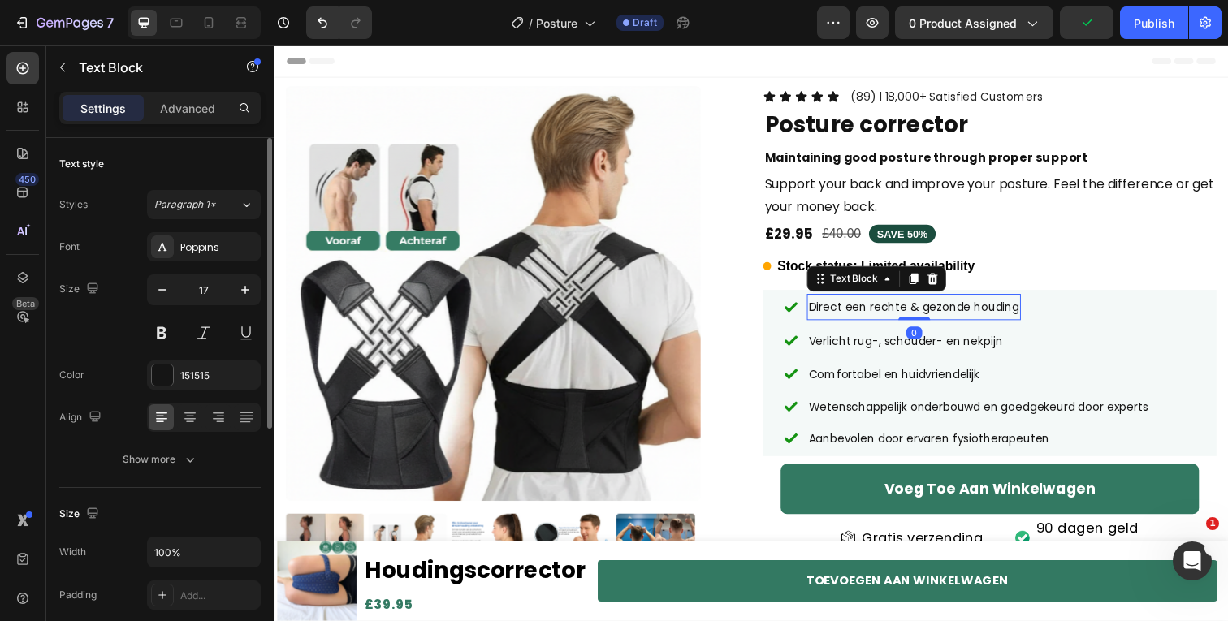
click at [867, 309] on span "Direct een rechte & gezonde houding" at bounding box center [926, 313] width 215 height 16
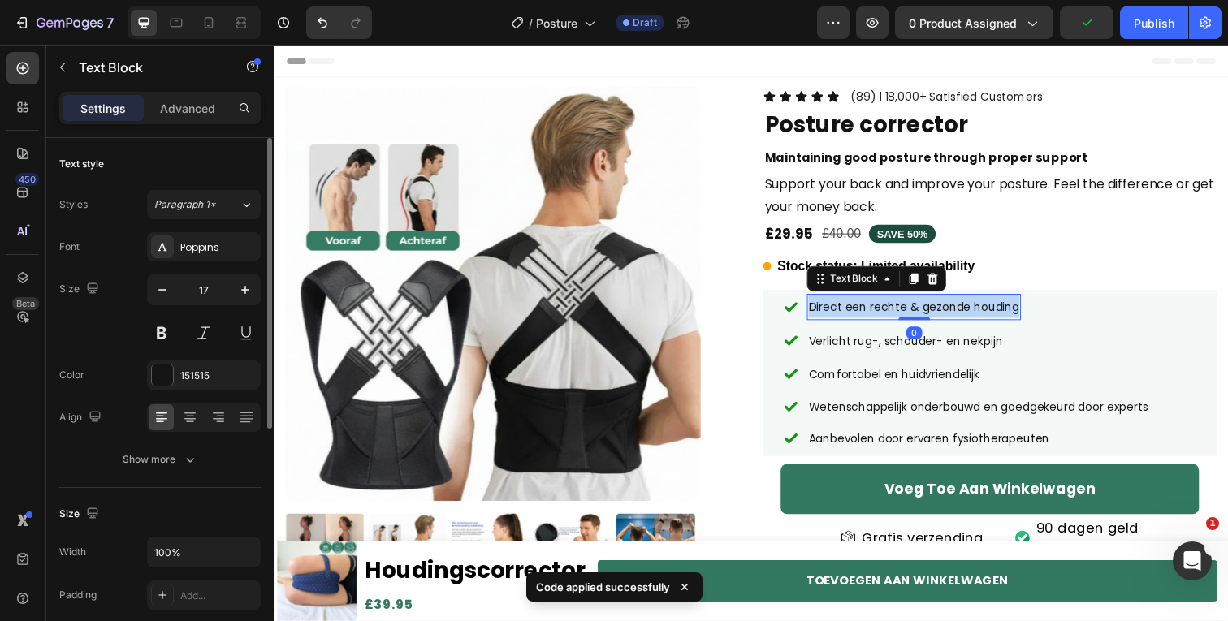
drag, startPoint x: 867, startPoint y: 309, endPoint x: 1135, endPoint y: 69, distance: 359.5
click at [867, 309] on span "Direct een rechte & gezonde houding" at bounding box center [926, 313] width 215 height 16
copy span "Direct een rechte & gezonde houding"
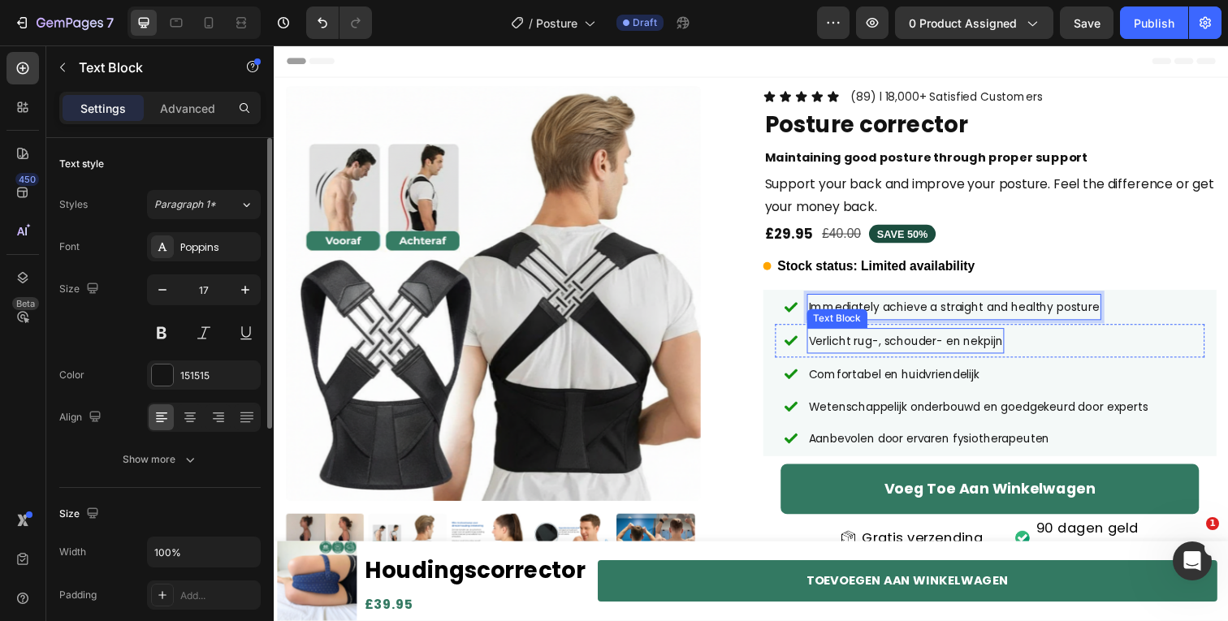
click at [851, 351] on span "Verlicht rug-, schouder- en nekpijn" at bounding box center [918, 347] width 198 height 16
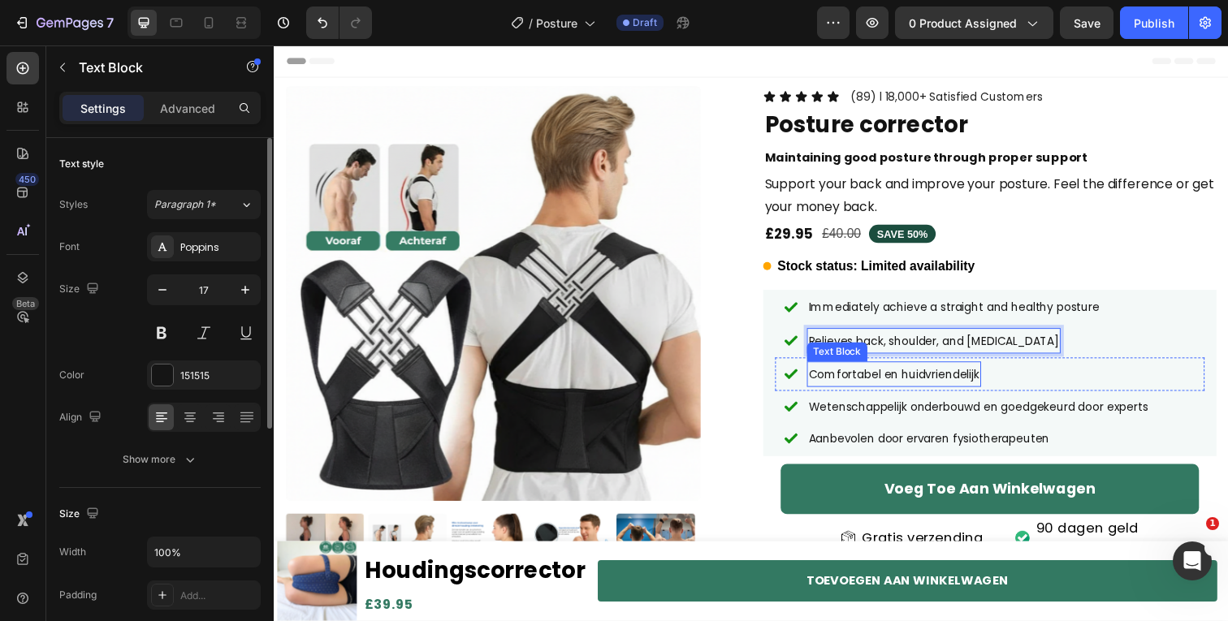
click at [873, 383] on span "Comfortabel en huidvriendelijk" at bounding box center [906, 382] width 175 height 16
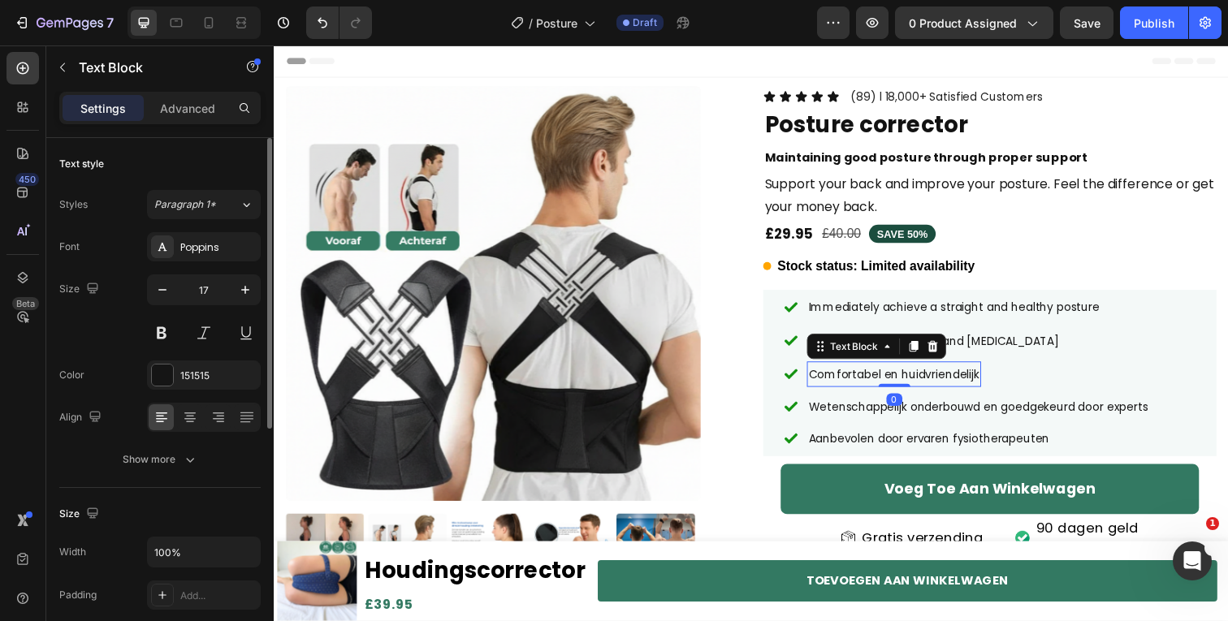
click at [873, 383] on span "Comfortabel en huidvriendelijk" at bounding box center [906, 382] width 175 height 16
drag, startPoint x: 873, startPoint y: 383, endPoint x: 1183, endPoint y: 67, distance: 443.3
click at [873, 383] on span "Comfortabel en huidvriendelijk" at bounding box center [906, 382] width 175 height 16
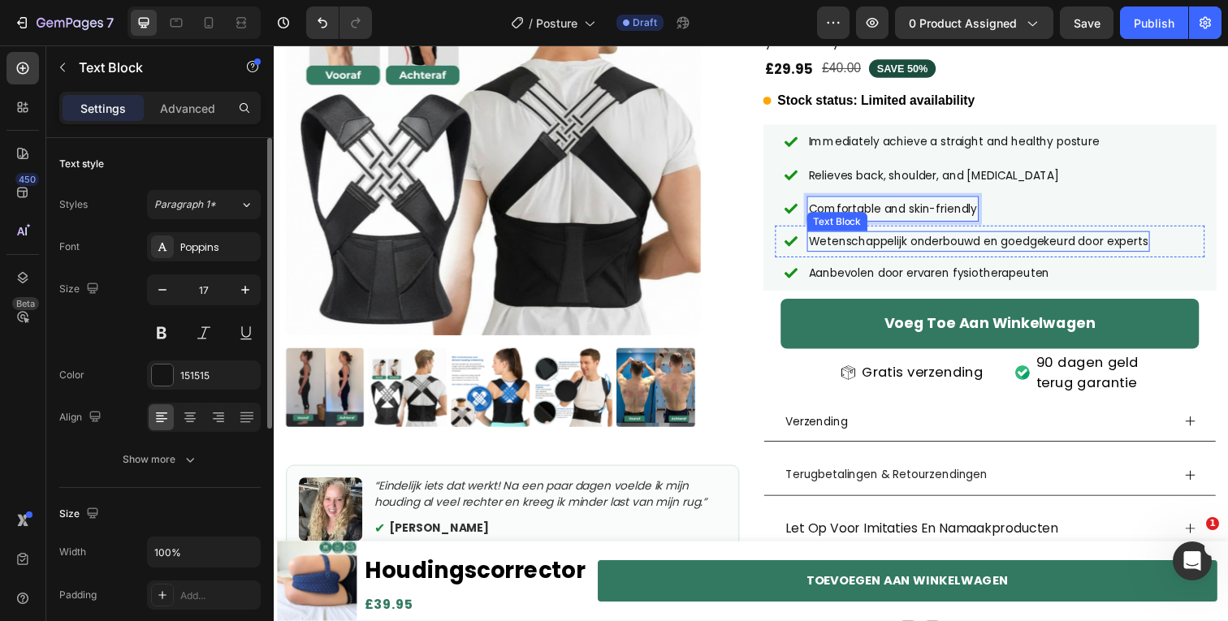
scroll to position [170, 0]
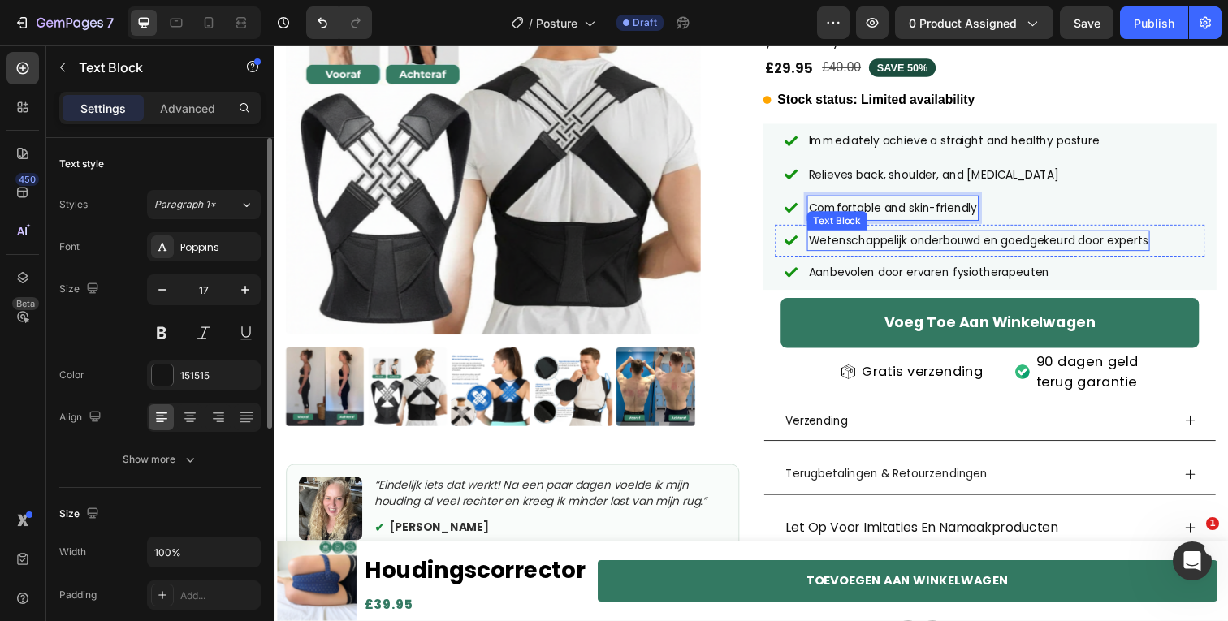
click at [888, 249] on span "Wetenschappelijk onderbouwd en goedgekeurd door experts" at bounding box center [992, 245] width 347 height 16
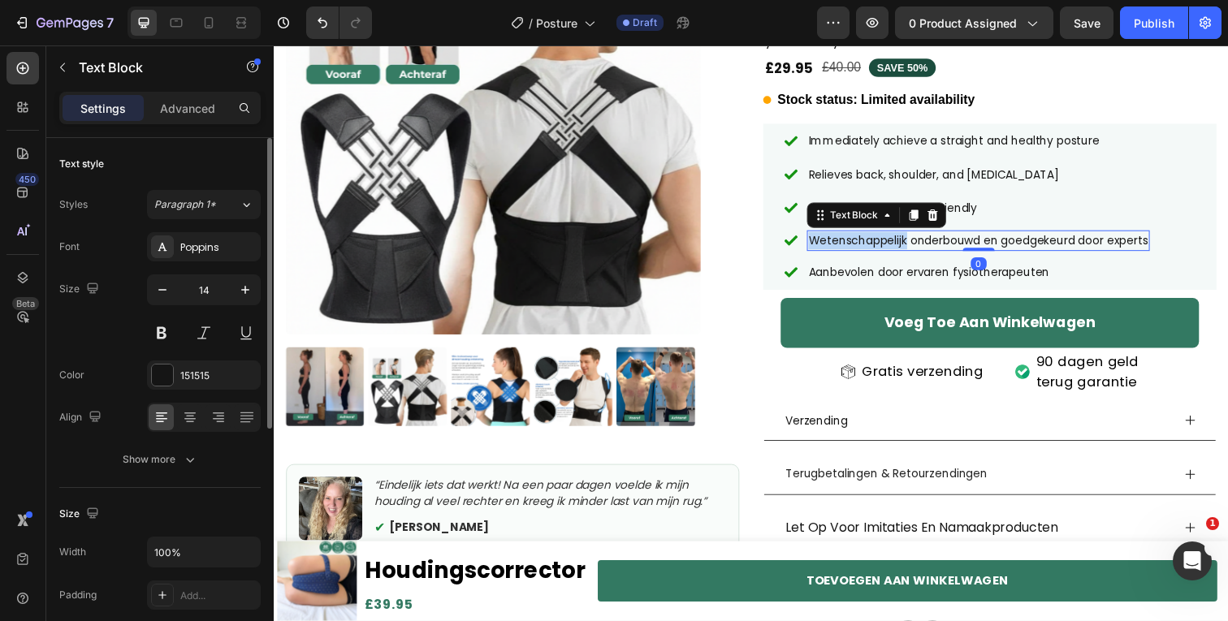
click at [888, 249] on span "Wetenschappelijk onderbouwd en goedgekeurd door experts" at bounding box center [992, 245] width 347 height 16
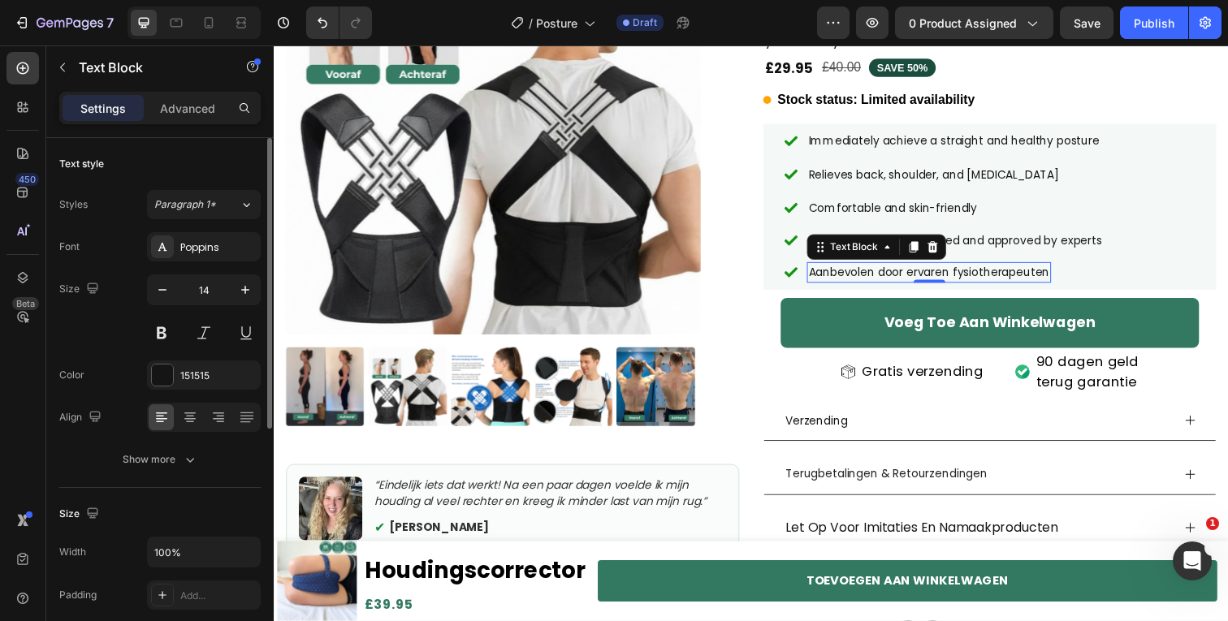
click at [927, 280] on p "Aanbevolen door ervaren fysiotherapeuten" at bounding box center [942, 278] width 246 height 18
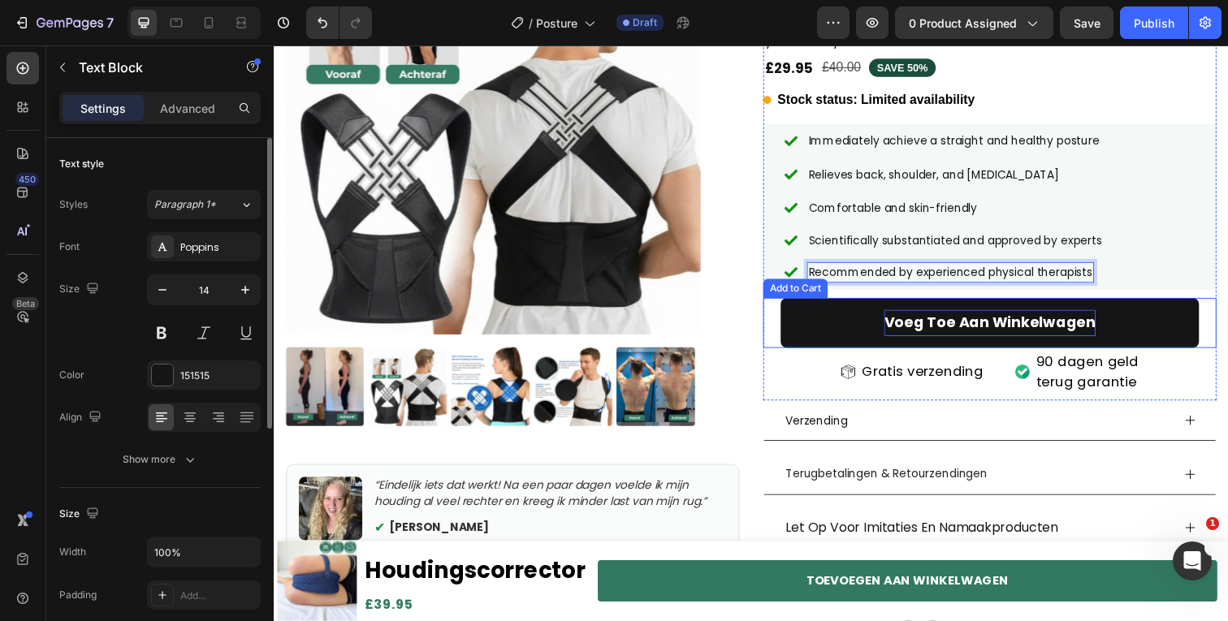
click at [926, 326] on div "Voeg Toe Aan Winkelwagen" at bounding box center [1005, 329] width 216 height 26
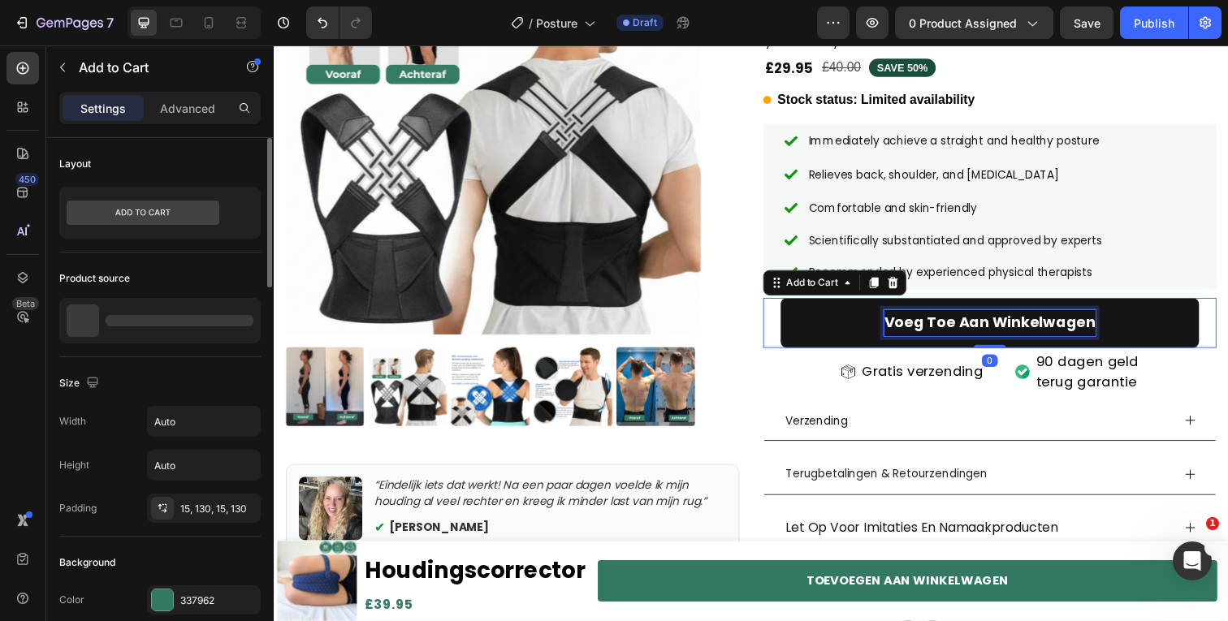
click at [926, 326] on div "Voeg Toe Aan Winkelwagen" at bounding box center [1005, 329] width 216 height 26
click at [926, 326] on p "Voeg Toe Aan Winkelwagen" at bounding box center [1005, 329] width 216 height 26
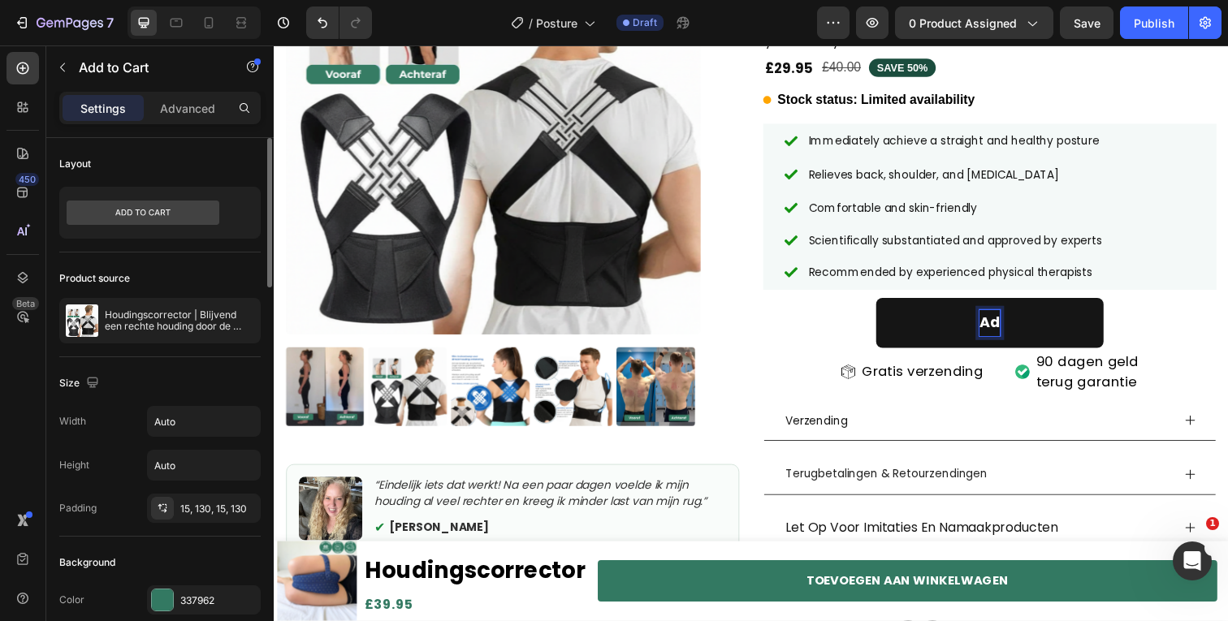
click at [888, 304] on button "Ad" at bounding box center [1004, 329] width 232 height 50
click at [877, 304] on button "Add T" at bounding box center [1005, 329] width 256 height 50
click at [872, 304] on button "Add To" at bounding box center [1005, 329] width 266 height 50
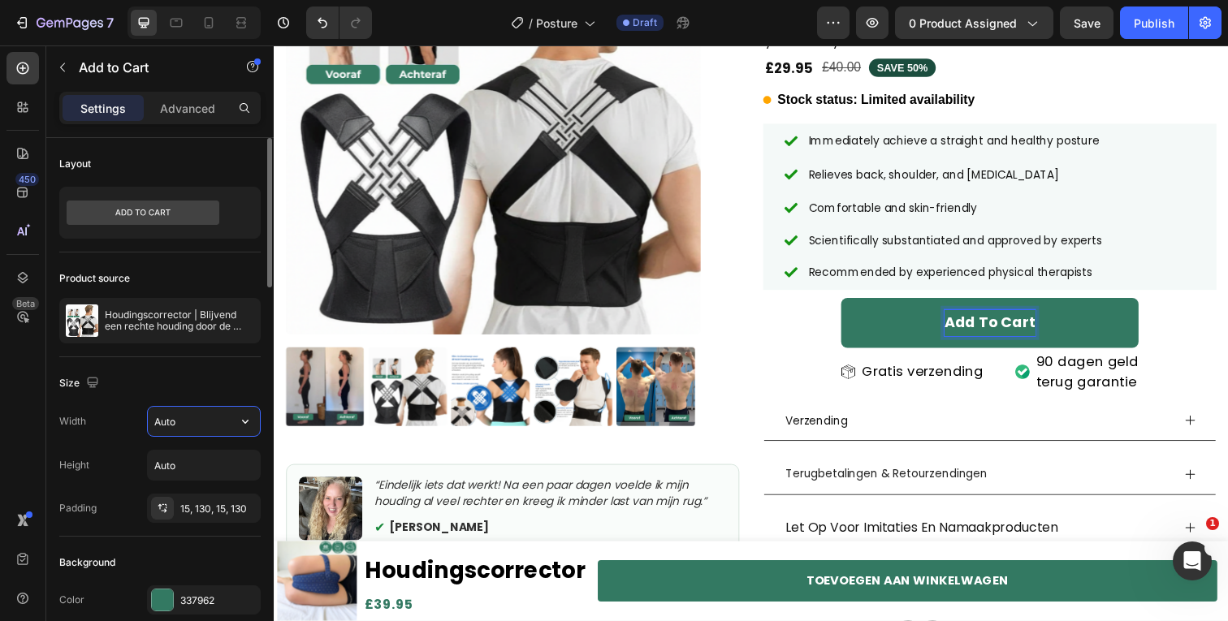
click at [197, 423] on input "Auto" at bounding box center [204, 421] width 112 height 29
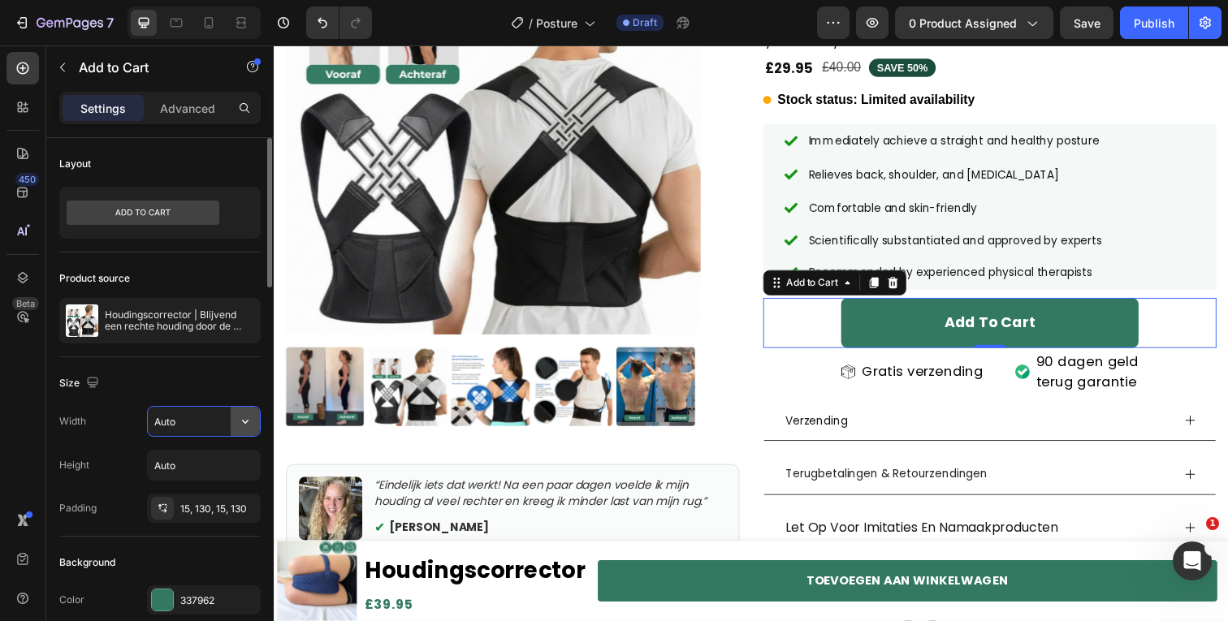
click at [240, 420] on icon "button" at bounding box center [245, 421] width 16 height 16
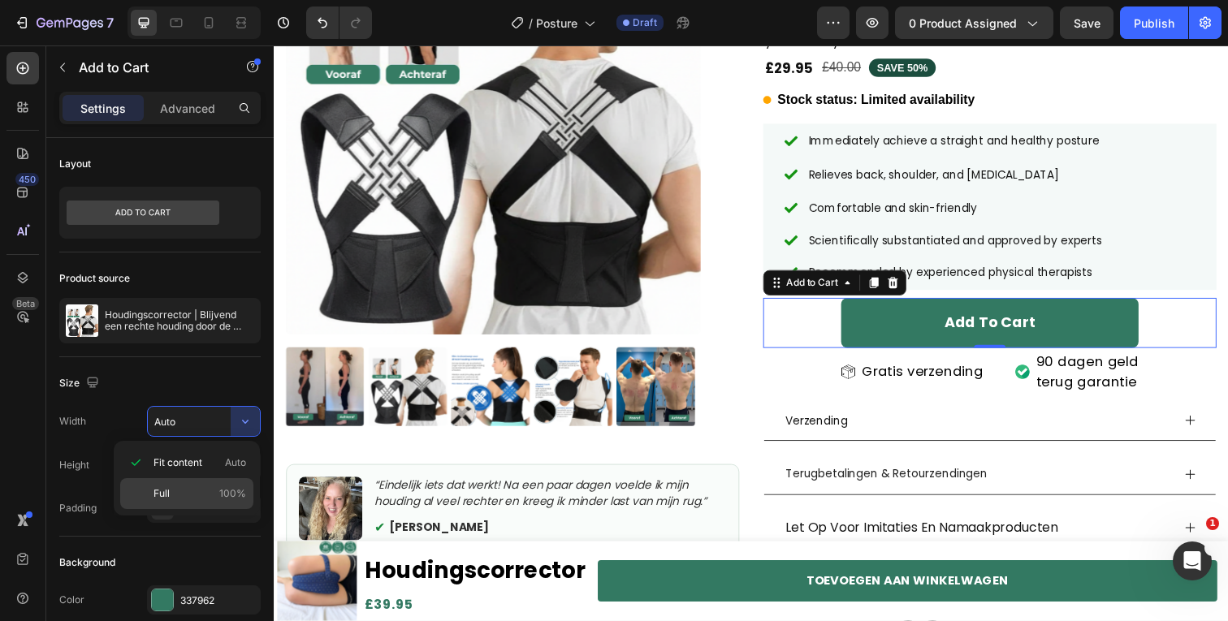
click at [188, 491] on p "Full 100%" at bounding box center [199, 493] width 93 height 15
type input "100%"
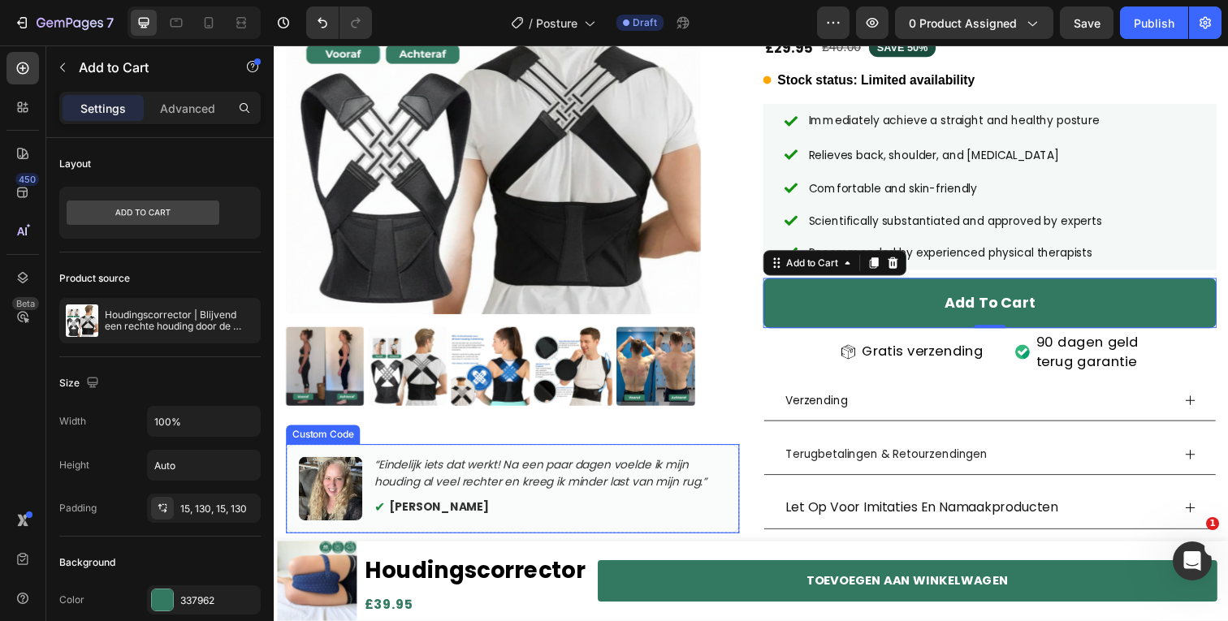
scroll to position [193, 0]
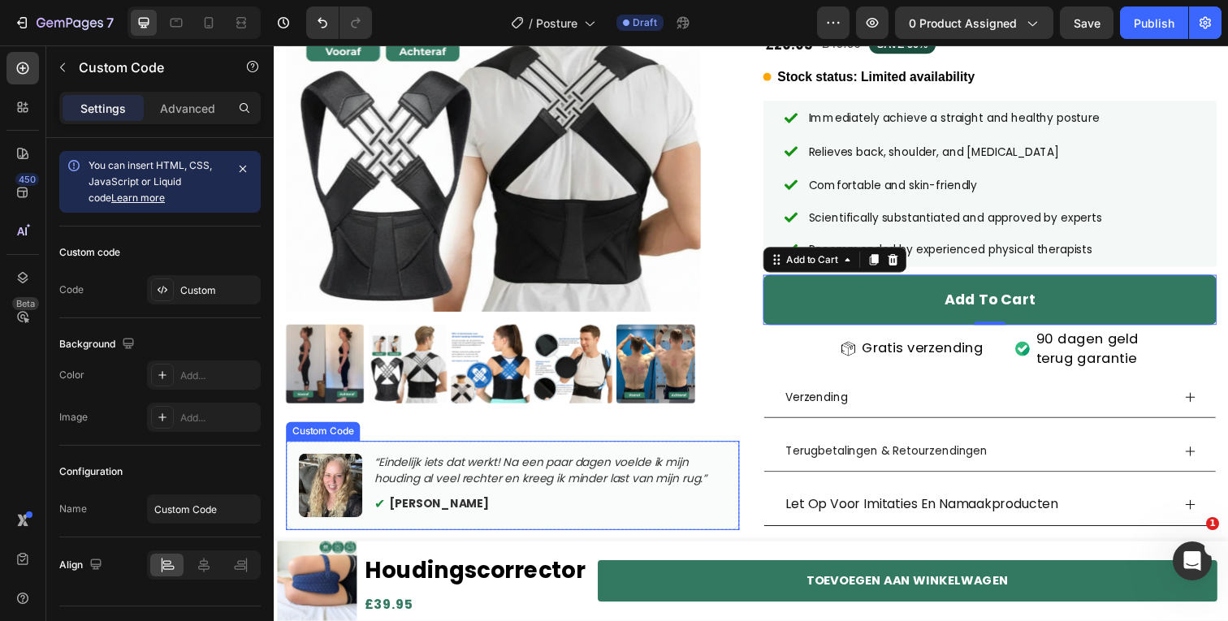
click at [509, 474] on p "“Eindelijk iets dat werkt! Na een paar dagen voelde ik mijn houding al veel rec…" at bounding box center [556, 480] width 360 height 34
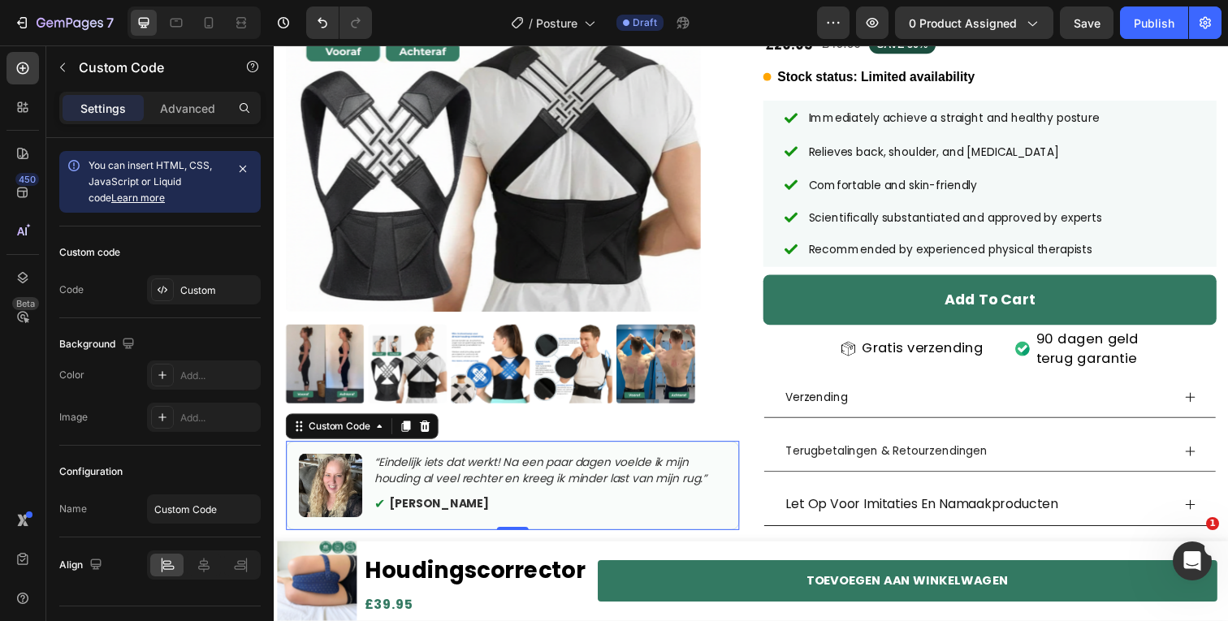
click at [427, 463] on p "“Eindelijk iets dat werkt! Na een paar dagen voelde ik mijn houding al veel rec…" at bounding box center [556, 480] width 360 height 34
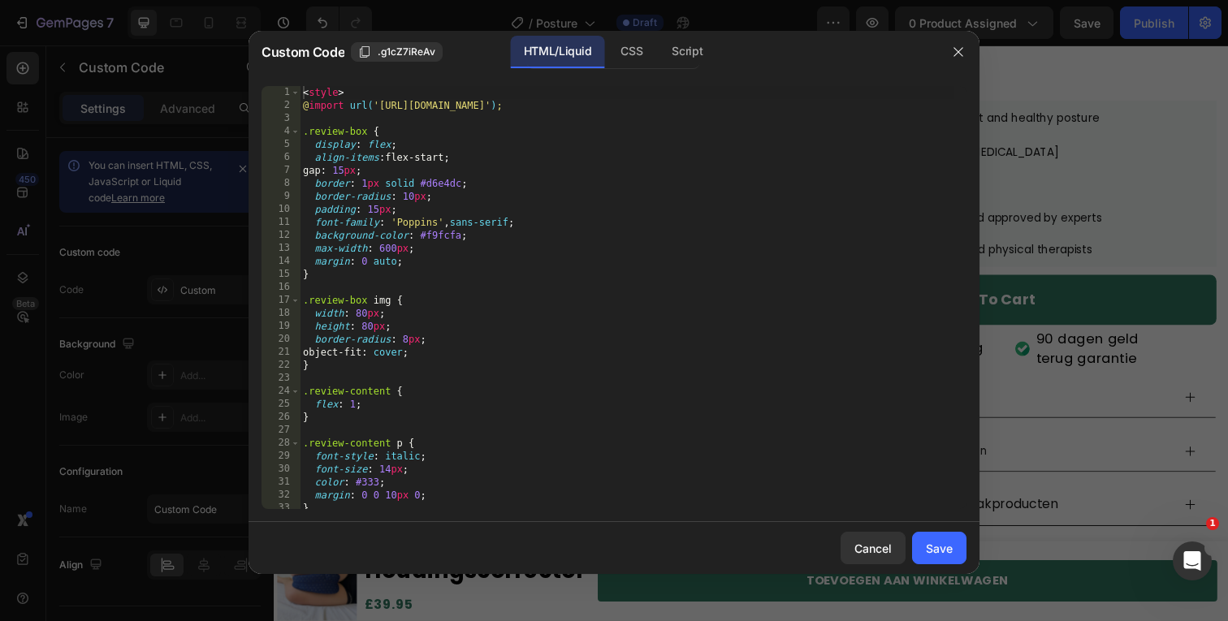
click at [429, 321] on div "< style > @ import url( '[URL][DOMAIN_NAME]' ) ; .review-box { display : flex ;…" at bounding box center [627, 310] width 655 height 449
type textarea "</div>"
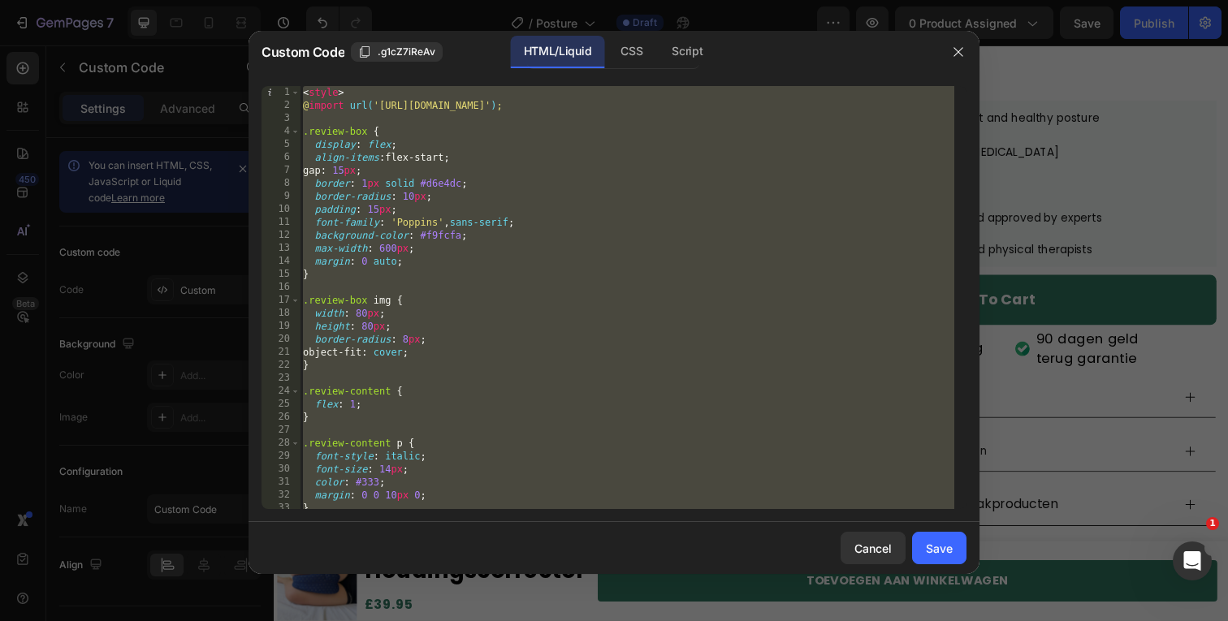
paste textarea
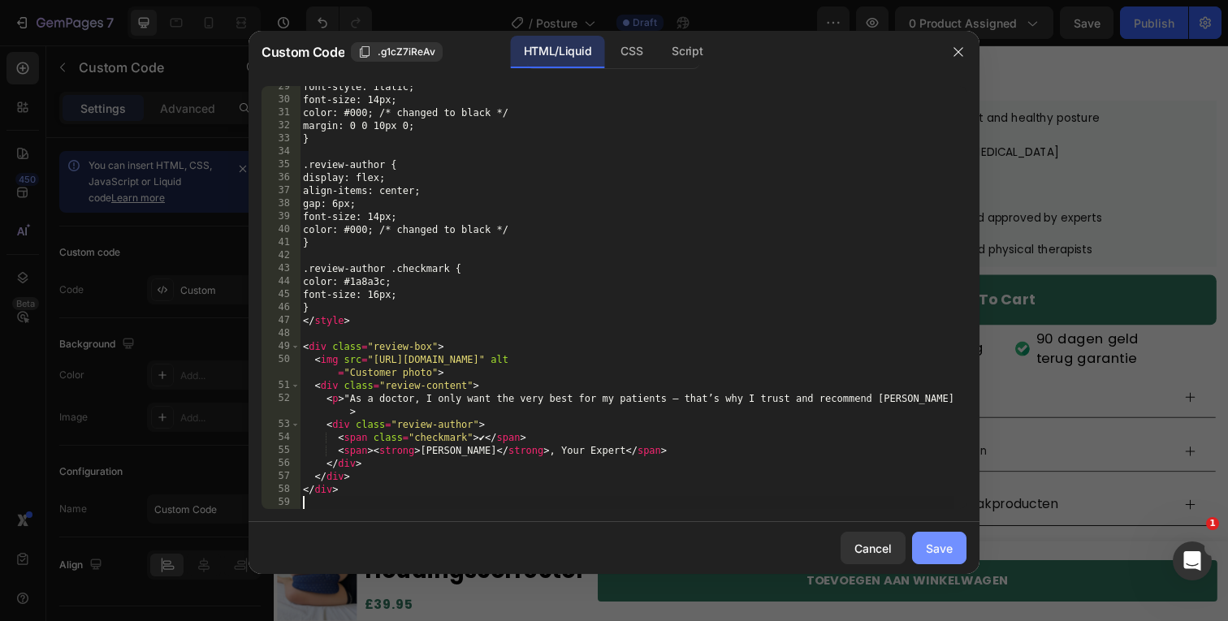
click at [939, 558] on button "Save" at bounding box center [939, 548] width 54 height 32
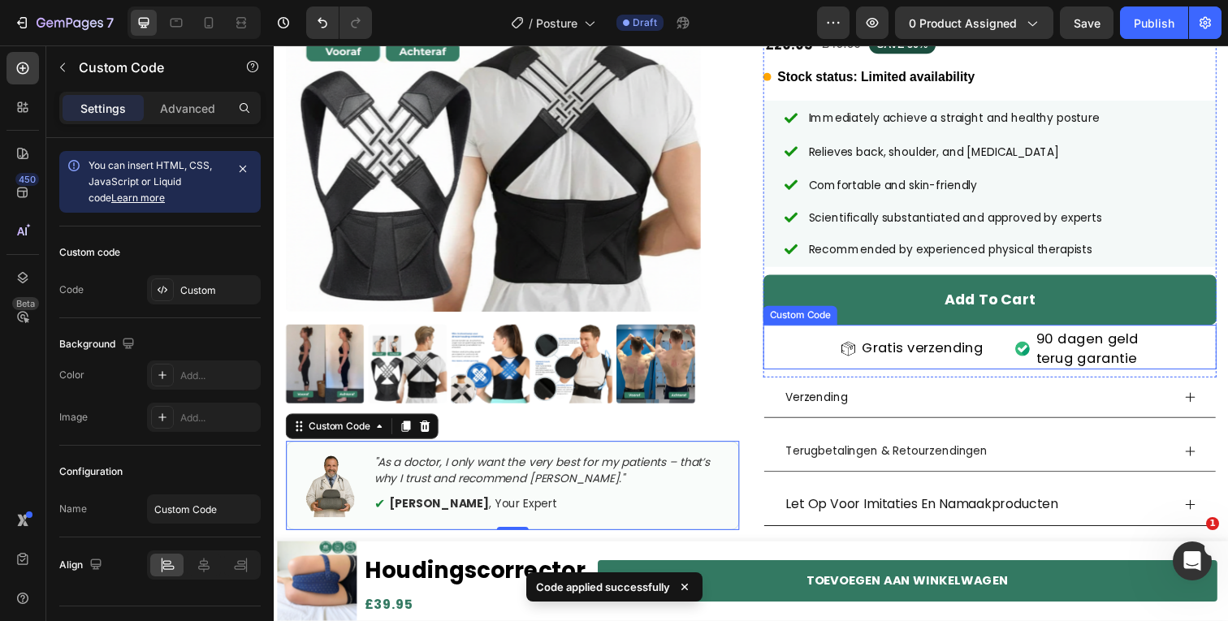
click at [930, 361] on span "Gratis verzending" at bounding box center [936, 355] width 124 height 21
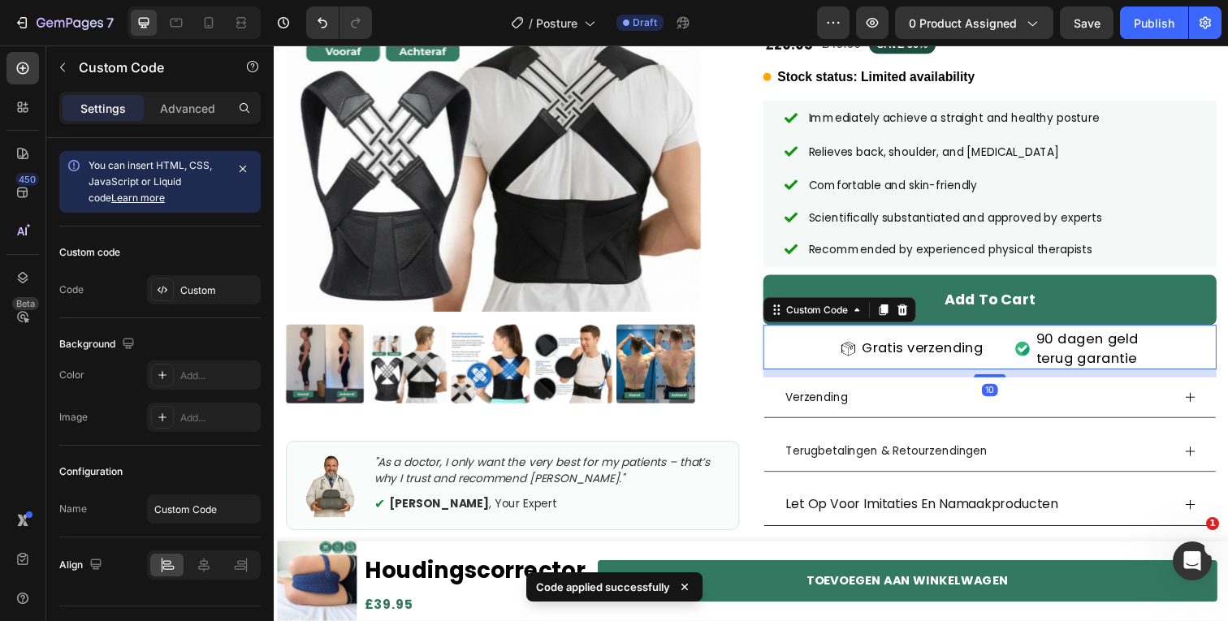
click at [930, 361] on span "Gratis verzending" at bounding box center [936, 355] width 124 height 21
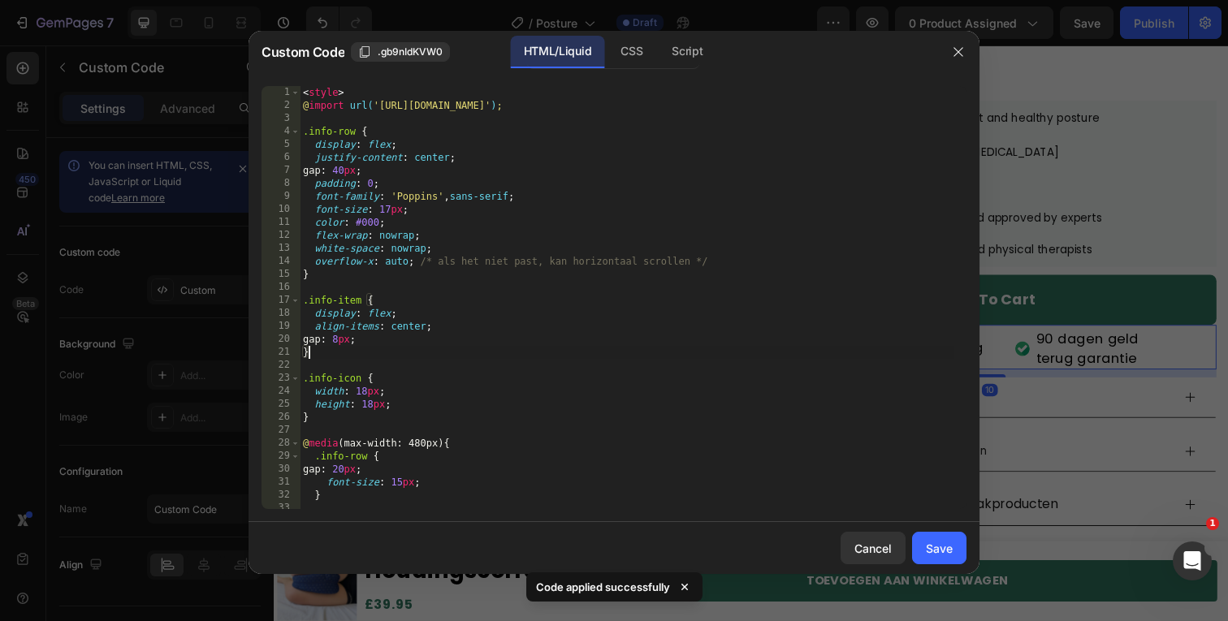
click at [916, 354] on div "< style > @ import url( 'https://fonts.googleapis.com/css2?family=Poppins:wght@…" at bounding box center [627, 310] width 655 height 449
click at [616, 348] on div "< style > @ import url( 'https://fonts.googleapis.com/css2?family=Poppins:wght@…" at bounding box center [627, 310] width 655 height 449
type textarea "</div>"
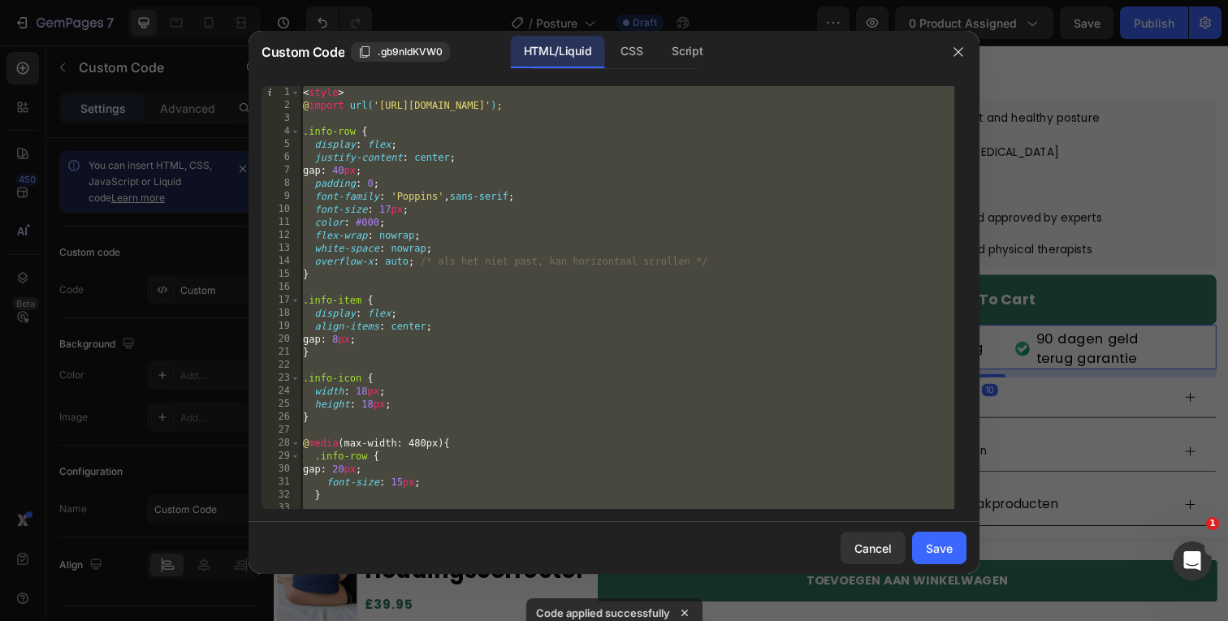
scroll to position [19, 0]
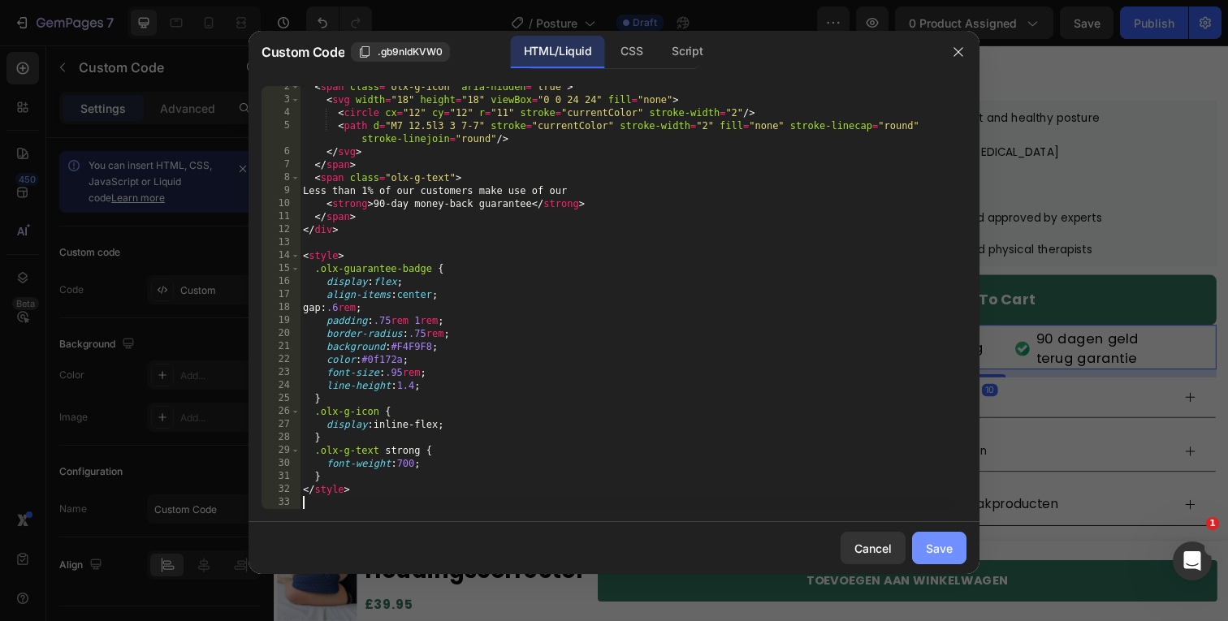
click at [927, 541] on div "Save" at bounding box center [939, 548] width 27 height 17
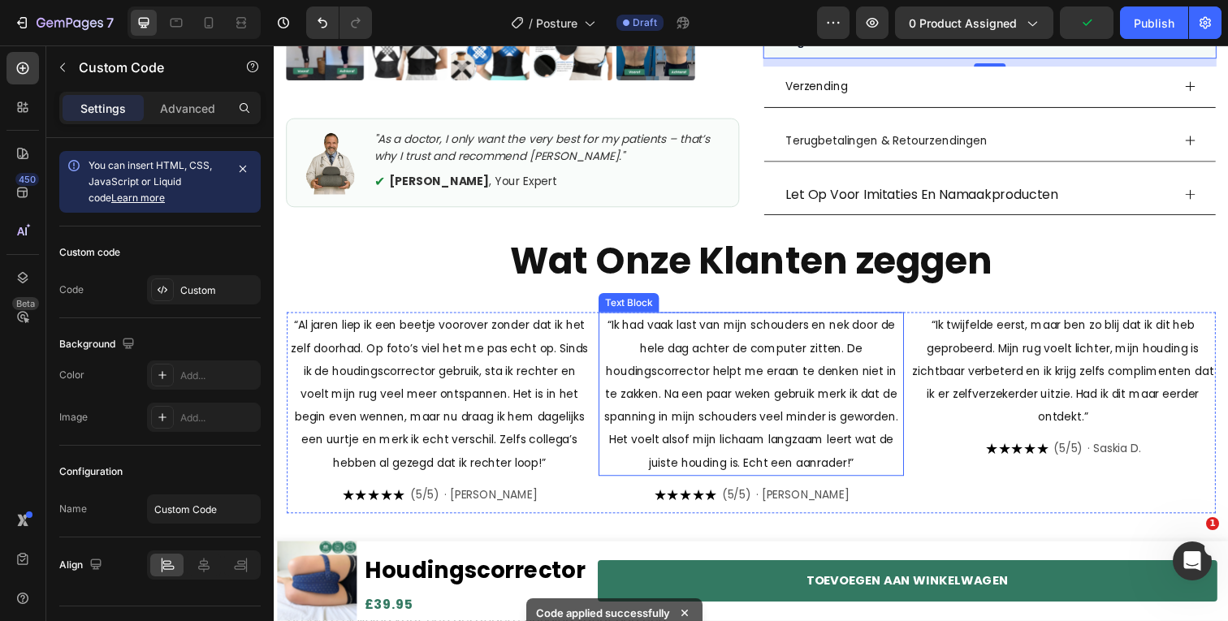
scroll to position [508, 0]
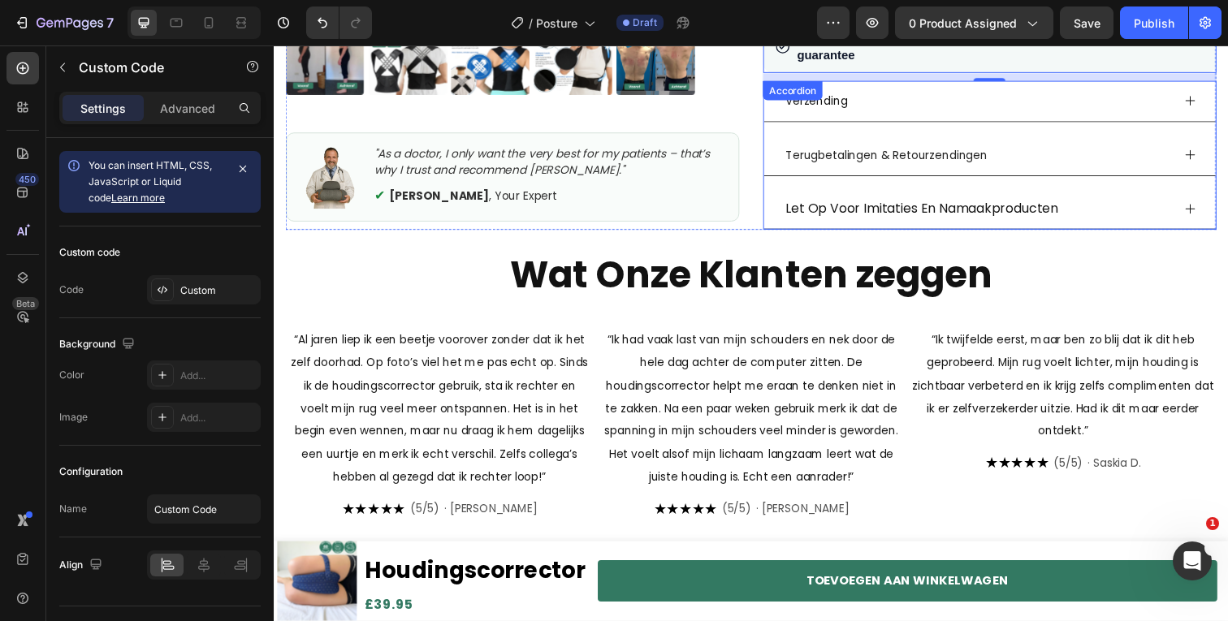
click at [963, 98] on div "Verzending" at bounding box center [991, 103] width 396 height 28
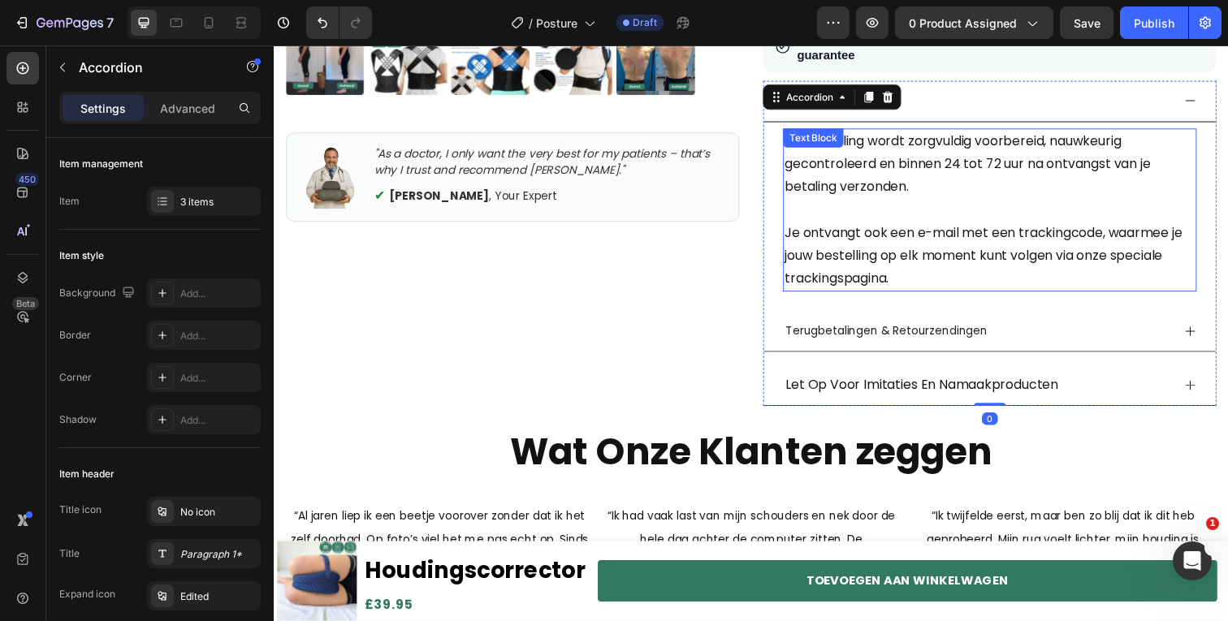
click at [906, 192] on p "Je bestelling wordt zorgvuldig voorbereid, nauwkeurig gecontroleerd en binnen 2…" at bounding box center [1004, 167] width 419 height 70
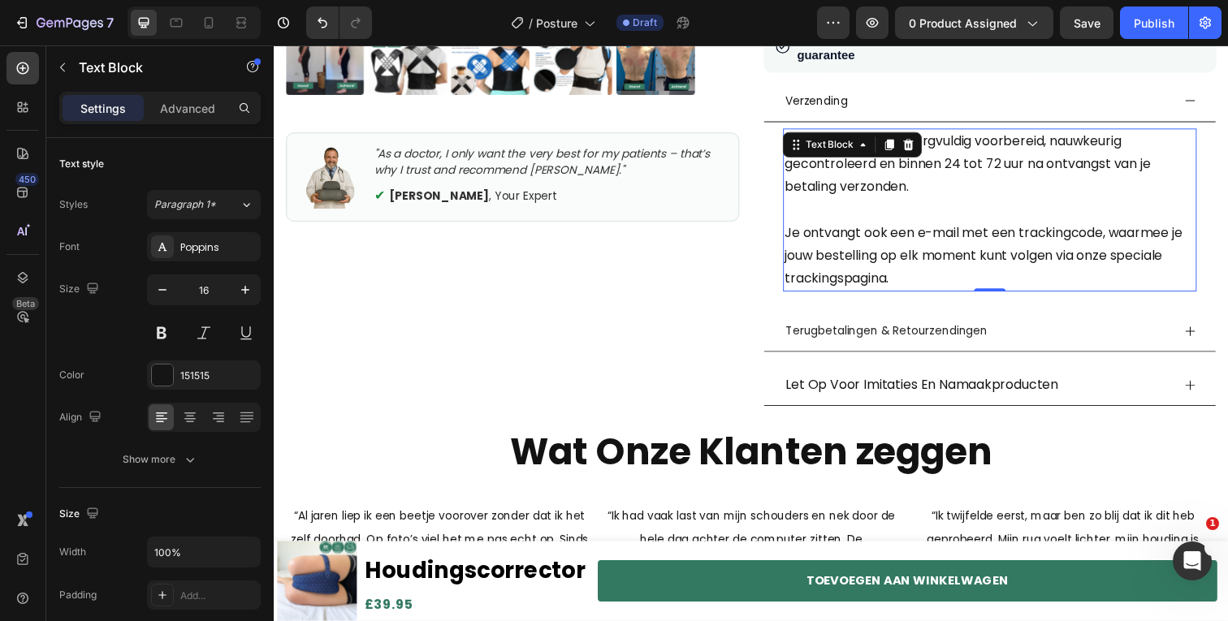
click at [906, 192] on p "Je bestelling wordt zorgvuldig voorbereid, nauwkeurig gecontroleerd en binnen 2…" at bounding box center [1004, 167] width 419 height 70
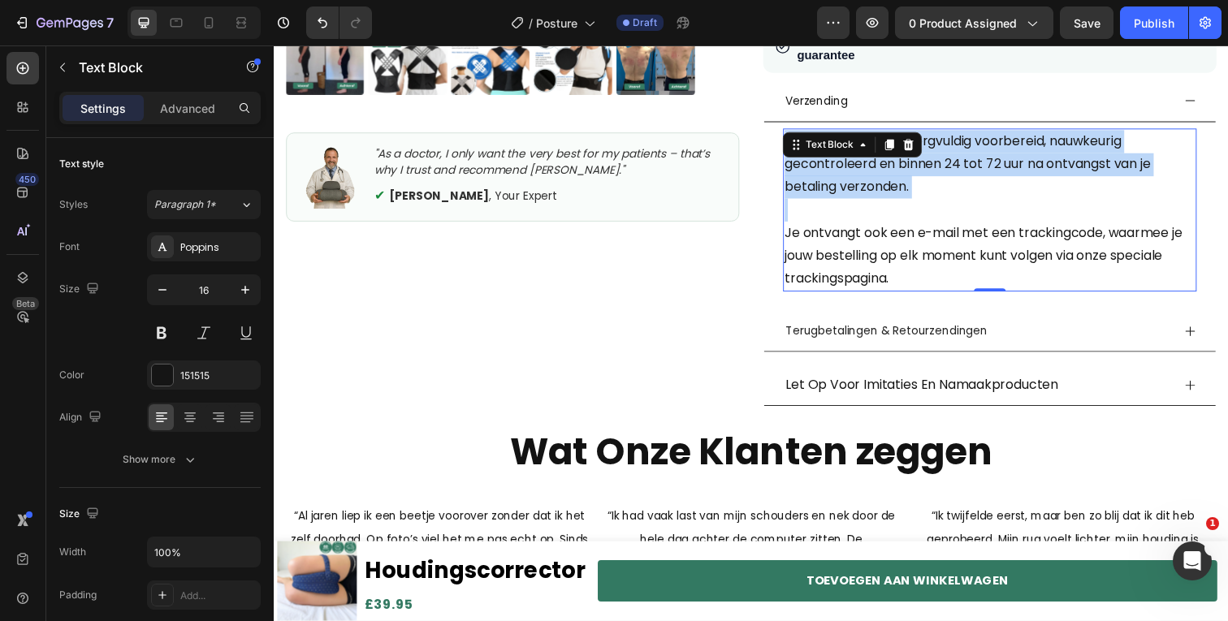
click at [906, 192] on p "Je bestelling wordt zorgvuldig voorbereid, nauwkeurig gecontroleerd en binnen 2…" at bounding box center [1004, 167] width 419 height 70
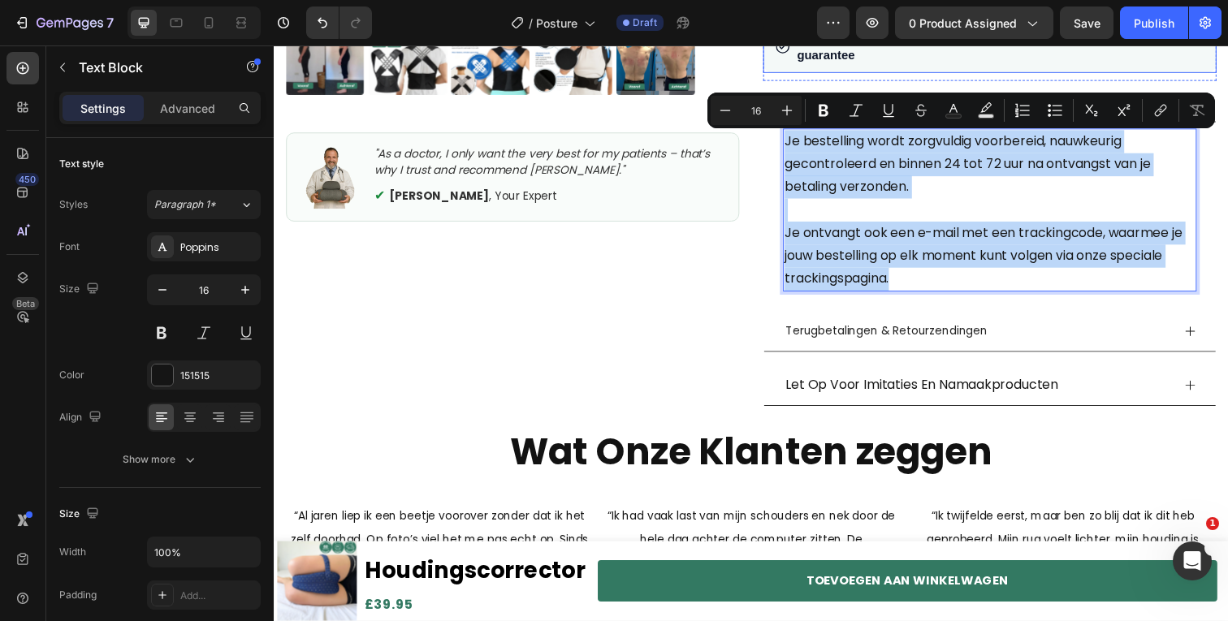
copy div "Je bestelling wordt zorgvuldig voorbereid, nauwkeurig gecontroleerd en binnen 2…"
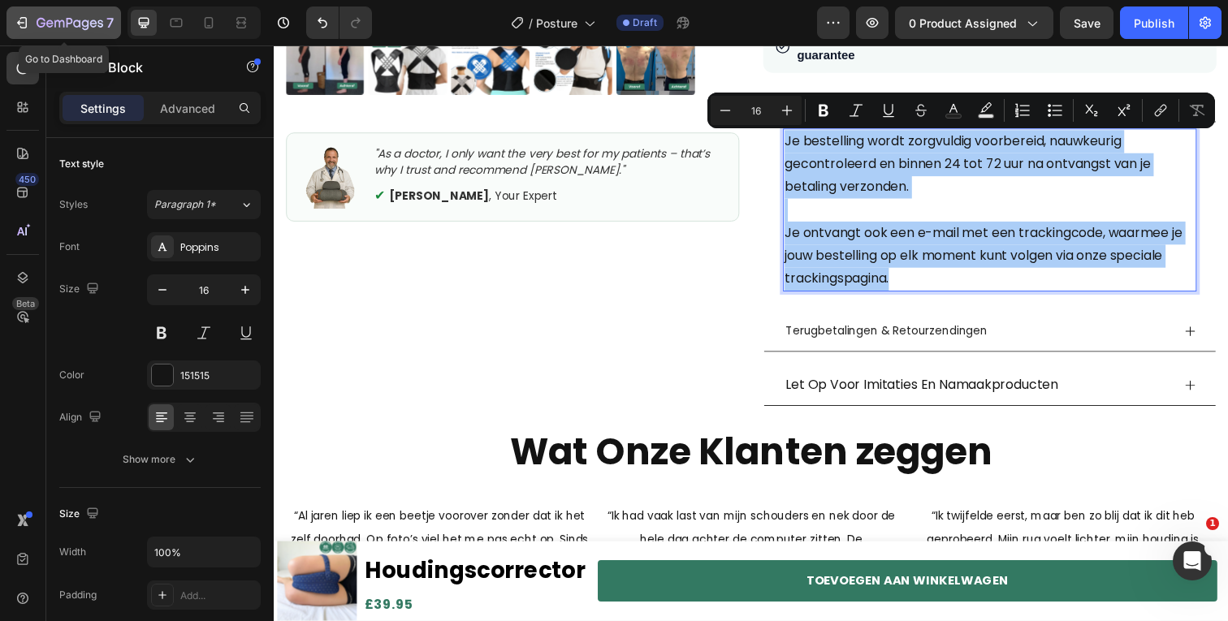
click at [23, 25] on icon "button" at bounding box center [22, 23] width 16 height 16
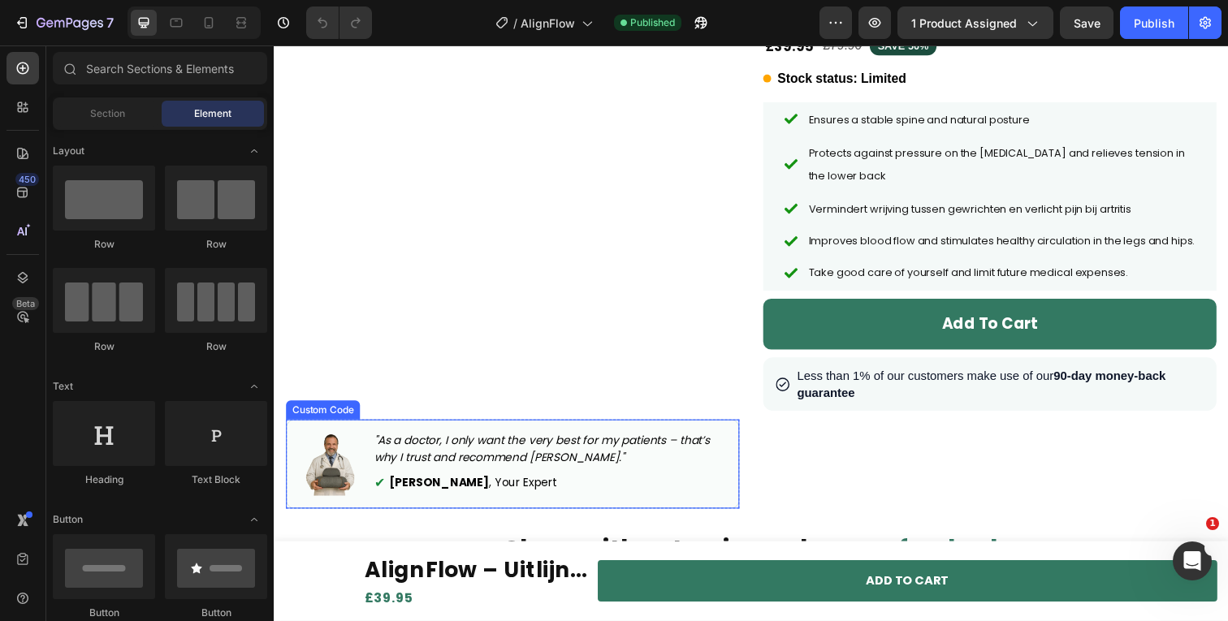
scroll to position [285, 0]
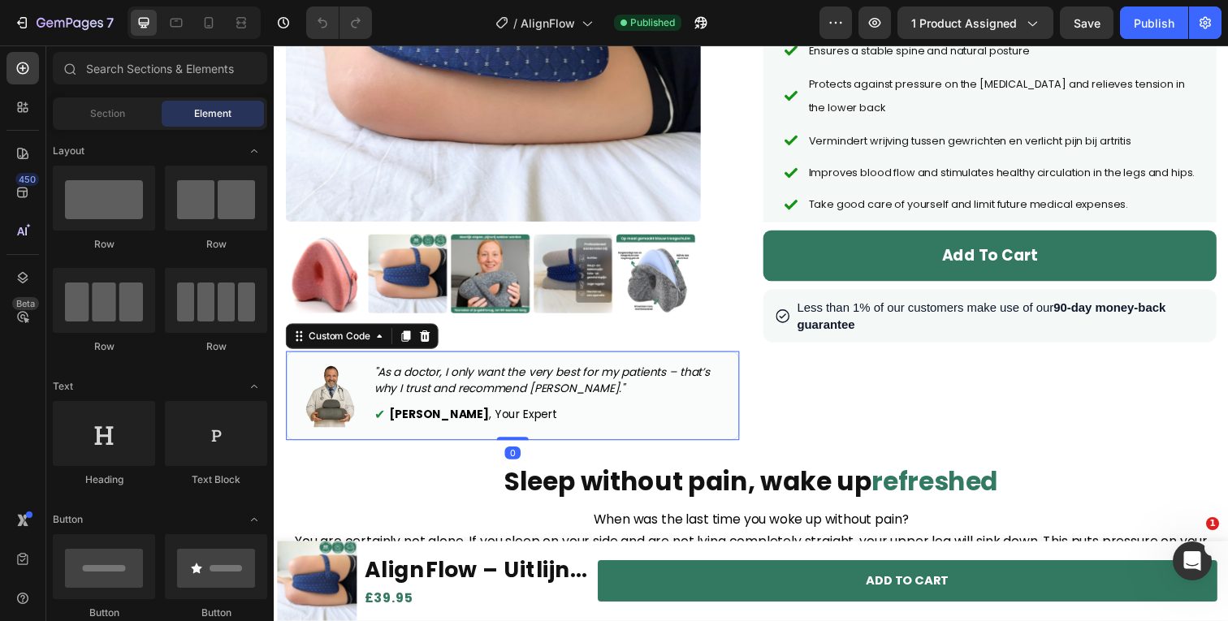
click at [500, 386] on p ""As a doctor, I only want the very best for my patients – that’s why I trust an…" at bounding box center [556, 388] width 360 height 34
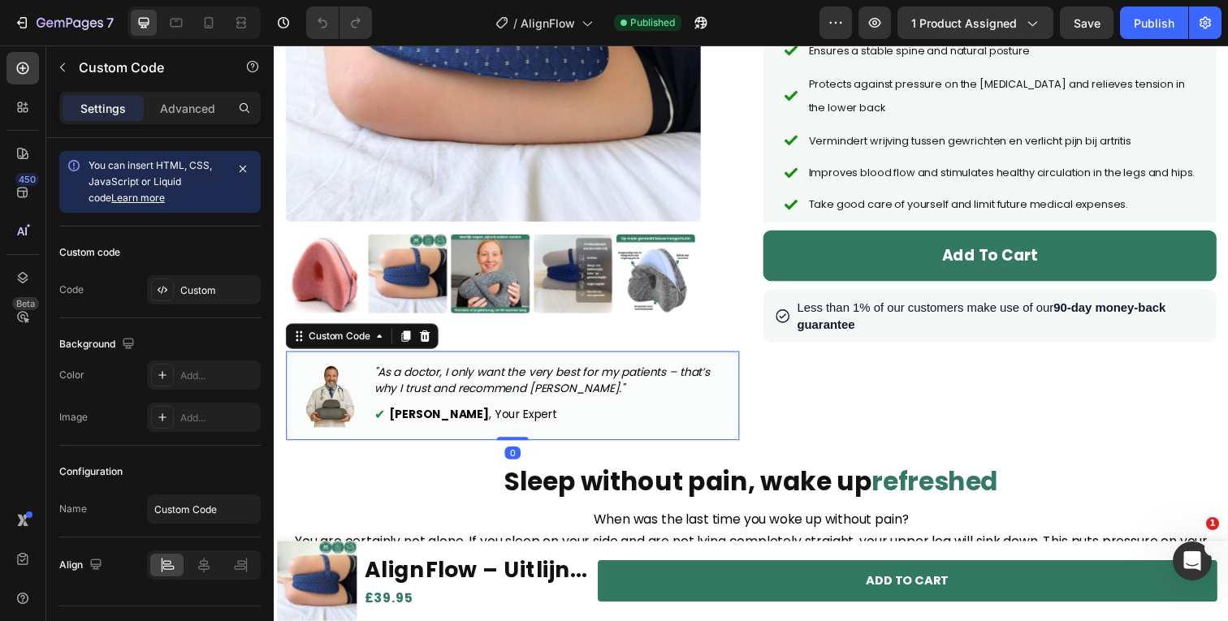
click at [500, 386] on p ""As a doctor, I only want the very best for my patients – that’s why I trust an…" at bounding box center [556, 388] width 360 height 34
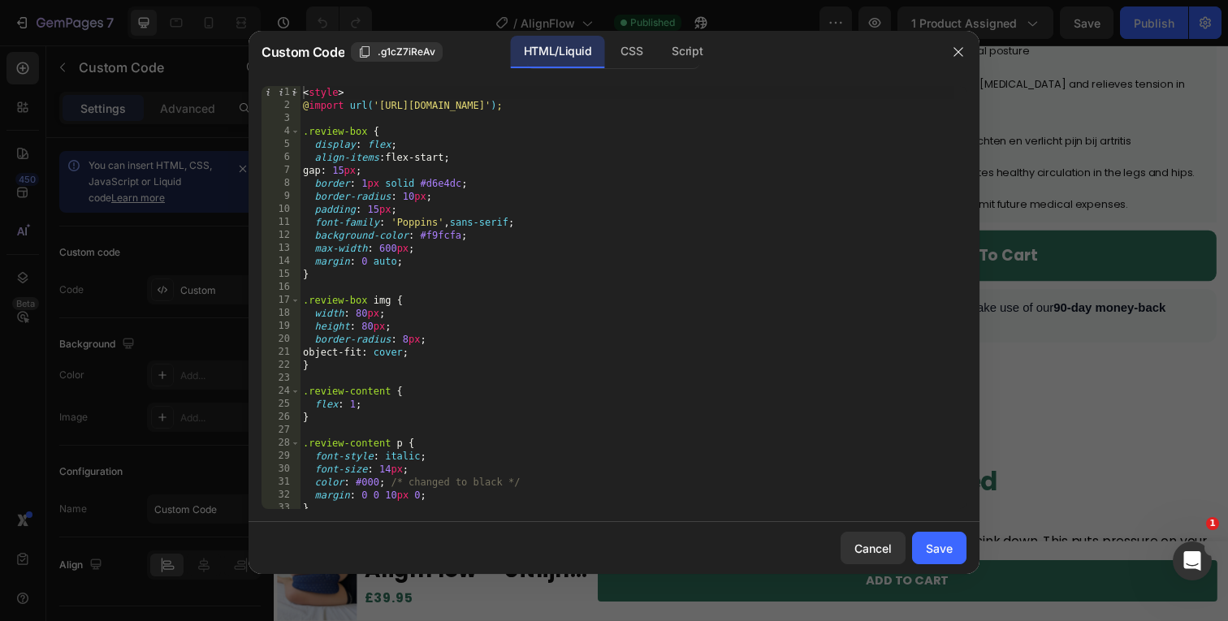
click at [659, 293] on div "< style > @ import url( '[URL][DOMAIN_NAME]' ) ; .review-box { display : flex ;…" at bounding box center [627, 310] width 655 height 449
type textarea "</div>"
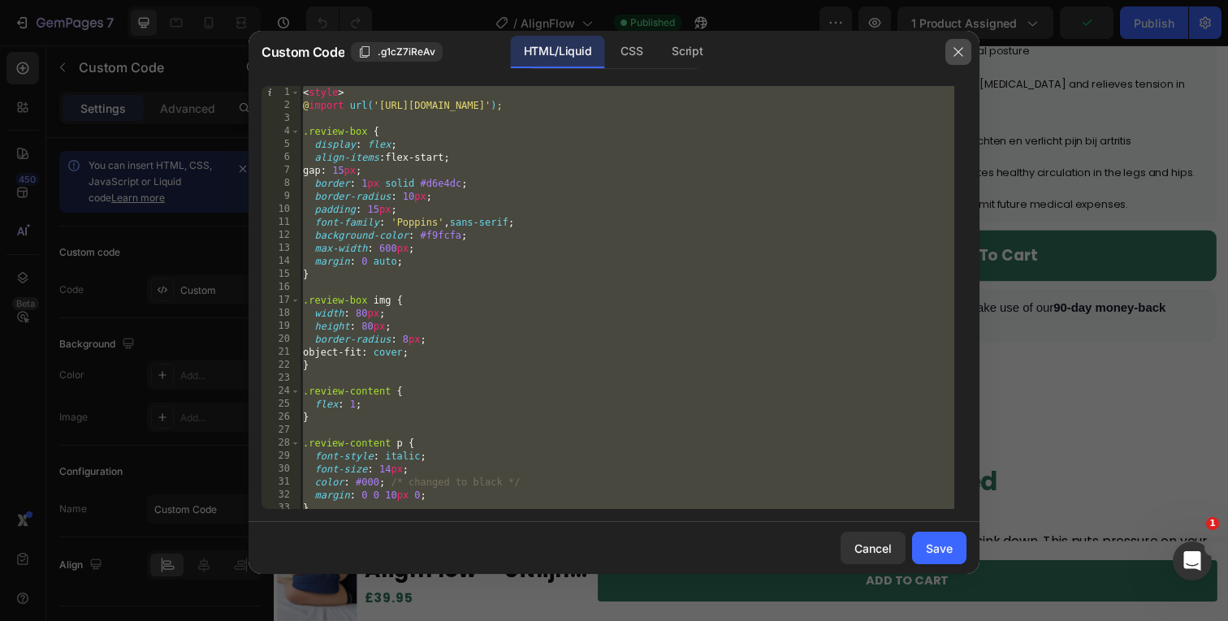
click at [967, 49] on button "button" at bounding box center [958, 52] width 26 height 26
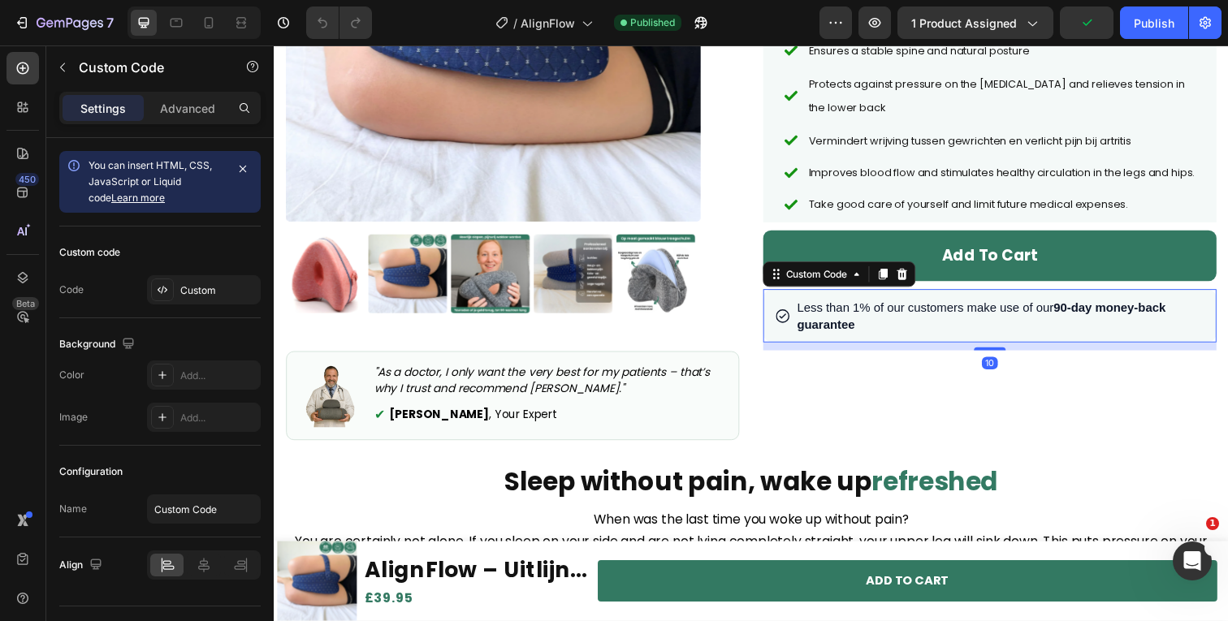
click at [968, 339] on span "Less than 1% of our customers make use of our 90-day money-back guarantee" at bounding box center [1015, 322] width 415 height 35
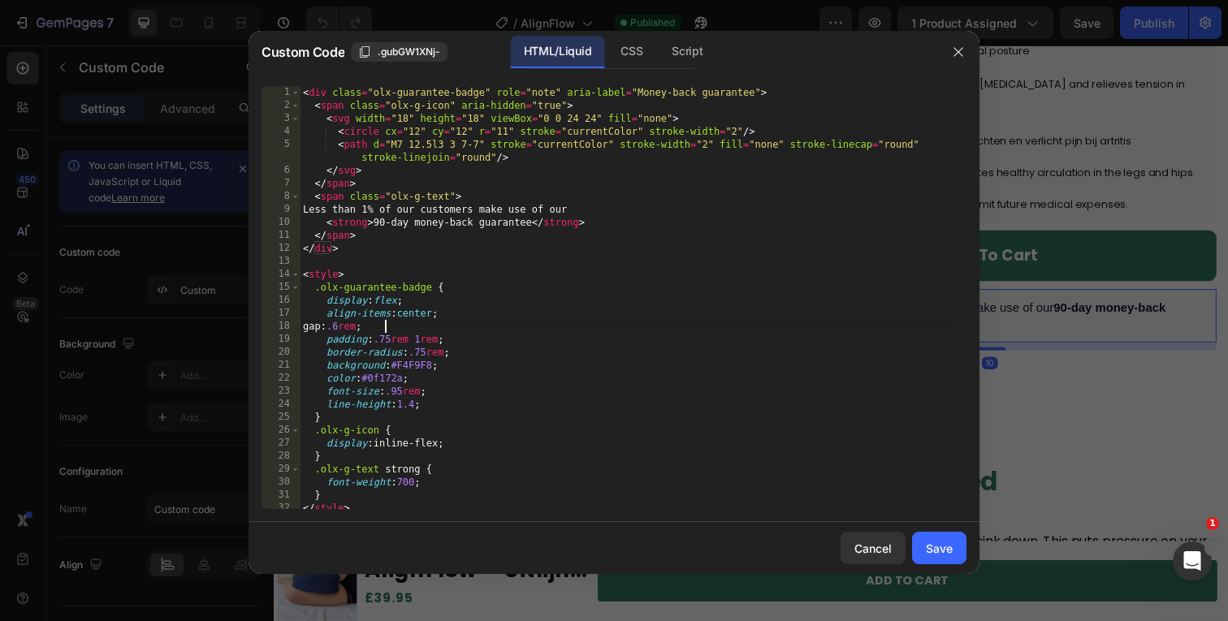
click at [615, 331] on div "< div class = "olx-guarantee-badge" role = "note" aria-label = "Money-back guar…" at bounding box center [627, 310] width 655 height 449
type textarea "</style>"
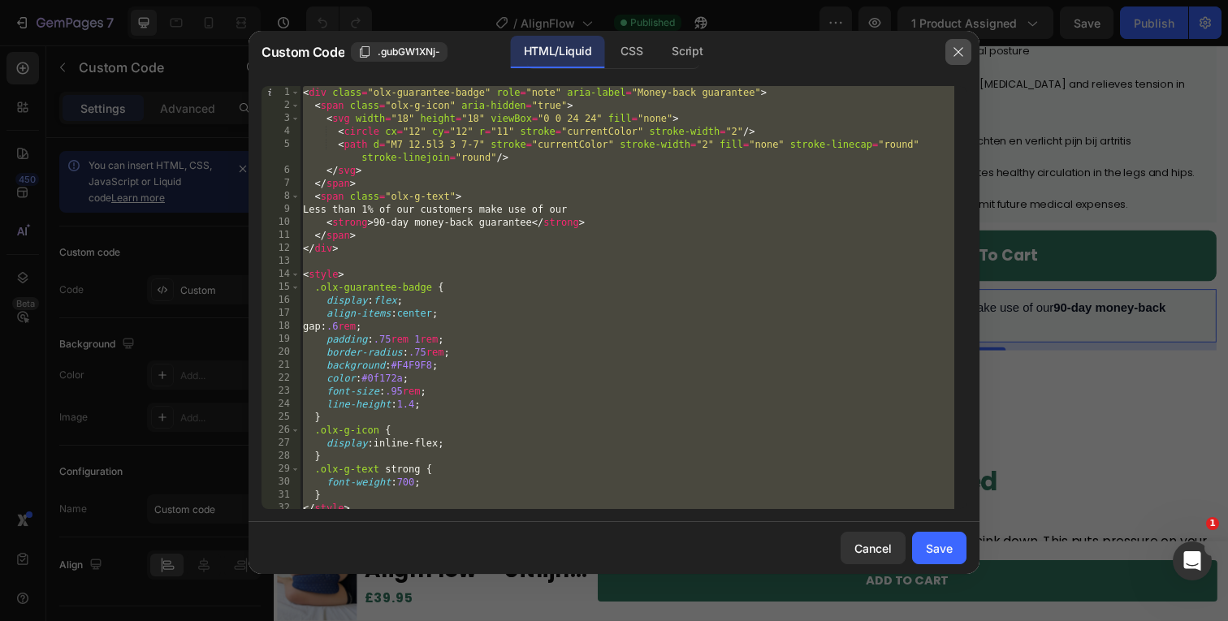
click at [957, 54] on icon "button" at bounding box center [957, 52] width 9 height 9
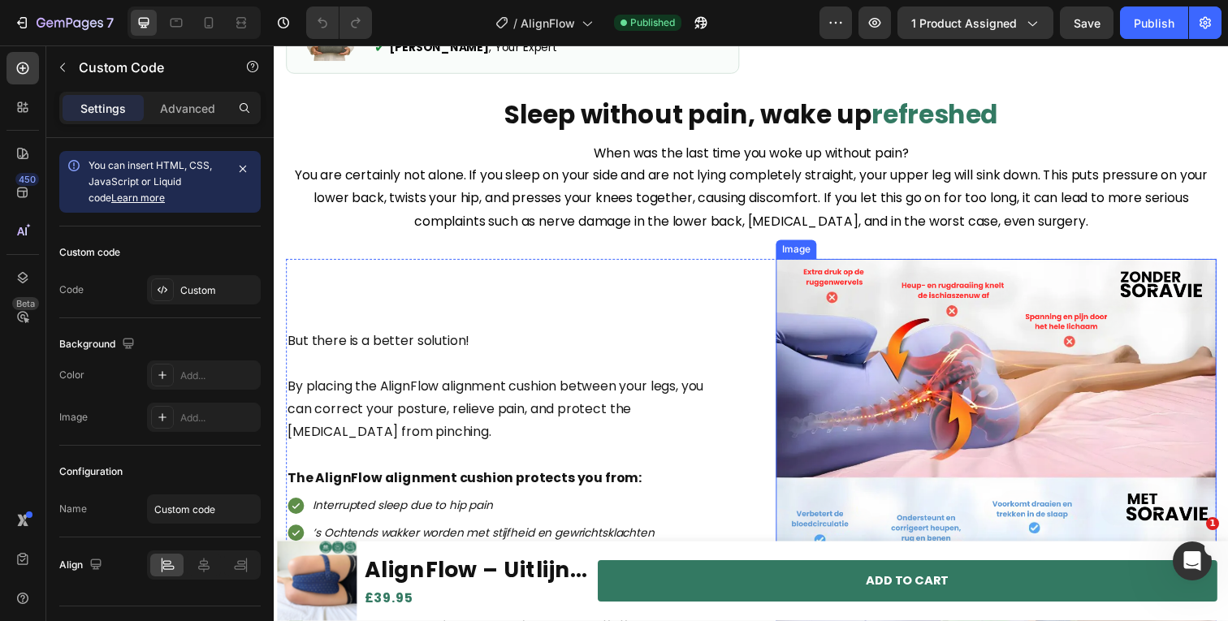
scroll to position [251, 0]
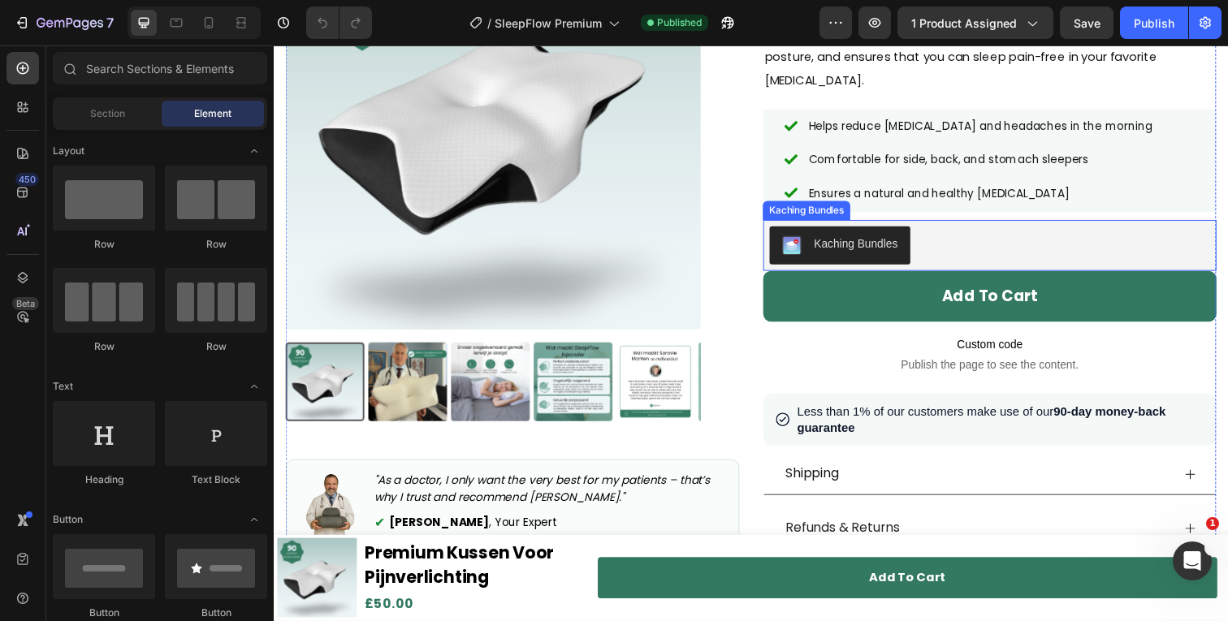
scroll to position [528, 0]
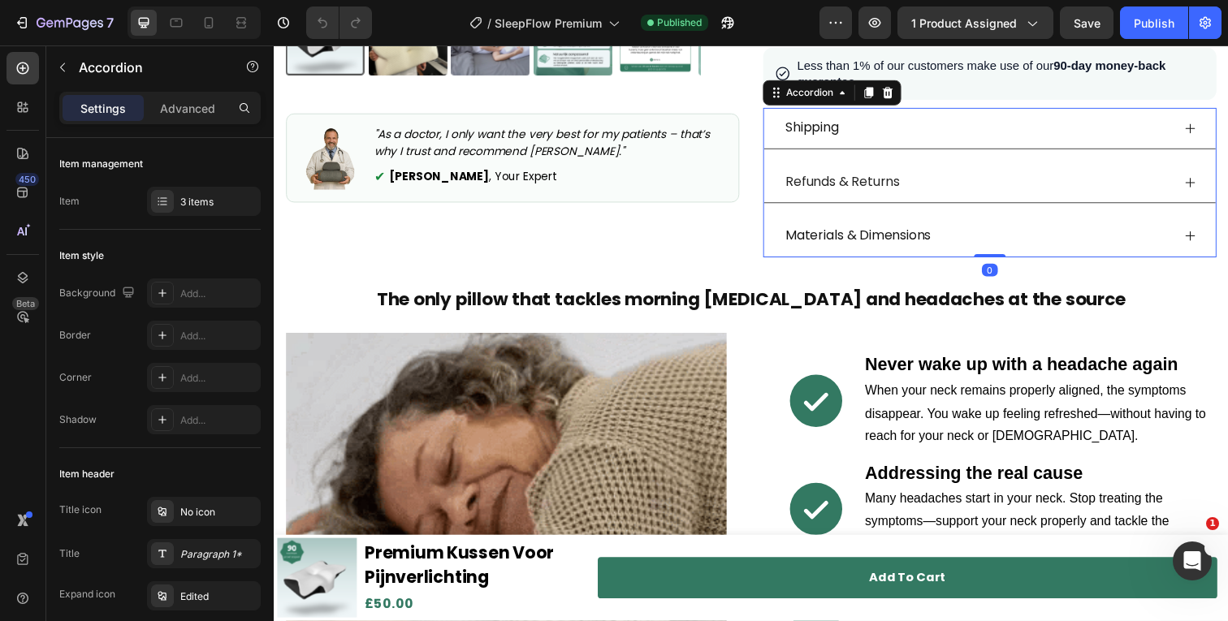
click at [774, 164] on div "Shipping Refunds & Returns Materials & Dimensions" at bounding box center [1004, 186] width 463 height 152
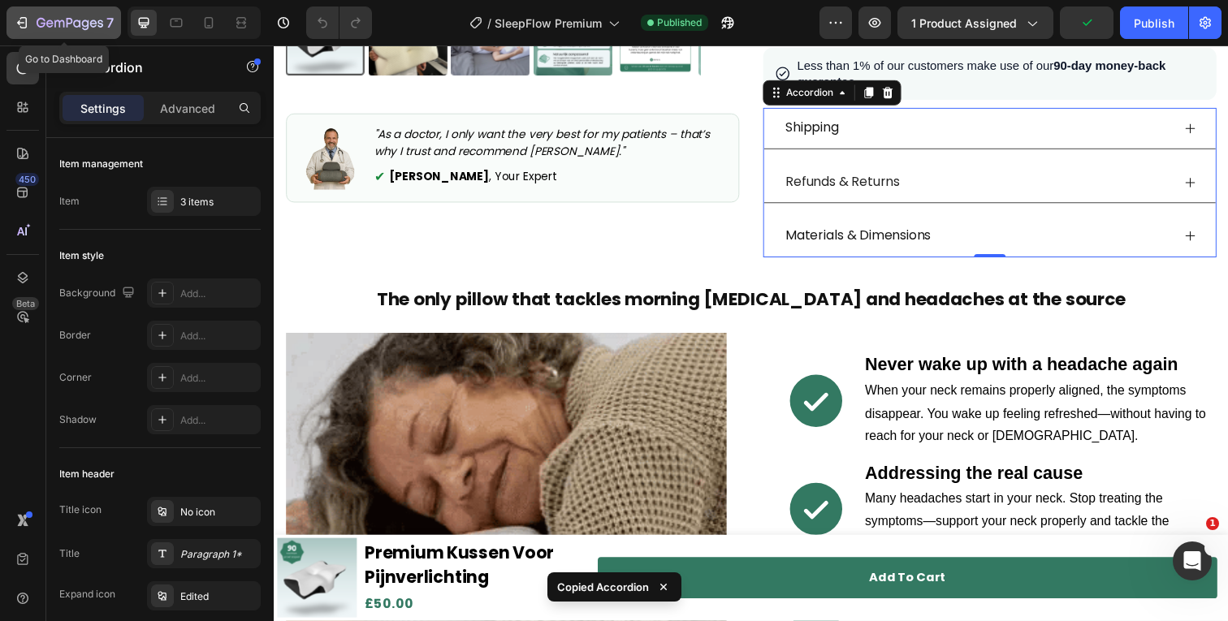
click at [25, 15] on icon "button" at bounding box center [22, 23] width 16 height 16
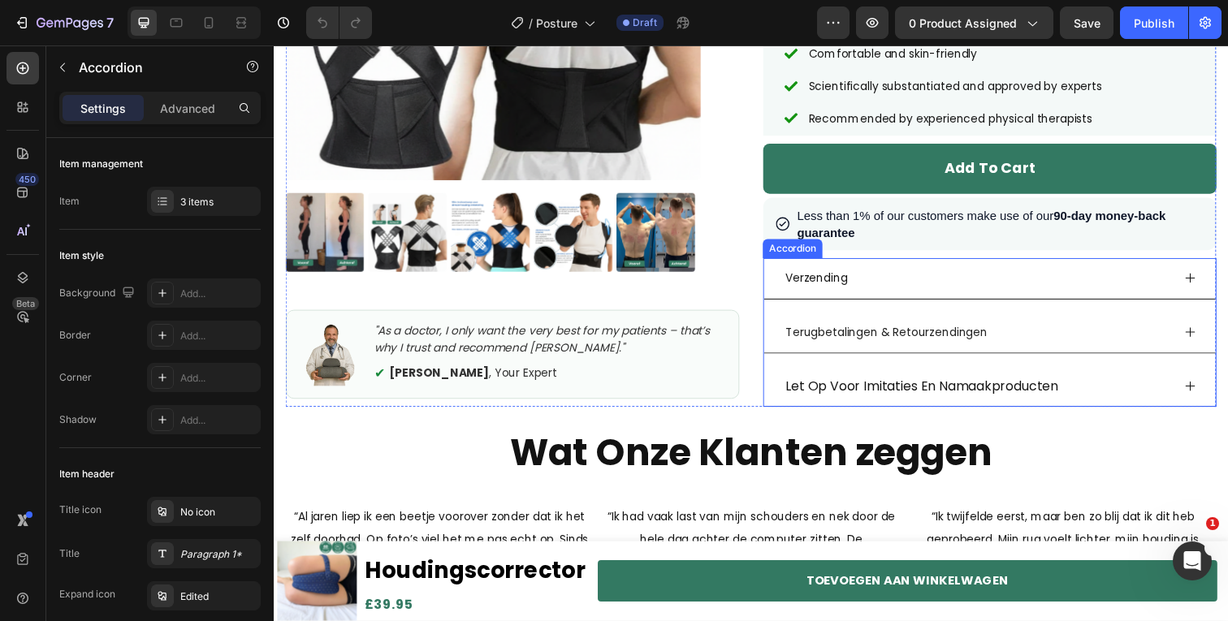
click at [774, 354] on div "Terugbetalingen & Retourzendingen" at bounding box center [1004, 339] width 461 height 42
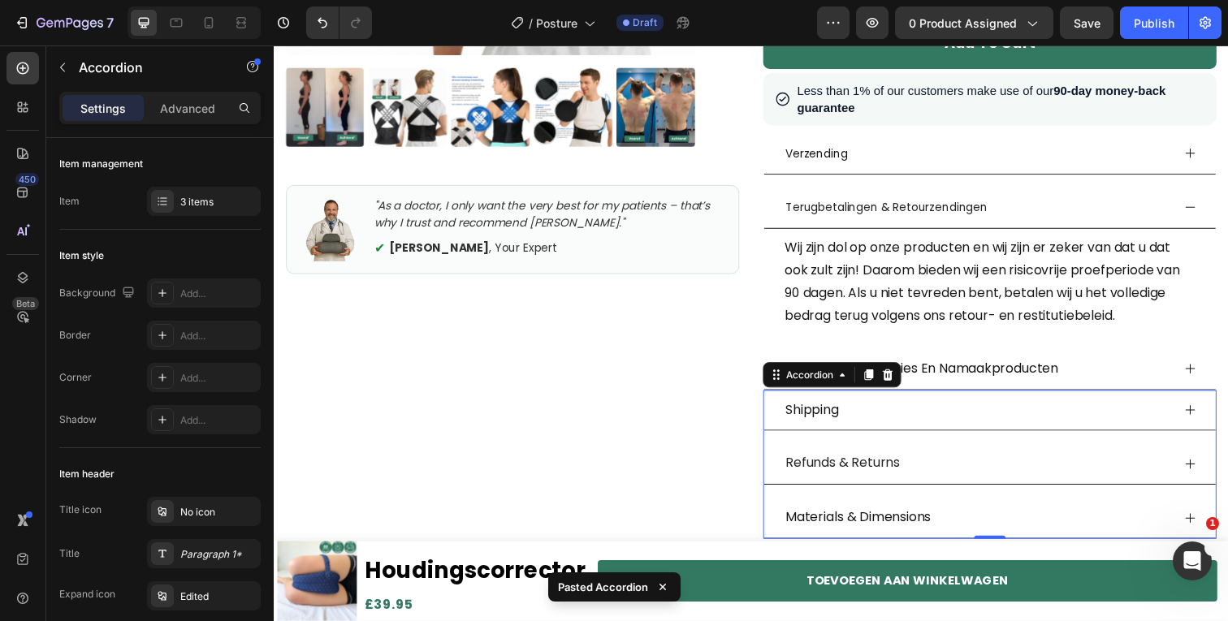
scroll to position [476, 0]
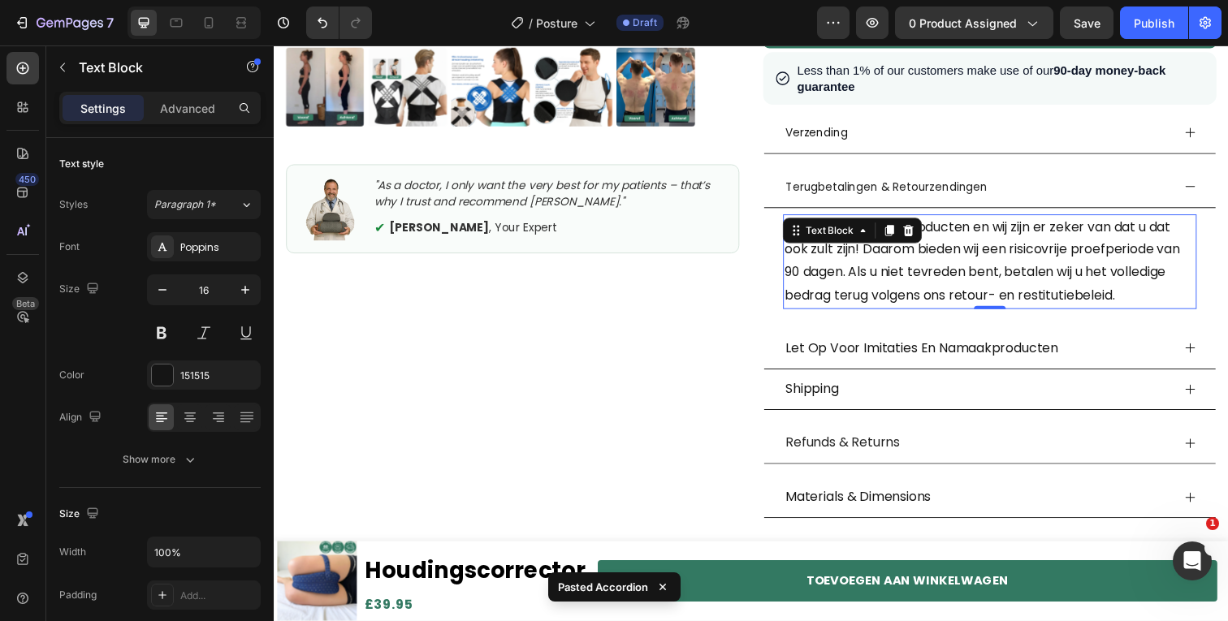
click at [934, 276] on p "Wij zijn dol op onze producten en wij zijn er zeker van dat u dat ook zult zijn…" at bounding box center [1004, 266] width 419 height 93
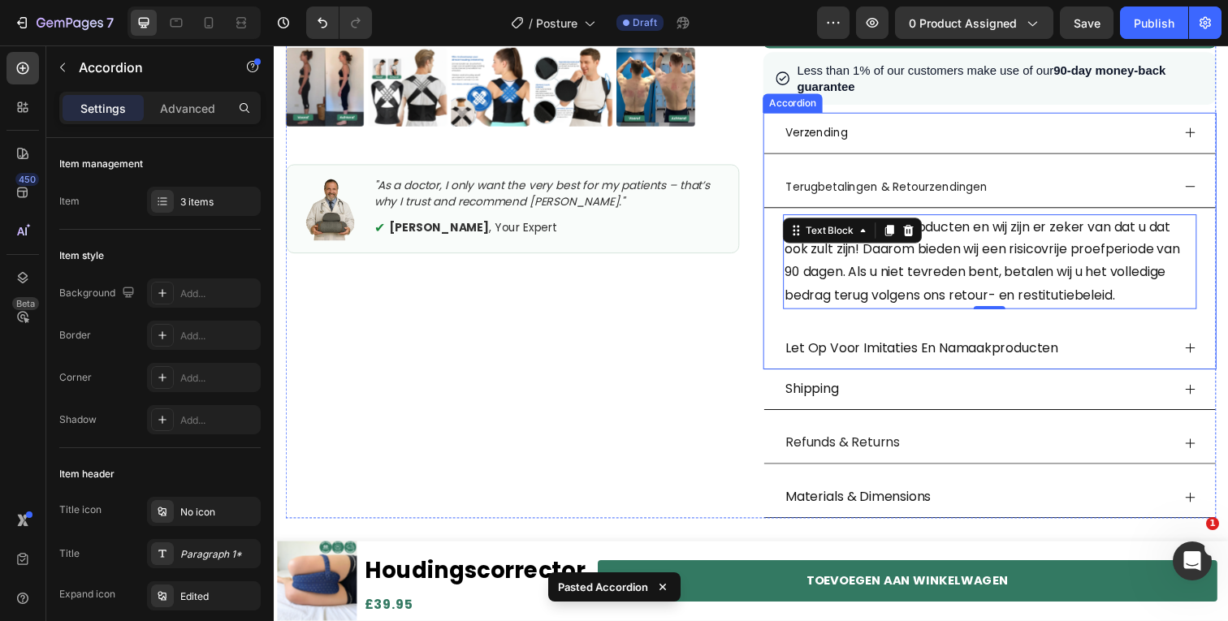
click at [1037, 357] on p "Let Op Voor Imitaties En Namaakproducten" at bounding box center [935, 356] width 279 height 24
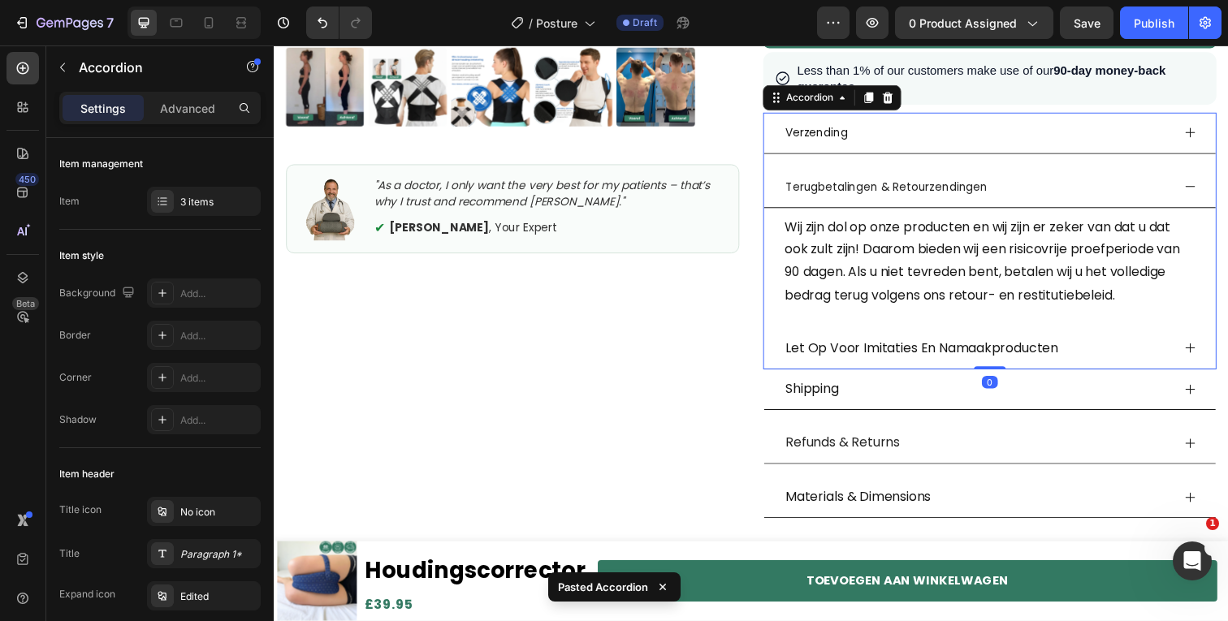
click at [1037, 357] on p "Let Op Voor Imitaties En Namaakproducten" at bounding box center [935, 356] width 279 height 24
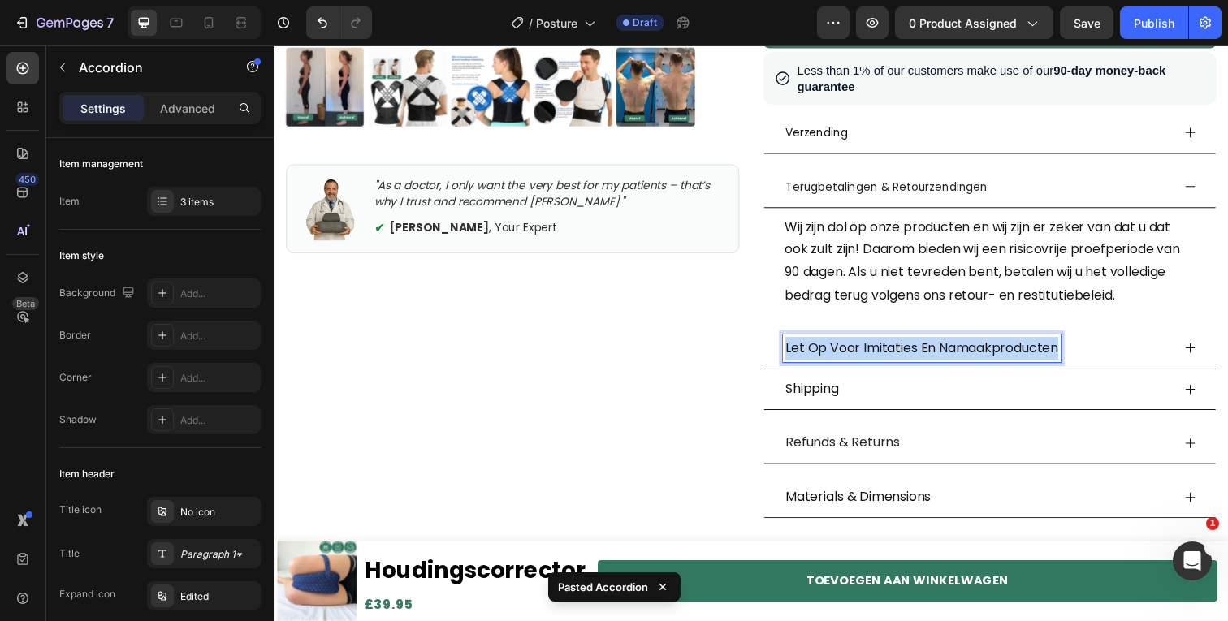
click at [1037, 357] on p "Let Op Voor Imitaties En Namaakproducten" at bounding box center [935, 356] width 279 height 24
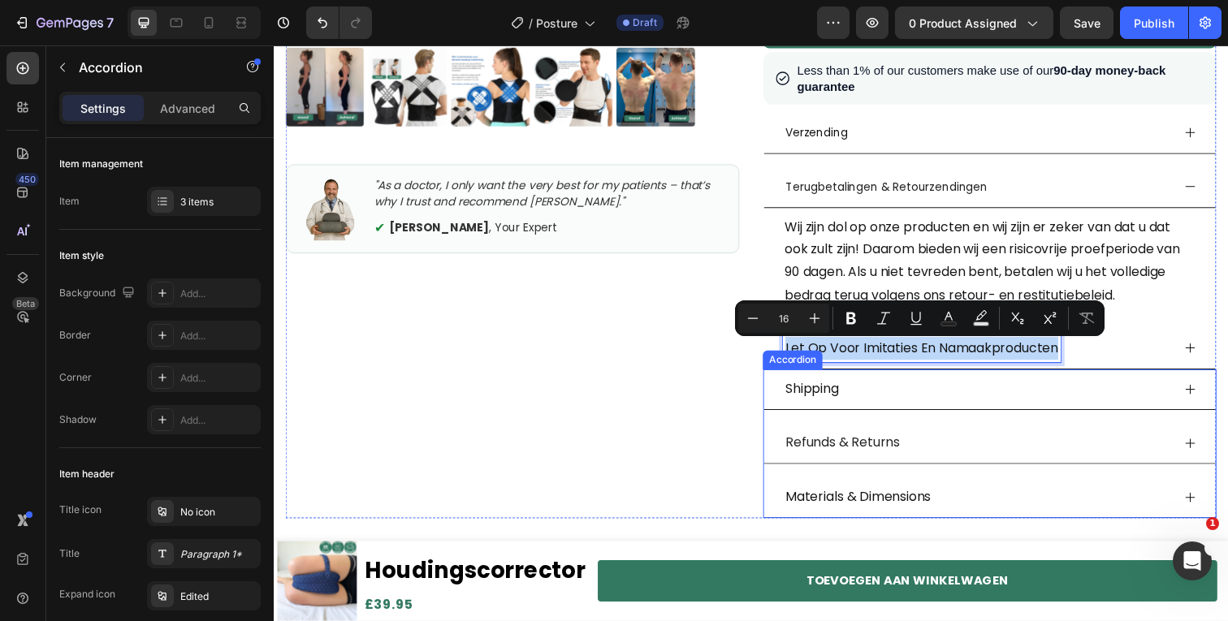
click at [860, 510] on p "Materials & Dimensions" at bounding box center [870, 507] width 149 height 24
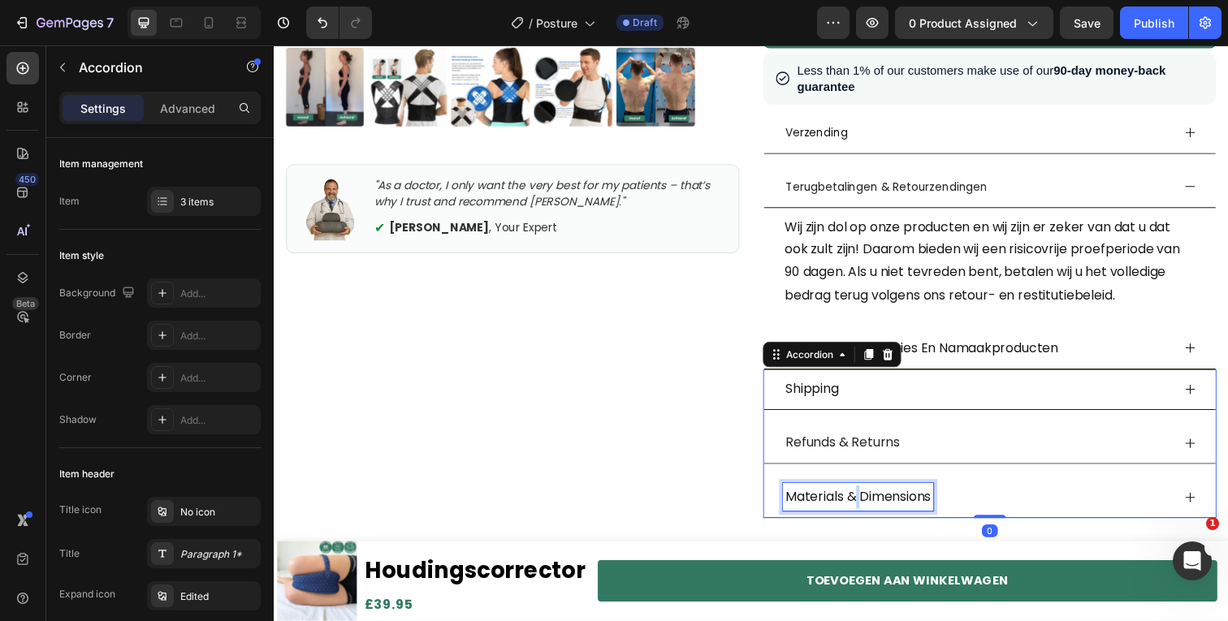
click at [860, 510] on p "Materials & Dimensions" at bounding box center [870, 507] width 149 height 24
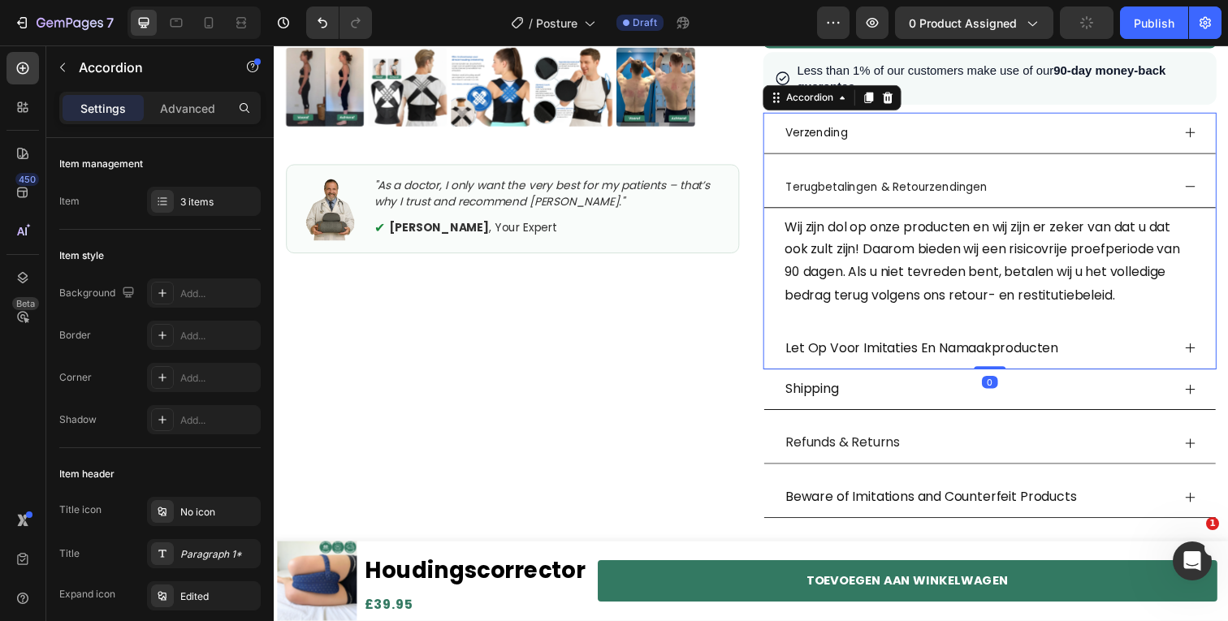
click at [1133, 347] on div "Let Op Voor Imitaties En Namaakproducten" at bounding box center [991, 355] width 396 height 28
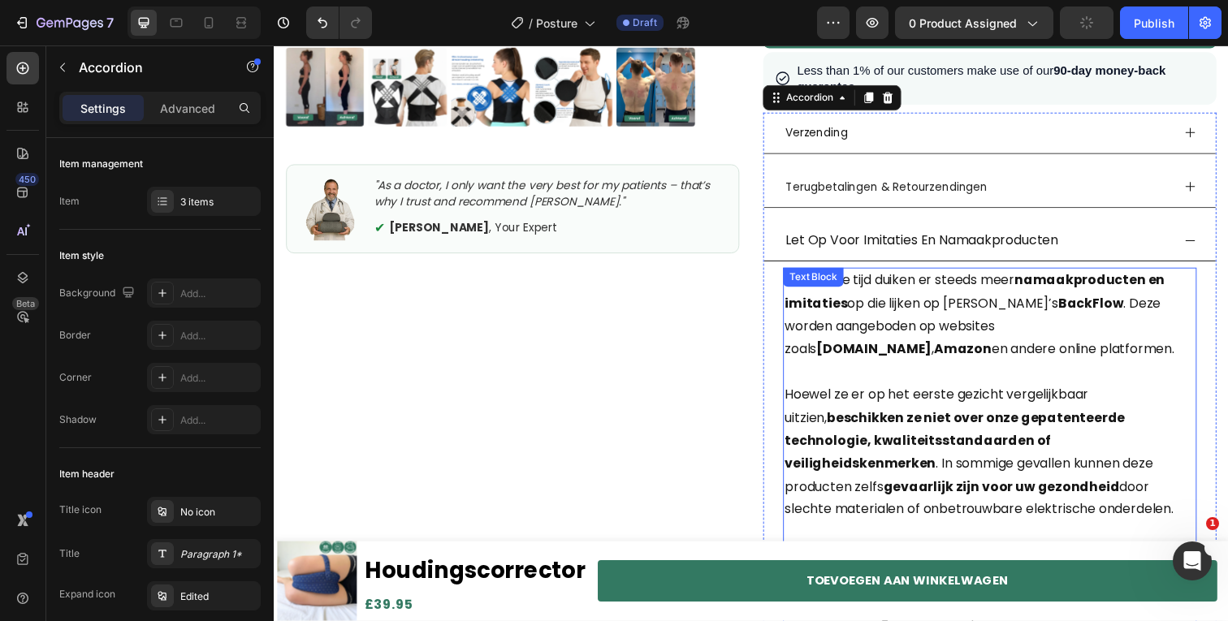
click at [910, 359] on p "De laatste tijd duiken er steeds meer namaakproducten en imitaties op die lijke…" at bounding box center [1004, 320] width 419 height 93
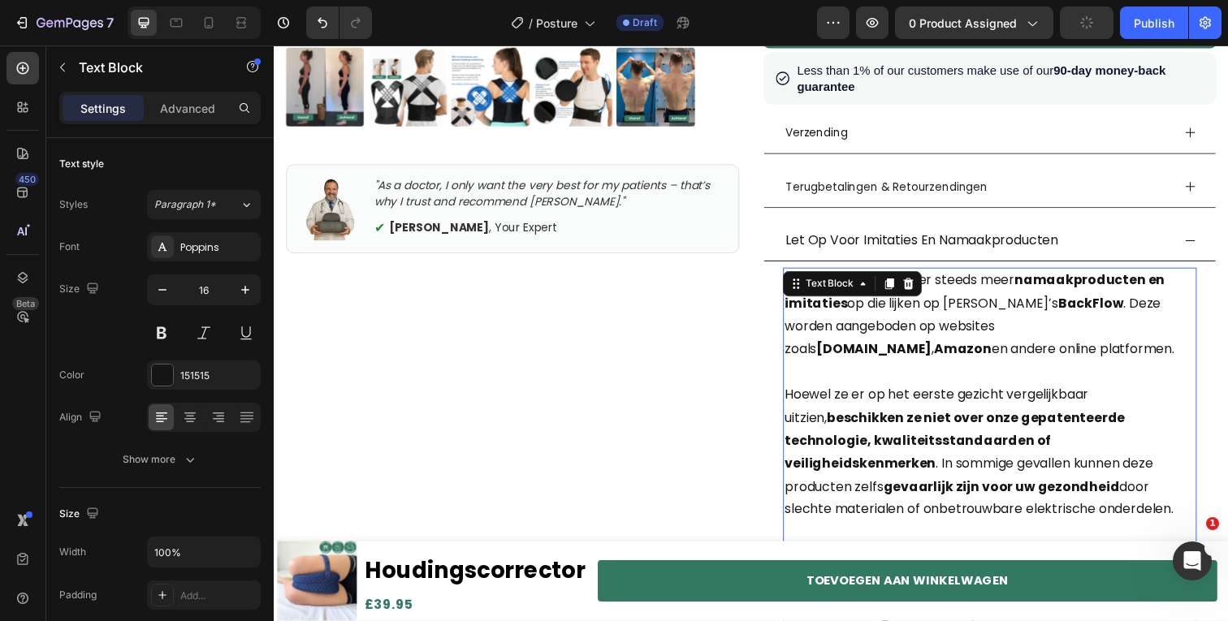
click at [910, 359] on p "De laatste tijd duiken er steeds meer namaakproducten en imitaties op die lijke…" at bounding box center [1004, 320] width 419 height 93
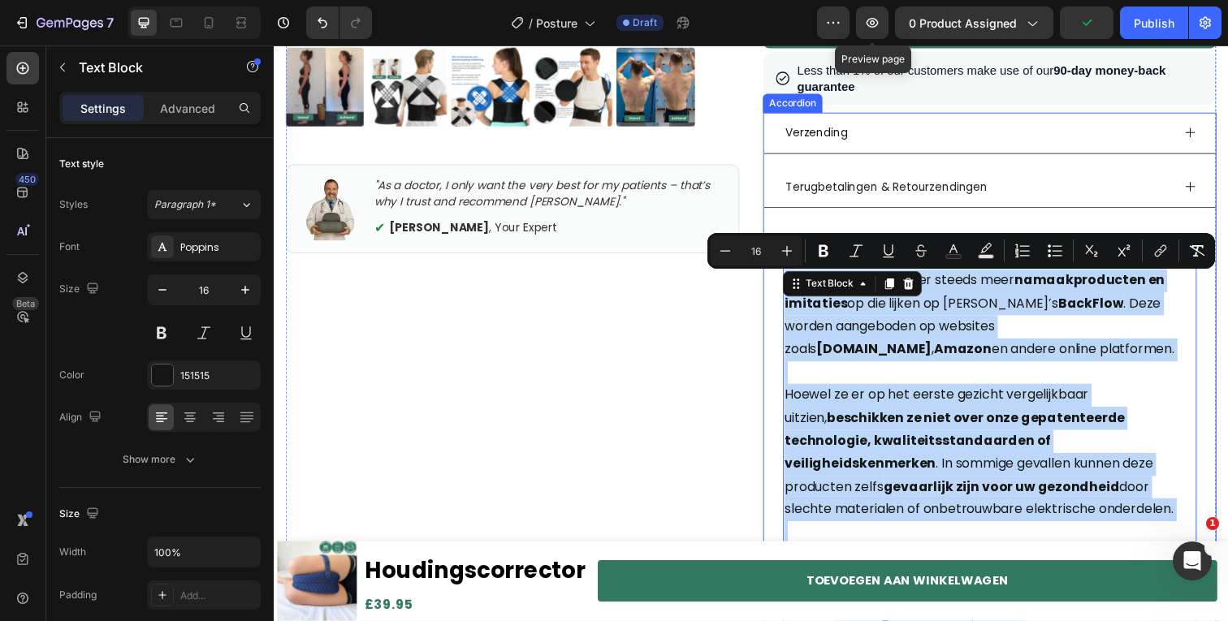
copy div "De laatste tijd duiken er steeds meer namaakproducten en imitaties op die lijke…"
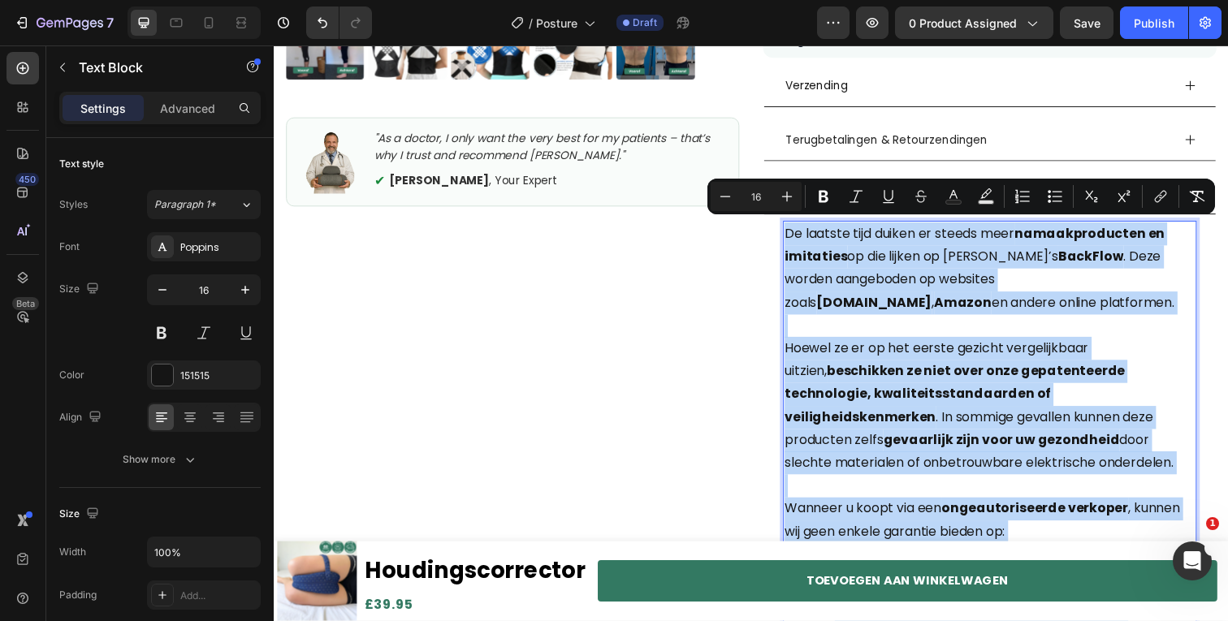
scroll to position [521, 0]
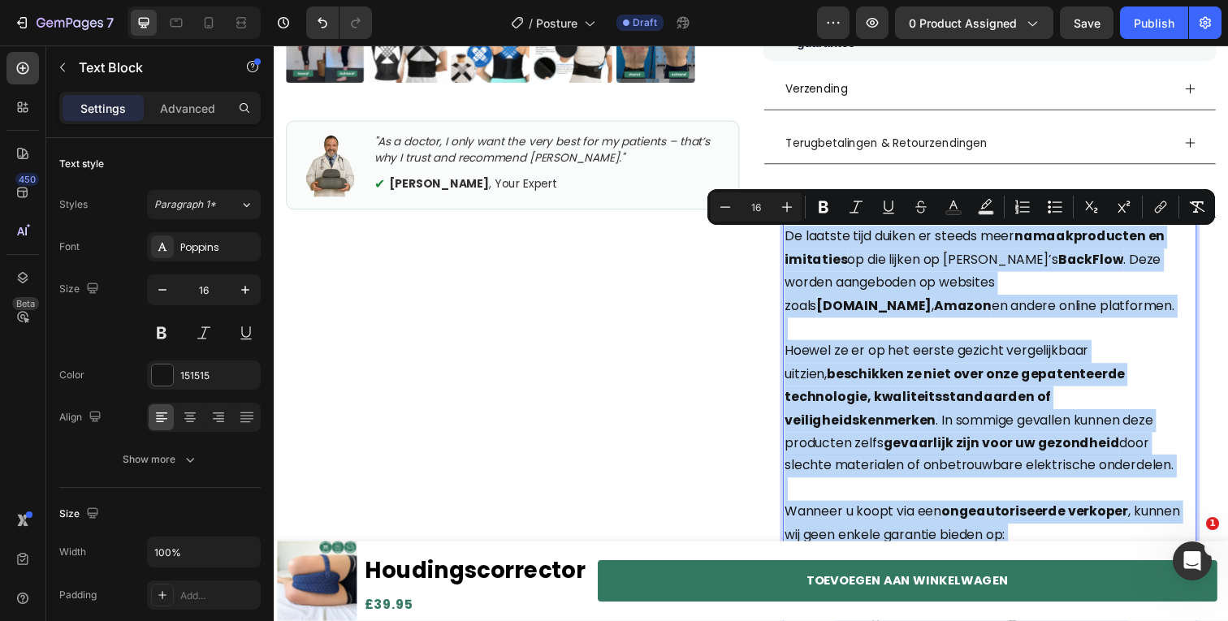
click at [843, 309] on p "De laatste tijd duiken er steeds meer namaakproducten en imitaties op die lijke…" at bounding box center [1004, 276] width 419 height 93
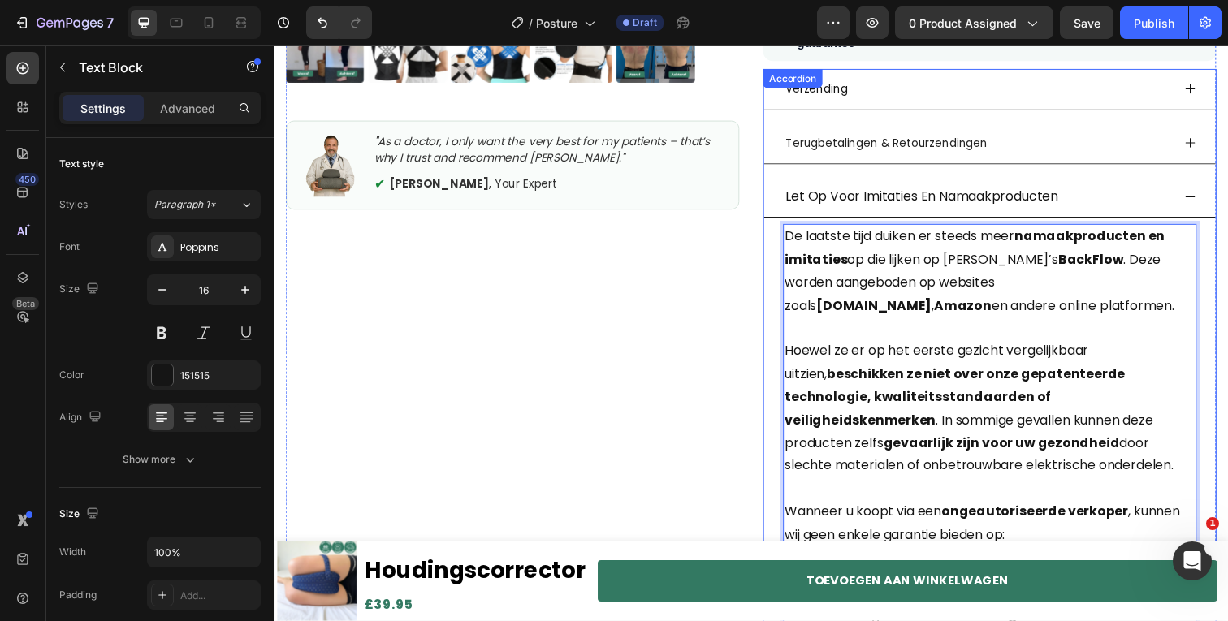
click at [1182, 191] on div "Let Op Voor Imitaties En Namaakproducten" at bounding box center [1004, 201] width 461 height 42
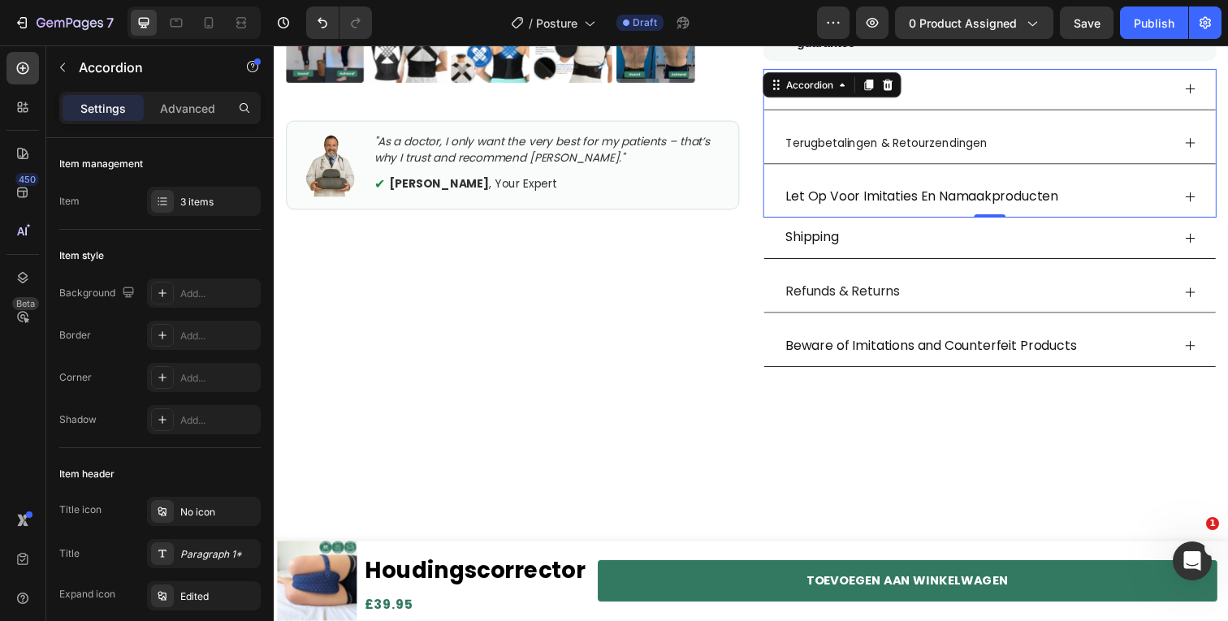
click at [898, 84] on icon at bounding box center [901, 85] width 11 height 11
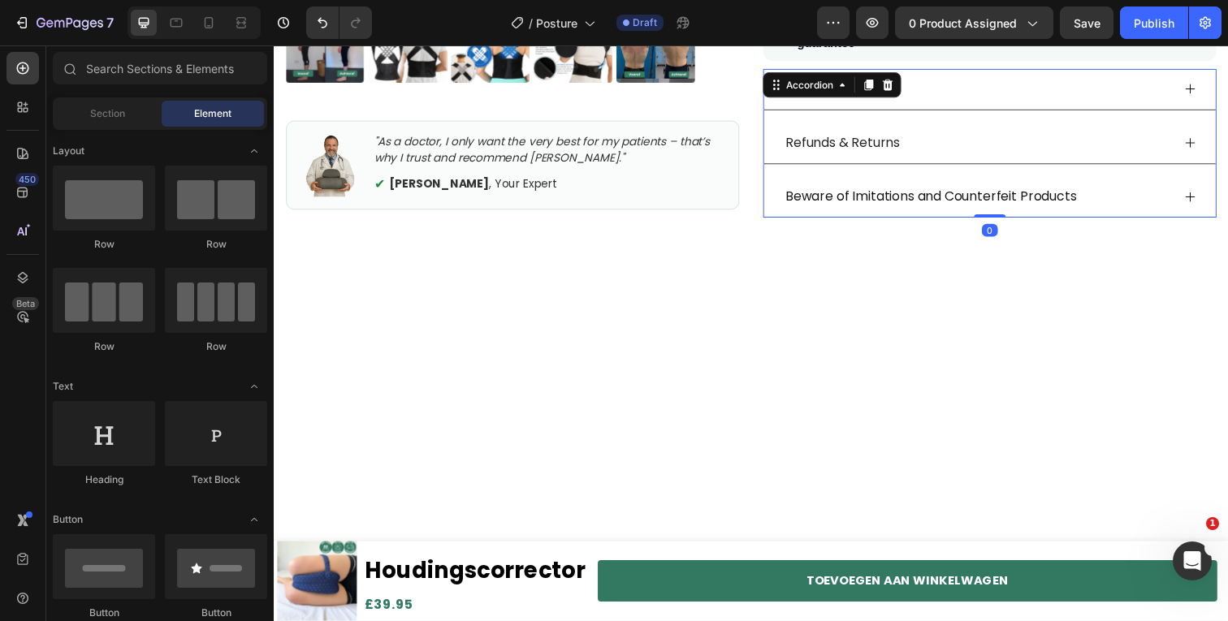
click at [1141, 198] on div "Beware of Imitations and Counterfeit Products" at bounding box center [991, 201] width 396 height 28
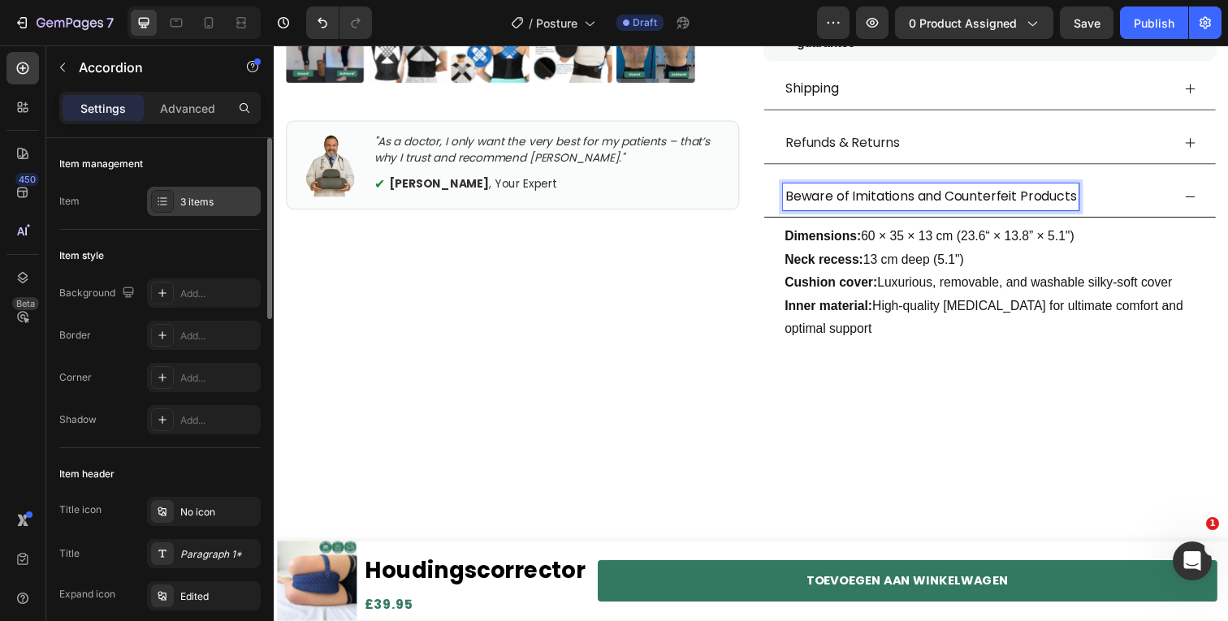
click at [195, 209] on div "3 items" at bounding box center [218, 202] width 76 height 15
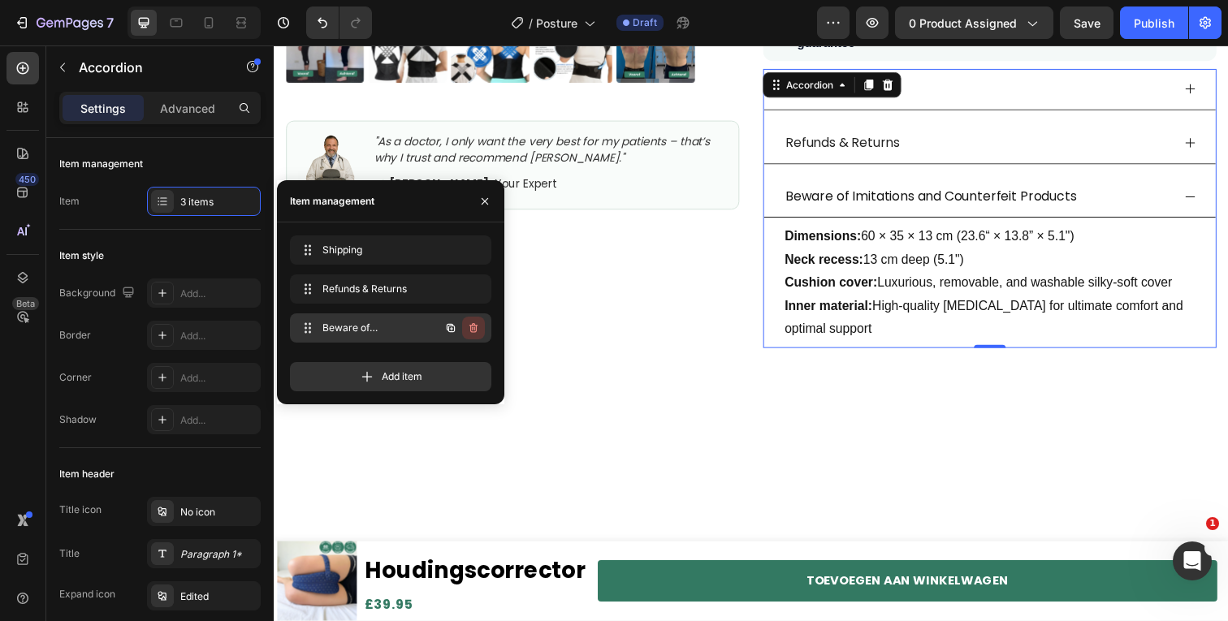
click at [475, 334] on icon "button" at bounding box center [473, 328] width 13 height 13
click at [479, 326] on button "Delete" at bounding box center [462, 328] width 45 height 23
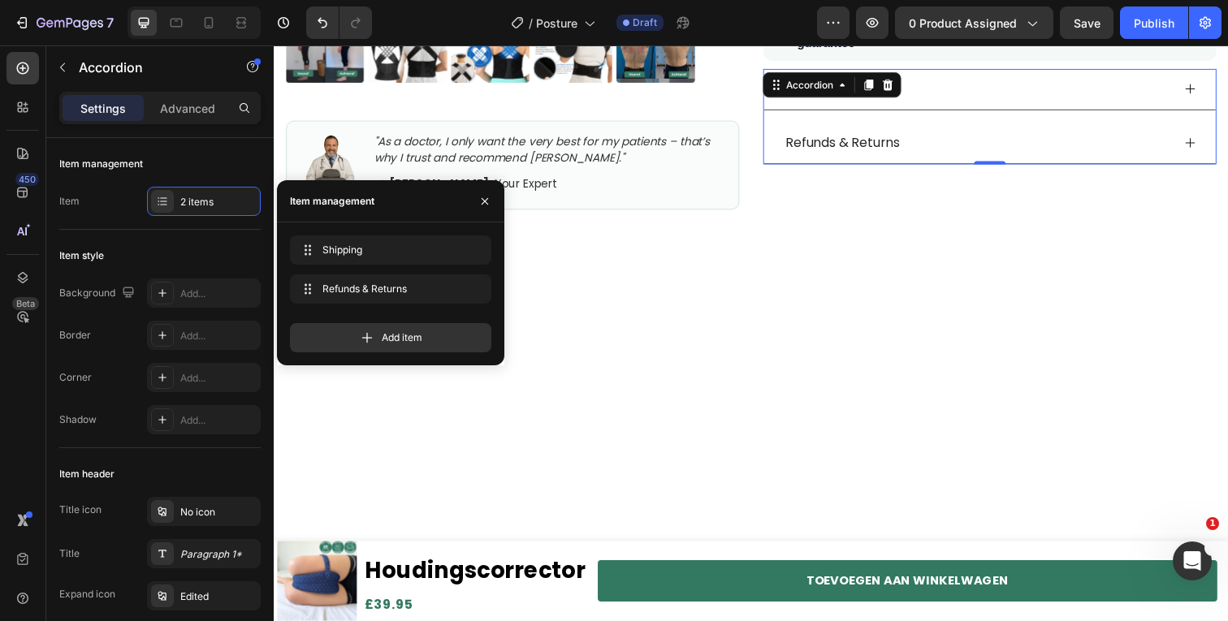
click at [811, 287] on div at bounding box center [761, 418] width 949 height 263
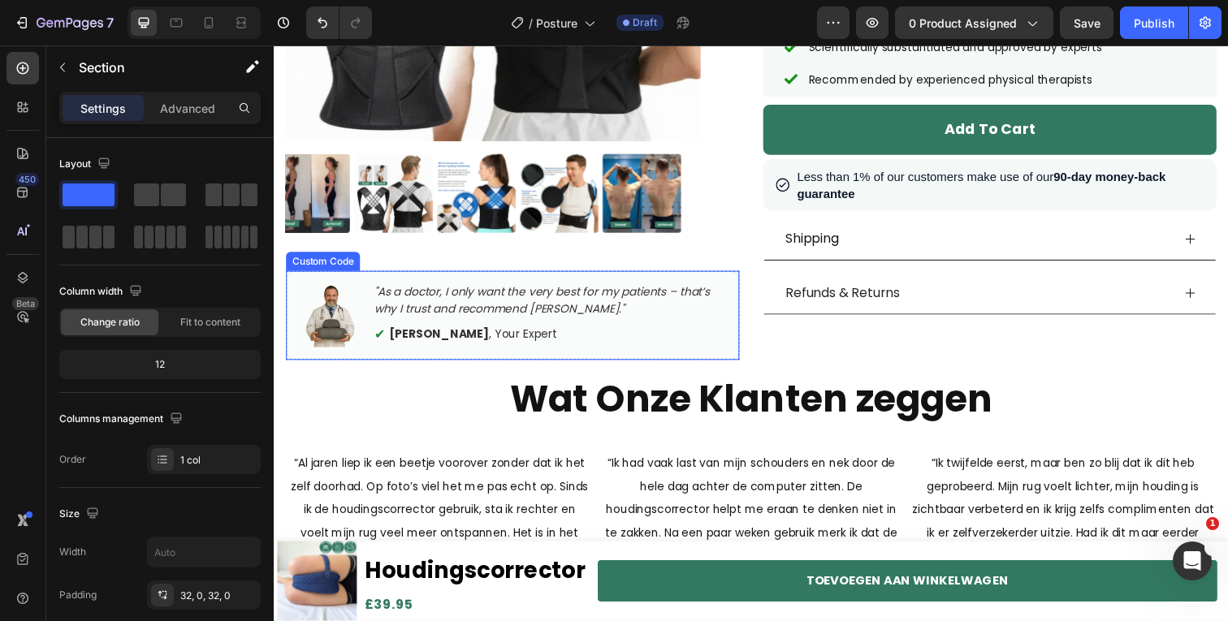
scroll to position [484, 0]
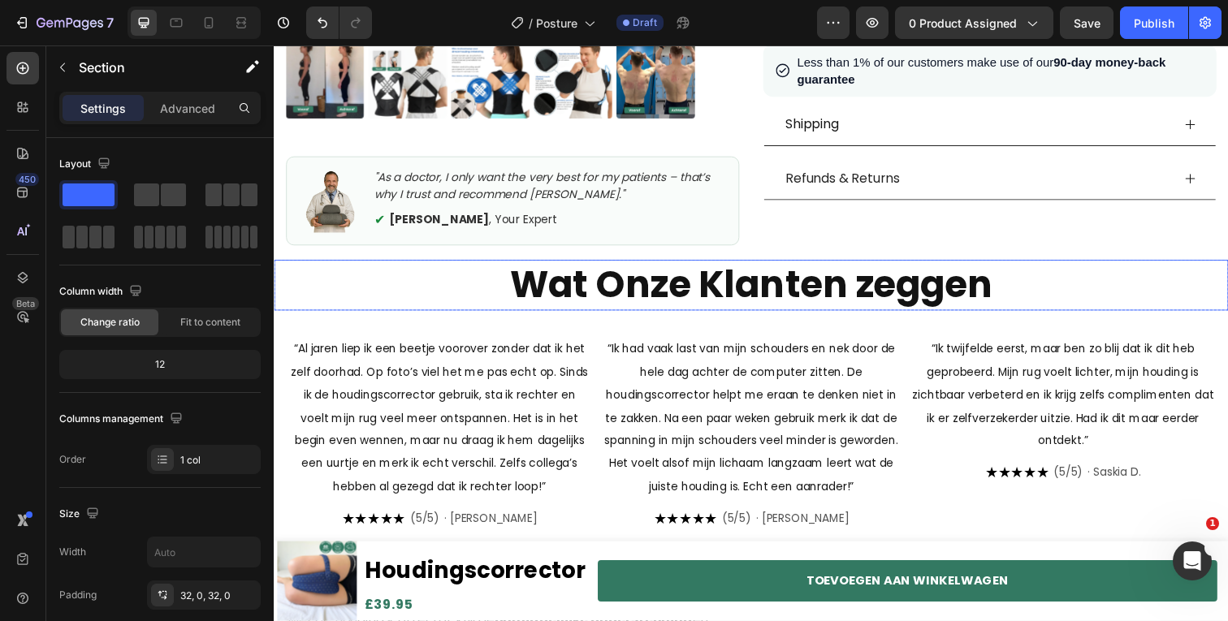
click at [651, 285] on strong "Wat Onze Klanten zeggen" at bounding box center [761, 290] width 493 height 52
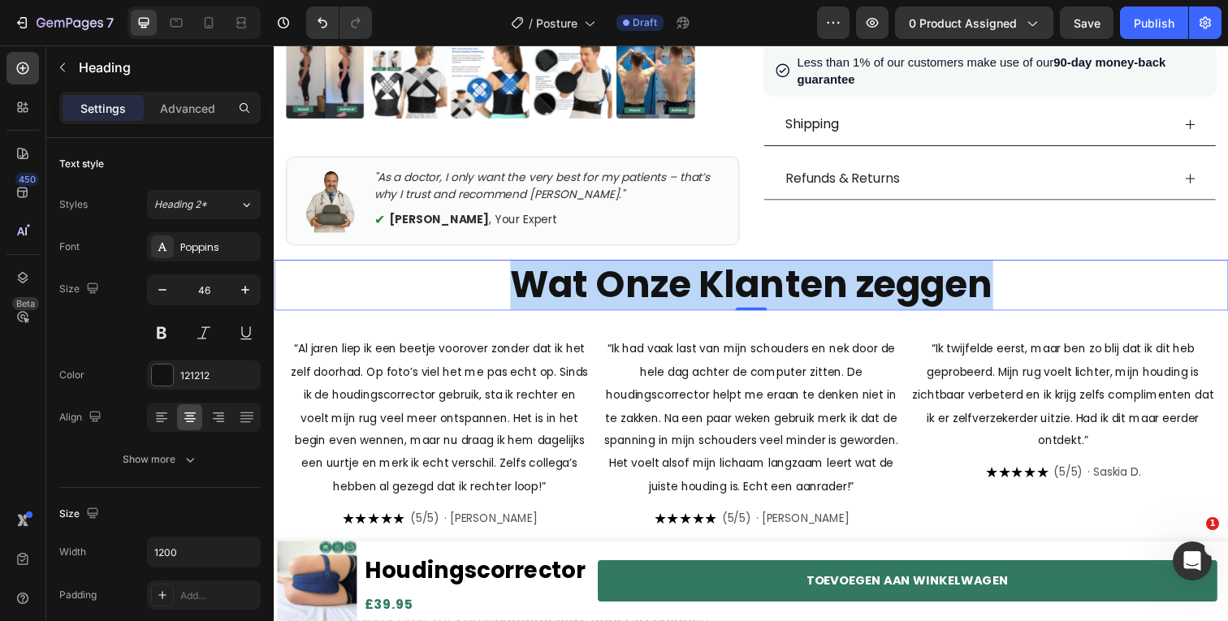
click at [651, 285] on strong "Wat Onze Klanten zeggen" at bounding box center [761, 290] width 493 height 52
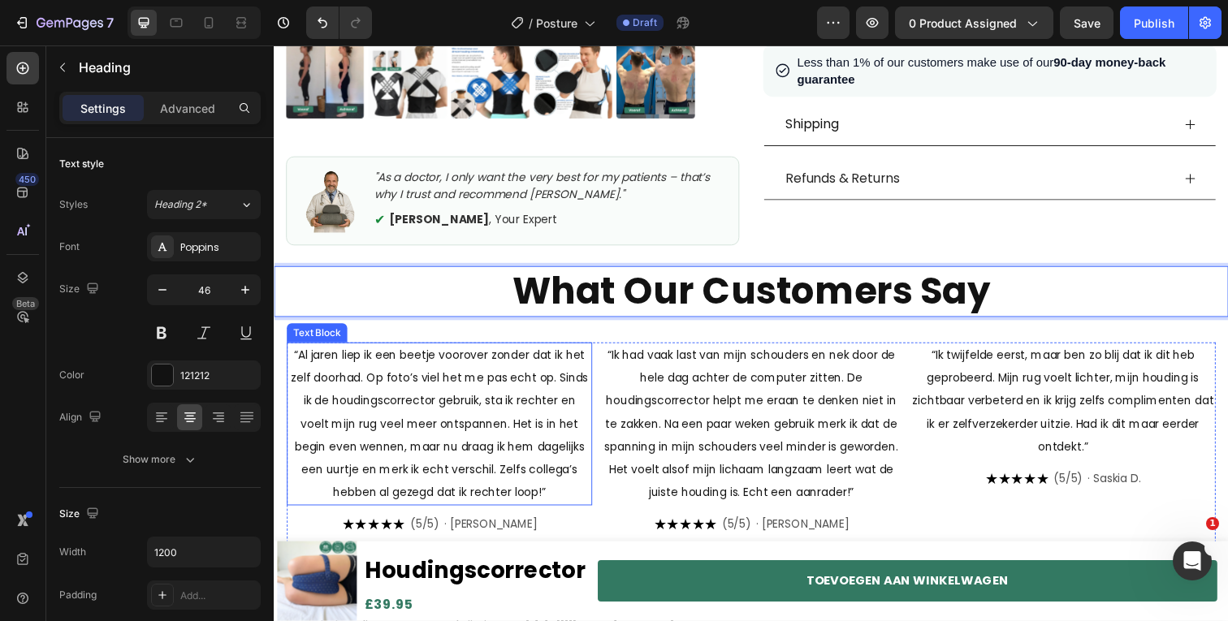
click at [463, 448] on span "“Al jaren liep ik een beetje voorover zonder dat ik het zelf doorhad. Op foto’s…" at bounding box center [443, 432] width 304 height 157
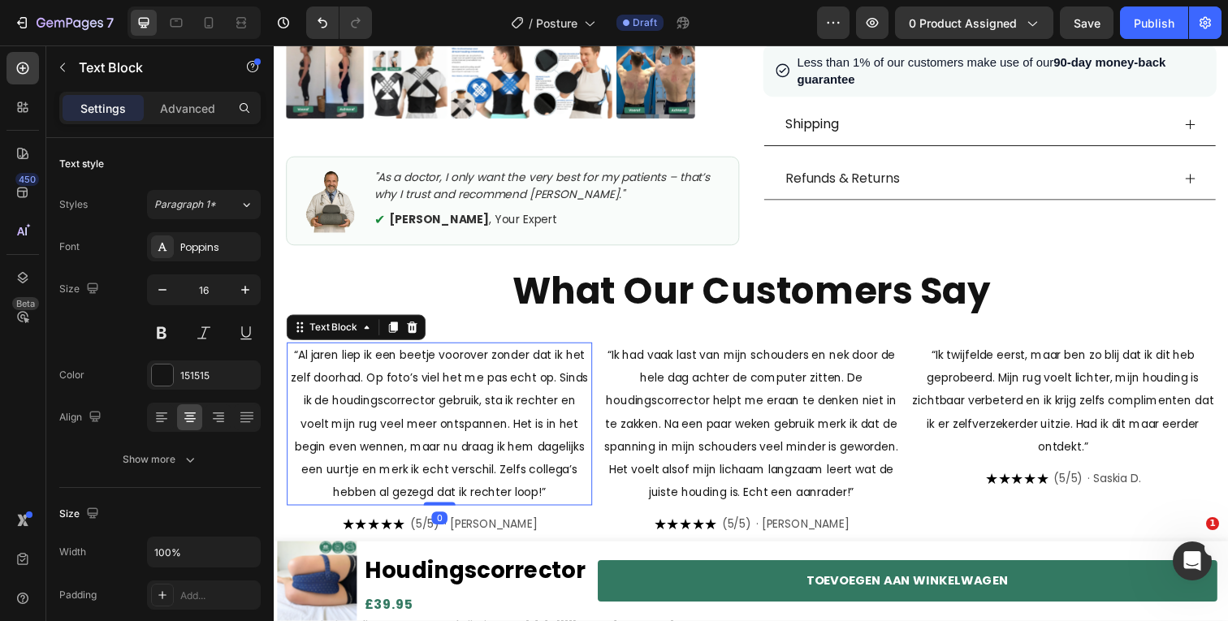
click at [463, 448] on span "“Al jaren liep ik een beetje voorover zonder dat ik het zelf doorhad. Op foto’s…" at bounding box center [443, 432] width 304 height 157
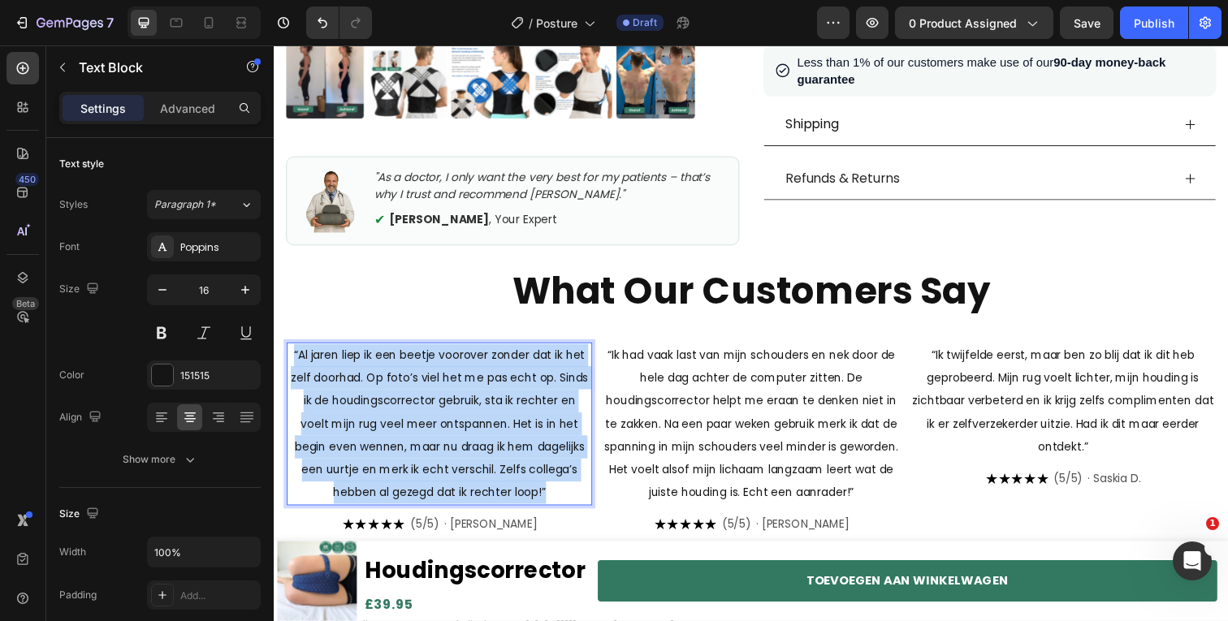
copy span "“Al jaren liep ik een beetje voorover zonder dat ik het zelf doorhad. Op foto’s…"
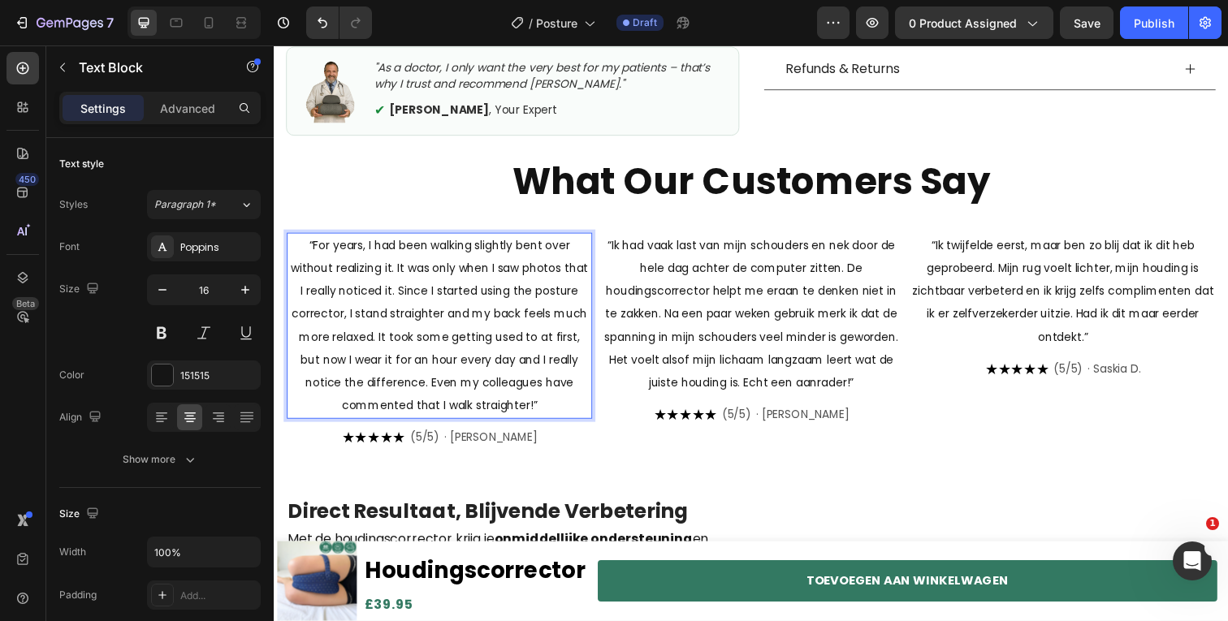
scroll to position [607, 0]
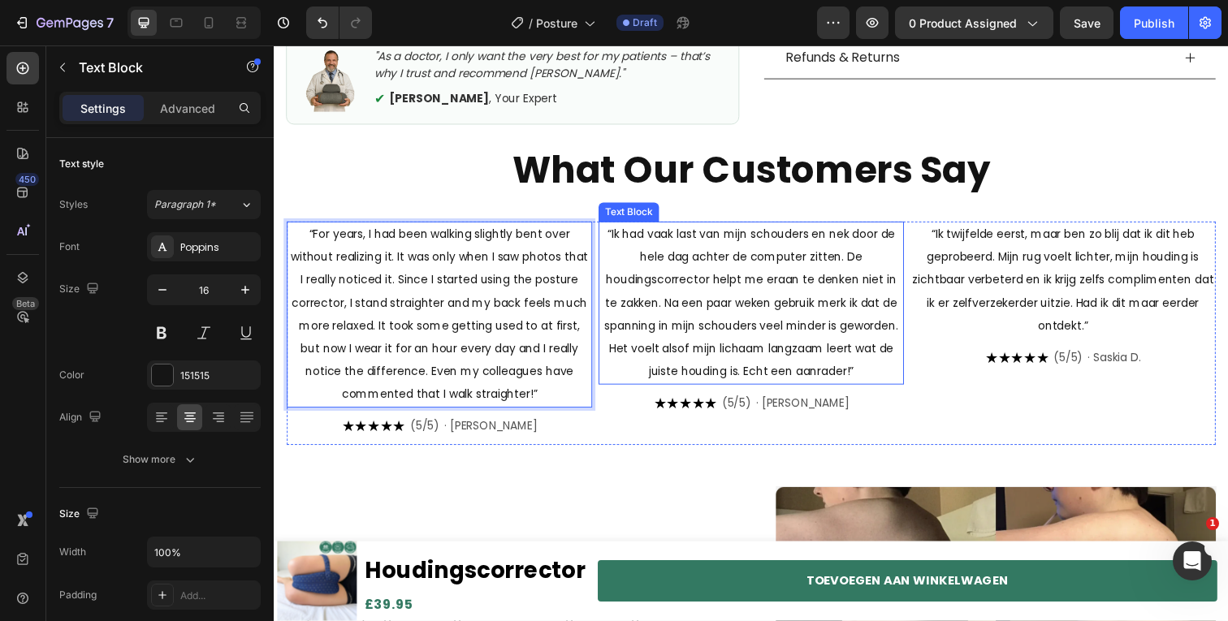
click at [698, 300] on span "“Ik had vaak last van mijn schouders en nek door de hele dag achter de computer…" at bounding box center [762, 309] width 300 height 157
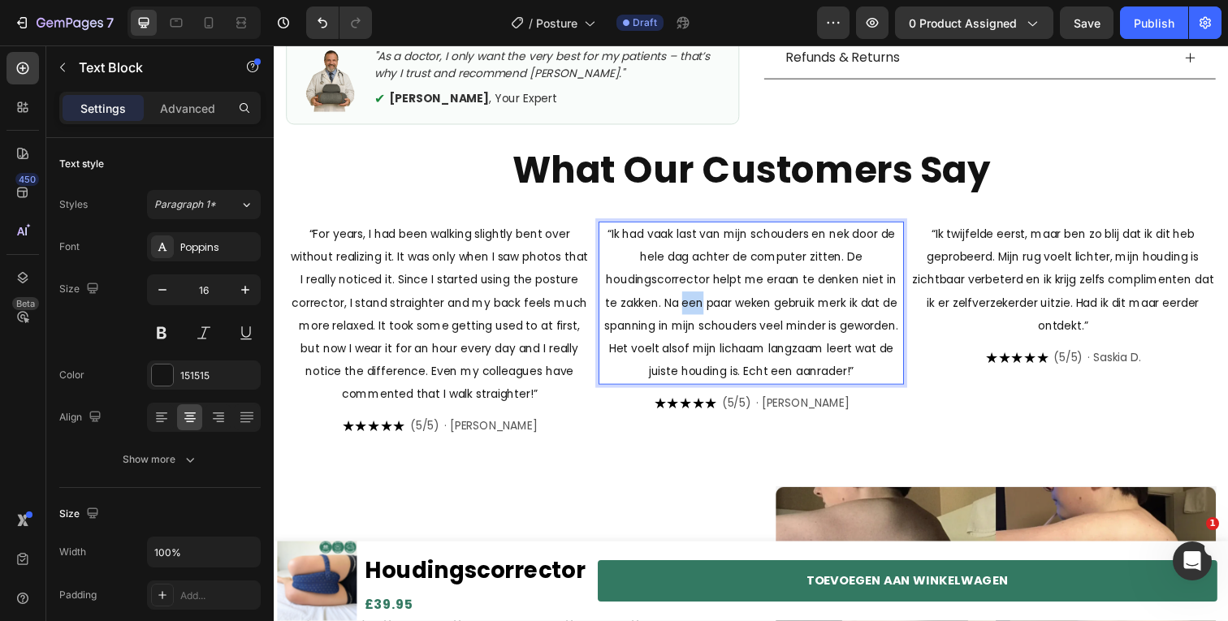
click at [698, 300] on span "“Ik had vaak last van mijn schouders en nek door de hele dag achter de computer…" at bounding box center [762, 309] width 300 height 157
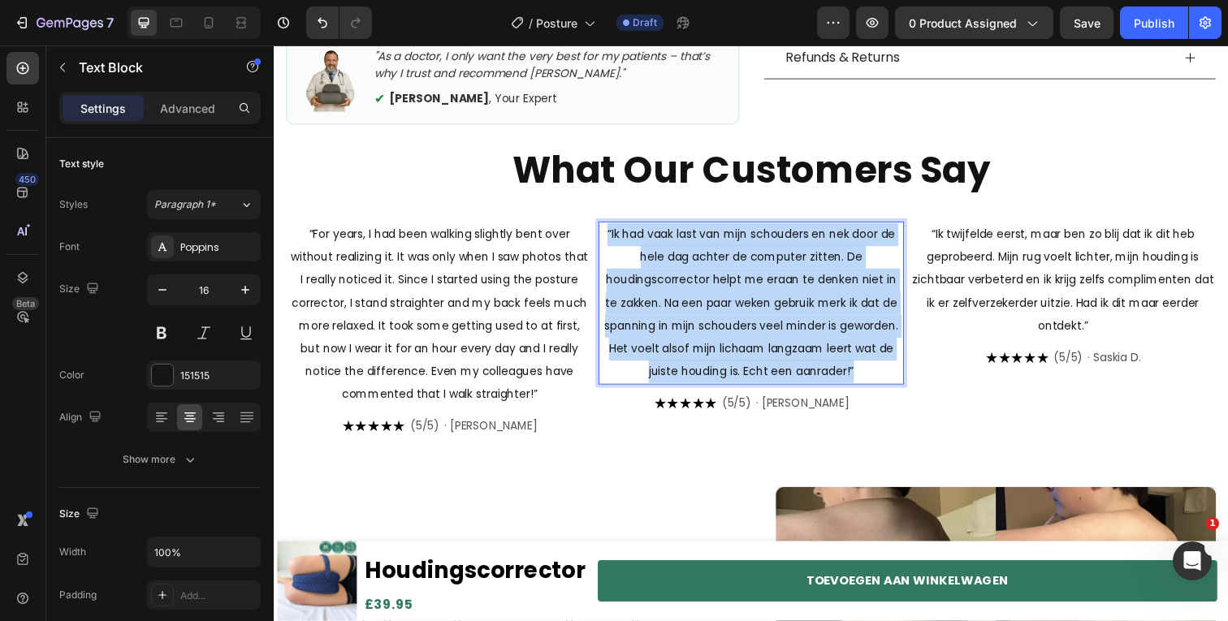
click at [698, 300] on span "“Ik had vaak last van mijn schouders en nek door de hele dag achter de computer…" at bounding box center [762, 309] width 300 height 157
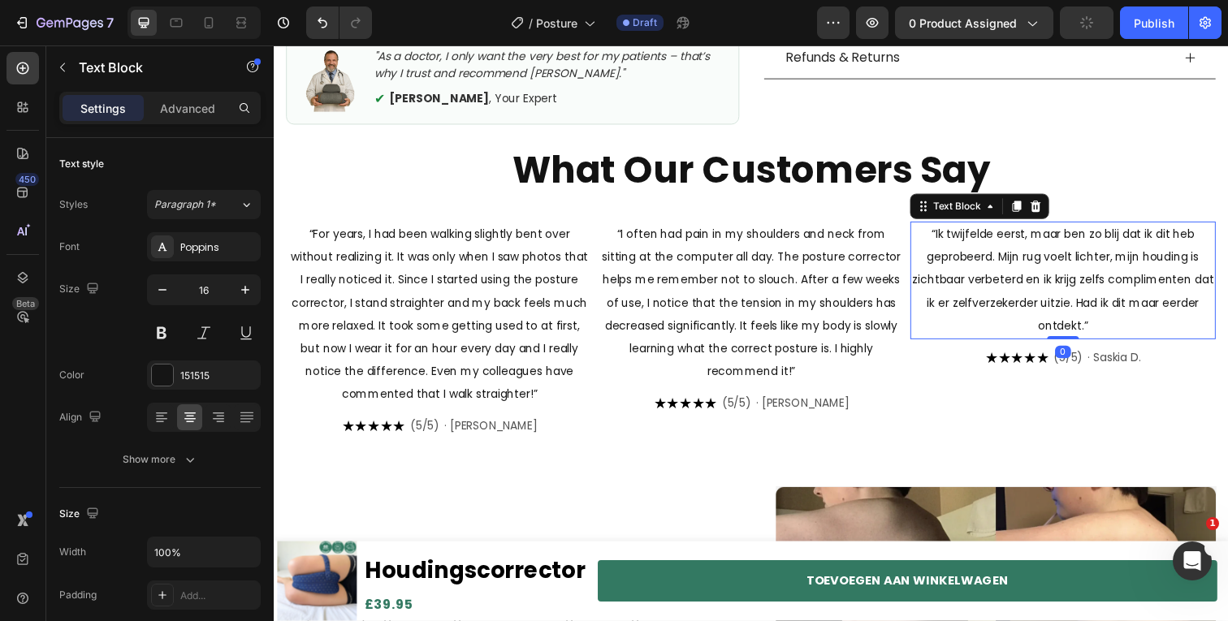
click at [1018, 287] on span "“Ik twijfelde eerst, maar ben zo blij dat ik dit heb geprobeerd. Mijn rug voelt…" at bounding box center [1080, 286] width 308 height 110
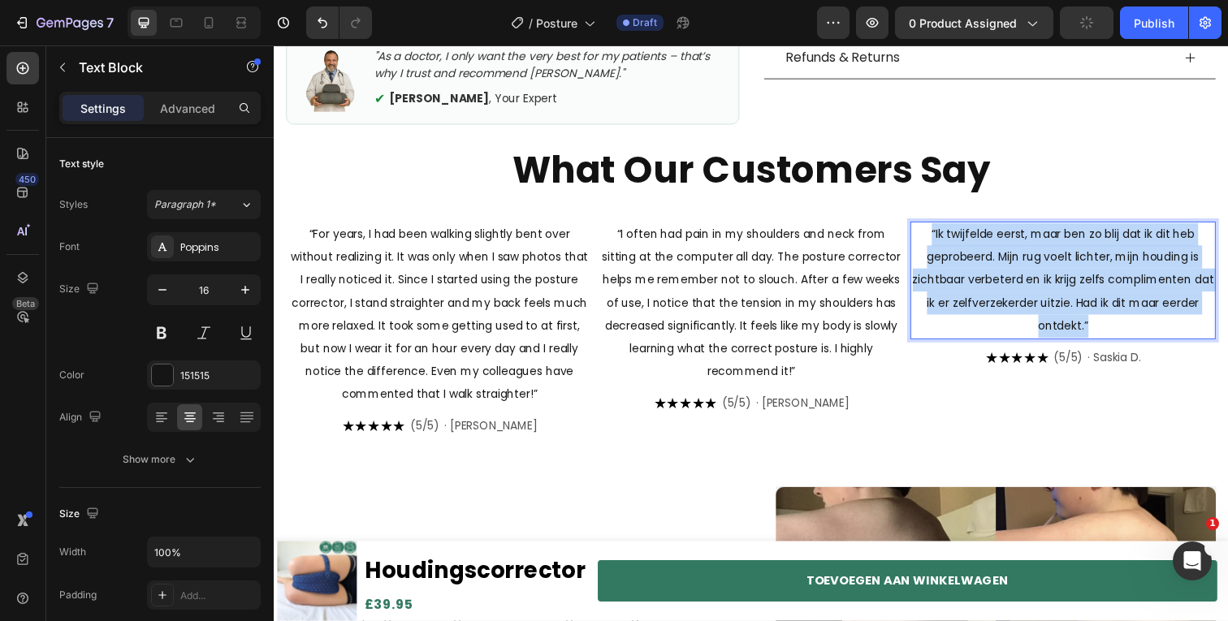
click at [1018, 287] on span "“Ik twijfelde eerst, maar ben zo blij dat ik dit heb geprobeerd. Mijn rug voelt…" at bounding box center [1080, 286] width 308 height 110
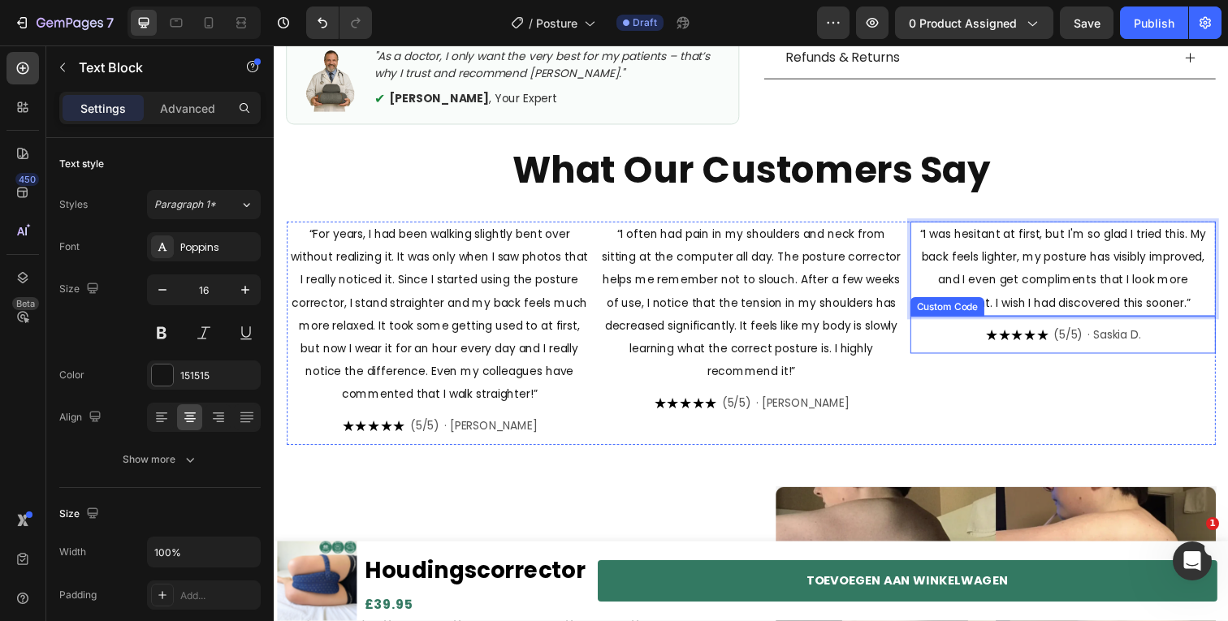
click at [1140, 333] on span "· Saskia D." at bounding box center [1131, 341] width 54 height 17
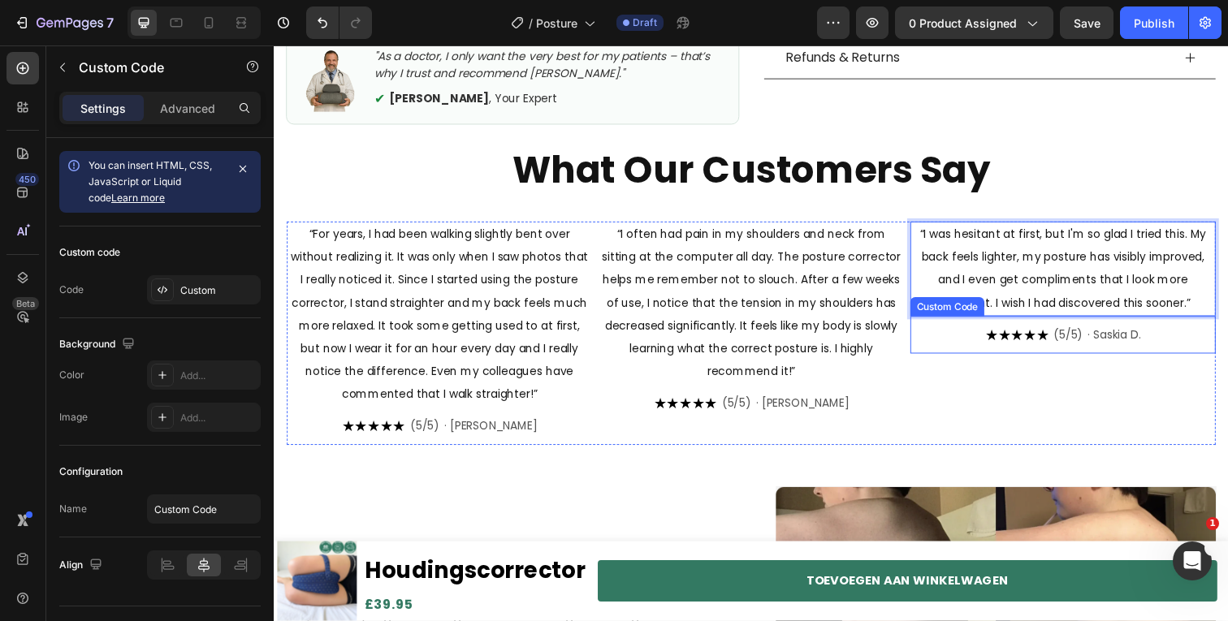
click at [1140, 333] on span "· Saskia D." at bounding box center [1131, 341] width 54 height 17
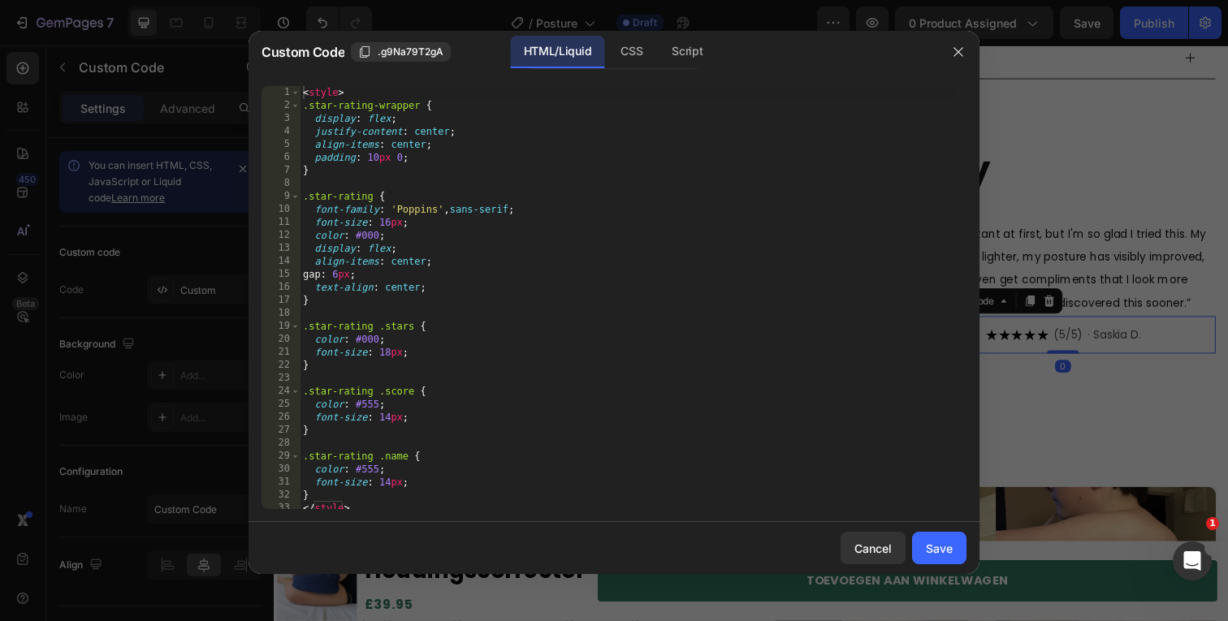
scroll to position [123, 0]
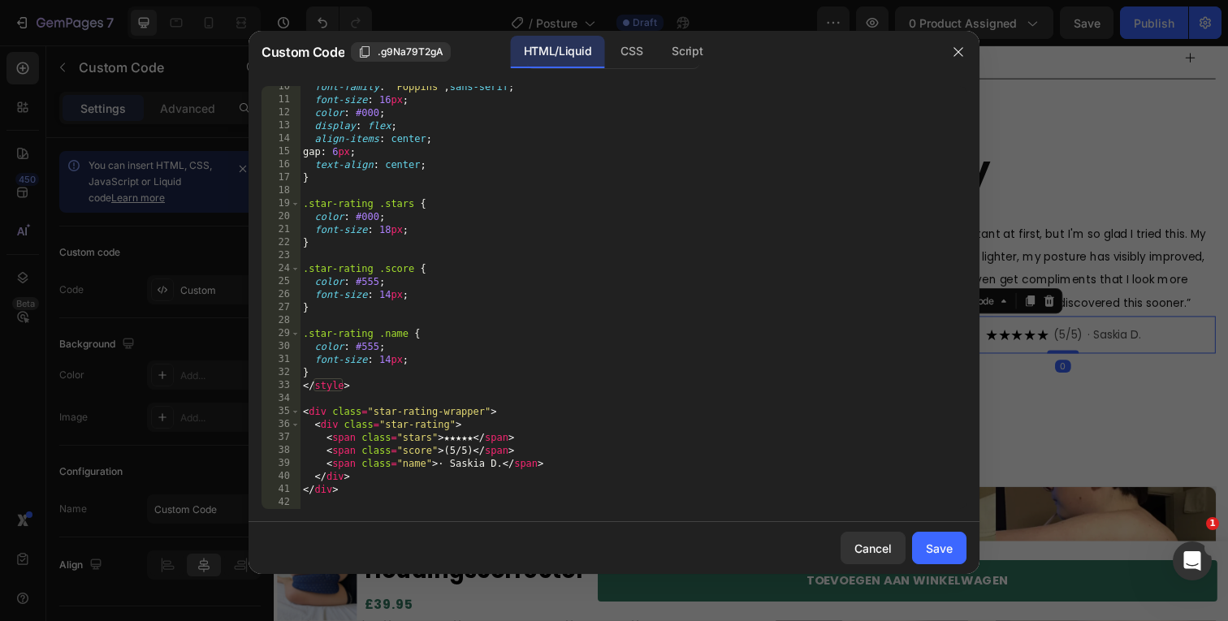
click at [465, 463] on div "font-family : ' Poppins ' , sans-serif ; font-size : 16 px ; color : #000 ; dis…" at bounding box center [627, 304] width 655 height 449
type textarea "<span class="name">· [PERSON_NAME]</span>"
click at [953, 551] on button "Save" at bounding box center [939, 548] width 54 height 32
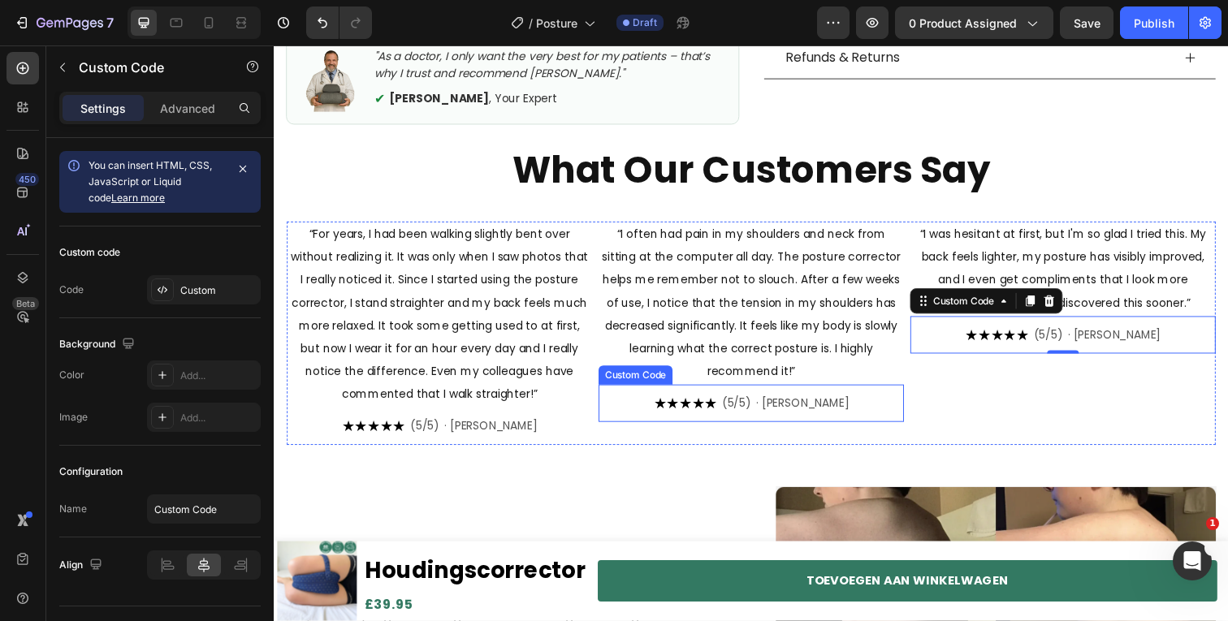
click at [805, 411] on span "· [PERSON_NAME]" at bounding box center [813, 411] width 95 height 17
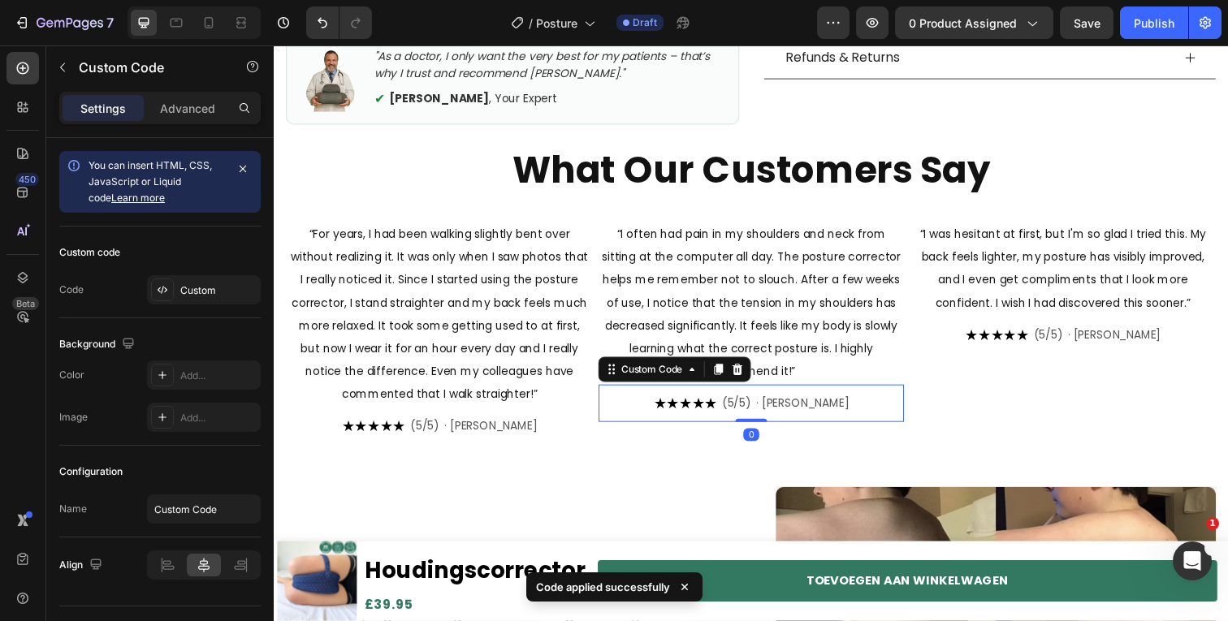
click at [805, 411] on span "· [PERSON_NAME]" at bounding box center [813, 411] width 95 height 17
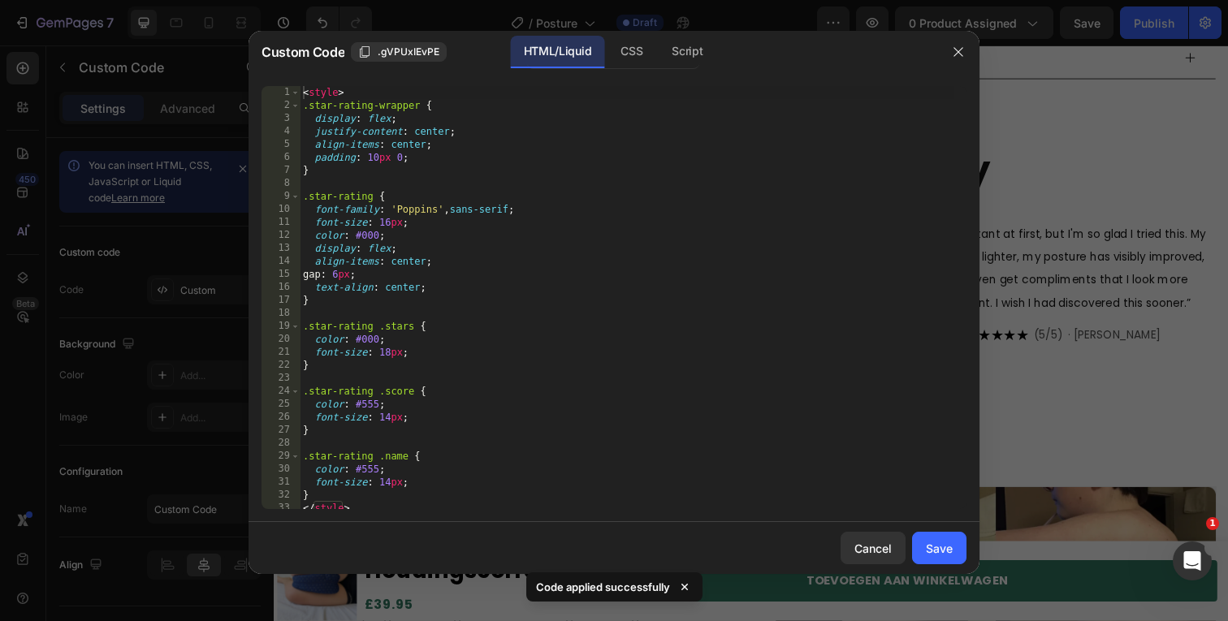
scroll to position [123, 0]
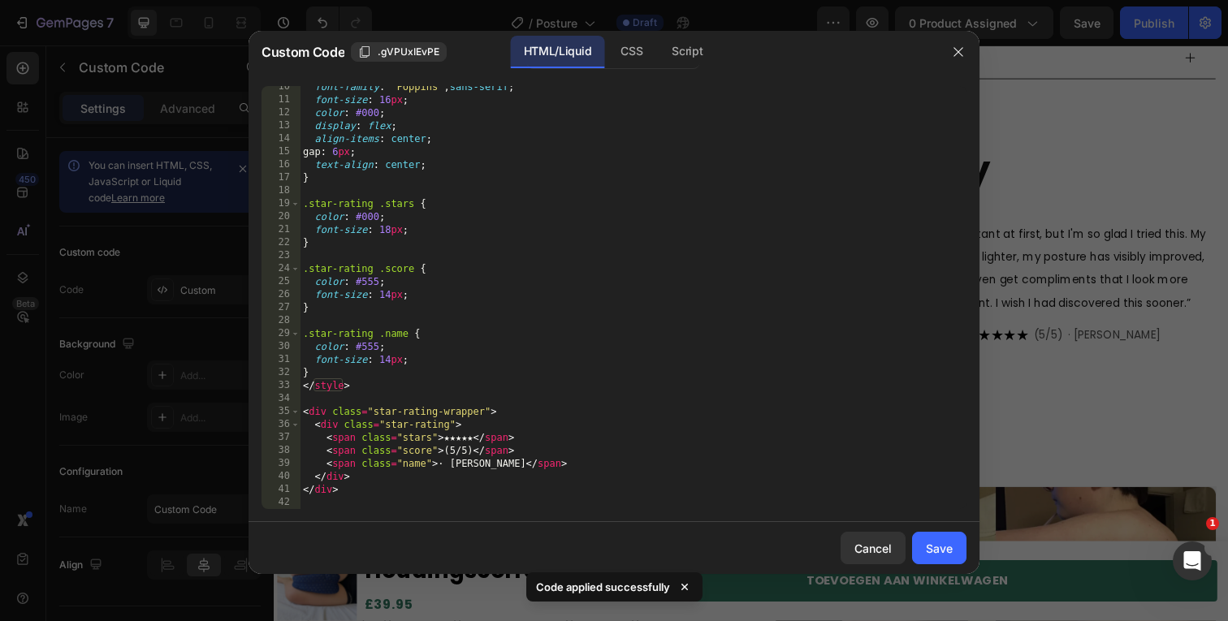
click at [470, 463] on div "font-family : ' Poppins ' , sans-serif ; font-size : 16 px ; color : #000 ; dis…" at bounding box center [627, 304] width 655 height 449
type textarea "<span class="name">· [PERSON_NAME]</span>"
click at [940, 545] on div "Save" at bounding box center [939, 548] width 27 height 17
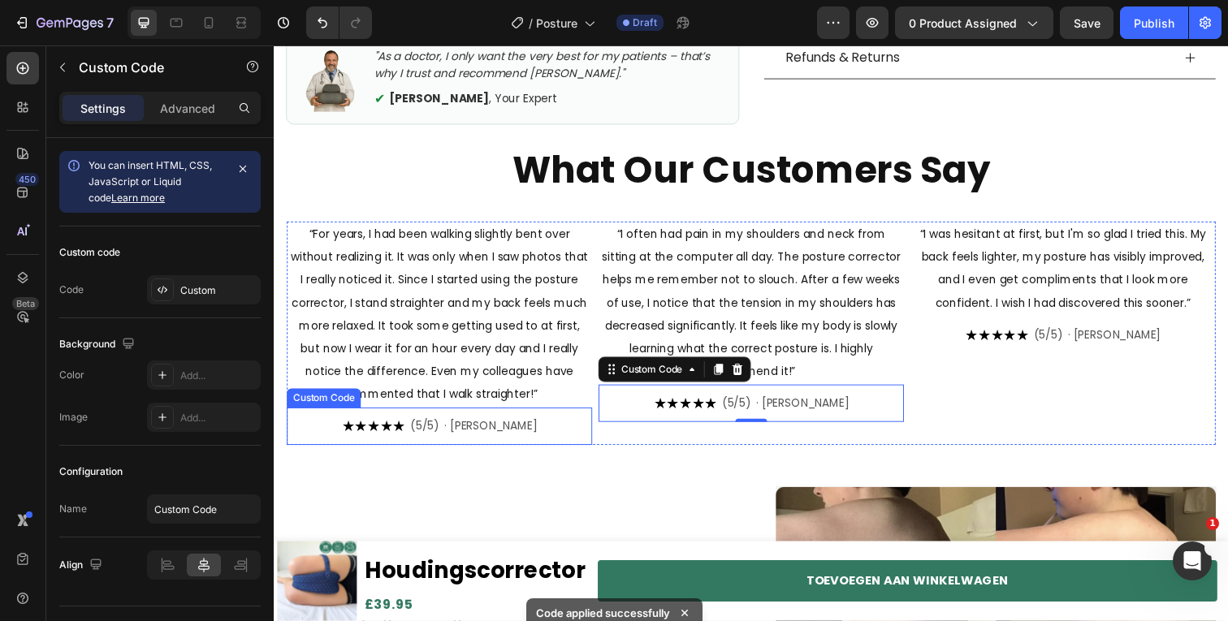
click at [493, 437] on span "· [PERSON_NAME]" at bounding box center [494, 434] width 95 height 17
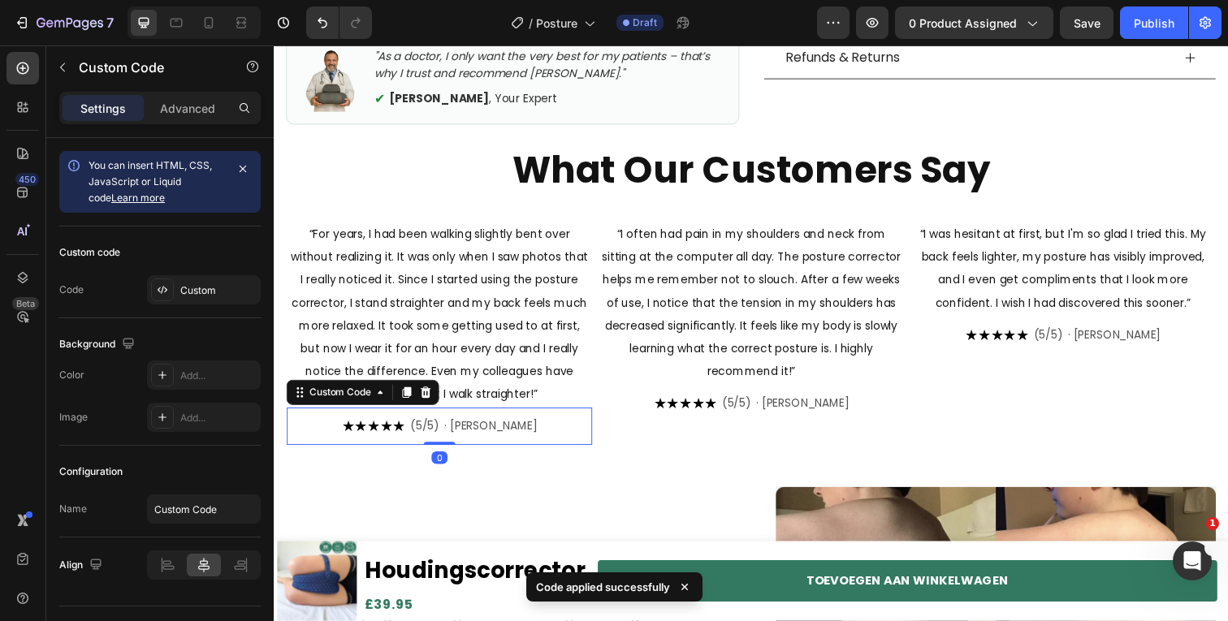
click at [493, 437] on span "· [PERSON_NAME]" at bounding box center [494, 434] width 95 height 17
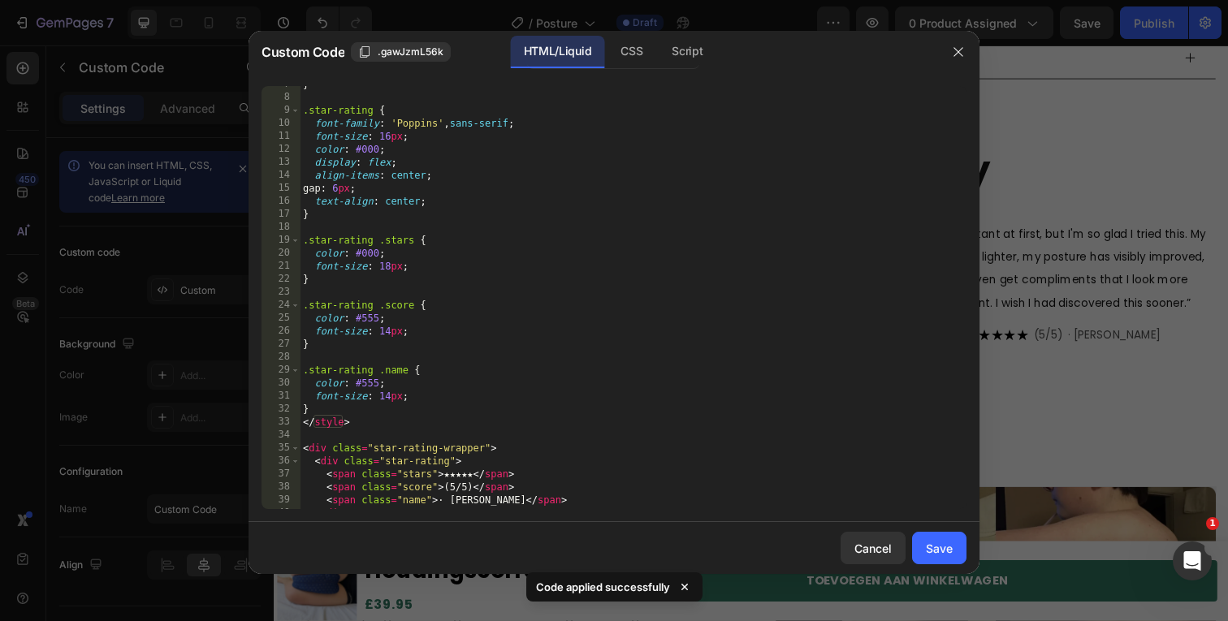
scroll to position [123, 0]
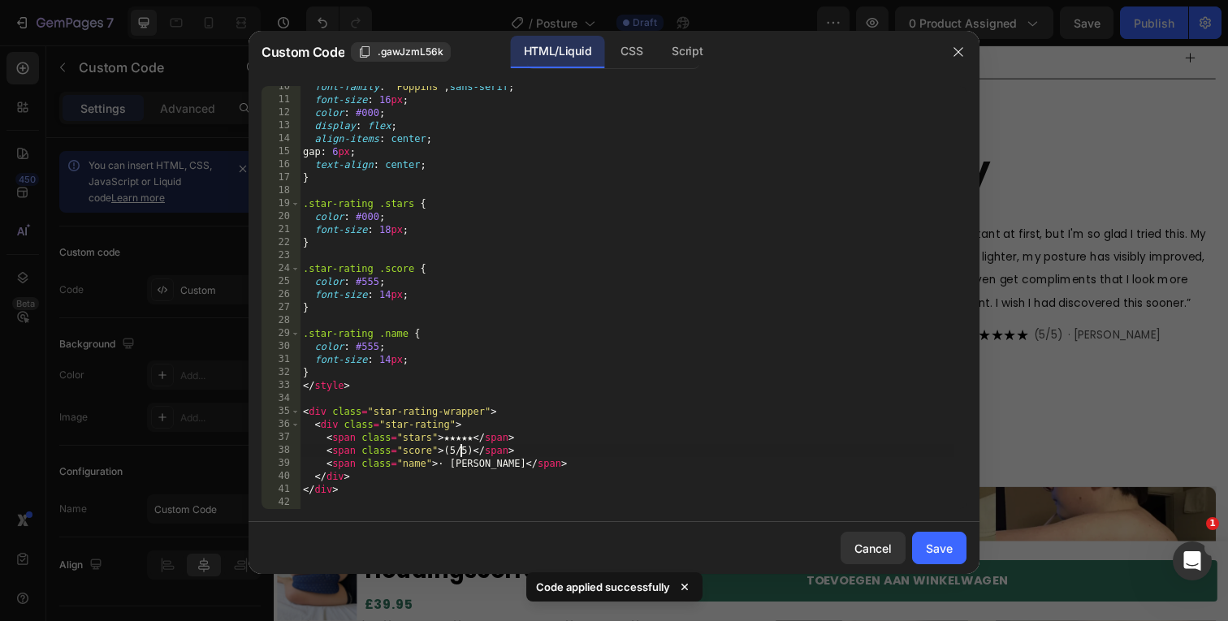
click at [463, 456] on div "font-family : ' Poppins ' , sans-serif ; font-size : 16 px ; color : #000 ; dis…" at bounding box center [627, 304] width 655 height 449
click at [466, 460] on div "font-family : ' Poppins ' , sans-serif ; font-size : 16 px ; color : #000 ; dis…" at bounding box center [627, 304] width 655 height 449
type textarea "<span class="name">· [PERSON_NAME]</span>"
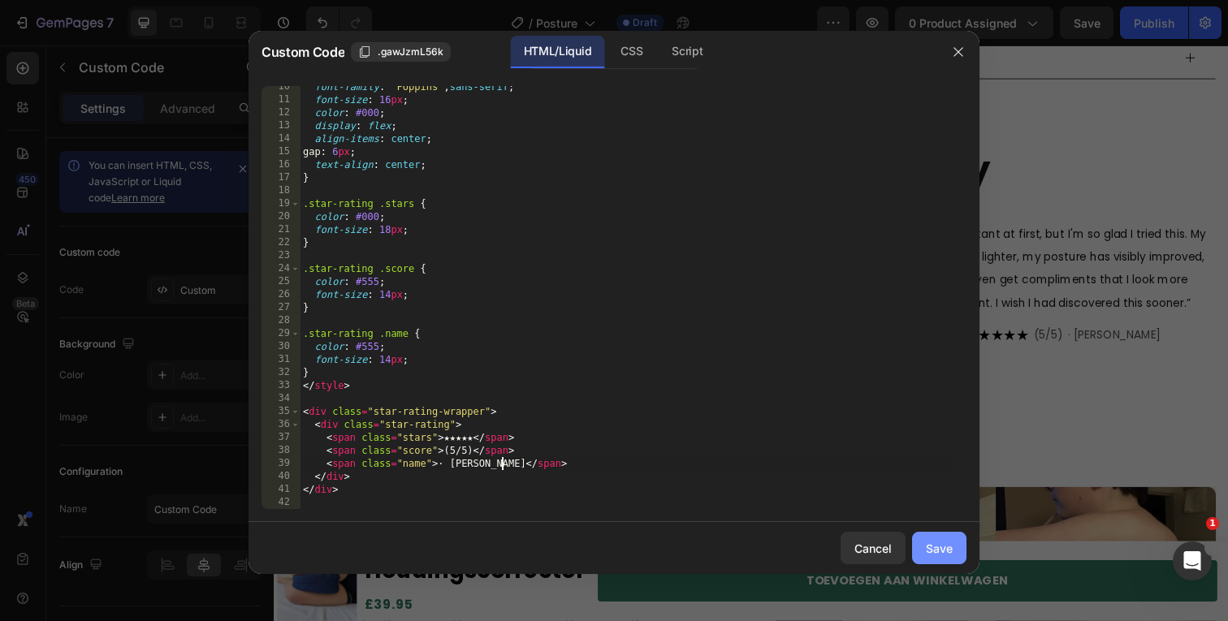
click at [957, 547] on button "Save" at bounding box center [939, 548] width 54 height 32
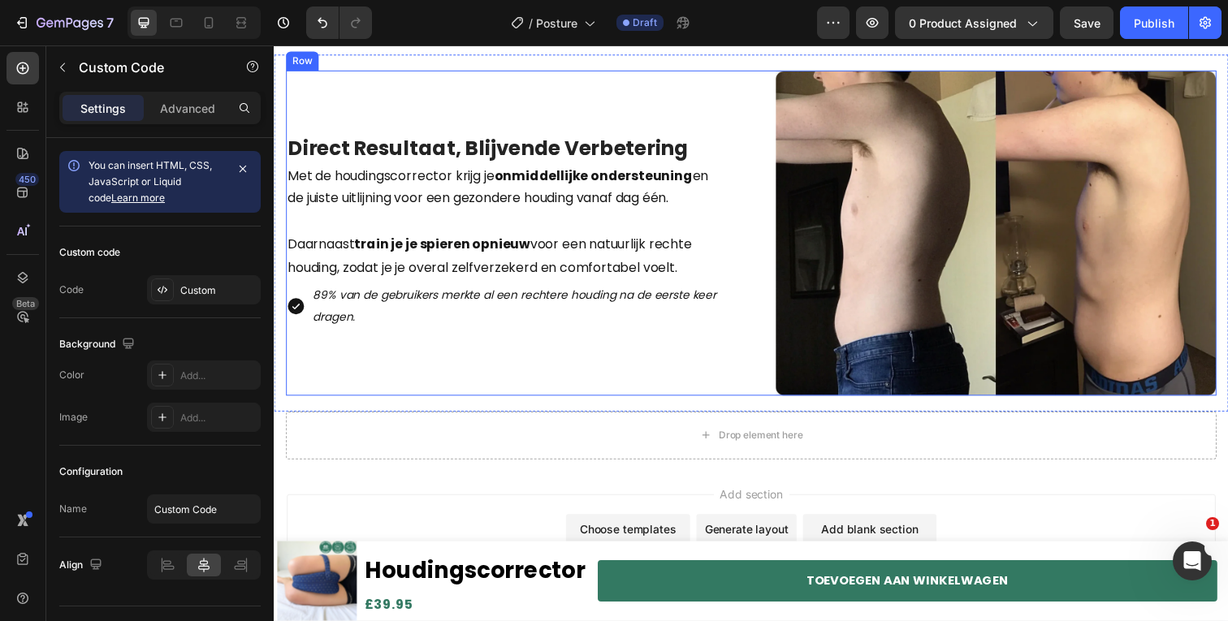
scroll to position [1061, 0]
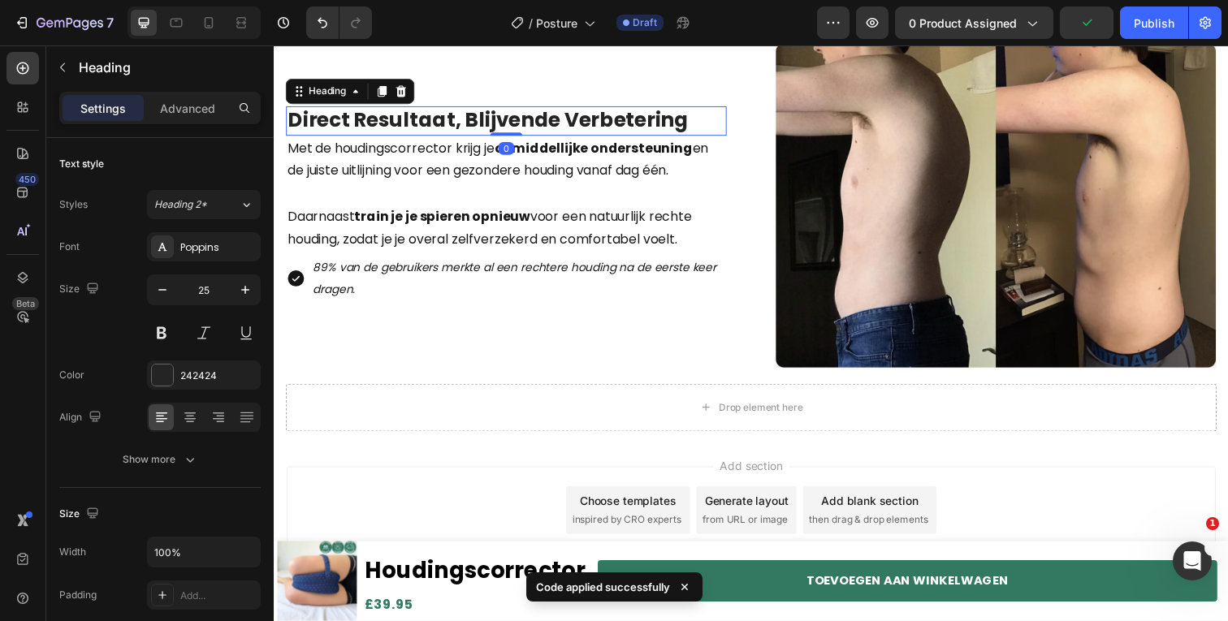
click at [508, 118] on h2 "Direct Resultaat, Blijvende Verbetering" at bounding box center [511, 123] width 450 height 30
click at [508, 118] on p "Direct Resultaat, Blijvende Verbetering" at bounding box center [510, 123] width 447 height 27
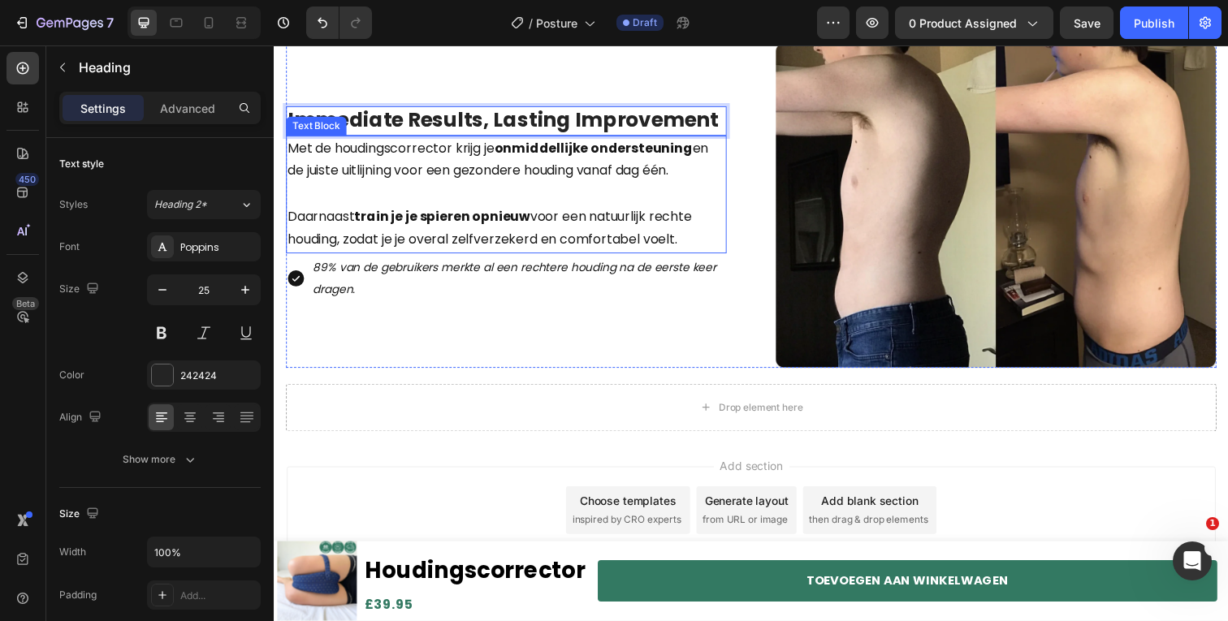
click at [434, 211] on strong "train je je spieren opnieuw" at bounding box center [445, 220] width 179 height 19
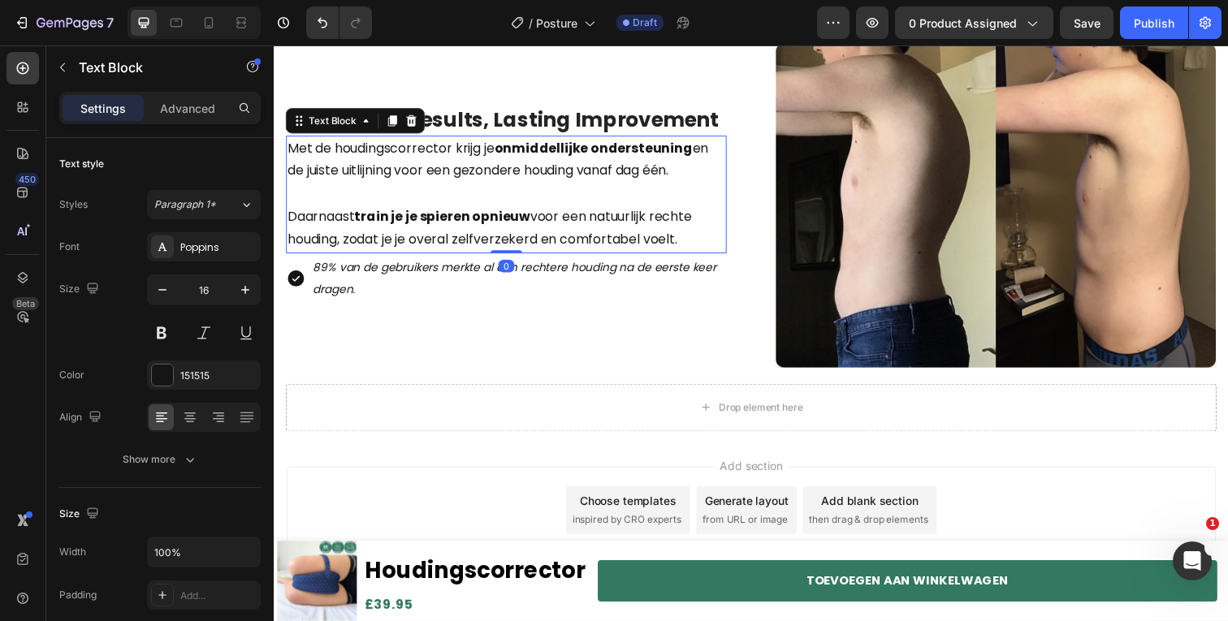
click at [434, 211] on strong "train je je spieren opnieuw" at bounding box center [445, 220] width 179 height 19
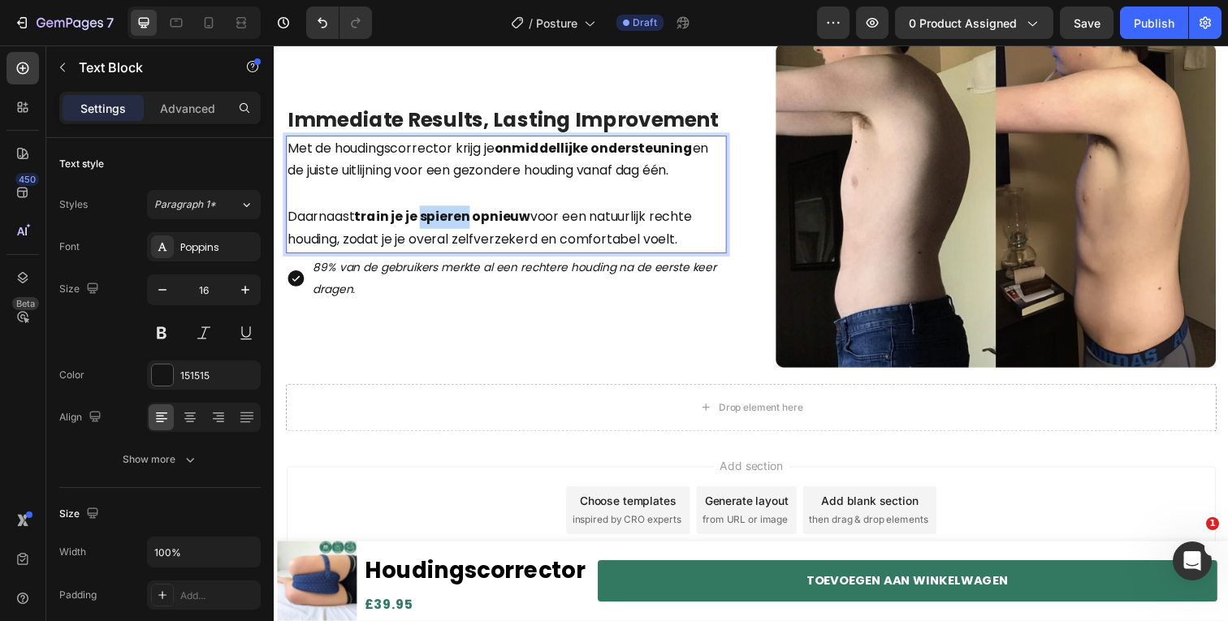
copy div "Met de houding­scorrector krijg je onmiddellijke ondersteuning en de juiste uit…"
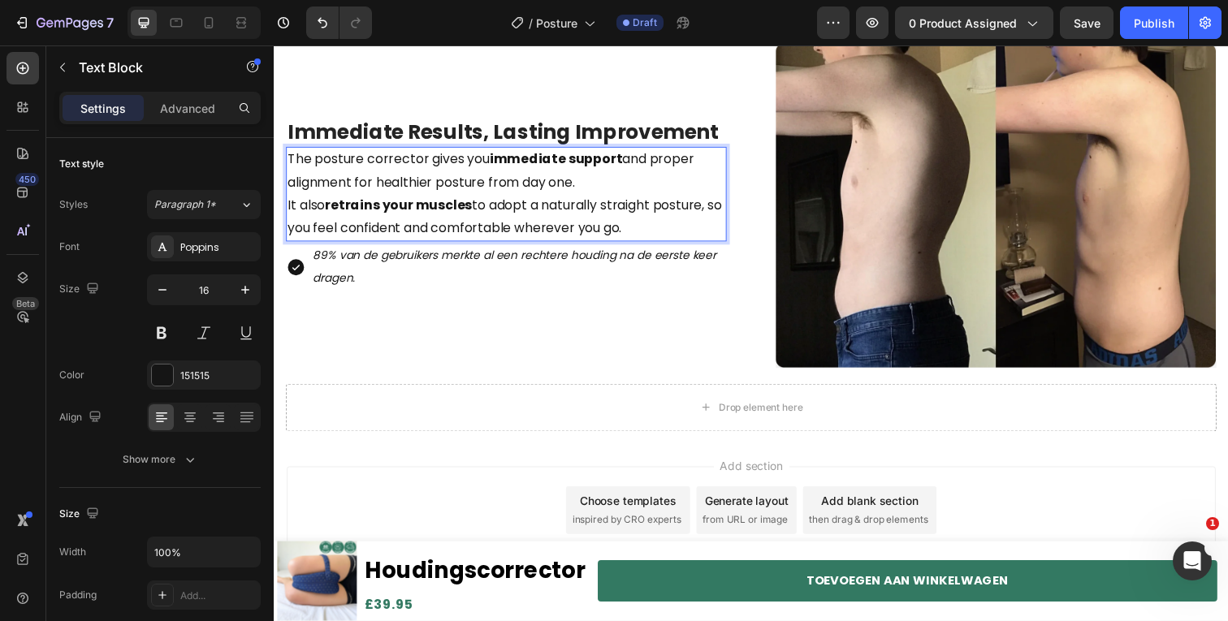
click at [650, 188] on p "The posture corrector gives you immediate support and proper alignment for heal…" at bounding box center [510, 174] width 447 height 47
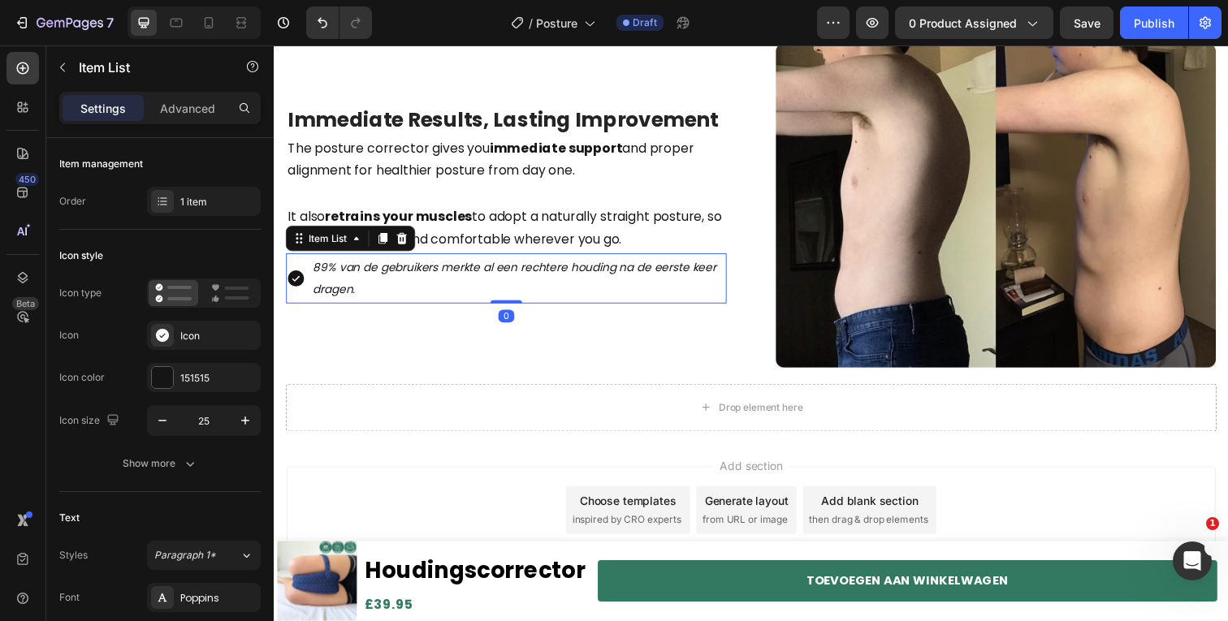
click at [374, 297] on p "89% van de gebruikers merkte al een rechtere houding na de eerste keer dragen." at bounding box center [523, 284] width 420 height 47
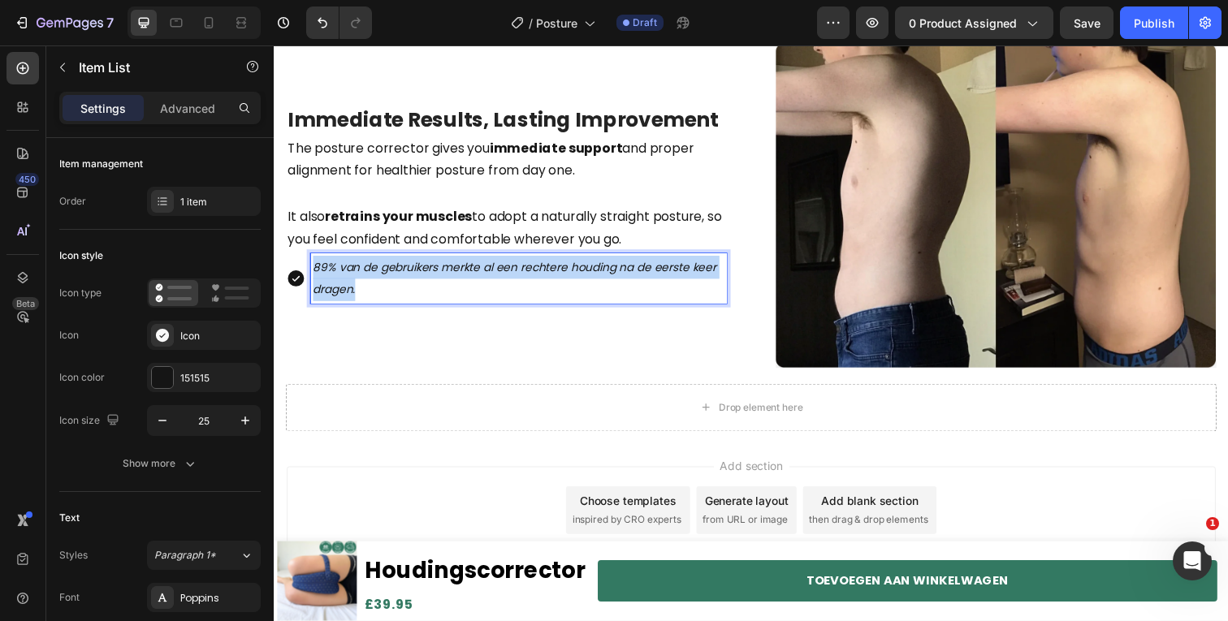
click at [374, 297] on p "89% van de gebruikers merkte al een rechtere houding na de eerste keer dragen." at bounding box center [523, 284] width 420 height 47
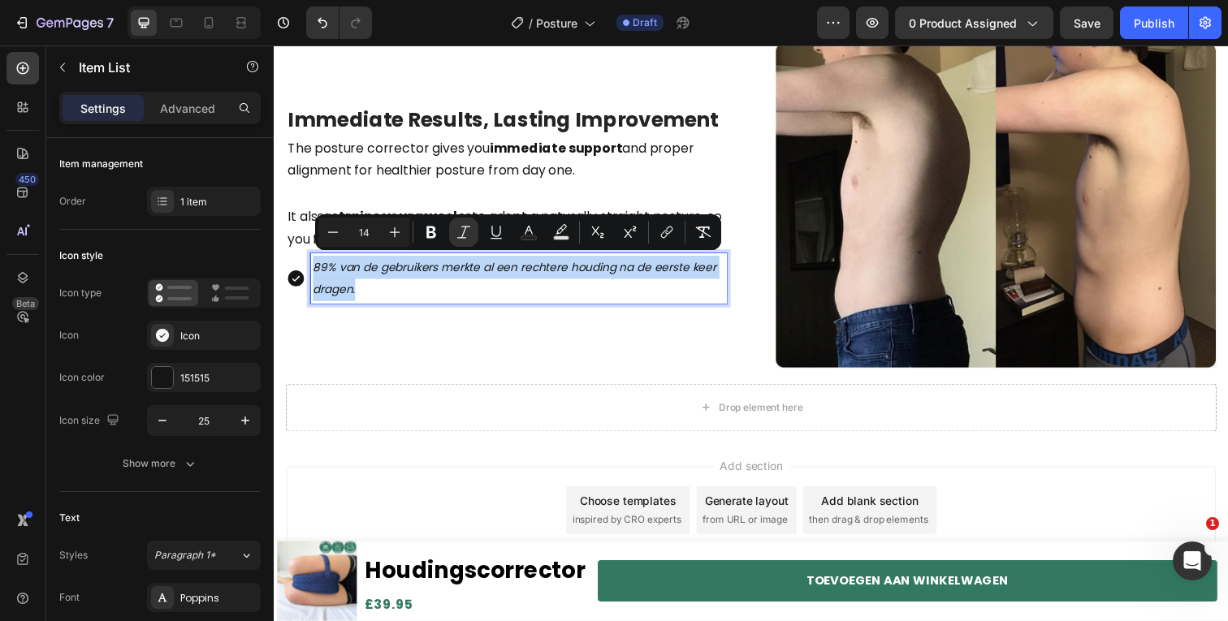
copy icon "89% van de gebruikers merkte al een rechtere houding na de eerste keer dragen."
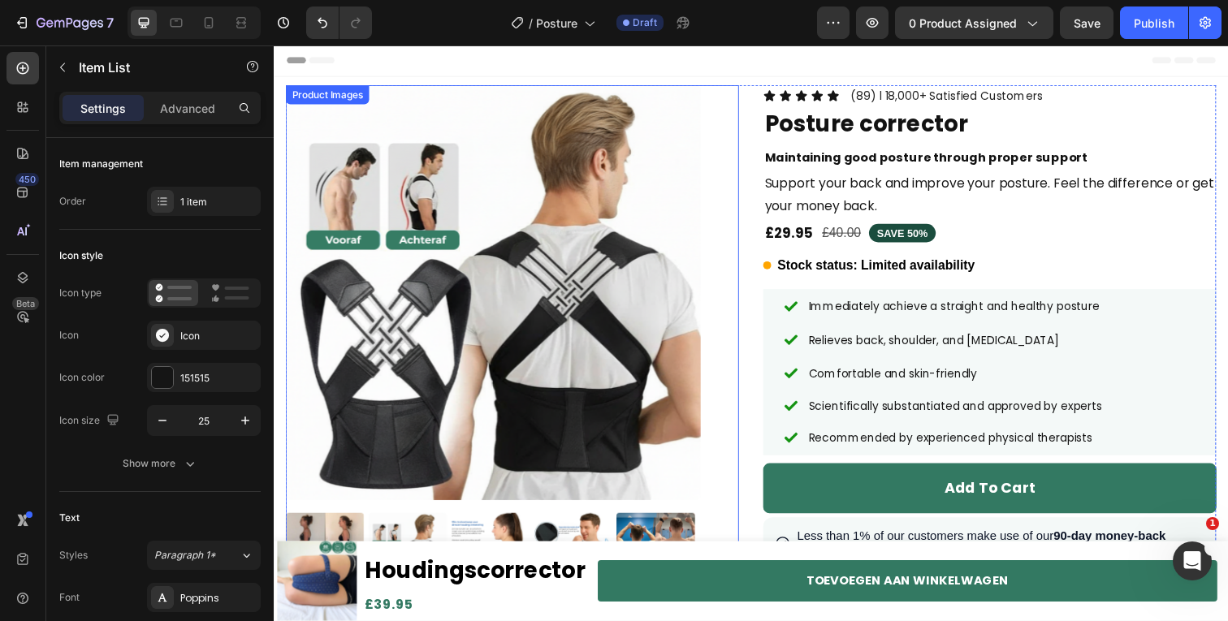
scroll to position [0, 0]
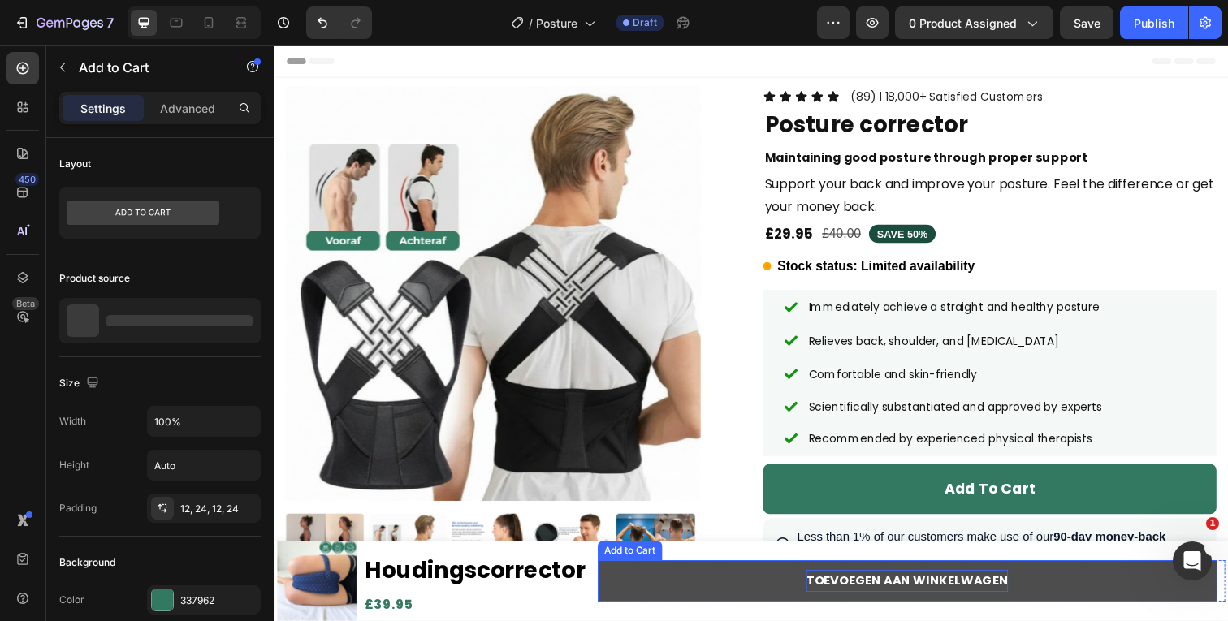
click at [877, 592] on strong "TOEVOEGEN AAN WINKELWAGEN" at bounding box center [920, 592] width 206 height 17
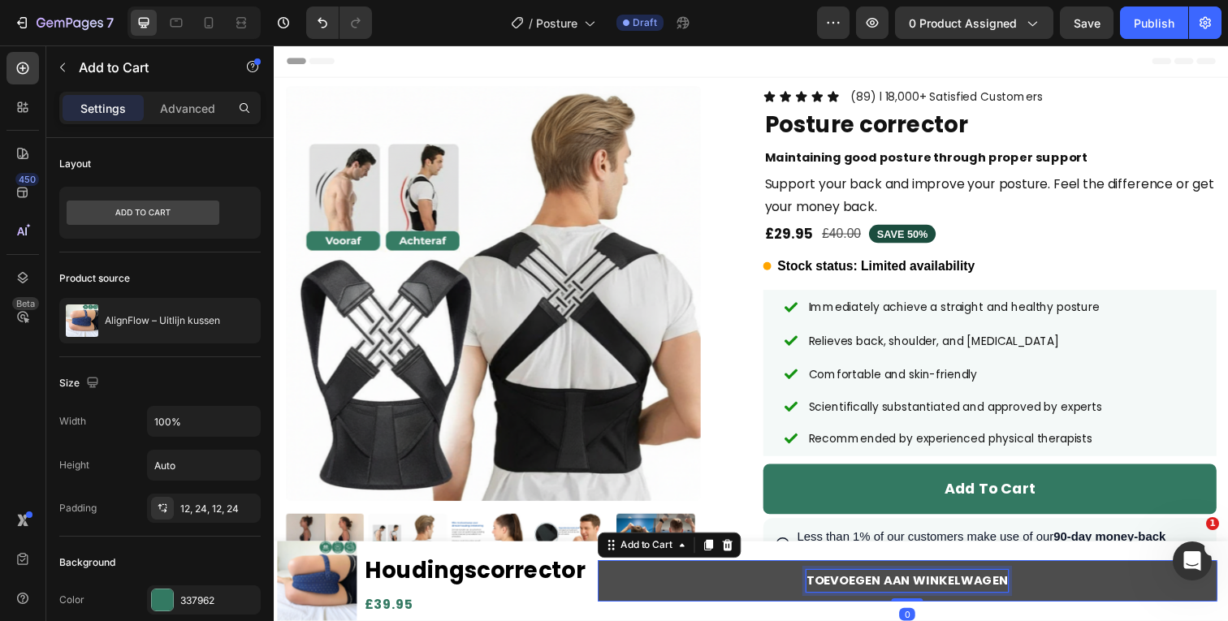
click at [877, 592] on strong "TOEVOEGEN AAN WINKELWAGEN" at bounding box center [920, 592] width 206 height 17
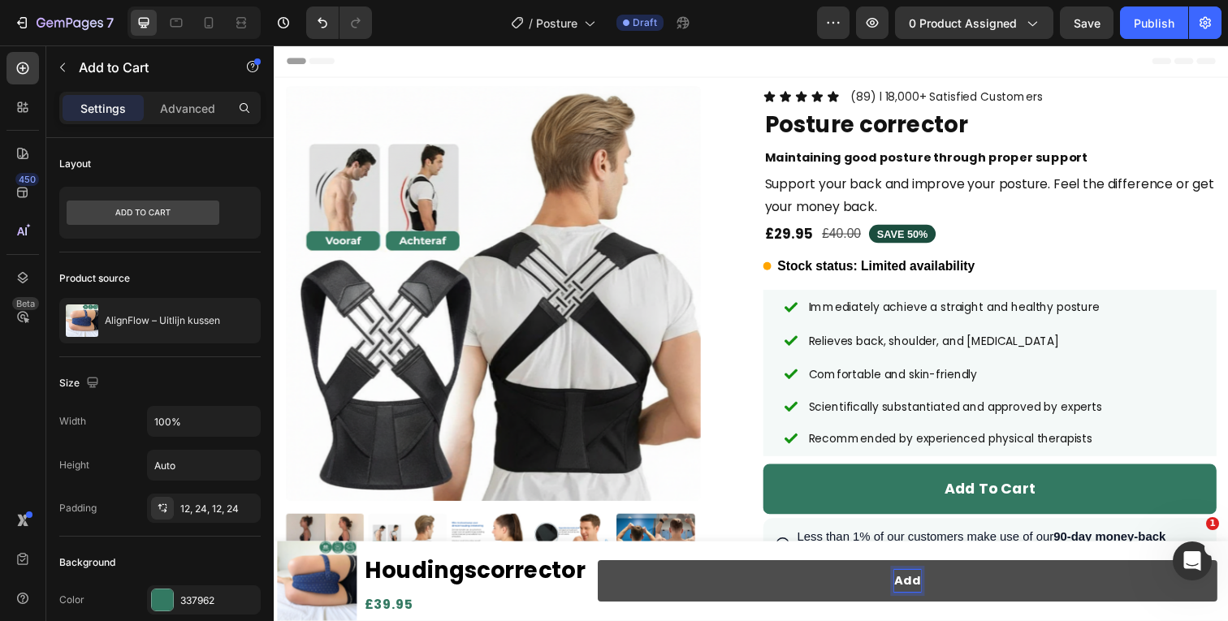
click at [604, 572] on button "Add" at bounding box center [920, 593] width 633 height 43
click at [604, 572] on button "Add To" at bounding box center [920, 593] width 633 height 43
click at [604, 572] on button "ADD" at bounding box center [920, 593] width 633 height 43
click at [604, 572] on button "ADD T" at bounding box center [920, 593] width 633 height 43
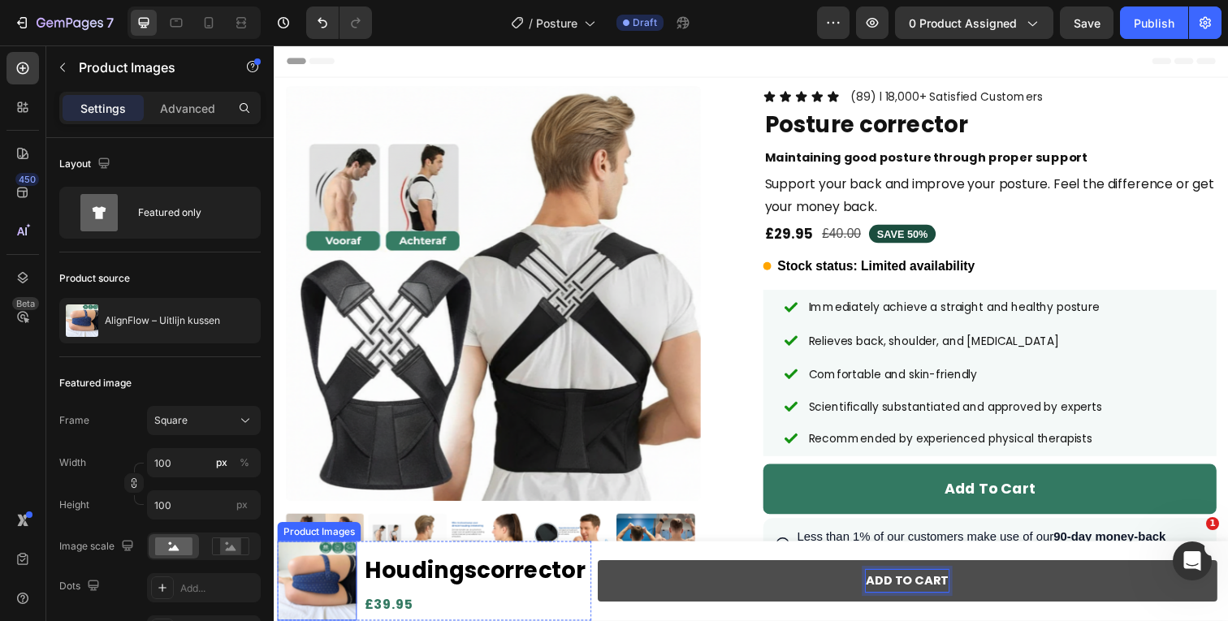
click at [333, 594] on img at bounding box center [317, 592] width 81 height 81
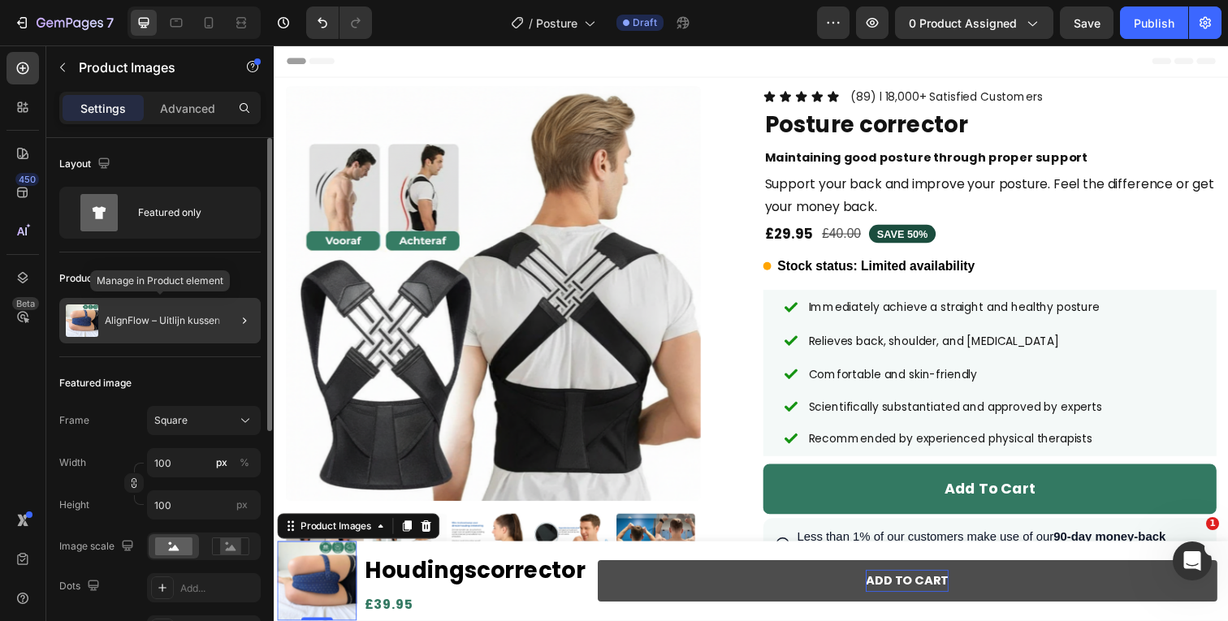
click at [209, 322] on p "AlignFlow – Uitlijn kussen" at bounding box center [162, 320] width 115 height 11
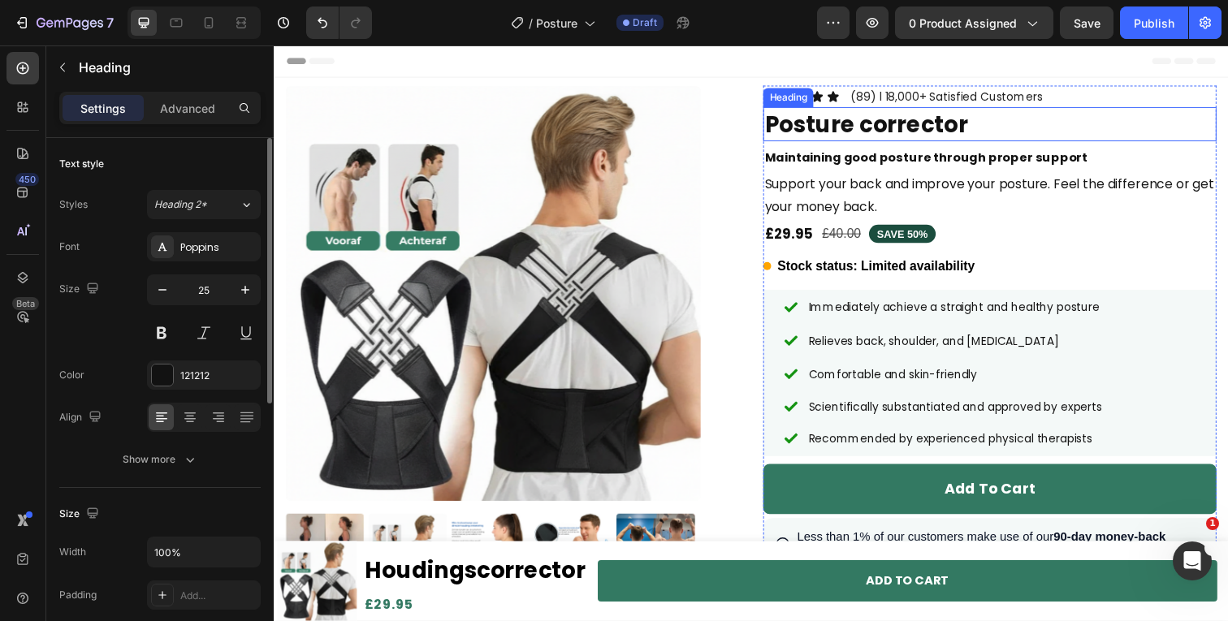
click at [905, 137] on strong "Posture corrector" at bounding box center [878, 127] width 207 height 32
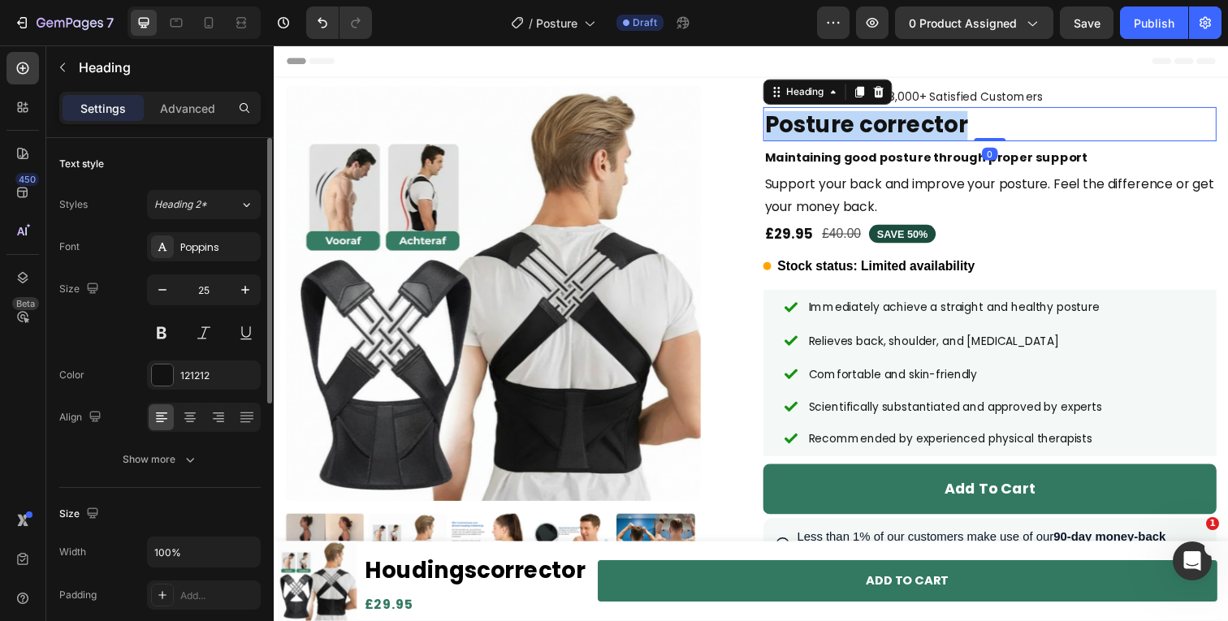
click at [905, 137] on strong "Posture corrector" at bounding box center [878, 127] width 207 height 32
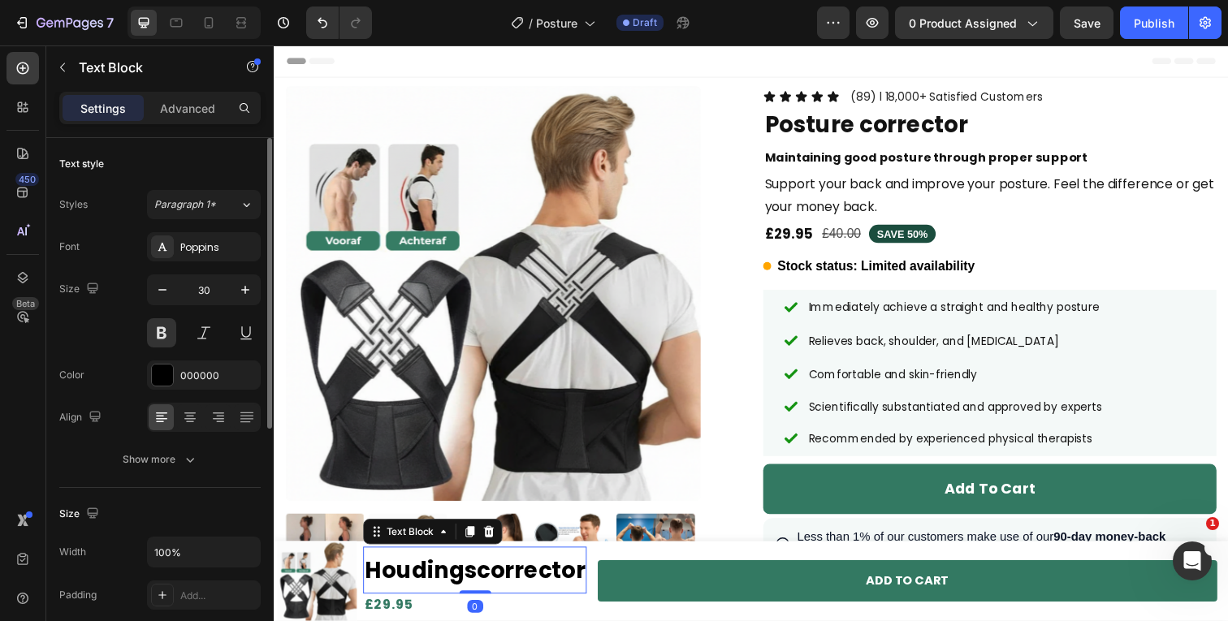
click at [462, 579] on strong "Houdingscorrector" at bounding box center [478, 582] width 225 height 32
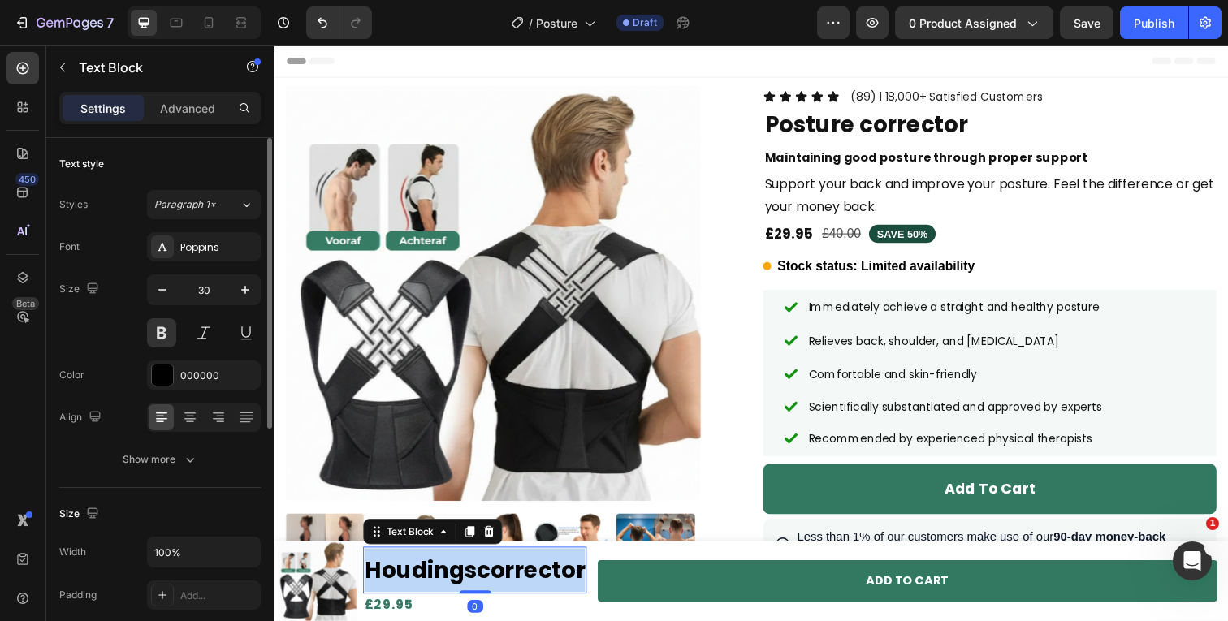
click at [462, 579] on strong "Houdingscorrector" at bounding box center [478, 582] width 225 height 32
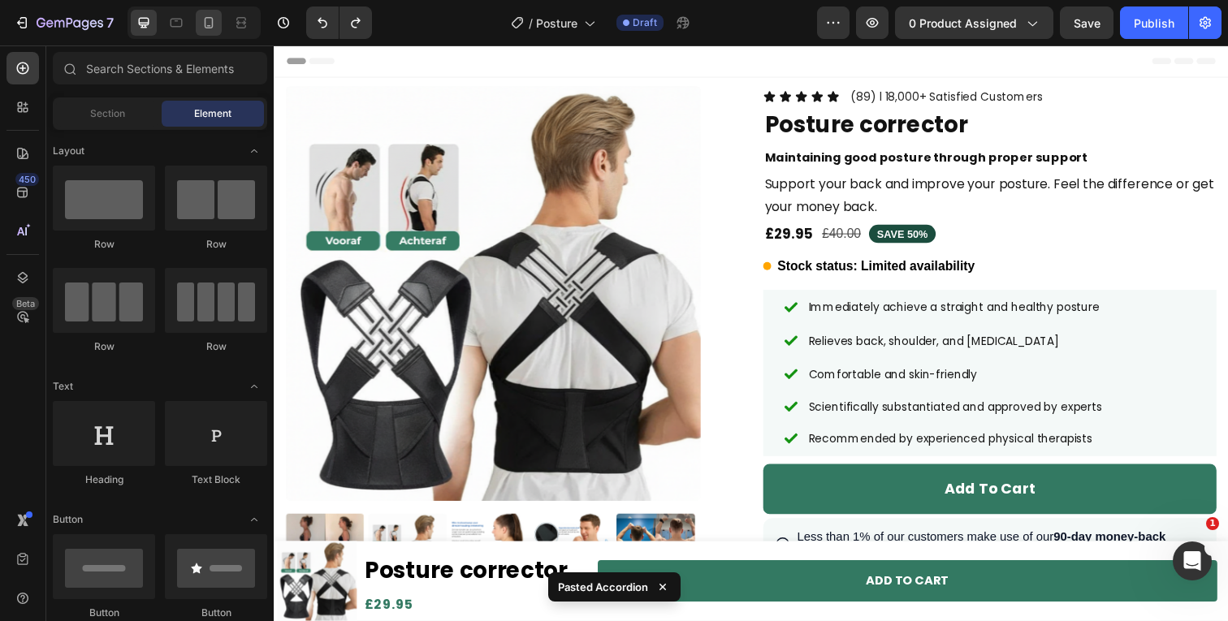
click at [211, 34] on div at bounding box center [209, 23] width 26 height 26
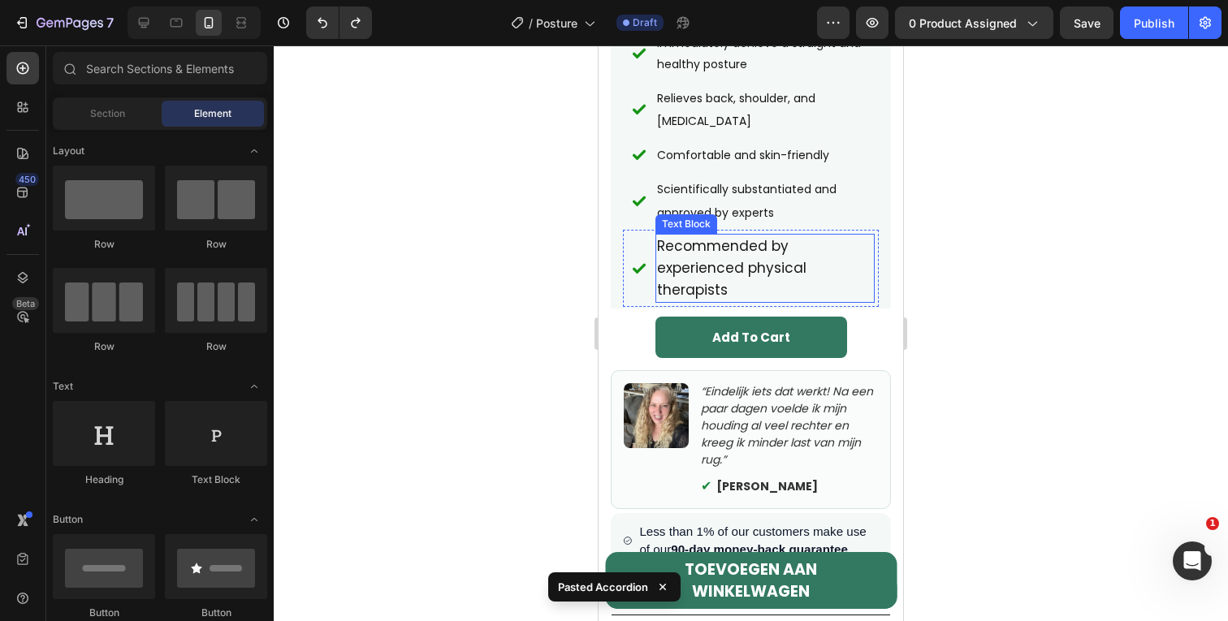
scroll to position [629, 0]
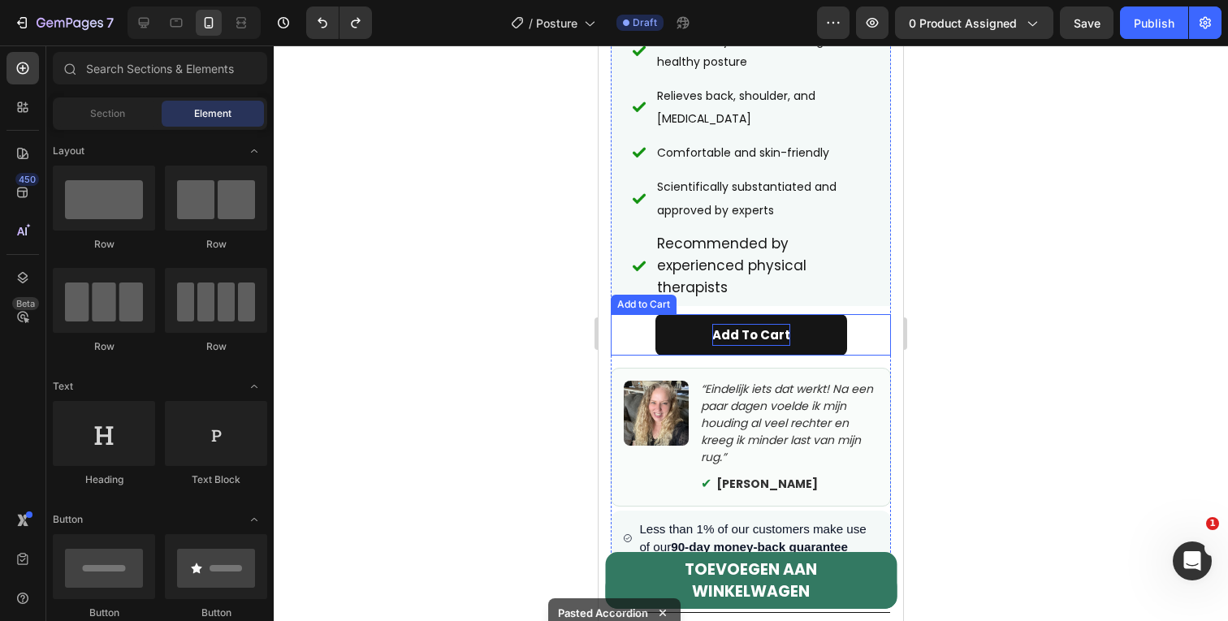
click at [777, 324] on div "Add To Cart" at bounding box center [751, 335] width 78 height 22
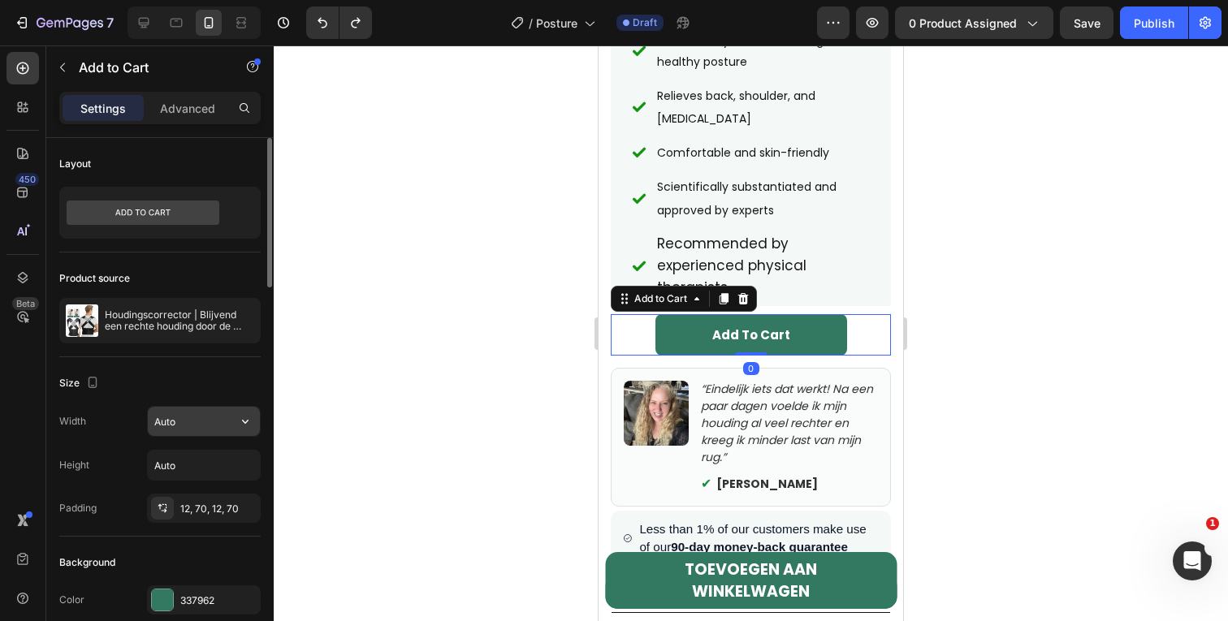
click at [168, 421] on input "Auto" at bounding box center [204, 421] width 112 height 29
click at [244, 424] on icon "button" at bounding box center [245, 421] width 16 height 16
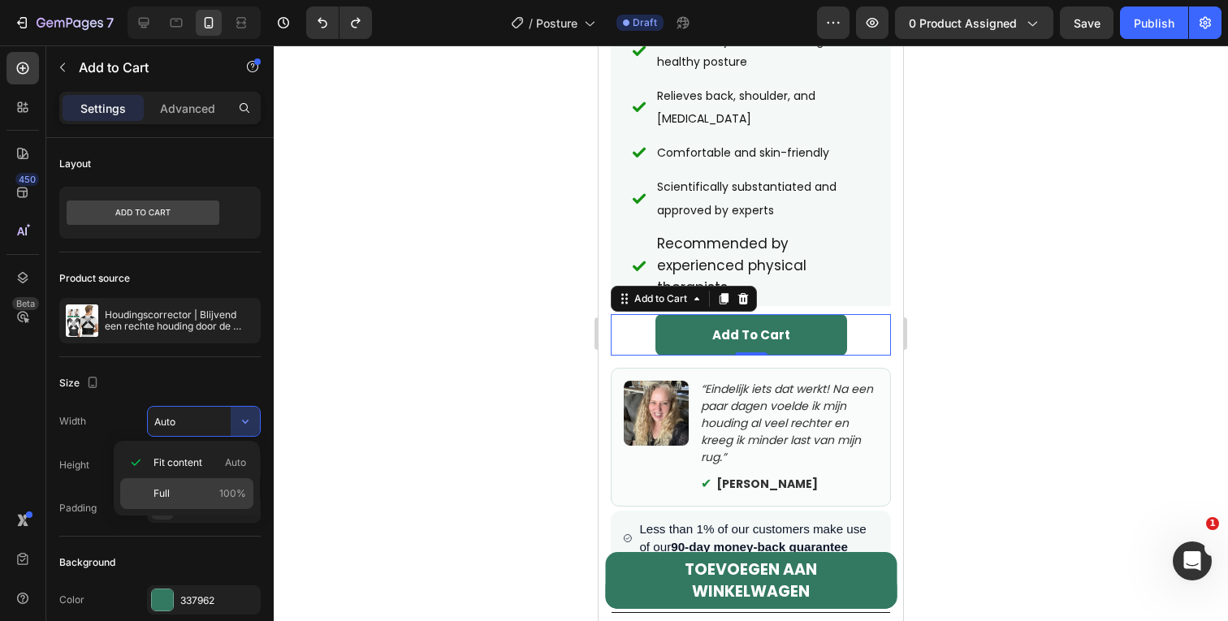
click at [207, 487] on p "Full 100%" at bounding box center [199, 493] width 93 height 15
type input "100%"
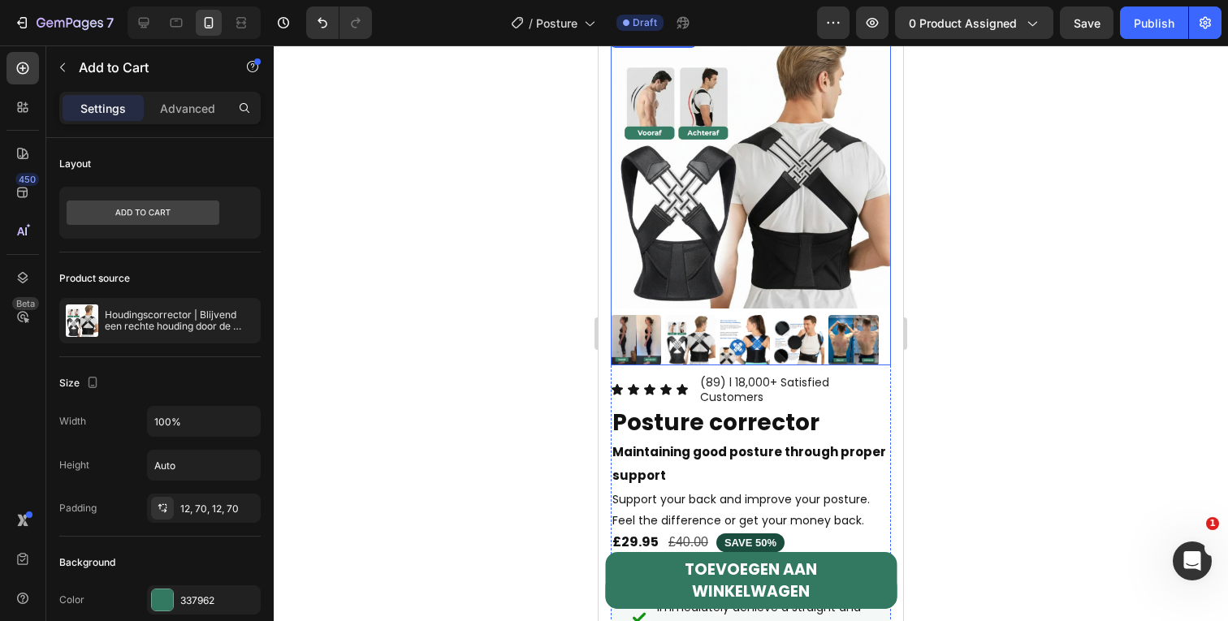
scroll to position [0, 0]
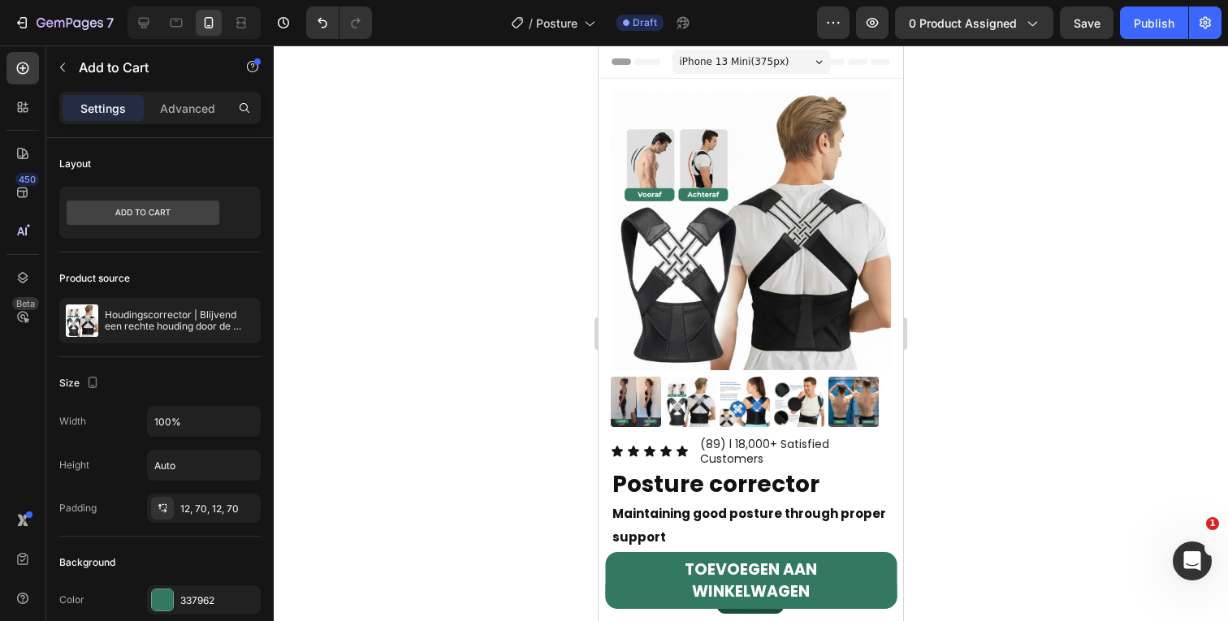
click at [158, 17] on div at bounding box center [194, 22] width 133 height 32
click at [154, 22] on div at bounding box center [144, 23] width 26 height 26
type input "18"
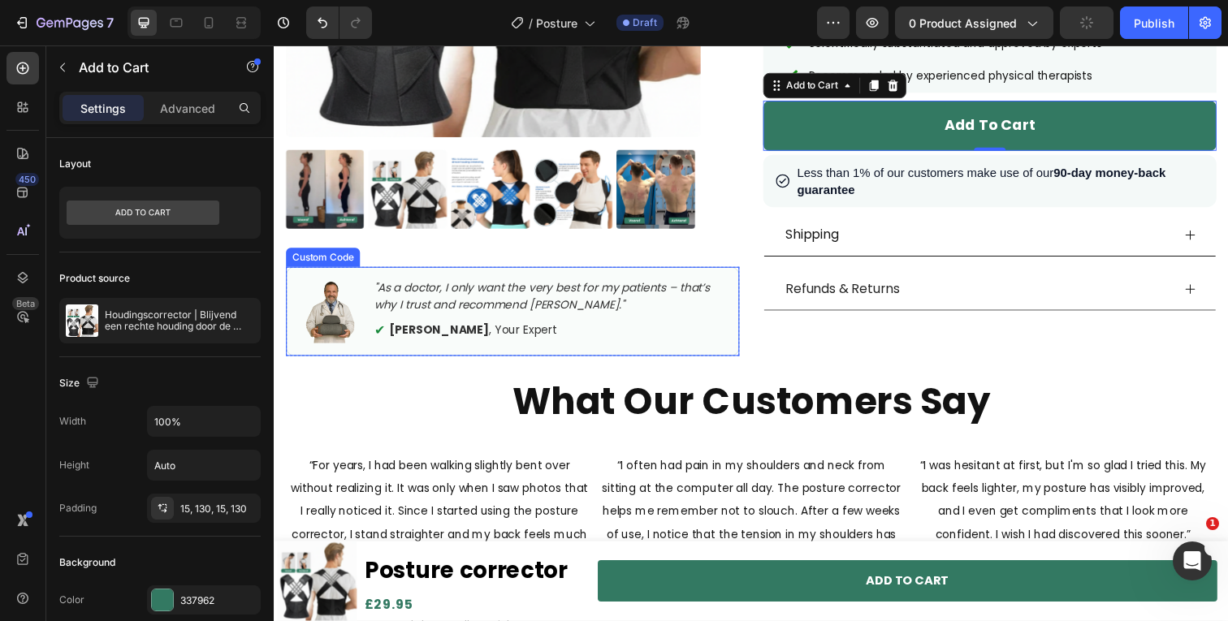
scroll to position [373, 0]
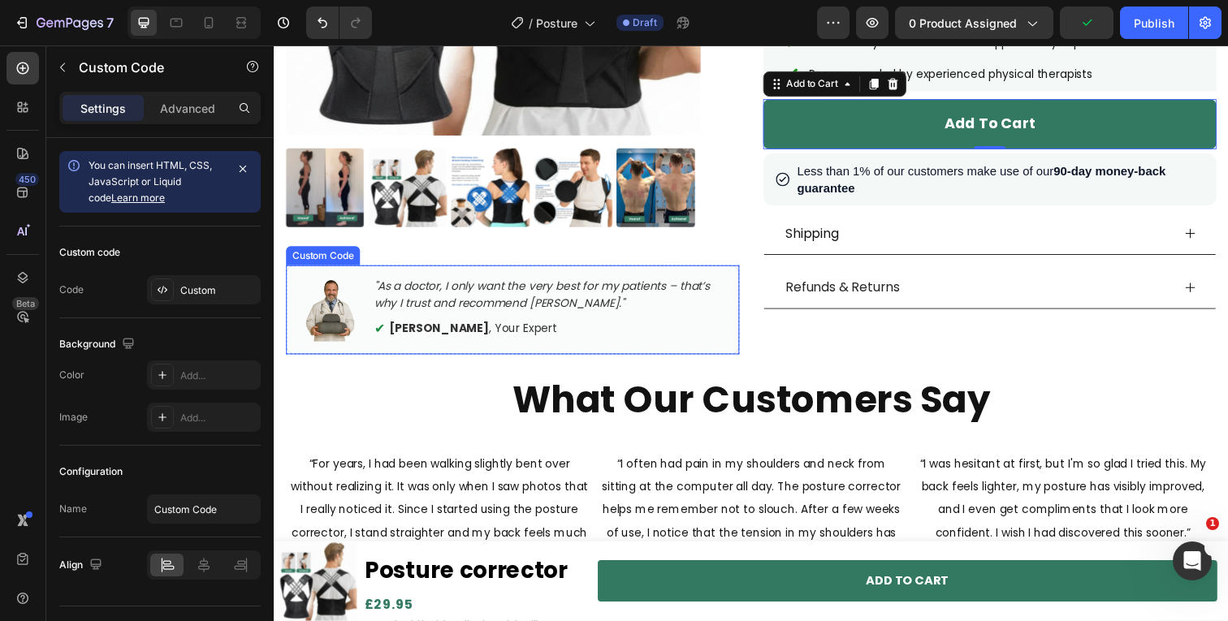
click at [512, 306] on p ""As a doctor, I only want the very best for my patients – that’s why I trust an…" at bounding box center [556, 300] width 360 height 34
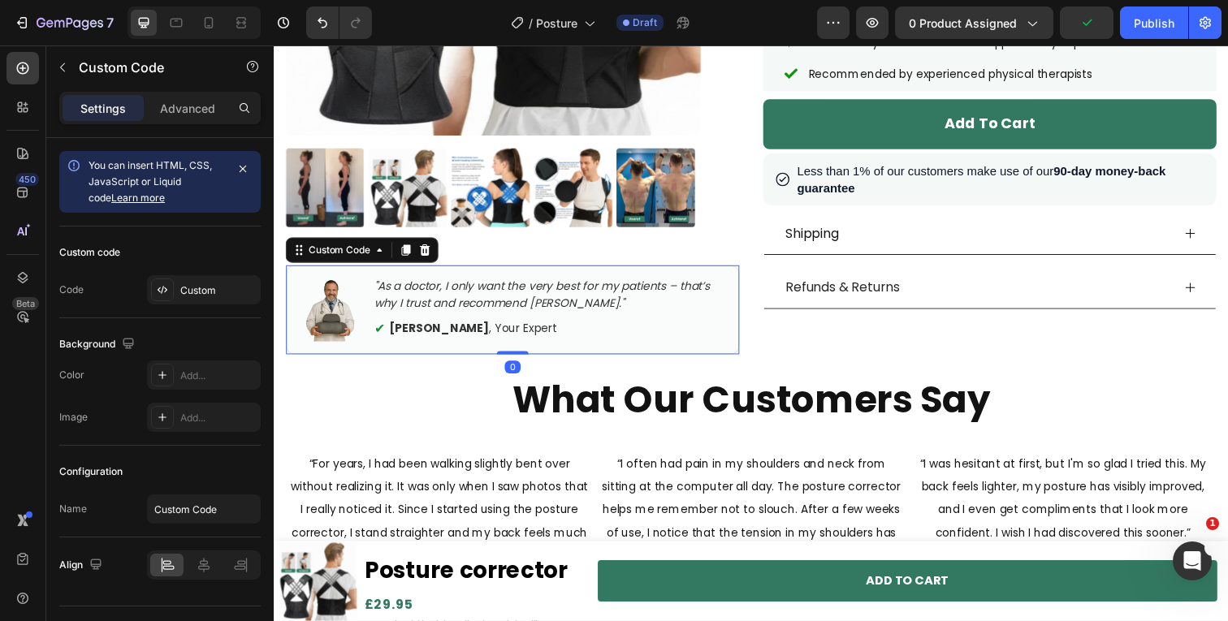
click at [512, 306] on p ""As a doctor, I only want the very best for my patients – that’s why I trust an…" at bounding box center [556, 300] width 360 height 34
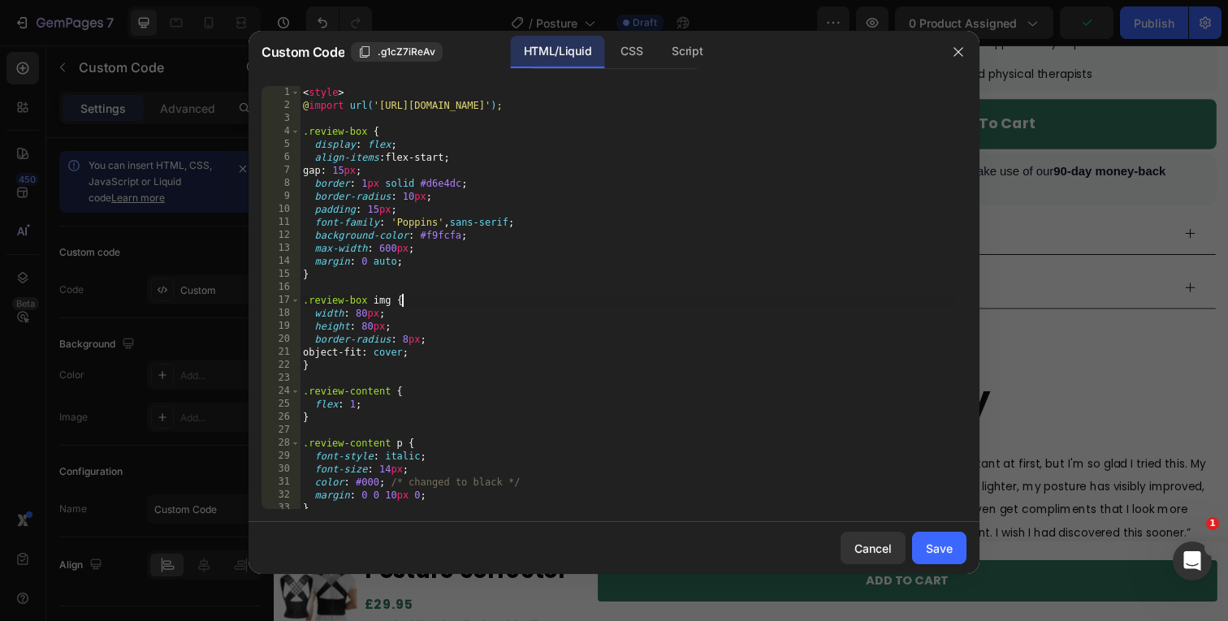
click at [506, 300] on div "< style > @ import url( '[URL][DOMAIN_NAME]' ) ; .review-box { display : flex ;…" at bounding box center [627, 310] width 655 height 449
click at [496, 305] on div "< style > @ import url( '[URL][DOMAIN_NAME]' ) ; .review-box { display : flex ;…" at bounding box center [627, 310] width 655 height 449
type textarea "</div>"
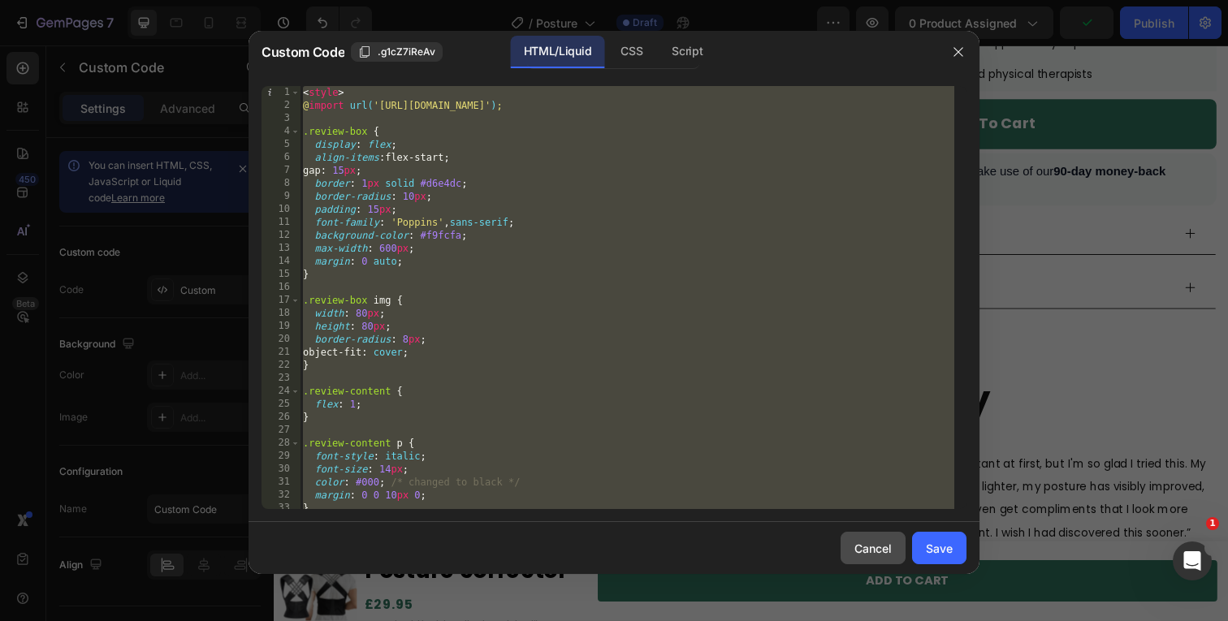
click at [888, 556] on div "Cancel" at bounding box center [872, 548] width 37 height 17
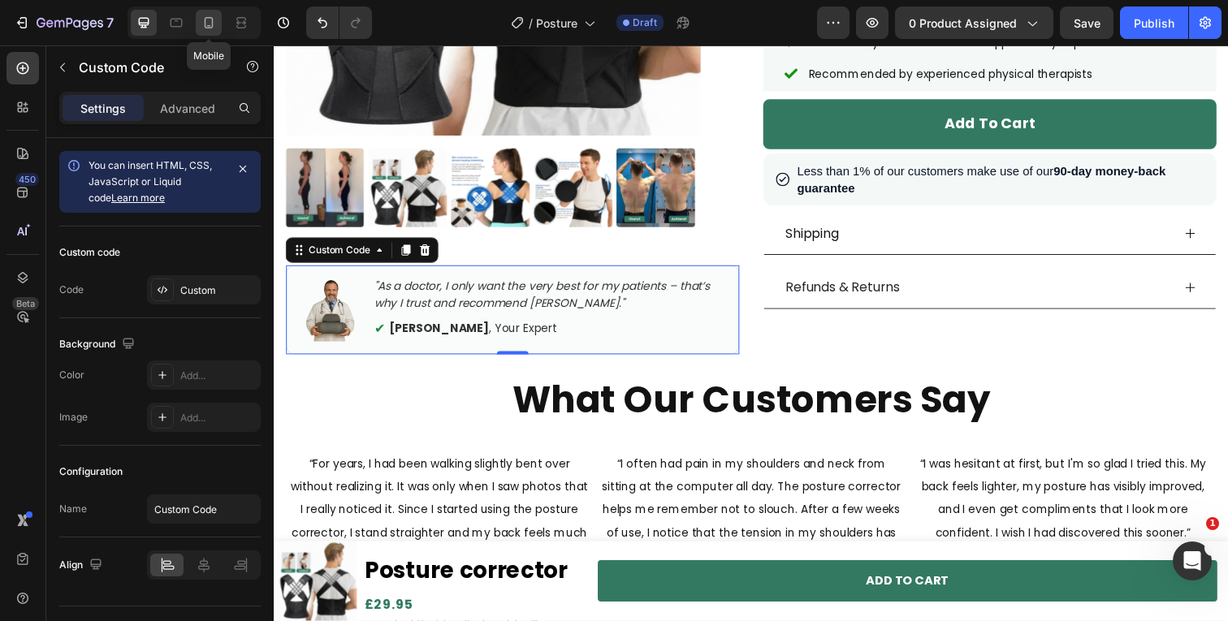
click at [221, 21] on div at bounding box center [209, 23] width 26 height 26
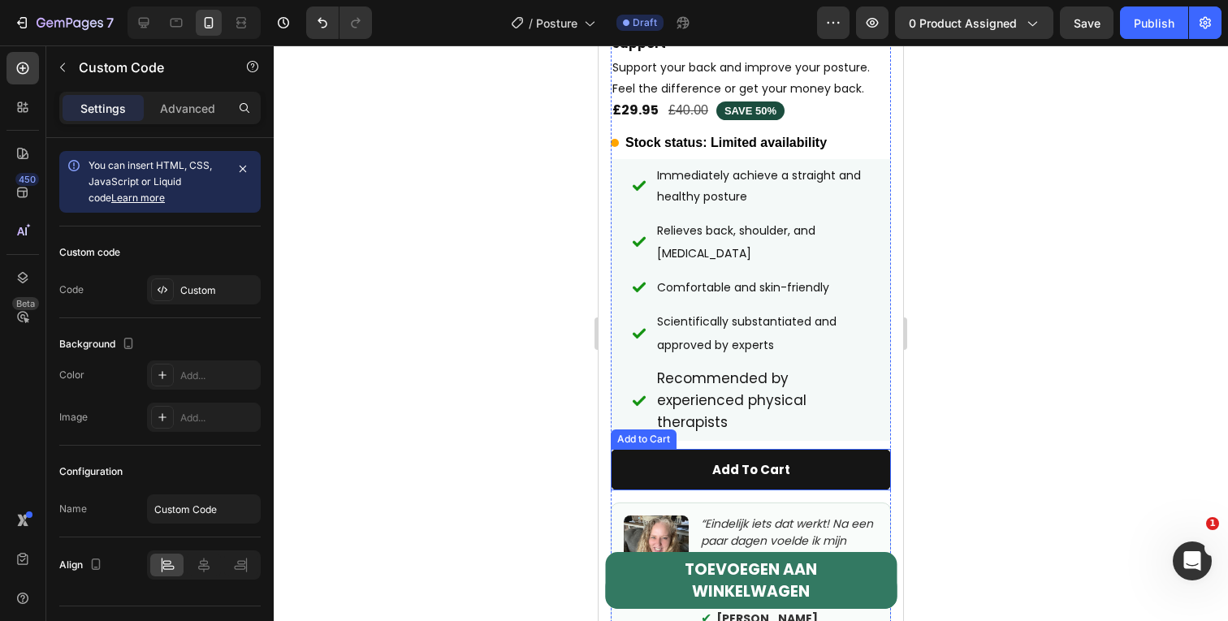
scroll to position [590, 0]
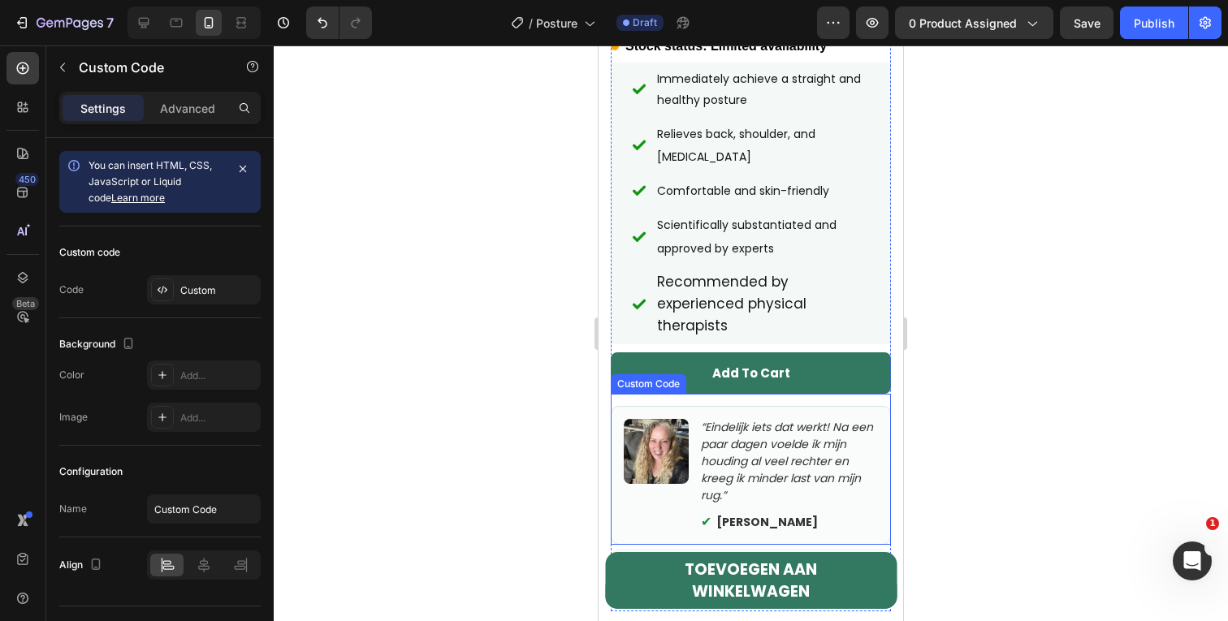
click at [735, 433] on p "“Eindelijk iets dat werkt! Na een paar dagen voelde ik mijn houding al veel rec…" at bounding box center [789, 461] width 177 height 85
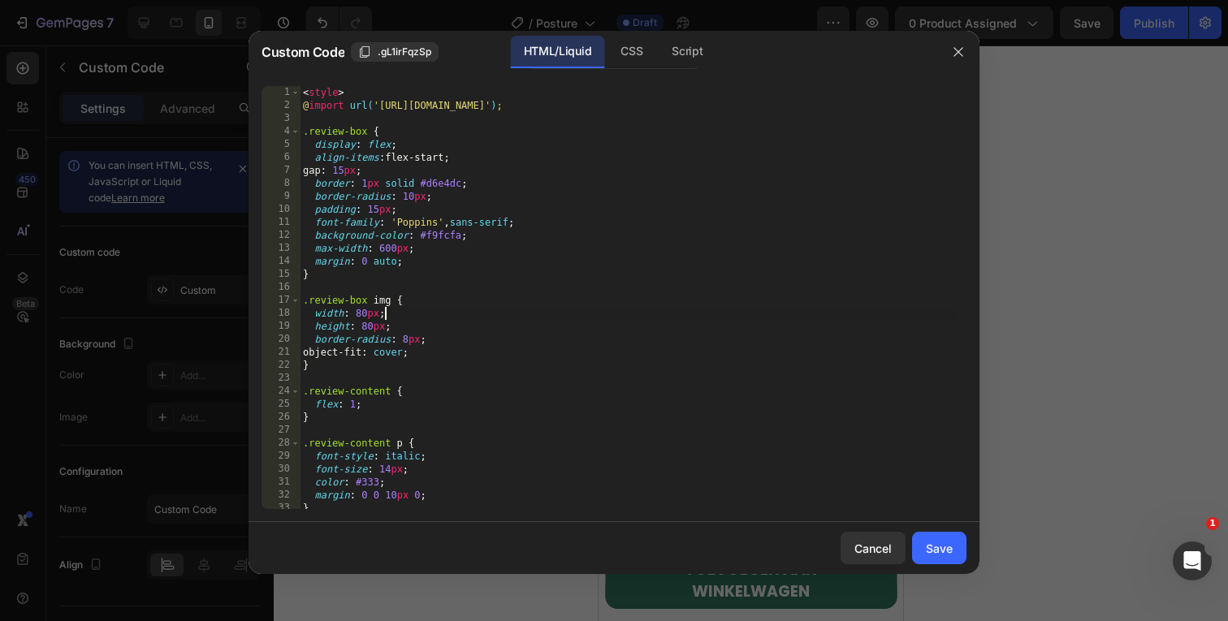
click at [504, 317] on div "< style > @ import url( '[URL][DOMAIN_NAME]' ) ; .review-box { display : flex ;…" at bounding box center [627, 310] width 655 height 449
type textarea "</div>"
paste textarea
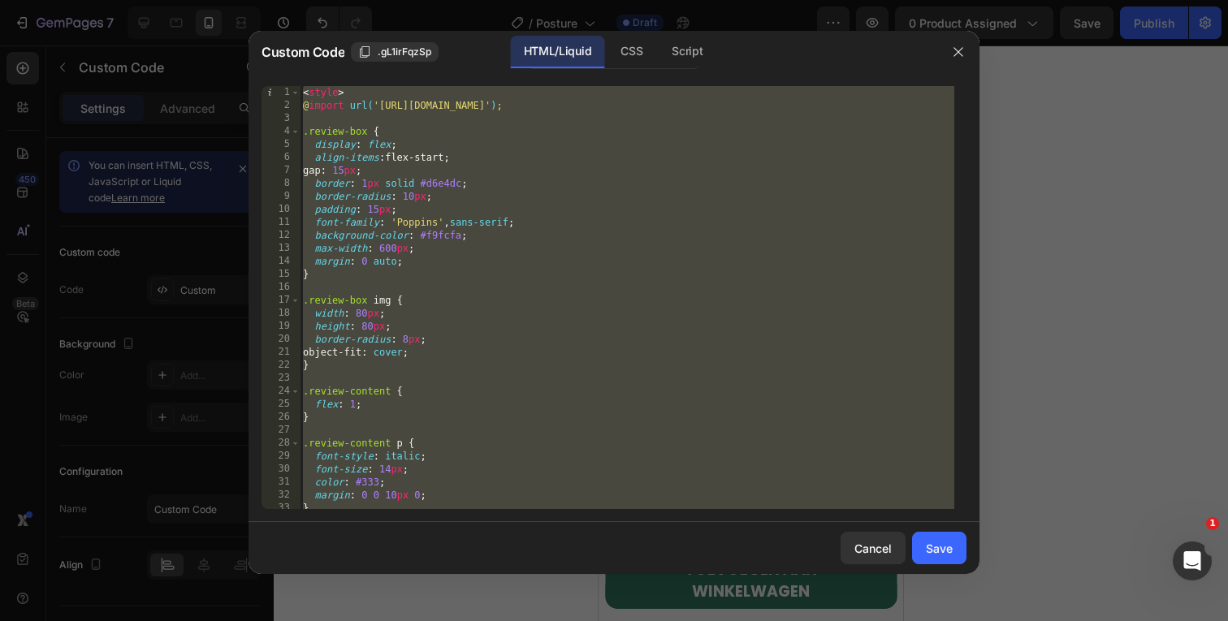
scroll to position [370, 0]
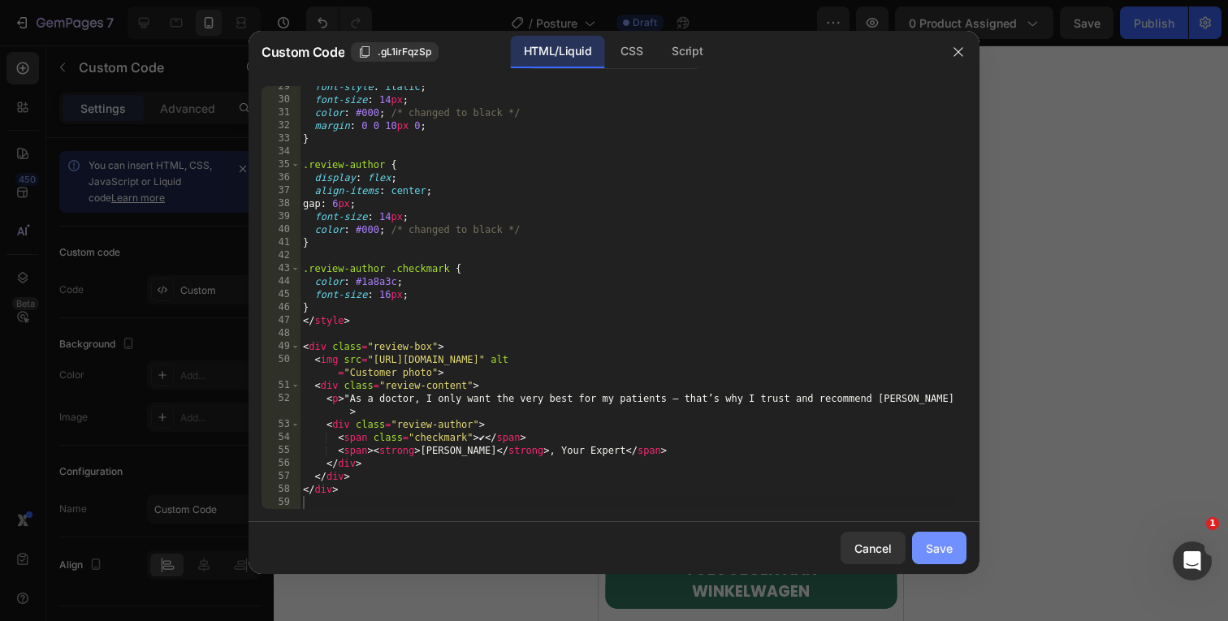
click at [953, 549] on button "Save" at bounding box center [939, 548] width 54 height 32
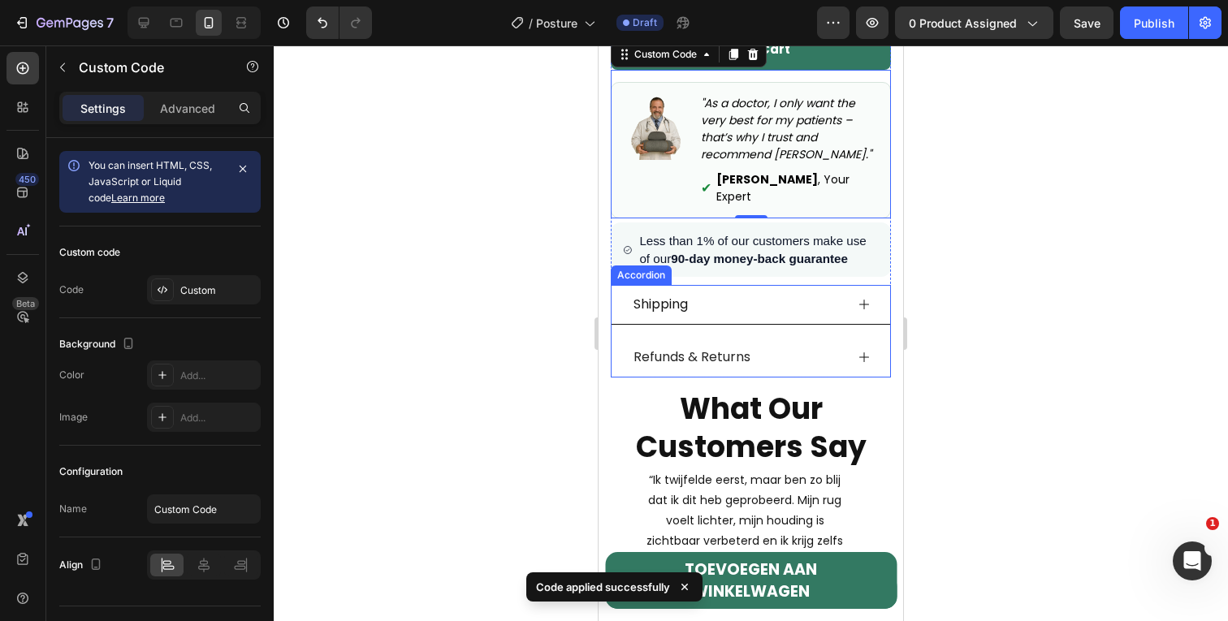
scroll to position [847, 0]
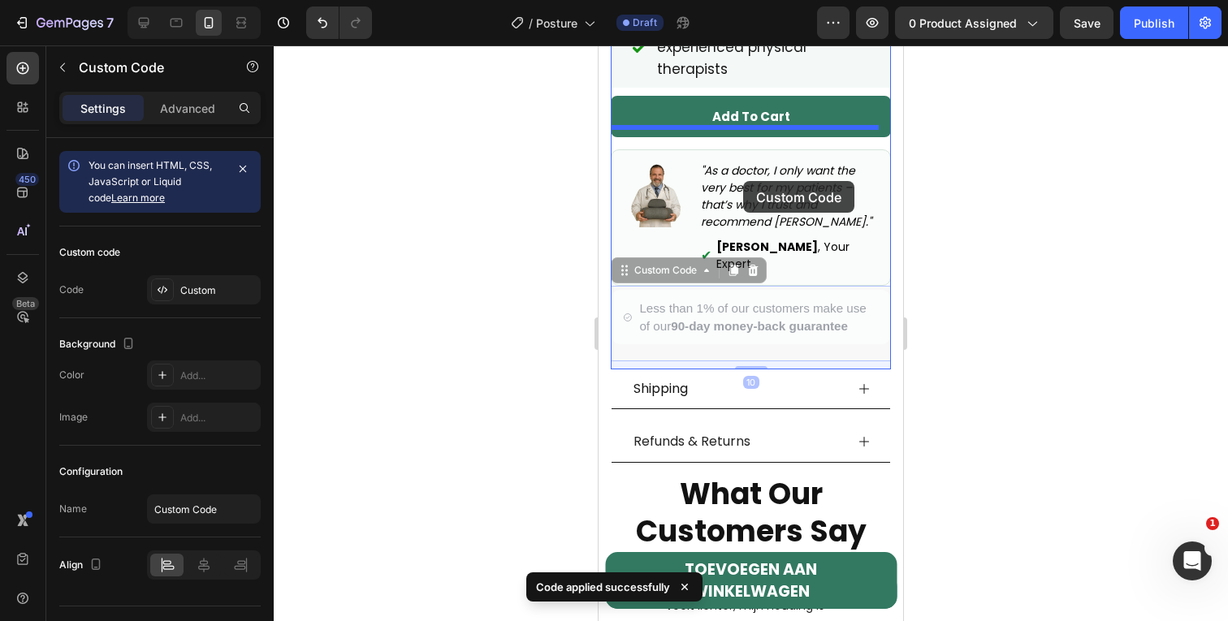
drag, startPoint x: 748, startPoint y: 312, endPoint x: 743, endPoint y: 181, distance: 130.8
click at [743, 181] on div "iPhone 13 Mini ( 375 px) iPhone 13 Mini iPhone 13 Pro iPhone 11 Pro Max iPhone …" at bounding box center [751, 411] width 305 height 2427
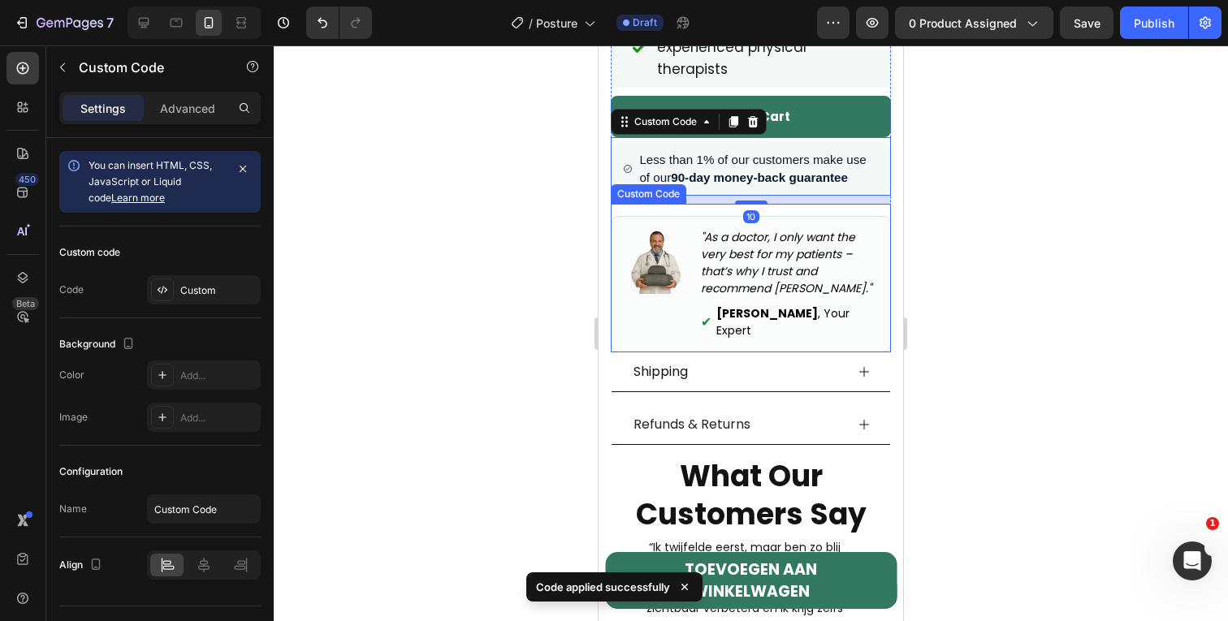
click at [750, 276] on p ""As a doctor, I only want the very best for my patients – that’s why I trust an…" at bounding box center [789, 263] width 177 height 68
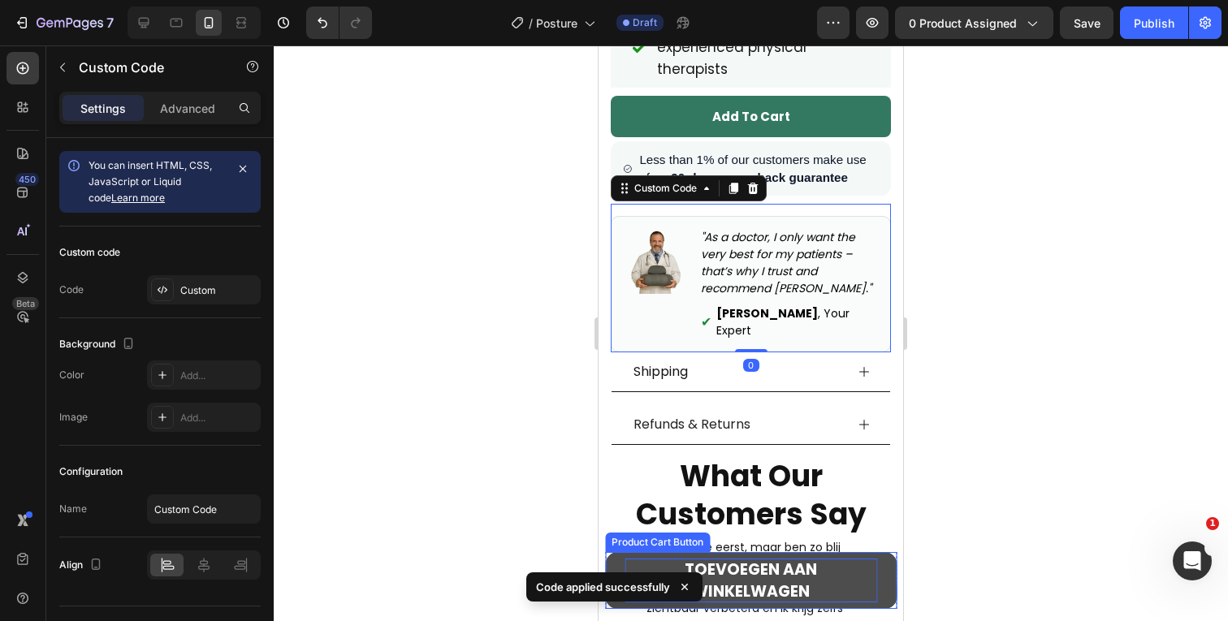
click at [776, 579] on strong "TOEVOEGEN AAN WINKELWAGEN" at bounding box center [751, 581] width 132 height 44
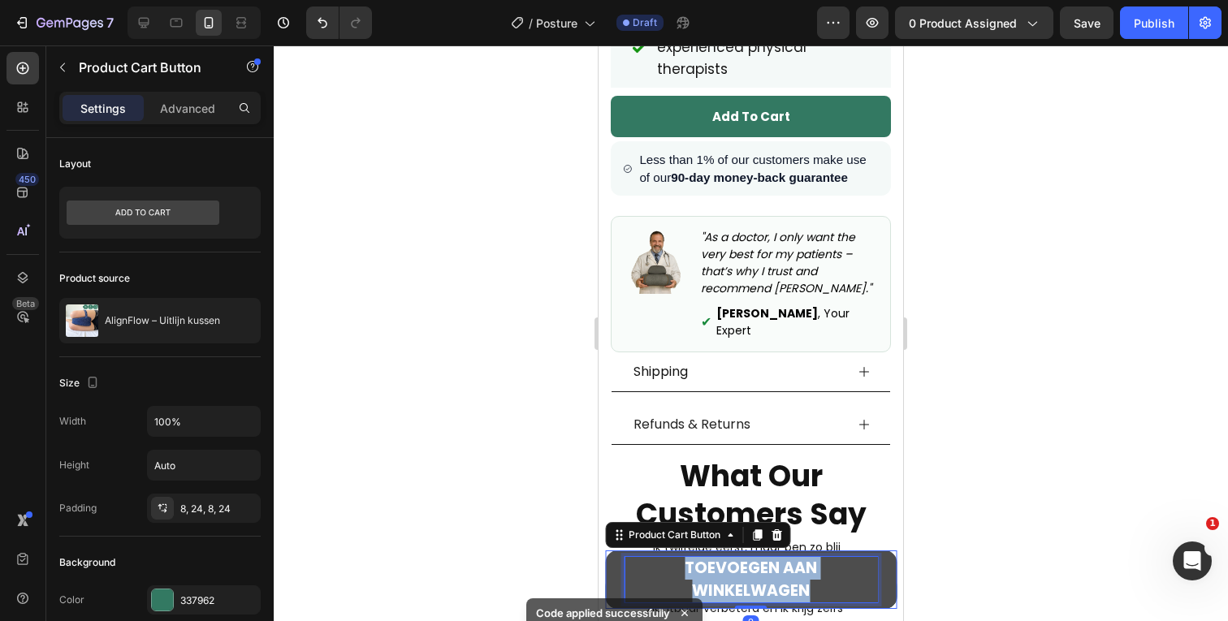
click at [776, 579] on strong "TOEVOEGEN AAN WINKELWAGEN" at bounding box center [751, 579] width 132 height 45
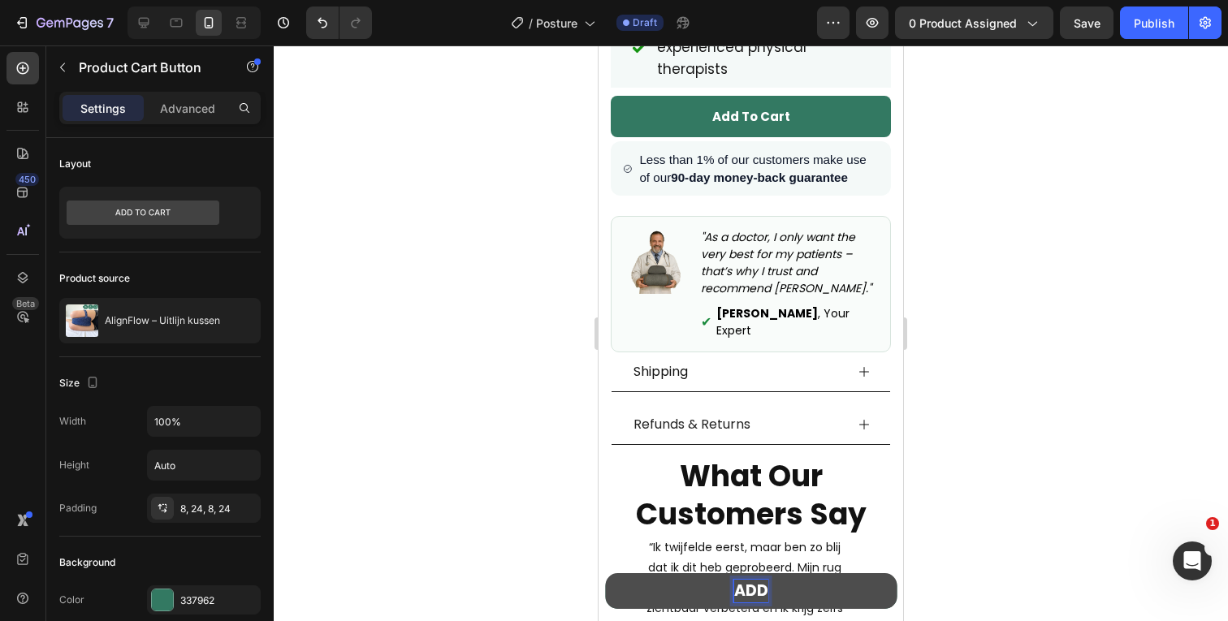
click at [605, 573] on button "ADD" at bounding box center [751, 591] width 292 height 36
click at [605, 573] on button "ADD T" at bounding box center [751, 591] width 292 height 36
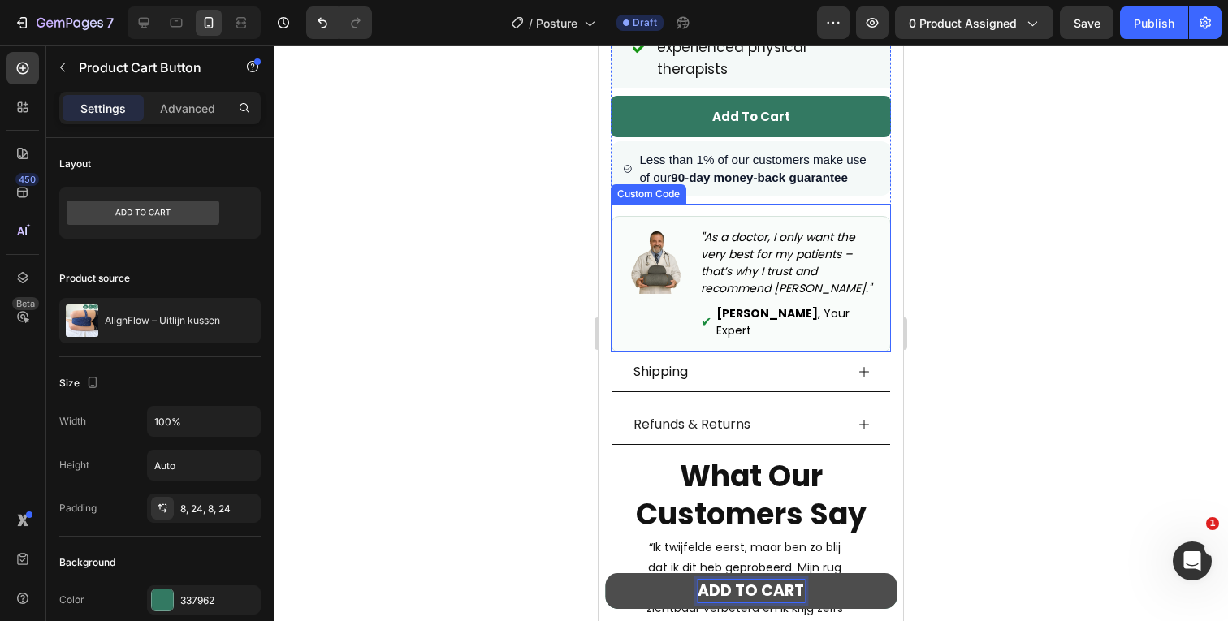
click at [780, 268] on p ""As a doctor, I only want the very best for my patients – that’s why I trust an…" at bounding box center [789, 263] width 177 height 68
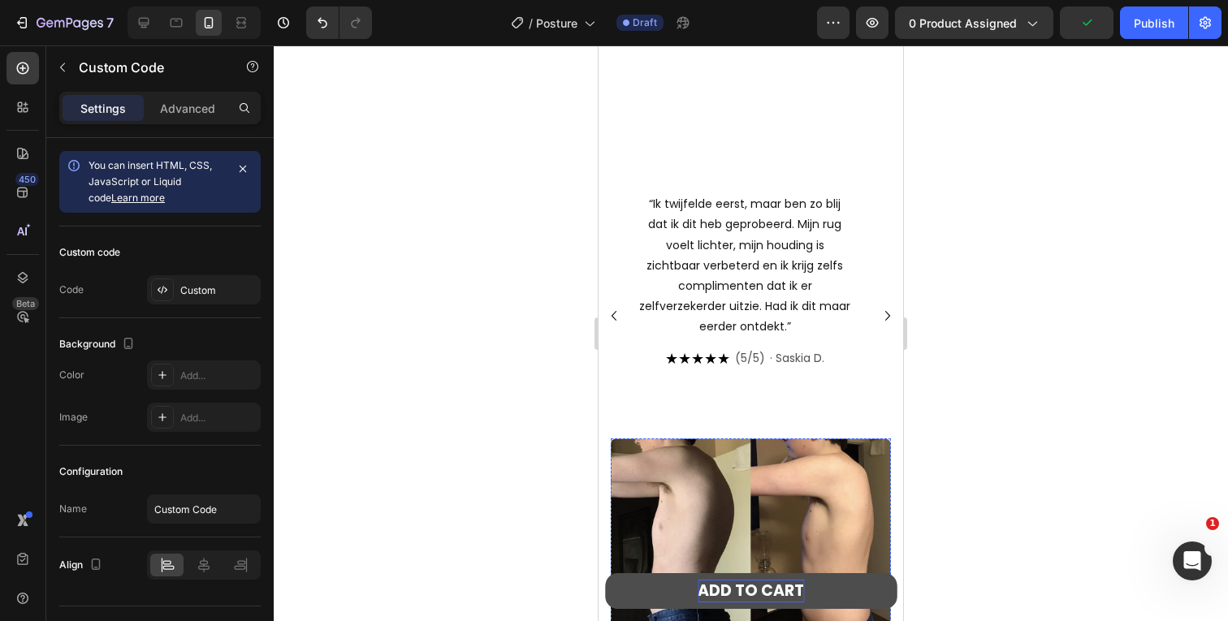
scroll to position [1049, 0]
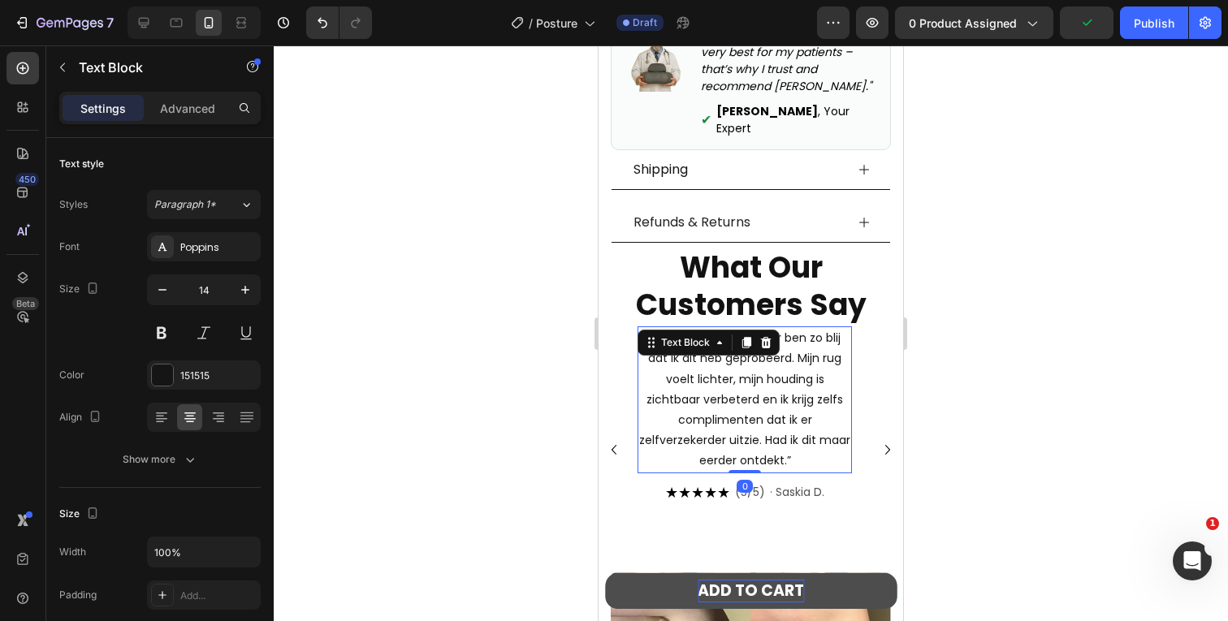
click at [789, 443] on span "“Ik twijfelde eerst, maar ben zo blij dat ik dit heb geprobeerd. Mijn rug voelt…" at bounding box center [744, 399] width 211 height 139
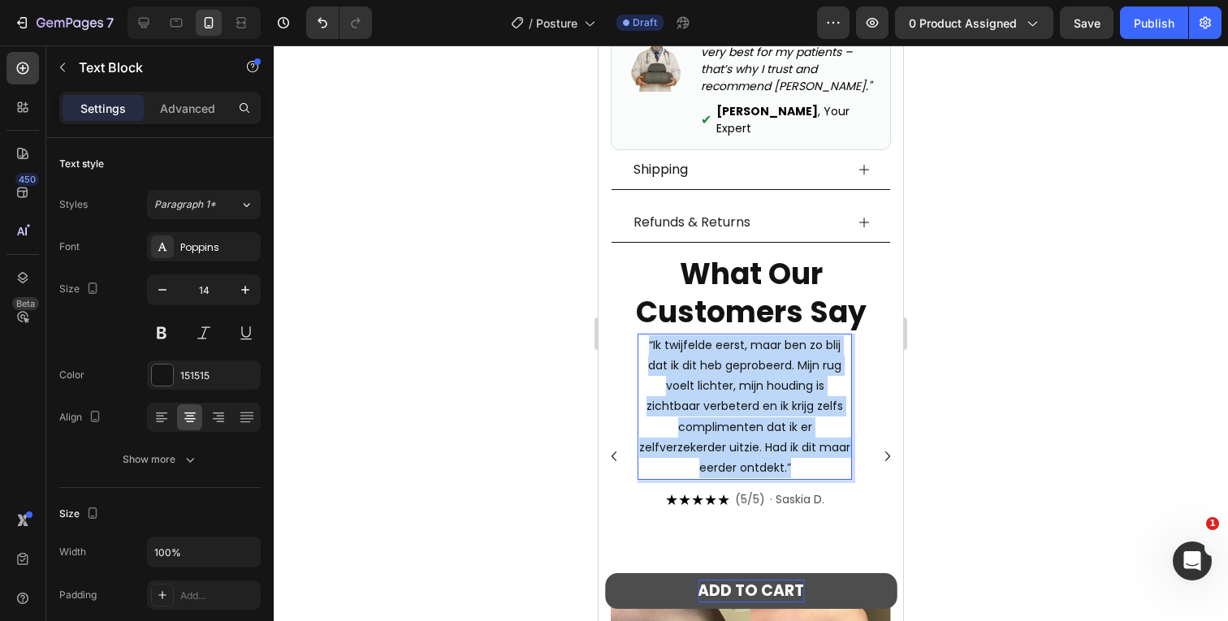
click at [789, 443] on span "“Ik twijfelde eerst, maar ben zo blij dat ik dit heb geprobeerd. Mijn rug voelt…" at bounding box center [744, 406] width 211 height 139
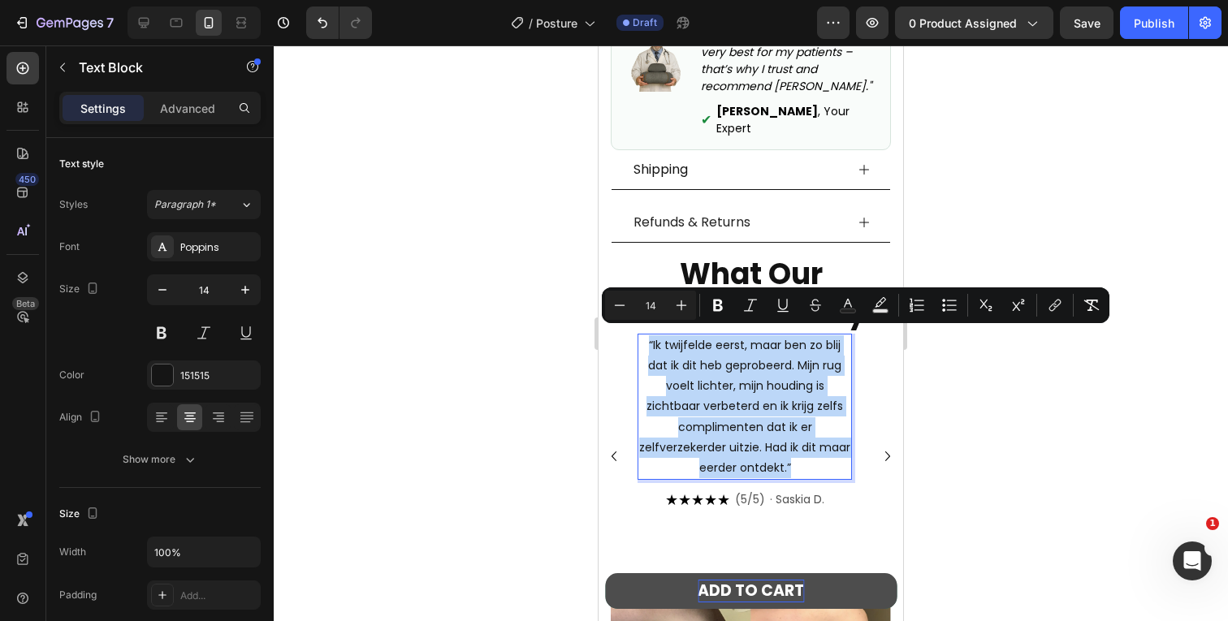
copy span "“Ik twijfelde eerst, maar ben zo blij dat ik dit heb geprobeerd. Mijn rug voelt…"
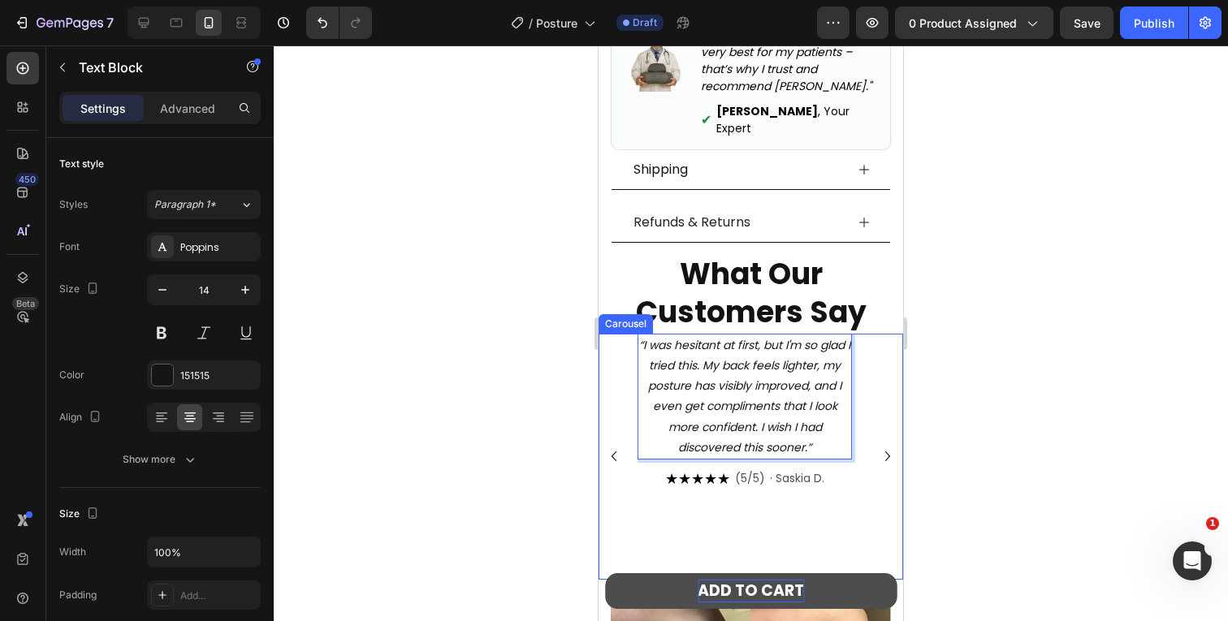
click at [878, 447] on icon "Carousel Next Arrow" at bounding box center [887, 456] width 19 height 19
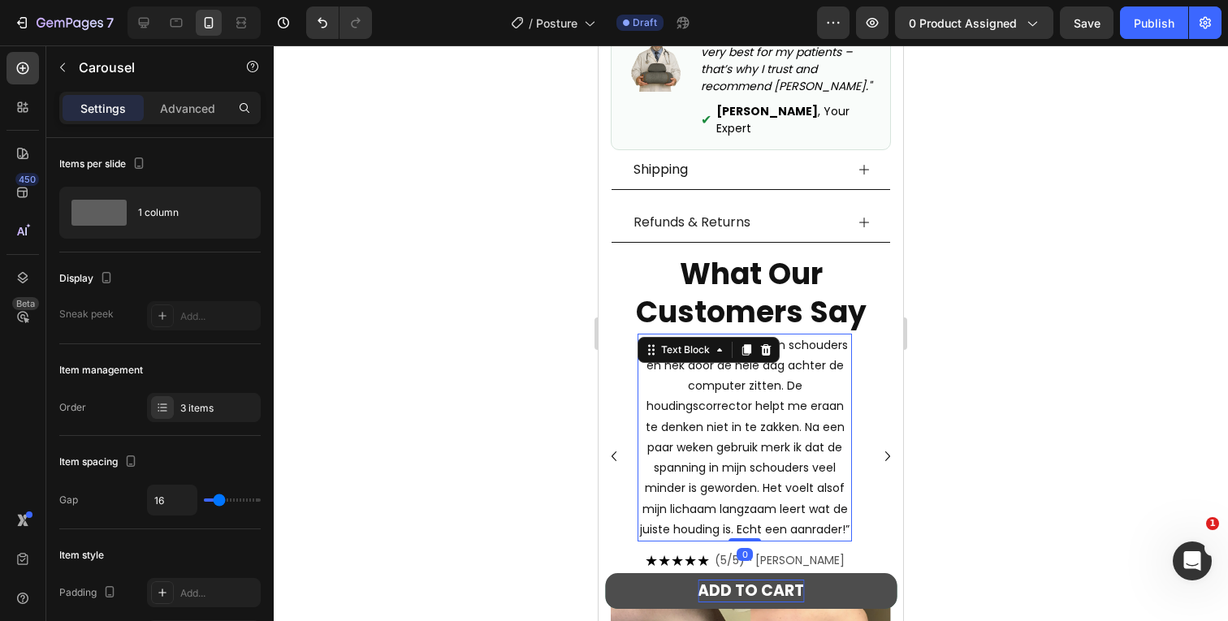
click at [781, 400] on span "“Ik had vaak last van mijn schouders en nek door de hele dag achter de computer…" at bounding box center [745, 437] width 210 height 201
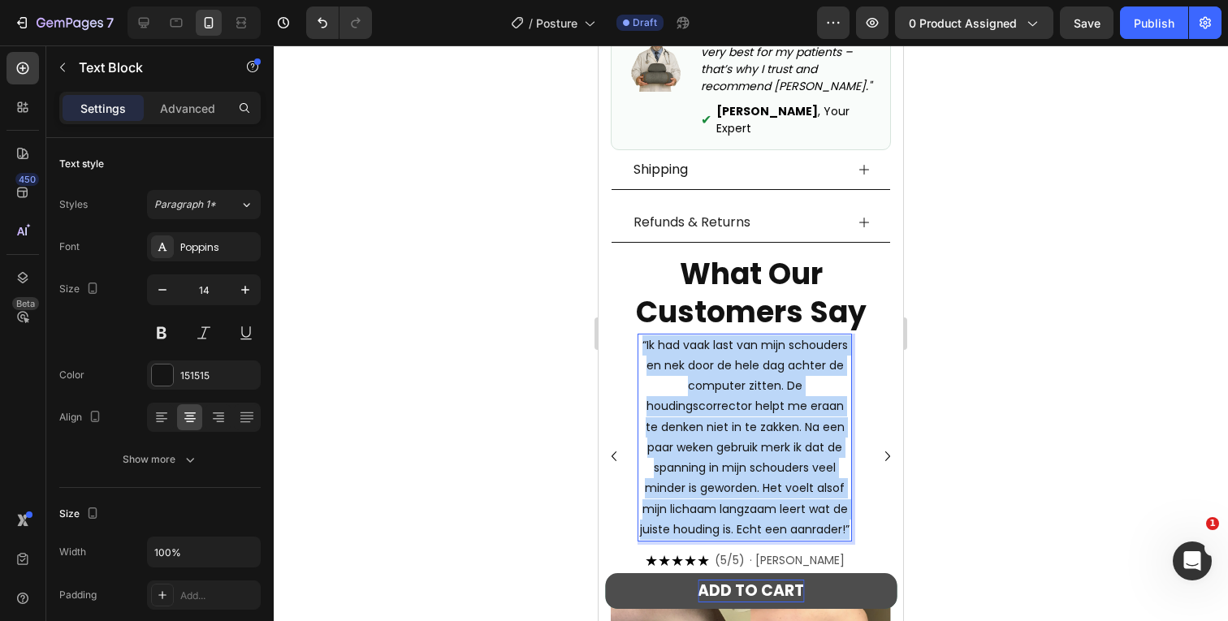
click at [781, 400] on span "“Ik had vaak last van mijn schouders en nek door de hele dag achter de computer…" at bounding box center [745, 437] width 210 height 201
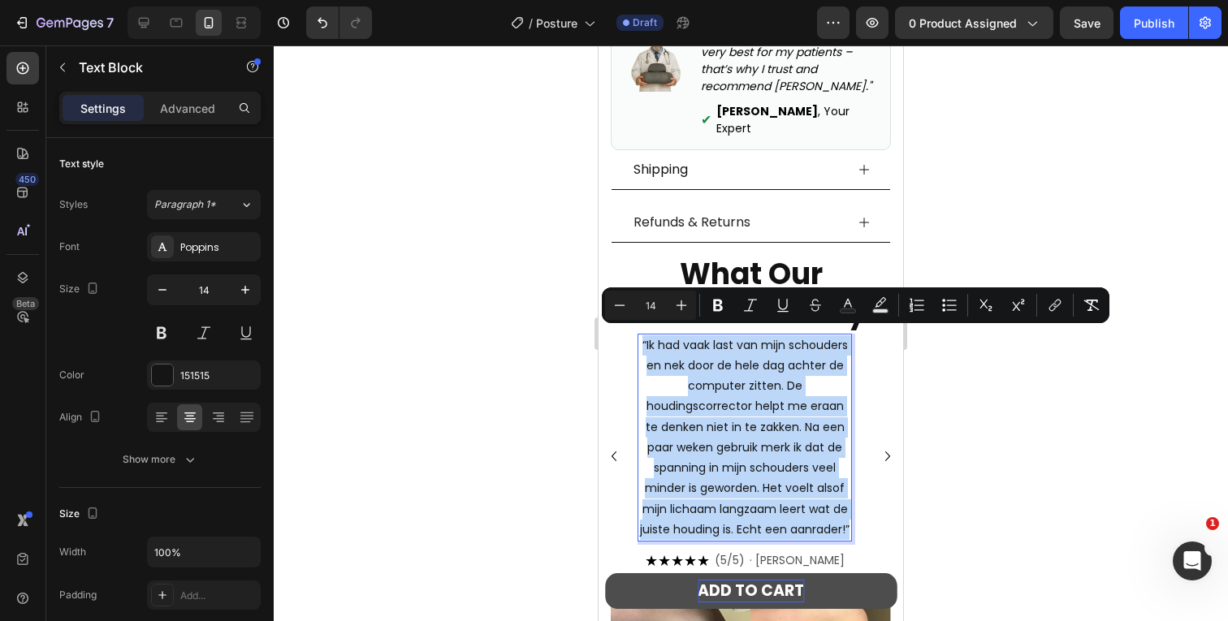
copy span "“Ik had vaak last van mijn schouders en nek door de hele dag achter de computer…"
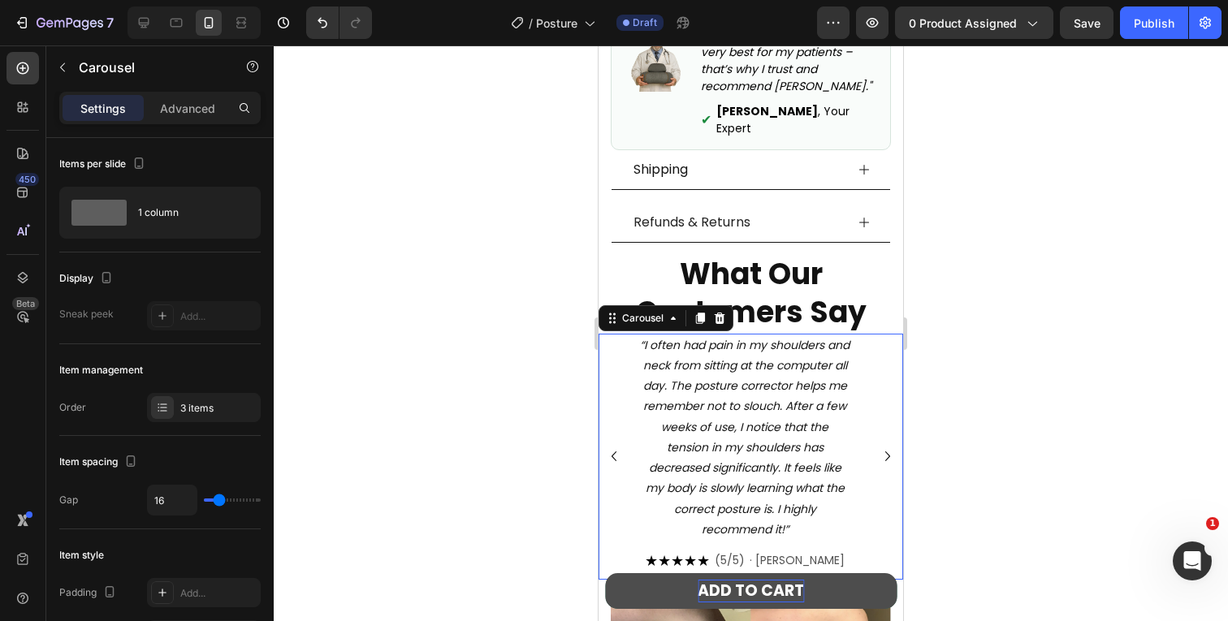
click at [615, 450] on icon "Carousel Back Arrow" at bounding box center [613, 456] width 19 height 19
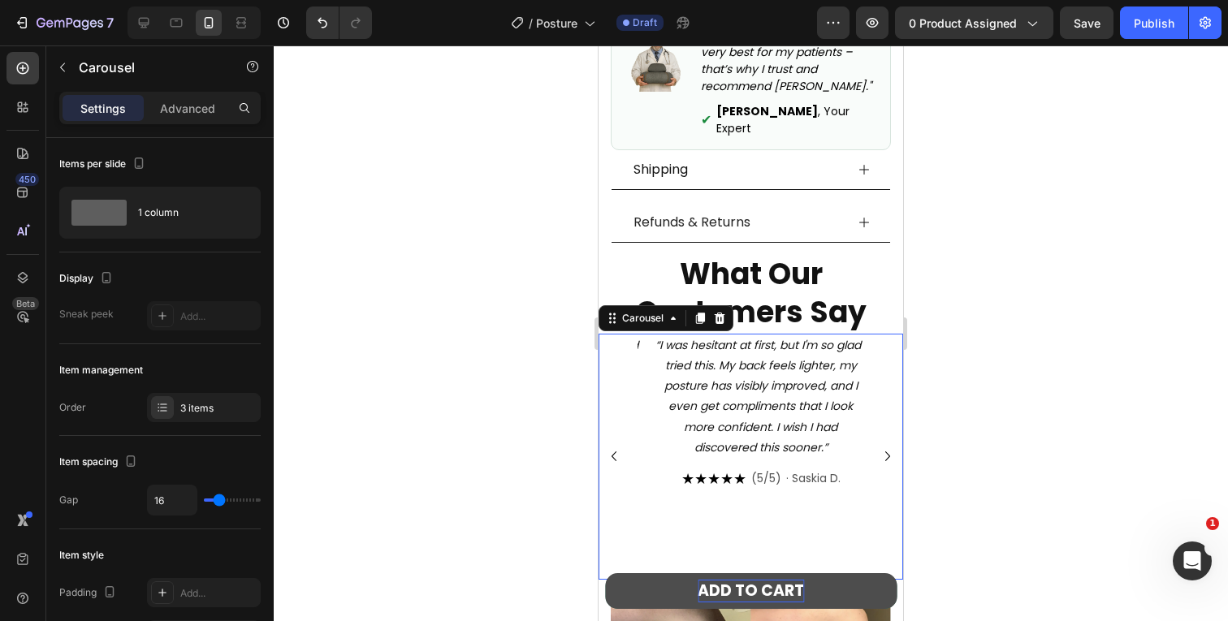
click at [615, 450] on icon "Carousel Back Arrow" at bounding box center [613, 456] width 19 height 19
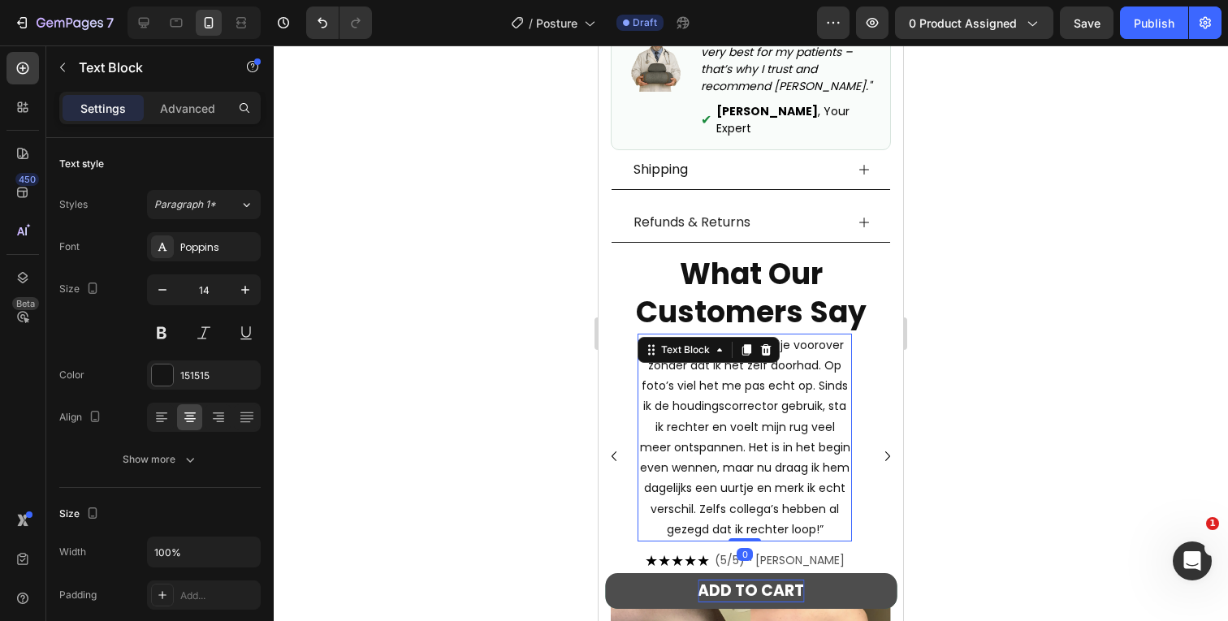
click at [763, 425] on span "“Al jaren liep ik een beetje voorover zonder dat ik het zelf doorhad. Op foto’s…" at bounding box center [745, 437] width 210 height 201
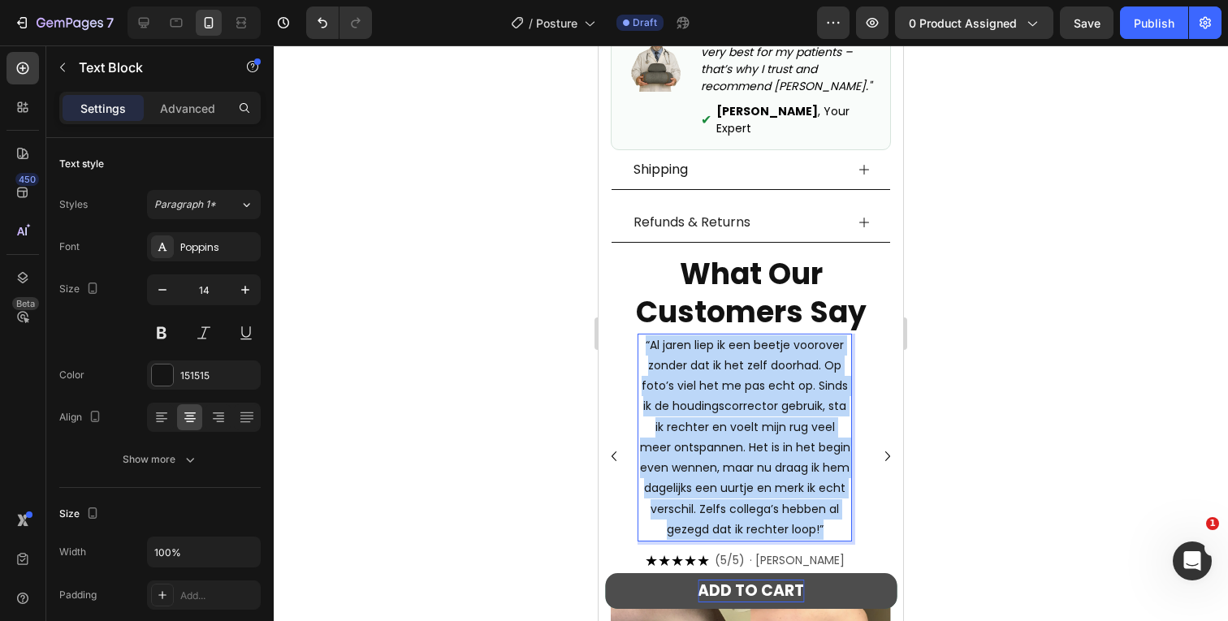
drag, startPoint x: 763, startPoint y: 425, endPoint x: 1481, endPoint y: 58, distance: 806.7
click at [763, 425] on span "“Al jaren liep ik een beetje voorover zonder dat ik het zelf doorhad. Op foto’s…" at bounding box center [745, 437] width 210 height 201
copy span "“Al jaren liep ik een beetje voorover zonder dat ik het zelf doorhad. Op foto’s…"
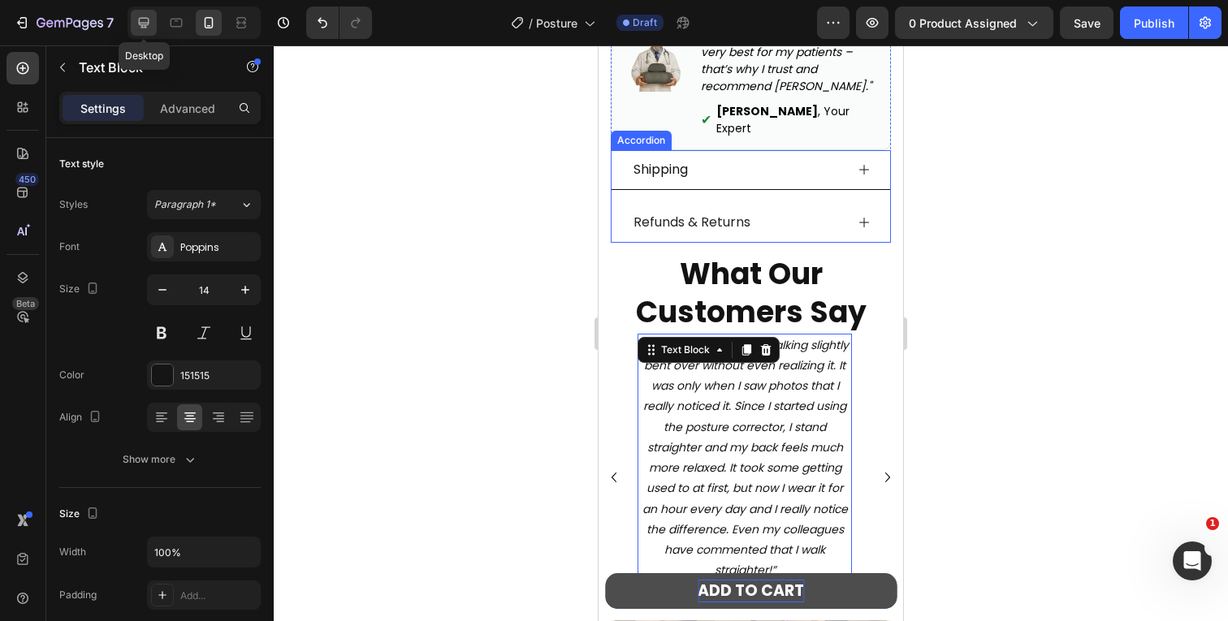
click at [147, 15] on icon at bounding box center [144, 23] width 16 height 16
type input "16"
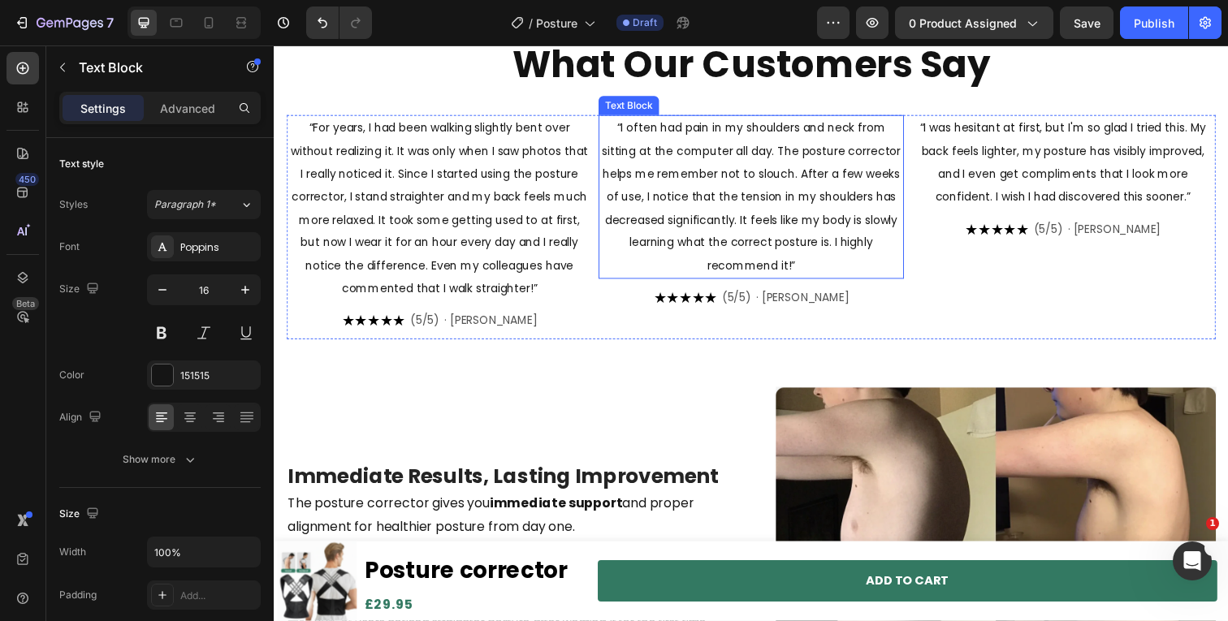
scroll to position [525, 0]
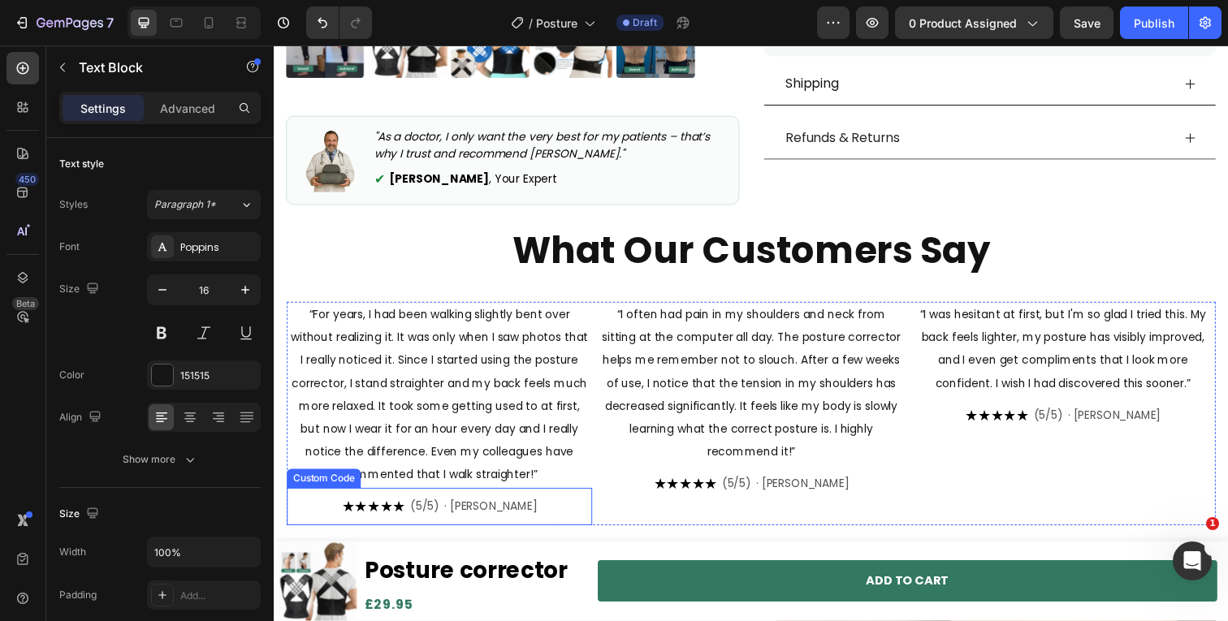
click at [475, 509] on span "· [PERSON_NAME]" at bounding box center [494, 516] width 95 height 17
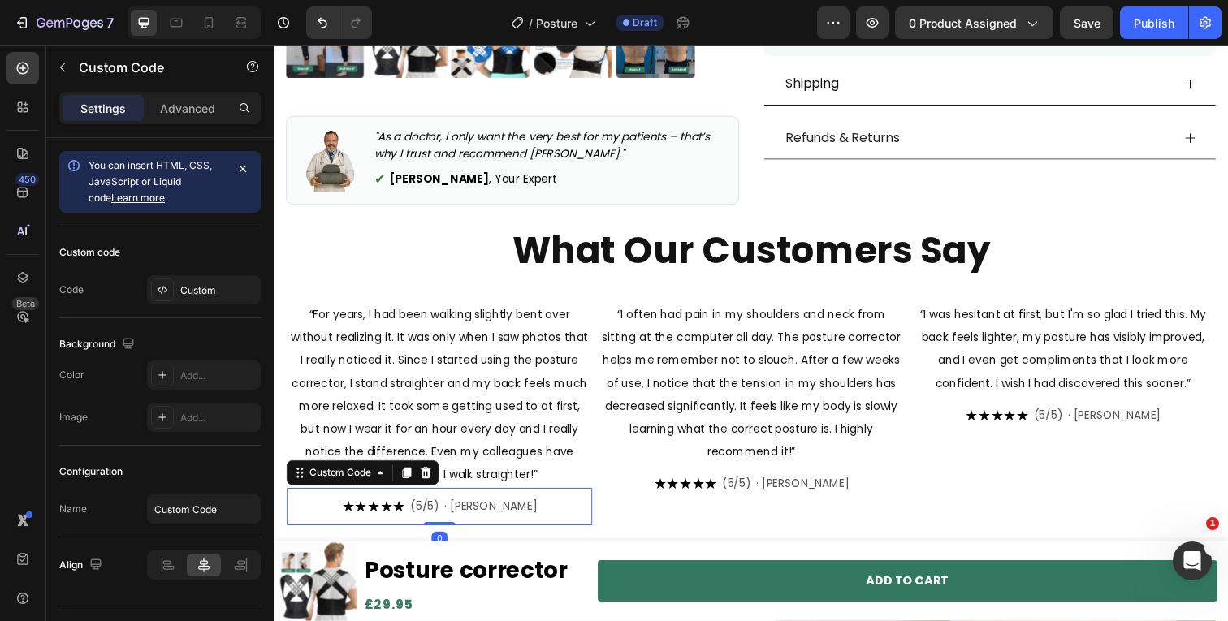
click at [475, 509] on span "· [PERSON_NAME]" at bounding box center [494, 516] width 95 height 17
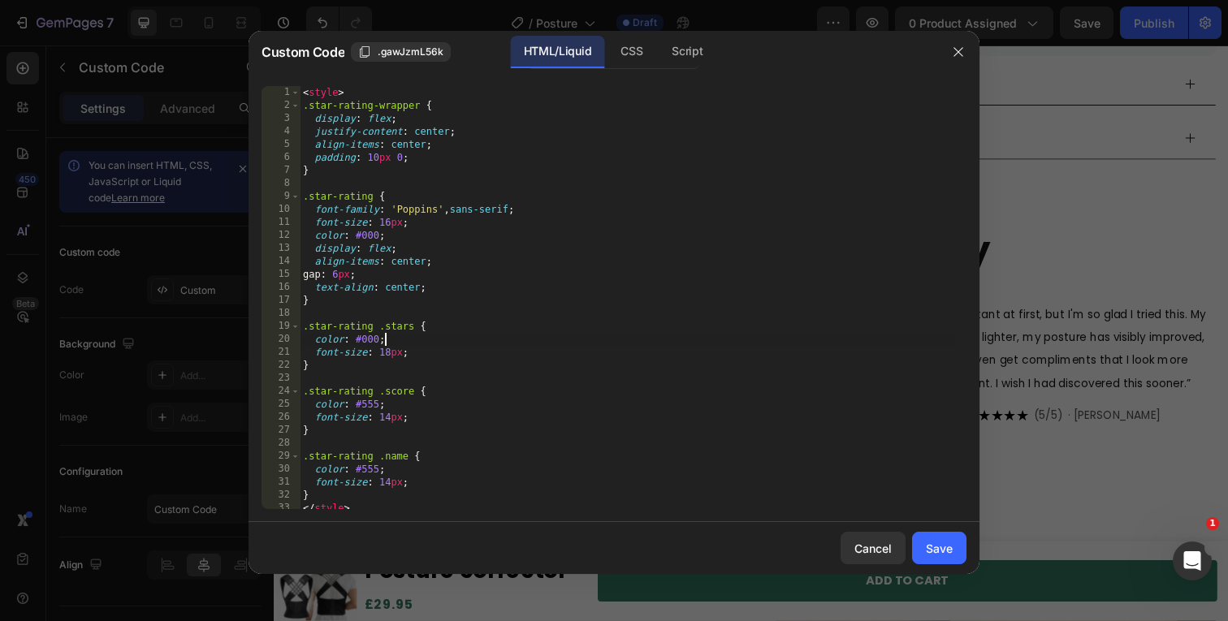
click at [632, 342] on div "< style > .star-rating-wrapper { display : flex ; justify-content : center ; al…" at bounding box center [627, 310] width 655 height 449
type textarea "</div>"
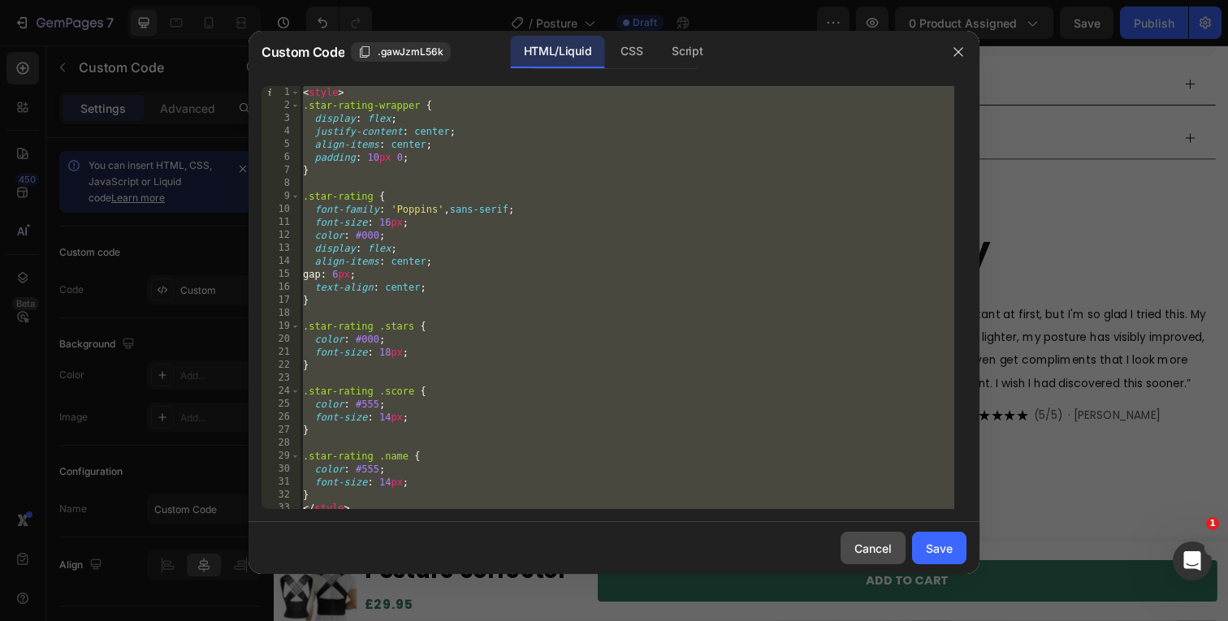
click at [862, 552] on div "Cancel" at bounding box center [872, 548] width 37 height 17
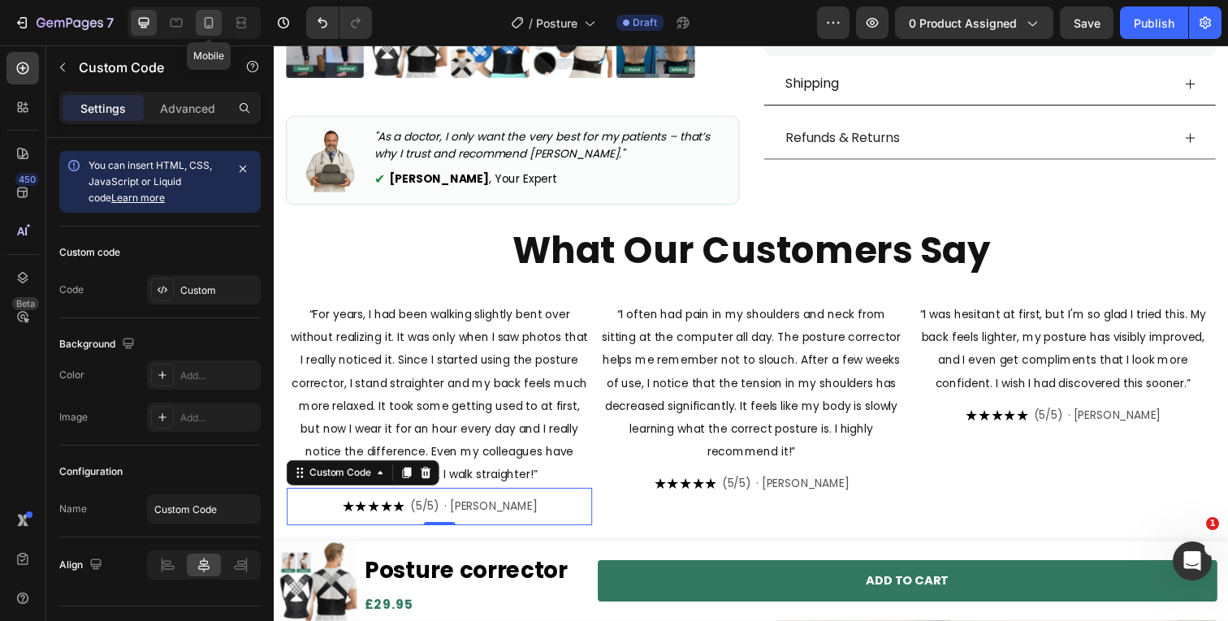
click at [204, 29] on icon at bounding box center [209, 23] width 16 height 16
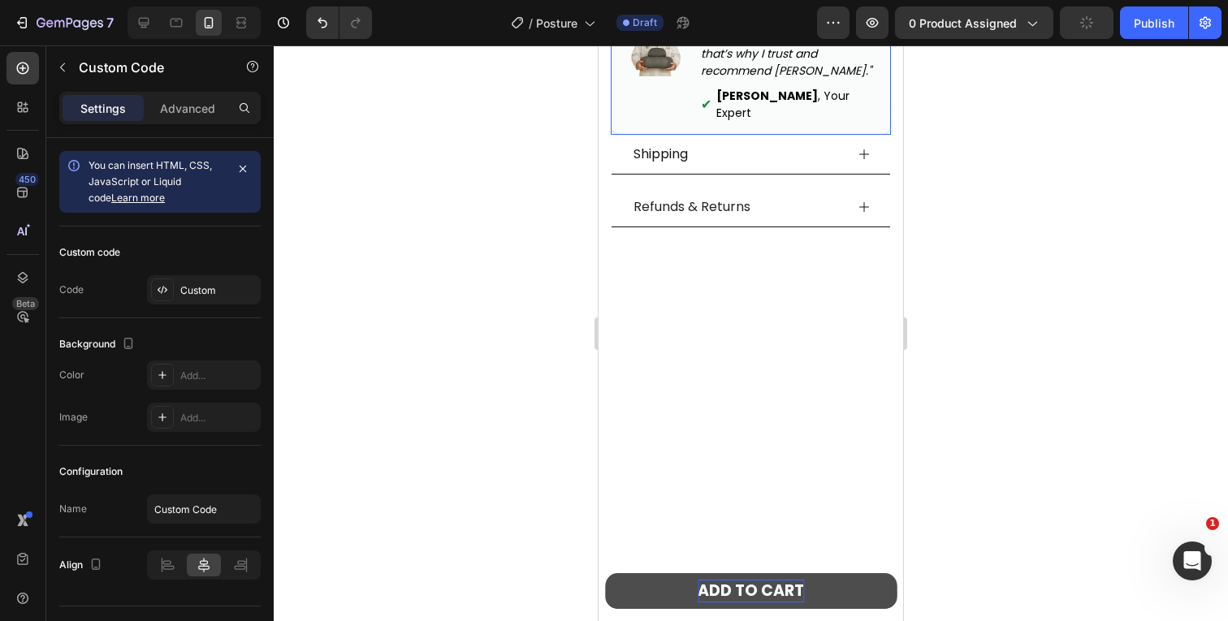
scroll to position [1144, 0]
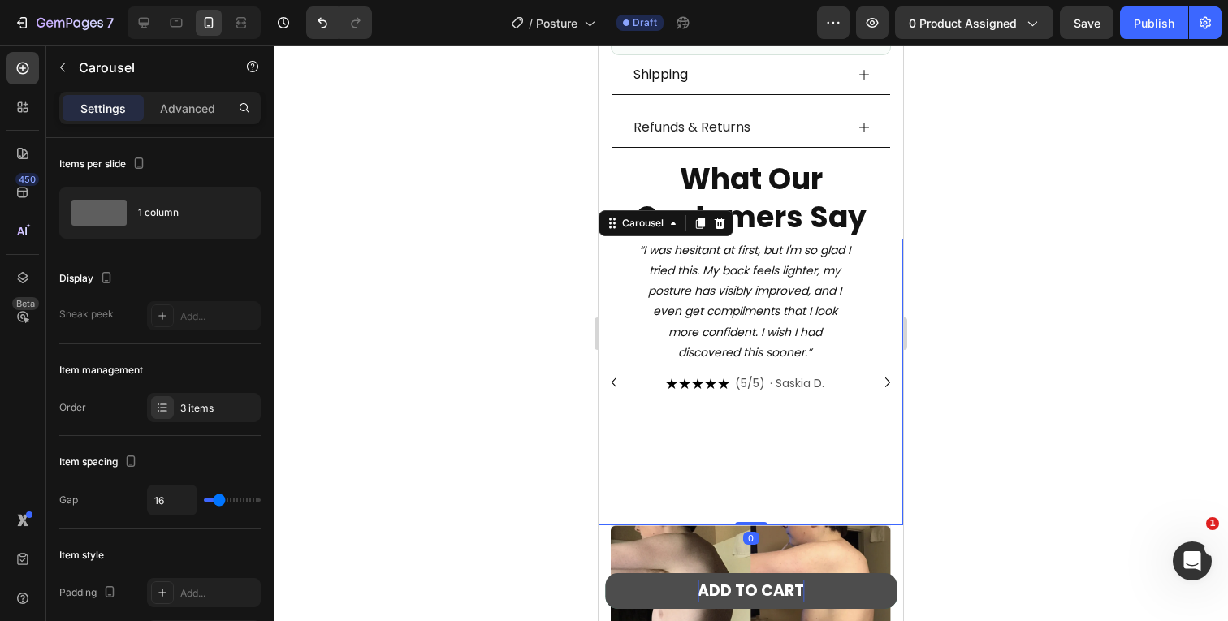
click at [612, 378] on icon "Carousel Back Arrow" at bounding box center [613, 382] width 19 height 19
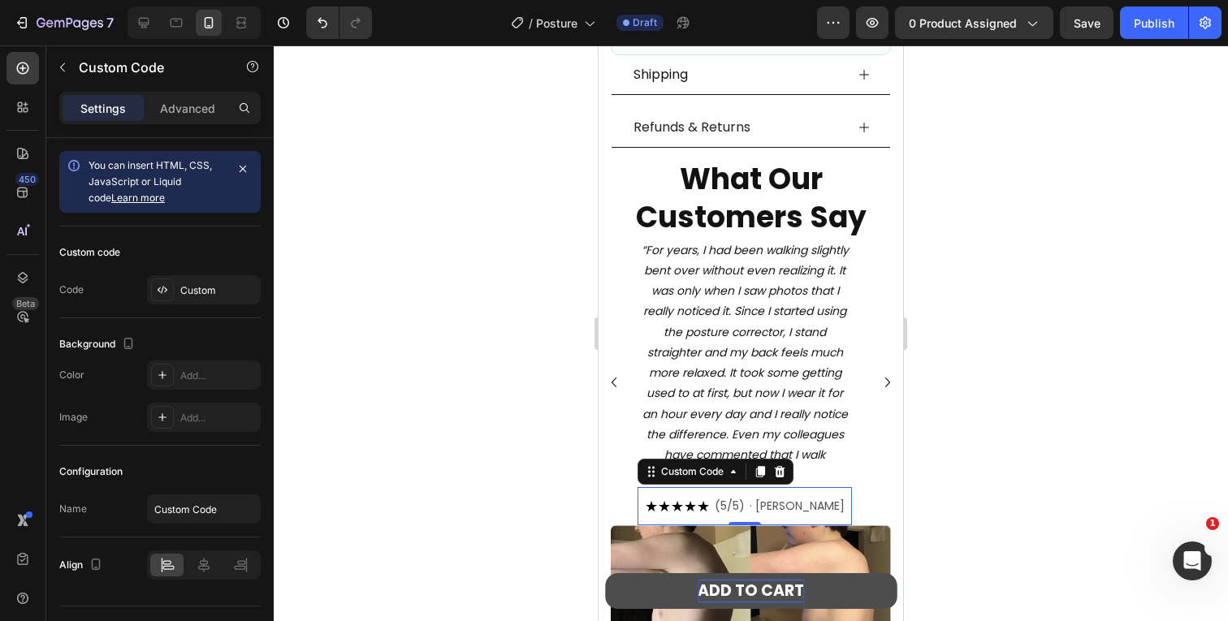
click at [745, 498] on span "(5/5)" at bounding box center [730, 506] width 30 height 17
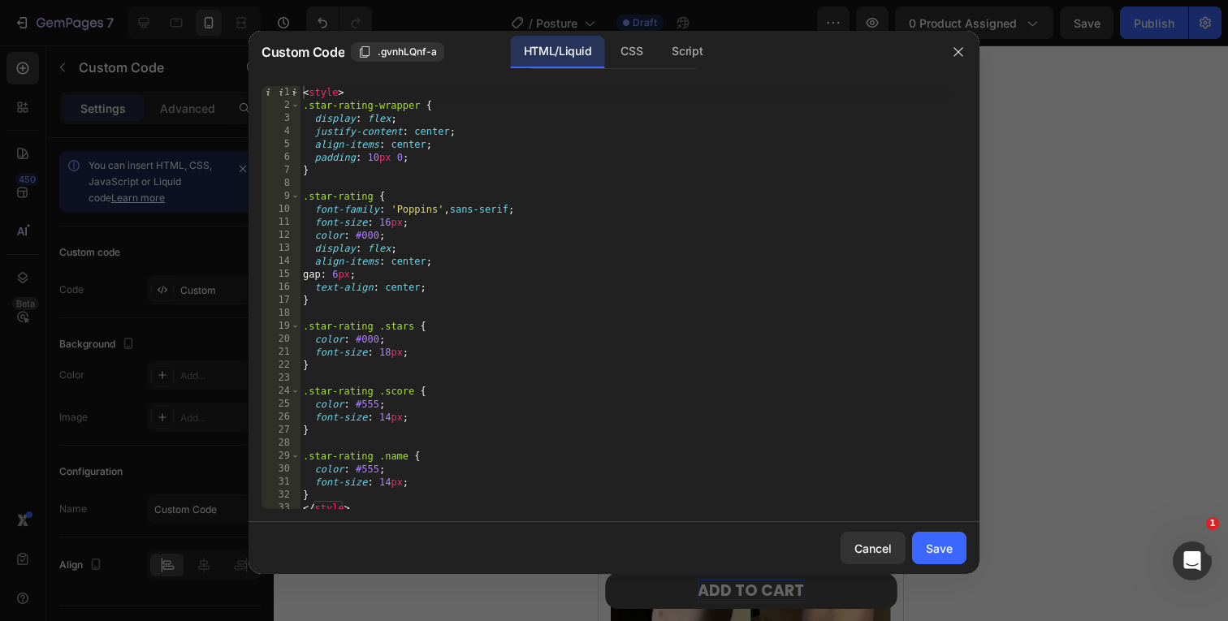
click at [826, 427] on div "< style > .star-rating-wrapper { display : flex ; justify-content : center ; al…" at bounding box center [627, 310] width 655 height 449
type textarea "</div>"
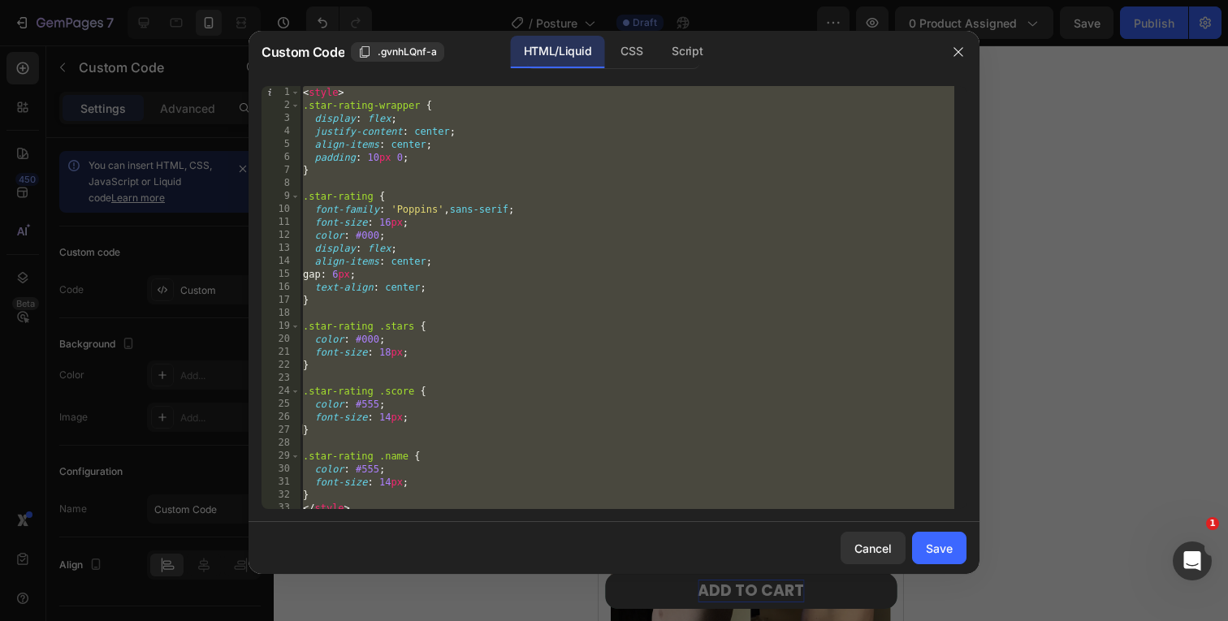
paste textarea
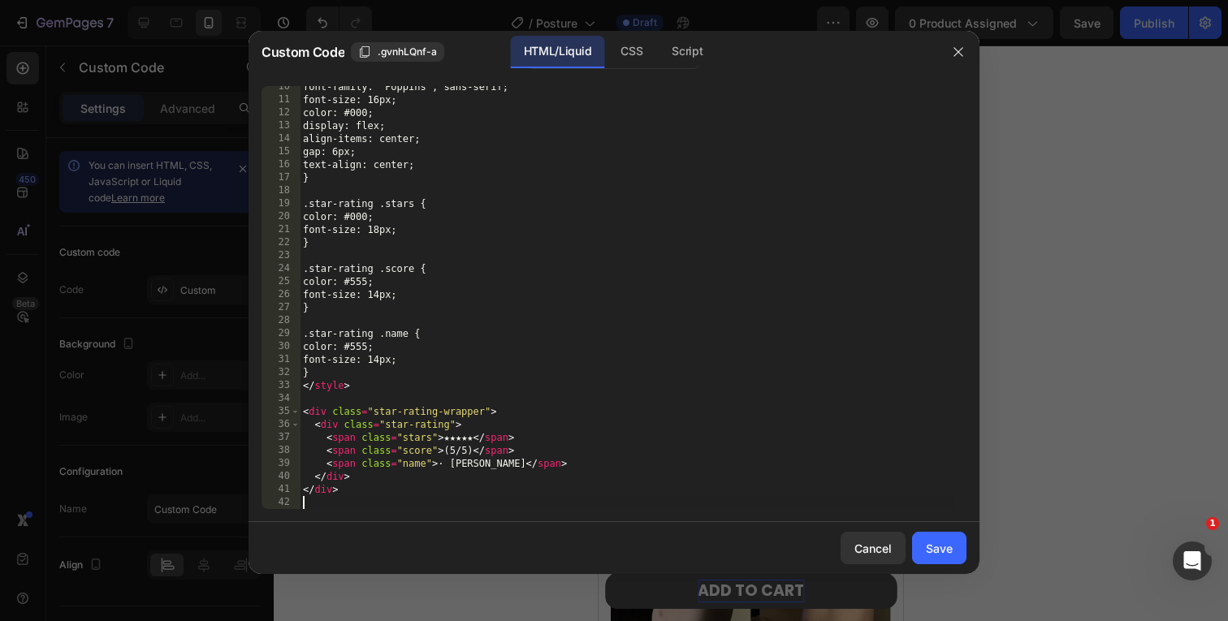
scroll to position [123, 0]
click at [953, 548] on button "Save" at bounding box center [939, 548] width 54 height 32
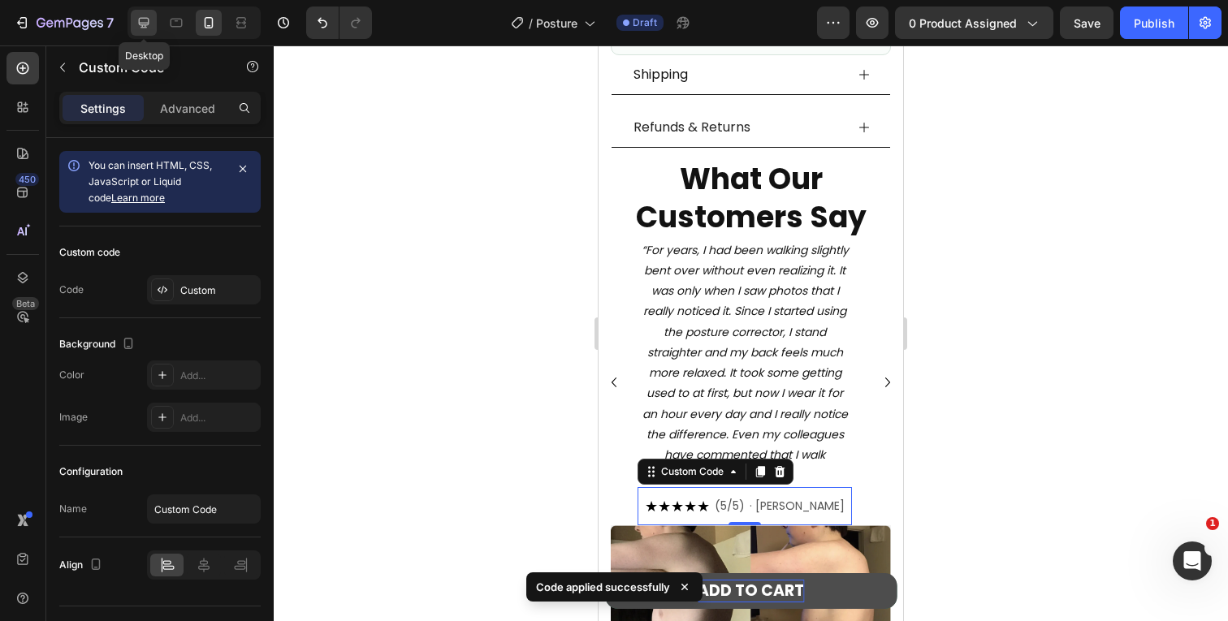
click at [146, 19] on icon at bounding box center [144, 23] width 16 height 16
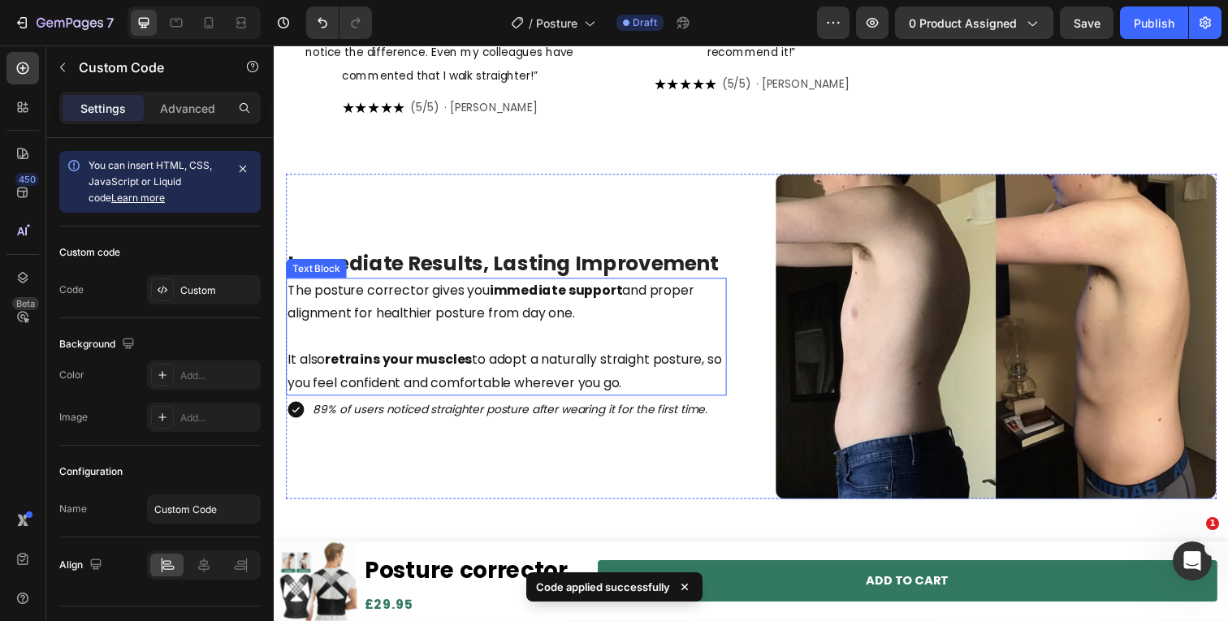
scroll to position [641, 0]
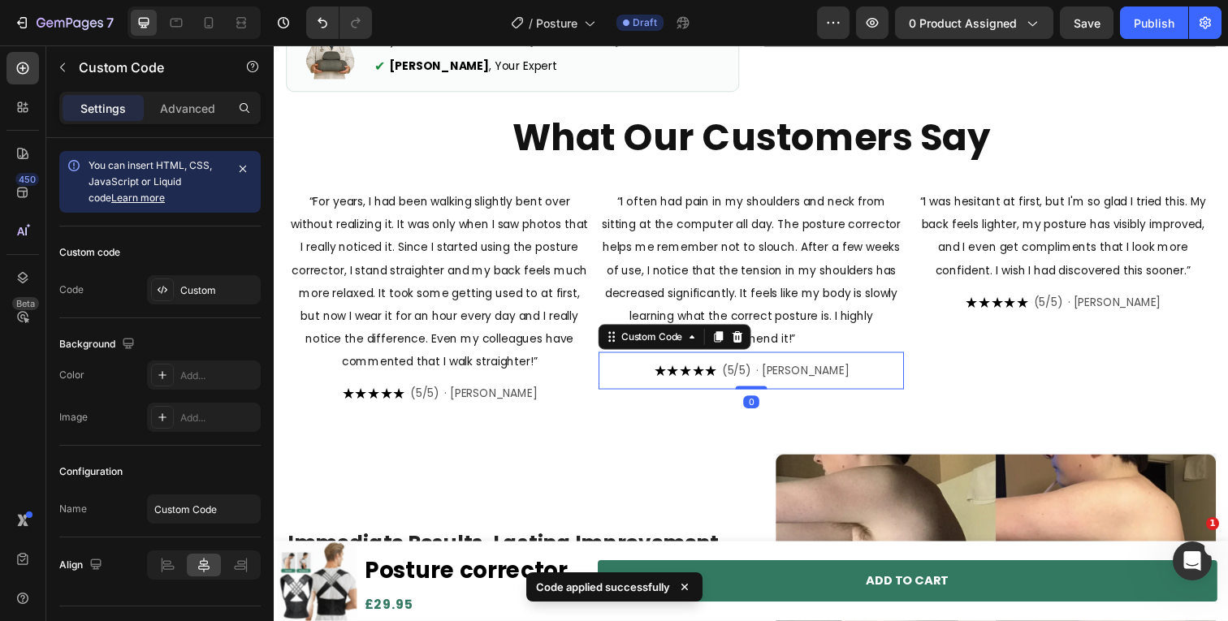
click at [805, 382] on span "· [PERSON_NAME]" at bounding box center [813, 378] width 95 height 17
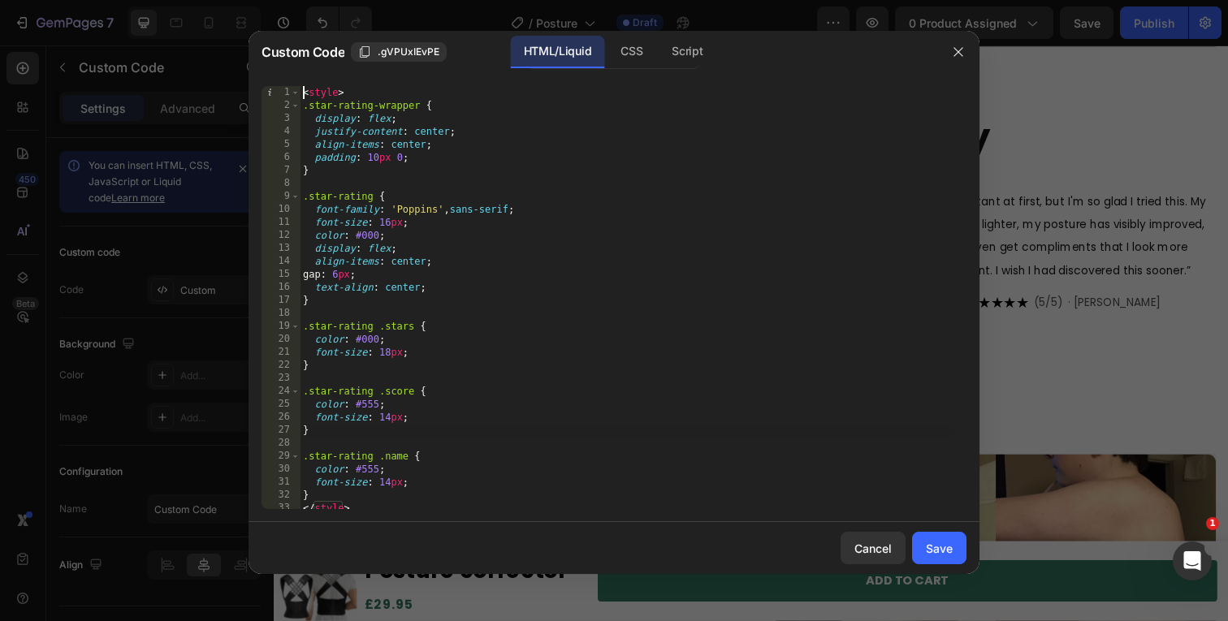
click at [812, 429] on div "< style > .star-rating-wrapper { display : flex ; justify-content : center ; al…" at bounding box center [627, 310] width 655 height 449
type textarea "</div>"
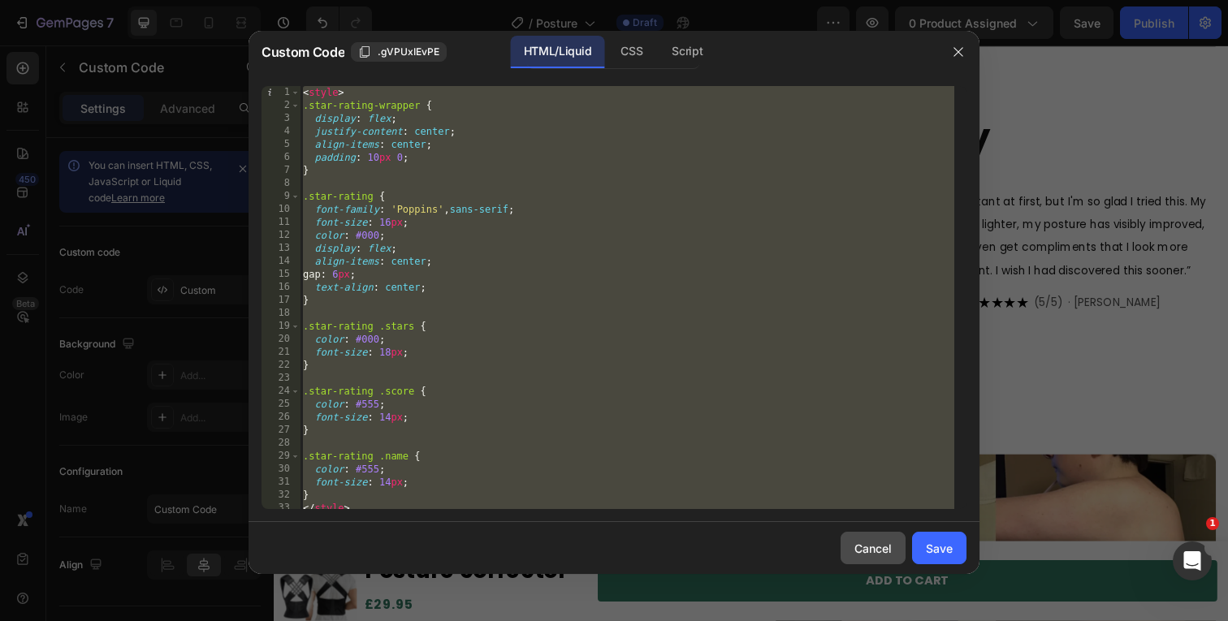
click at [870, 550] on div "Cancel" at bounding box center [872, 548] width 37 height 17
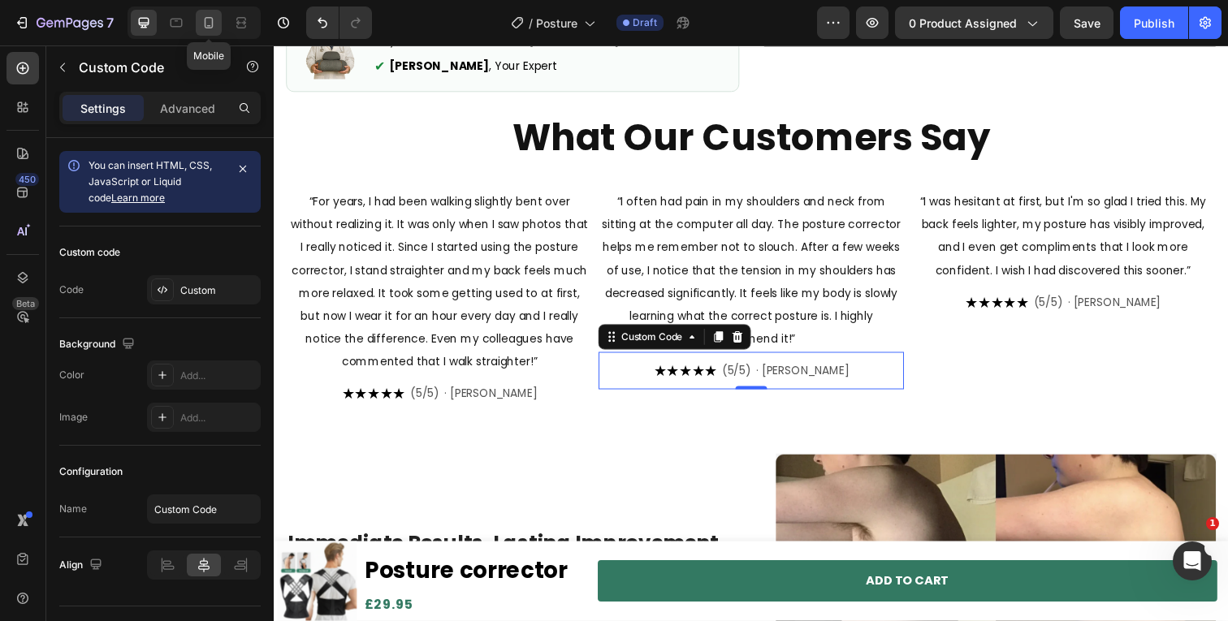
click at [201, 20] on icon at bounding box center [209, 23] width 16 height 16
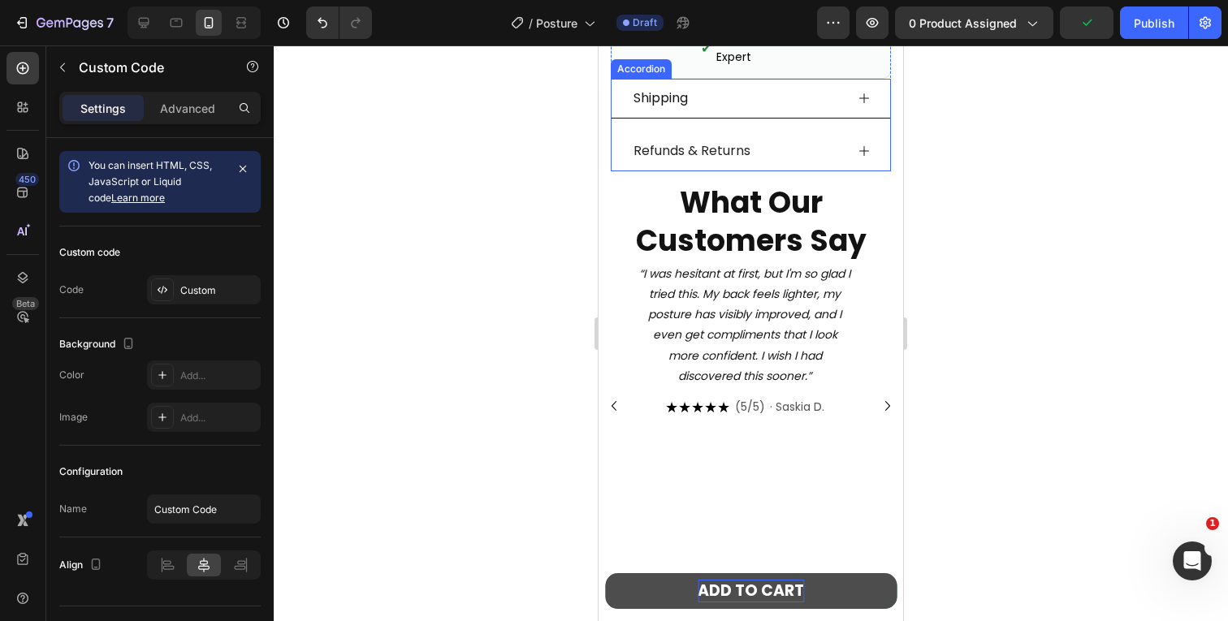
scroll to position [1190, 0]
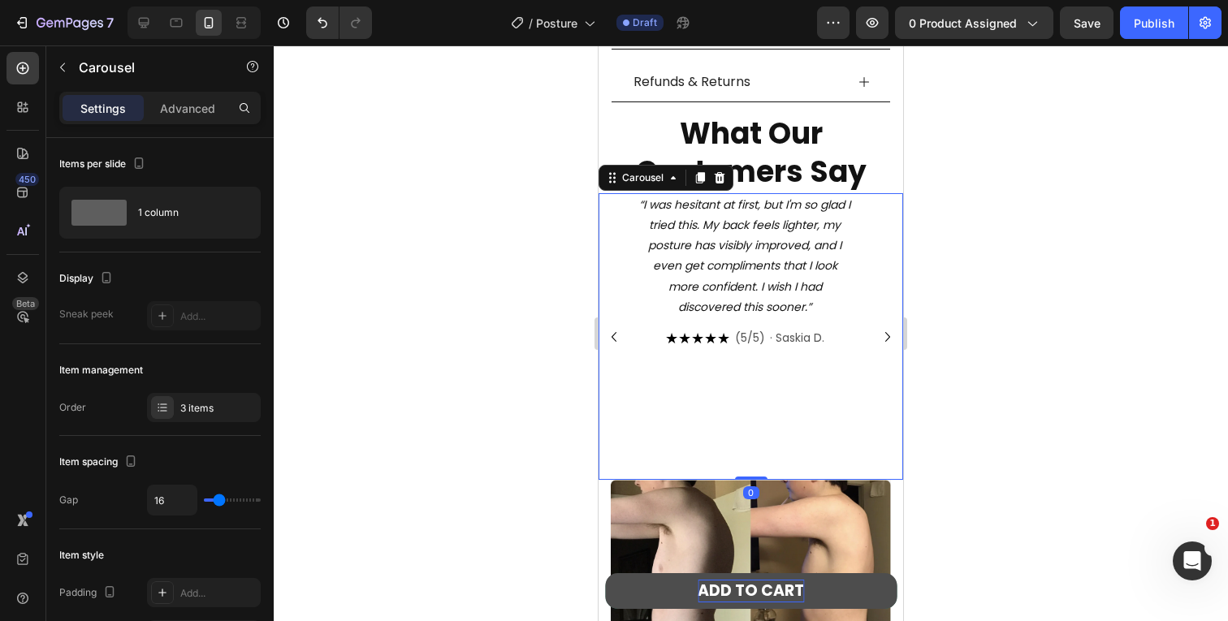
click at [878, 327] on icon "Carousel Next Arrow" at bounding box center [887, 336] width 19 height 19
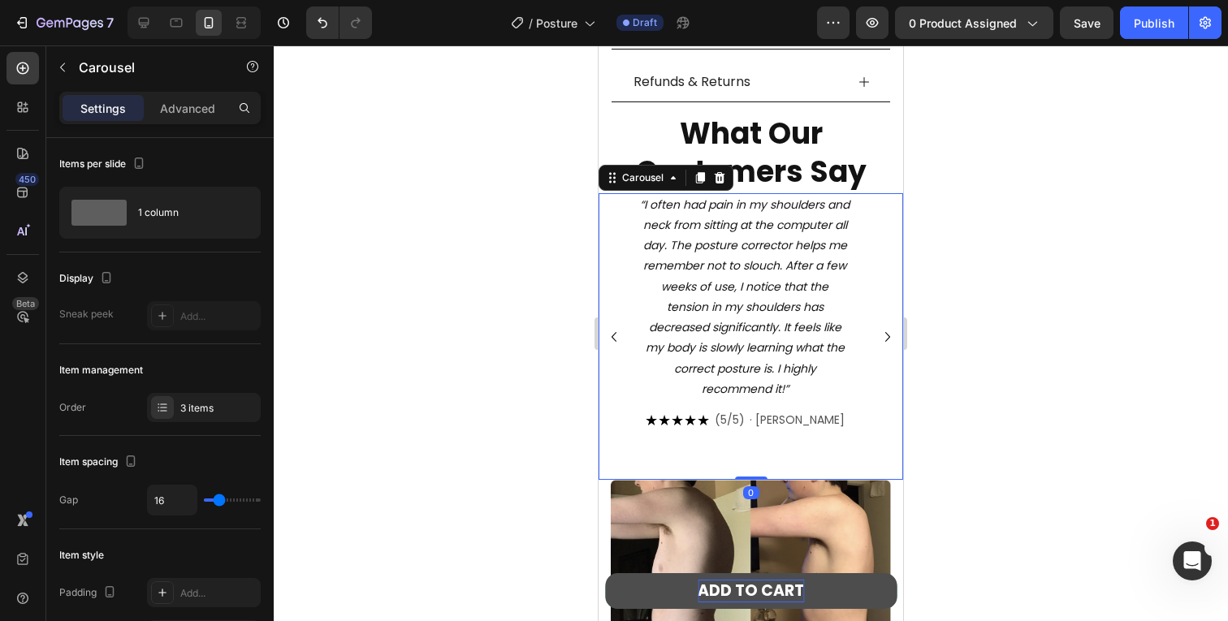
click at [878, 327] on icon "Carousel Next Arrow" at bounding box center [887, 336] width 19 height 19
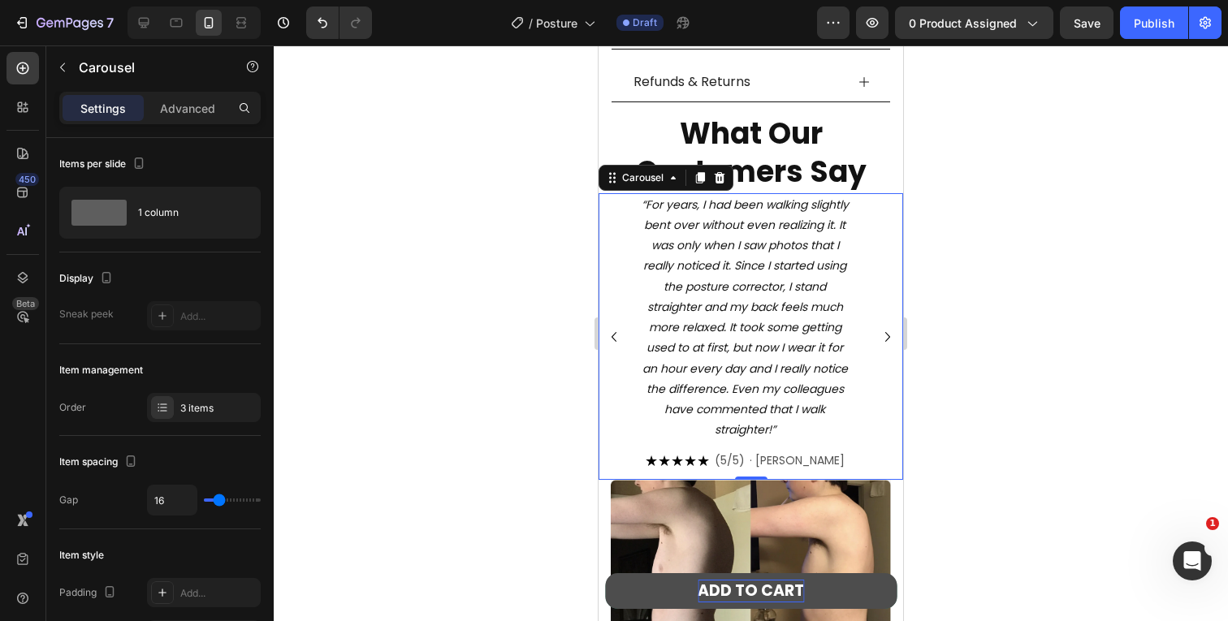
click at [878, 327] on icon "Carousel Next Arrow" at bounding box center [887, 336] width 19 height 19
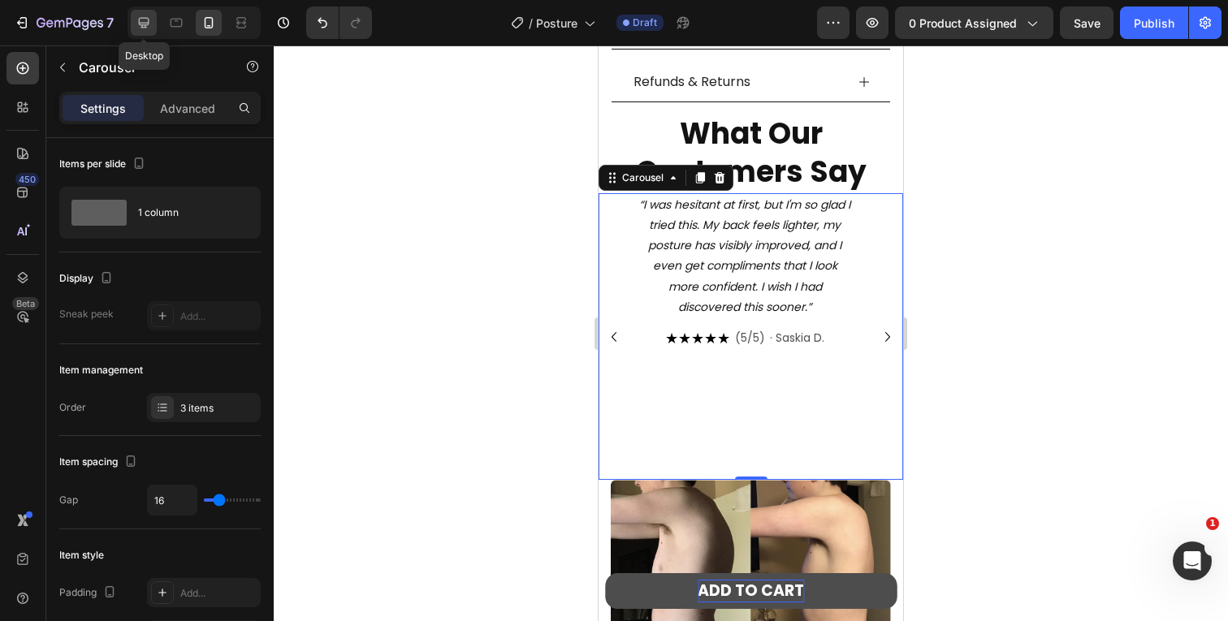
click at [151, 19] on icon at bounding box center [144, 23] width 16 height 16
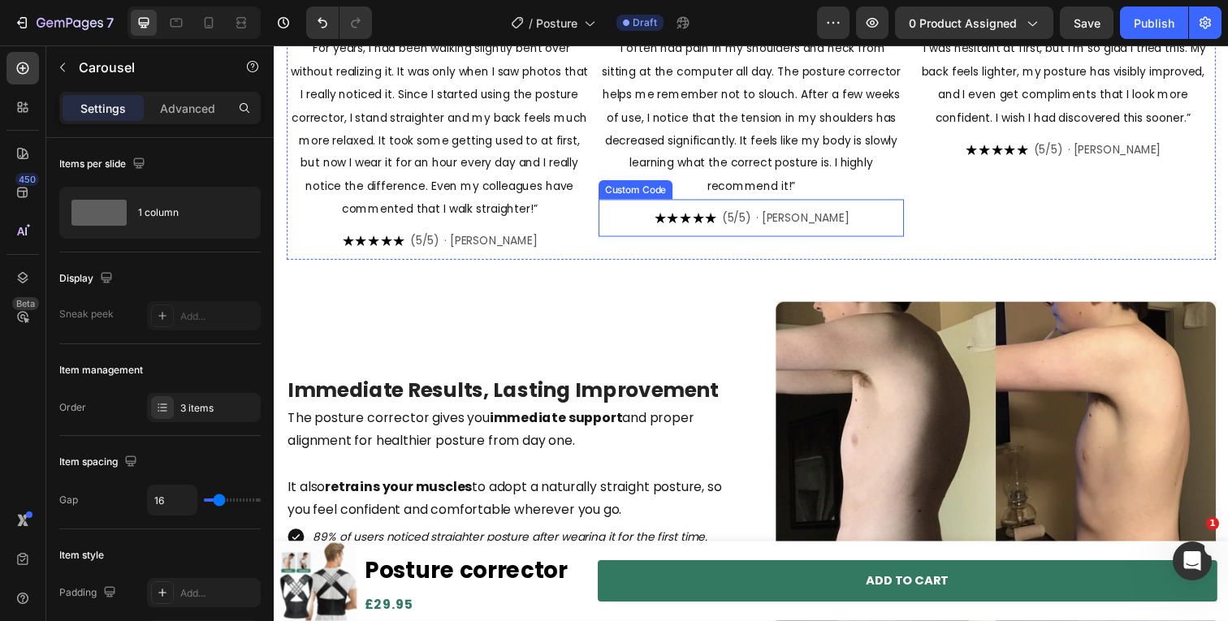
scroll to position [654, 0]
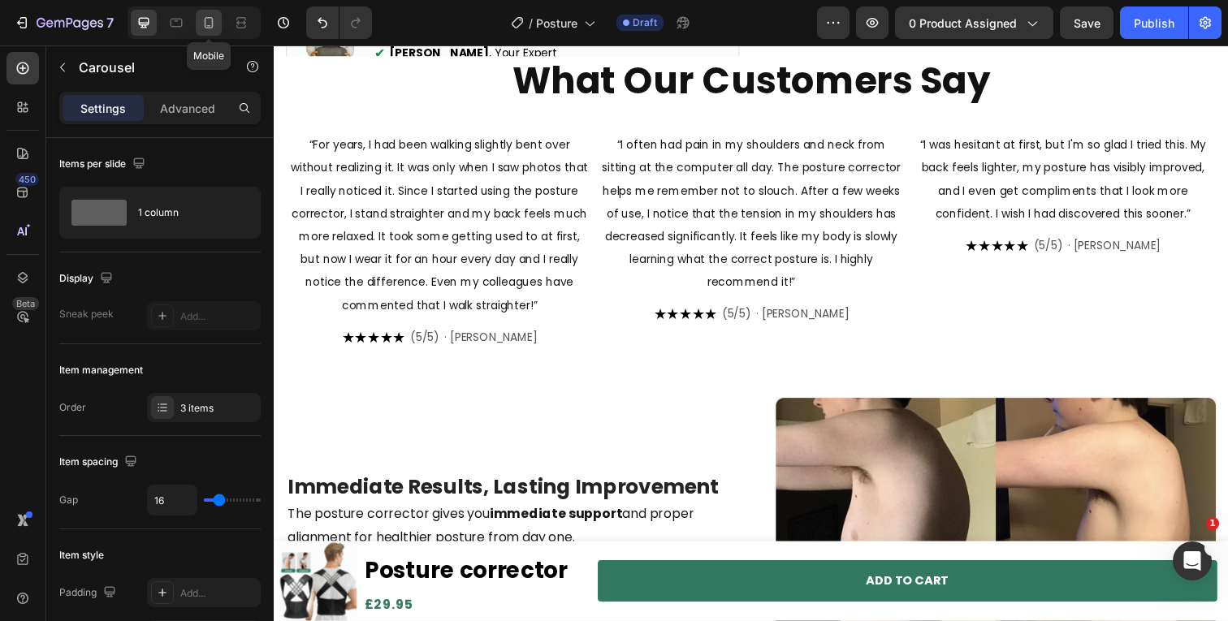
click at [204, 19] on icon at bounding box center [209, 23] width 16 height 16
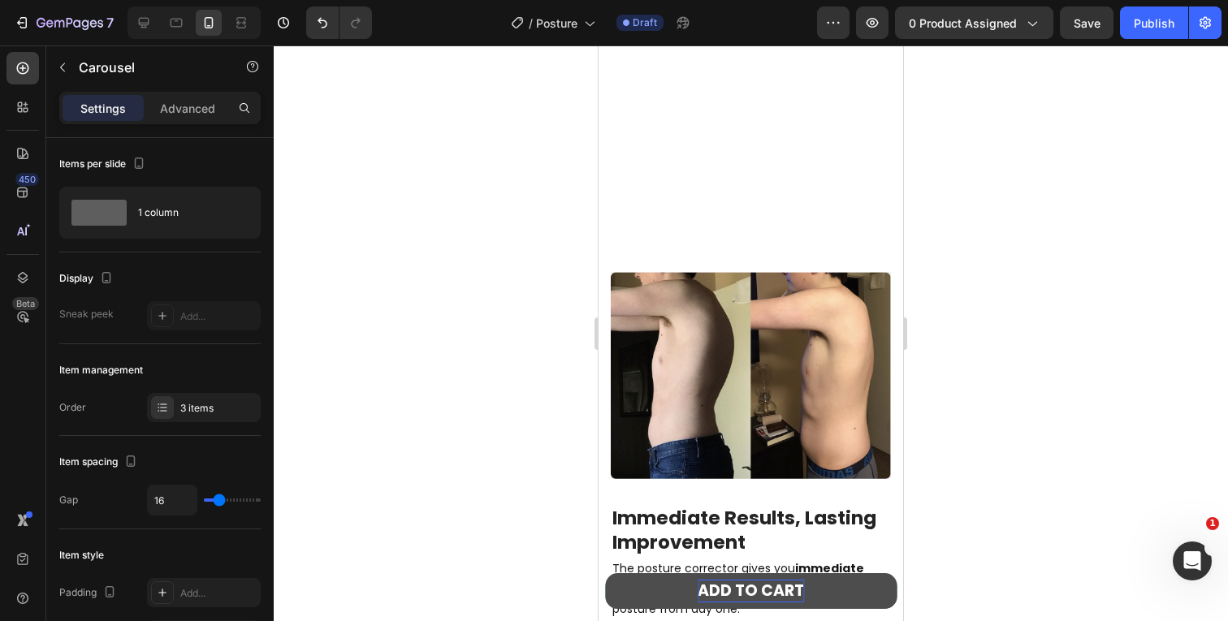
scroll to position [1222, 0]
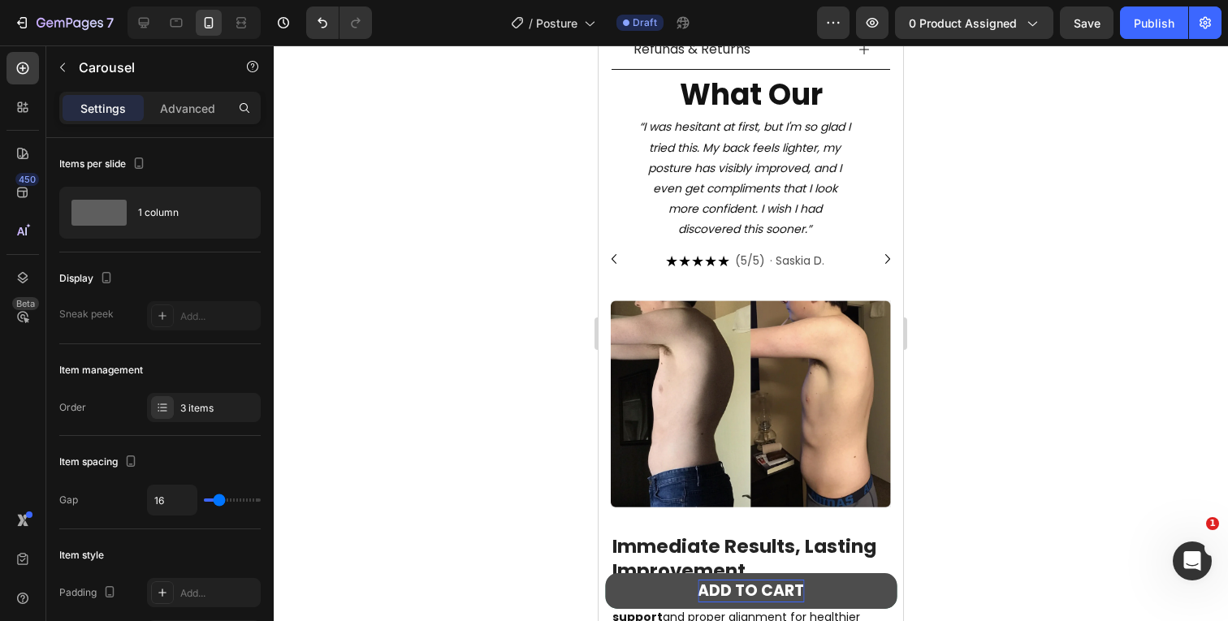
click at [878, 257] on icon "Carousel Next Arrow" at bounding box center [887, 258] width 19 height 19
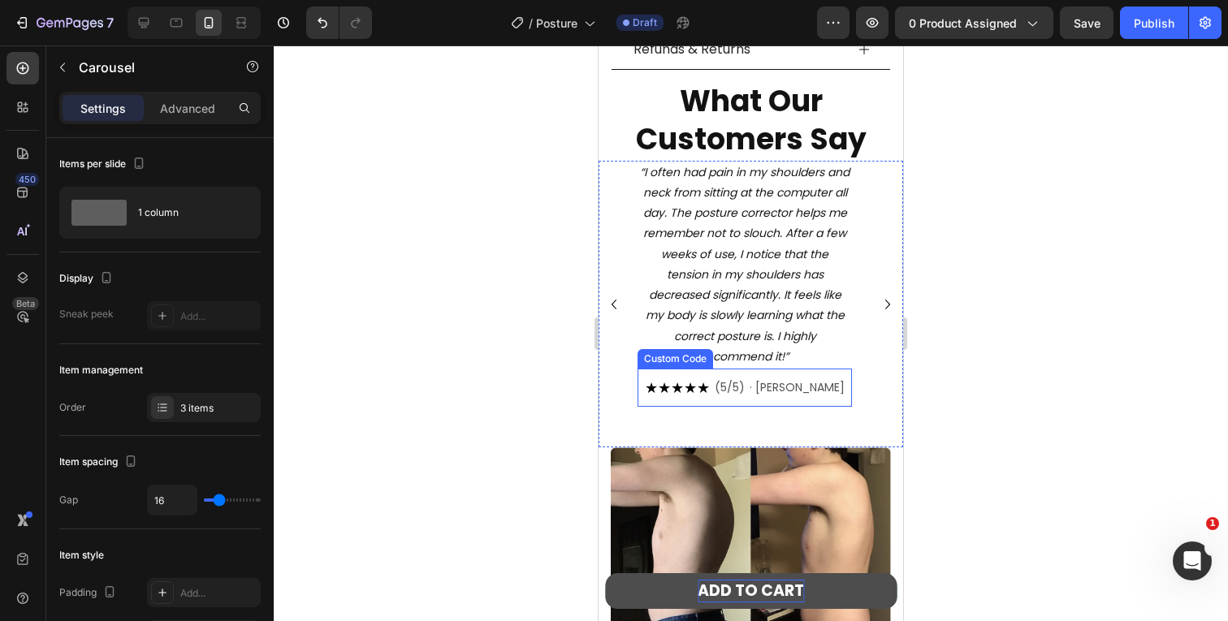
click at [800, 379] on span "· [PERSON_NAME]" at bounding box center [797, 387] width 95 height 17
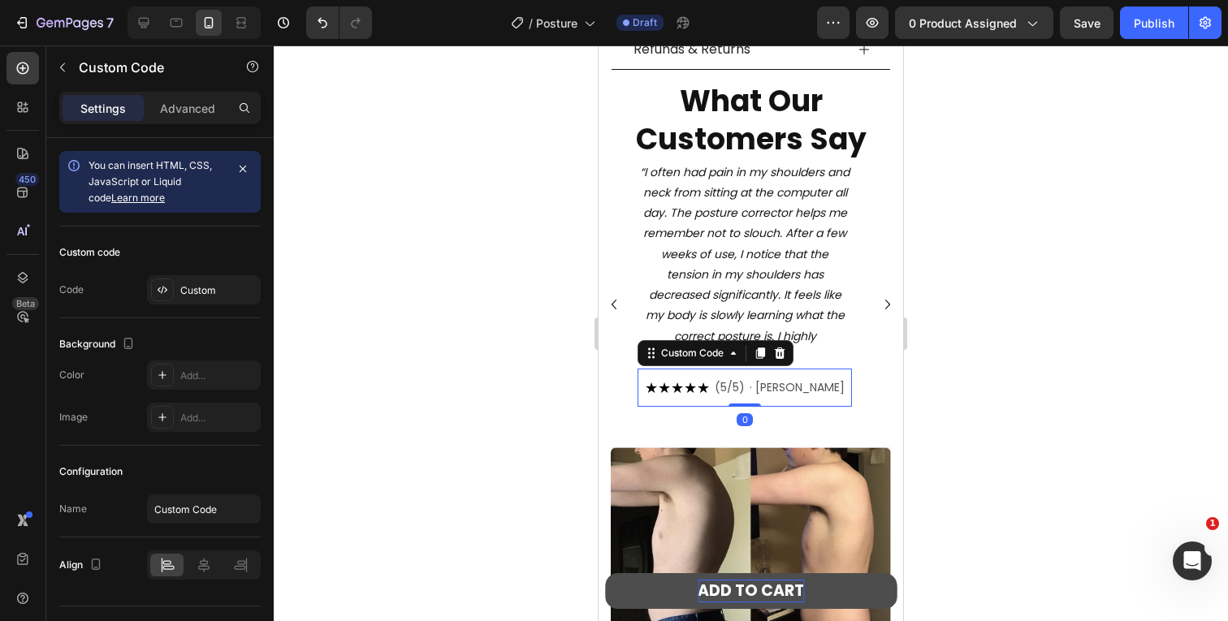
click at [800, 379] on span "· [PERSON_NAME]" at bounding box center [797, 387] width 95 height 17
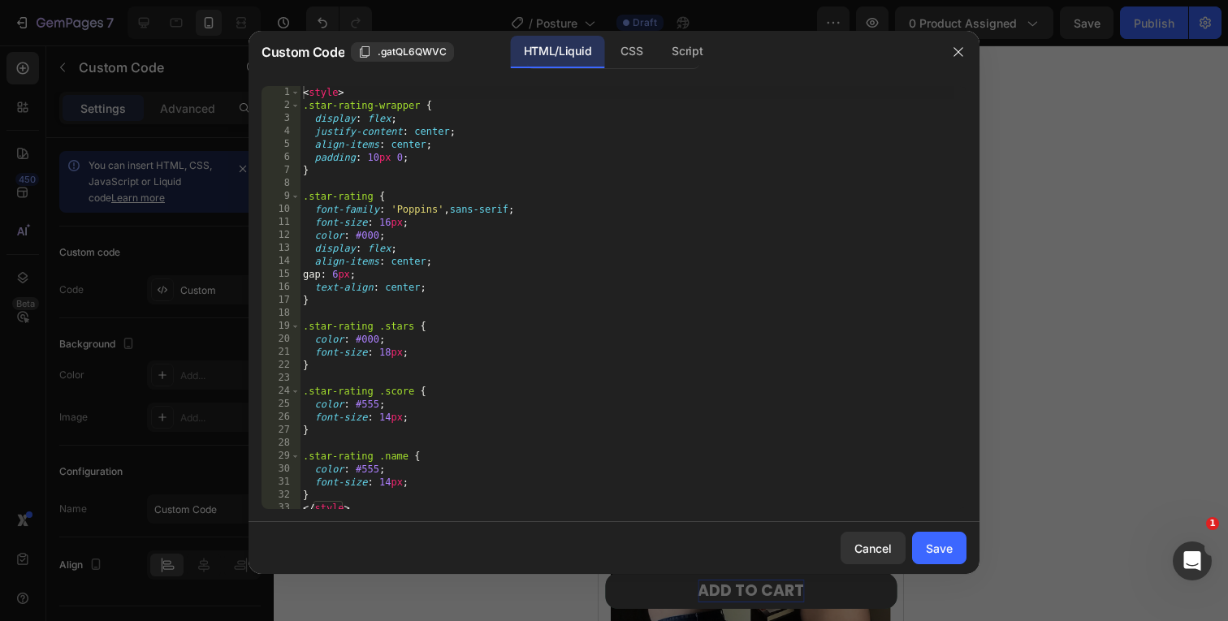
click at [663, 371] on div "< style > .star-rating-wrapper { display : flex ; justify-content : center ; al…" at bounding box center [627, 310] width 655 height 449
type textarea "</div>"
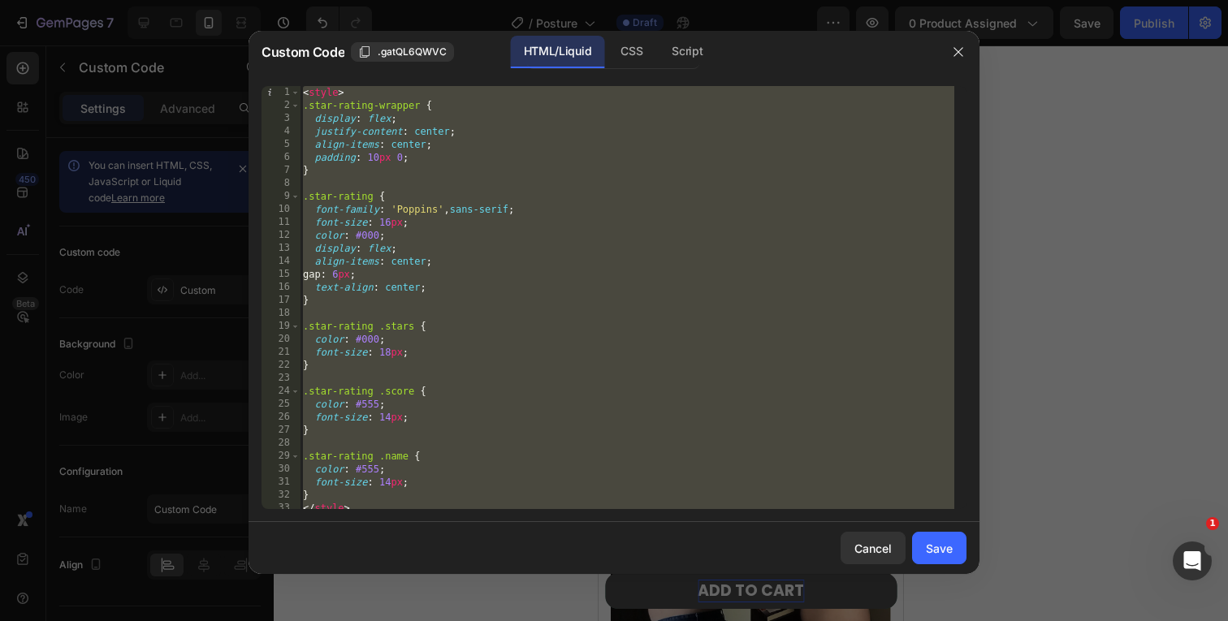
paste textarea
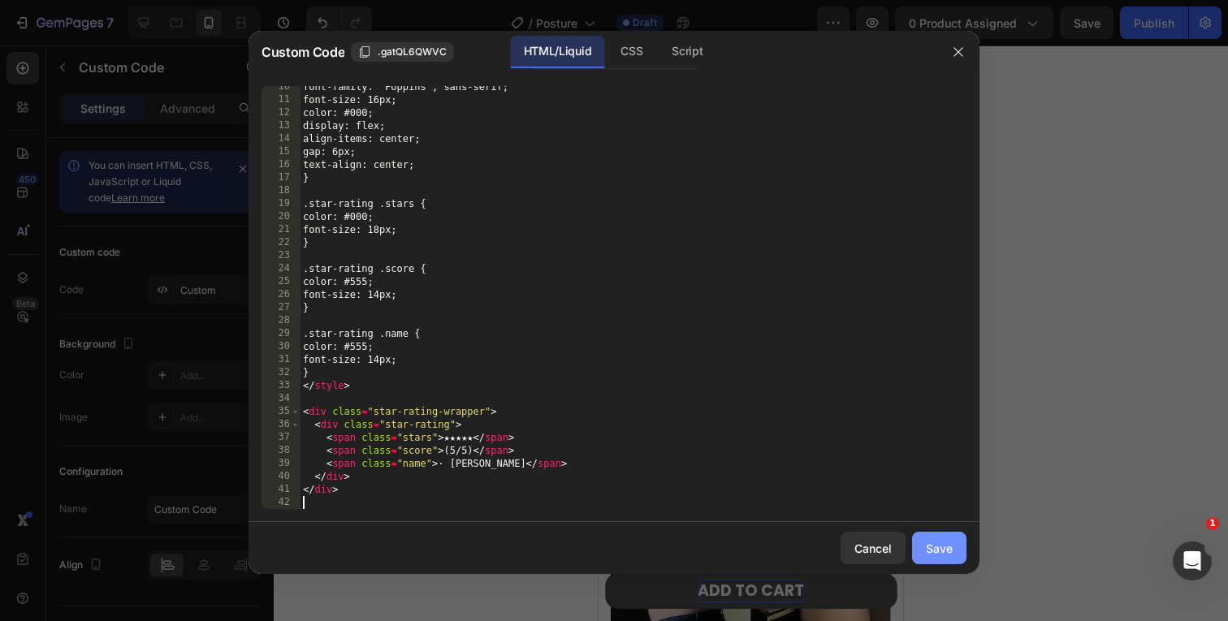
click at [941, 557] on button "Save" at bounding box center [939, 548] width 54 height 32
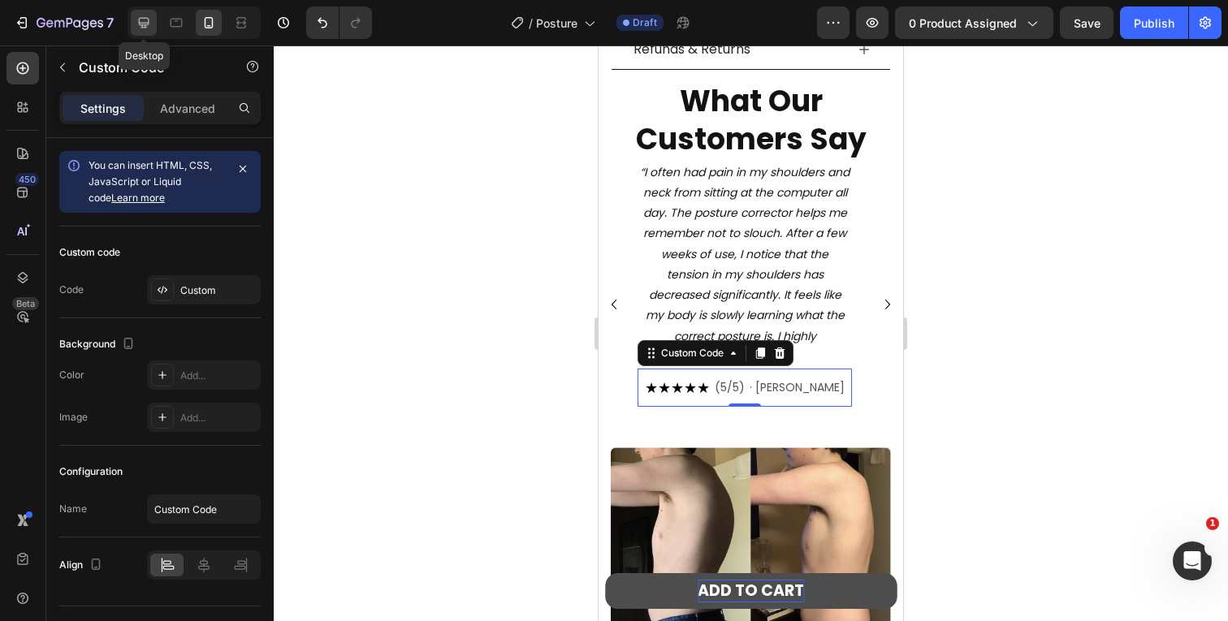
click at [146, 19] on icon at bounding box center [144, 23] width 16 height 16
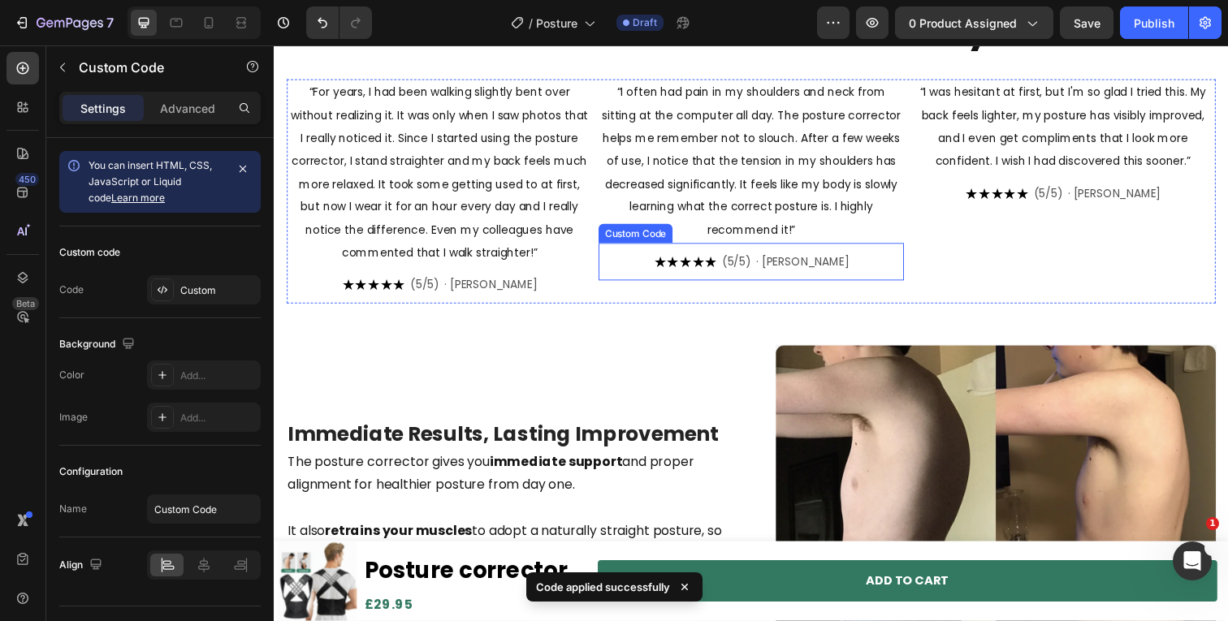
scroll to position [705, 0]
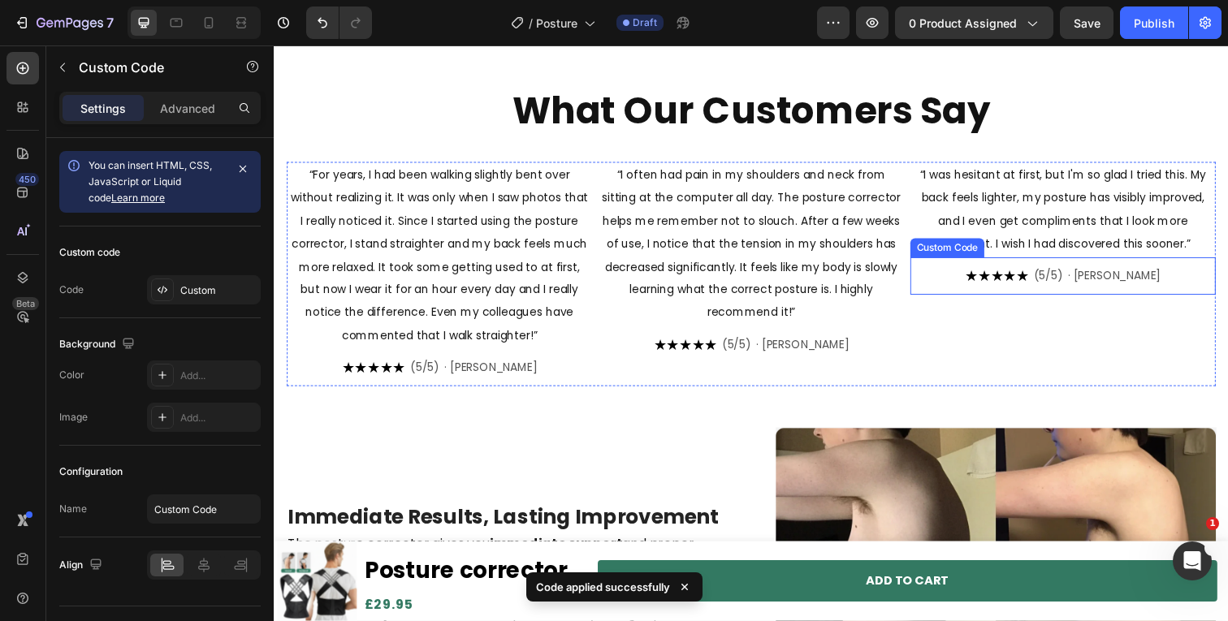
click at [1040, 274] on span "★★★★★" at bounding box center [1011, 281] width 65 height 22
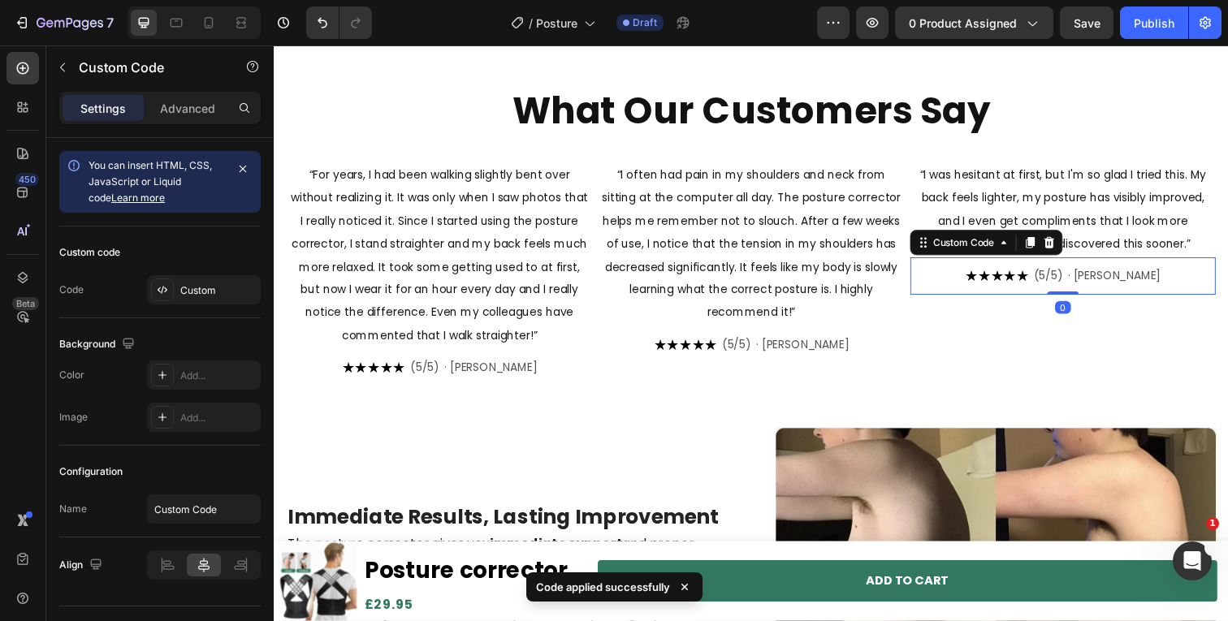
click at [1040, 274] on span "★★★★★" at bounding box center [1011, 281] width 65 height 22
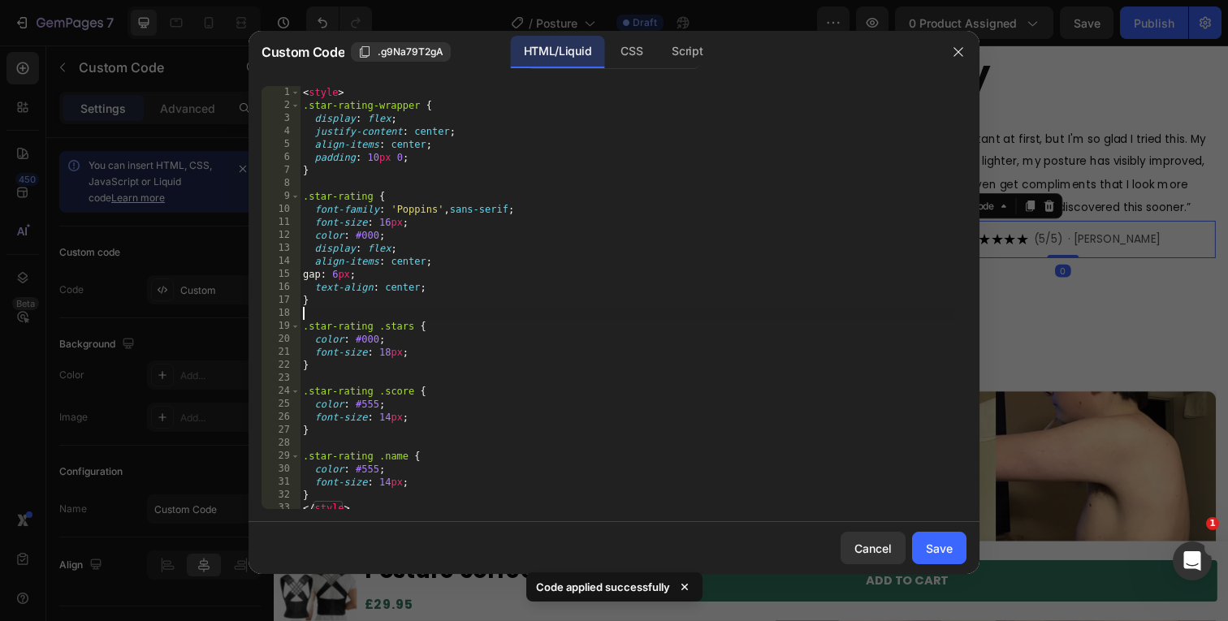
click at [599, 318] on div "< style > .star-rating-wrapper { display : flex ; justify-content : center ; al…" at bounding box center [627, 310] width 655 height 449
type textarea "</div>"
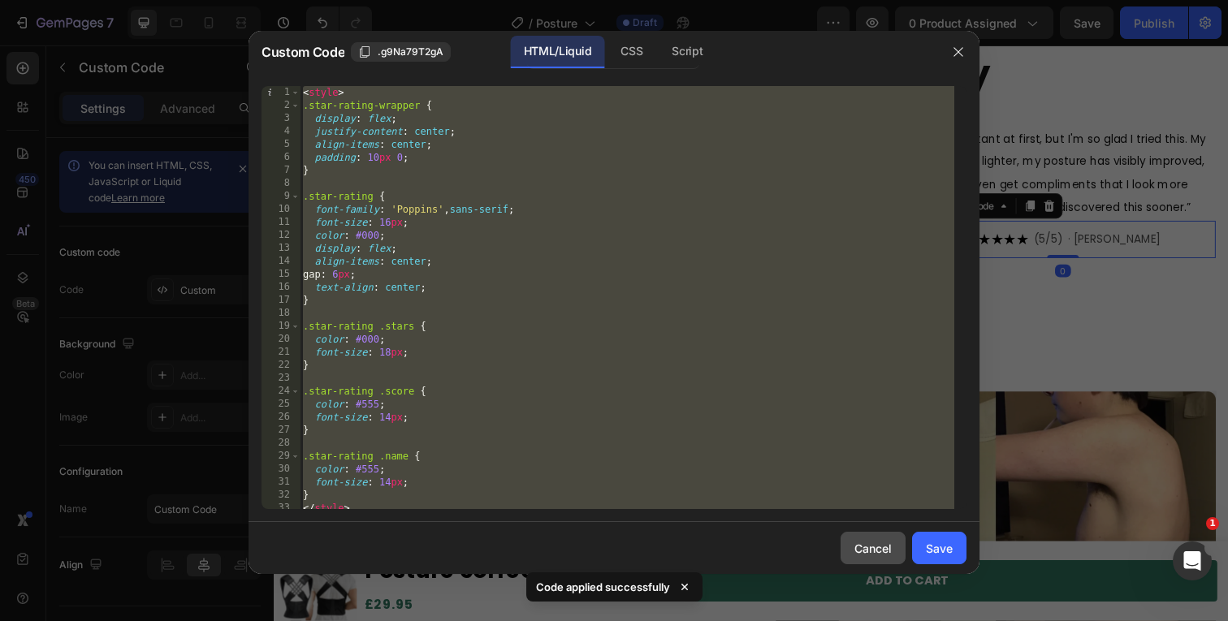
click at [884, 547] on div "Cancel" at bounding box center [872, 548] width 37 height 17
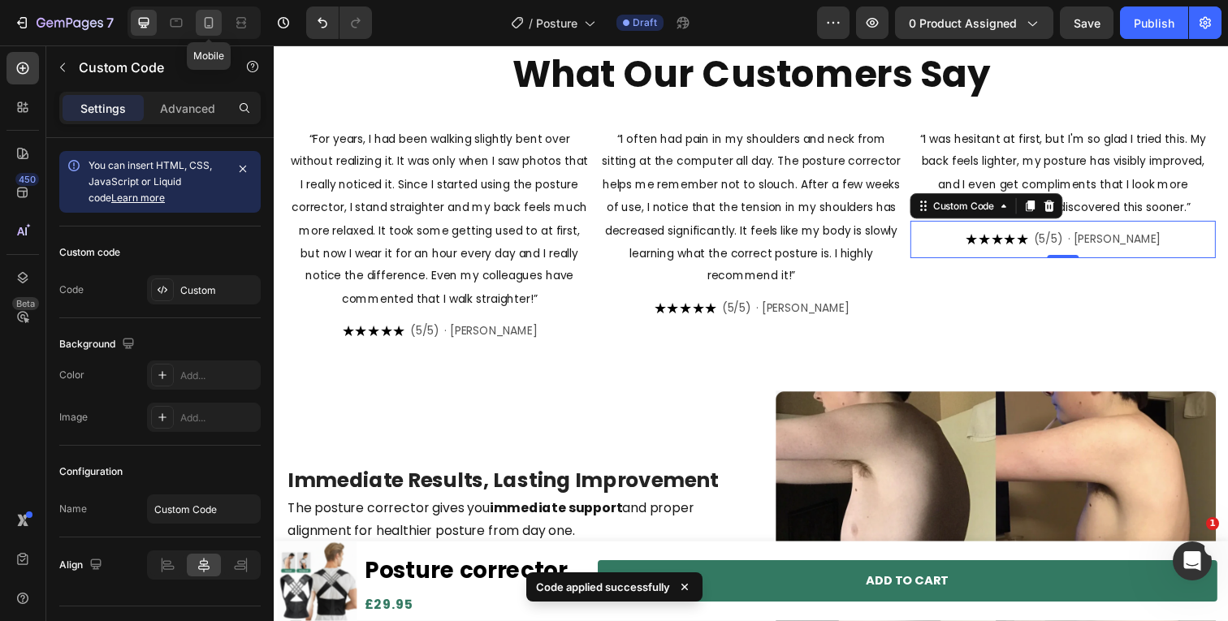
click at [214, 18] on icon at bounding box center [209, 23] width 16 height 16
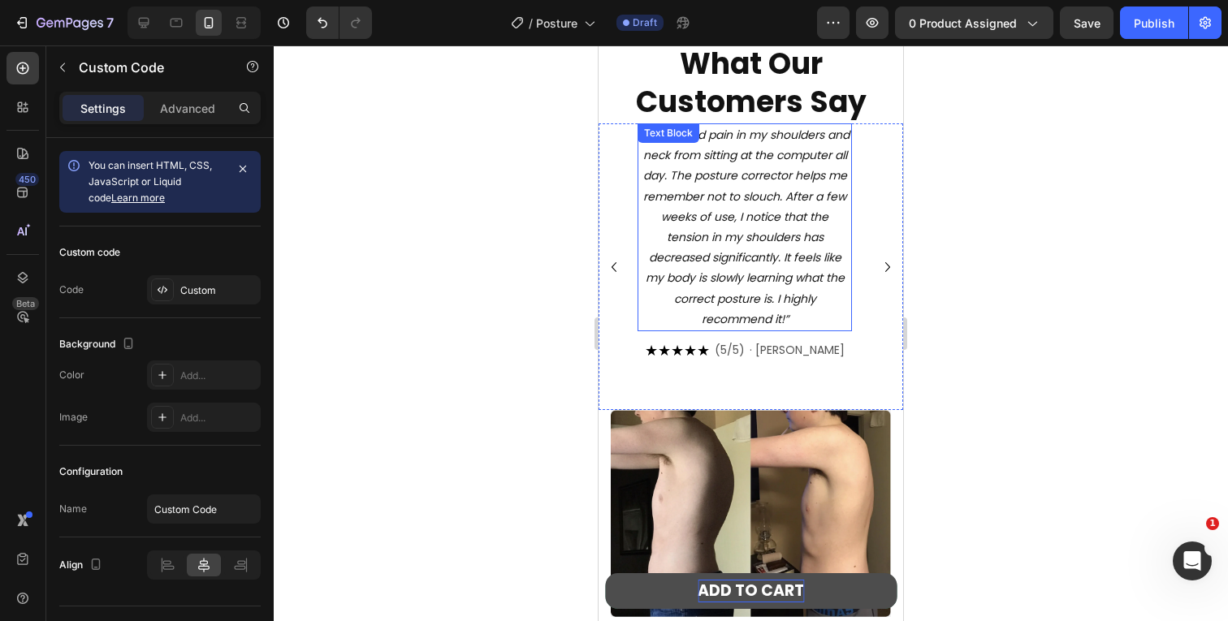
scroll to position [648, 0]
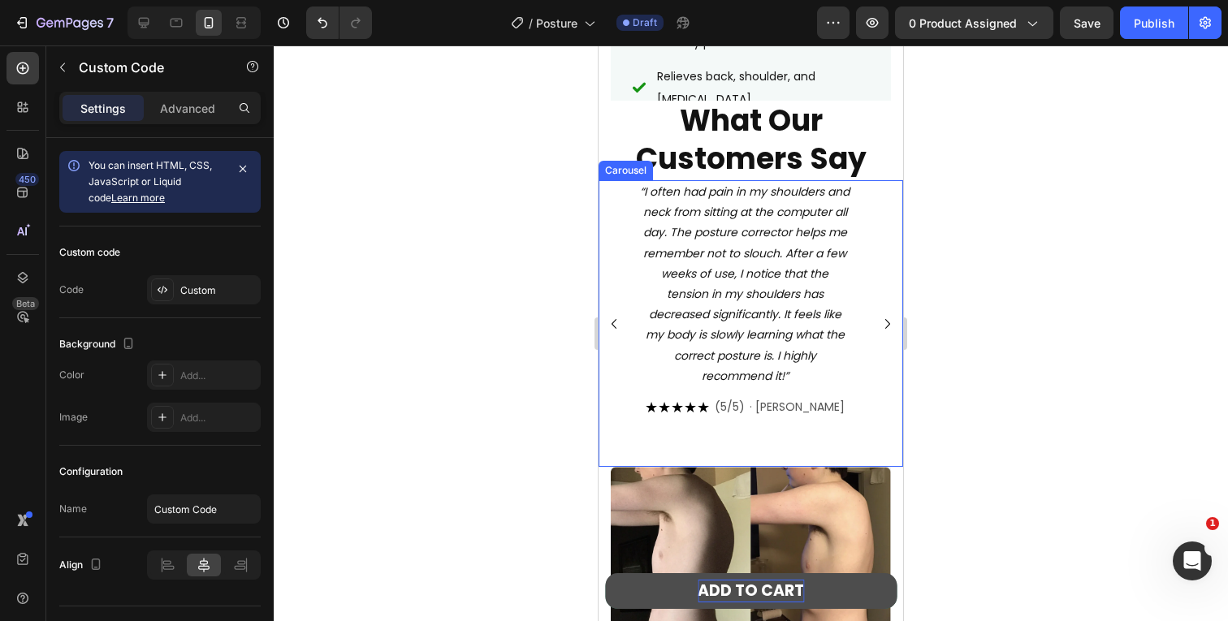
click at [608, 326] on icon "Carousel Back Arrow" at bounding box center [613, 323] width 19 height 19
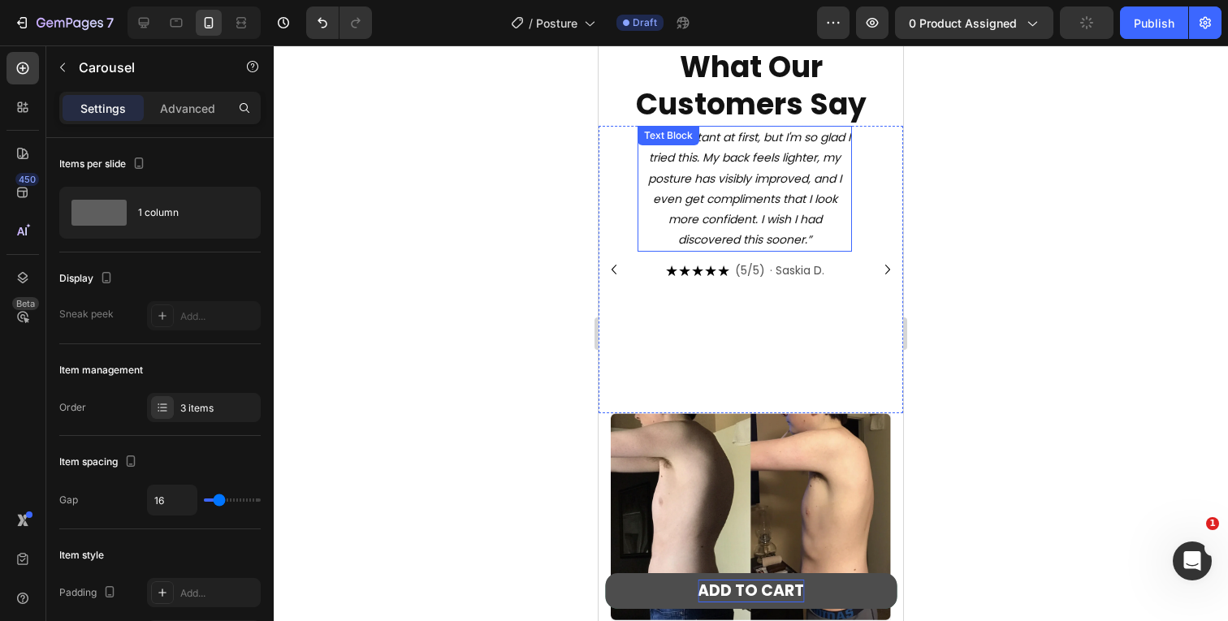
scroll to position [1244, 0]
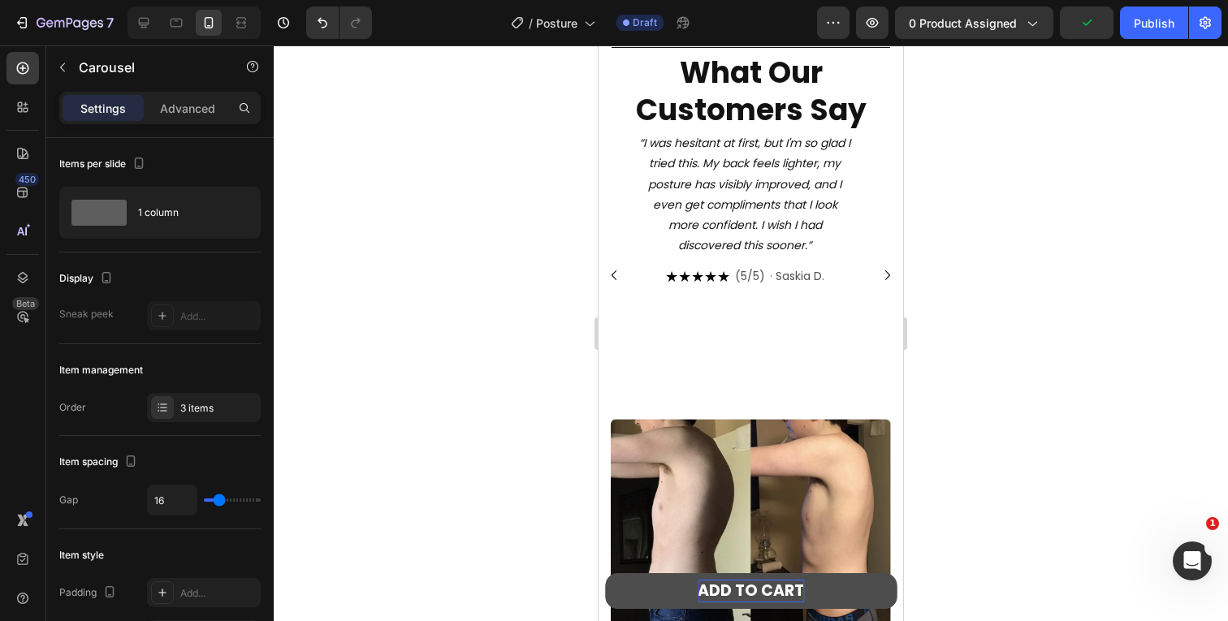
click at [878, 266] on icon "Carousel Next Arrow" at bounding box center [887, 275] width 19 height 19
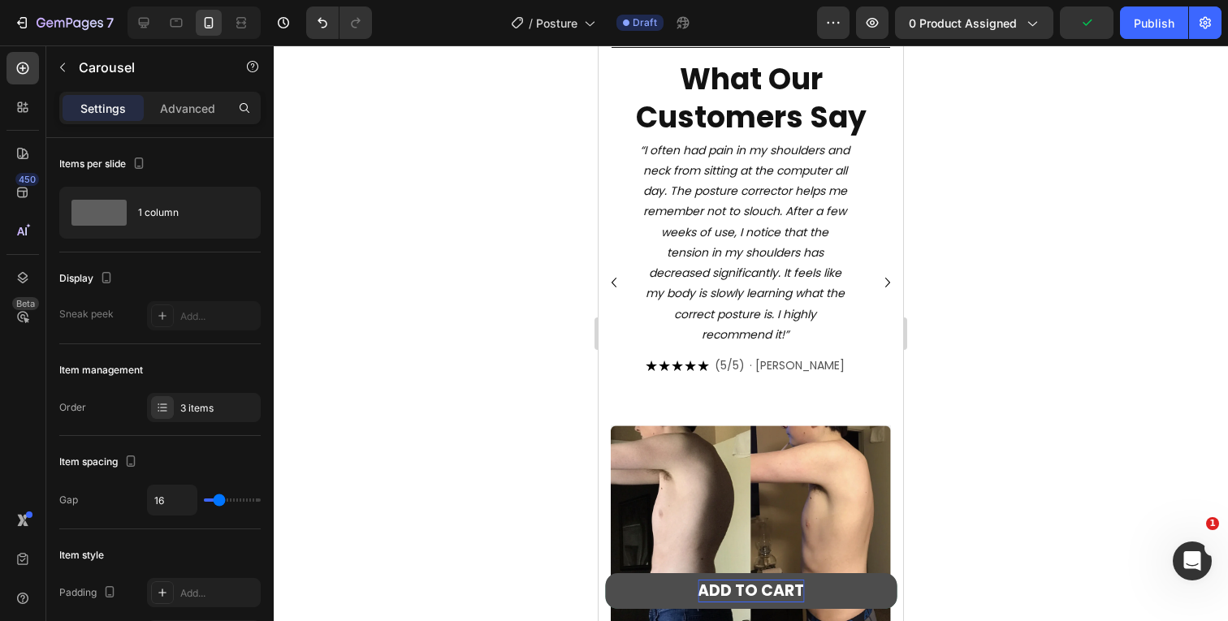
click at [878, 275] on icon "Carousel Next Arrow" at bounding box center [887, 282] width 19 height 19
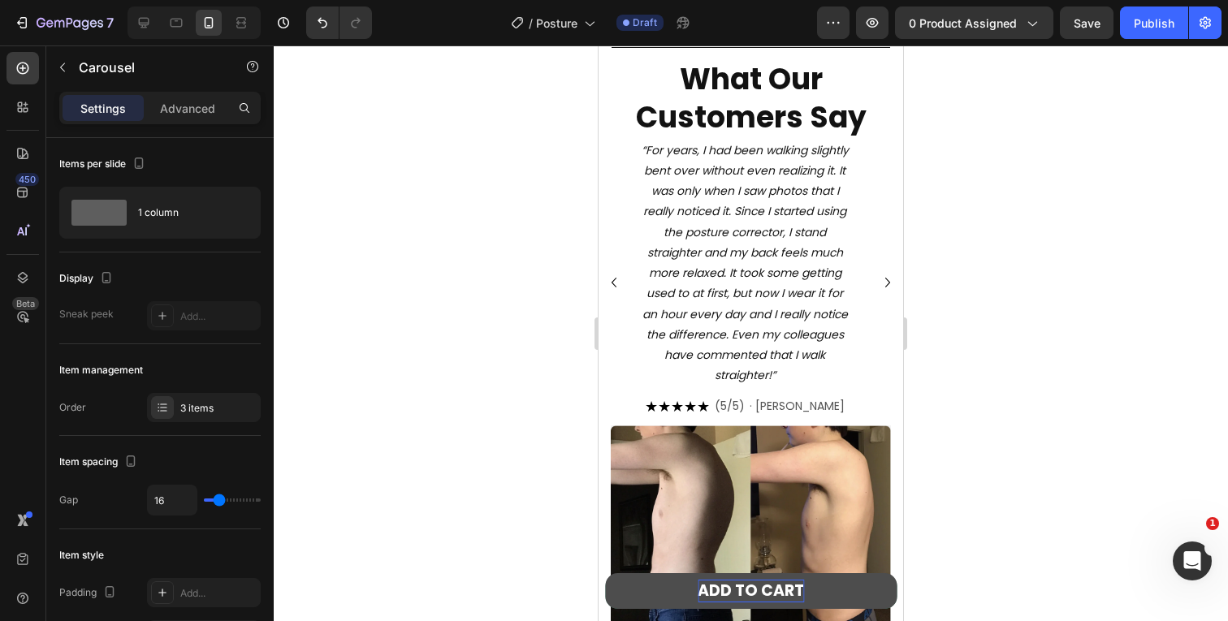
click at [881, 274] on icon "Carousel Next Arrow" at bounding box center [887, 282] width 19 height 19
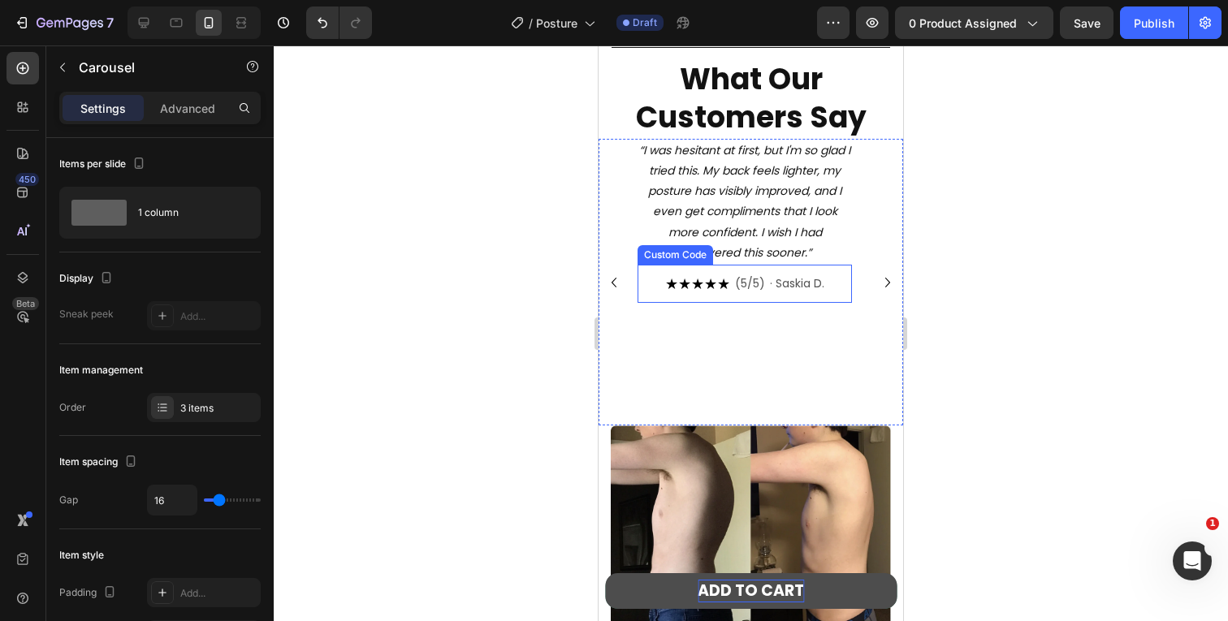
click at [811, 276] on span "· Saskia D." at bounding box center [797, 283] width 54 height 17
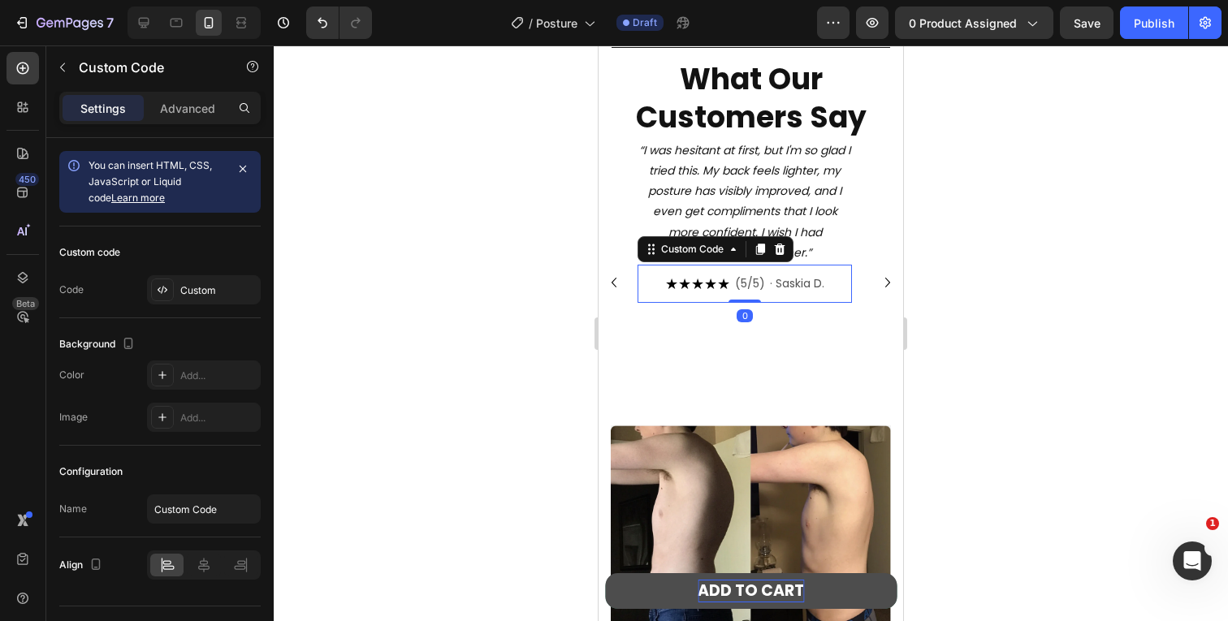
click at [811, 276] on span "· Saskia D." at bounding box center [797, 283] width 54 height 17
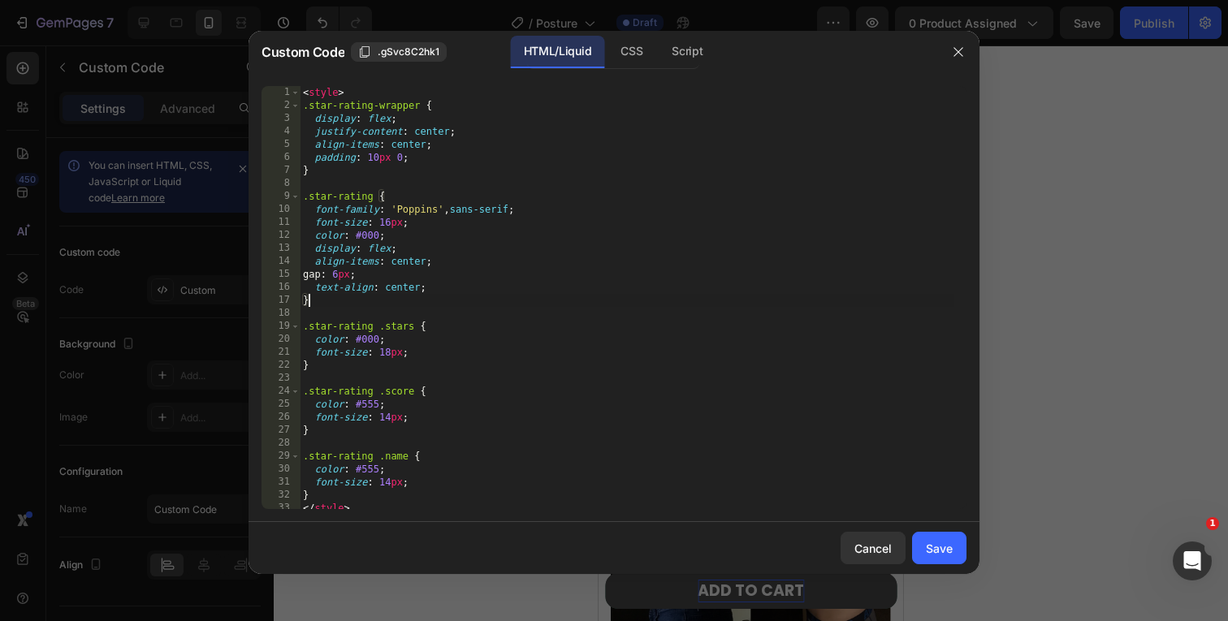
click at [698, 302] on div "< style > .star-rating-wrapper { display : flex ; justify-content : center ; al…" at bounding box center [627, 310] width 655 height 449
type textarea "</div>"
paste textarea
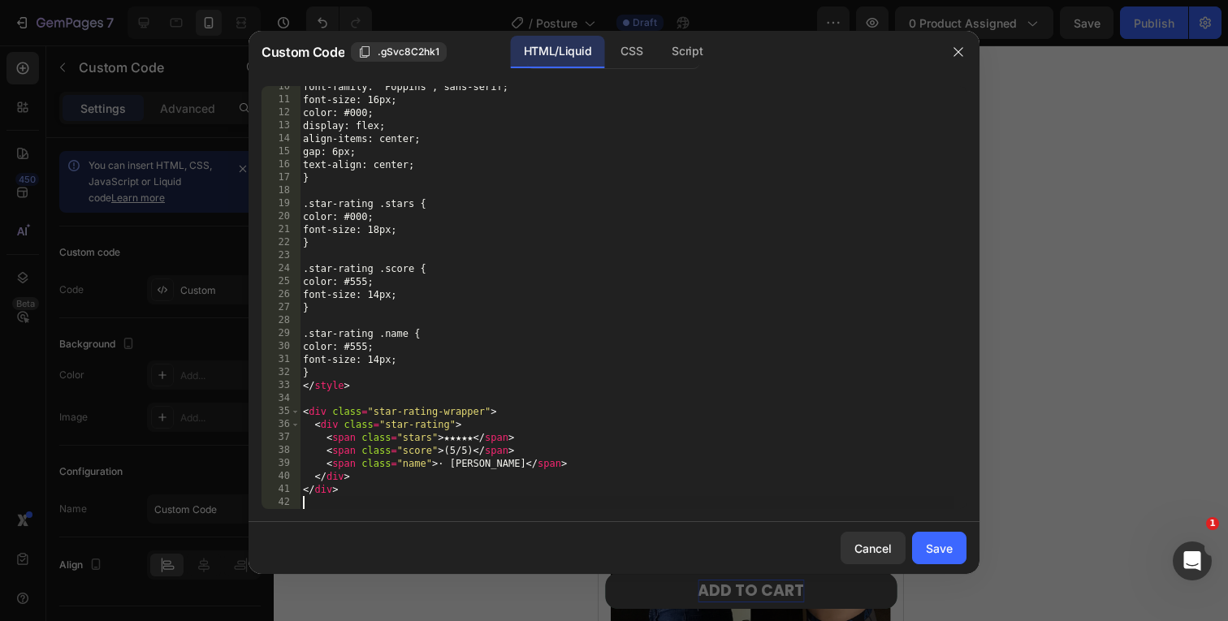
scroll to position [123, 0]
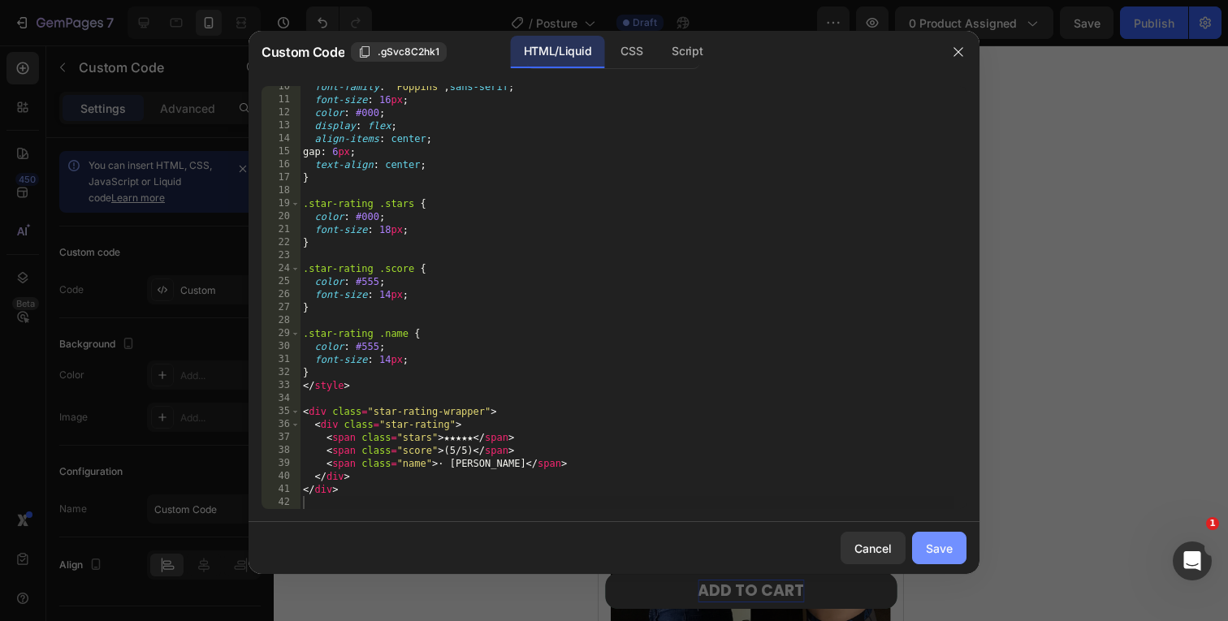
click at [933, 551] on div "Save" at bounding box center [939, 548] width 27 height 17
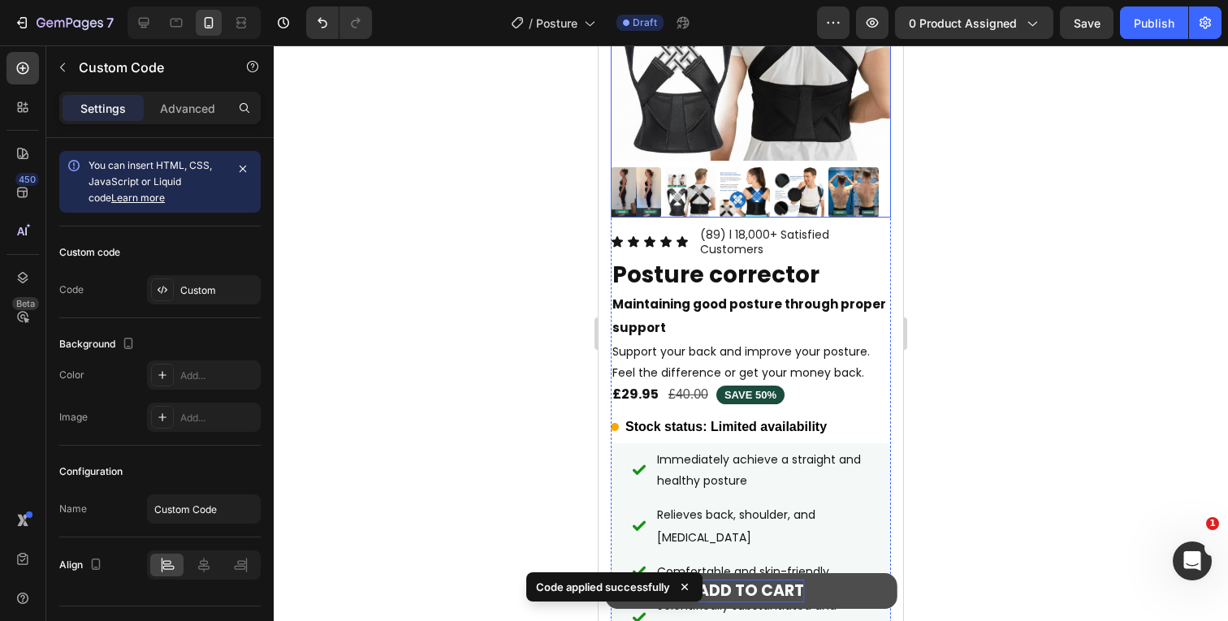
scroll to position [0, 0]
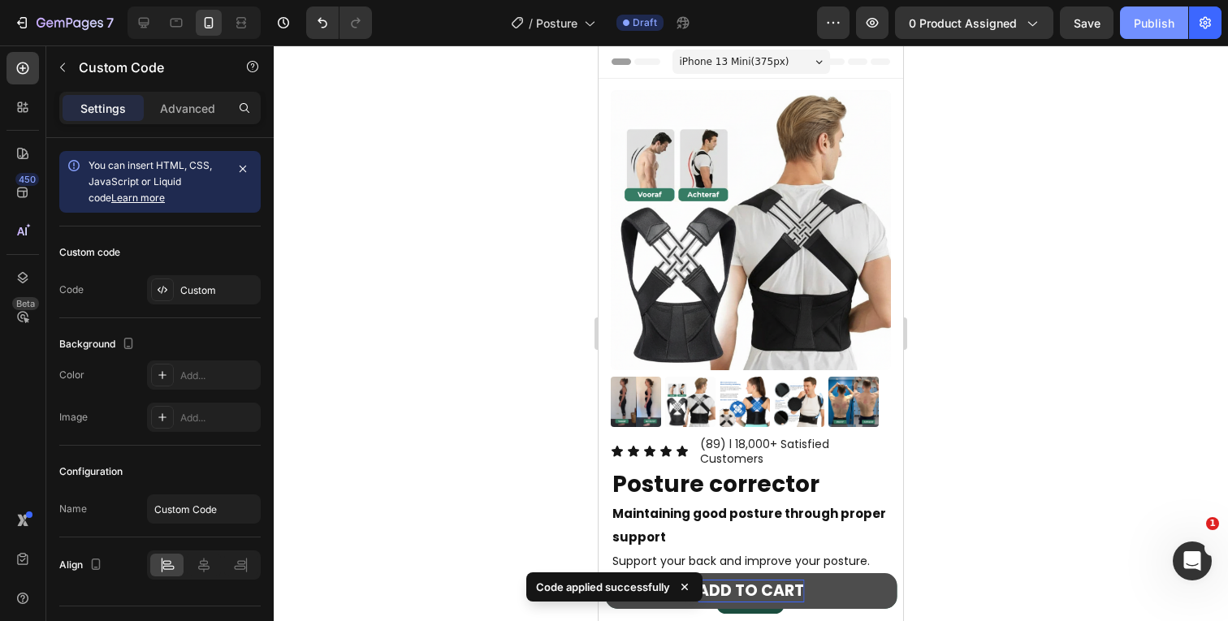
click at [1130, 16] on button "Publish" at bounding box center [1154, 22] width 68 height 32
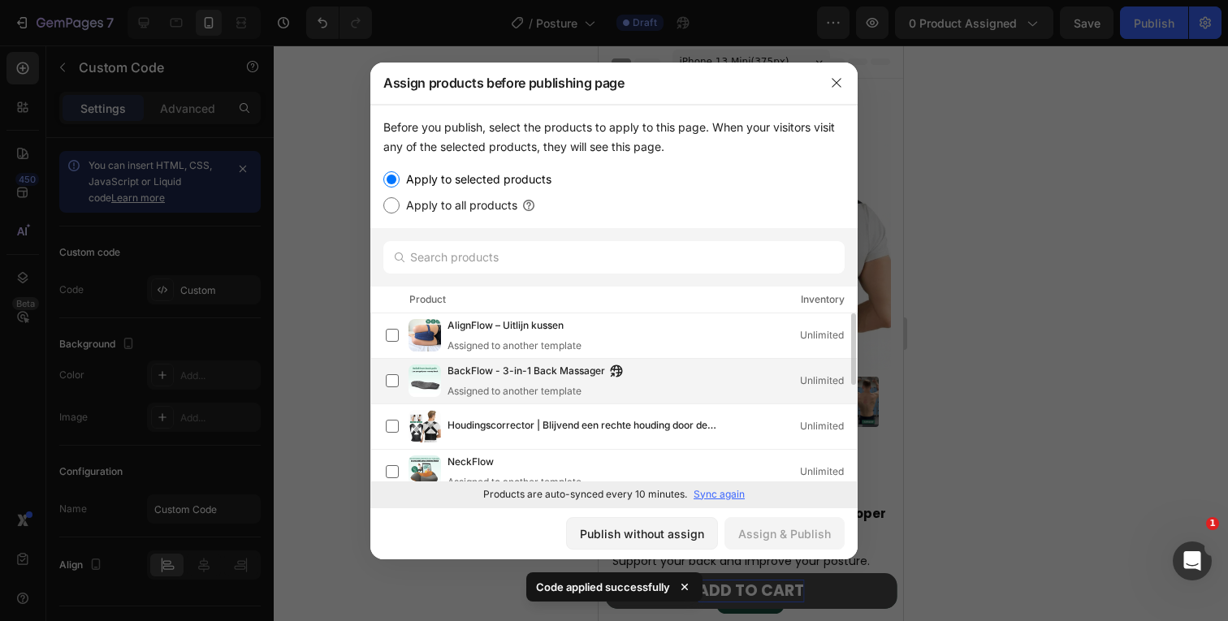
scroll to position [103, 0]
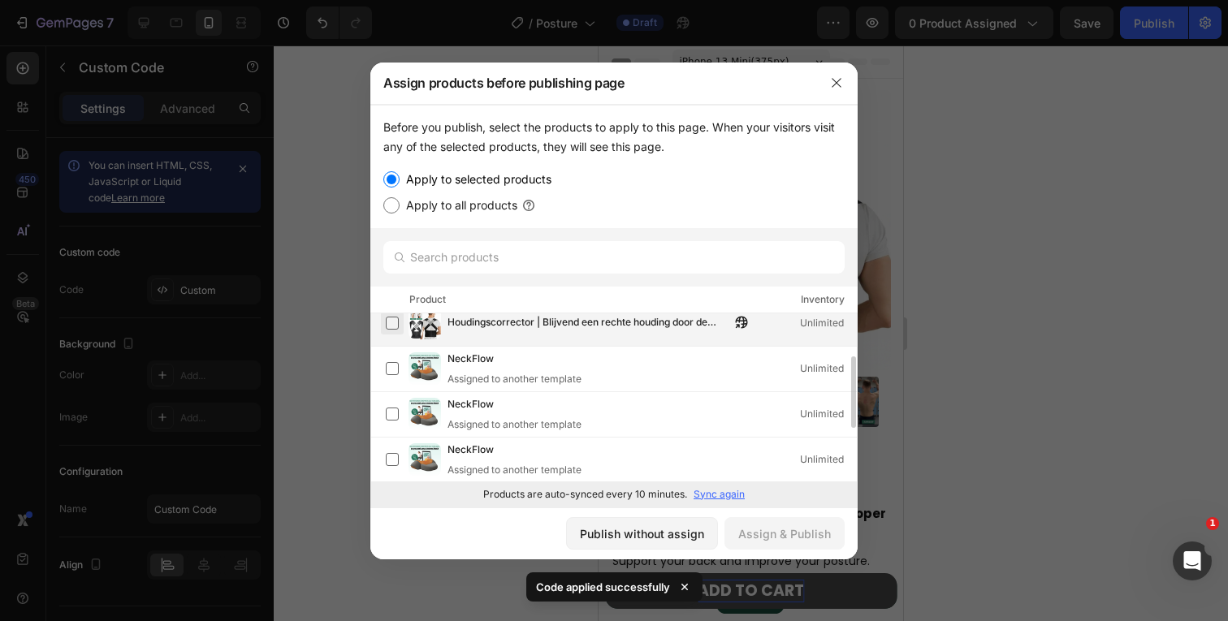
click at [386, 317] on label at bounding box center [392, 323] width 13 height 13
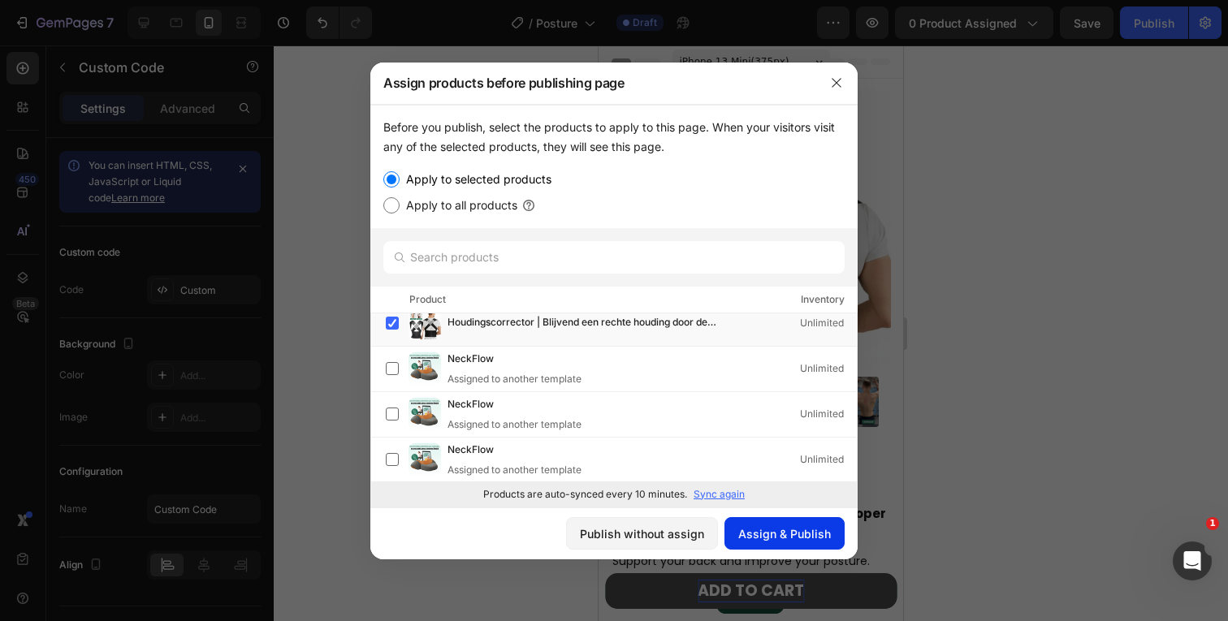
click at [782, 529] on div "Assign & Publish" at bounding box center [784, 533] width 93 height 17
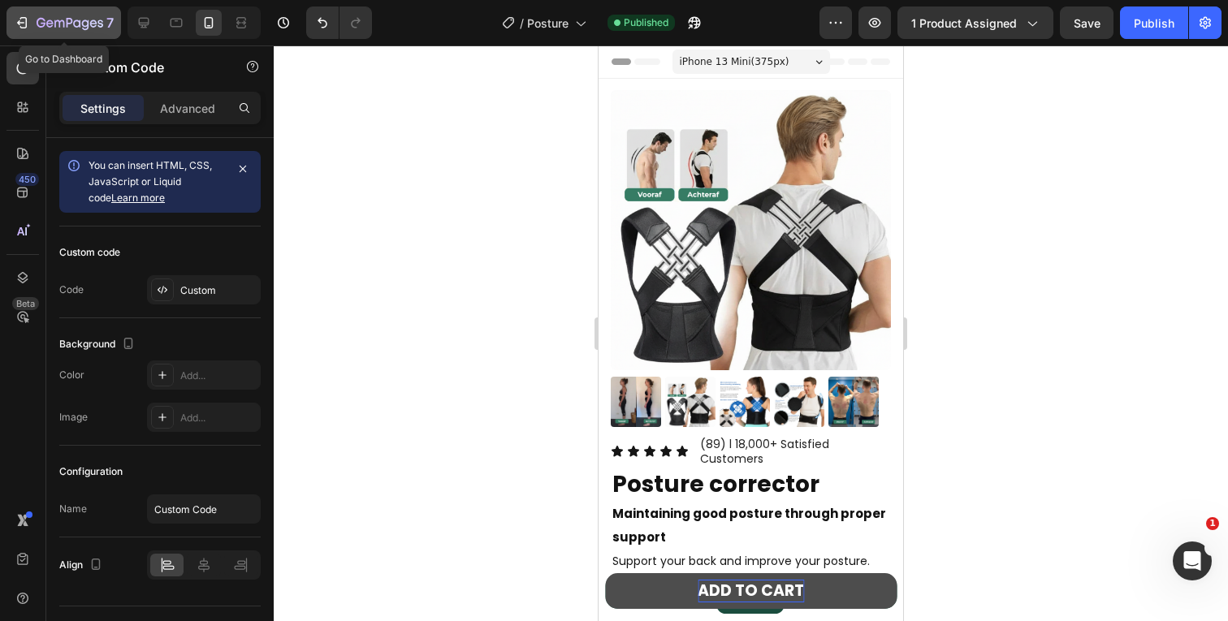
click at [28, 28] on icon "button" at bounding box center [22, 23] width 16 height 16
